Goal: Task Accomplishment & Management: Use online tool/utility

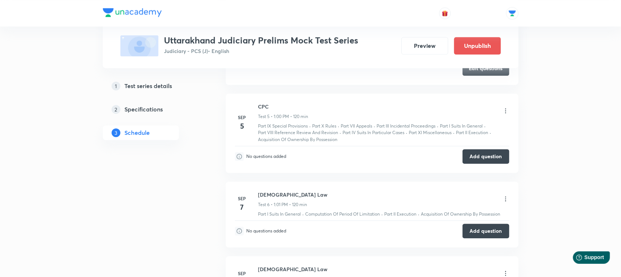
scroll to position [652, 0]
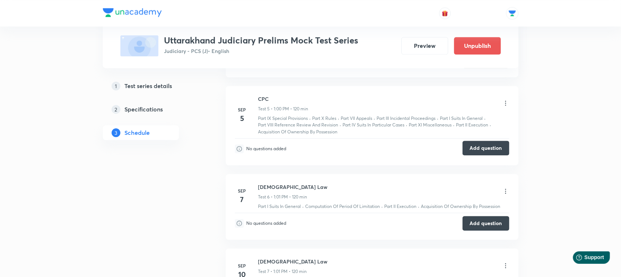
click at [480, 153] on button "Add question" at bounding box center [485, 148] width 47 height 15
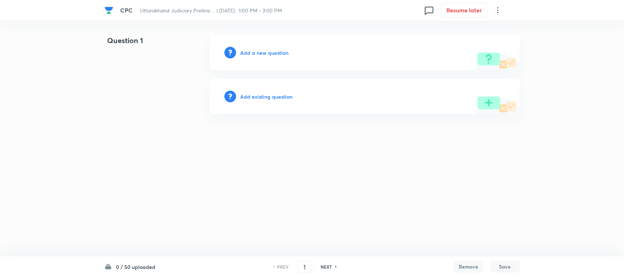
click at [260, 52] on h6 "Add a new question" at bounding box center [265, 53] width 48 height 8
click at [260, 52] on h6 "Choose a question type" at bounding box center [269, 53] width 56 height 8
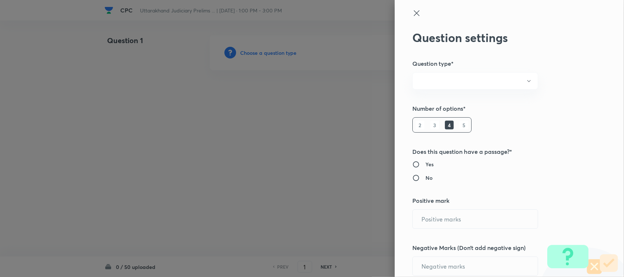
radio input "true"
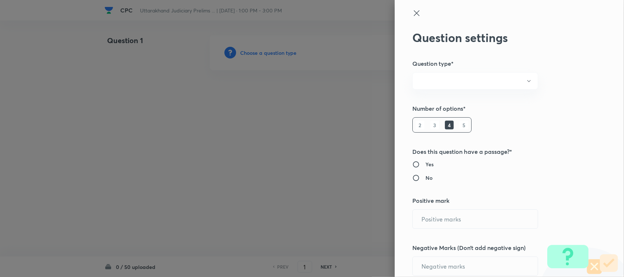
radio input "true"
type input "1"
type input "0"
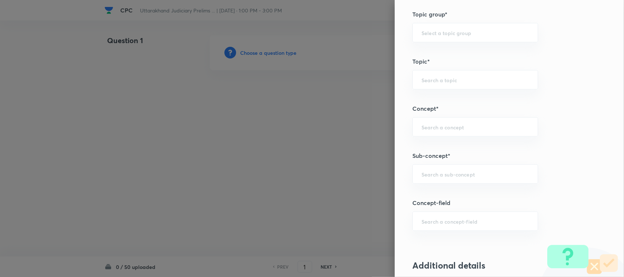
scroll to position [485, 0]
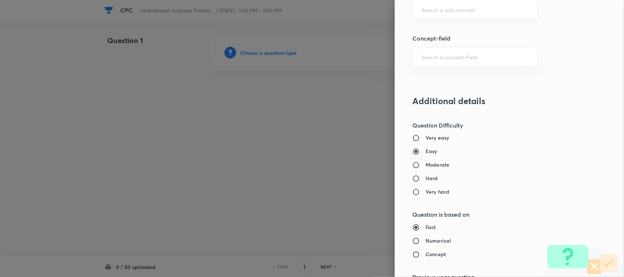
click at [462, 8] on input "text" at bounding box center [476, 9] width 108 height 7
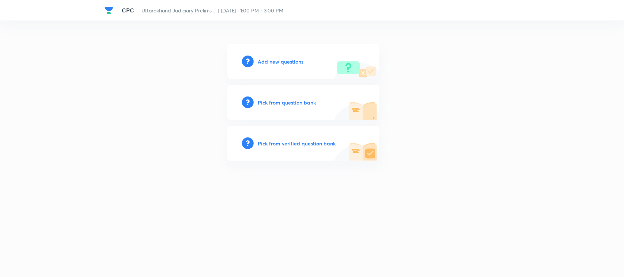
click at [282, 61] on h6 "Add new questions" at bounding box center [281, 62] width 46 height 8
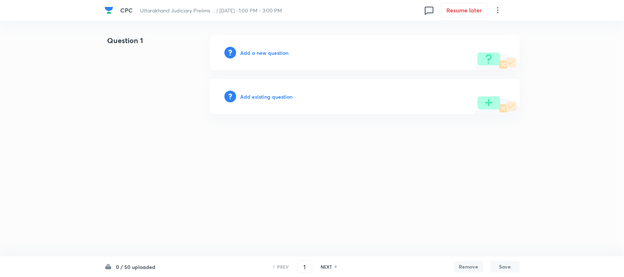
click at [271, 50] on h6 "Add a new question" at bounding box center [265, 53] width 48 height 8
click at [271, 50] on h6 "Choose a question type" at bounding box center [269, 53] width 56 height 8
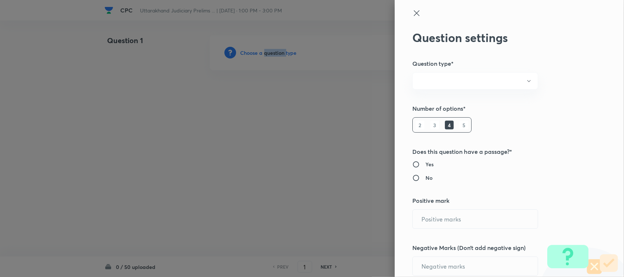
radio input "true"
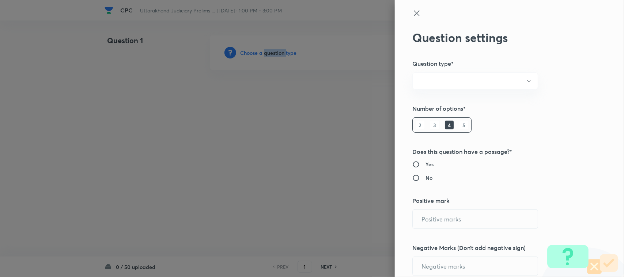
radio input "true"
type input "1"
type input "0"
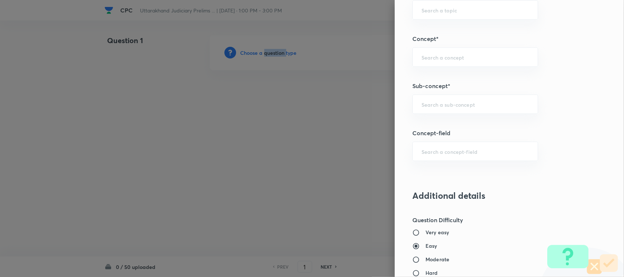
scroll to position [440, 0]
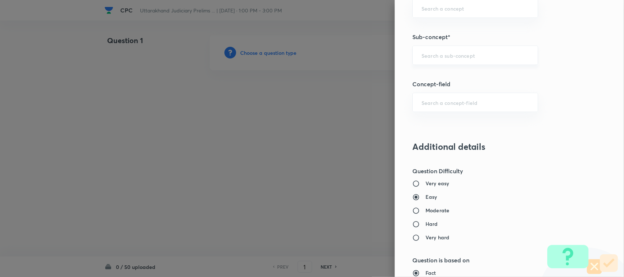
click at [437, 55] on input "text" at bounding box center [476, 55] width 108 height 7
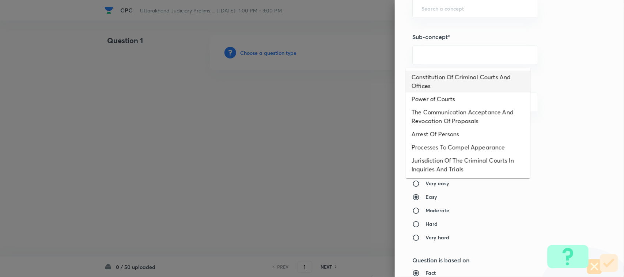
click at [458, 75] on li "Constitution Of Criminal Courts And Offices" at bounding box center [468, 82] width 125 height 22
type input "Constitution Of Criminal Courts And Offices"
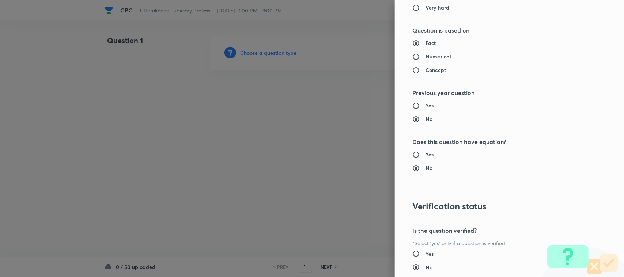
type input "Criminal Law"
type input "Criminal Procedure Code"
type input "Constitution Of Criminal Courts And Offices"
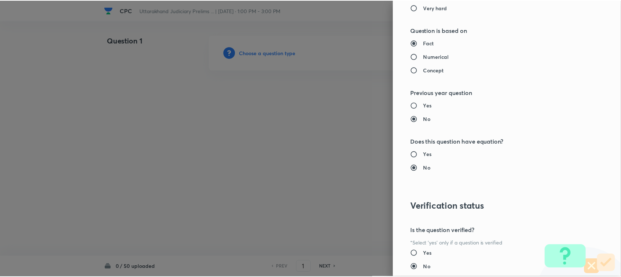
scroll to position [721, 0]
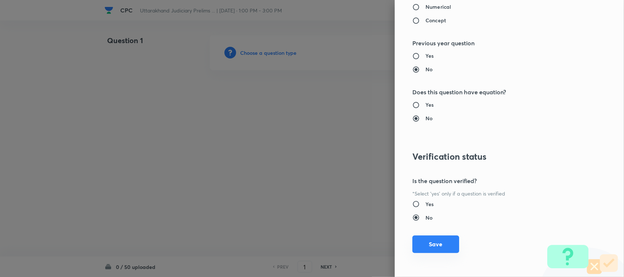
click at [436, 245] on button "Save" at bounding box center [436, 245] width 47 height 18
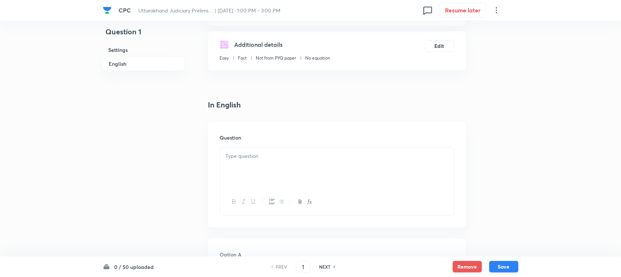
scroll to position [243, 0]
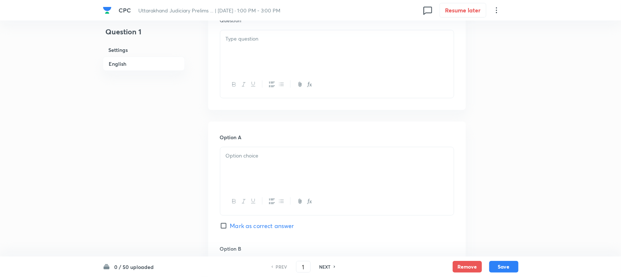
click at [251, 68] on div at bounding box center [336, 50] width 233 height 41
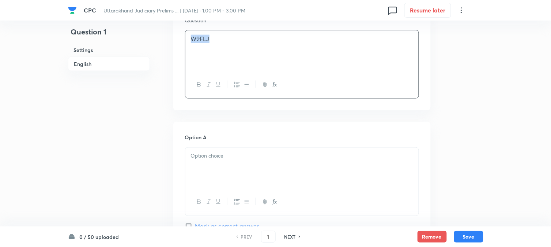
drag, startPoint x: 247, startPoint y: 54, endPoint x: 174, endPoint y: 53, distance: 72.4
click at [174, 53] on div "Question W9FLJ" at bounding box center [302, 57] width 258 height 105
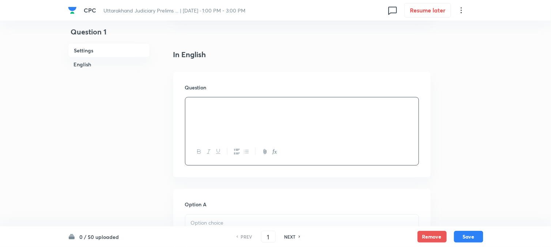
scroll to position [201, 0]
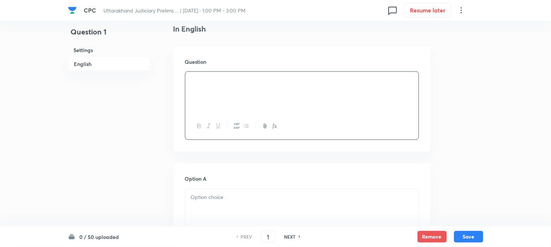
click at [211, 92] on div at bounding box center [301, 92] width 233 height 41
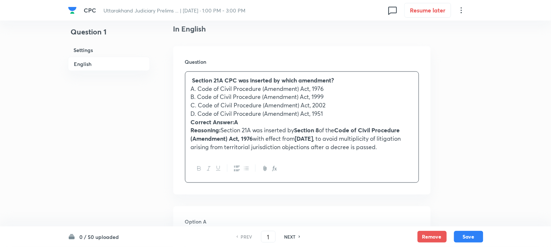
drag, startPoint x: 199, startPoint y: 88, endPoint x: 342, endPoint y: 86, distance: 143.0
click at [342, 86] on p "A. Code of Civil Procedure (Amendment) Act, 1976" at bounding box center [302, 88] width 222 height 8
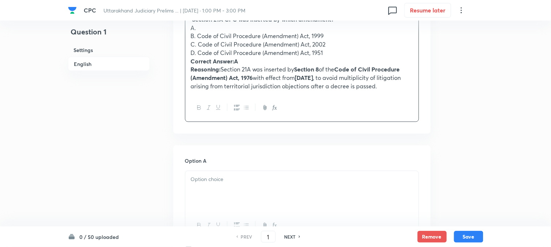
scroll to position [323, 0]
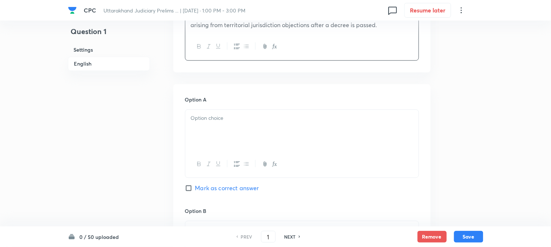
drag, startPoint x: 208, startPoint y: 110, endPoint x: 206, endPoint y: 120, distance: 10.3
click at [208, 110] on div "Option A Mark as correct answer" at bounding box center [302, 151] width 234 height 111
click at [206, 121] on p at bounding box center [302, 118] width 222 height 8
click at [222, 147] on div at bounding box center [301, 130] width 233 height 41
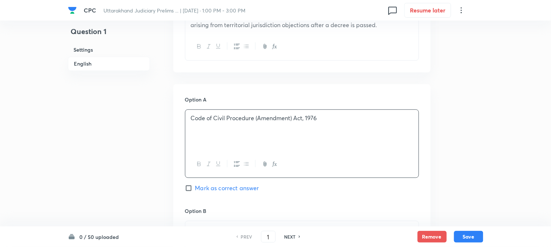
click at [219, 184] on span "Mark as correct answer" at bounding box center [227, 188] width 64 height 9
click at [195, 184] on input "Mark as correct answer" at bounding box center [190, 187] width 10 height 7
click at [220, 187] on span "Marked as correct" at bounding box center [220, 188] width 50 height 9
click at [195, 187] on input "Marked as correct" at bounding box center [190, 187] width 10 height 7
checkbox input "true"
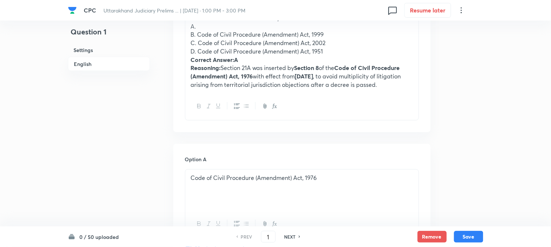
scroll to position [201, 0]
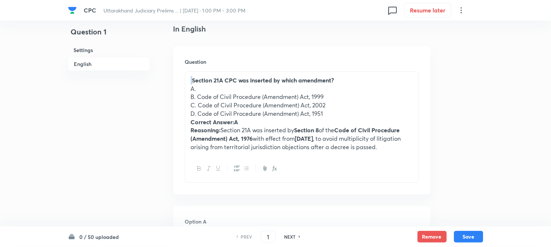
drag, startPoint x: 193, startPoint y: 79, endPoint x: 188, endPoint y: 79, distance: 4.8
click at [187, 77] on div "Section 21A CPC was inserted by which amendment? A. B. Code of Civil Procedure …" at bounding box center [301, 113] width 233 height 83
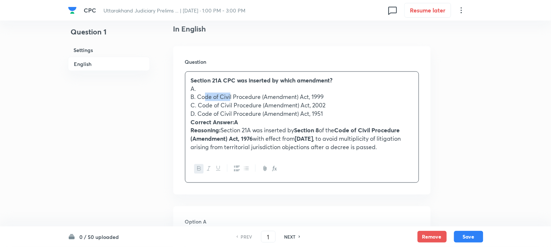
drag, startPoint x: 200, startPoint y: 95, endPoint x: 218, endPoint y: 98, distance: 18.1
click at [230, 96] on p "B. Code of Civil Procedure (Amendment) Act, 1999" at bounding box center [302, 97] width 222 height 8
drag, startPoint x: 198, startPoint y: 94, endPoint x: 361, endPoint y: 97, distance: 162.8
click at [361, 97] on p "B. Code of Civil Procedure (Amendment) Act, 1999" at bounding box center [302, 97] width 222 height 8
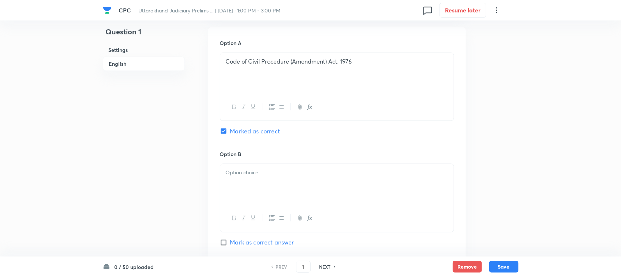
scroll to position [409, 0]
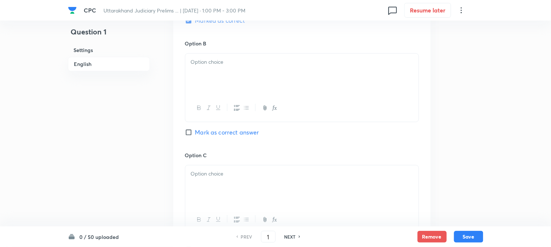
click at [207, 87] on div at bounding box center [301, 73] width 233 height 41
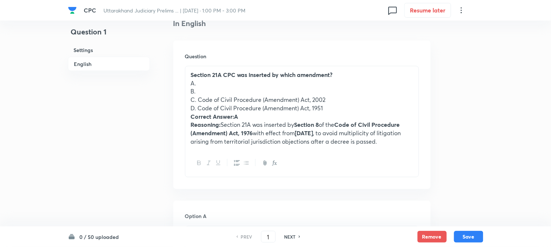
scroll to position [206, 0]
drag, startPoint x: 198, startPoint y: 97, endPoint x: 346, endPoint y: 97, distance: 147.8
click at [345, 97] on p "C. Code of Civil Procedure (Amendment) Act, 2002" at bounding box center [302, 100] width 222 height 8
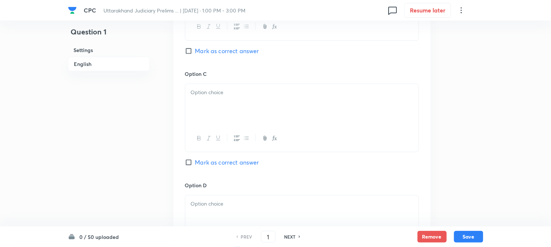
click at [211, 104] on div at bounding box center [301, 104] width 233 height 41
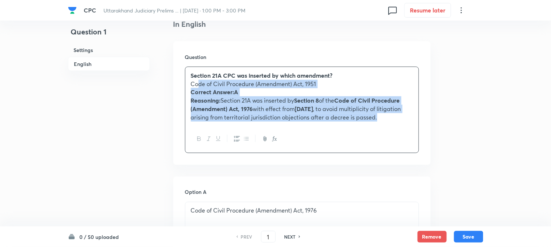
drag, startPoint x: 196, startPoint y: 109, endPoint x: 435, endPoint y: 143, distance: 241.7
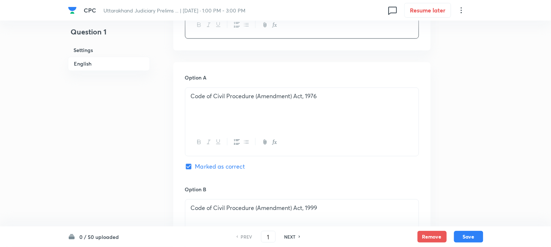
scroll to position [572, 0]
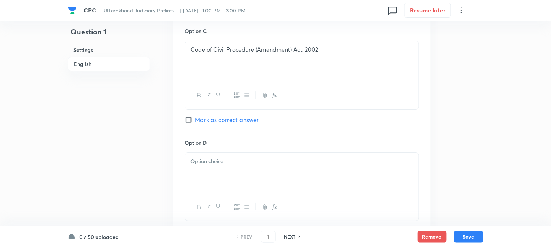
click at [205, 163] on p at bounding box center [302, 161] width 222 height 8
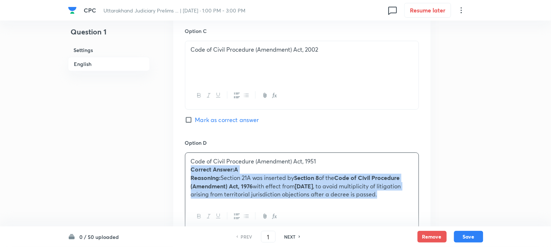
drag, startPoint x: 186, startPoint y: 169, endPoint x: 470, endPoint y: 223, distance: 289.0
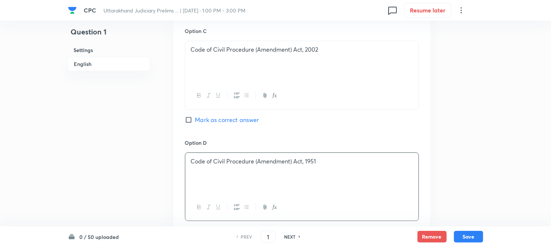
scroll to position [734, 0]
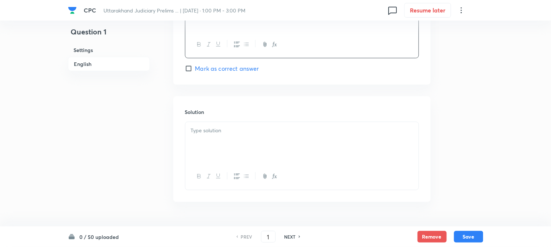
click at [212, 135] on p at bounding box center [302, 130] width 222 height 8
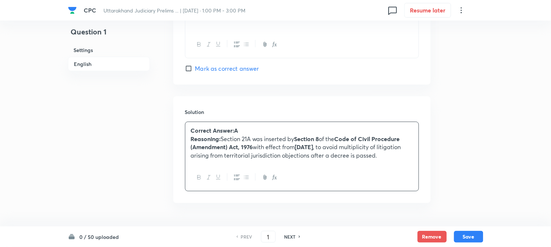
click at [481, 230] on div "0 / 50 uploaded PREV 1 ​ NEXT Remove Save" at bounding box center [276, 236] width 416 height 20
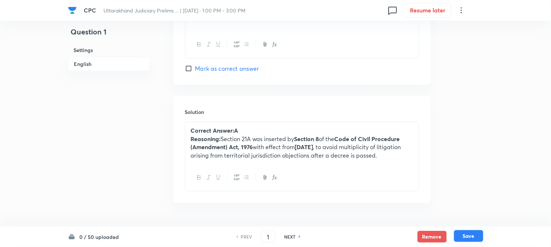
click at [476, 236] on button "Save" at bounding box center [468, 236] width 29 height 12
type input "2"
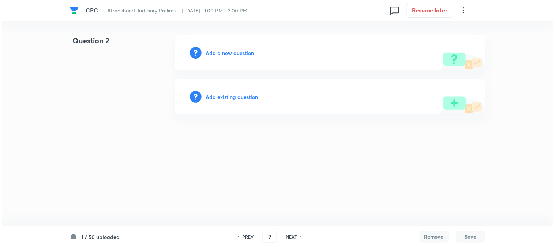
scroll to position [0, 0]
click at [243, 52] on h6 "Add a new question" at bounding box center [230, 53] width 48 height 8
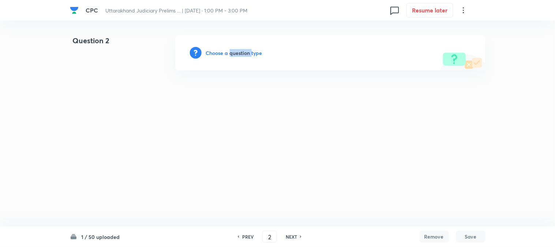
click at [243, 52] on h6 "Choose a question type" at bounding box center [234, 53] width 56 height 8
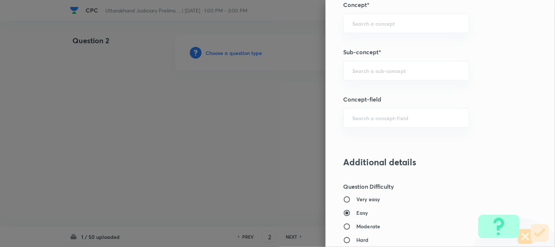
scroll to position [432, 0]
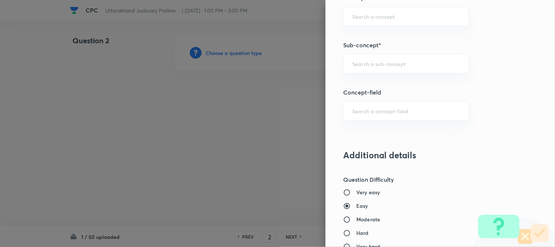
click at [376, 55] on div "​" at bounding box center [406, 63] width 126 height 19
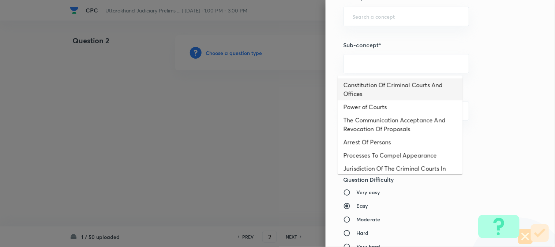
click at [390, 88] on li "Constitution Of Criminal Courts And Offices" at bounding box center [400, 89] width 125 height 22
type input "Constitution Of Criminal Courts And Offices"
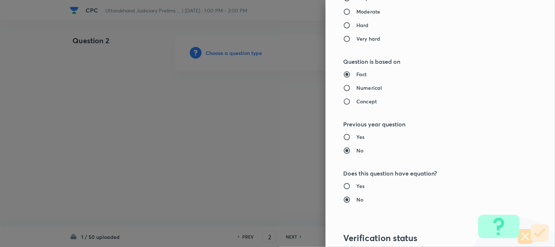
type input "Criminal Law"
type input "Criminal Procedure Code"
type input "Constitution Of Criminal Courts And Offices"
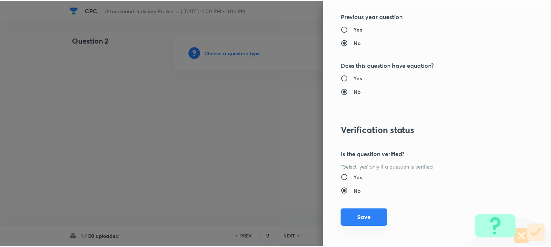
scroll to position [751, 0]
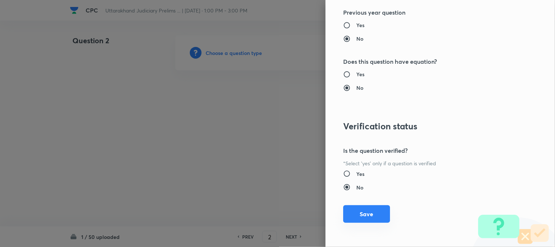
click at [367, 211] on button "Save" at bounding box center [366, 214] width 47 height 18
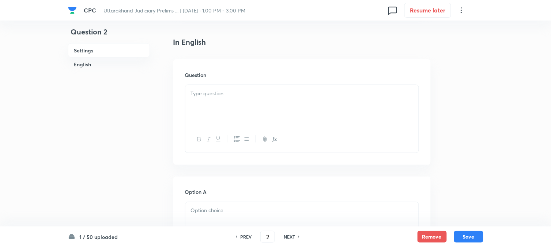
scroll to position [216, 0]
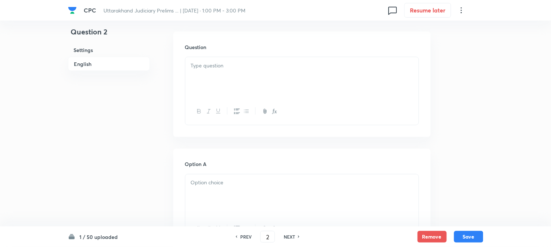
click at [206, 66] on p at bounding box center [302, 65] width 222 height 8
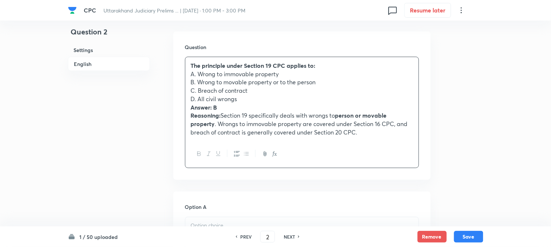
drag, startPoint x: 199, startPoint y: 75, endPoint x: 293, endPoint y: 74, distance: 94.4
click at [293, 74] on p "A. Wrong to immovable property" at bounding box center [302, 74] width 222 height 8
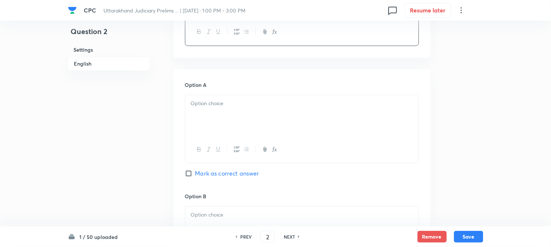
click at [206, 106] on p at bounding box center [302, 103] width 222 height 8
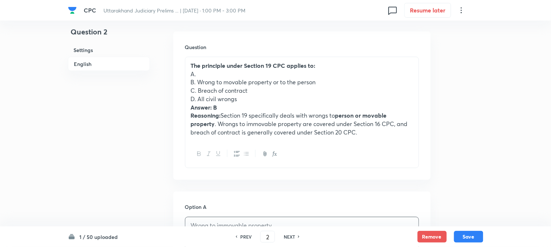
drag, startPoint x: 198, startPoint y: 83, endPoint x: 332, endPoint y: 77, distance: 134.0
click at [332, 77] on div "The principle under Section 19 CPC applies to: A. B. Wrong to movable property …" at bounding box center [301, 98] width 233 height 83
click at [332, 78] on p "A." at bounding box center [302, 74] width 222 height 8
drag, startPoint x: 198, startPoint y: 101, endPoint x: 199, endPoint y: 90, distance: 11.0
click at [198, 98] on p "D. All civil wrongs" at bounding box center [302, 99] width 222 height 8
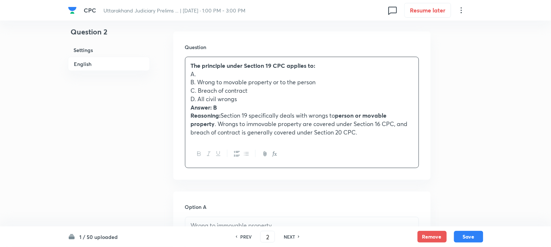
drag, startPoint x: 199, startPoint y: 83, endPoint x: 316, endPoint y: 83, distance: 117.8
click at [341, 83] on p "B. Wrong to movable property or to the person" at bounding box center [302, 82] width 222 height 8
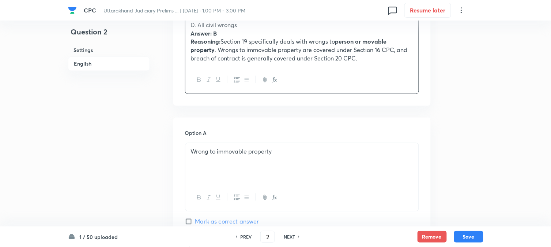
scroll to position [419, 0]
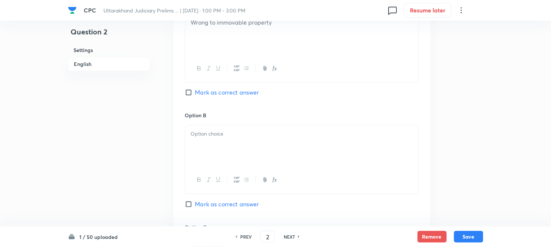
click at [205, 136] on p at bounding box center [302, 133] width 222 height 8
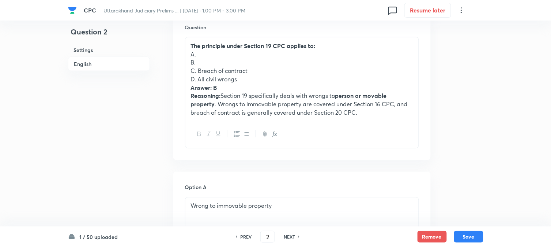
scroll to position [216, 0]
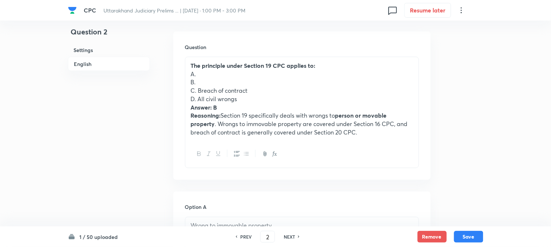
drag, startPoint x: 199, startPoint y: 88, endPoint x: 272, endPoint y: 87, distance: 73.9
click at [273, 87] on p "C. Breach of contract" at bounding box center [302, 90] width 222 height 8
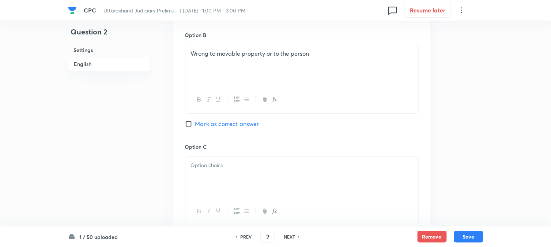
scroll to position [500, 0]
click at [207, 168] on p at bounding box center [302, 164] width 222 height 8
click at [230, 128] on div "Option B Wrong to movable property or to the person Mark as correct answer" at bounding box center [302, 85] width 234 height 111
click at [227, 124] on span "Mark as correct answer" at bounding box center [227, 122] width 64 height 9
click at [195, 124] on input "Mark as correct answer" at bounding box center [190, 122] width 10 height 7
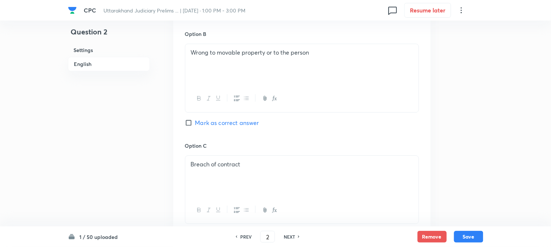
checkbox input "true"
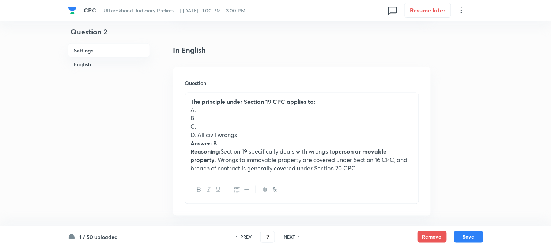
scroll to position [175, 0]
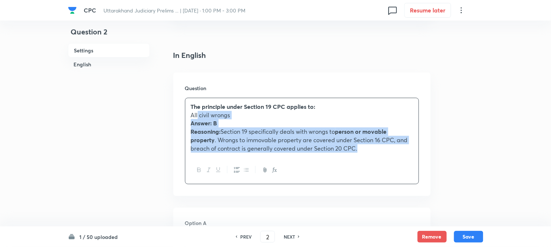
drag, startPoint x: 196, startPoint y: 138, endPoint x: 466, endPoint y: 172, distance: 272.0
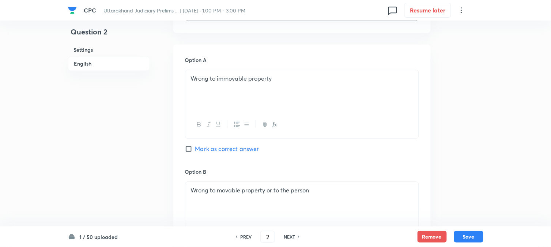
scroll to position [582, 0]
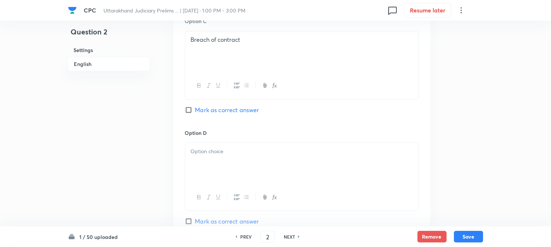
click at [195, 165] on div at bounding box center [301, 163] width 233 height 41
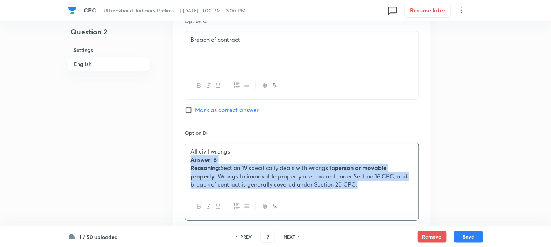
drag, startPoint x: 189, startPoint y: 160, endPoint x: 473, endPoint y: 201, distance: 286.1
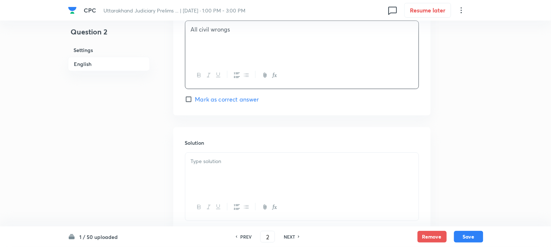
click at [207, 166] on div at bounding box center [301, 173] width 233 height 41
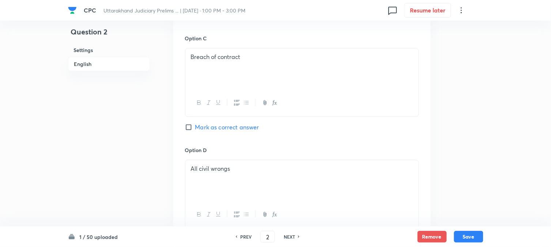
scroll to position [419, 0]
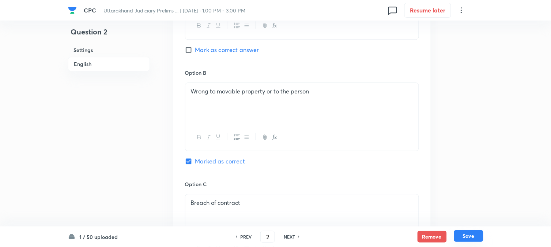
click at [466, 238] on button "Save" at bounding box center [468, 236] width 29 height 12
type input "3"
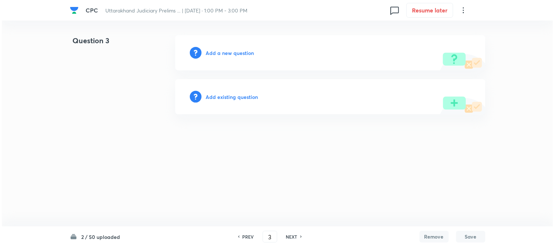
scroll to position [0, 0]
click at [243, 53] on h6 "Add a new question" at bounding box center [230, 53] width 48 height 8
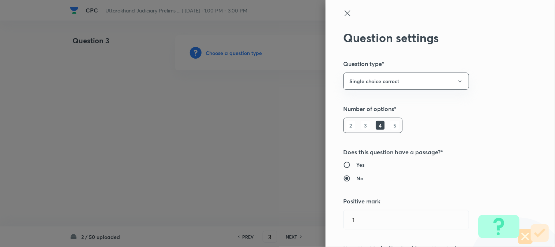
click at [243, 53] on div at bounding box center [277, 123] width 555 height 247
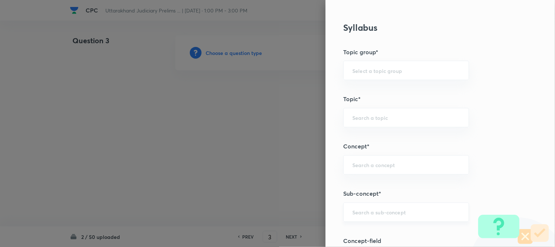
scroll to position [432, 0]
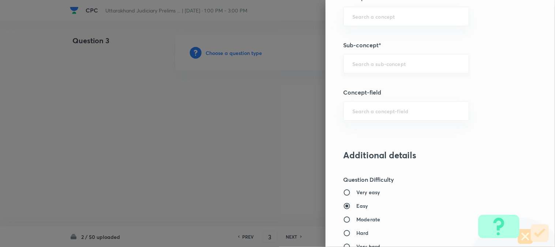
click at [372, 64] on input "text" at bounding box center [406, 63] width 108 height 7
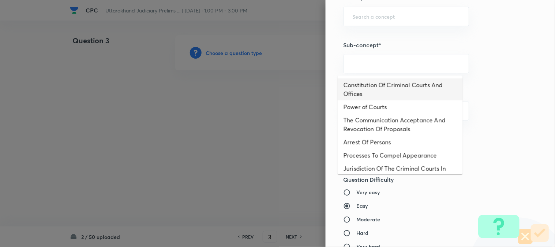
click at [388, 83] on li "Constitution Of Criminal Courts And Offices" at bounding box center [400, 89] width 125 height 22
type input "Constitution Of Criminal Courts And Offices"
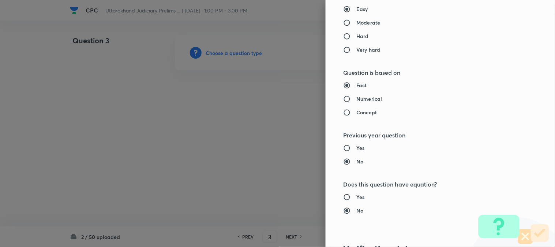
type input "Criminal Law"
type input "Criminal Procedure Code"
type input "Constitution Of Criminal Courts And Offices"
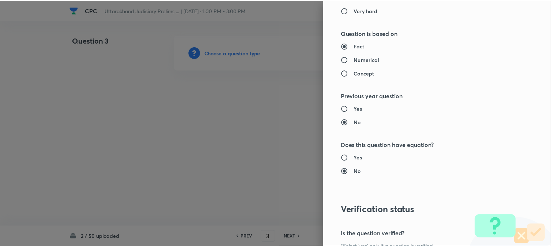
scroll to position [751, 0]
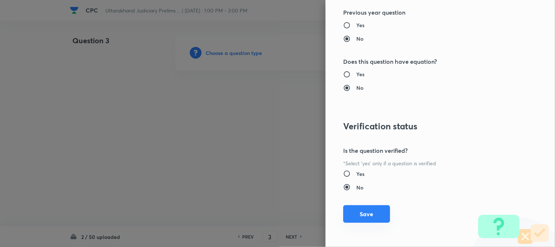
drag, startPoint x: 365, startPoint y: 217, endPoint x: 361, endPoint y: 213, distance: 6.2
click at [365, 218] on button "Save" at bounding box center [366, 214] width 47 height 18
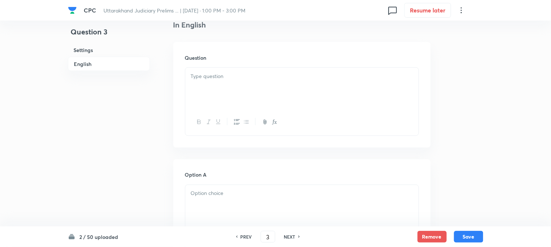
scroll to position [216, 0]
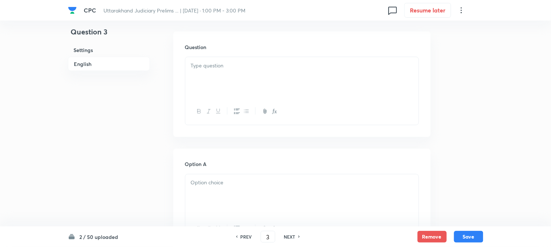
click at [232, 76] on div at bounding box center [301, 77] width 233 height 41
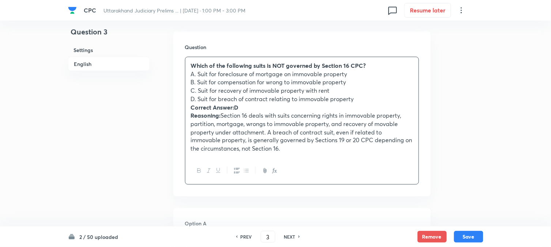
drag, startPoint x: 198, startPoint y: 77, endPoint x: 372, endPoint y: 75, distance: 174.9
click at [372, 75] on p "A. Suit for foreclosure of mortgage on immovable property" at bounding box center [302, 74] width 222 height 8
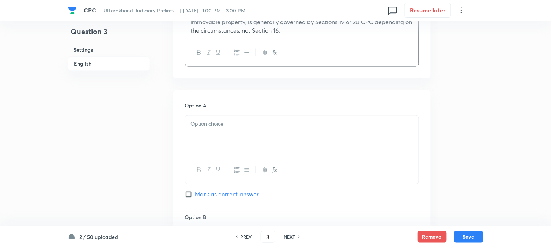
scroll to position [338, 0]
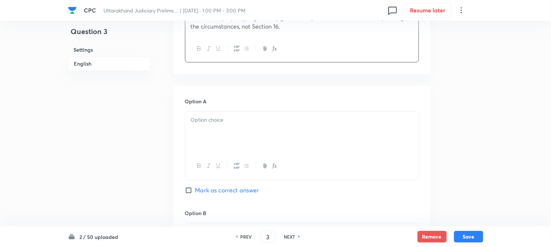
click at [208, 156] on div at bounding box center [301, 166] width 233 height 27
click at [208, 144] on div at bounding box center [301, 132] width 233 height 41
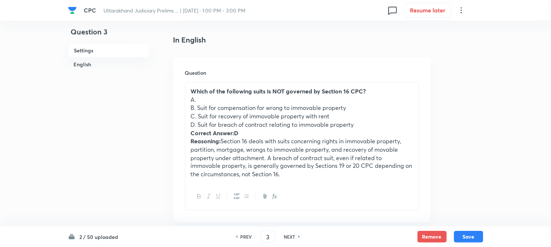
scroll to position [175, 0]
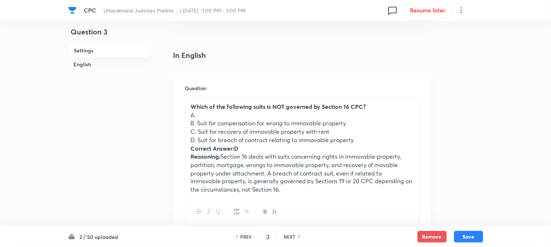
drag, startPoint x: 199, startPoint y: 122, endPoint x: 361, endPoint y: 123, distance: 162.8
click at [361, 123] on p "B. Suit for compensation for wrong to immovable property" at bounding box center [302, 123] width 222 height 8
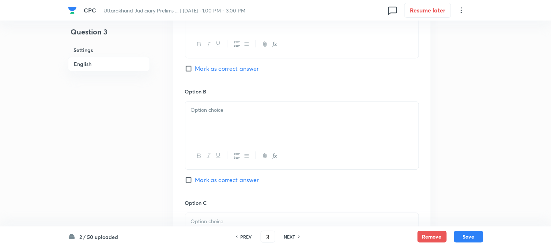
click at [204, 119] on div at bounding box center [301, 121] width 233 height 41
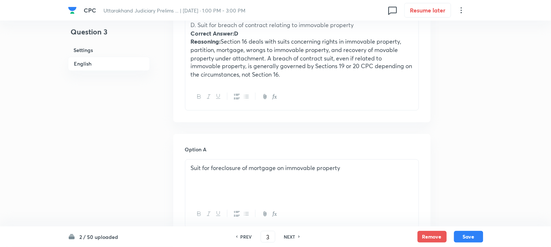
scroll to position [216, 0]
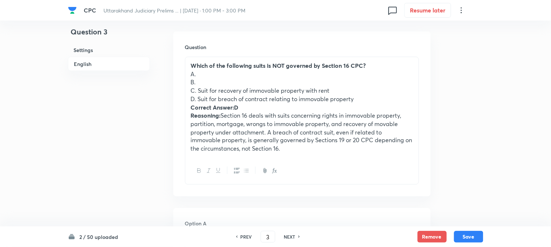
drag, startPoint x: 198, startPoint y: 90, endPoint x: 340, endPoint y: 90, distance: 141.9
click at [340, 90] on p "C. Suit for recovery of immovable property with rent" at bounding box center [302, 90] width 222 height 8
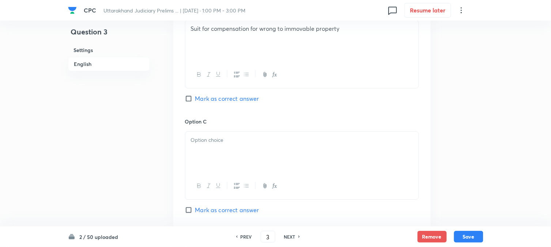
click at [203, 152] on div at bounding box center [301, 151] width 233 height 41
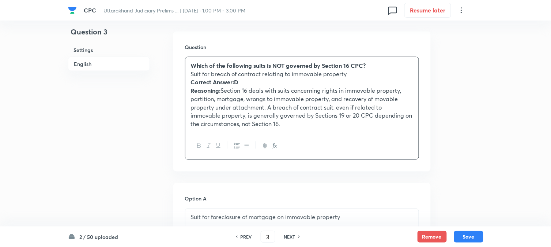
drag, startPoint x: 198, startPoint y: 97, endPoint x: 360, endPoint y: 159, distance: 173.9
click at [362, 165] on div "Question Which of the following suits is NOT governed by Section 16 CPC? Suit f…" at bounding box center [302, 101] width 258 height 140
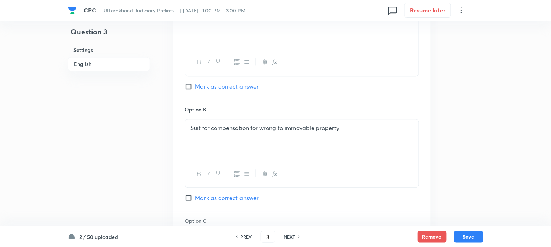
scroll to position [582, 0]
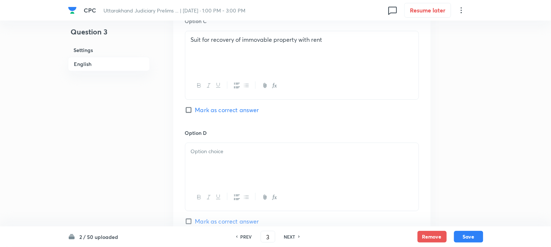
click at [195, 165] on div at bounding box center [301, 163] width 233 height 41
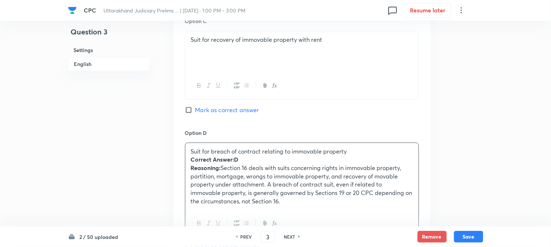
drag, startPoint x: 189, startPoint y: 162, endPoint x: 346, endPoint y: 232, distance: 172.2
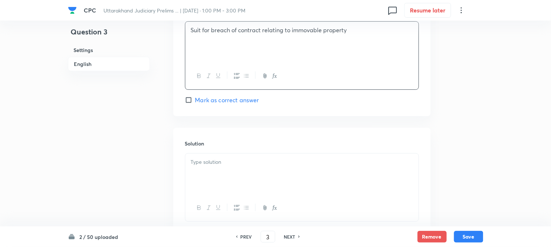
scroll to position [703, 0]
click at [228, 94] on div "Option D Suit for breach of contract relating to immovable property Mark as cor…" at bounding box center [302, 55] width 234 height 97
click at [234, 100] on span "Mark as correct answer" at bounding box center [227, 99] width 64 height 9
click at [195, 100] on input "Mark as correct answer" at bounding box center [190, 98] width 10 height 7
checkbox input "true"
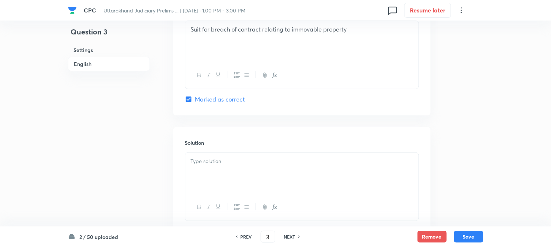
click at [208, 185] on div at bounding box center [301, 173] width 233 height 41
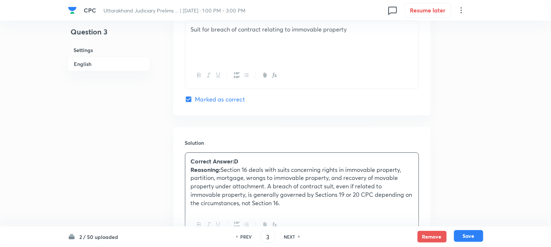
click at [469, 237] on button "Save" at bounding box center [468, 236] width 29 height 12
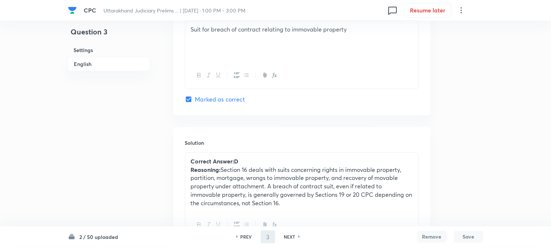
type input "4"
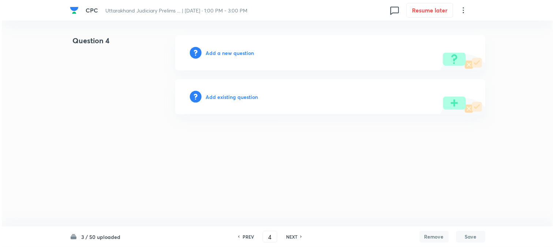
scroll to position [0, 0]
click at [236, 52] on h6 "Add a new question" at bounding box center [230, 53] width 48 height 8
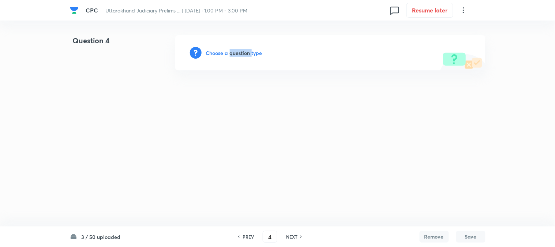
click at [236, 52] on h6 "Choose a question type" at bounding box center [234, 53] width 56 height 8
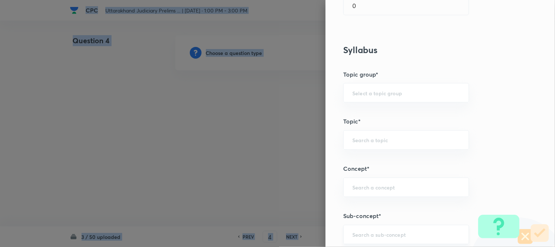
scroll to position [432, 0]
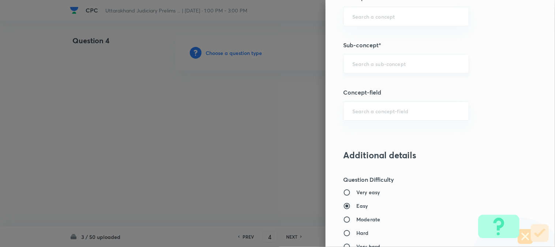
click at [381, 61] on input "text" at bounding box center [406, 63] width 108 height 7
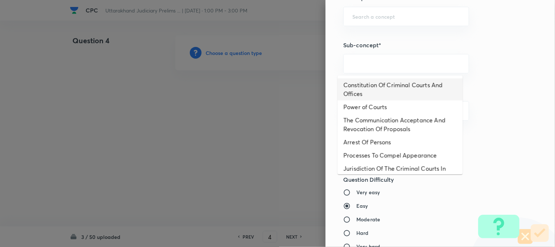
click at [382, 86] on li "Constitution Of Criminal Courts And Offices" at bounding box center [400, 89] width 125 height 22
type input "Constitution Of Criminal Courts And Offices"
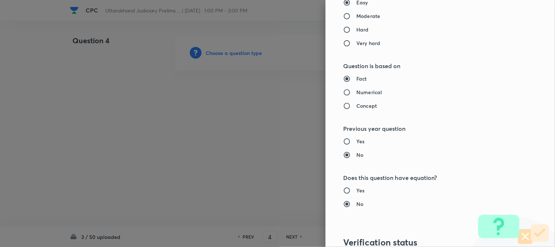
type input "Criminal Law"
type input "Criminal Procedure Code"
type input "Constitution Of Criminal Courts And Offices"
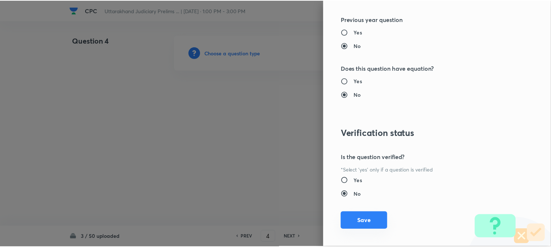
scroll to position [751, 0]
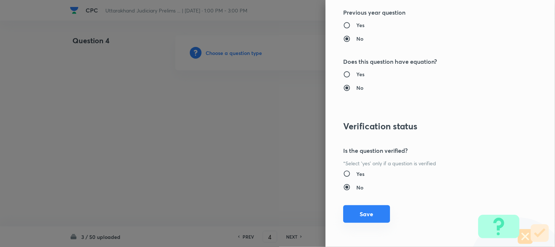
click at [368, 218] on button "Save" at bounding box center [366, 214] width 47 height 18
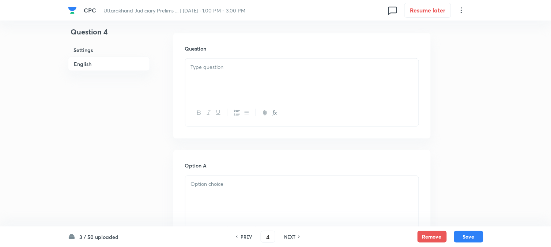
scroll to position [216, 0]
click at [210, 78] on div at bounding box center [301, 77] width 233 height 41
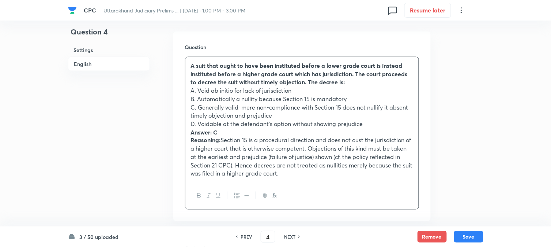
drag, startPoint x: 198, startPoint y: 91, endPoint x: 308, endPoint y: 89, distance: 110.5
click at [308, 89] on p "A. Void ab initio for lack of jurisdiction" at bounding box center [302, 90] width 222 height 8
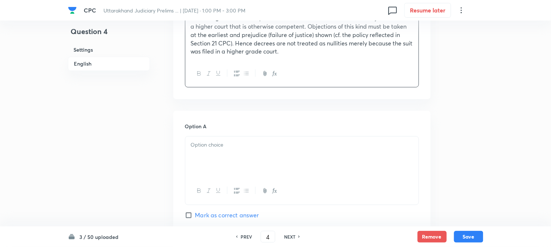
click at [200, 143] on p at bounding box center [302, 145] width 222 height 8
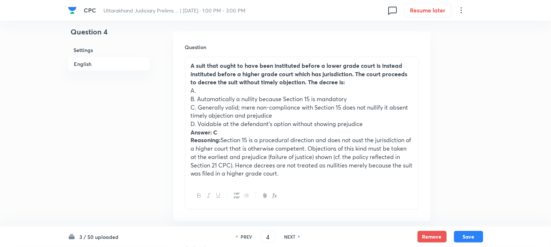
drag, startPoint x: 198, startPoint y: 97, endPoint x: 364, endPoint y: 101, distance: 166.5
click at [364, 101] on p "B. Automatically a nullity because Section 15 is mandatory" at bounding box center [302, 99] width 222 height 8
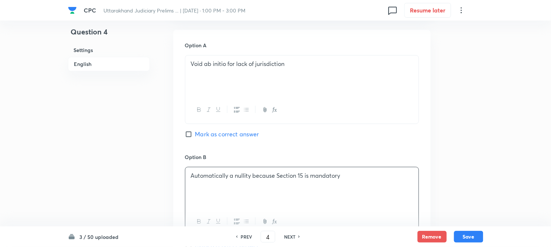
click at [210, 174] on p "Automatically a nullity because Section 15 is mandatory" at bounding box center [302, 175] width 222 height 8
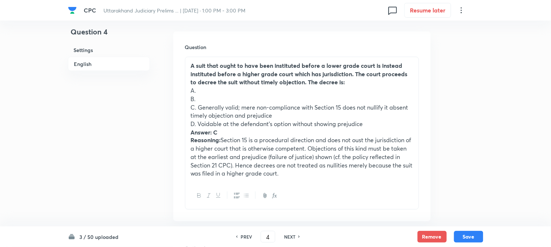
drag, startPoint x: 199, startPoint y: 107, endPoint x: 278, endPoint y: 115, distance: 80.1
click at [278, 115] on p "C. Generally valid; mere non-compliance with Section 15 does not nullify it abs…" at bounding box center [302, 111] width 222 height 16
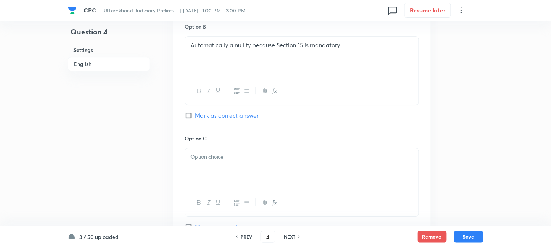
click at [202, 161] on p at bounding box center [302, 157] width 222 height 8
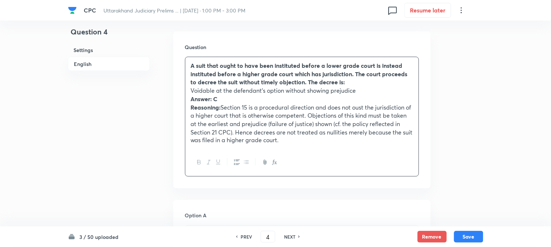
drag, startPoint x: 196, startPoint y: 116, endPoint x: 401, endPoint y: 178, distance: 214.3
click at [401, 178] on div "Question A suit that ought to have been instituted before a lower grade court i…" at bounding box center [302, 109] width 258 height 157
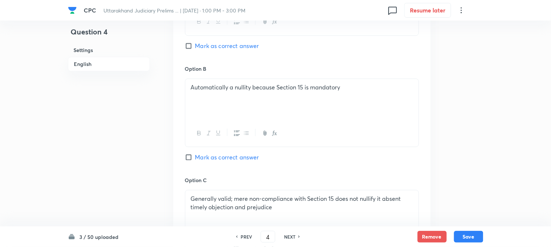
scroll to position [541, 0]
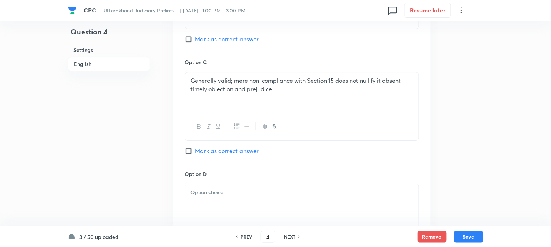
click at [207, 151] on span "Mark as correct answer" at bounding box center [227, 150] width 64 height 9
click at [195, 151] on input "Mark as correct answer" at bounding box center [190, 150] width 10 height 7
checkbox input "true"
click at [203, 192] on p at bounding box center [302, 192] width 222 height 8
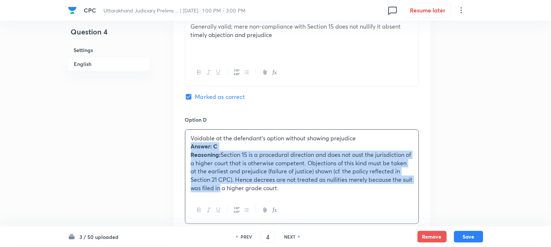
scroll to position [674, 0]
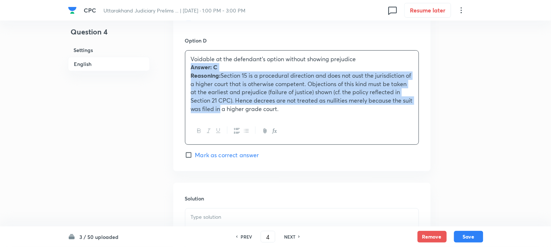
drag, startPoint x: 187, startPoint y: 202, endPoint x: 411, endPoint y: 196, distance: 223.9
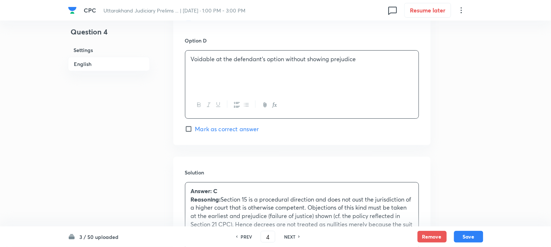
click at [207, 198] on div "Answer: C Reasoning: Section 15 is a procedural direction and does not oust the…" at bounding box center [301, 211] width 233 height 59
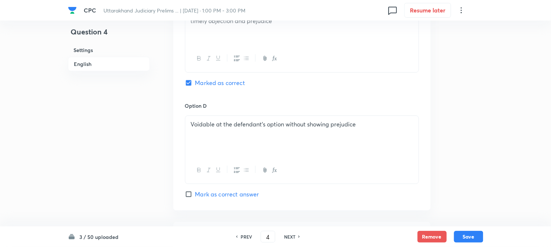
scroll to position [552, 0]
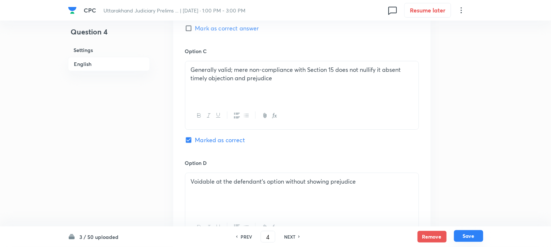
click at [469, 239] on button "Save" at bounding box center [468, 236] width 29 height 12
type input "5"
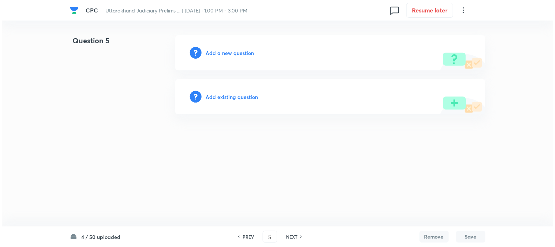
scroll to position [0, 0]
click at [240, 53] on h6 "Add a new question" at bounding box center [230, 53] width 48 height 8
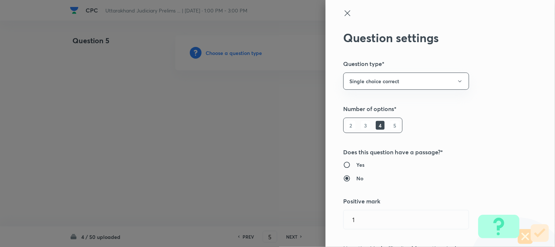
click at [240, 53] on div at bounding box center [277, 123] width 555 height 247
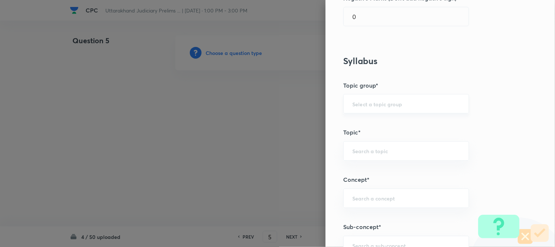
scroll to position [432, 0]
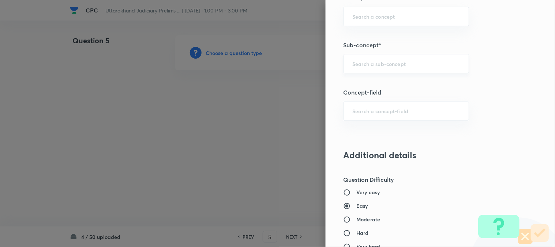
click at [403, 60] on input "text" at bounding box center [406, 63] width 108 height 7
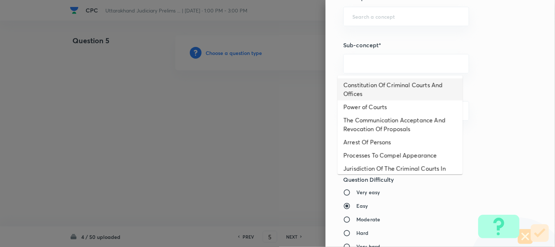
click at [377, 86] on li "Constitution Of Criminal Courts And Offices" at bounding box center [400, 89] width 125 height 22
type input "Constitution Of Criminal Courts And Offices"
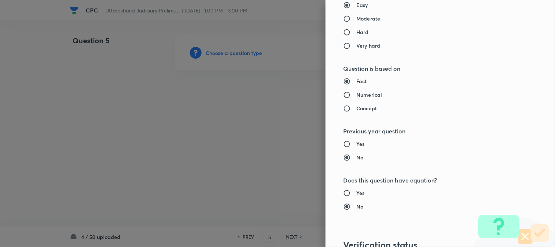
type input "Criminal Law"
type input "Criminal Procedure Code"
type input "Constitution Of Criminal Courts And Offices"
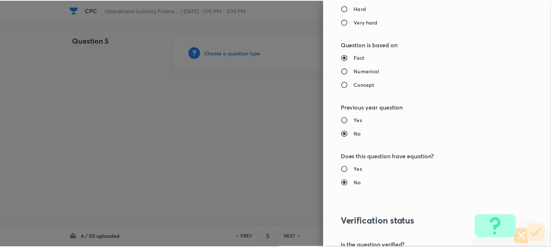
scroll to position [751, 0]
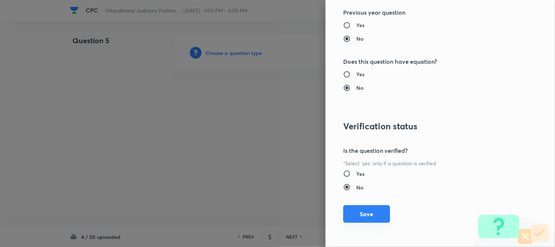
click at [364, 211] on button "Save" at bounding box center [366, 214] width 47 height 18
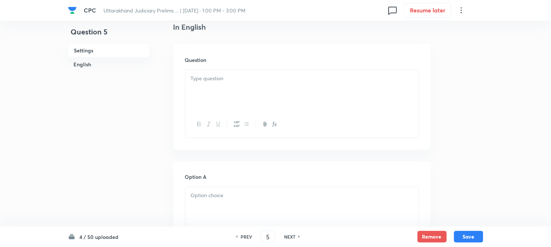
scroll to position [216, 0]
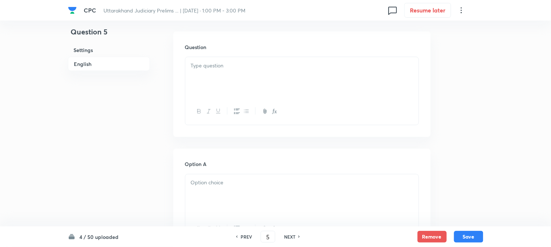
click at [220, 75] on div at bounding box center [301, 77] width 233 height 41
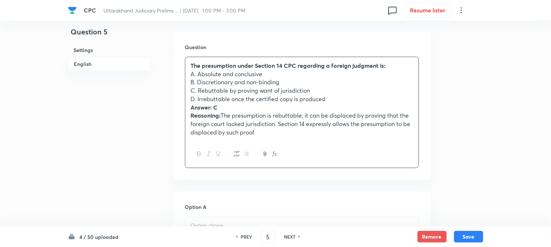
drag, startPoint x: 198, startPoint y: 74, endPoint x: 303, endPoint y: 74, distance: 105.3
click at [303, 74] on p "A. Absolute and conclusive" at bounding box center [302, 74] width 222 height 8
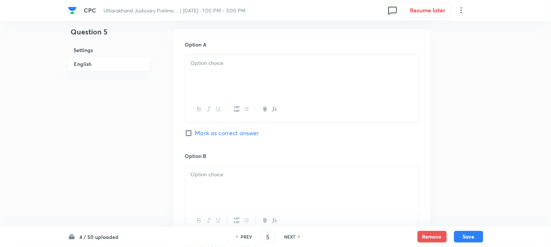
click at [198, 105] on button "button" at bounding box center [199, 108] width 10 height 9
click at [202, 84] on div "﻿" at bounding box center [301, 74] width 233 height 41
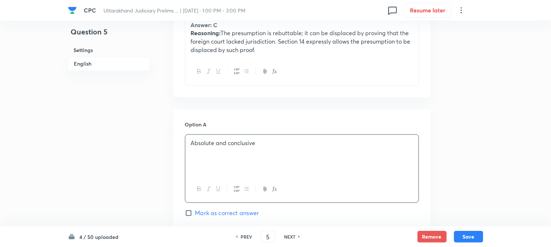
scroll to position [175, 0]
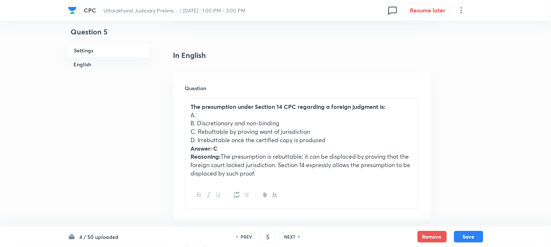
drag, startPoint x: 199, startPoint y: 122, endPoint x: 317, endPoint y: 122, distance: 118.9
click at [317, 122] on p "B. Discretionary and non-binding" at bounding box center [302, 123] width 222 height 8
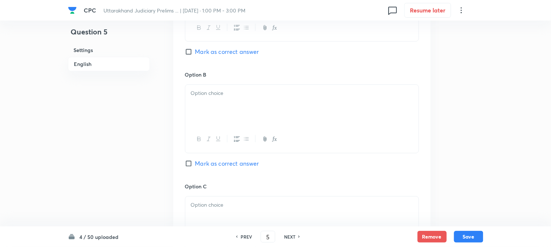
click at [204, 104] on div at bounding box center [301, 104] width 233 height 41
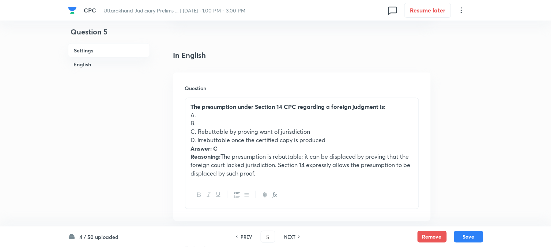
drag, startPoint x: 198, startPoint y: 132, endPoint x: 348, endPoint y: 133, distance: 150.0
click at [348, 133] on p "C. Rebuttable by proving want of jurisdiction" at bounding box center [302, 131] width 222 height 8
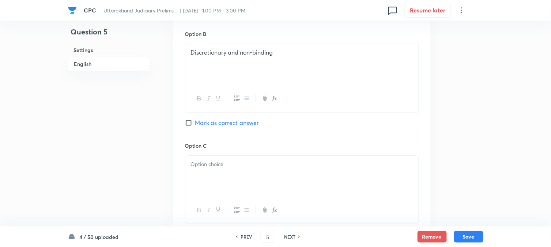
click at [219, 170] on div at bounding box center [301, 175] width 233 height 41
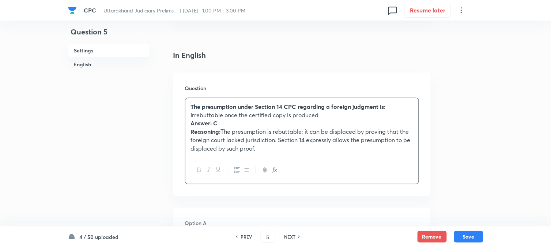
drag, startPoint x: 198, startPoint y: 139, endPoint x: 384, endPoint y: 194, distance: 194.8
click at [384, 194] on div "Question The presumption under Section 14 CPC regarding a foreign judgment is: …" at bounding box center [302, 133] width 258 height 123
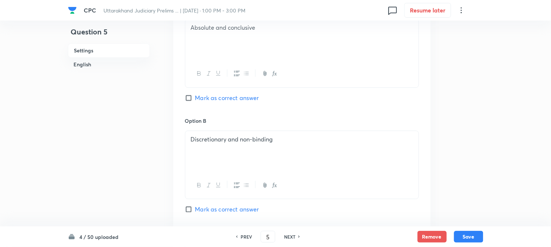
scroll to position [582, 0]
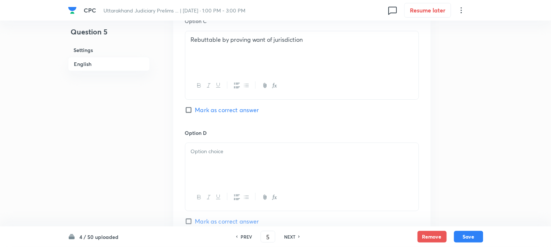
click at [206, 108] on span "Mark as correct answer" at bounding box center [227, 109] width 64 height 9
click at [195, 108] on input "Mark as correct answer" at bounding box center [190, 109] width 10 height 7
checkbox input "true"
click at [195, 165] on div at bounding box center [301, 163] width 233 height 41
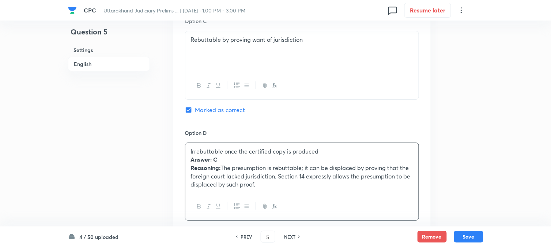
drag, startPoint x: 188, startPoint y: 162, endPoint x: 328, endPoint y: 191, distance: 142.9
click at [334, 206] on div "Irrebuttable once the certified copy is produced Answer: C Reasoning: The presu…" at bounding box center [302, 181] width 234 height 78
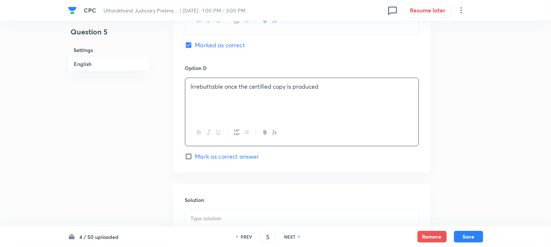
scroll to position [744, 0]
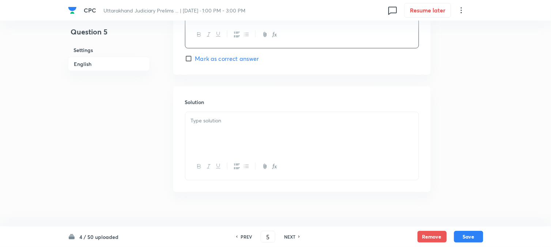
click at [199, 149] on div at bounding box center [301, 132] width 233 height 41
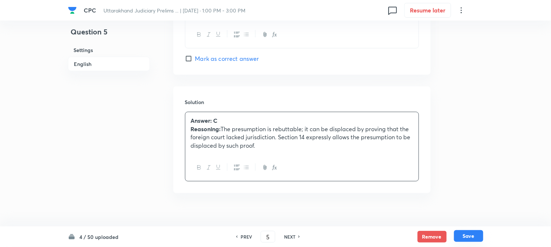
click at [477, 235] on button "Save" at bounding box center [468, 236] width 29 height 12
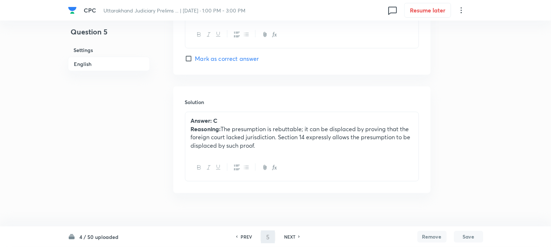
type input "6"
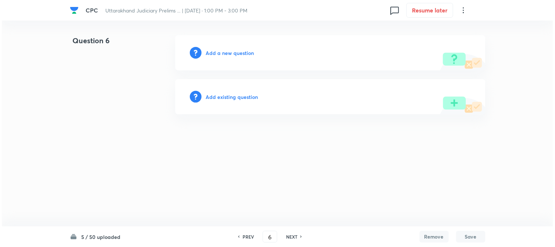
scroll to position [0, 0]
click at [244, 56] on h6 "Add a new question" at bounding box center [230, 53] width 48 height 8
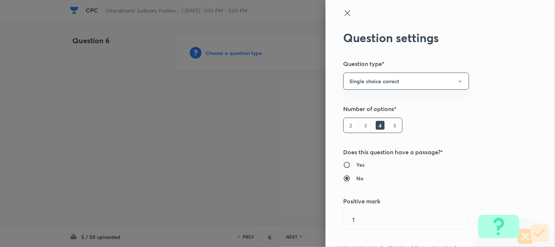
click at [244, 56] on div at bounding box center [277, 123] width 555 height 247
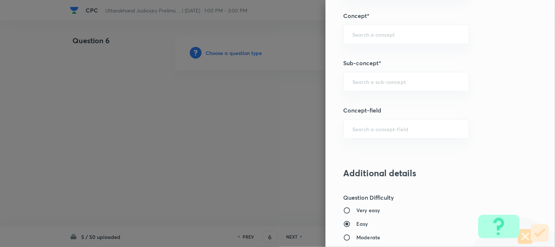
scroll to position [432, 0]
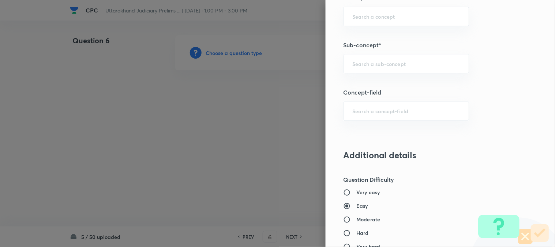
click at [383, 55] on div "​" at bounding box center [406, 63] width 126 height 19
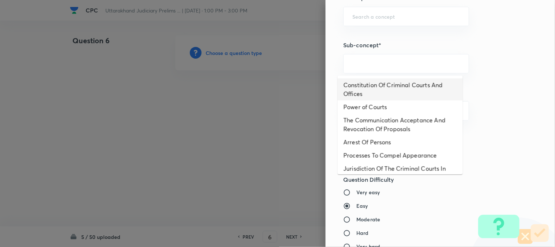
click at [388, 85] on li "Constitution Of Criminal Courts And Offices" at bounding box center [400, 89] width 125 height 22
type input "Constitution Of Criminal Courts And Offices"
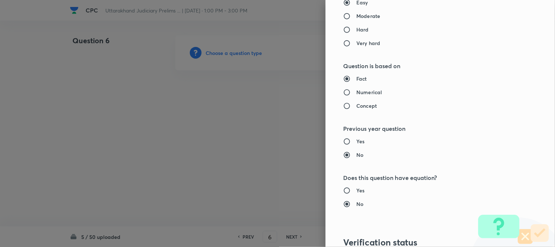
type input "Criminal Law"
type input "Criminal Procedure Code"
type input "Constitution Of Criminal Courts And Offices"
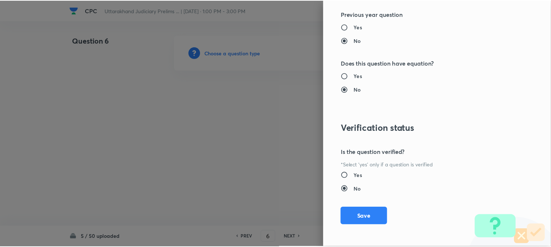
scroll to position [751, 0]
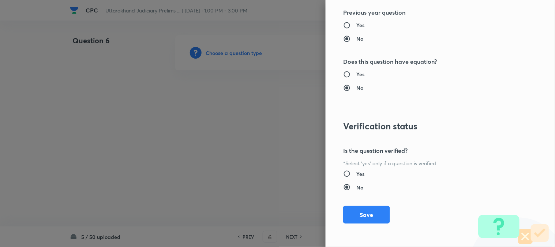
click at [364, 204] on div "Question settings Question type* Single choice correct Number of options* 2 3 4…" at bounding box center [440, 123] width 229 height 247
click at [364, 209] on button "Save" at bounding box center [366, 214] width 47 height 18
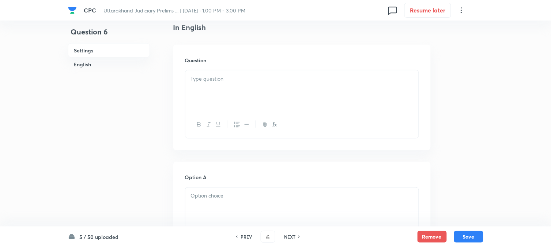
scroll to position [216, 0]
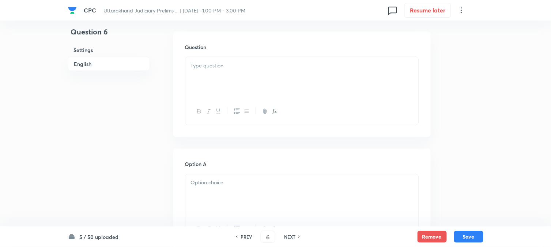
click at [196, 72] on div at bounding box center [301, 77] width 233 height 41
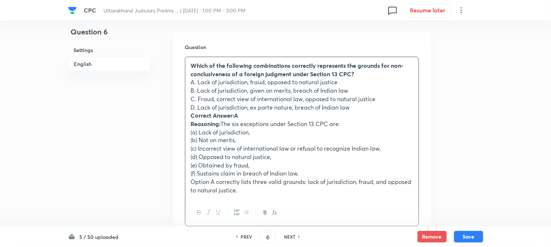
drag, startPoint x: 198, startPoint y: 83, endPoint x: 379, endPoint y: 86, distance: 181.1
click at [379, 86] on p "A. Lack of jurisdiction, fraud, opposed to natural justice" at bounding box center [302, 82] width 222 height 8
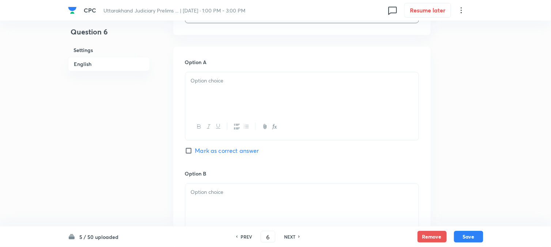
drag, startPoint x: 200, startPoint y: 104, endPoint x: 207, endPoint y: 136, distance: 32.4
click at [200, 105] on div at bounding box center [301, 92] width 233 height 41
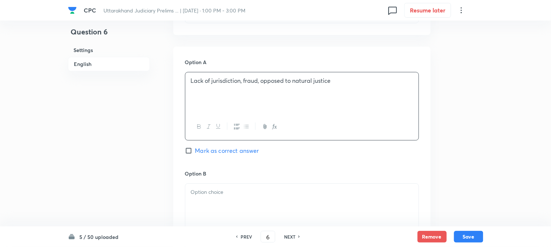
click at [210, 149] on span "Mark as correct answer" at bounding box center [227, 150] width 64 height 9
click at [195, 149] on input "Mark as correct answer" at bounding box center [190, 150] width 10 height 7
checkbox input "true"
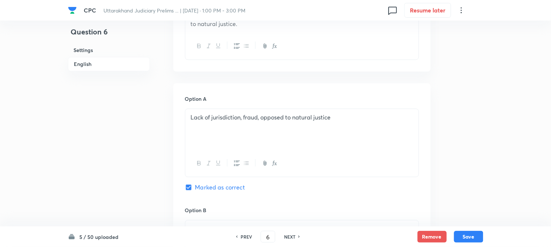
scroll to position [256, 0]
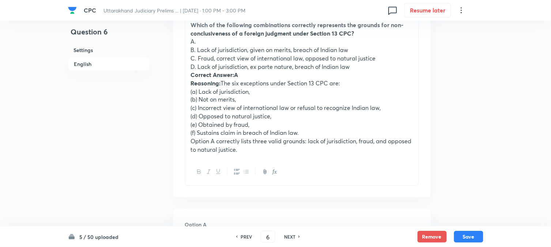
drag, startPoint x: 198, startPoint y: 49, endPoint x: 380, endPoint y: 50, distance: 181.8
click at [380, 50] on p "B. Lack of jurisdiction, given on merits, breach of Indian law" at bounding box center [302, 50] width 222 height 8
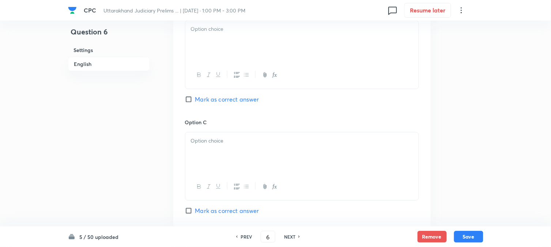
click at [195, 39] on div at bounding box center [301, 40] width 233 height 41
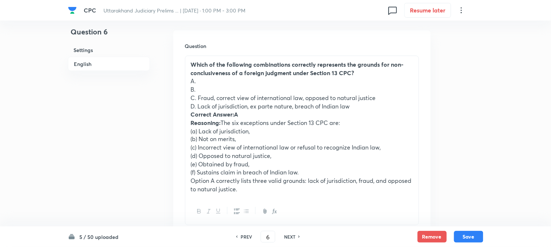
scroll to position [216, 0]
drag, startPoint x: 199, startPoint y: 98, endPoint x: 407, endPoint y: 100, distance: 208.9
click at [407, 100] on p "C. Fraud, correct view of international law, opposed to natural justice" at bounding box center [302, 99] width 222 height 8
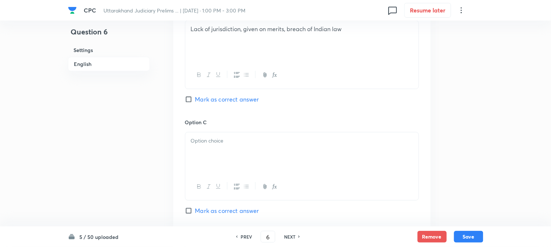
click at [202, 149] on div at bounding box center [301, 152] width 233 height 41
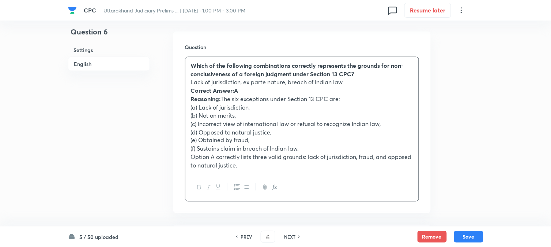
drag, startPoint x: 196, startPoint y: 105, endPoint x: 407, endPoint y: 204, distance: 233.5
click at [407, 206] on div "Question Which of the following combinations correctly represents the grounds f…" at bounding box center [302, 121] width 258 height 181
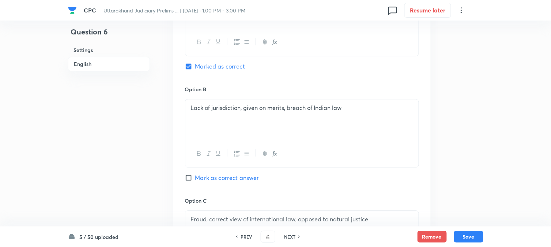
scroll to position [582, 0]
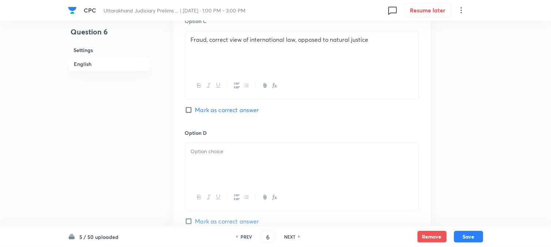
click at [209, 170] on div at bounding box center [301, 163] width 233 height 41
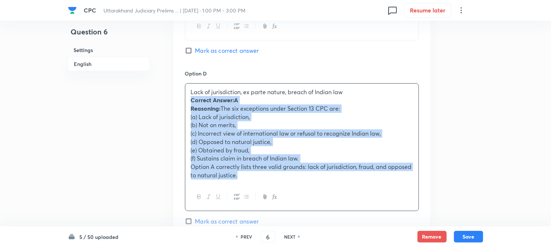
scroll to position [677, 0]
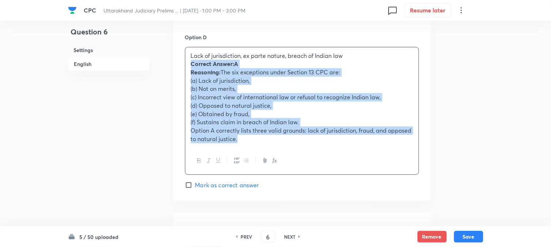
drag, startPoint x: 188, startPoint y: 160, endPoint x: 409, endPoint y: 192, distance: 223.6
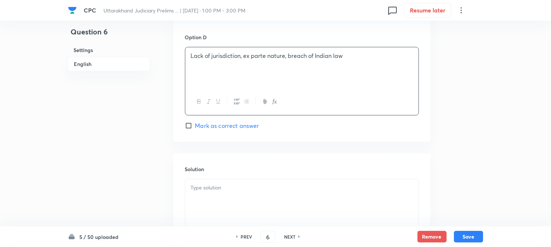
click at [224, 207] on div at bounding box center [301, 199] width 233 height 41
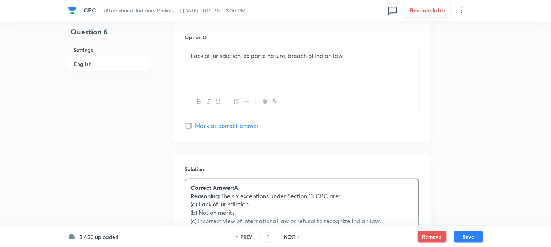
scroll to position [352, 0]
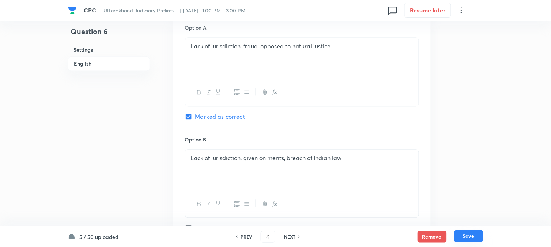
click at [469, 235] on button "Save" at bounding box center [468, 236] width 29 height 12
type input "7"
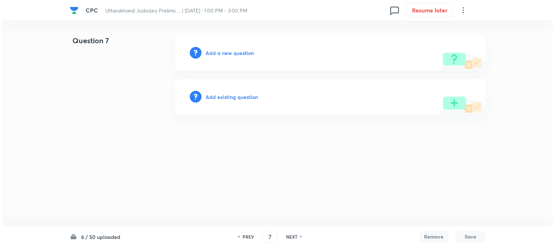
scroll to position [0, 0]
click at [238, 53] on h6 "Add a new question" at bounding box center [230, 53] width 48 height 8
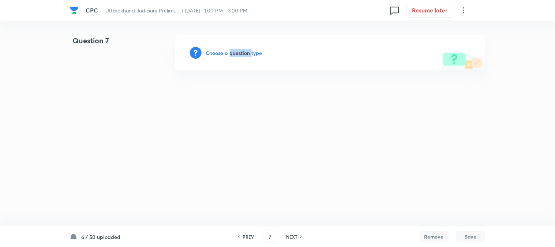
click at [238, 53] on h6 "Choose a question type" at bounding box center [234, 53] width 56 height 8
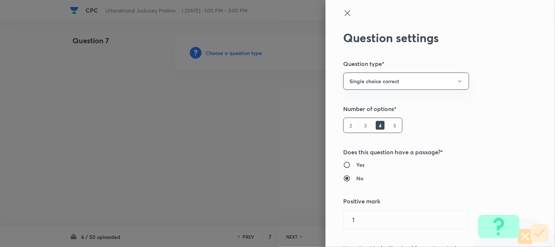
click at [238, 53] on div at bounding box center [277, 123] width 555 height 247
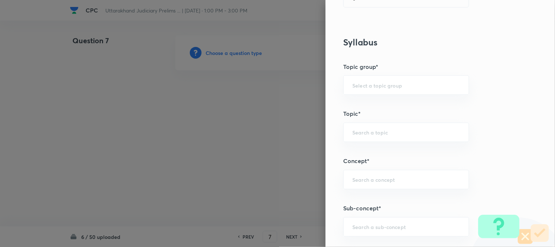
scroll to position [432, 0]
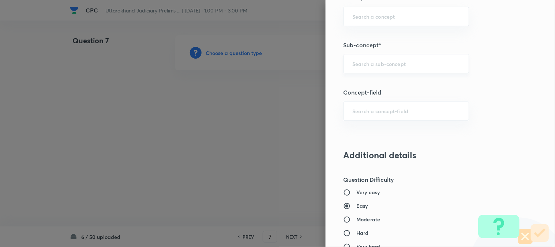
click at [394, 63] on input "text" at bounding box center [406, 63] width 108 height 7
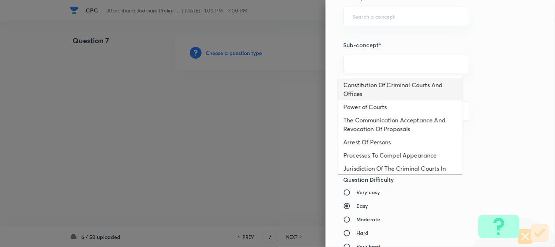
click at [383, 86] on li "Constitution Of Criminal Courts And Offices" at bounding box center [400, 89] width 125 height 22
type input "Constitution Of Criminal Courts And Offices"
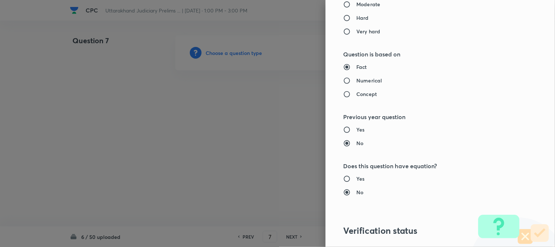
type input "Criminal Law"
type input "Criminal Procedure Code"
type input "Constitution Of Criminal Courts And Offices"
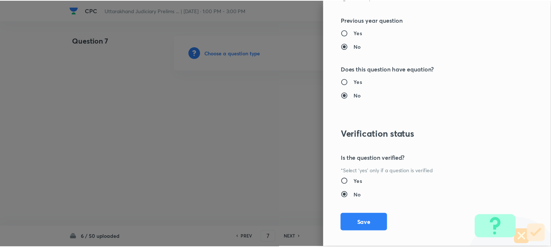
scroll to position [751, 0]
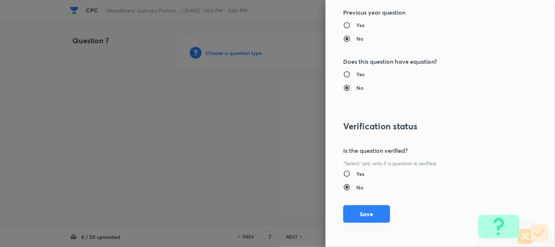
click at [363, 222] on button "Save" at bounding box center [366, 214] width 47 height 18
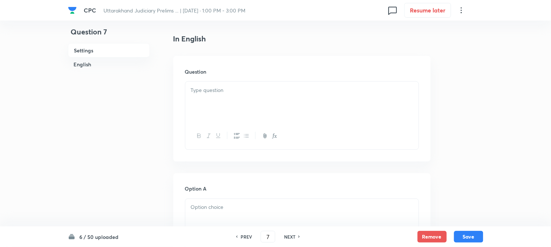
scroll to position [216, 0]
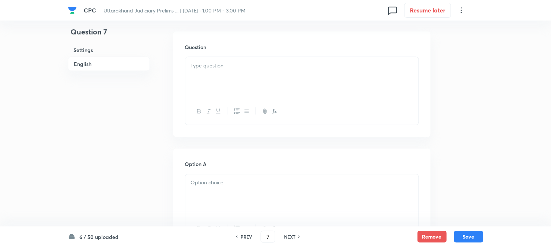
click at [209, 72] on div at bounding box center [301, 77] width 233 height 41
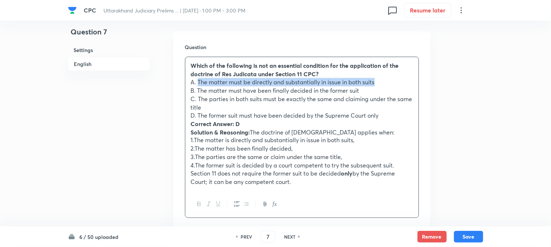
drag, startPoint x: 198, startPoint y: 81, endPoint x: 397, endPoint y: 82, distance: 199.0
click at [397, 82] on p "A. The matter must be directly and substantially in issue in both suits" at bounding box center [302, 82] width 222 height 8
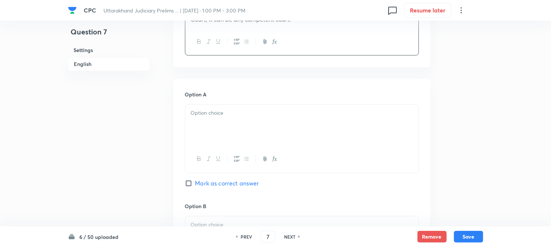
click at [205, 133] on div at bounding box center [301, 124] width 233 height 41
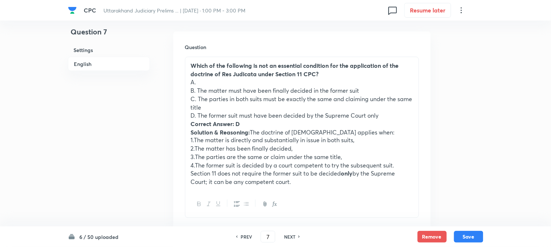
drag, startPoint x: 199, startPoint y: 90, endPoint x: 391, endPoint y: 90, distance: 191.7
click at [391, 90] on p "B. The matter must have been finally decided in the former suit" at bounding box center [302, 90] width 222 height 8
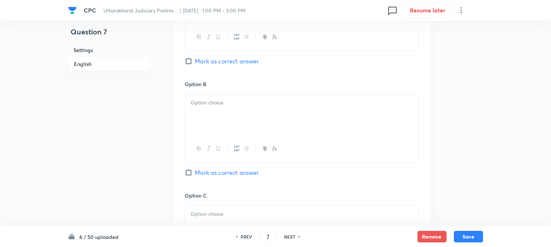
click at [202, 121] on div at bounding box center [301, 114] width 233 height 41
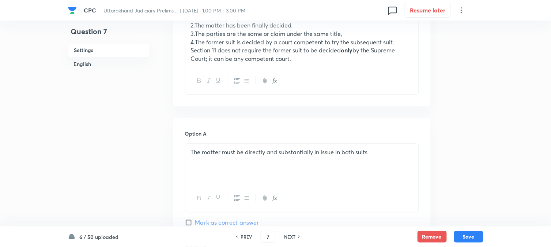
scroll to position [175, 0]
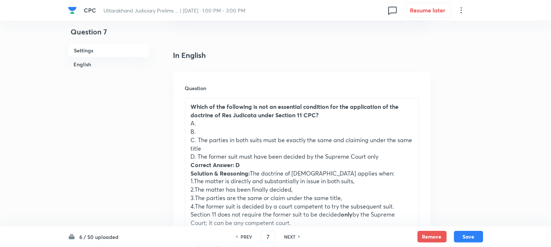
drag, startPoint x: 198, startPoint y: 138, endPoint x: 219, endPoint y: 150, distance: 24.2
click at [219, 150] on p "C. The parties in both suits must be exactly the same and claiming under the sa…" at bounding box center [302, 144] width 222 height 16
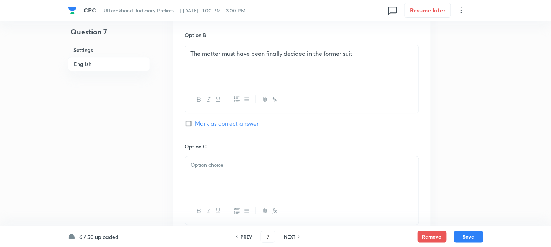
click at [201, 143] on h6 "Option C" at bounding box center [302, 146] width 234 height 8
click at [200, 174] on div at bounding box center [301, 176] width 233 height 41
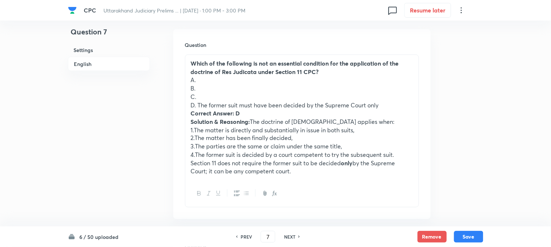
scroll to position [216, 0]
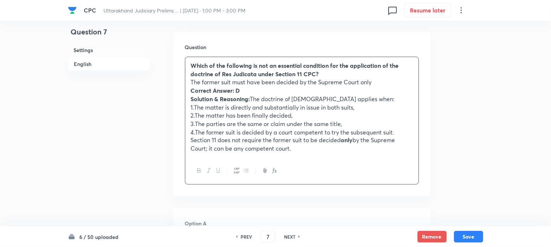
drag, startPoint x: 196, startPoint y: 104, endPoint x: 405, endPoint y: 180, distance: 222.2
click at [410, 191] on div "Question Which of the following is not an essential condition for the applicati…" at bounding box center [302, 113] width 258 height 165
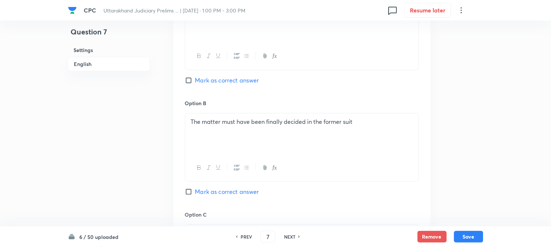
scroll to position [582, 0]
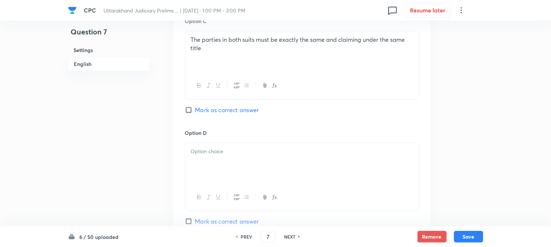
click at [204, 161] on div at bounding box center [301, 163] width 233 height 41
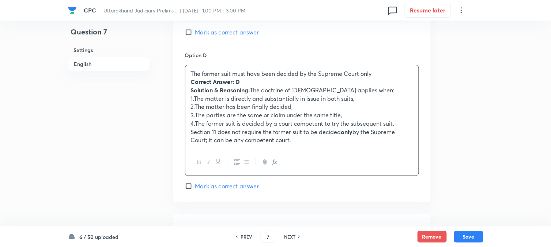
scroll to position [660, 0]
drag, startPoint x: 187, startPoint y: 158, endPoint x: 375, endPoint y: 180, distance: 188.5
click at [375, 180] on div "Option D The former suit must have been decided by the Supreme Court only Corre…" at bounding box center [302, 119] width 234 height 139
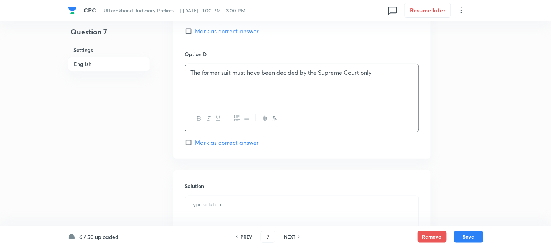
click at [231, 139] on span "Mark as correct answer" at bounding box center [227, 142] width 64 height 9
click at [195, 139] on input "Mark as correct answer" at bounding box center [190, 142] width 10 height 7
checkbox input "true"
click at [218, 212] on div at bounding box center [301, 216] width 233 height 41
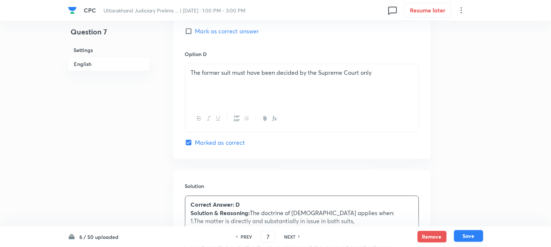
click at [471, 235] on button "Save" at bounding box center [468, 236] width 29 height 12
type input "8"
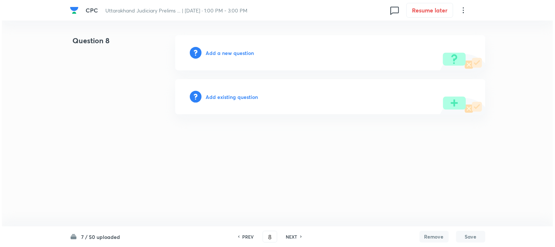
scroll to position [0, 0]
click at [230, 49] on h6 "Add a new question" at bounding box center [230, 53] width 48 height 8
click at [230, 53] on h6 "Choose a question type" at bounding box center [234, 53] width 56 height 8
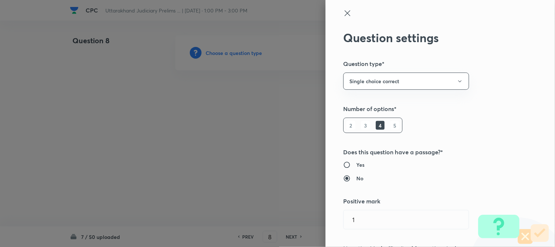
click at [230, 53] on div at bounding box center [277, 123] width 555 height 247
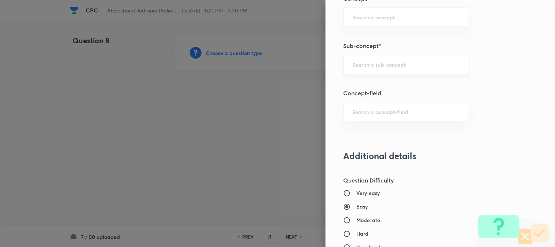
scroll to position [432, 0]
click at [392, 65] on input "text" at bounding box center [406, 63] width 108 height 7
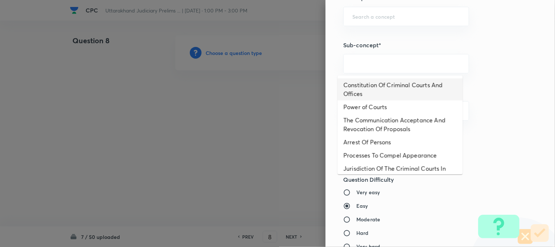
click at [386, 84] on li "Constitution Of Criminal Courts And Offices" at bounding box center [400, 89] width 125 height 22
type input "Constitution Of Criminal Courts And Offices"
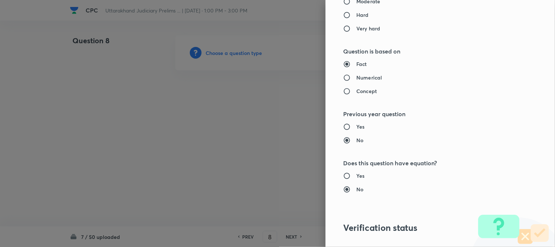
type input "Criminal Law"
type input "Criminal Procedure Code"
type input "Constitution Of Criminal Courts And Offices"
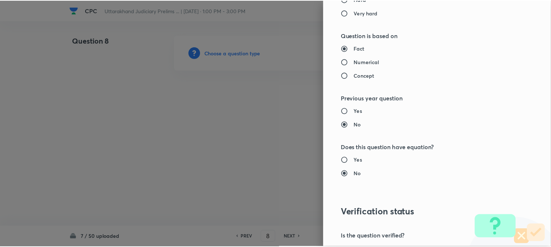
scroll to position [751, 0]
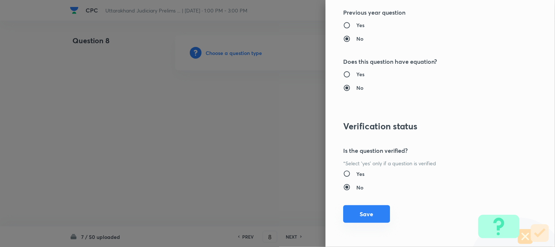
drag, startPoint x: 368, startPoint y: 211, endPoint x: 344, endPoint y: 208, distance: 24.7
click at [369, 213] on button "Save" at bounding box center [366, 214] width 47 height 18
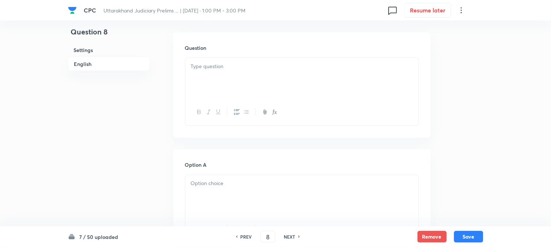
scroll to position [216, 0]
click at [210, 71] on div at bounding box center [301, 77] width 233 height 41
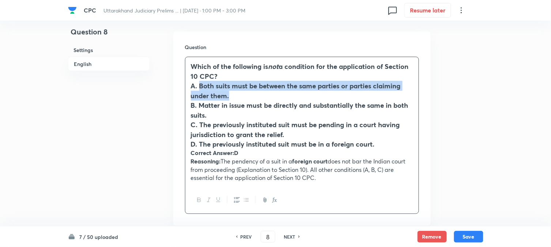
drag, startPoint x: 200, startPoint y: 85, endPoint x: 252, endPoint y: 96, distance: 53.0
click at [252, 96] on h3 "A. Both suits must be between the same parties or parties claiming under them." at bounding box center [302, 90] width 222 height 19
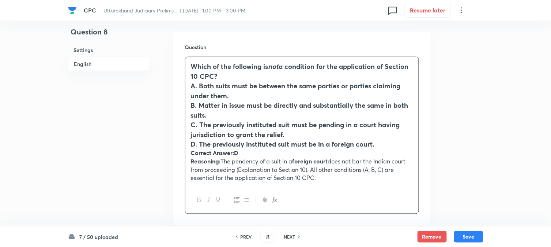
click at [249, 114] on h3 "B. Matter in issue must be directly and substantially the same in both suits." at bounding box center [302, 109] width 222 height 19
click at [206, 202] on icon "button" at bounding box center [209, 200] width 6 height 6
click at [198, 202] on icon "button" at bounding box center [199, 200] width 3 height 4
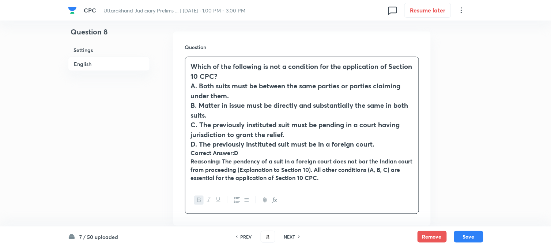
click at [198, 202] on icon "button" at bounding box center [199, 200] width 3 height 4
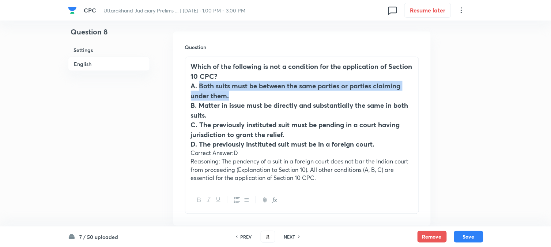
drag, startPoint x: 200, startPoint y: 86, endPoint x: 234, endPoint y: 97, distance: 36.2
click at [234, 97] on h3 "A. Both suits must be between the same parties or parties claiming under them." at bounding box center [302, 90] width 222 height 19
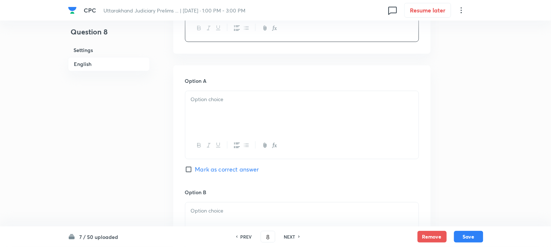
click at [211, 123] on div at bounding box center [301, 111] width 233 height 41
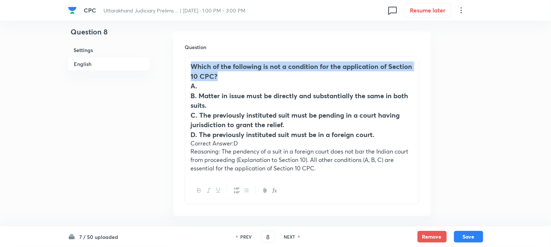
drag, startPoint x: 244, startPoint y: 75, endPoint x: 183, endPoint y: 59, distance: 63.1
click at [183, 59] on div "Question Which of the following is not a condition for the application of Secti…" at bounding box center [302, 123] width 258 height 184
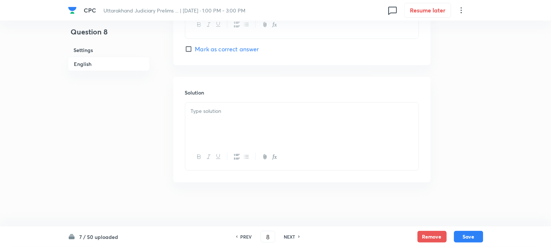
click at [207, 125] on div at bounding box center [301, 122] width 233 height 41
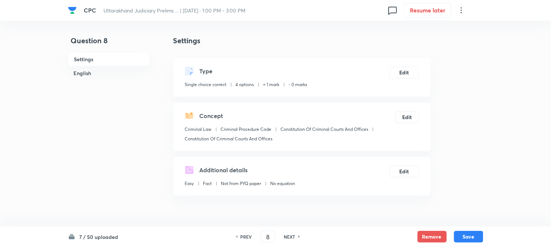
scroll to position [244, 0]
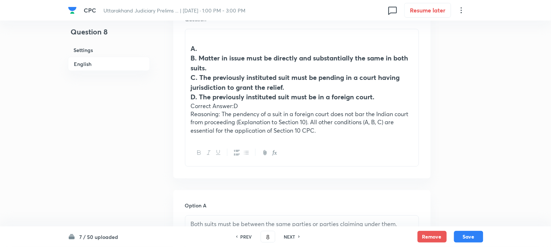
click at [201, 56] on h3 "B. Matter in issue must be directly and substantially the same in both suits." at bounding box center [302, 62] width 222 height 19
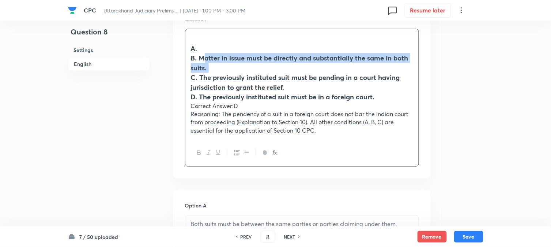
drag, startPoint x: 200, startPoint y: 57, endPoint x: 222, endPoint y: 67, distance: 24.7
click at [222, 67] on h3 "B. Matter in issue must be directly and substantially the same in both suits." at bounding box center [302, 62] width 222 height 19
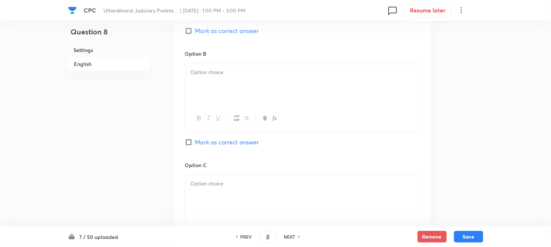
click at [202, 90] on div at bounding box center [301, 84] width 233 height 41
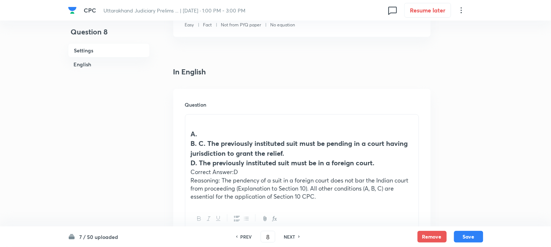
scroll to position [122, 0]
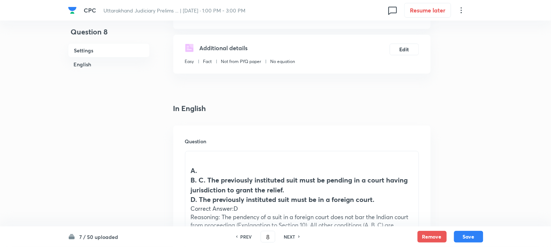
click at [200, 178] on h3 "B. C. The previously instituted suit must be pending in a court having jurisdic…" at bounding box center [302, 184] width 222 height 19
drag, startPoint x: 209, startPoint y: 178, endPoint x: 295, endPoint y: 187, distance: 86.4
click at [294, 187] on h3 "B. C. The previously instituted suit must be pending in a court having jurisdic…" at bounding box center [302, 184] width 222 height 19
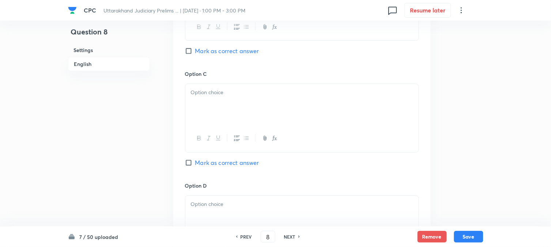
click at [209, 115] on div at bounding box center [301, 104] width 233 height 41
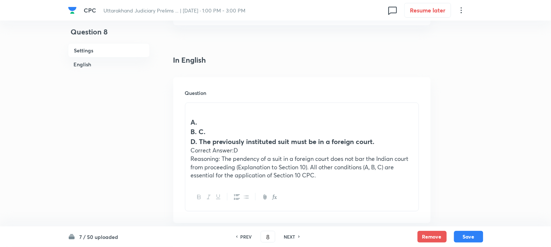
scroll to position [162, 0]
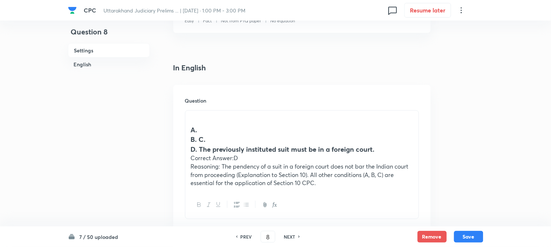
drag, startPoint x: 199, startPoint y: 149, endPoint x: 187, endPoint y: 123, distance: 28.3
click at [187, 123] on div "A. B. C. D. The previously instituted suit must be in a foreign court. Correct …" at bounding box center [301, 150] width 233 height 81
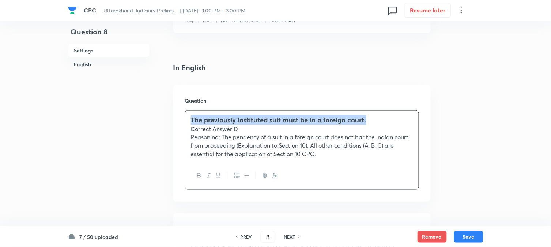
drag, startPoint x: 190, startPoint y: 119, endPoint x: 388, endPoint y: 119, distance: 197.9
click at [388, 119] on div "The previously instituted suit must be in a foreign court. Correct Answer:D Rea…" at bounding box center [301, 136] width 233 height 52
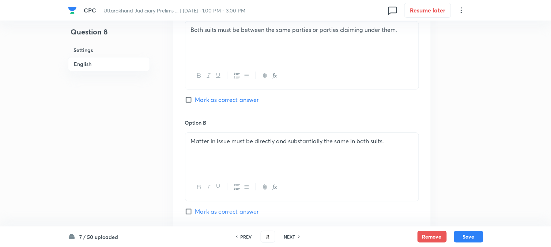
scroll to position [691, 0]
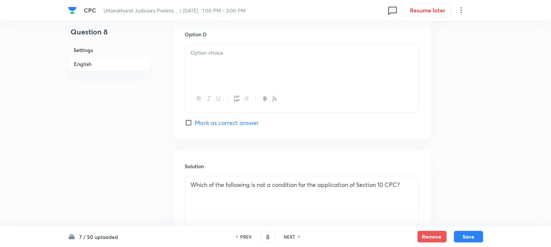
click at [214, 79] on div at bounding box center [301, 64] width 233 height 41
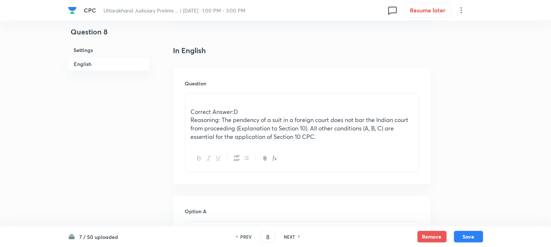
scroll to position [203, 0]
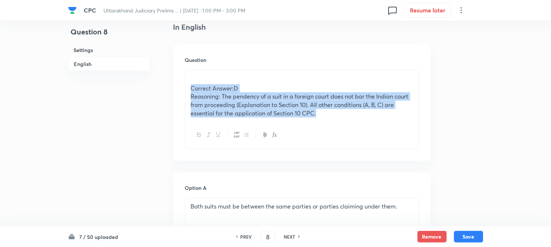
drag, startPoint x: 190, startPoint y: 89, endPoint x: 376, endPoint y: 128, distance: 189.5
click at [375, 128] on div "Correct Answer:D Reasoning: The pendency of a suit in a foreign court does not …" at bounding box center [302, 108] width 234 height 79
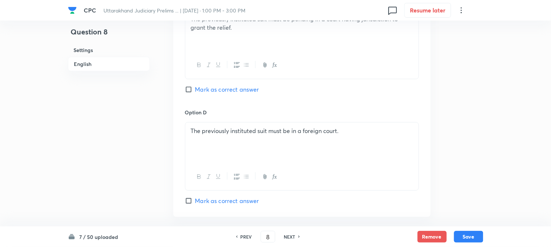
scroll to position [609, 0]
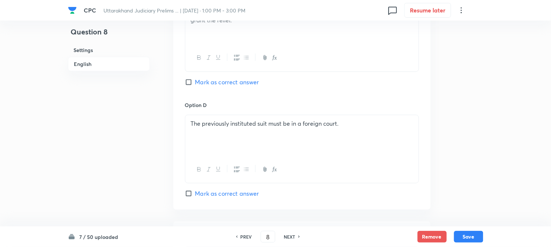
click at [356, 136] on div "The previously instituted suit must be in a foreign court." at bounding box center [301, 135] width 233 height 41
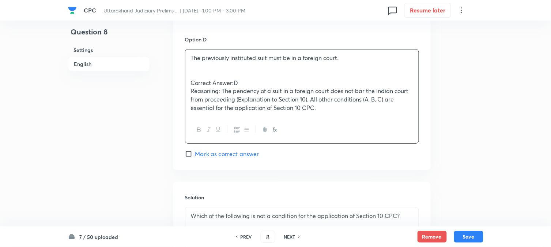
scroll to position [691, 0]
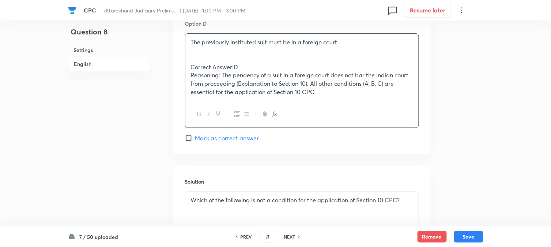
click at [248, 206] on div "Which of the following is not a condition for the application of Section 10 CPC?" at bounding box center [301, 211] width 233 height 41
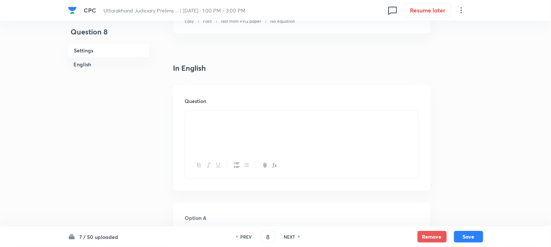
scroll to position [162, 0]
click at [213, 135] on div at bounding box center [301, 130] width 233 height 41
drag, startPoint x: 190, startPoint y: 127, endPoint x: 187, endPoint y: 115, distance: 12.9
click at [187, 115] on div "Which of the following is not a condition for the application of Section 10 CPC?" at bounding box center [301, 130] width 233 height 41
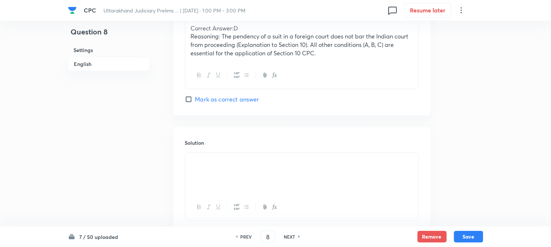
scroll to position [659, 0]
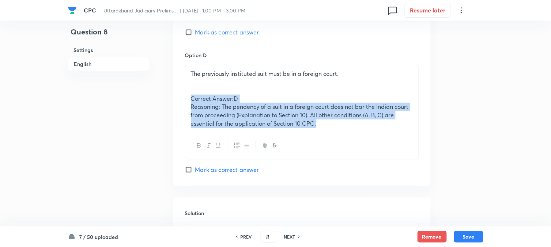
drag, startPoint x: 187, startPoint y: 99, endPoint x: 425, endPoint y: 140, distance: 241.0
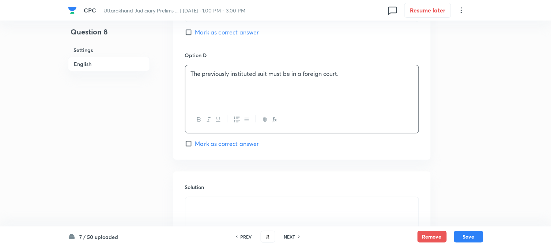
click at [238, 144] on span "Mark as correct answer" at bounding box center [227, 143] width 64 height 9
click at [195, 144] on input "Mark as correct answer" at bounding box center [190, 143] width 10 height 7
checkbox input "true"
click at [211, 230] on div "7 / 50 uploaded PREV 8 ​ NEXT Remove Save" at bounding box center [276, 236] width 416 height 20
click at [234, 223] on div at bounding box center [301, 217] width 233 height 41
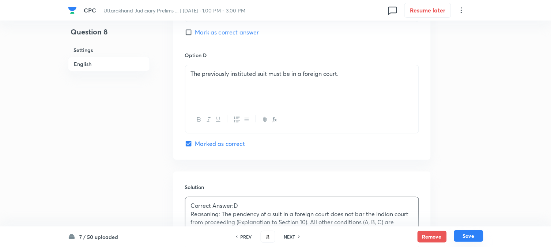
click at [473, 239] on button "Save" at bounding box center [468, 236] width 29 height 12
type input "9"
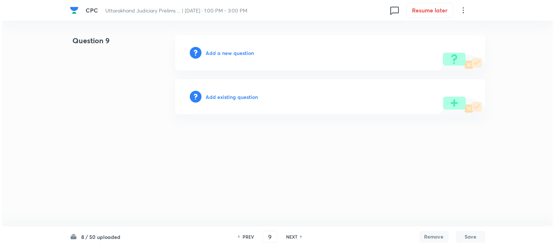
scroll to position [0, 0]
click at [241, 55] on h6 "Add a new question" at bounding box center [230, 53] width 48 height 8
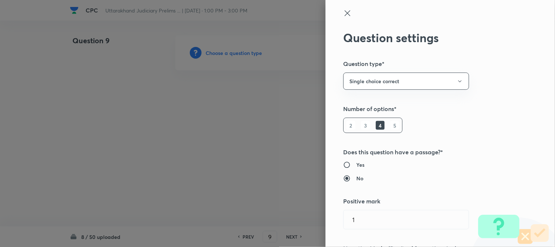
click at [241, 55] on div at bounding box center [277, 123] width 555 height 247
type input "Criminal Law"
type input "Criminal Procedure Code"
type input "Constitution Of Criminal Courts And Offices"
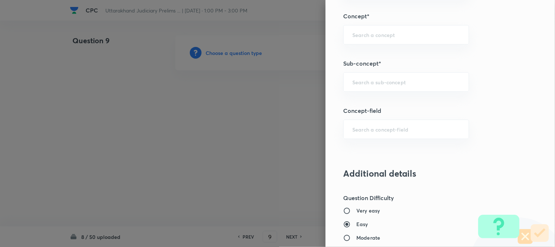
scroll to position [432, 0]
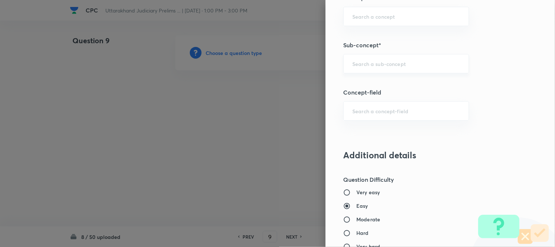
click at [386, 70] on div "​" at bounding box center [406, 63] width 126 height 19
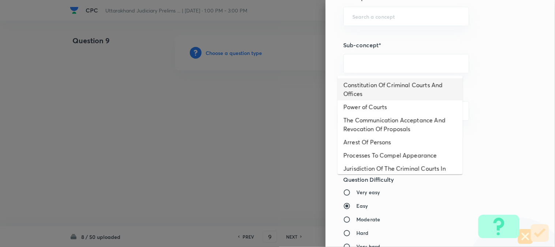
click at [386, 90] on li "Constitution Of Criminal Courts And Offices" at bounding box center [400, 89] width 125 height 22
type input "Constitution Of Criminal Courts And Offices"
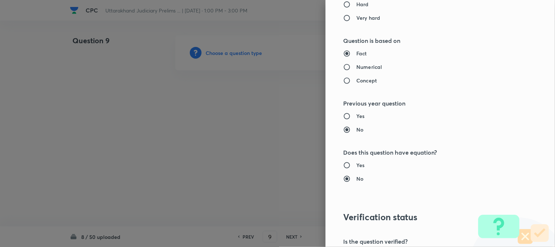
type input "Criminal Law"
type input "Criminal Procedure Code"
type input "Constitution Of Criminal Courts And Offices"
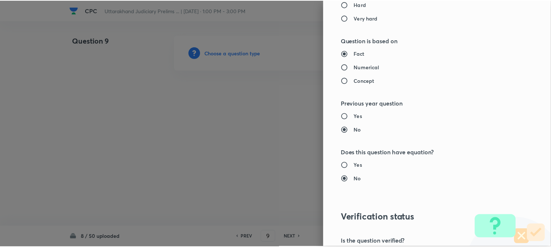
scroll to position [751, 0]
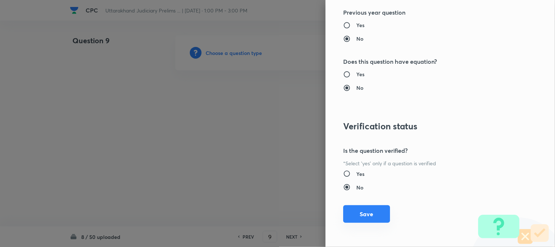
click at [367, 218] on button "Save" at bounding box center [366, 214] width 47 height 18
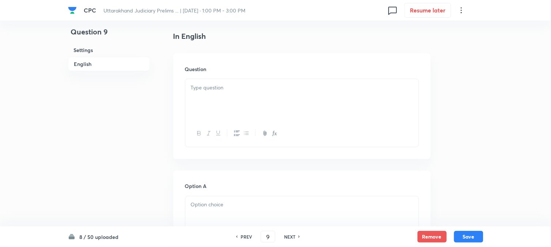
scroll to position [216, 0]
click at [214, 79] on div at bounding box center [301, 77] width 233 height 41
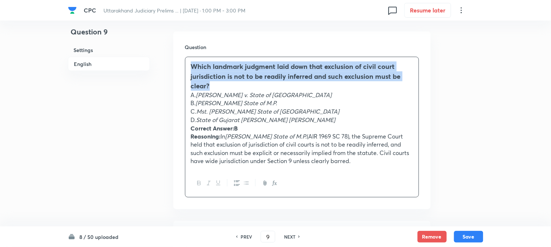
drag, startPoint x: 210, startPoint y: 86, endPoint x: 186, endPoint y: 66, distance: 31.4
click at [187, 66] on div "Which landmark judgment laid down that exclusion of civil court jurisdiction is…" at bounding box center [301, 113] width 233 height 113
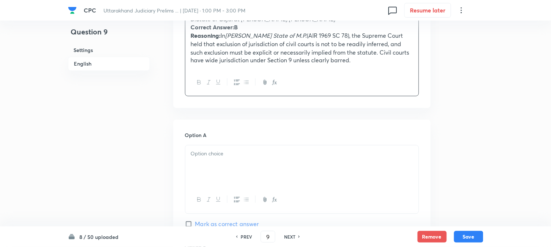
click at [207, 159] on div at bounding box center [301, 165] width 233 height 41
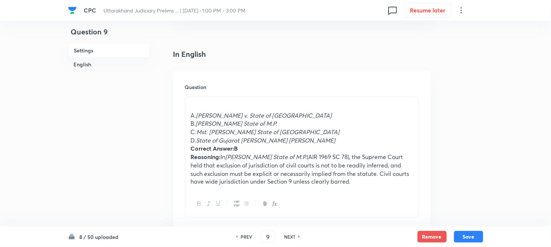
scroll to position [175, 0]
drag, startPoint x: 198, startPoint y: 112, endPoint x: 176, endPoint y: 98, distance: 26.1
click at [176, 98] on div "Question A. K.K. Dewan v. State of Haryana B. Dhulabhai v. State of M.P. C. Mst…" at bounding box center [302, 151] width 258 height 158
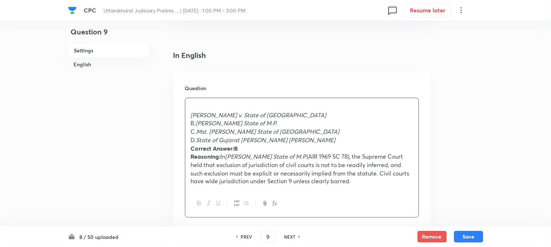
click at [195, 106] on p at bounding box center [302, 106] width 222 height 8
click at [196, 105] on p at bounding box center [302, 106] width 222 height 8
click at [185, 117] on div "﻿K.K. Dewan v. State of Haryana B. Dhulabhai v. State of M.P. C. Mst. Janki v. …" at bounding box center [301, 144] width 233 height 92
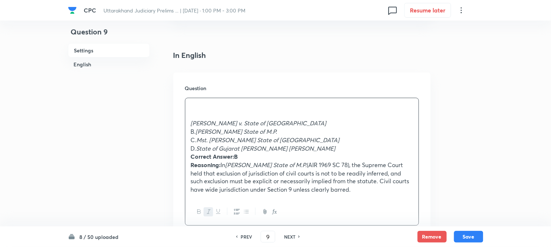
click at [196, 108] on p at bounding box center [302, 106] width 222 height 8
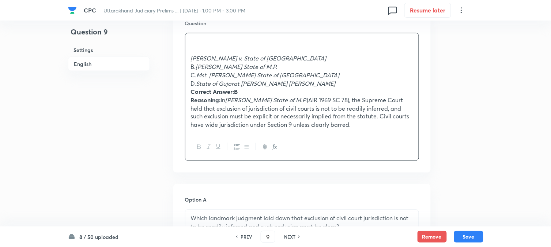
scroll to position [338, 0]
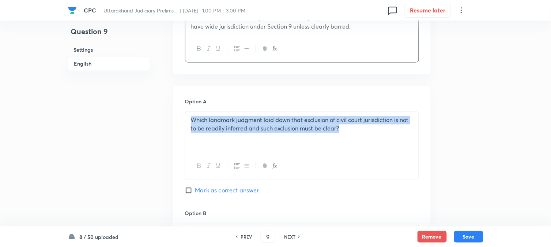
drag, startPoint x: 358, startPoint y: 131, endPoint x: 134, endPoint y: 122, distance: 224.4
click at [138, 122] on div "Question 9 Settings English Settings Type Single choice correct 4 options + 1 m…" at bounding box center [276, 192] width 416 height 989
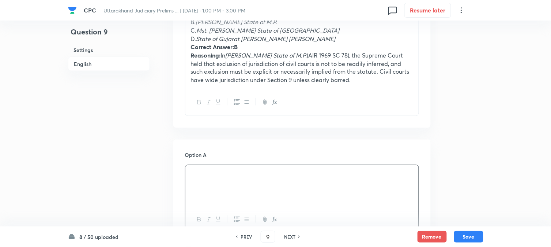
scroll to position [175, 0]
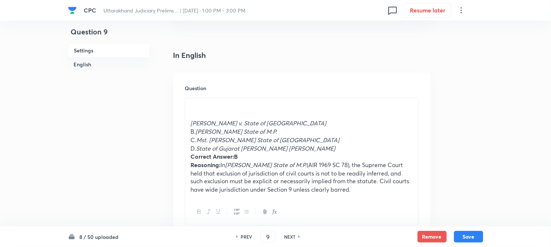
click at [195, 99] on div "﻿K.K. Dewan v. State of Haryana B. Dhulabhai v. State of M.P. C. Mst. Janki v. …" at bounding box center [301, 148] width 233 height 100
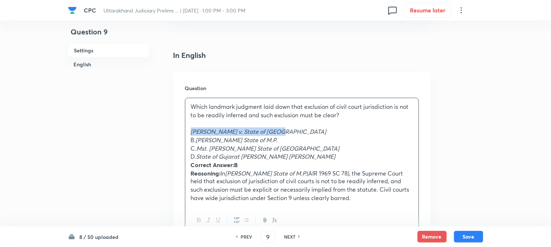
drag, startPoint x: 188, startPoint y: 129, endPoint x: 289, endPoint y: 129, distance: 100.6
click at [289, 129] on div "Which landmark judgment laid down that exclusion of civil court jurisdiction is…" at bounding box center [301, 152] width 233 height 109
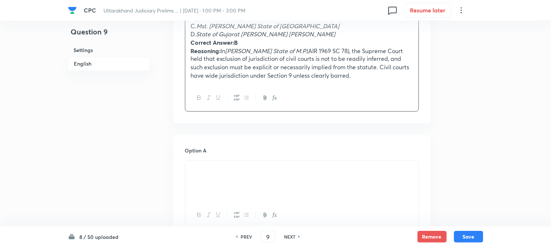
click at [204, 182] on div at bounding box center [301, 181] width 233 height 41
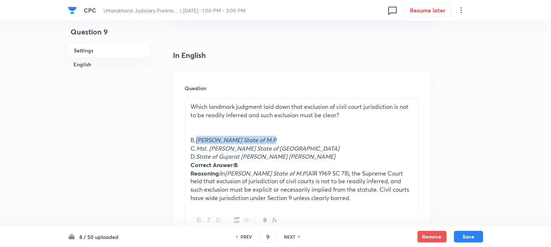
drag, startPoint x: 198, startPoint y: 139, endPoint x: 292, endPoint y: 137, distance: 93.3
click at [292, 137] on p "B. Dhulabhai v. State of M.P." at bounding box center [302, 140] width 222 height 8
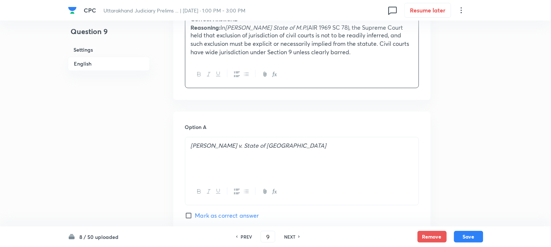
scroll to position [500, 0]
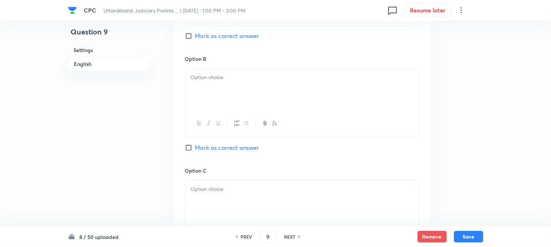
click at [218, 109] on div at bounding box center [301, 89] width 233 height 41
click at [220, 150] on span "Mark as correct answer" at bounding box center [227, 147] width 64 height 9
click at [195, 150] on input "Mark as correct answer" at bounding box center [190, 147] width 10 height 7
checkbox input "true"
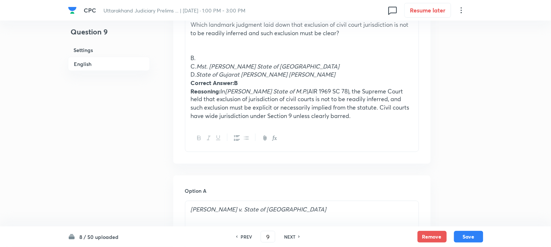
scroll to position [256, 0]
drag, startPoint x: 199, startPoint y: 66, endPoint x: 284, endPoint y: 67, distance: 85.2
click at [284, 67] on p "C. Mst. Janki v. State of Bihar" at bounding box center [302, 67] width 222 height 8
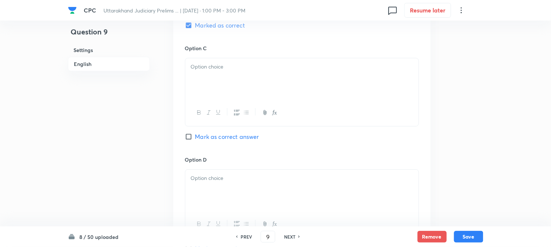
click at [201, 80] on div at bounding box center [301, 78] width 233 height 41
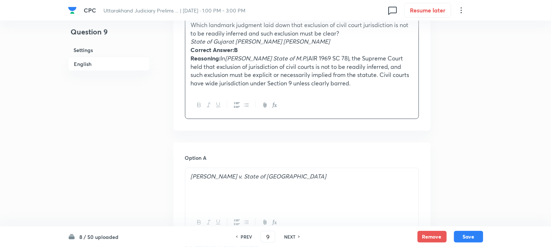
drag, startPoint x: 196, startPoint y: 74, endPoint x: 416, endPoint y: 99, distance: 221.6
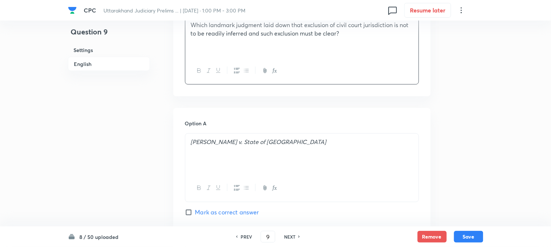
scroll to position [663, 0]
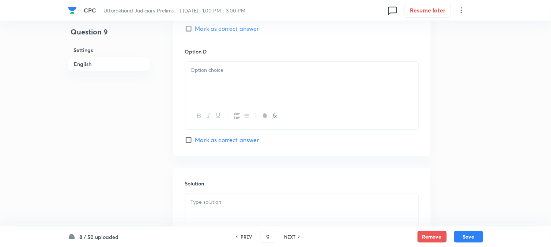
click at [206, 79] on div at bounding box center [301, 81] width 233 height 41
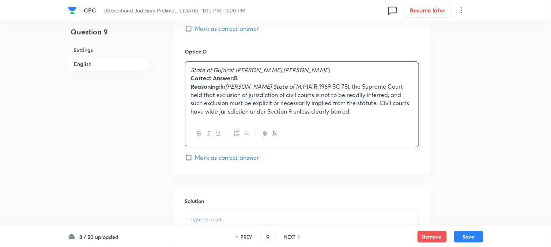
drag, startPoint x: 189, startPoint y: 80, endPoint x: 447, endPoint y: 119, distance: 260.9
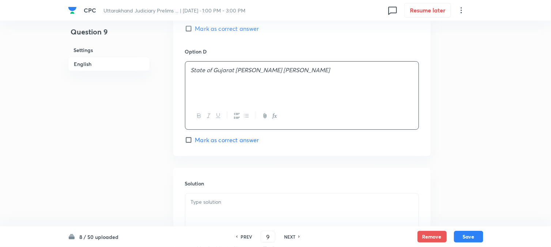
click at [239, 203] on p at bounding box center [302, 202] width 222 height 8
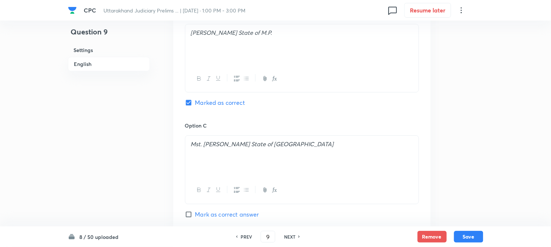
scroll to position [459, 0]
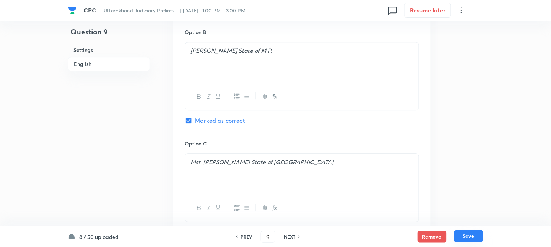
click at [464, 235] on button "Save" at bounding box center [468, 236] width 29 height 12
type input "10"
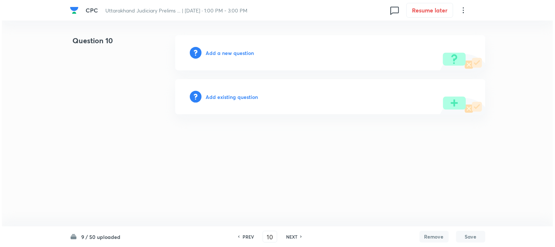
scroll to position [0, 0]
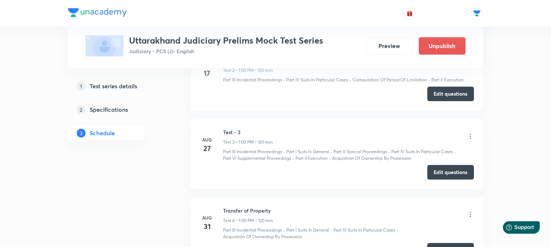
scroll to position [488, 0]
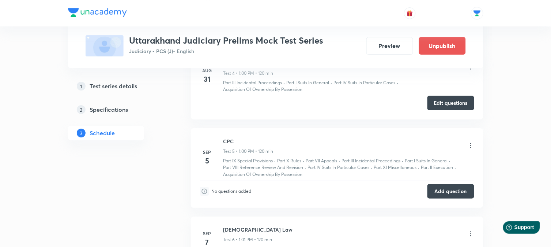
scroll to position [609, 0]
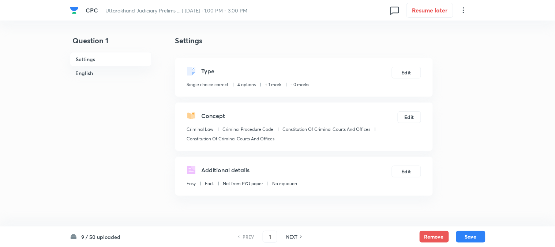
checkbox input "true"
click at [272, 238] on input "1" at bounding box center [268, 236] width 14 height 13
type input "10"
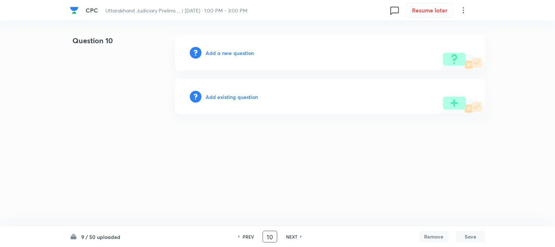
click at [234, 50] on h6 "Add a new question" at bounding box center [230, 53] width 48 height 8
click at [234, 50] on h6 "Choose a question type" at bounding box center [234, 53] width 56 height 8
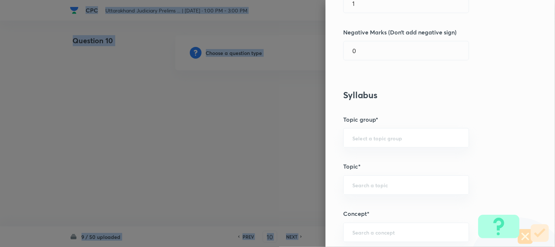
scroll to position [432, 0]
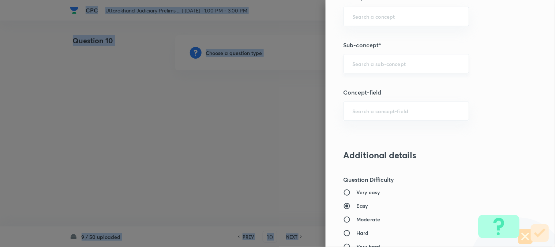
click at [349, 57] on div "​" at bounding box center [406, 63] width 126 height 19
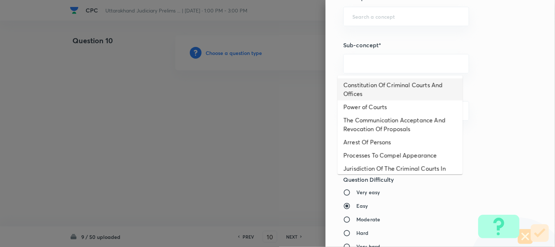
click at [383, 80] on li "Constitution Of Criminal Courts And Offices" at bounding box center [400, 89] width 125 height 22
type input "Constitution Of Criminal Courts And Offices"
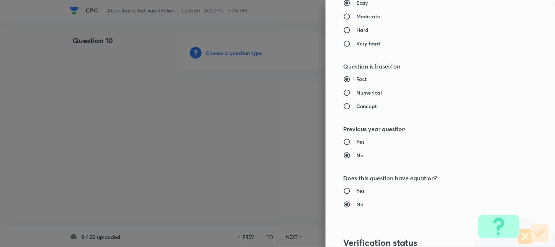
type input "Criminal Law"
type input "Criminal Procedure Code"
type input "Constitution Of Criminal Courts And Offices"
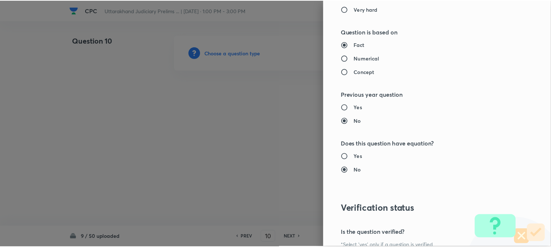
scroll to position [751, 0]
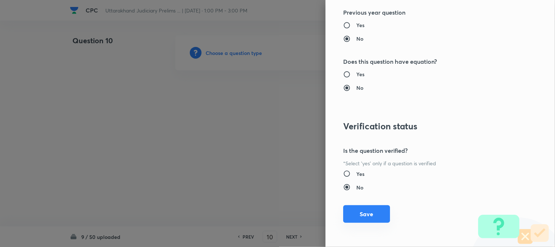
click at [372, 207] on button "Save" at bounding box center [366, 214] width 47 height 18
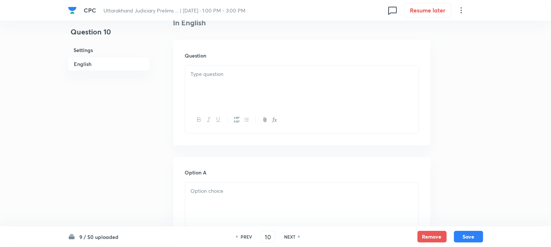
scroll to position [216, 0]
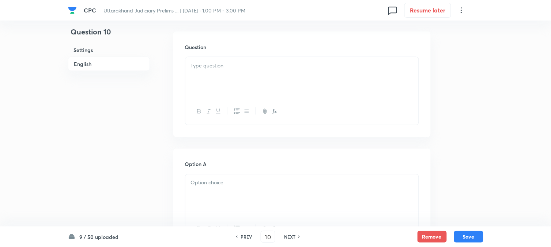
click at [222, 75] on div at bounding box center [301, 77] width 233 height 41
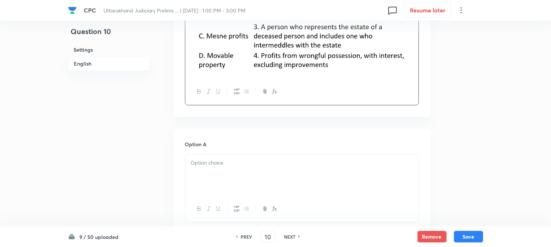
scroll to position [338, 0]
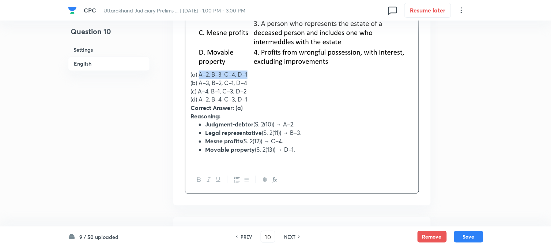
drag, startPoint x: 199, startPoint y: 74, endPoint x: 261, endPoint y: 72, distance: 61.5
click at [261, 72] on p "(a) A–2, B–3, C–4, D–1" at bounding box center [302, 17] width 222 height 123
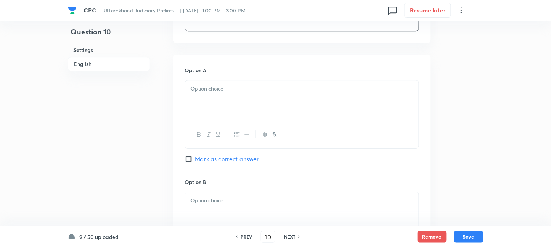
click at [191, 109] on div at bounding box center [301, 100] width 233 height 41
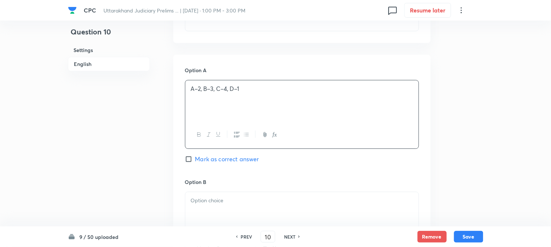
scroll to position [378, 0]
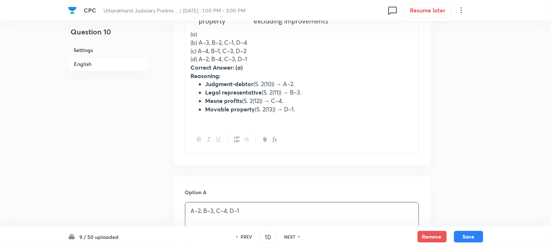
drag, startPoint x: 200, startPoint y: 40, endPoint x: 270, endPoint y: 39, distance: 69.1
click at [270, 39] on p "(b) A–3, B–2, C–1, D–4" at bounding box center [302, 42] width 222 height 8
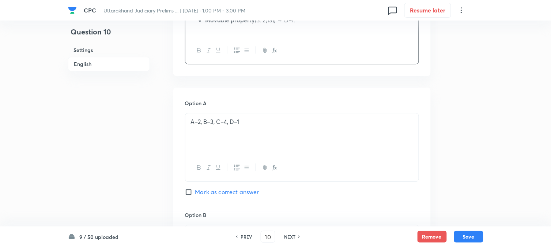
scroll to position [582, 0]
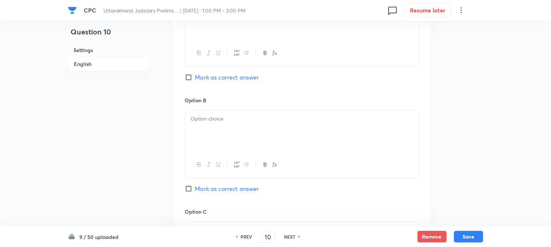
click at [210, 76] on span "Mark as correct answer" at bounding box center [227, 77] width 64 height 9
click at [195, 76] on input "Mark as correct answer" at bounding box center [190, 77] width 10 height 7
checkbox input "true"
click at [213, 121] on p at bounding box center [302, 118] width 222 height 8
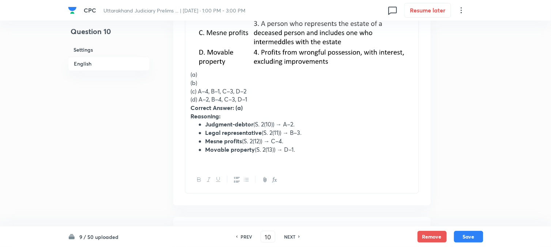
drag, startPoint x: 198, startPoint y: 89, endPoint x: 278, endPoint y: 89, distance: 80.1
click at [278, 89] on p "(c) A–4, B–1, C–3, D–2" at bounding box center [302, 91] width 222 height 8
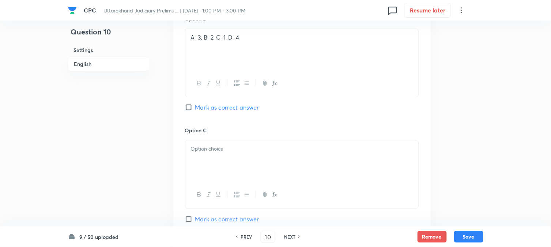
drag, startPoint x: 200, startPoint y: 160, endPoint x: 200, endPoint y: 165, distance: 4.8
click at [200, 165] on div at bounding box center [301, 160] width 233 height 41
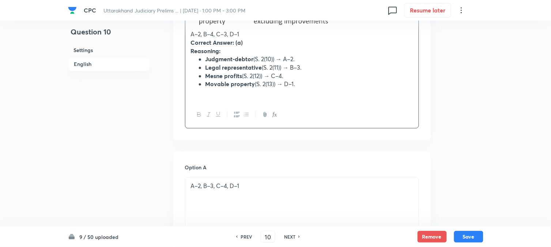
scroll to position [239, 0]
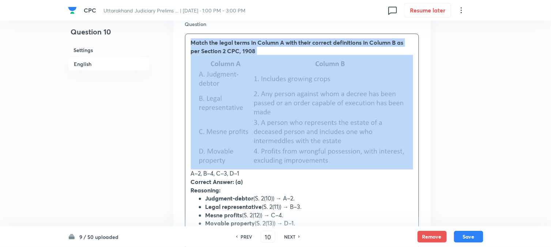
drag, startPoint x: 199, startPoint y: 62, endPoint x: 361, endPoint y: 108, distance: 169.2
click at [361, 108] on p "A–2, B–4, C–3, D–1" at bounding box center [302, 116] width 222 height 123
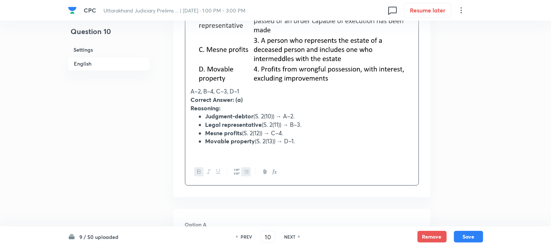
scroll to position [320, 0]
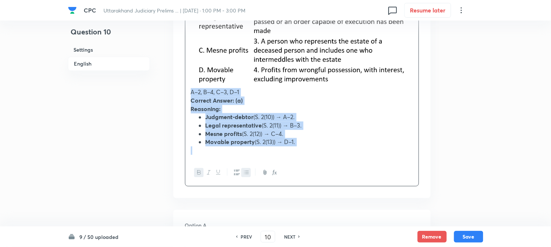
drag, startPoint x: 191, startPoint y: 93, endPoint x: 337, endPoint y: 162, distance: 161.3
click at [355, 174] on div "Match the legal terms in Column A with their correct definitions in Column B as…" at bounding box center [302, 69] width 234 height 234
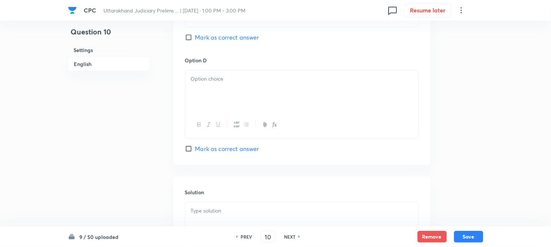
scroll to position [757, 0]
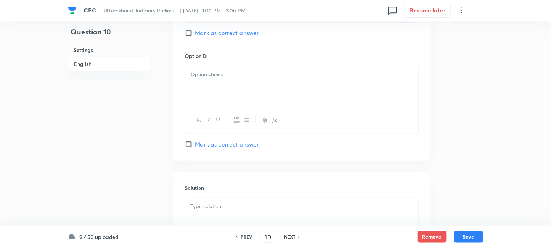
click at [201, 94] on div at bounding box center [301, 86] width 233 height 41
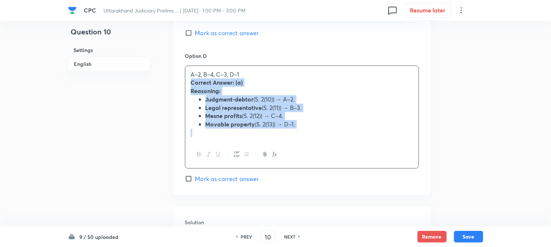
drag, startPoint x: 189, startPoint y: 82, endPoint x: 381, endPoint y: 130, distance: 198.0
click at [381, 130] on div "A–2, B–4, C–3, D–1 Correct Answer: (a) Reasoning: Judgment-debtor (S. 2(10)) → …" at bounding box center [301, 103] width 233 height 75
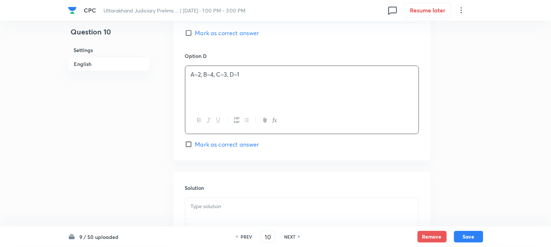
click at [216, 213] on div at bounding box center [301, 218] width 233 height 41
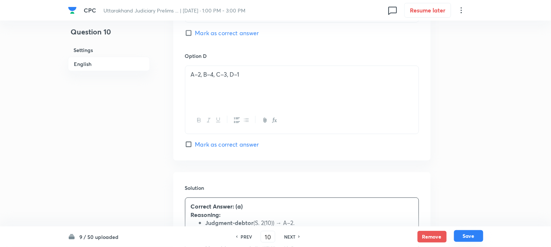
click at [464, 234] on button "Save" at bounding box center [468, 236] width 29 height 12
type input "11"
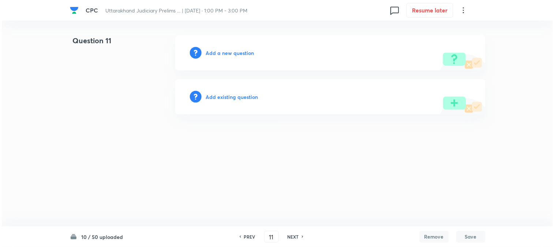
scroll to position [0, 0]
click at [242, 49] on h6 "Add a new question" at bounding box center [230, 53] width 48 height 8
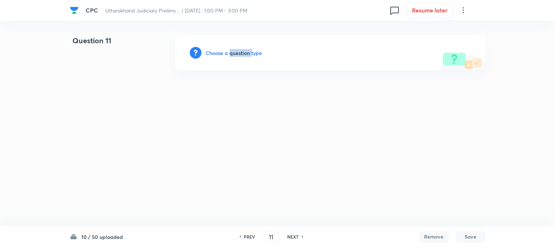
click at [242, 49] on h6 "Choose a question type" at bounding box center [234, 53] width 56 height 8
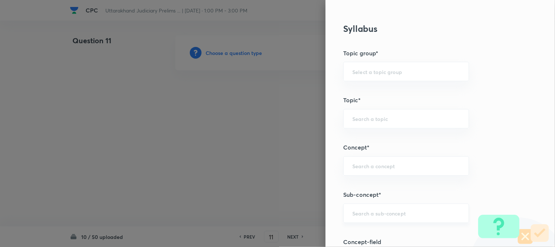
scroll to position [432, 0]
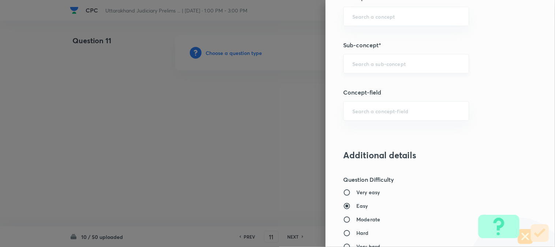
click at [371, 56] on div "​" at bounding box center [406, 63] width 126 height 19
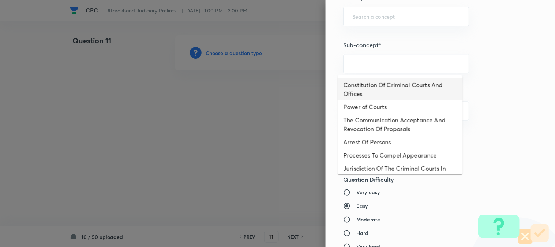
click at [409, 93] on li "Constitution Of Criminal Courts And Offices" at bounding box center [400, 89] width 125 height 22
type input "Constitution Of Criminal Courts And Offices"
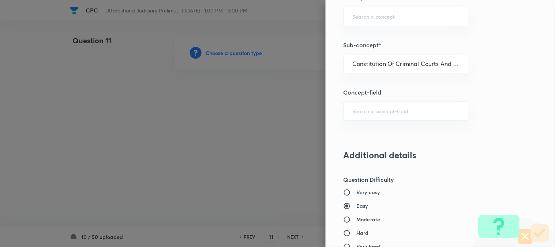
type input "Criminal Law"
type input "Criminal Procedure Code"
type input "Constitution Of Criminal Courts And Offices"
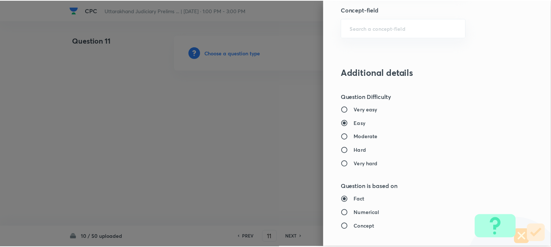
scroll to position [751, 0]
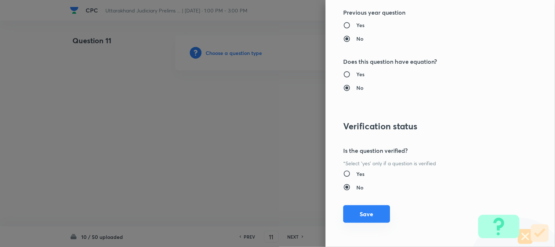
click at [364, 207] on button "Save" at bounding box center [366, 214] width 47 height 18
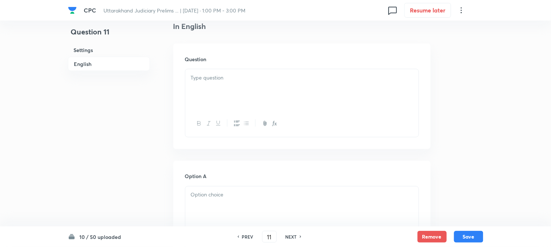
scroll to position [216, 0]
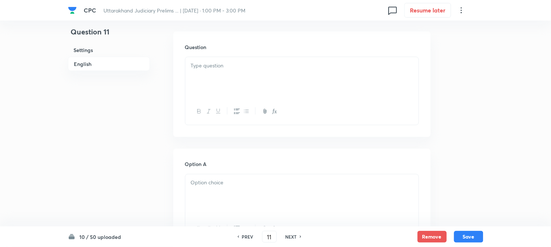
click at [221, 70] on div at bounding box center [301, 77] width 233 height 41
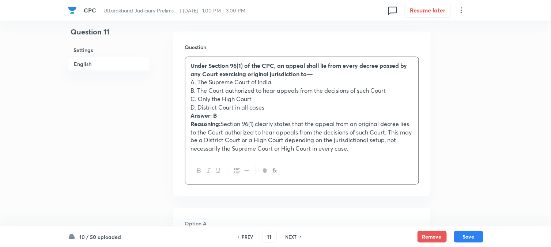
drag, startPoint x: 199, startPoint y: 82, endPoint x: 297, endPoint y: 79, distance: 98.4
click at [297, 79] on p "A. The Supreme Court of India" at bounding box center [302, 82] width 222 height 8
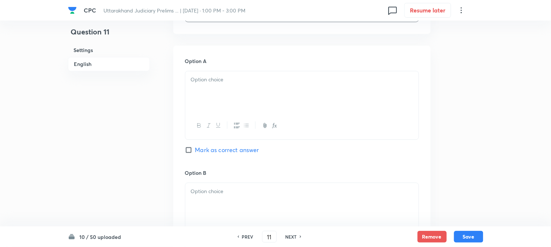
click at [206, 94] on div at bounding box center [301, 91] width 233 height 41
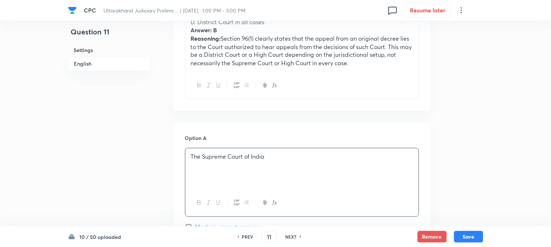
scroll to position [175, 0]
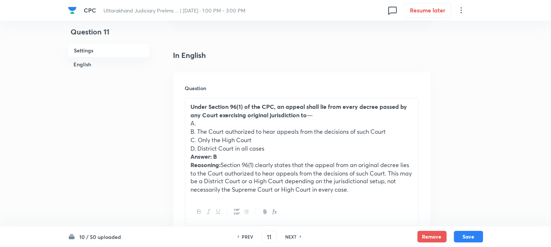
drag, startPoint x: 199, startPoint y: 131, endPoint x: 408, endPoint y: 129, distance: 209.2
click at [409, 130] on p "B. The Court authorized to hear appeals from the decisions of such Court" at bounding box center [302, 131] width 222 height 8
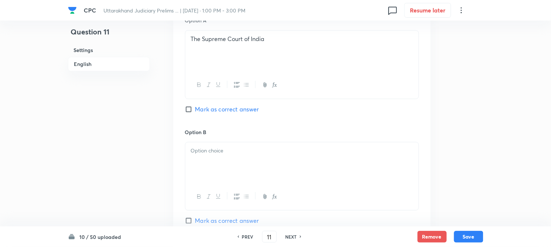
drag, startPoint x: 202, startPoint y: 166, endPoint x: 202, endPoint y: 170, distance: 4.8
click at [202, 167] on div at bounding box center [301, 162] width 233 height 41
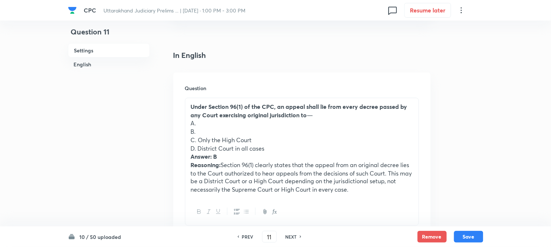
drag, startPoint x: 199, startPoint y: 140, endPoint x: 277, endPoint y: 139, distance: 77.5
click at [277, 139] on p "C. Only the High Court" at bounding box center [302, 140] width 222 height 8
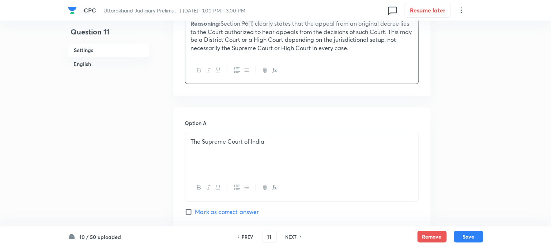
scroll to position [582, 0]
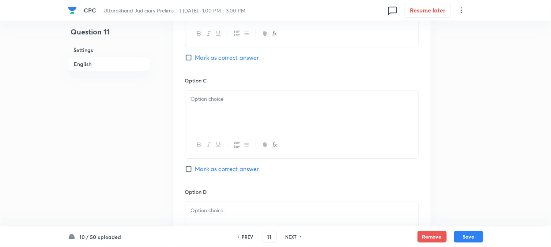
click at [221, 56] on span "Mark as correct answer" at bounding box center [227, 57] width 64 height 9
click at [195, 56] on input "Mark as correct answer" at bounding box center [190, 57] width 10 height 7
checkbox input "true"
click at [206, 115] on div at bounding box center [301, 110] width 233 height 41
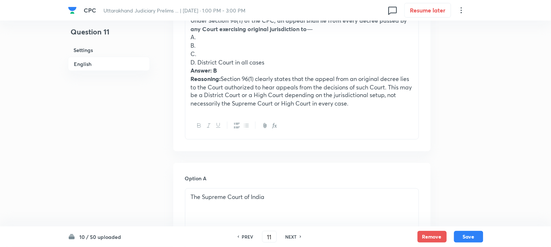
scroll to position [256, 0]
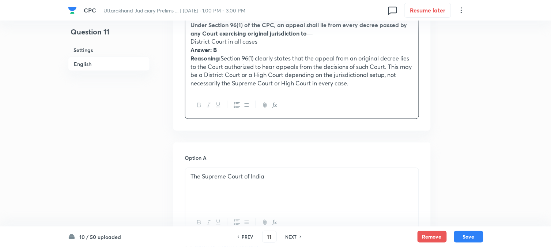
drag, startPoint x: 196, startPoint y: 65, endPoint x: 460, endPoint y: 114, distance: 268.2
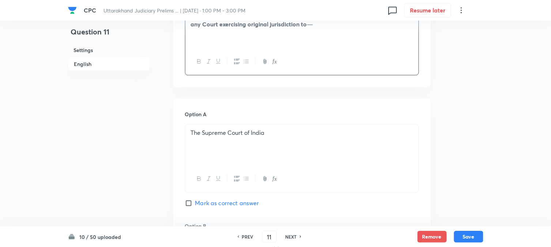
scroll to position [663, 0]
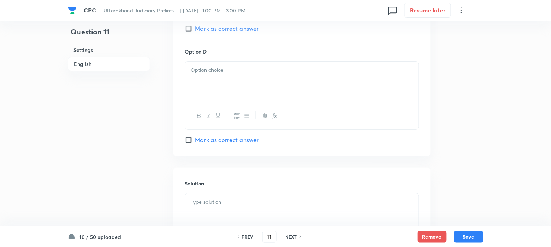
click at [199, 87] on div at bounding box center [301, 81] width 233 height 41
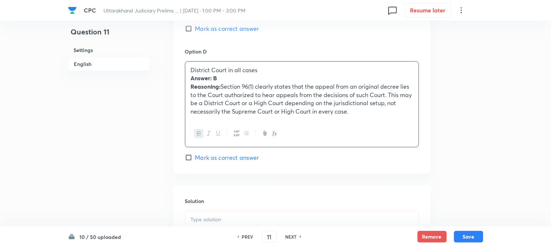
drag, startPoint x: 188, startPoint y: 80, endPoint x: 461, endPoint y: 152, distance: 282.0
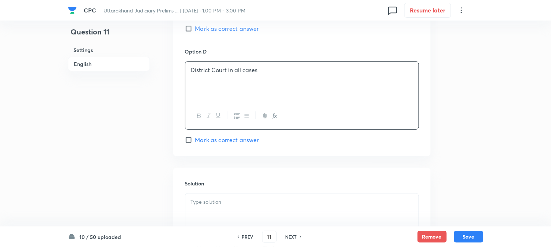
click at [251, 196] on div "Solution" at bounding box center [302, 220] width 258 height 105
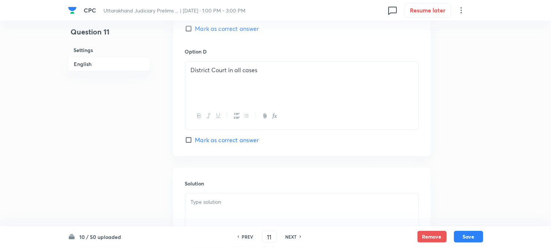
click at [240, 202] on p at bounding box center [302, 202] width 222 height 8
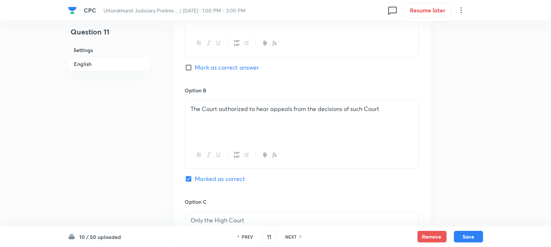
scroll to position [459, 0]
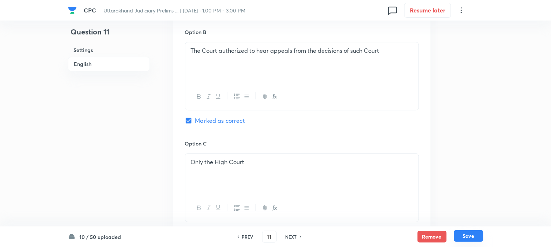
click at [480, 237] on button "Save" at bounding box center [468, 236] width 29 height 12
type input "12"
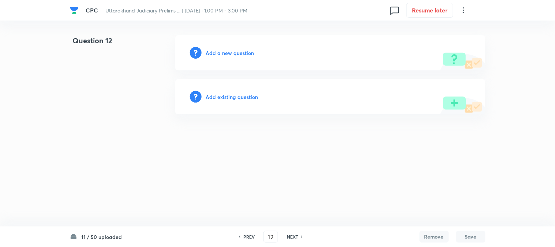
click at [229, 58] on div "Add a new question" at bounding box center [330, 52] width 310 height 35
click at [230, 57] on div "Add a new question" at bounding box center [330, 52] width 310 height 35
click at [230, 56] on h6 "Add a new question" at bounding box center [230, 53] width 48 height 8
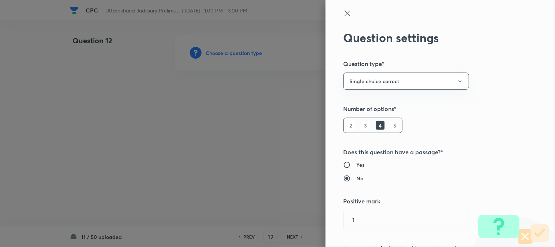
click at [230, 56] on div at bounding box center [277, 123] width 555 height 247
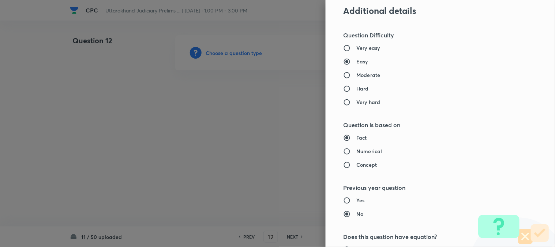
scroll to position [444, 0]
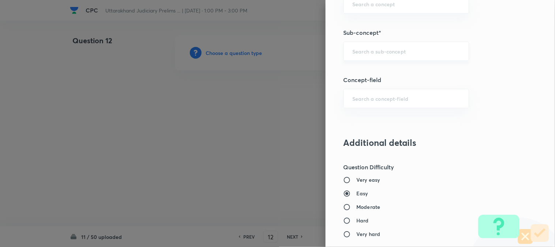
click at [375, 57] on div "​" at bounding box center [406, 50] width 126 height 19
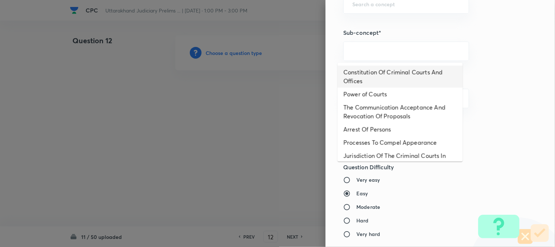
click at [382, 79] on li "Constitution Of Criminal Courts And Offices" at bounding box center [400, 76] width 125 height 22
type input "Constitution Of Criminal Courts And Offices"
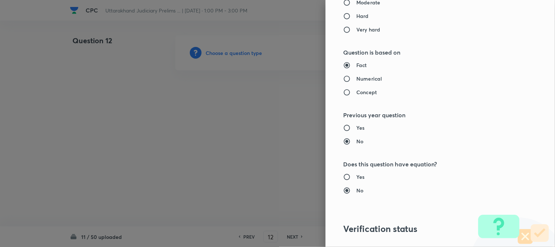
type input "Criminal Law"
type input "Criminal Procedure Code"
type input "Constitution Of Criminal Courts And Offices"
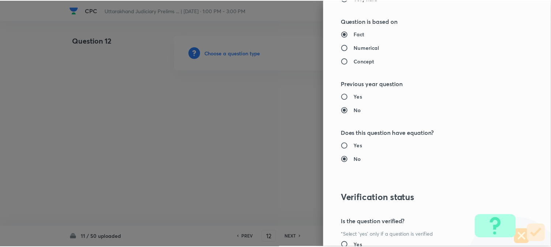
scroll to position [751, 0]
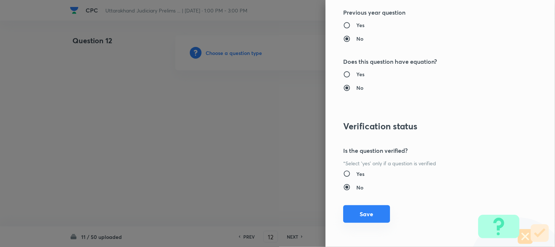
click at [360, 213] on button "Save" at bounding box center [366, 214] width 47 height 18
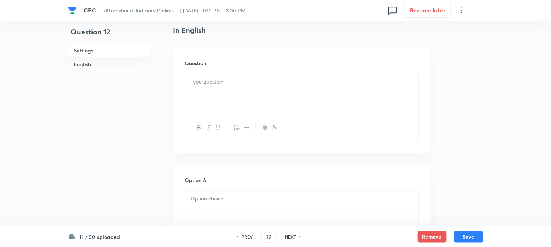
scroll to position [216, 0]
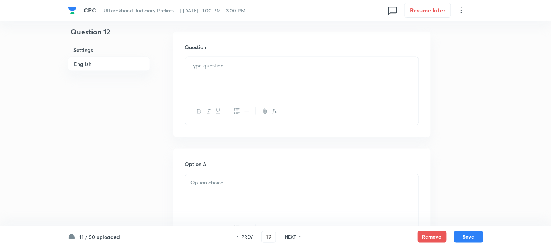
click at [199, 71] on div at bounding box center [301, 77] width 233 height 41
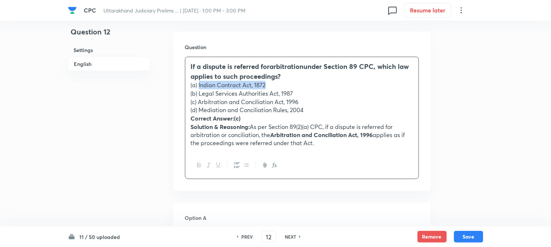
drag, startPoint x: 199, startPoint y: 81, endPoint x: 272, endPoint y: 81, distance: 73.9
click at [272, 81] on p "(a) Indian Contract Act, 1872" at bounding box center [302, 85] width 222 height 8
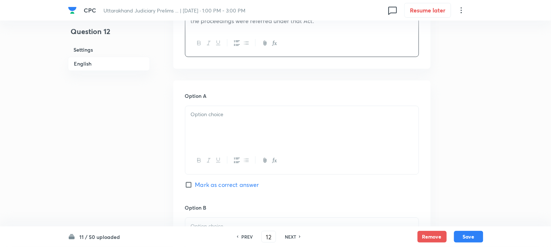
click at [209, 112] on p at bounding box center [302, 114] width 222 height 8
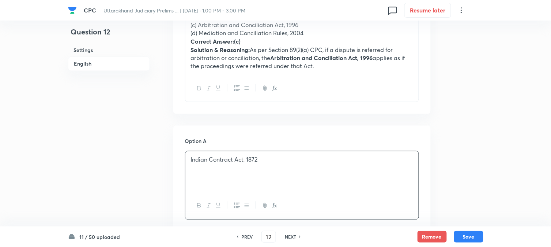
scroll to position [256, 0]
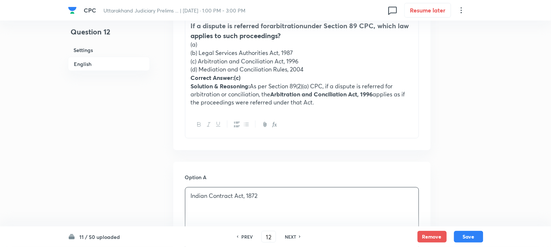
drag, startPoint x: 199, startPoint y: 50, endPoint x: 308, endPoint y: 52, distance: 109.0
click at [308, 52] on p "(b) Legal Services Authorities Act, 1987" at bounding box center [302, 53] width 222 height 8
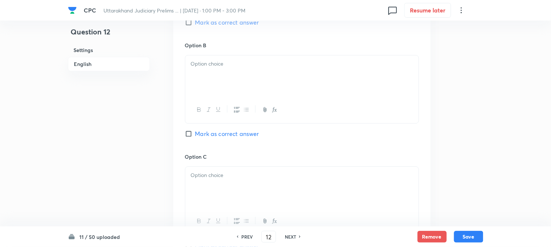
click at [202, 95] on div at bounding box center [301, 75] width 233 height 41
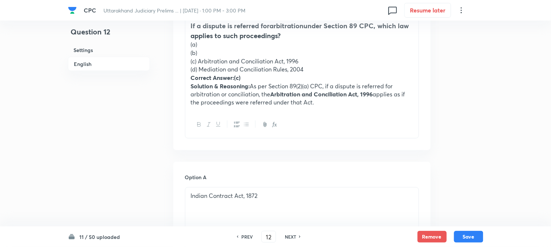
drag, startPoint x: 199, startPoint y: 59, endPoint x: 321, endPoint y: 60, distance: 122.2
click at [321, 60] on p "(c) Arbitration and Conciliation Act, 1996" at bounding box center [302, 61] width 222 height 8
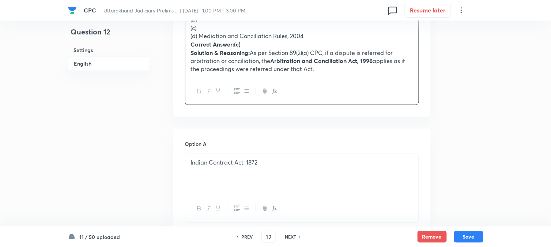
scroll to position [582, 0]
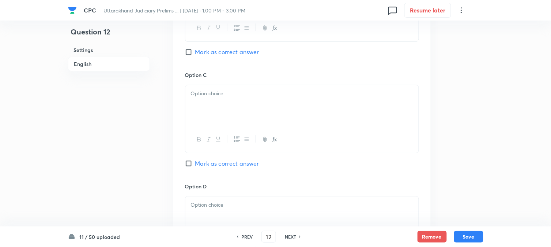
click at [199, 100] on div at bounding box center [301, 105] width 233 height 41
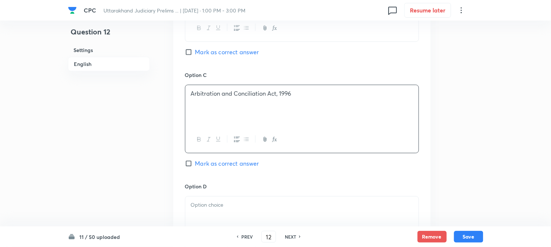
click at [211, 165] on span "Mark as correct answer" at bounding box center [227, 163] width 64 height 9
click at [195, 165] on input "Mark as correct answer" at bounding box center [190, 162] width 10 height 7
click at [211, 165] on span "Marked as correct" at bounding box center [220, 163] width 50 height 9
click at [195, 165] on input "Marked as correct" at bounding box center [190, 162] width 10 height 7
checkbox input "true"
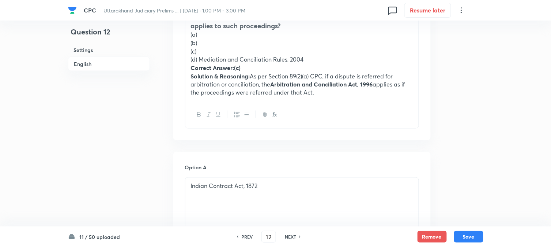
scroll to position [256, 0]
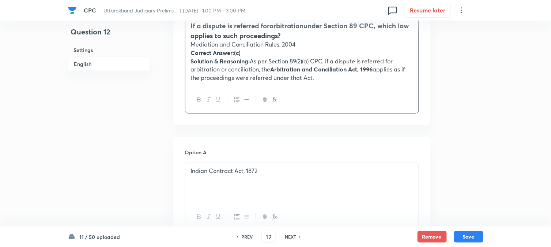
drag, startPoint x: 198, startPoint y: 71, endPoint x: 401, endPoint y: 89, distance: 204.2
click at [401, 89] on div "If a dispute is referred for arbitration under Section 89 CPC, which law applie…" at bounding box center [302, 64] width 234 height 97
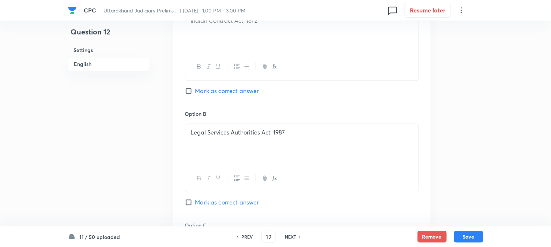
scroll to position [663, 0]
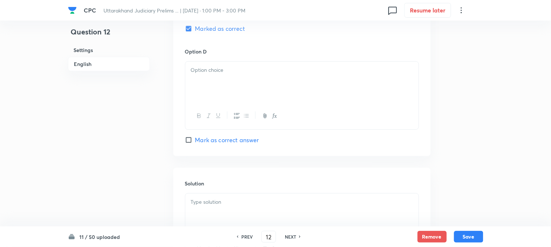
click at [196, 82] on div at bounding box center [301, 81] width 233 height 41
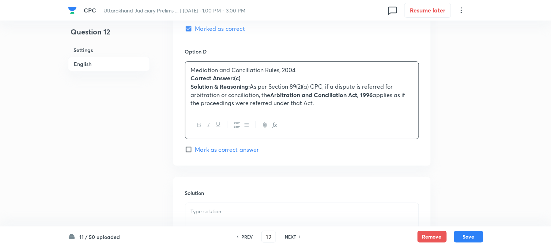
drag, startPoint x: 192, startPoint y: 79, endPoint x: 377, endPoint y: 125, distance: 191.4
click at [391, 122] on div "Mediation and Conciliation Rules, 2004 Correct Answer:(c) Solution & Reasoning:…" at bounding box center [302, 100] width 234 height 78
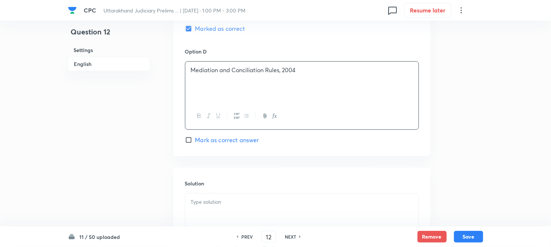
click at [203, 210] on div at bounding box center [301, 213] width 233 height 41
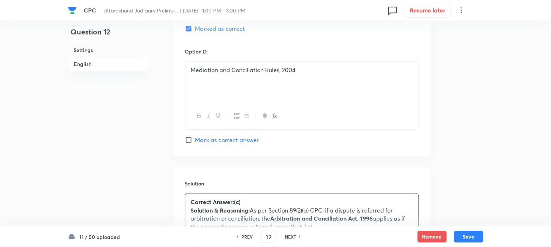
scroll to position [744, 0]
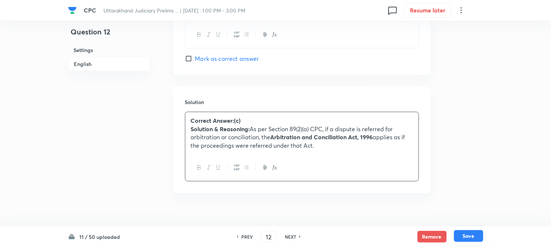
click at [467, 238] on button "Save" at bounding box center [468, 236] width 29 height 12
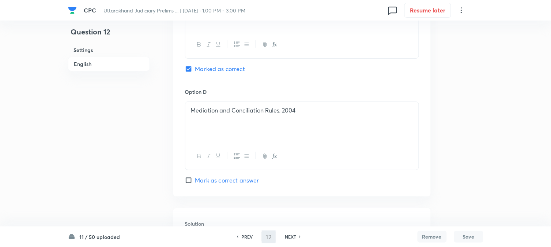
scroll to position [622, 0]
type input "13"
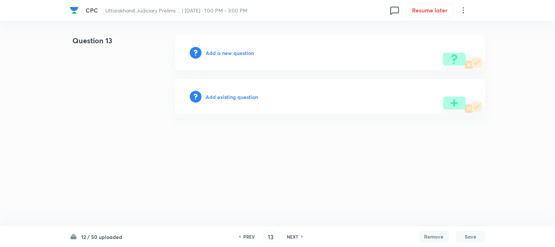
click at [240, 50] on h6 "Add a new question" at bounding box center [230, 53] width 48 height 8
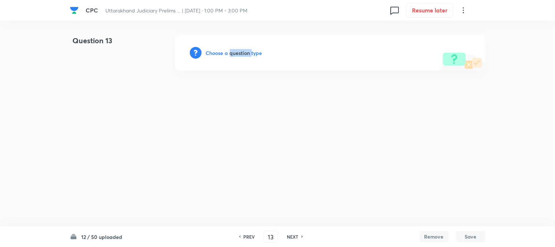
click at [240, 50] on h6 "Choose a question type" at bounding box center [234, 53] width 56 height 8
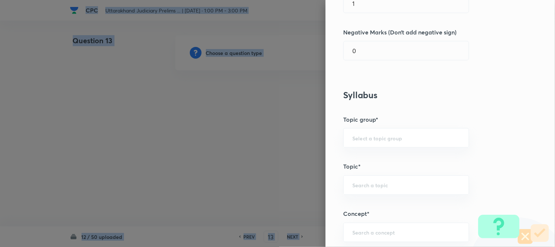
scroll to position [432, 0]
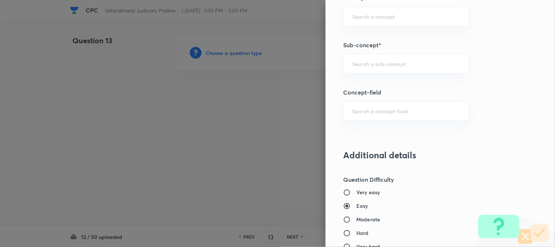
click at [397, 49] on h5 "Sub-concept*" at bounding box center [428, 45] width 170 height 9
click at [394, 58] on div "​" at bounding box center [406, 63] width 126 height 19
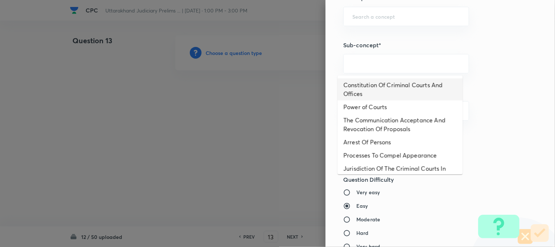
click at [386, 83] on li "Constitution Of Criminal Courts And Offices" at bounding box center [400, 89] width 125 height 22
type input "Constitution Of Criminal Courts And Offices"
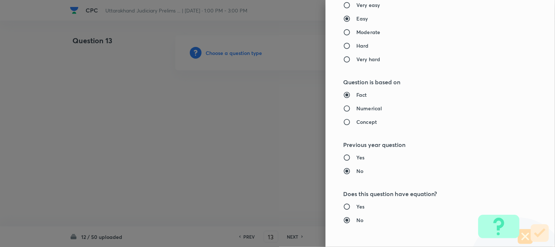
type input "Criminal Law"
type input "Criminal Procedure Code"
type input "Constitution Of Criminal Courts And Offices"
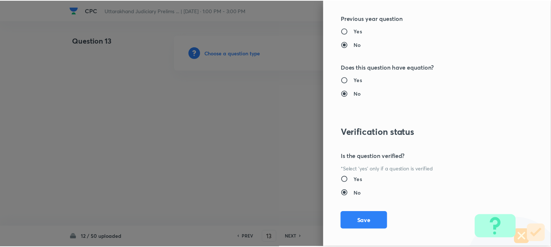
scroll to position [751, 0]
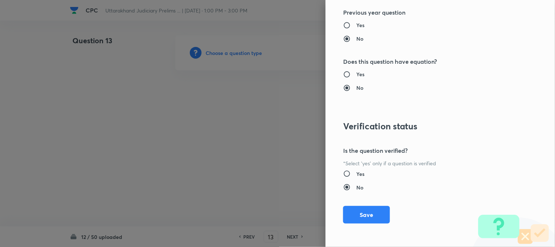
click at [357, 204] on div "Question settings Question type* Single choice correct Number of options* 2 3 4…" at bounding box center [440, 123] width 229 height 247
click at [359, 210] on button "Save" at bounding box center [366, 214] width 47 height 18
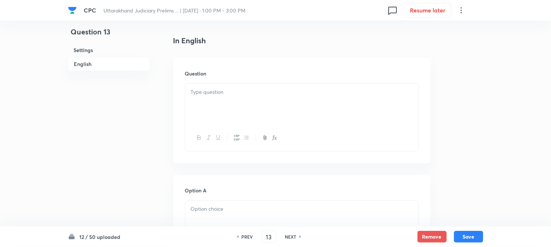
scroll to position [216, 0]
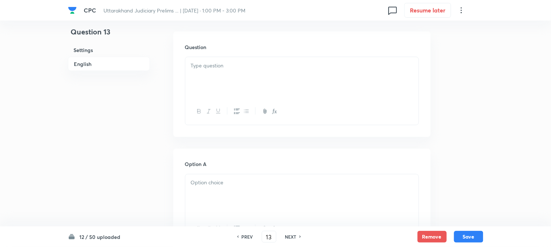
click at [198, 76] on div at bounding box center [301, 77] width 233 height 41
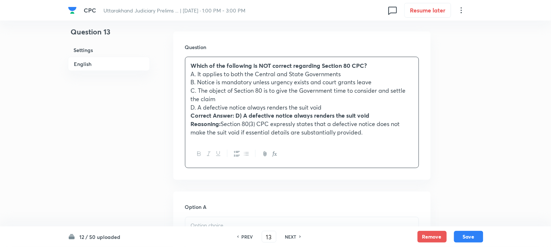
drag, startPoint x: 198, startPoint y: 75, endPoint x: 335, endPoint y: 79, distance: 137.2
click at [362, 75] on p "A. It applies to both the Central and State Governments" at bounding box center [302, 74] width 222 height 8
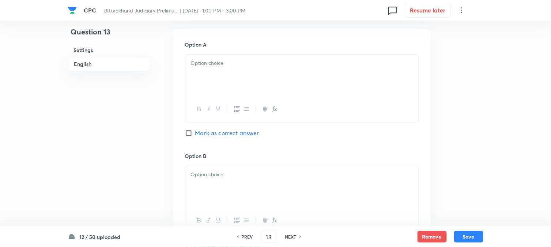
click at [214, 94] on div at bounding box center [301, 74] width 233 height 41
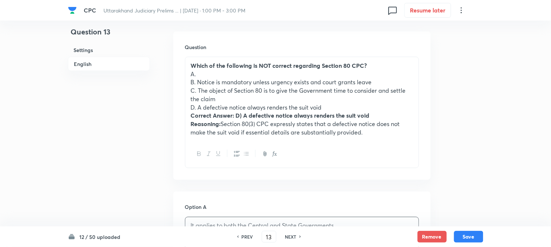
drag, startPoint x: 198, startPoint y: 80, endPoint x: 383, endPoint y: 83, distance: 184.7
click at [383, 83] on p "B. Notice is mandatory unless urgency exists and court grants leave" at bounding box center [302, 82] width 222 height 8
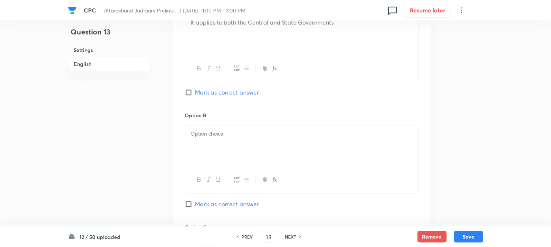
click at [206, 144] on div at bounding box center [301, 145] width 233 height 41
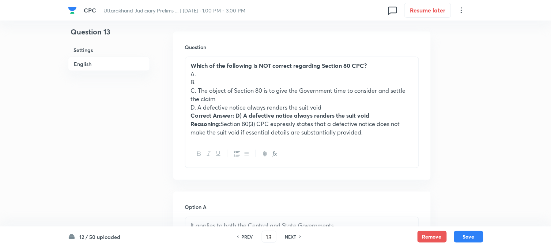
drag, startPoint x: 199, startPoint y: 91, endPoint x: 222, endPoint y: 95, distance: 24.1
click at [222, 95] on p "C. The object of Section 80 is to give the Government time to consider and sett…" at bounding box center [302, 94] width 222 height 16
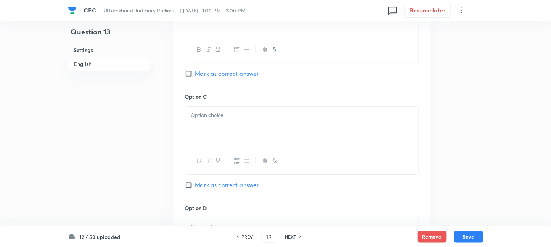
click at [203, 137] on div at bounding box center [301, 126] width 233 height 41
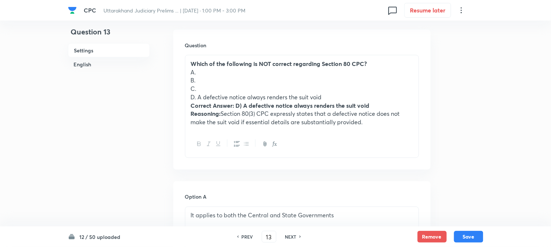
scroll to position [175, 0]
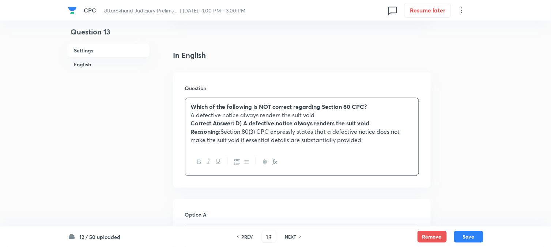
drag, startPoint x: 198, startPoint y: 139, endPoint x: 412, endPoint y: 157, distance: 214.4
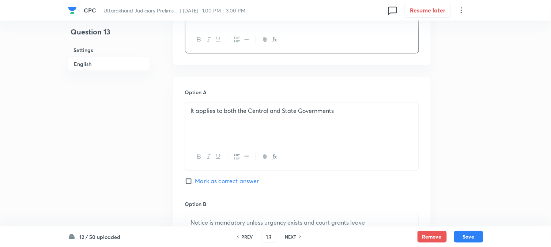
scroll to position [622, 0]
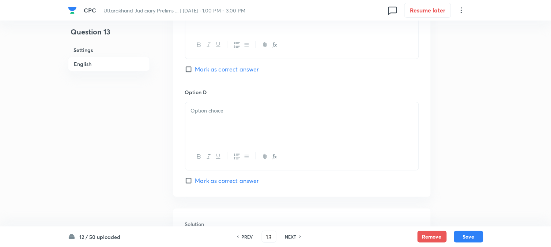
click at [198, 117] on div at bounding box center [301, 122] width 233 height 41
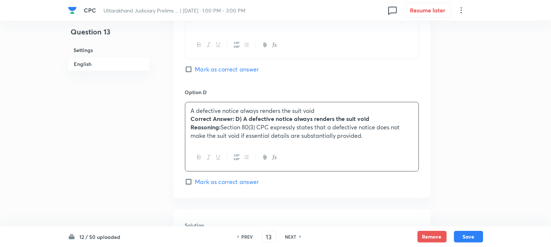
drag, startPoint x: 191, startPoint y: 116, endPoint x: 455, endPoint y: 152, distance: 266.1
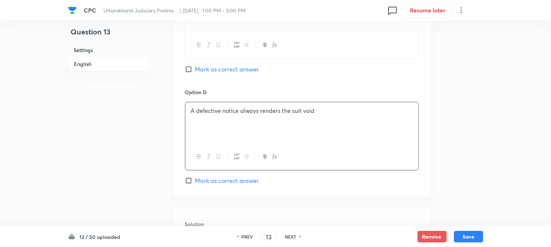
click at [251, 184] on span "Mark as correct answer" at bounding box center [227, 180] width 64 height 9
click at [195, 184] on input "Mark as correct answer" at bounding box center [190, 180] width 10 height 7
checkbox input "true"
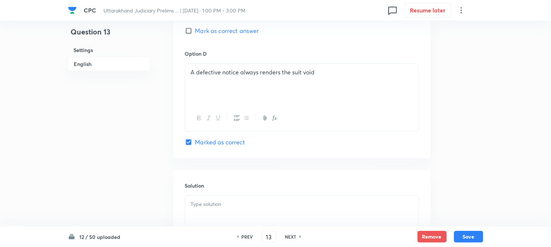
scroll to position [744, 0]
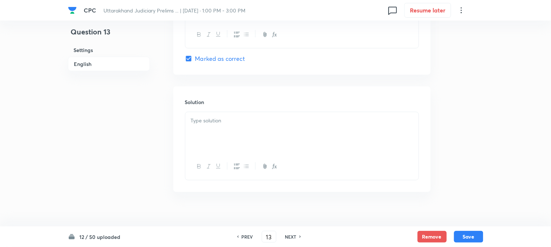
click at [205, 131] on div at bounding box center [301, 132] width 233 height 41
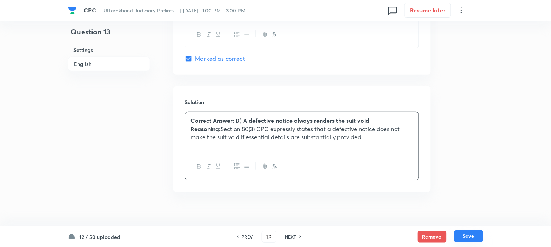
click at [467, 230] on div "12 / 50 uploaded PREV 13 ​ NEXT Remove Save" at bounding box center [276, 236] width 416 height 20
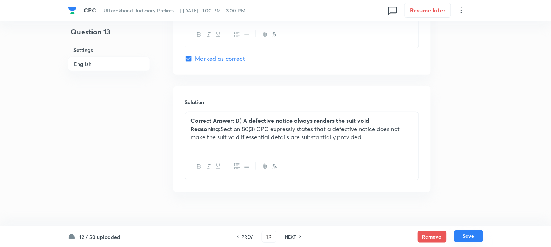
click at [467, 233] on button "Save" at bounding box center [468, 236] width 29 height 12
type input "14"
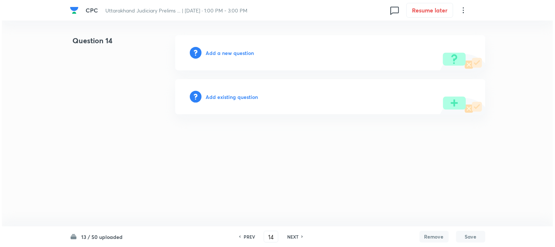
scroll to position [0, 0]
click at [228, 51] on h6 "Add a new question" at bounding box center [230, 53] width 48 height 8
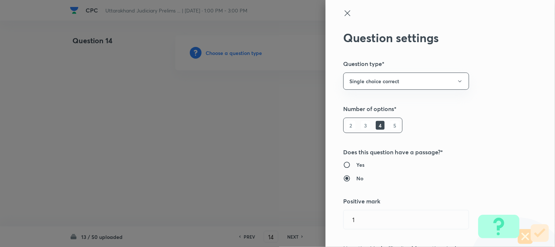
click at [228, 51] on div at bounding box center [277, 123] width 555 height 247
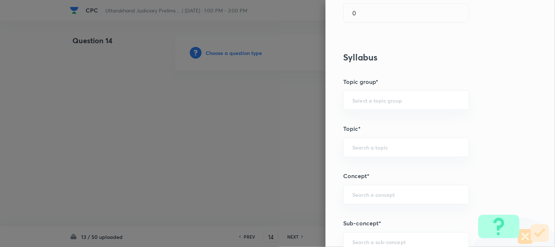
scroll to position [432, 0]
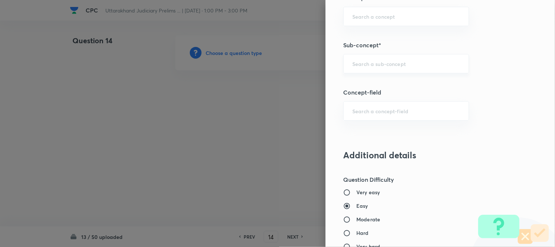
click at [396, 56] on div "​" at bounding box center [406, 63] width 126 height 19
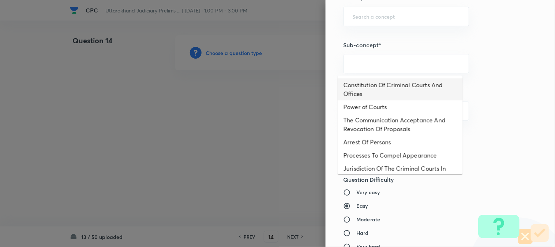
click at [395, 82] on li "Constitution Of Criminal Courts And Offices" at bounding box center [400, 89] width 125 height 22
type input "Constitution Of Criminal Courts And Offices"
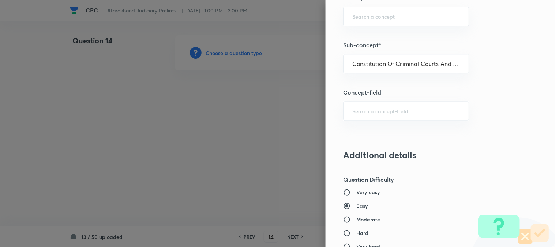
type input "Criminal Law"
type input "Criminal Procedure Code"
type input "Constitution Of Criminal Courts And Offices"
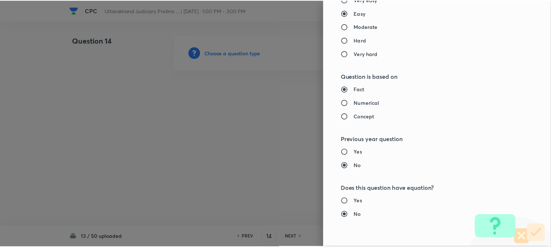
scroll to position [751, 0]
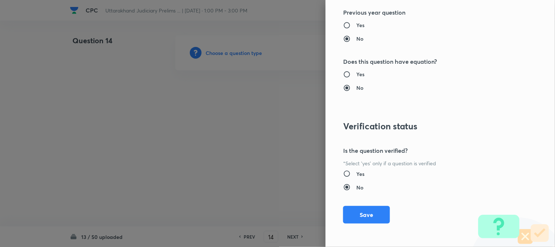
click at [366, 224] on div "Question settings Question type* Single choice correct Number of options* 2 3 4…" at bounding box center [440, 123] width 229 height 247
click at [367, 222] on button "Save" at bounding box center [366, 214] width 47 height 18
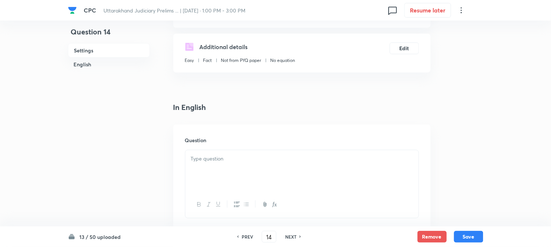
scroll to position [216, 0]
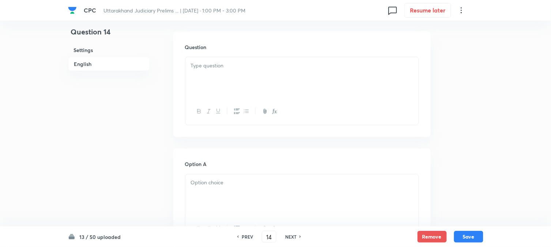
click at [228, 71] on div at bounding box center [301, 77] width 233 height 41
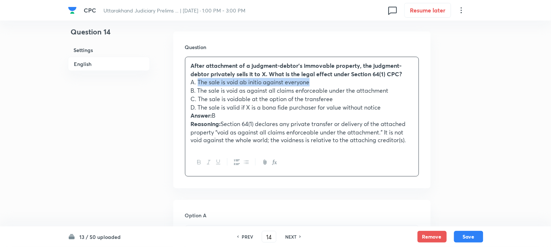
drag, startPoint x: 198, startPoint y: 78, endPoint x: 368, endPoint y: 80, distance: 170.1
click at [368, 80] on p "A. The sale is void ab initio against everyone" at bounding box center [302, 82] width 222 height 8
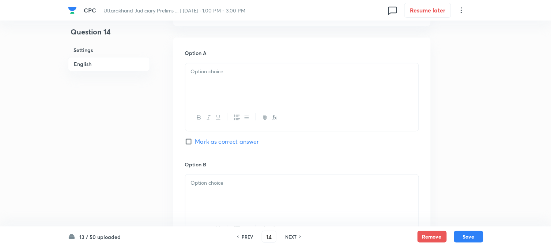
click at [210, 99] on div at bounding box center [301, 83] width 233 height 41
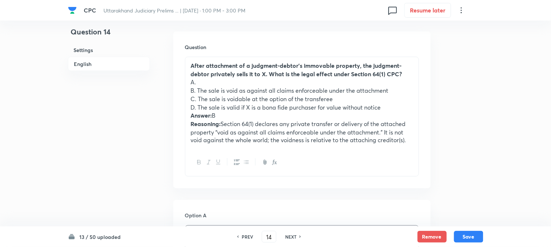
drag, startPoint x: 198, startPoint y: 91, endPoint x: 434, endPoint y: 89, distance: 235.9
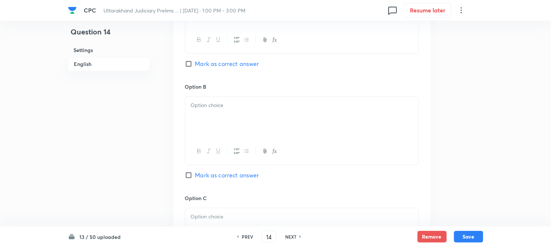
scroll to position [459, 0]
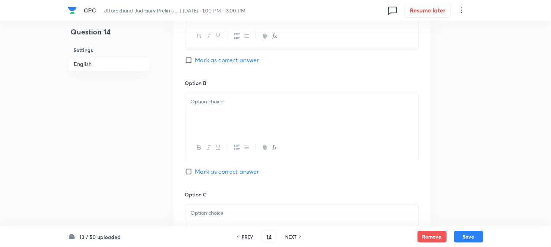
click at [201, 117] on div at bounding box center [301, 113] width 233 height 41
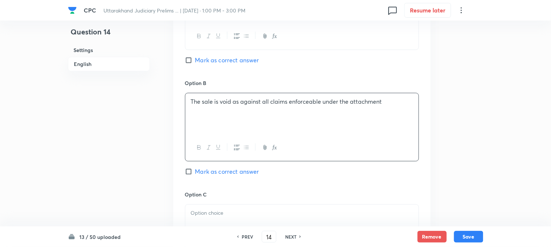
click at [207, 171] on span "Mark as correct answer" at bounding box center [227, 171] width 64 height 9
click at [195, 171] on input "Mark as correct answer" at bounding box center [190, 171] width 10 height 7
click at [207, 171] on span "Marked as correct" at bounding box center [220, 171] width 50 height 9
click at [195, 171] on input "Marked as correct" at bounding box center [190, 171] width 10 height 7
checkbox input "true"
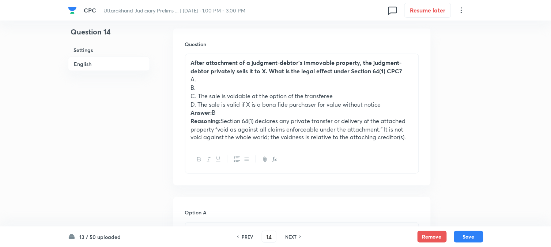
scroll to position [216, 0]
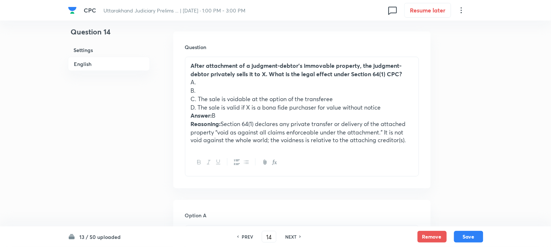
drag, startPoint x: 199, startPoint y: 97, endPoint x: 392, endPoint y: 97, distance: 192.8
click at [392, 97] on p "C. The sale is voidable at the option of the transferee" at bounding box center [302, 99] width 222 height 8
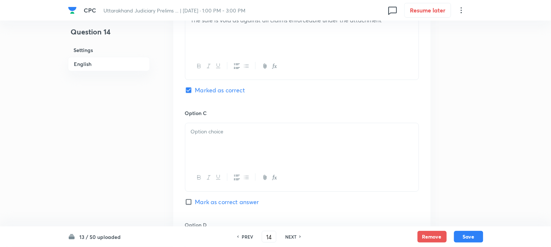
click at [209, 155] on div at bounding box center [301, 143] width 233 height 41
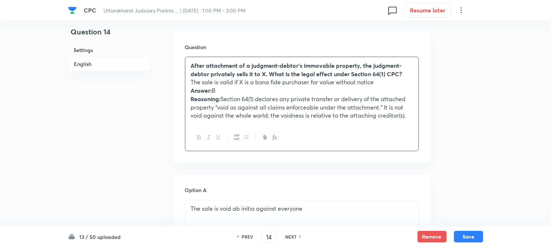
drag, startPoint x: 196, startPoint y: 106, endPoint x: 495, endPoint y: 143, distance: 300.7
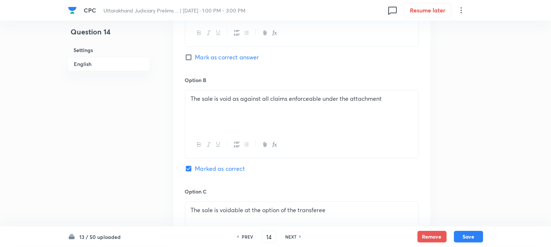
scroll to position [663, 0]
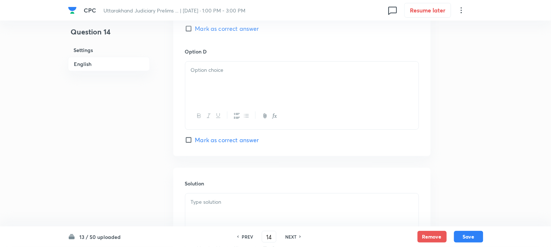
click at [203, 87] on div at bounding box center [301, 81] width 233 height 41
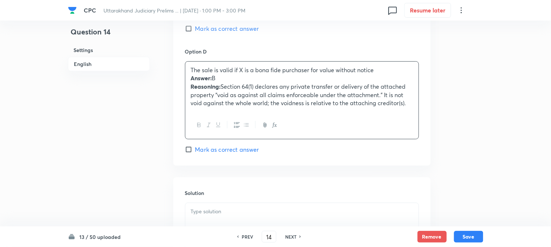
drag, startPoint x: 191, startPoint y: 79, endPoint x: 519, endPoint y: 147, distance: 335.2
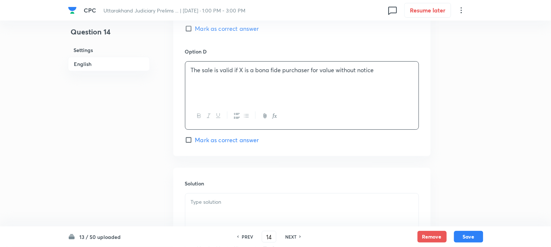
click at [282, 200] on p at bounding box center [302, 202] width 222 height 8
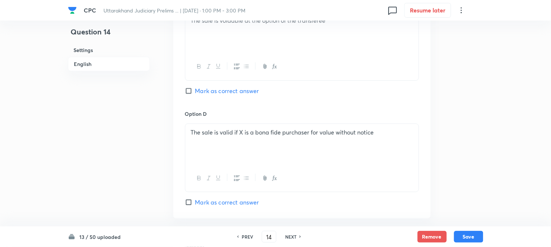
scroll to position [459, 0]
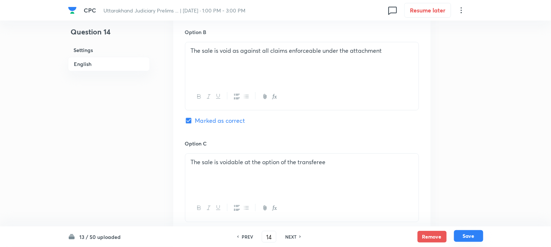
click at [471, 236] on button "Save" at bounding box center [468, 236] width 29 height 12
type input "15"
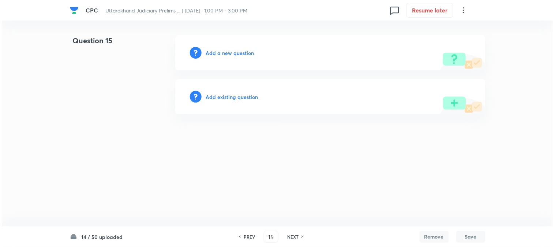
scroll to position [0, 0]
click at [244, 55] on h6 "Add a new question" at bounding box center [230, 53] width 48 height 8
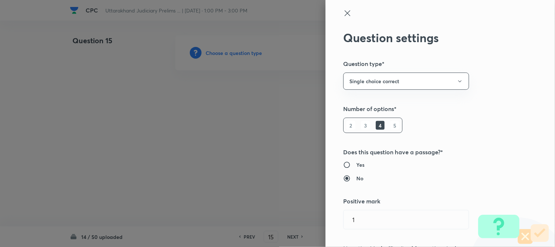
click at [244, 54] on div at bounding box center [277, 123] width 555 height 247
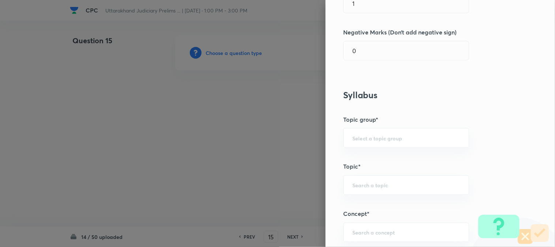
scroll to position [432, 0]
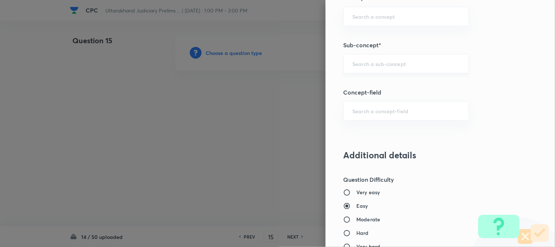
click at [389, 61] on input "text" at bounding box center [406, 63] width 108 height 7
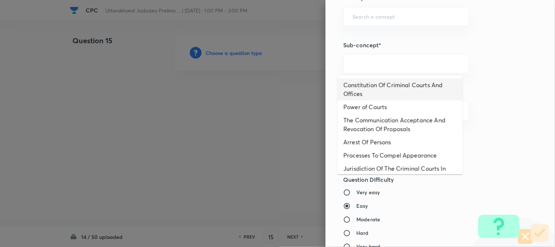
click at [387, 82] on li "Constitution Of Criminal Courts And Offices" at bounding box center [400, 89] width 125 height 22
type input "Constitution Of Criminal Courts And Offices"
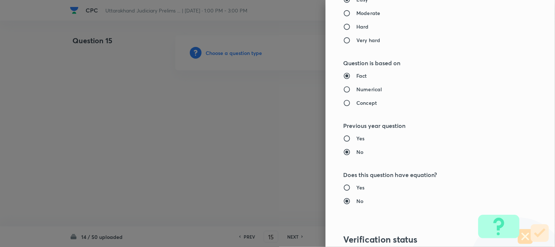
type input "Criminal Law"
type input "Criminal Procedure Code"
type input "Constitution Of Criminal Courts And Offices"
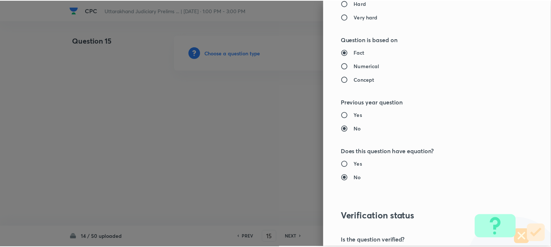
scroll to position [751, 0]
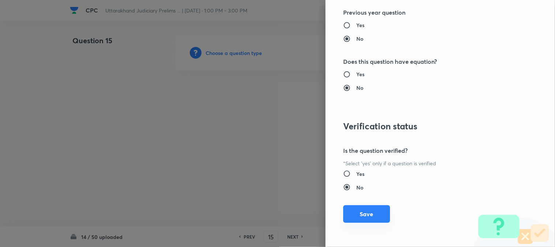
click at [367, 210] on button "Save" at bounding box center [366, 214] width 47 height 18
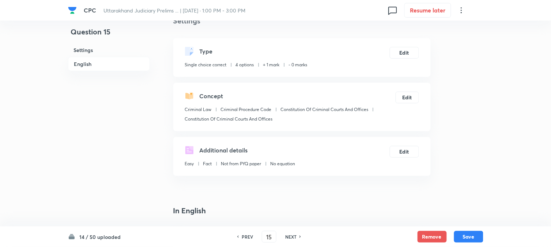
scroll to position [216, 0]
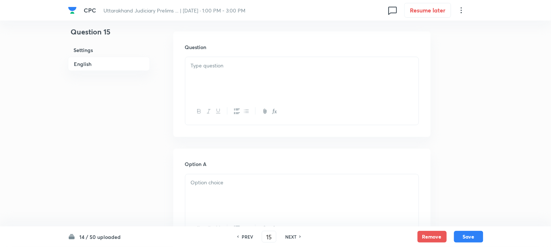
click at [211, 79] on div at bounding box center [301, 77] width 233 height 41
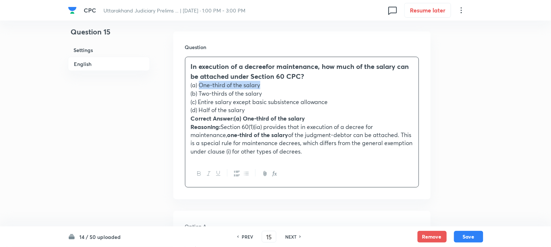
drag, startPoint x: 199, startPoint y: 83, endPoint x: 304, endPoint y: 84, distance: 105.3
click at [304, 84] on p "(a) One-third of the salary" at bounding box center [302, 85] width 222 height 8
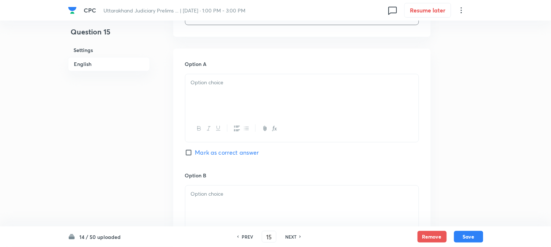
click at [203, 104] on div at bounding box center [301, 94] width 233 height 41
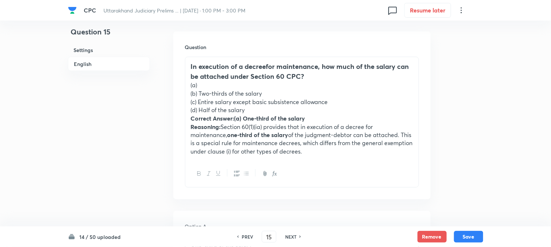
drag, startPoint x: 198, startPoint y: 93, endPoint x: 305, endPoint y: 93, distance: 106.4
click at [305, 93] on p "(b) Two-thirds of the salary" at bounding box center [302, 93] width 222 height 8
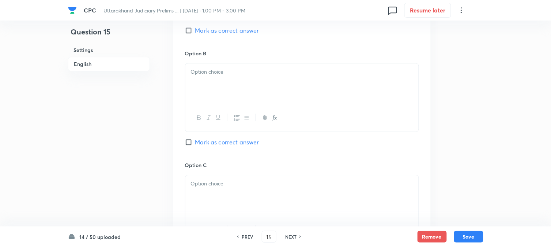
click at [198, 94] on div at bounding box center [301, 83] width 233 height 41
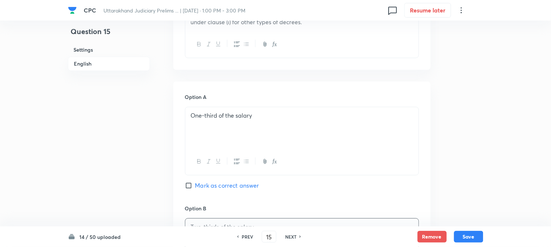
scroll to position [175, 0]
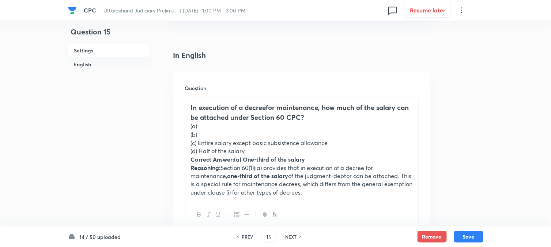
drag, startPoint x: 199, startPoint y: 143, endPoint x: 357, endPoint y: 143, distance: 157.6
click at [357, 143] on p "(c) Entire salary except basic subsistence allowance" at bounding box center [302, 143] width 222 height 8
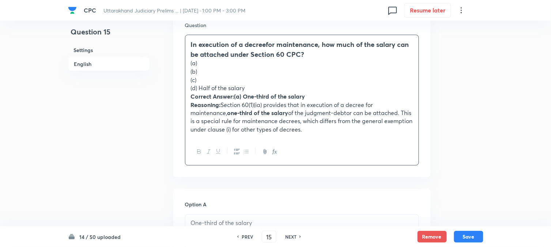
scroll to position [378, 0]
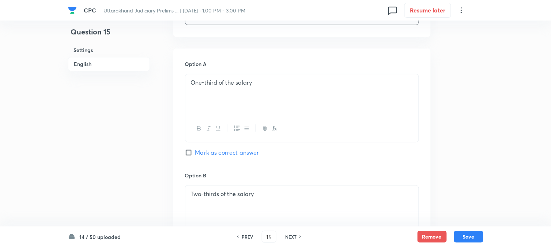
click at [216, 161] on div "Option A One-third of the salary Mark as correct answer" at bounding box center [302, 115] width 234 height 111
click at [219, 155] on span "Mark as correct answer" at bounding box center [227, 152] width 64 height 9
click at [195, 155] on input "Mark as correct answer" at bounding box center [190, 152] width 10 height 7
checkbox input "true"
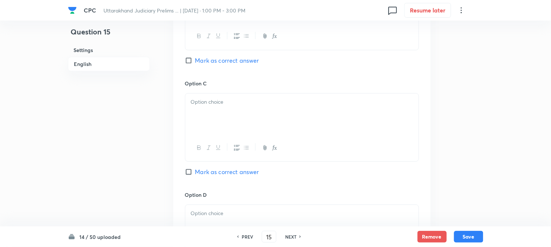
click at [203, 134] on div at bounding box center [301, 113] width 233 height 41
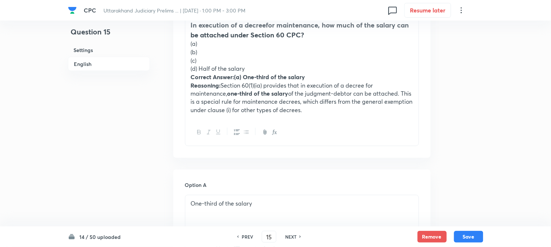
scroll to position [256, 0]
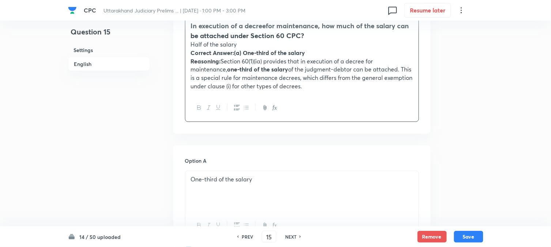
drag, startPoint x: 198, startPoint y: 68, endPoint x: 393, endPoint y: 97, distance: 197.1
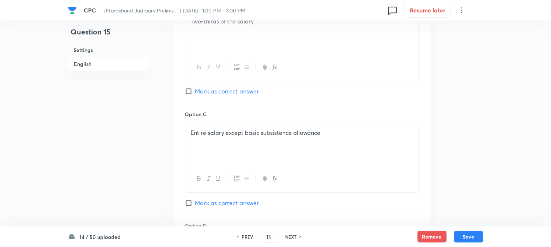
scroll to position [663, 0]
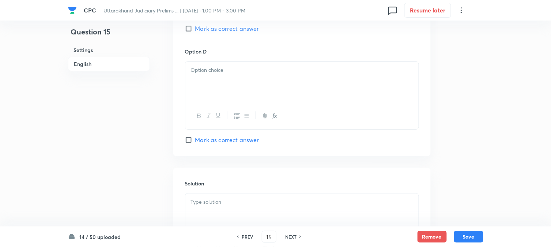
click at [198, 76] on div at bounding box center [301, 81] width 233 height 41
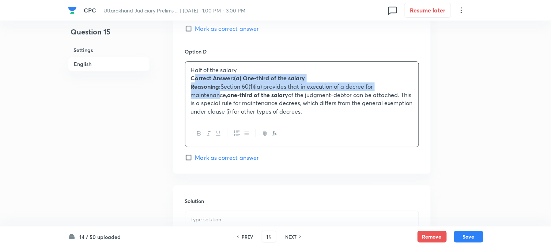
drag, startPoint x: 193, startPoint y: 80, endPoint x: 220, endPoint y: 92, distance: 29.8
click at [220, 92] on div "Half of the salary Correct Answer:(a) One-third of the salary Reasoning: Sectio…" at bounding box center [301, 90] width 233 height 59
drag, startPoint x: 191, startPoint y: 79, endPoint x: 419, endPoint y: 135, distance: 234.1
click at [419, 135] on div "Half of the salary Correct Answer:(a) One-third of the salary Reasoning: Sectio…" at bounding box center [302, 104] width 234 height 86
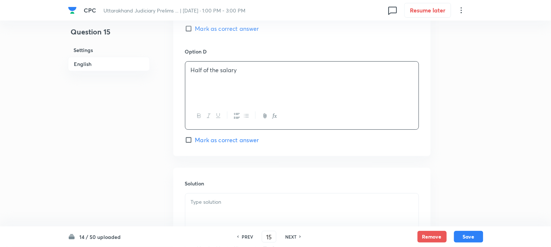
click at [239, 200] on p at bounding box center [302, 202] width 222 height 8
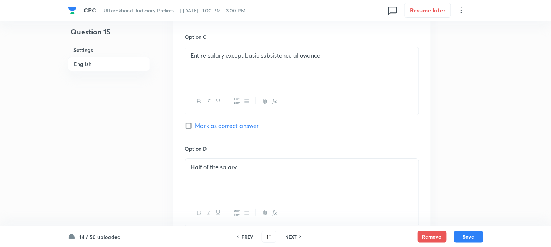
scroll to position [338, 0]
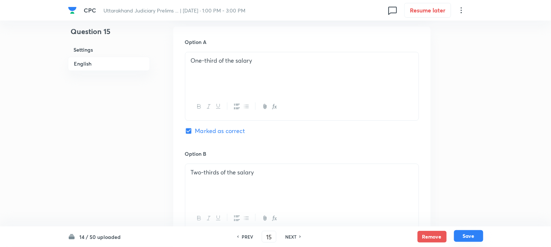
click at [467, 233] on button "Save" at bounding box center [468, 236] width 29 height 12
type input "16"
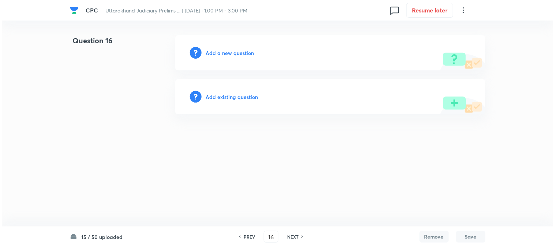
scroll to position [0, 0]
click at [246, 57] on div "Add a new question" at bounding box center [330, 52] width 310 height 35
click at [246, 55] on h6 "Add a new question" at bounding box center [230, 53] width 48 height 8
click at [246, 55] on h6 "Choose a question type" at bounding box center [234, 53] width 56 height 8
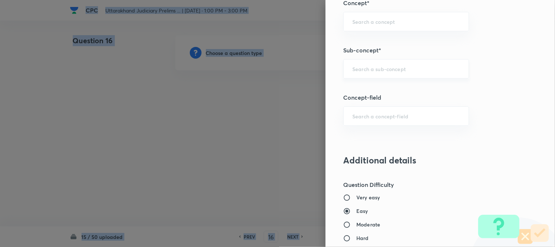
scroll to position [432, 0]
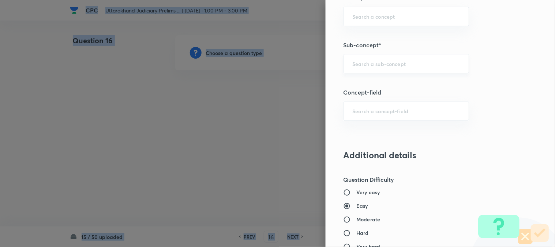
click at [387, 59] on div "​" at bounding box center [406, 63] width 126 height 19
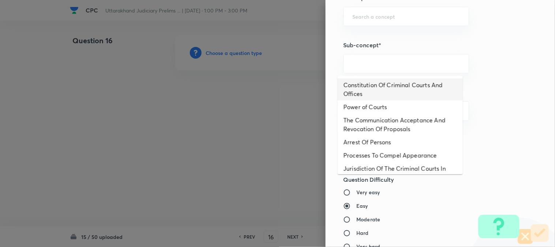
click at [389, 80] on li "Constitution Of Criminal Courts And Offices" at bounding box center [400, 89] width 125 height 22
type input "Constitution Of Criminal Courts And Offices"
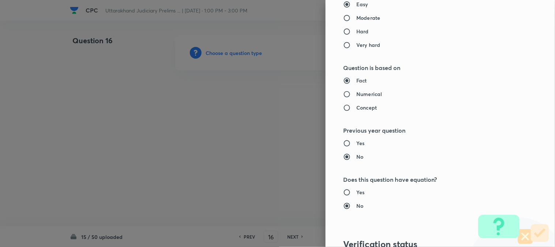
type input "Criminal Law"
type input "Criminal Procedure Code"
type input "Constitution Of Criminal Courts And Offices"
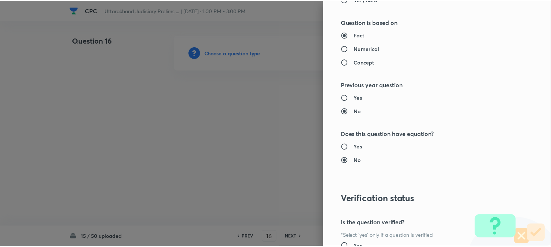
scroll to position [751, 0]
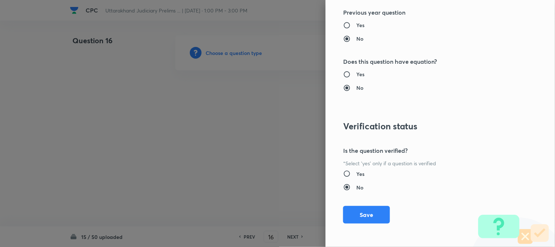
click at [361, 225] on div "Question settings Question type* Single choice correct Number of options* 2 3 4…" at bounding box center [440, 123] width 229 height 247
click at [363, 218] on button "Save" at bounding box center [366, 214] width 47 height 18
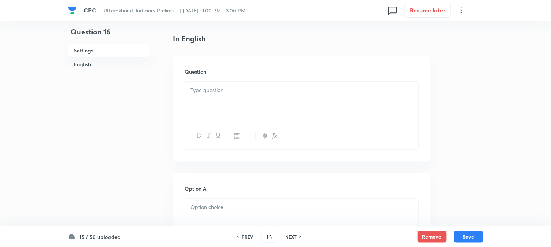
scroll to position [216, 0]
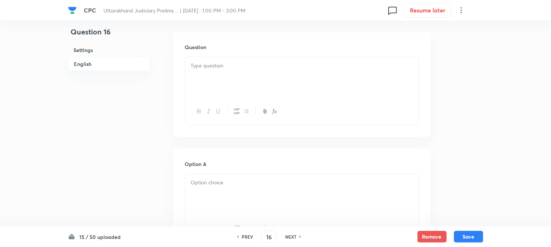
click at [206, 72] on div at bounding box center [301, 77] width 233 height 41
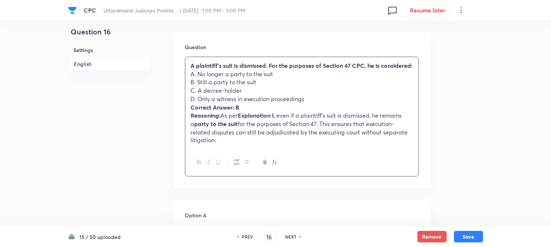
drag, startPoint x: 198, startPoint y: 82, endPoint x: 326, endPoint y: 83, distance: 128.4
click at [326, 78] on p "A. No longer a party to the suit" at bounding box center [302, 74] width 222 height 8
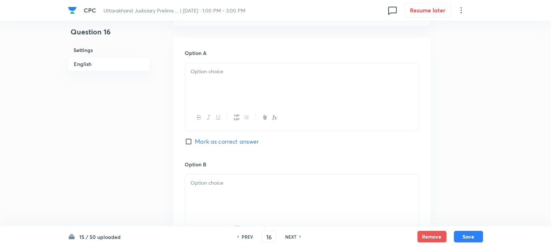
click at [196, 104] on div at bounding box center [302, 97] width 234 height 68
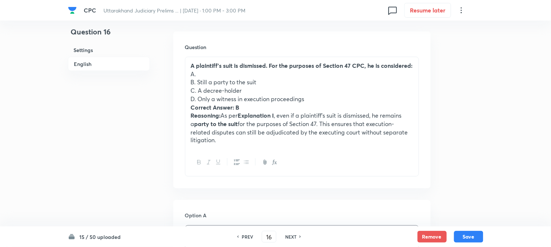
drag, startPoint x: 198, startPoint y: 89, endPoint x: 304, endPoint y: 92, distance: 105.4
click at [304, 86] on p "B. Still a party to the suit" at bounding box center [302, 82] width 222 height 8
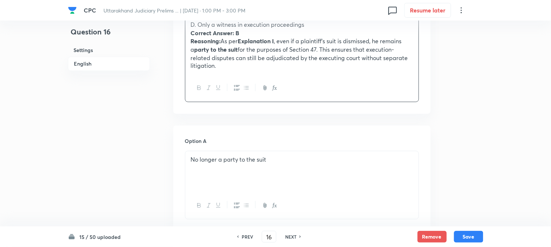
scroll to position [500, 0]
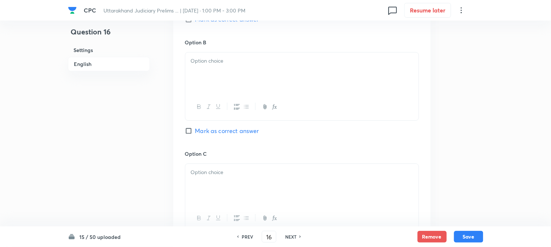
click at [215, 77] on div at bounding box center [301, 72] width 233 height 41
click at [216, 132] on span "Mark as correct answer" at bounding box center [227, 130] width 64 height 9
click at [207, 134] on span "Mark as correct answer" at bounding box center [227, 130] width 64 height 9
click at [195, 134] on input "Mark as correct answer" at bounding box center [190, 130] width 10 height 7
checkbox input "true"
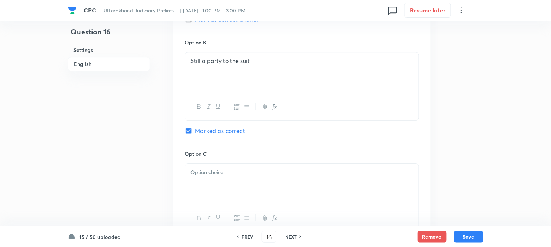
scroll to position [175, 0]
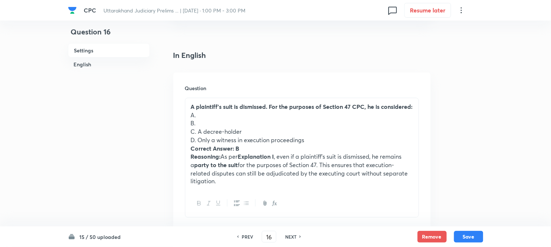
drag, startPoint x: 198, startPoint y: 140, endPoint x: 282, endPoint y: 135, distance: 84.6
click at [282, 135] on p "C. A decree-holder" at bounding box center [302, 131] width 222 height 8
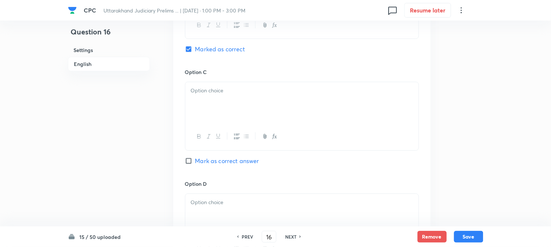
click at [203, 121] on div at bounding box center [301, 102] width 233 height 41
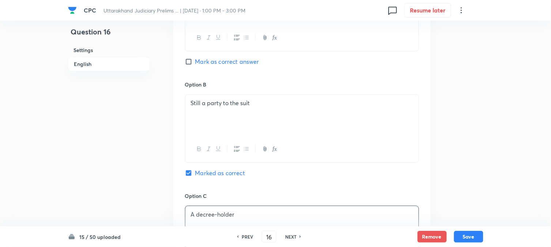
scroll to position [216, 0]
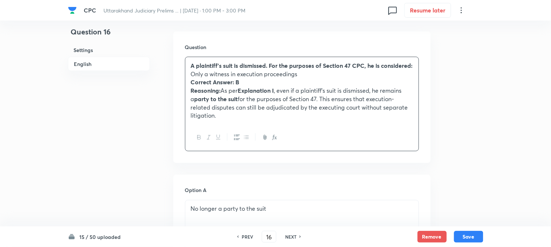
drag, startPoint x: 198, startPoint y: 104, endPoint x: 502, endPoint y: 157, distance: 308.5
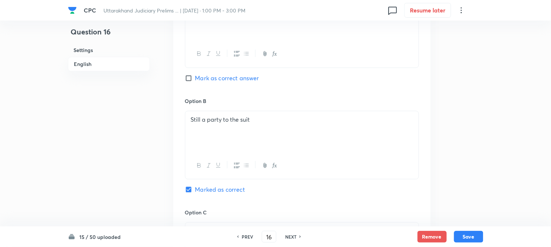
scroll to position [663, 0]
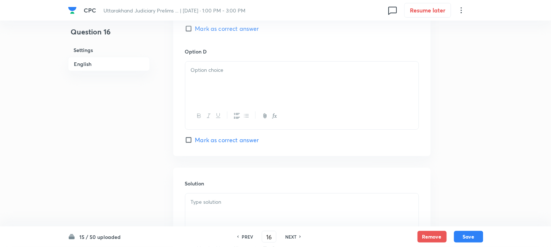
click at [209, 77] on div at bounding box center [301, 81] width 233 height 41
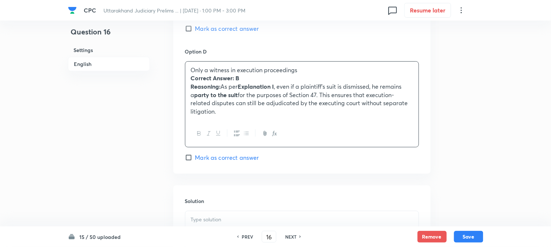
drag, startPoint x: 185, startPoint y: 77, endPoint x: 505, endPoint y: 144, distance: 326.9
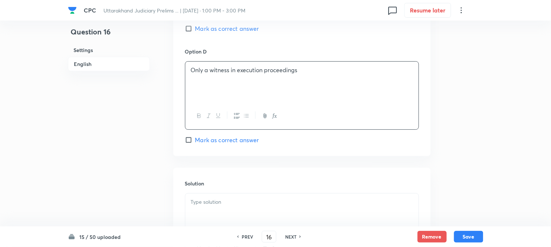
click at [250, 210] on div at bounding box center [301, 213] width 233 height 41
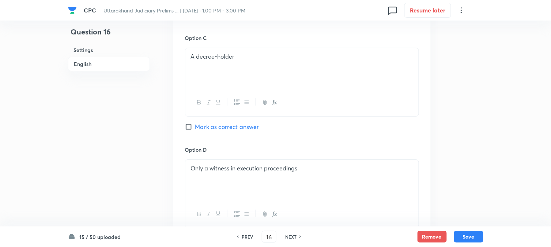
scroll to position [419, 0]
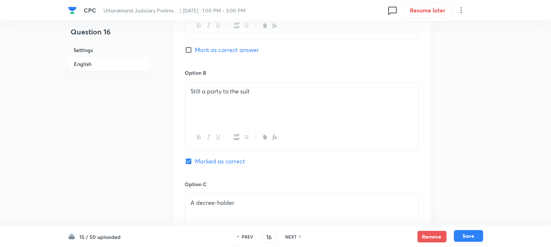
click at [470, 231] on button "Save" at bounding box center [468, 236] width 29 height 12
type input "17"
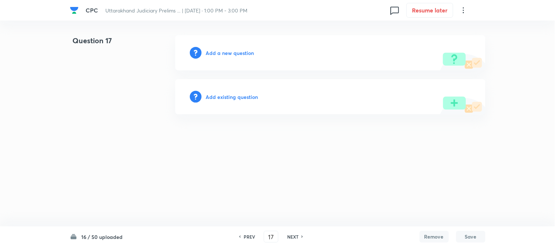
click at [249, 52] on h6 "Add a new question" at bounding box center [230, 53] width 48 height 8
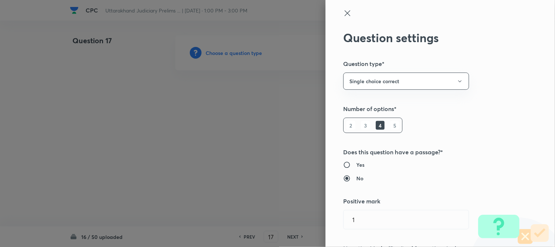
click at [249, 52] on div at bounding box center [277, 123] width 555 height 247
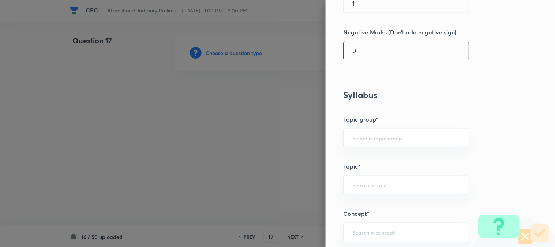
scroll to position [432, 0]
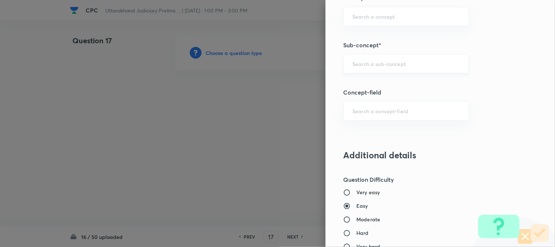
click at [390, 60] on input "text" at bounding box center [406, 63] width 108 height 7
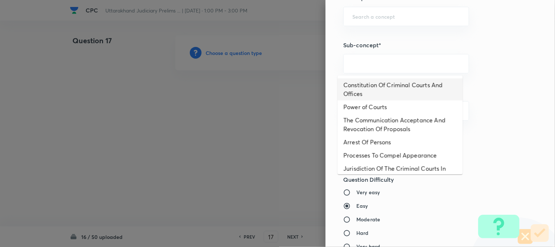
click at [381, 83] on li "Constitution Of Criminal Courts And Offices" at bounding box center [400, 89] width 125 height 22
type input "Constitution Of Criminal Courts And Offices"
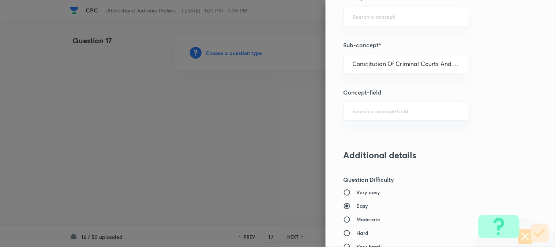
type input "Criminal Law"
type input "Criminal Procedure Code"
type input "Constitution Of Criminal Courts And Offices"
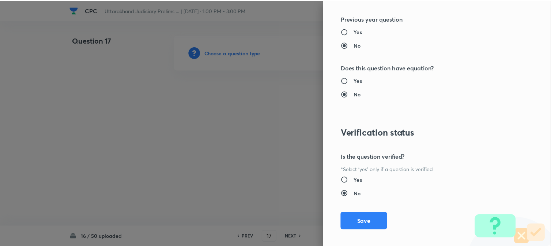
scroll to position [751, 0]
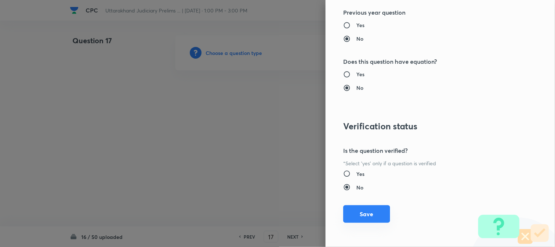
drag, startPoint x: 367, startPoint y: 225, endPoint x: 367, endPoint y: 218, distance: 7.7
click at [367, 224] on div "Question settings Question type* Single choice correct Number of options* 2 3 4…" at bounding box center [440, 123] width 229 height 247
click at [368, 203] on div "Question settings Question type* Single choice correct Number of options* 2 3 4…" at bounding box center [440, 123] width 229 height 247
click at [369, 215] on button "Save" at bounding box center [366, 214] width 47 height 18
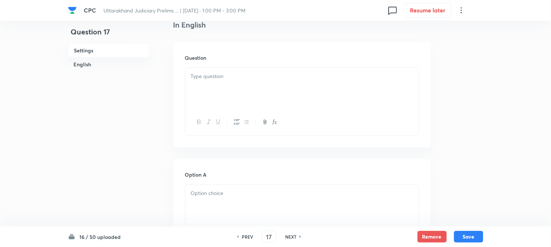
scroll to position [216, 0]
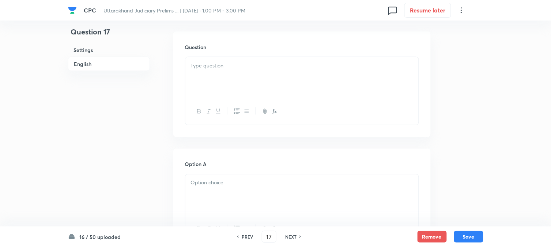
click at [217, 73] on div at bounding box center [301, 77] width 233 height 41
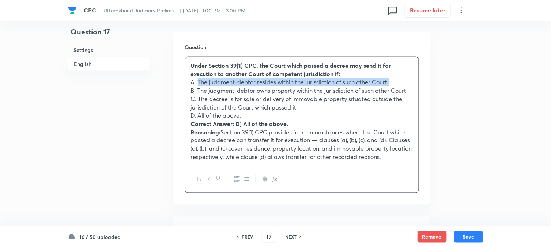
drag, startPoint x: 197, startPoint y: 79, endPoint x: 413, endPoint y: 79, distance: 215.8
click at [413, 79] on p "A. The judgment-debtor resides within the jurisdiction of such other Court." at bounding box center [302, 82] width 222 height 8
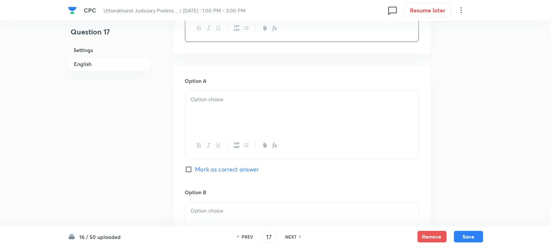
scroll to position [378, 0]
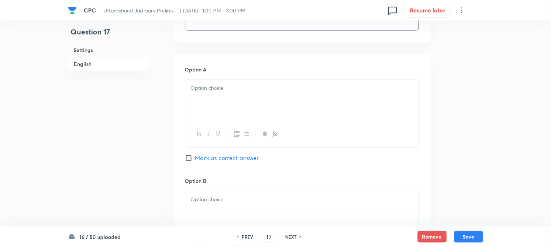
click at [213, 123] on div at bounding box center [301, 133] width 233 height 27
click at [205, 110] on div at bounding box center [301, 99] width 233 height 41
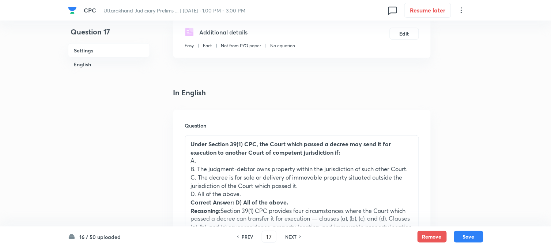
scroll to position [134, 0]
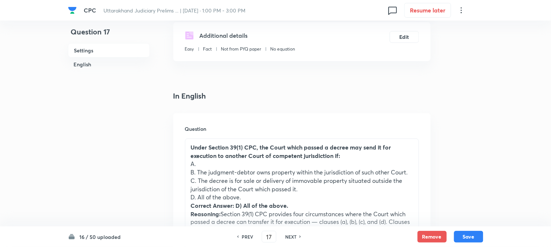
drag, startPoint x: 199, startPoint y: 169, endPoint x: 427, endPoint y: 169, distance: 228.6
click at [427, 169] on div "Question Under Section 39(1) CPC, the Court which passed a decree may send it f…" at bounding box center [302, 199] width 258 height 173
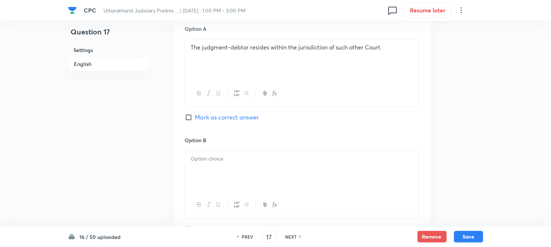
click at [199, 171] on div at bounding box center [301, 170] width 233 height 41
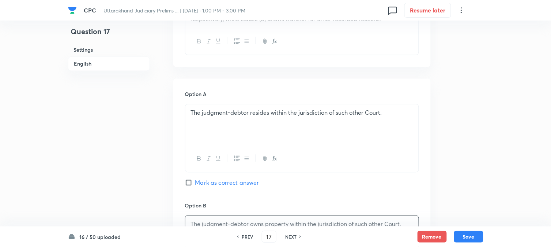
scroll to position [256, 0]
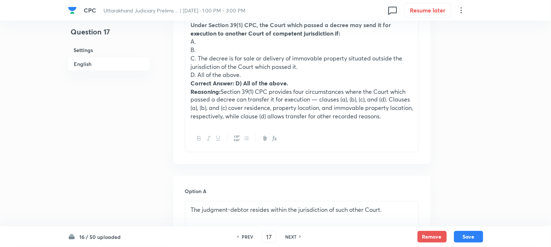
drag, startPoint x: 199, startPoint y: 59, endPoint x: 320, endPoint y: 68, distance: 121.1
click at [322, 67] on p "C. The decree is for sale or delivery of immovable property situated outside th…" at bounding box center [302, 62] width 222 height 16
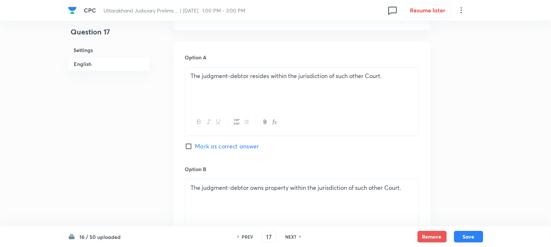
scroll to position [622, 0]
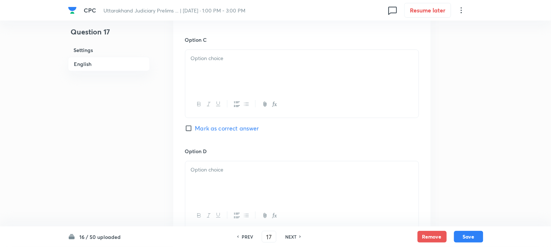
click at [203, 104] on button "button" at bounding box center [199, 103] width 10 height 9
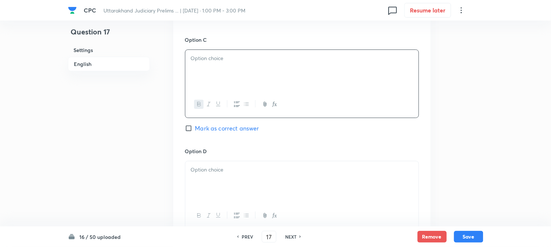
click at [203, 83] on div "﻿" at bounding box center [301, 70] width 233 height 41
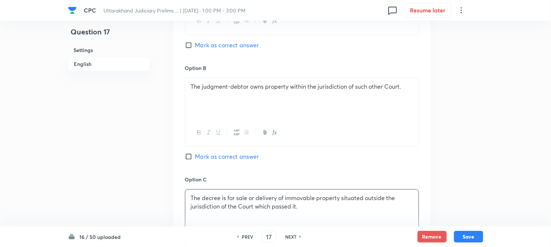
scroll to position [256, 0]
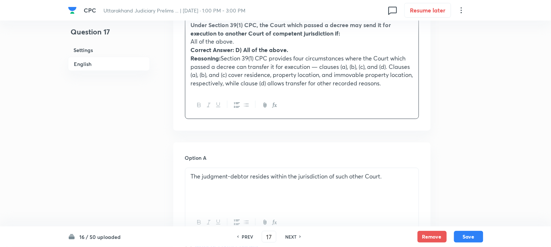
drag, startPoint x: 198, startPoint y: 65, endPoint x: 537, endPoint y: 119, distance: 343.1
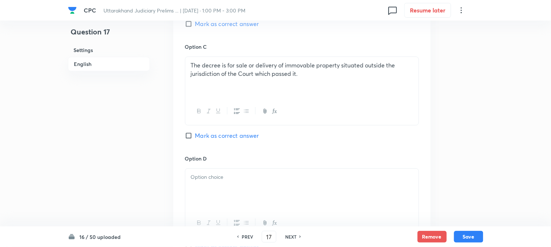
scroll to position [663, 0]
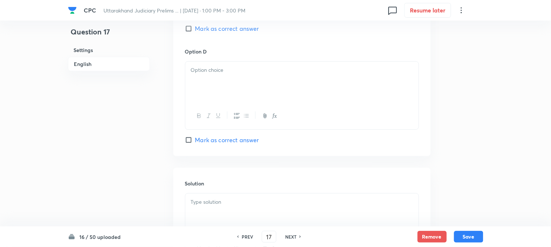
click at [195, 78] on div at bounding box center [301, 81] width 233 height 41
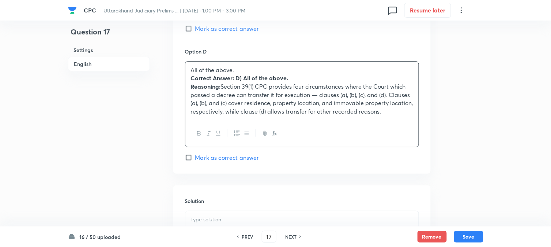
drag, startPoint x: 187, startPoint y: 78, endPoint x: 555, endPoint y: 162, distance: 376.7
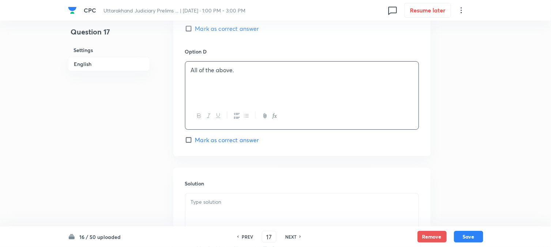
click at [239, 141] on span "Mark as correct answer" at bounding box center [227, 139] width 64 height 9
click at [195, 141] on input "Mark as correct answer" at bounding box center [190, 139] width 10 height 7
checkbox input "true"
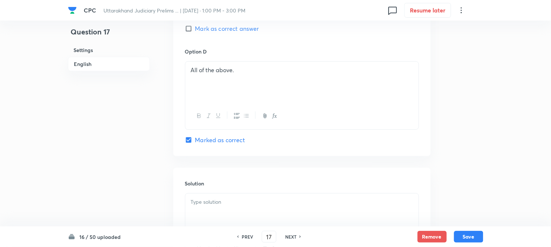
click at [230, 211] on div at bounding box center [301, 213] width 233 height 41
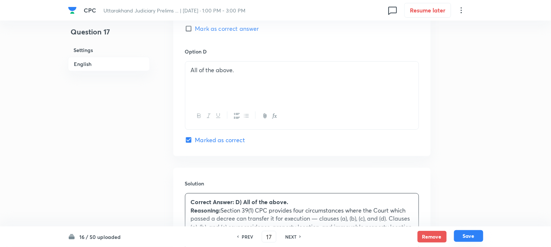
click at [483, 239] on div "16 / 50 uploaded PREV 17 ​ NEXT Remove Save" at bounding box center [275, 236] width 551 height 20
click at [473, 237] on button "Save" at bounding box center [468, 236] width 29 height 12
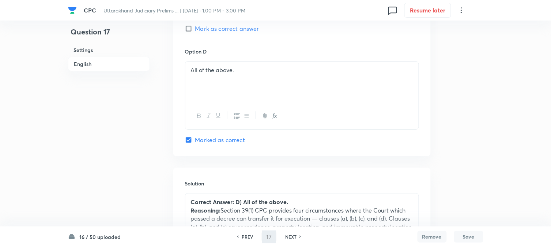
type input "18"
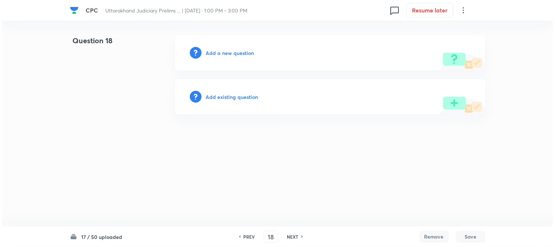
scroll to position [0, 0]
click at [232, 48] on div "Add a new question" at bounding box center [330, 52] width 310 height 35
click at [232, 49] on h6 "Add a new question" at bounding box center [230, 53] width 48 height 8
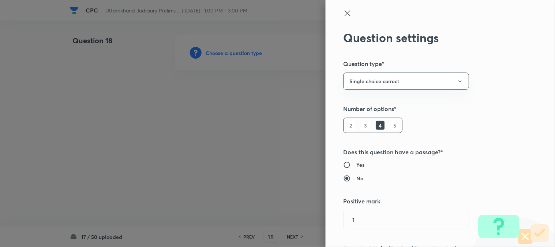
click at [232, 52] on div at bounding box center [277, 123] width 555 height 247
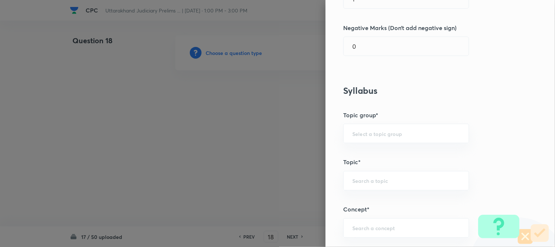
scroll to position [432, 0]
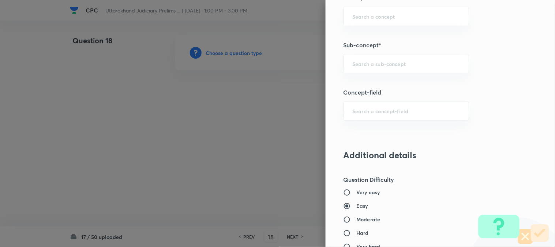
click at [378, 60] on input "text" at bounding box center [406, 63] width 108 height 7
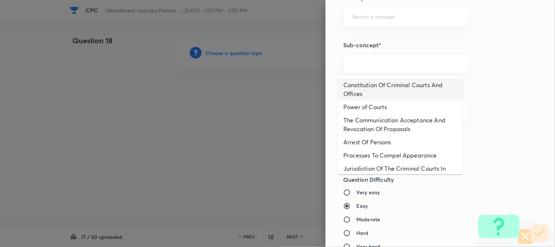
click at [388, 85] on li "Constitution Of Criminal Courts And Offices" at bounding box center [400, 89] width 125 height 22
type input "Constitution Of Criminal Courts And Offices"
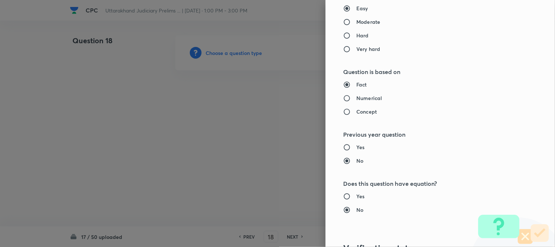
type input "Criminal Law"
type input "Criminal Procedure Code"
type input "Constitution Of Criminal Courts And Offices"
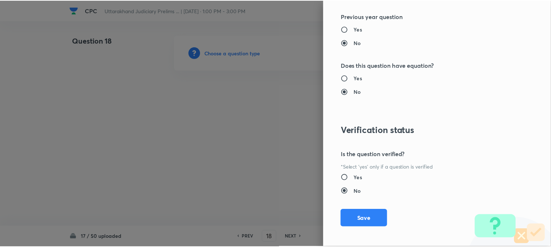
scroll to position [751, 0]
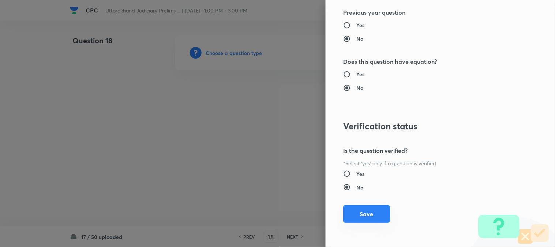
click at [362, 207] on button "Save" at bounding box center [366, 214] width 47 height 18
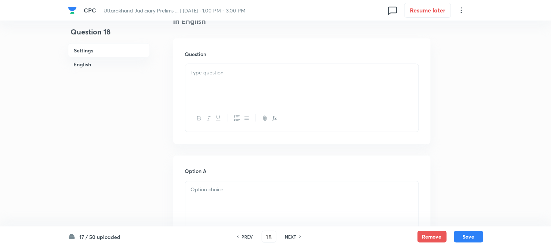
scroll to position [216, 0]
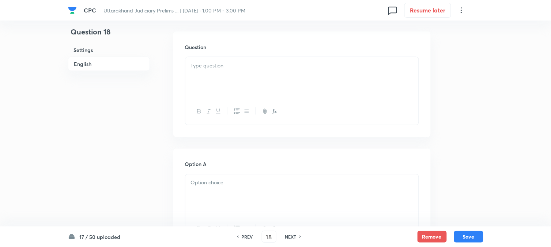
click at [199, 54] on div "Question" at bounding box center [302, 83] width 258 height 105
click at [205, 80] on div at bounding box center [301, 77] width 233 height 41
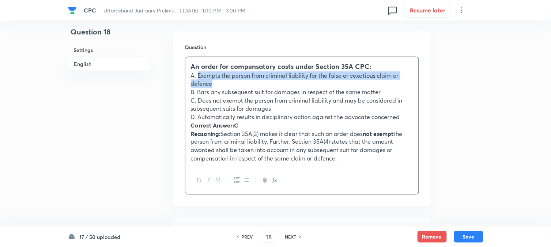
drag, startPoint x: 197, startPoint y: 77, endPoint x: 223, endPoint y: 83, distance: 27.3
click at [223, 83] on p "A. Exempts the person from criminal liability for the false or vexatious claim …" at bounding box center [302, 79] width 222 height 16
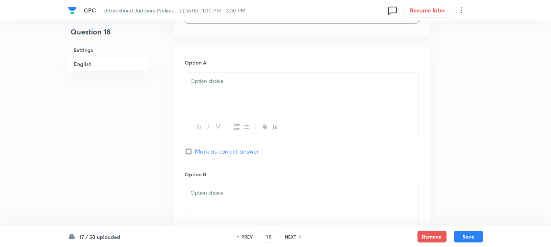
click at [200, 88] on div at bounding box center [301, 92] width 233 height 41
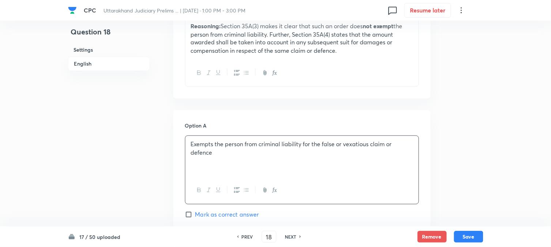
scroll to position [256, 0]
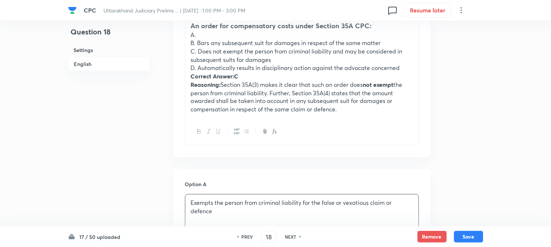
drag, startPoint x: 198, startPoint y: 41, endPoint x: 399, endPoint y: 43, distance: 200.5
click at [399, 43] on p "B. Bars any subsequent suit for damages in respect of the same matter" at bounding box center [302, 43] width 222 height 8
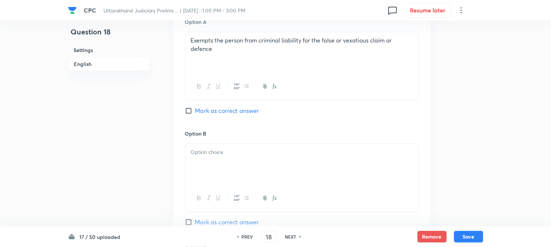
drag, startPoint x: 203, startPoint y: 149, endPoint x: 203, endPoint y: 159, distance: 10.6
click at [203, 159] on div at bounding box center [301, 163] width 233 height 41
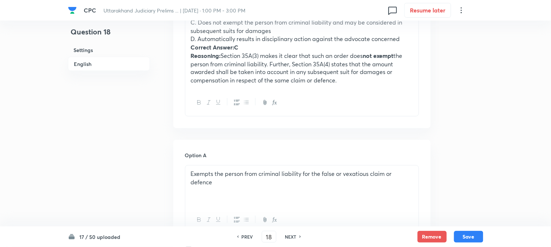
scroll to position [216, 0]
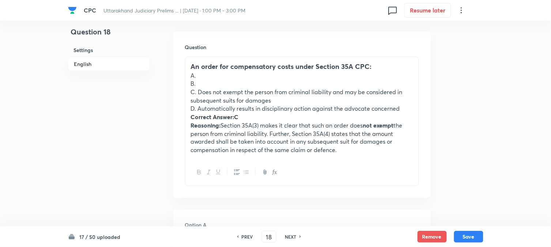
drag, startPoint x: 199, startPoint y: 89, endPoint x: 294, endPoint y: 96, distance: 95.7
click at [294, 96] on p "C. Does not exempt the person from criminal liability and may be considered in …" at bounding box center [302, 96] width 222 height 16
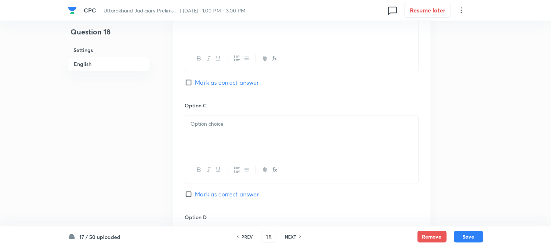
click at [209, 128] on p at bounding box center [302, 124] width 222 height 8
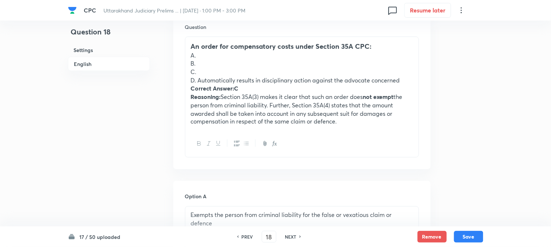
scroll to position [225, 0]
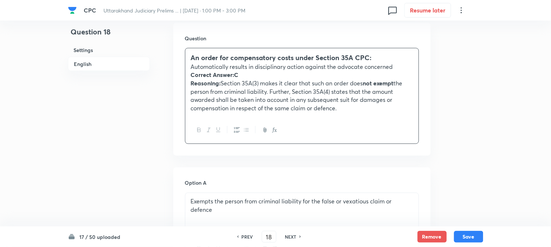
drag, startPoint x: 196, startPoint y: 89, endPoint x: 474, endPoint y: 146, distance: 283.6
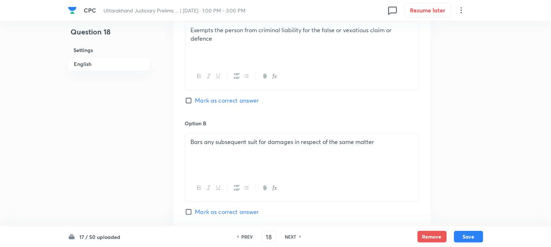
scroll to position [590, 0]
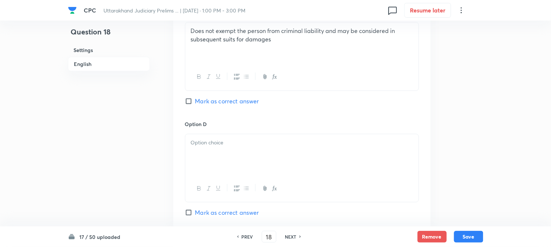
click at [211, 106] on div "Option C Does not exempt the person from criminal liability and may be consider…" at bounding box center [302, 63] width 234 height 111
click at [211, 104] on span "Mark as correct answer" at bounding box center [227, 101] width 64 height 9
click at [195, 104] on input "Mark as correct answer" at bounding box center [190, 100] width 10 height 7
checkbox input "true"
click at [202, 163] on div at bounding box center [301, 154] width 233 height 41
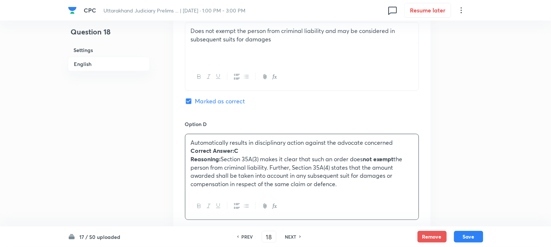
drag, startPoint x: 195, startPoint y: 157, endPoint x: 432, endPoint y: 210, distance: 243.0
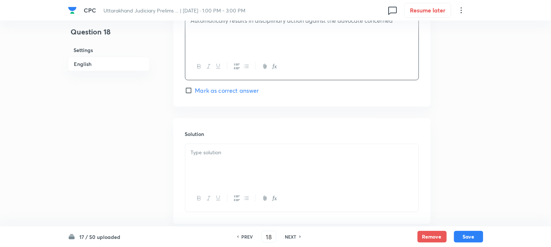
click at [206, 169] on div at bounding box center [301, 164] width 233 height 41
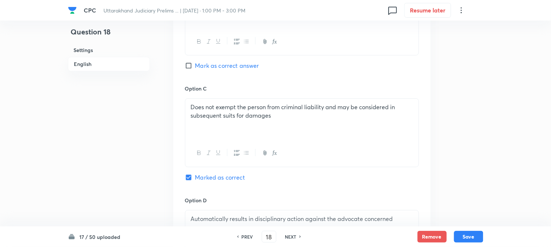
scroll to position [509, 0]
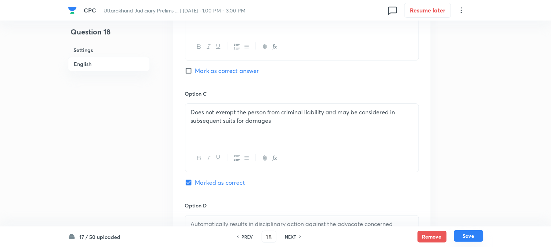
click at [463, 236] on button "Save" at bounding box center [468, 236] width 29 height 12
type input "19"
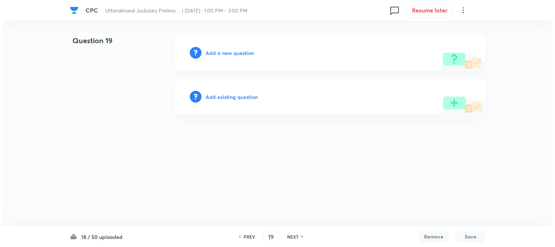
scroll to position [0, 0]
click at [244, 53] on h6 "Add a new question" at bounding box center [230, 53] width 48 height 8
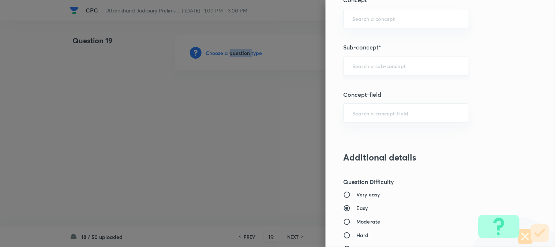
scroll to position [432, 0]
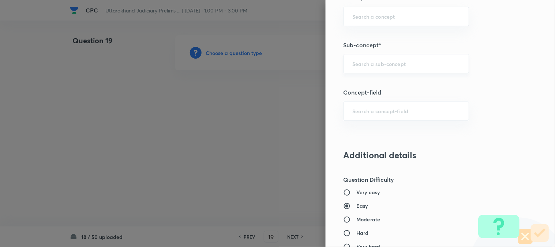
click at [376, 63] on input "text" at bounding box center [406, 63] width 108 height 7
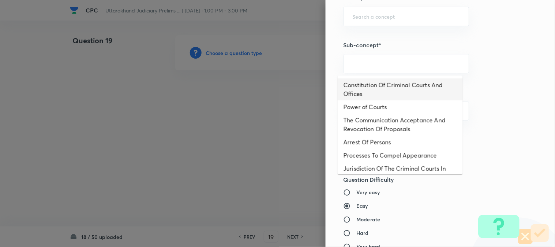
click at [385, 82] on li "Constitution Of Criminal Courts And Offices" at bounding box center [400, 89] width 125 height 22
type input "Constitution Of Criminal Courts And Offices"
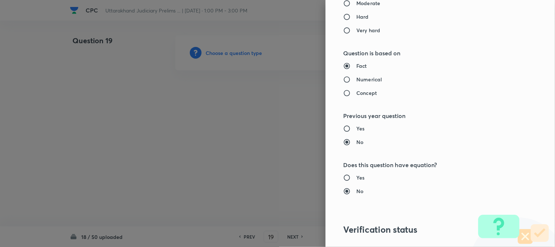
type input "Criminal Law"
type input "Criminal Procedure Code"
type input "Constitution Of Criminal Courts And Offices"
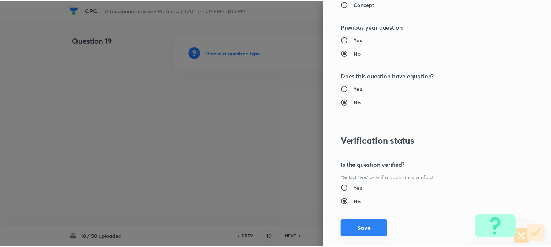
scroll to position [751, 0]
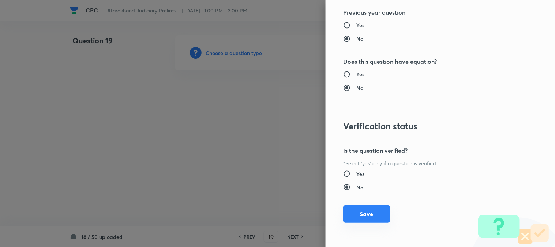
click at [360, 214] on button "Save" at bounding box center [366, 214] width 47 height 18
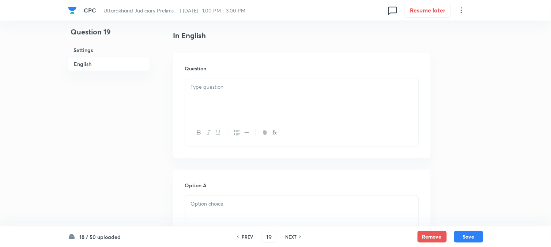
scroll to position [216, 0]
click at [221, 78] on div at bounding box center [301, 77] width 233 height 41
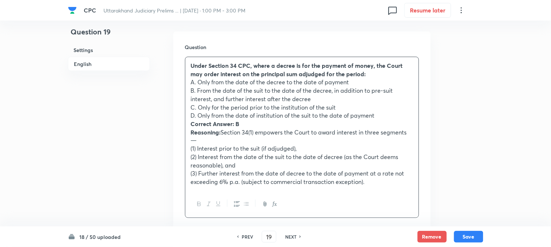
drag, startPoint x: 197, startPoint y: 79, endPoint x: 392, endPoint y: 80, distance: 195.7
click at [392, 80] on p "A. Only from the date of the decree to the date of payment" at bounding box center [302, 82] width 222 height 8
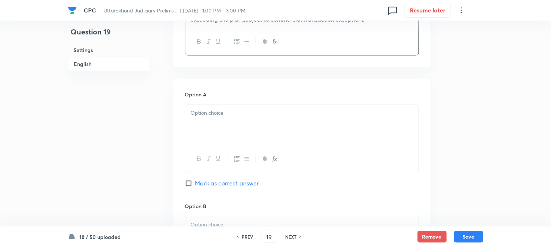
click at [213, 115] on p at bounding box center [302, 113] width 222 height 8
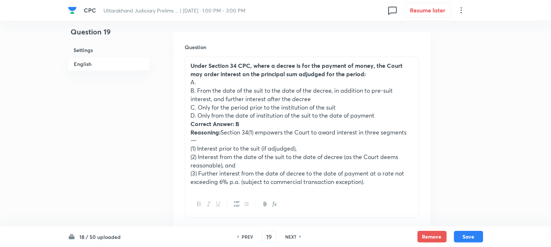
drag, startPoint x: 199, startPoint y: 89, endPoint x: 364, endPoint y: 99, distance: 165.3
click at [364, 99] on p "B. From the date of the suit to the date of the decree, in addition to pre-suit…" at bounding box center [302, 94] width 222 height 16
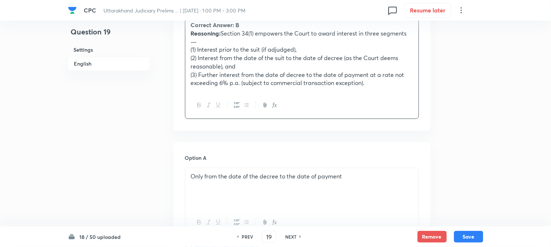
scroll to position [459, 0]
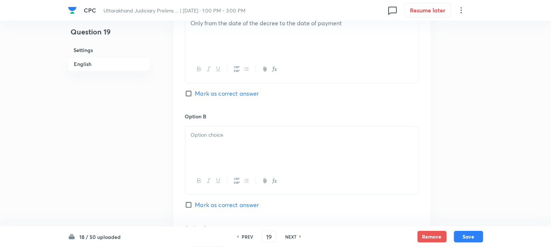
click at [207, 153] on div at bounding box center [301, 146] width 233 height 41
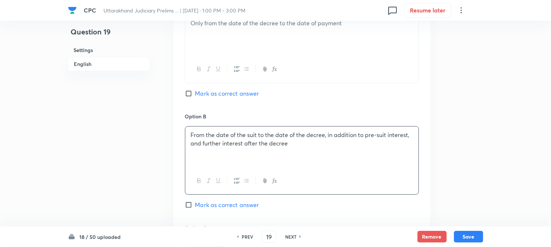
click at [214, 205] on span "Mark as correct answer" at bounding box center [227, 204] width 64 height 9
click at [195, 205] on input "Mark as correct answer" at bounding box center [190, 204] width 10 height 7
checkbox input "true"
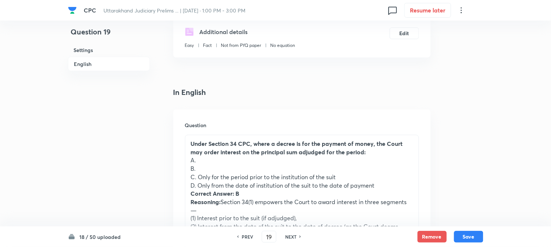
scroll to position [134, 0]
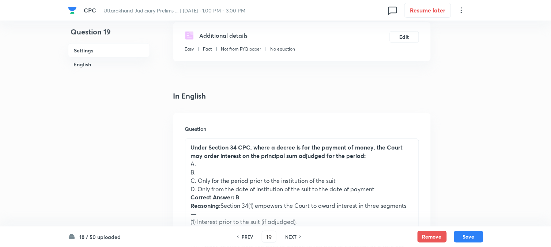
drag, startPoint x: 200, startPoint y: 182, endPoint x: 393, endPoint y: 178, distance: 193.2
click at [393, 178] on p "C. Only for the period prior to the institution of the suit" at bounding box center [302, 180] width 222 height 8
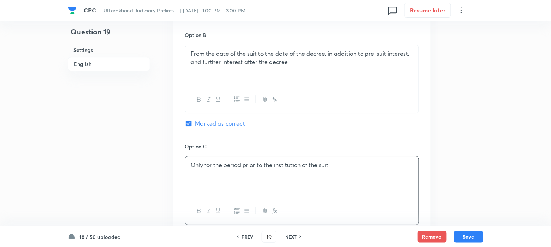
click at [206, 170] on div "Only for the period prior to the institution of the suit" at bounding box center [301, 176] width 233 height 41
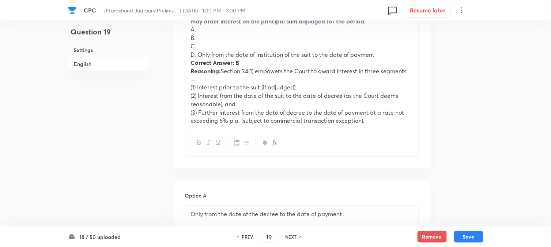
scroll to position [256, 0]
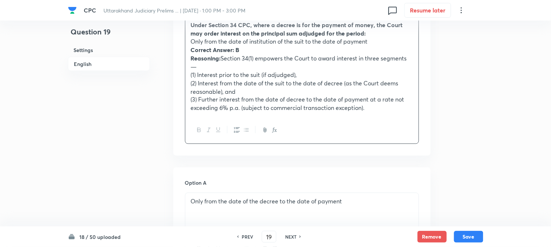
drag, startPoint x: 198, startPoint y: 67, endPoint x: 467, endPoint y: 122, distance: 274.3
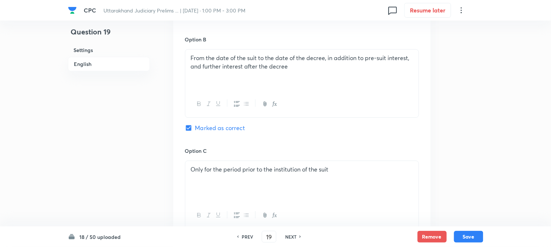
scroll to position [622, 0]
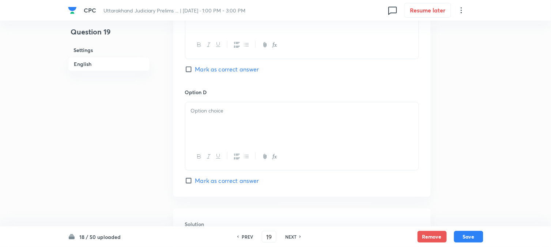
click at [203, 115] on p at bounding box center [302, 110] width 222 height 8
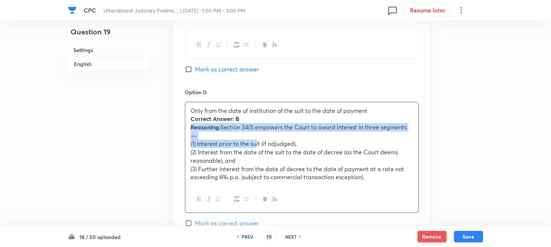
drag, startPoint x: 192, startPoint y: 125, endPoint x: 255, endPoint y: 144, distance: 66.3
click at [255, 144] on div "Only from the date of institution of the suit to the date of payment Correct An…" at bounding box center [301, 143] width 233 height 83
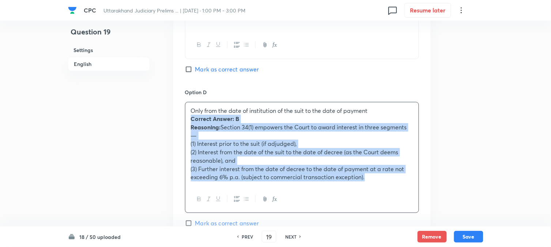
drag, startPoint x: 189, startPoint y: 120, endPoint x: 446, endPoint y: 196, distance: 268.0
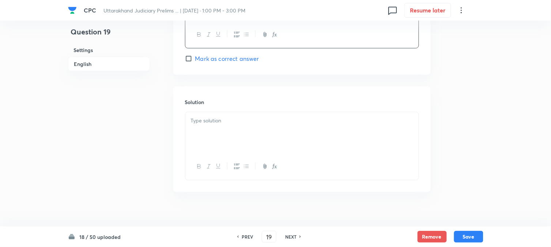
click at [200, 126] on div at bounding box center [301, 132] width 233 height 41
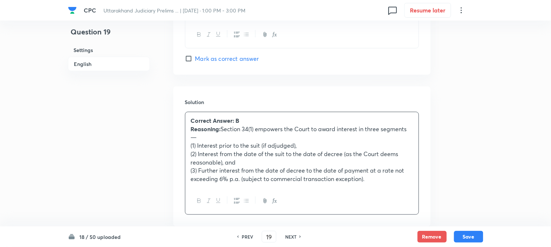
scroll to position [459, 0]
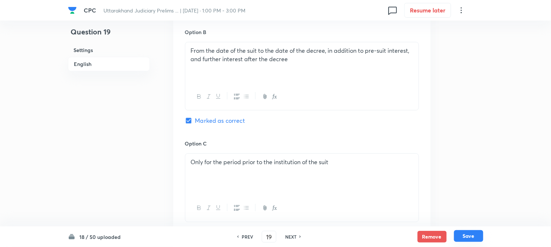
click at [475, 236] on button "Save" at bounding box center [468, 236] width 29 height 12
type input "20"
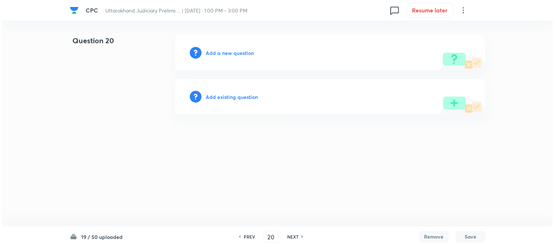
scroll to position [0, 0]
click at [226, 54] on h6 "Add a new question" at bounding box center [230, 53] width 48 height 8
click at [226, 54] on h6 "Choose a question type" at bounding box center [234, 53] width 56 height 8
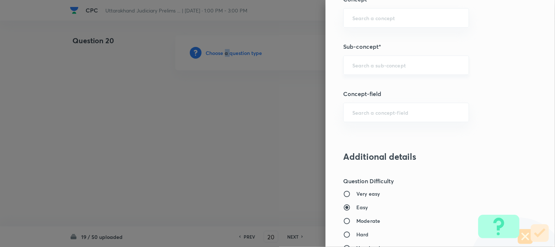
scroll to position [432, 0]
click at [381, 66] on input "text" at bounding box center [406, 63] width 108 height 7
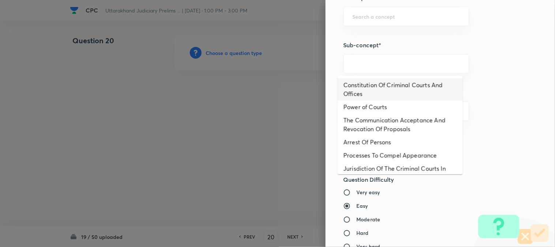
click at [381, 90] on li "Constitution Of Criminal Courts And Offices" at bounding box center [400, 89] width 125 height 22
type input "Constitution Of Criminal Courts And Offices"
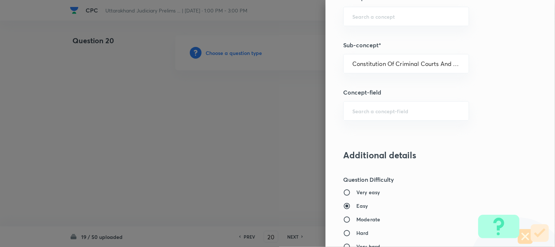
type input "Criminal Law"
type input "Criminal Procedure Code"
type input "Constitution Of Criminal Courts And Offices"
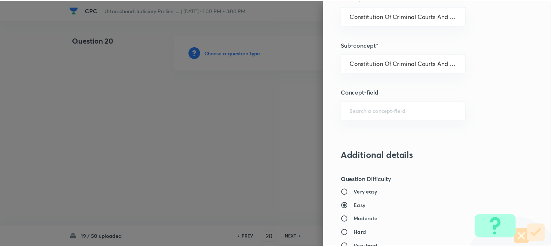
scroll to position [751, 0]
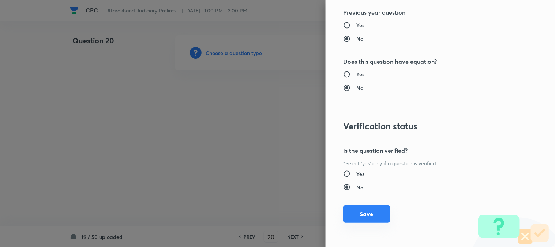
click at [372, 206] on button "Save" at bounding box center [366, 214] width 47 height 18
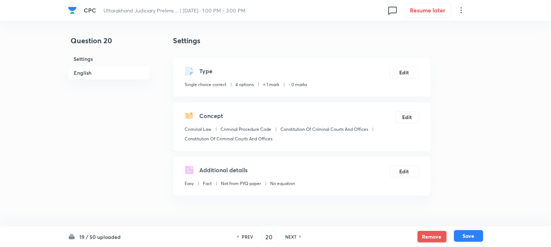
click at [459, 232] on button "Save" at bounding box center [468, 236] width 29 height 12
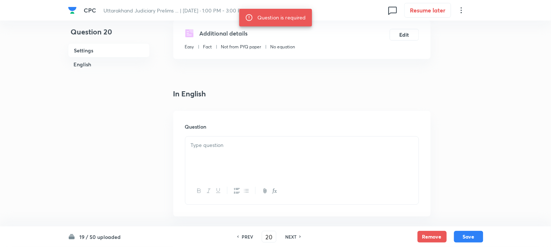
scroll to position [162, 0]
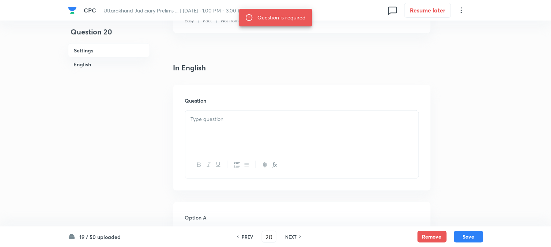
click at [236, 130] on div at bounding box center [301, 130] width 233 height 41
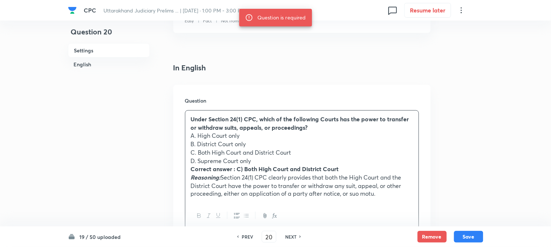
drag, startPoint x: 197, startPoint y: 134, endPoint x: 260, endPoint y: 134, distance: 63.3
click at [260, 134] on p "A. High Court only" at bounding box center [302, 135] width 222 height 8
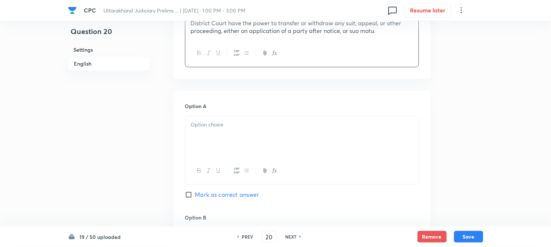
click at [210, 133] on div at bounding box center [301, 136] width 233 height 41
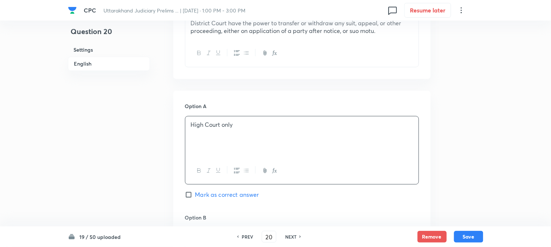
scroll to position [203, 0]
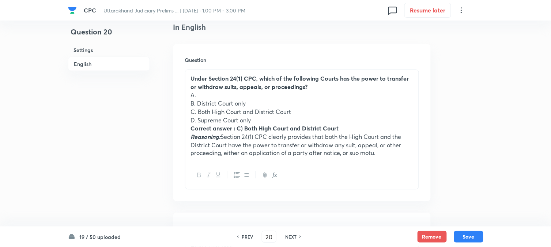
drag, startPoint x: 197, startPoint y: 103, endPoint x: 246, endPoint y: 105, distance: 49.1
click at [246, 105] on p "B. District Court only" at bounding box center [302, 103] width 222 height 8
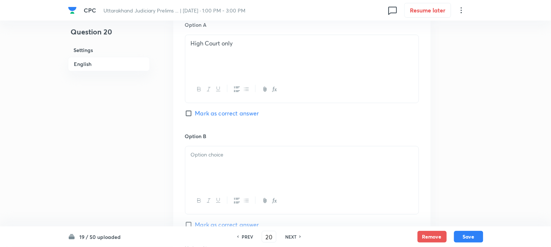
click at [206, 172] on div at bounding box center [301, 166] width 233 height 41
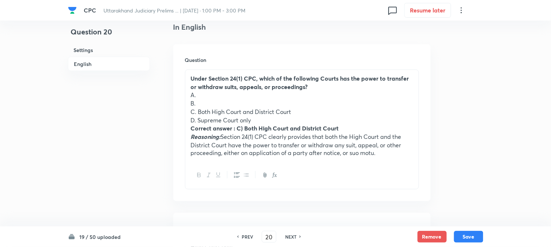
drag, startPoint x: 199, startPoint y: 114, endPoint x: 319, endPoint y: 109, distance: 119.4
click at [319, 109] on p "C. Both High Court and District Court" at bounding box center [302, 112] width 222 height 8
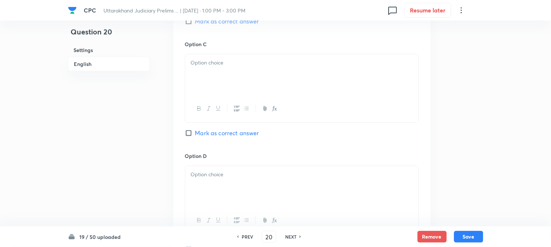
click at [207, 83] on div at bounding box center [301, 74] width 233 height 41
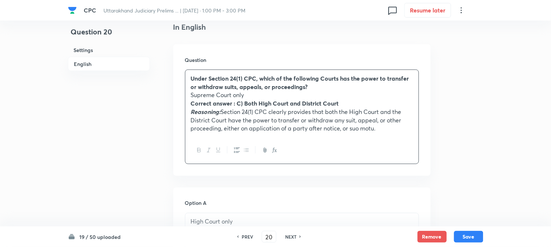
drag, startPoint x: 199, startPoint y: 119, endPoint x: 500, endPoint y: 170, distance: 304.9
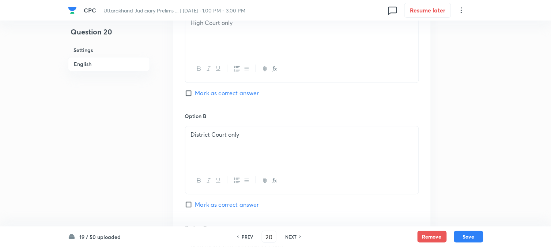
scroll to position [569, 0]
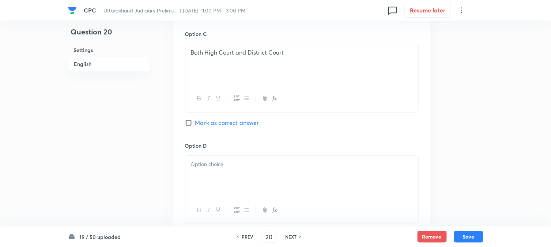
click at [229, 128] on div "Option C Both High Court and District Court Mark as correct answer" at bounding box center [302, 85] width 234 height 111
click at [229, 120] on span "Mark as correct answer" at bounding box center [227, 122] width 64 height 9
click at [195, 120] on input "Mark as correct answer" at bounding box center [190, 122] width 10 height 7
checkbox input "true"
click at [215, 174] on div at bounding box center [301, 175] width 233 height 41
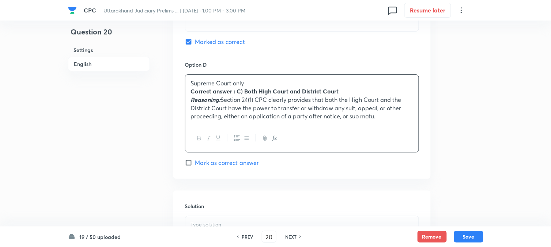
scroll to position [650, 0]
drag, startPoint x: 189, startPoint y: 93, endPoint x: 504, endPoint y: 145, distance: 318.9
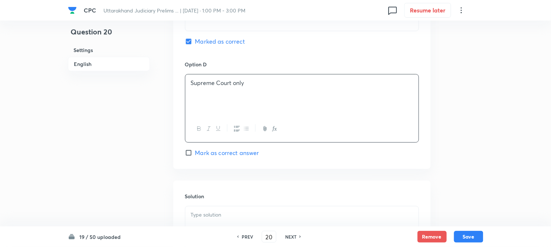
click at [238, 212] on p at bounding box center [302, 214] width 222 height 8
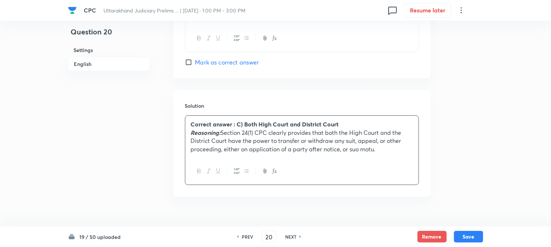
scroll to position [756, 0]
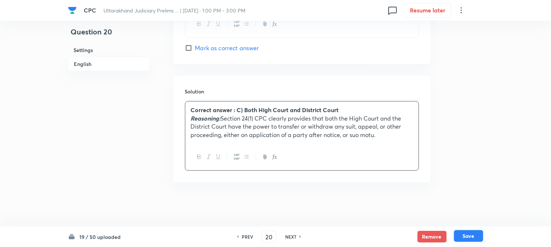
click at [472, 236] on button "Save" at bounding box center [468, 236] width 29 height 12
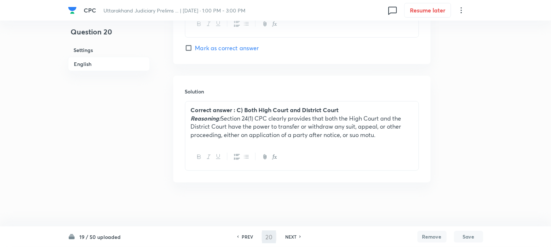
type input "21"
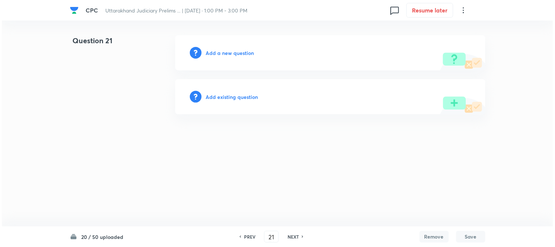
scroll to position [0, 0]
click at [248, 50] on h6 "Add a new question" at bounding box center [230, 53] width 48 height 8
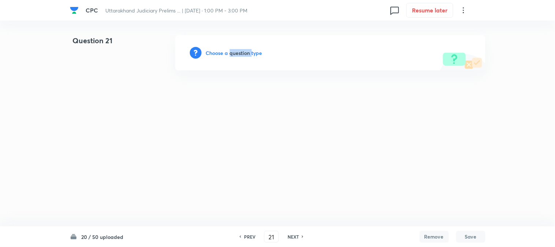
click at [248, 50] on h6 "Choose a question type" at bounding box center [234, 53] width 56 height 8
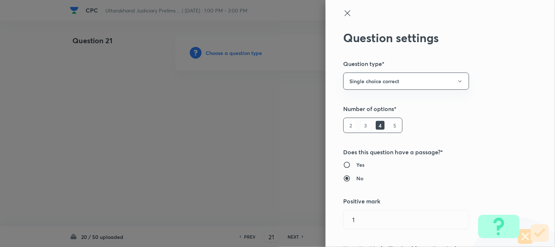
click at [248, 50] on div at bounding box center [277, 123] width 555 height 247
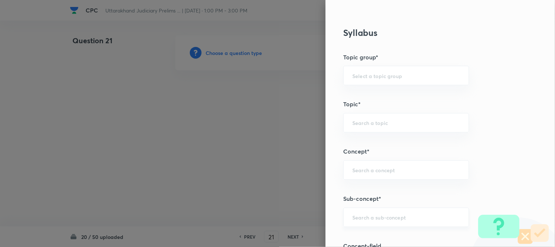
scroll to position [432, 0]
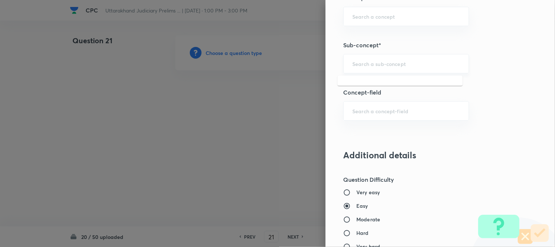
click at [370, 63] on input "text" at bounding box center [406, 63] width 108 height 7
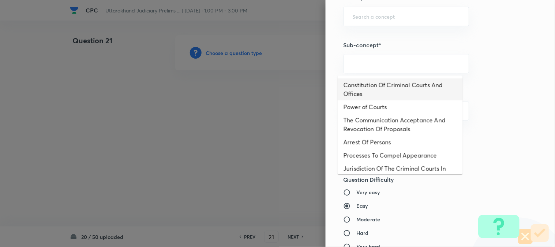
click at [381, 89] on li "Constitution Of Criminal Courts And Offices" at bounding box center [400, 89] width 125 height 22
type input "Constitution Of Criminal Courts And Offices"
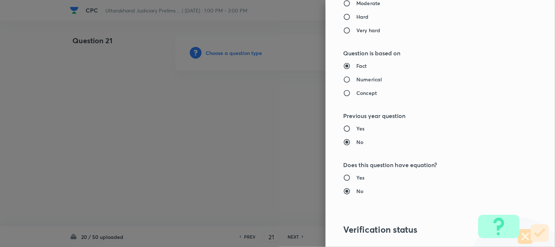
type input "Criminal Law"
type input "Criminal Procedure Code"
type input "Constitution Of Criminal Courts And Offices"
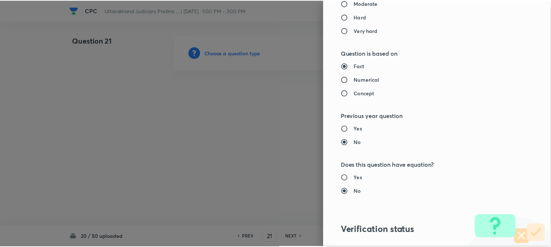
scroll to position [751, 0]
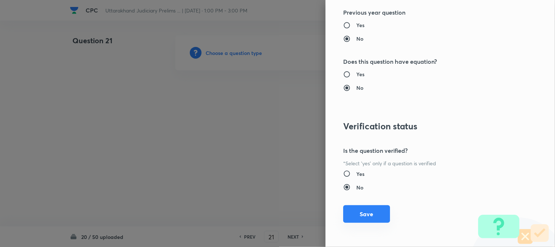
click at [370, 206] on div "Question settings Question type* Single choice correct Number of options* 2 3 4…" at bounding box center [440, 123] width 229 height 247
click at [371, 209] on button "Save" at bounding box center [366, 214] width 47 height 18
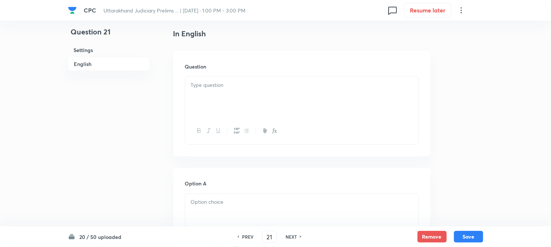
scroll to position [216, 0]
click at [225, 71] on div at bounding box center [301, 77] width 233 height 41
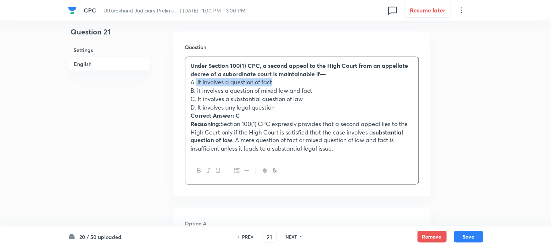
drag, startPoint x: 196, startPoint y: 82, endPoint x: 324, endPoint y: 79, distance: 128.0
click at [324, 79] on p "A. It involves a question of fact" at bounding box center [302, 82] width 222 height 8
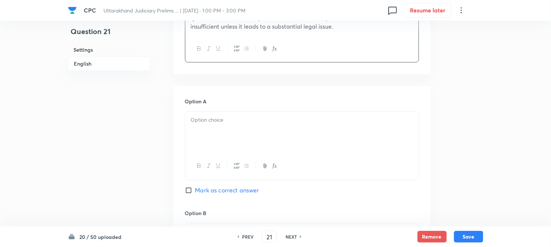
click at [208, 125] on div at bounding box center [301, 132] width 233 height 41
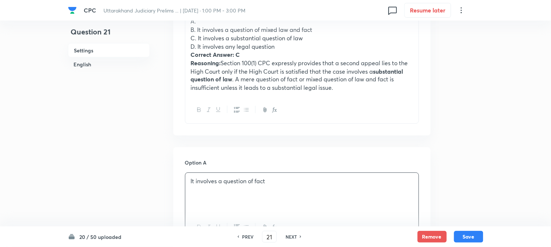
scroll to position [175, 0]
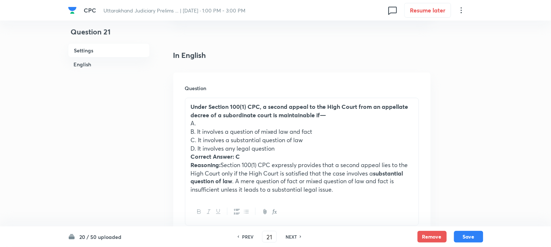
drag, startPoint x: 198, startPoint y: 130, endPoint x: 328, endPoint y: 131, distance: 130.2
click at [328, 131] on p "B. It involves a question of mixed law and fact" at bounding box center [302, 131] width 222 height 8
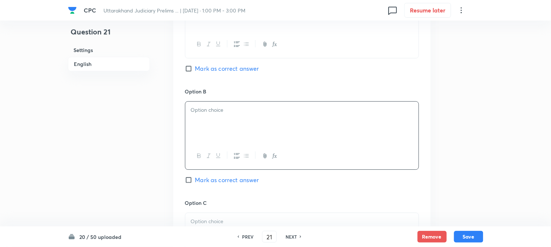
click at [203, 132] on div at bounding box center [301, 121] width 233 height 41
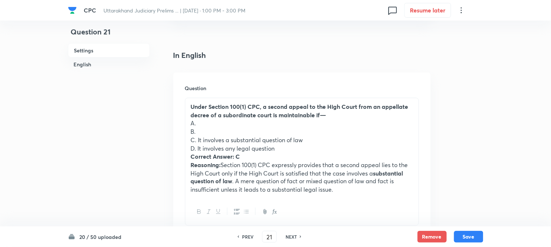
click at [199, 140] on p "C. It involves a substantial question of law" at bounding box center [302, 140] width 222 height 8
drag, startPoint x: 198, startPoint y: 140, endPoint x: 325, endPoint y: 137, distance: 127.0
click at [324, 137] on p "C. It involves a substantial question of law" at bounding box center [302, 140] width 222 height 8
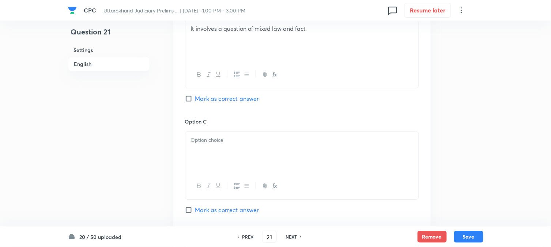
click at [208, 158] on div at bounding box center [301, 151] width 233 height 41
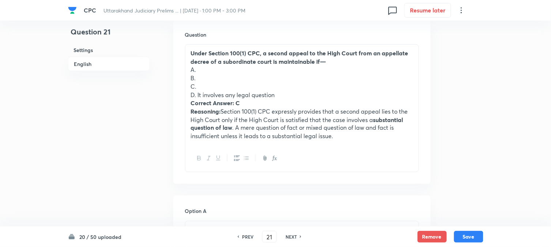
scroll to position [216, 0]
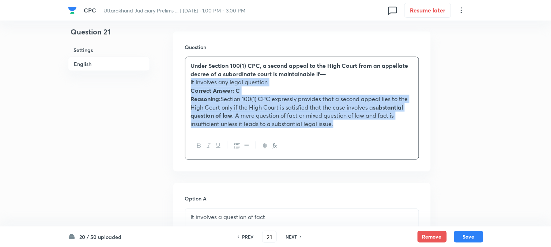
drag, startPoint x: 198, startPoint y: 108, endPoint x: 447, endPoint y: 147, distance: 252.6
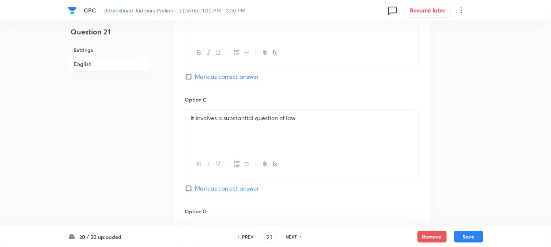
scroll to position [663, 0]
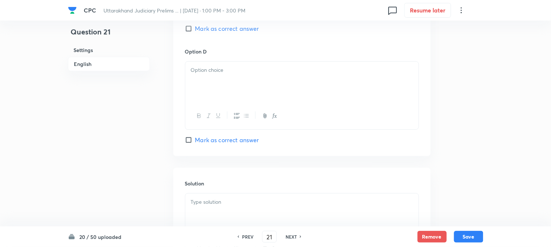
click at [225, 27] on span "Mark as correct answer" at bounding box center [227, 28] width 64 height 9
click at [195, 27] on input "Mark as correct answer" at bounding box center [190, 28] width 10 height 7
checkbox input "true"
click at [210, 76] on div at bounding box center [301, 81] width 233 height 41
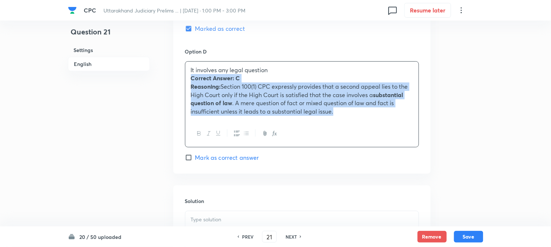
drag, startPoint x: 191, startPoint y: 79, endPoint x: 439, endPoint y: 134, distance: 254.3
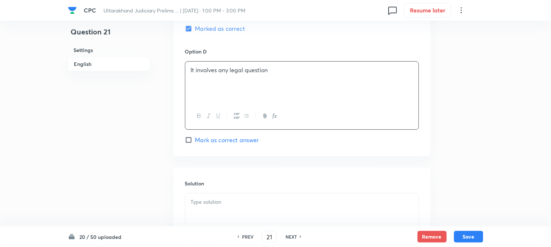
click at [253, 203] on p at bounding box center [302, 202] width 222 height 8
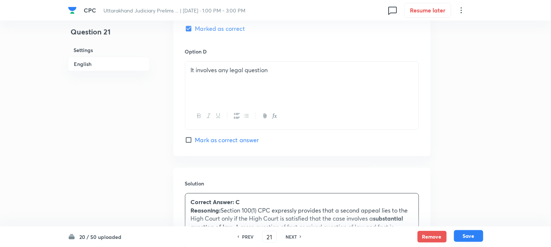
click at [465, 237] on button "Save" at bounding box center [468, 236] width 29 height 12
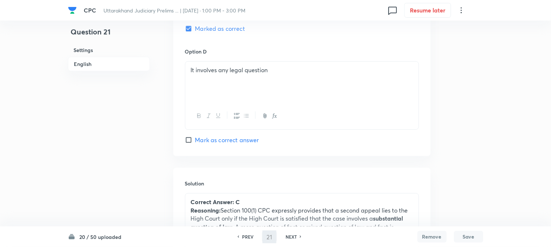
type input "22"
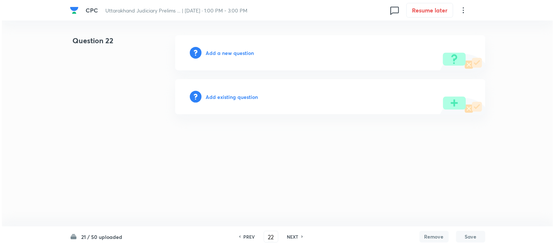
scroll to position [0, 0]
click at [249, 56] on h6 "Add a new question" at bounding box center [230, 53] width 48 height 8
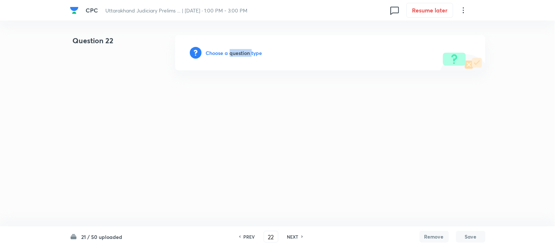
click at [249, 56] on h6 "Choose a question type" at bounding box center [234, 53] width 56 height 8
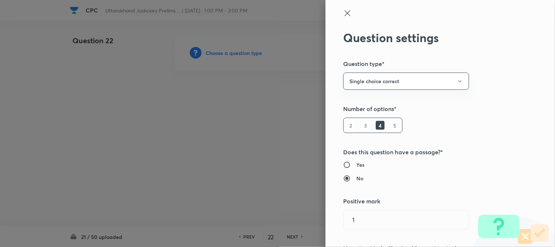
click at [249, 56] on div at bounding box center [277, 123] width 555 height 247
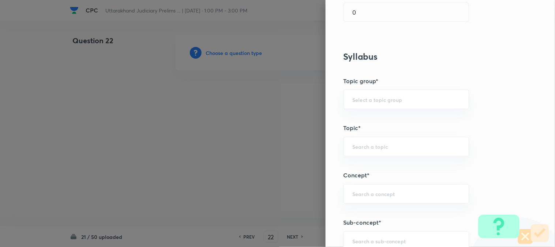
scroll to position [432, 0]
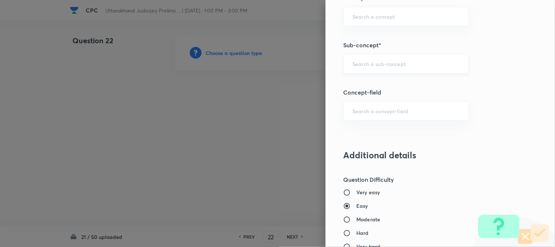
click at [371, 66] on input "text" at bounding box center [406, 63] width 108 height 7
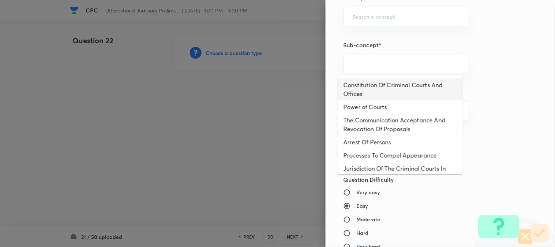
click at [390, 84] on li "Constitution Of Criminal Courts And Offices" at bounding box center [400, 89] width 125 height 22
type input "Constitution Of Criminal Courts And Offices"
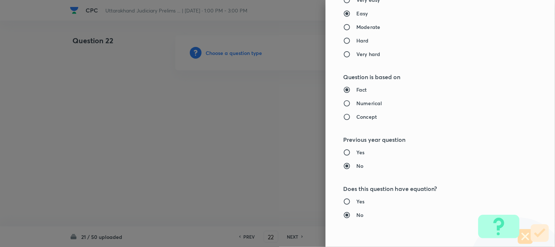
type input "Criminal Law"
type input "Criminal Procedure Code"
type input "Constitution Of Criminal Courts And Offices"
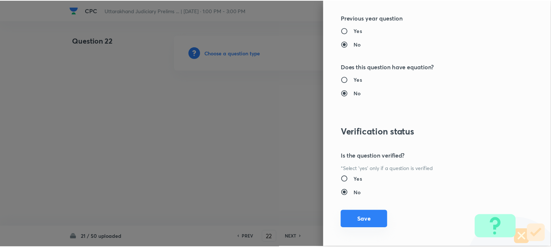
scroll to position [751, 0]
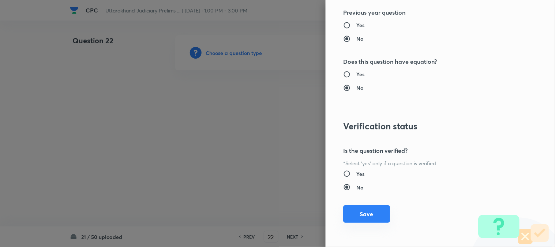
click at [360, 218] on button "Save" at bounding box center [366, 214] width 47 height 18
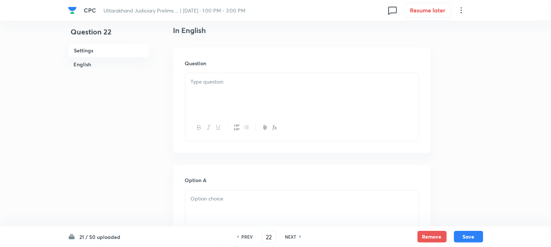
scroll to position [216, 0]
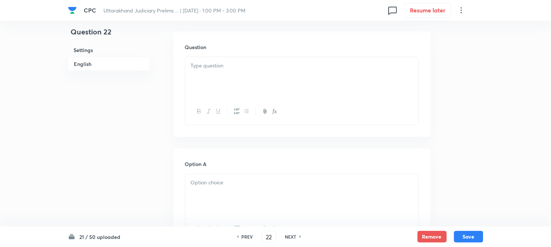
click at [209, 77] on div at bounding box center [301, 77] width 233 height 41
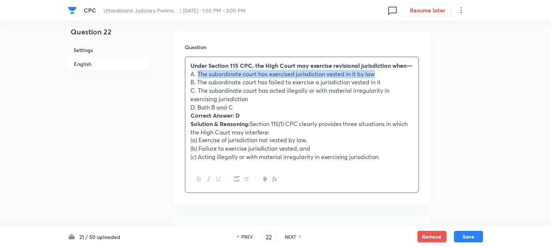
drag, startPoint x: 199, startPoint y: 82, endPoint x: 401, endPoint y: 80, distance: 202.3
click at [401, 78] on p "A. The subordinate court has exercised jurisdiction vested in it by law" at bounding box center [302, 74] width 222 height 8
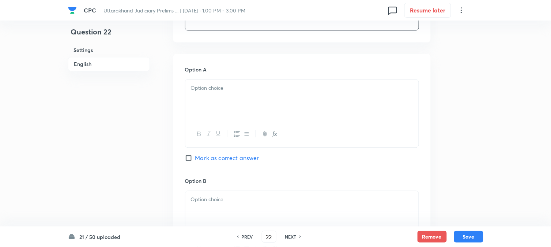
click at [205, 116] on div at bounding box center [301, 99] width 233 height 41
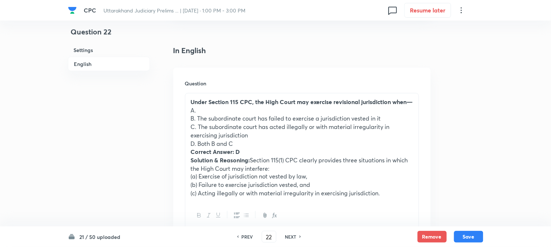
scroll to position [175, 0]
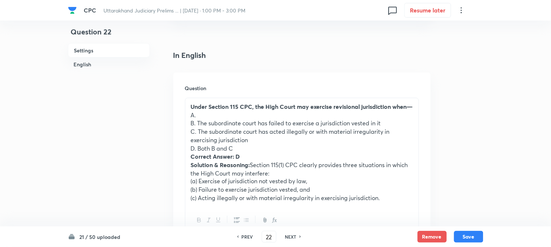
drag, startPoint x: 198, startPoint y: 129, endPoint x: 399, endPoint y: 128, distance: 201.9
click at [400, 127] on p "B. The subordinate court has failed to exercise a jurisdiction vested in it" at bounding box center [302, 123] width 222 height 8
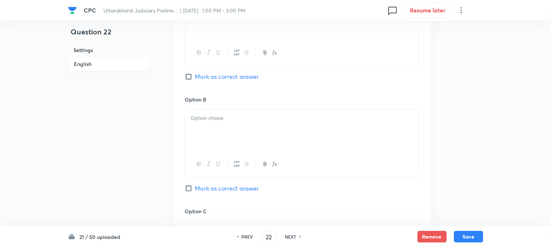
click at [214, 146] on div at bounding box center [301, 129] width 233 height 41
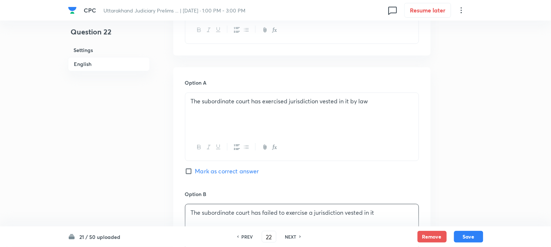
scroll to position [216, 0]
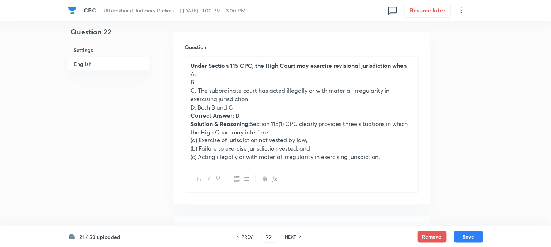
drag, startPoint x: 198, startPoint y: 98, endPoint x: 277, endPoint y: 104, distance: 80.0
click at [277, 103] on p "C. The subordinate court has acted illegally or with material irregularity in e…" at bounding box center [302, 94] width 222 height 16
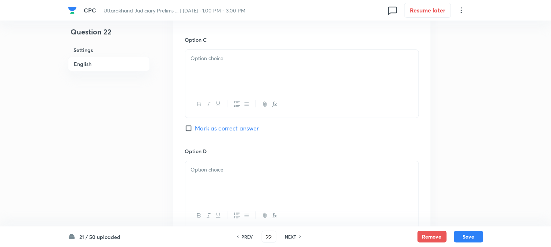
click at [190, 67] on div at bounding box center [301, 70] width 233 height 41
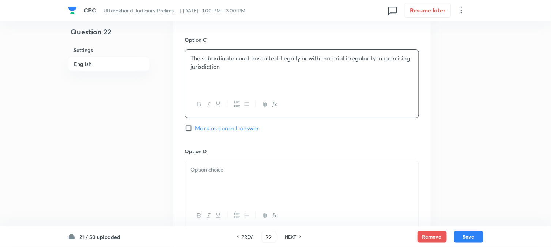
scroll to position [256, 0]
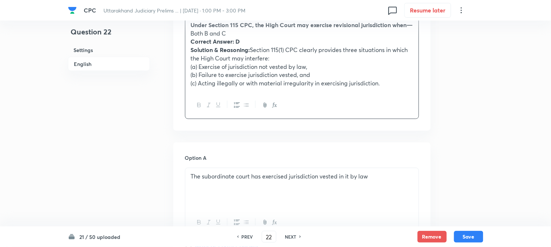
drag, startPoint x: 196, startPoint y: 66, endPoint x: 455, endPoint y: 127, distance: 265.4
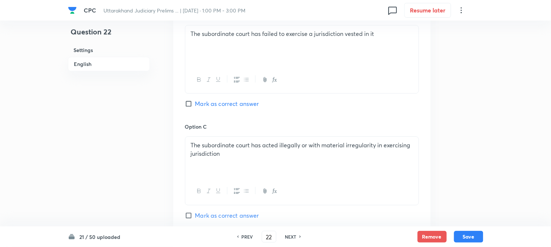
scroll to position [663, 0]
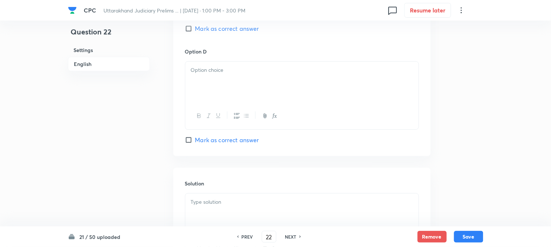
click at [199, 80] on div at bounding box center [301, 81] width 233 height 41
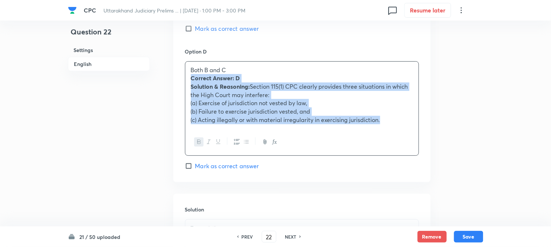
drag, startPoint x: 191, startPoint y: 77, endPoint x: 441, endPoint y: 139, distance: 257.0
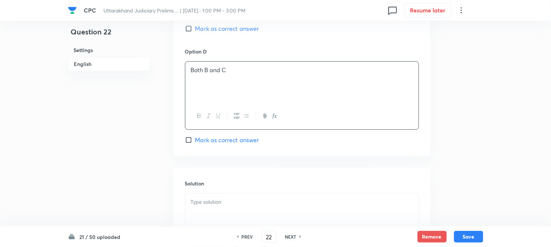
click at [223, 138] on span "Mark as correct answer" at bounding box center [227, 139] width 64 height 9
click at [195, 138] on input "Mark as correct answer" at bounding box center [190, 139] width 10 height 7
checkbox input "true"
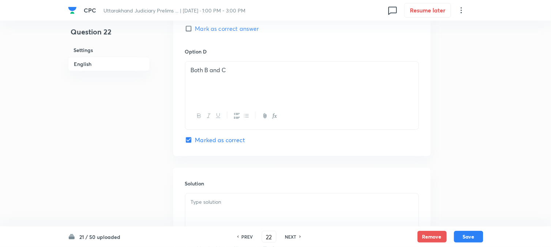
click at [233, 214] on div at bounding box center [301, 213] width 233 height 41
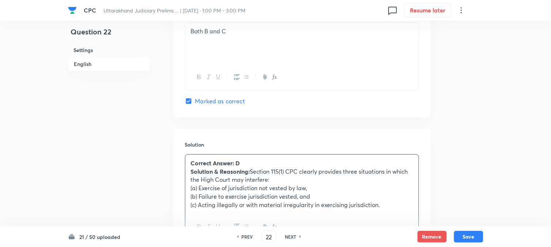
scroll to position [744, 0]
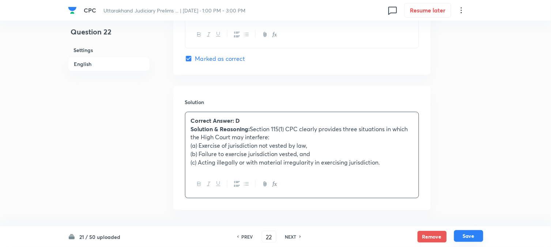
click at [465, 234] on button "Save" at bounding box center [468, 236] width 29 height 12
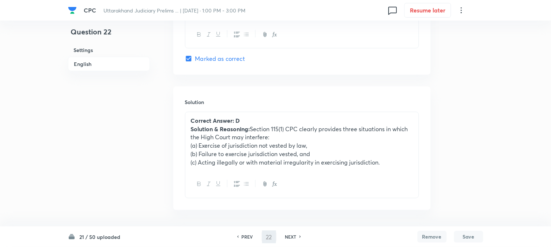
type input "23"
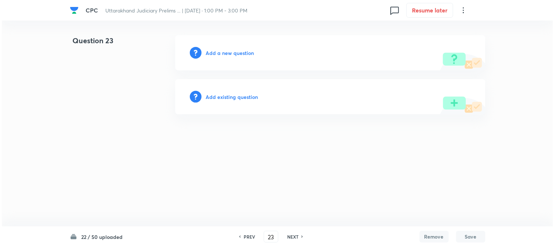
scroll to position [0, 0]
click at [233, 56] on h6 "Add a new question" at bounding box center [230, 53] width 48 height 8
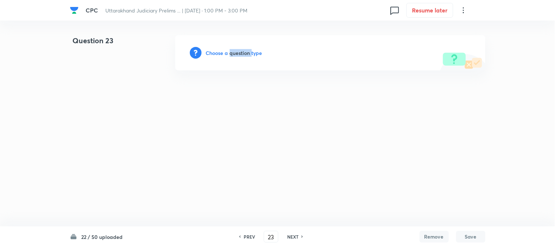
click at [233, 56] on h6 "Choose a question type" at bounding box center [234, 53] width 56 height 8
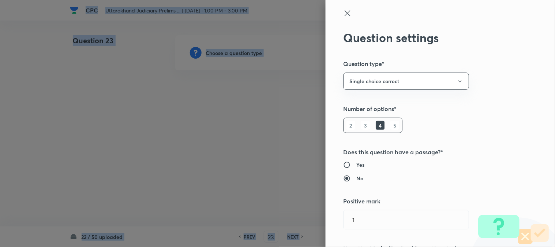
click at [233, 56] on div at bounding box center [277, 123] width 555 height 247
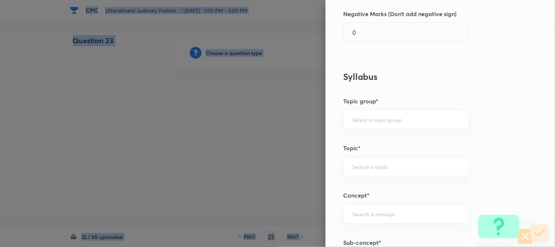
scroll to position [432, 0]
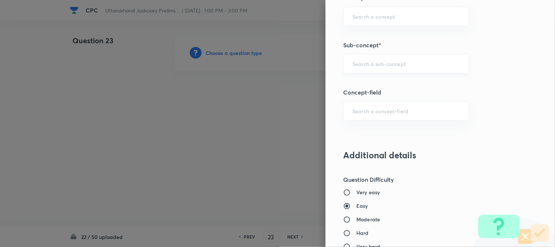
click at [382, 65] on input "text" at bounding box center [406, 63] width 108 height 7
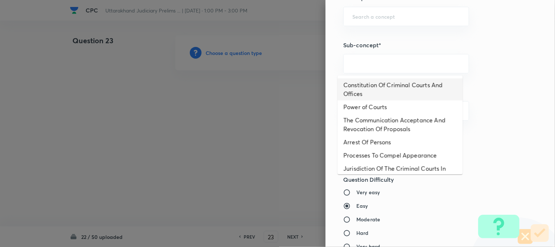
click at [407, 86] on li "Constitution Of Criminal Courts And Offices" at bounding box center [400, 89] width 125 height 22
type input "Constitution Of Criminal Courts And Offices"
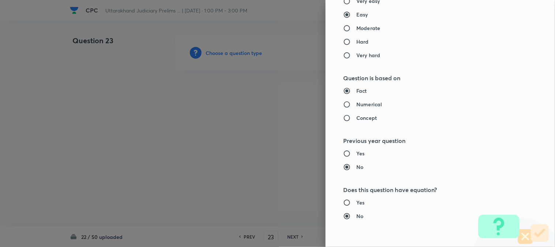
type input "Criminal Law"
type input "Criminal Procedure Code"
type input "Constitution Of Criminal Courts And Offices"
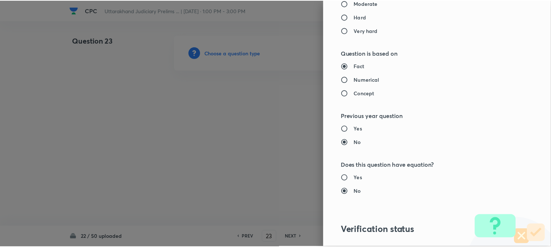
scroll to position [751, 0]
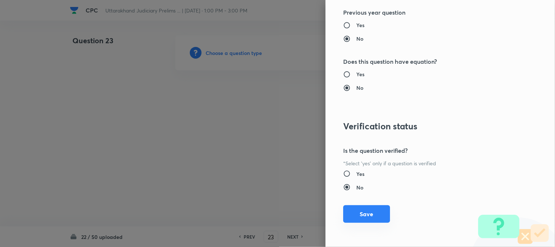
click at [375, 210] on button "Save" at bounding box center [366, 214] width 47 height 18
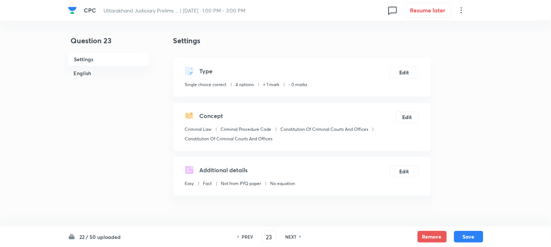
scroll to position [216, 0]
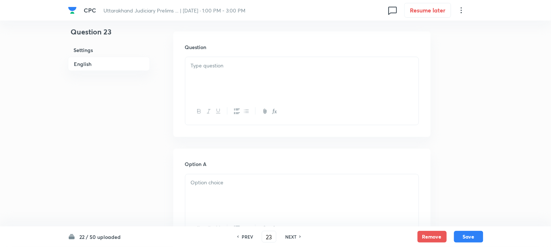
drag, startPoint x: 241, startPoint y: 68, endPoint x: 229, endPoint y: 79, distance: 15.8
click at [241, 68] on p at bounding box center [302, 65] width 222 height 8
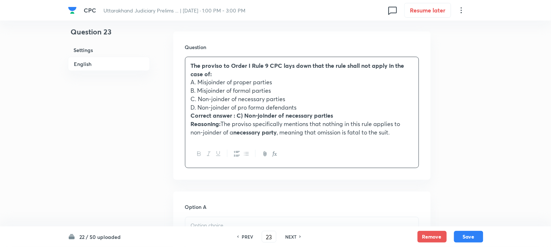
drag, startPoint x: 199, startPoint y: 83, endPoint x: 298, endPoint y: 83, distance: 99.5
click at [298, 83] on p "A. Misjoinder of proper parties" at bounding box center [302, 82] width 222 height 8
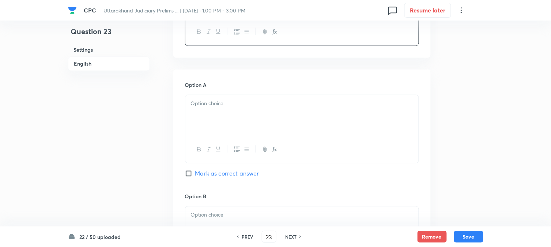
click at [203, 121] on div at bounding box center [301, 115] width 233 height 41
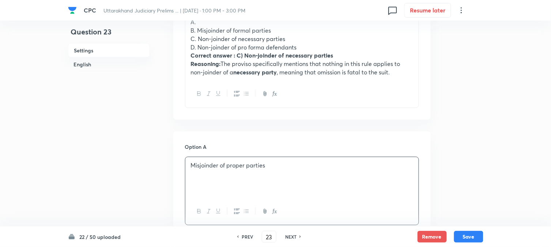
scroll to position [175, 0]
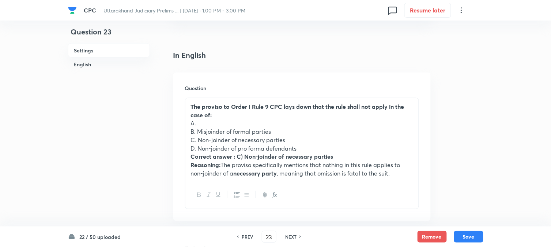
drag, startPoint x: 197, startPoint y: 131, endPoint x: 325, endPoint y: 129, distance: 128.0
click at [325, 129] on p "B. Misjoinder of formal parties" at bounding box center [302, 131] width 222 height 8
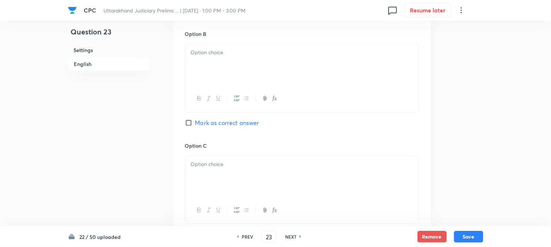
click at [207, 79] on div at bounding box center [301, 64] width 233 height 41
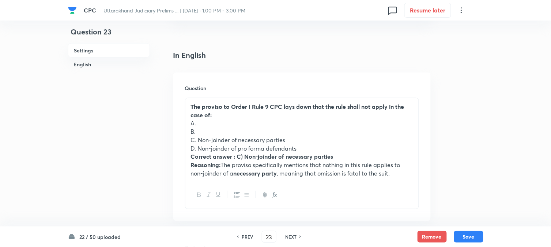
drag, startPoint x: 199, startPoint y: 141, endPoint x: 326, endPoint y: 141, distance: 126.6
click at [326, 141] on p "C. Non-joinder of necessary parties" at bounding box center [302, 140] width 222 height 8
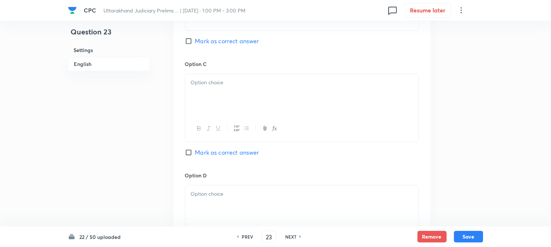
click at [203, 101] on div at bounding box center [301, 94] width 233 height 41
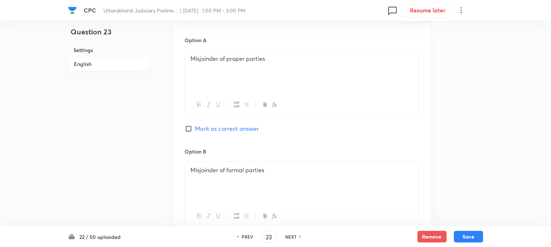
scroll to position [216, 0]
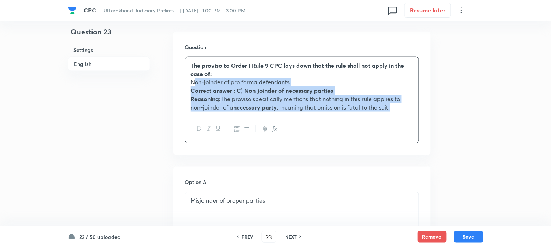
drag, startPoint x: 199, startPoint y: 105, endPoint x: 507, endPoint y: 141, distance: 310.4
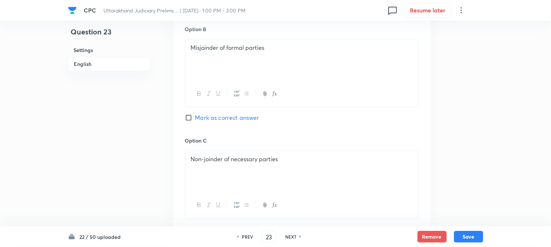
scroll to position [663, 0]
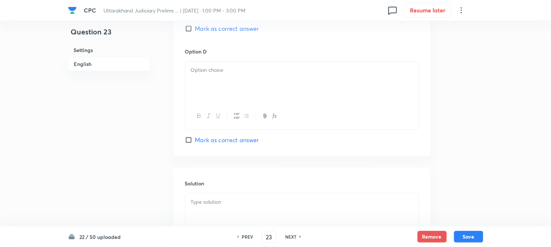
click at [220, 30] on span "Mark as correct answer" at bounding box center [227, 28] width 64 height 9
click at [195, 30] on input "Mark as correct answer" at bounding box center [190, 28] width 10 height 7
checkbox input "true"
click at [206, 81] on div at bounding box center [301, 81] width 233 height 41
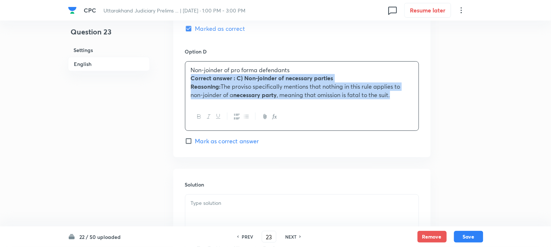
drag, startPoint x: 190, startPoint y: 79, endPoint x: 440, endPoint y: 120, distance: 253.2
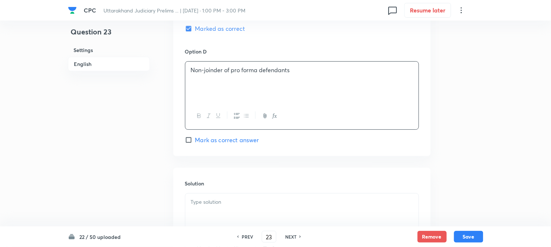
click at [244, 206] on p at bounding box center [302, 202] width 222 height 8
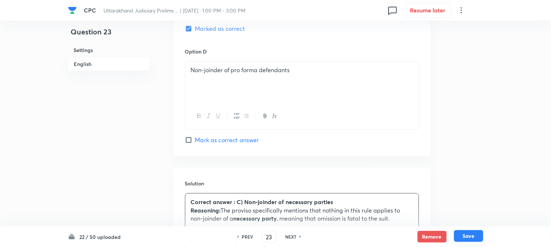
click at [478, 237] on button "Save" at bounding box center [468, 236] width 29 height 12
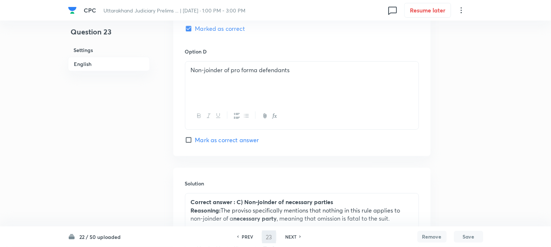
type input "24"
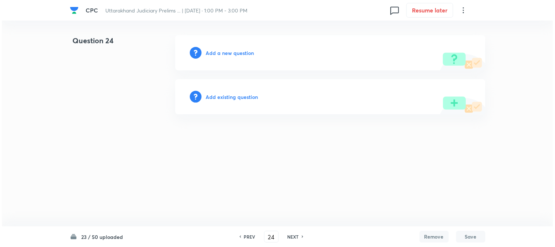
scroll to position [0, 0]
click at [233, 47] on div "Add a new question" at bounding box center [330, 52] width 310 height 35
click at [235, 50] on h6 "Add a new question" at bounding box center [230, 53] width 48 height 8
click at [235, 51] on h6 "Choose a question type" at bounding box center [234, 53] width 56 height 8
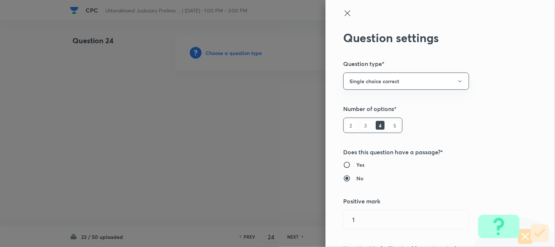
click at [235, 51] on div at bounding box center [277, 123] width 555 height 247
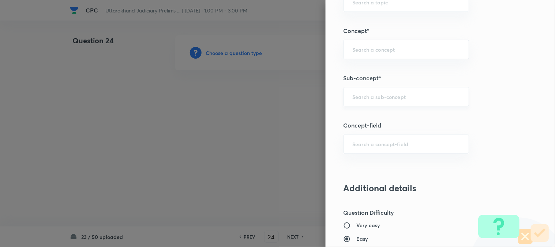
scroll to position [432, 0]
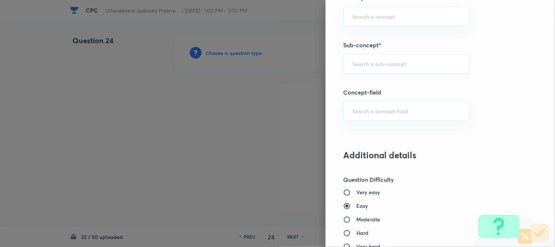
click at [414, 61] on input "text" at bounding box center [406, 63] width 108 height 7
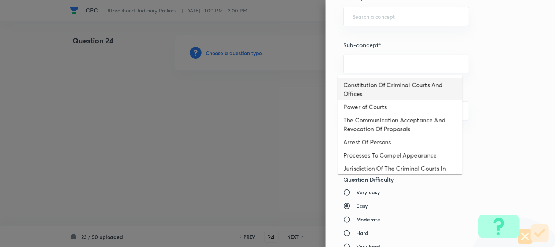
click at [396, 80] on li "Constitution Of Criminal Courts And Offices" at bounding box center [400, 89] width 125 height 22
type input "Constitution Of Criminal Courts And Offices"
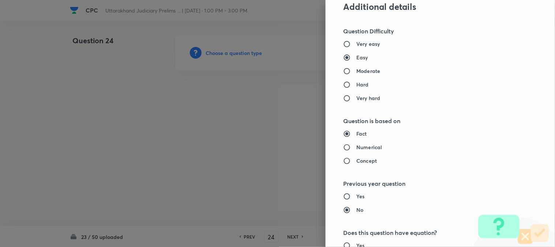
type input "Criminal Law"
type input "Criminal Procedure Code"
type input "Constitution Of Criminal Courts And Offices"
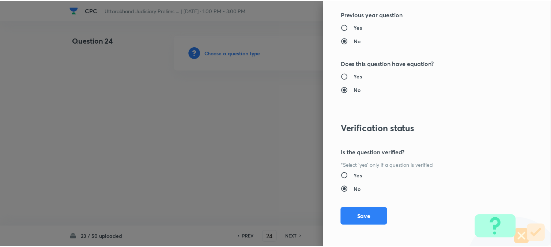
scroll to position [751, 0]
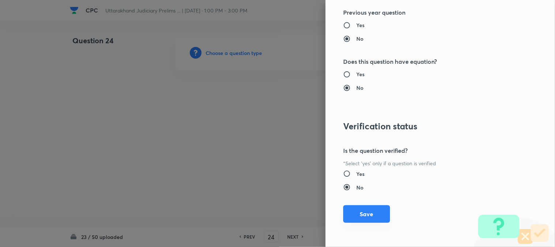
click at [377, 206] on button "Save" at bounding box center [366, 214] width 47 height 18
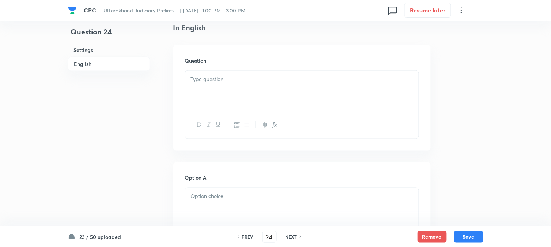
scroll to position [216, 0]
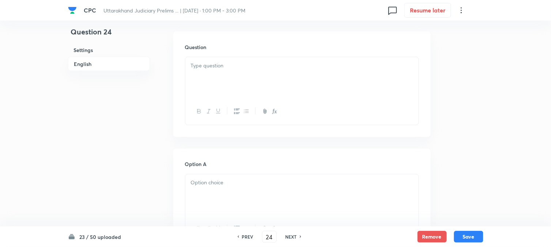
click at [215, 78] on div at bounding box center [301, 77] width 233 height 41
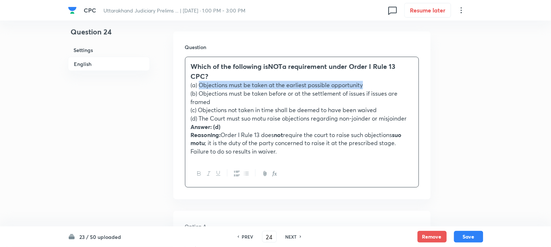
drag, startPoint x: 200, startPoint y: 83, endPoint x: 369, endPoint y: 81, distance: 169.0
click at [369, 81] on p "(a) Objections must be taken at the earliest possible opportunity" at bounding box center [302, 85] width 222 height 8
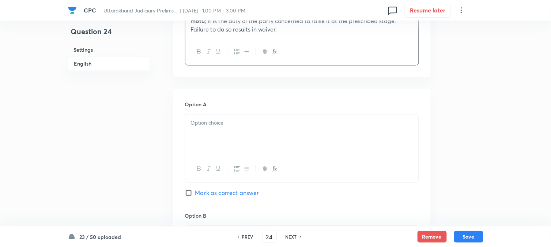
click at [200, 129] on div at bounding box center [301, 134] width 233 height 41
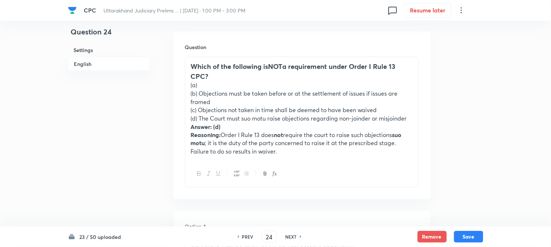
drag, startPoint x: 199, startPoint y: 91, endPoint x: 223, endPoint y: 102, distance: 26.5
click at [223, 102] on p "(b) Objections must be taken before or at the settlement of issues if issues ar…" at bounding box center [302, 97] width 222 height 16
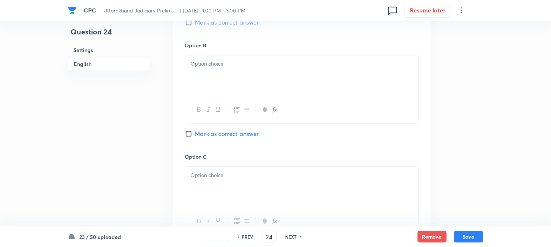
click at [205, 90] on div at bounding box center [301, 75] width 233 height 41
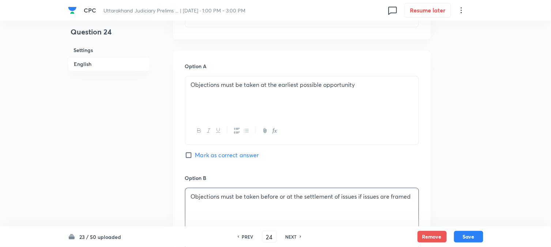
scroll to position [175, 0]
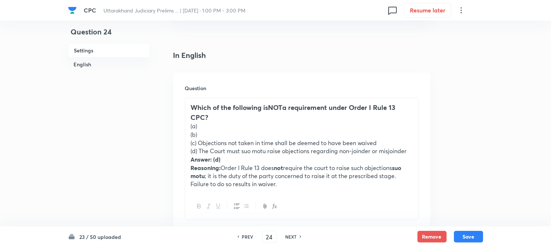
drag, startPoint x: 200, startPoint y: 140, endPoint x: 401, endPoint y: 141, distance: 201.5
click at [401, 141] on p "(c) Objections not taken in time shall be deemed to have been waived" at bounding box center [302, 143] width 222 height 8
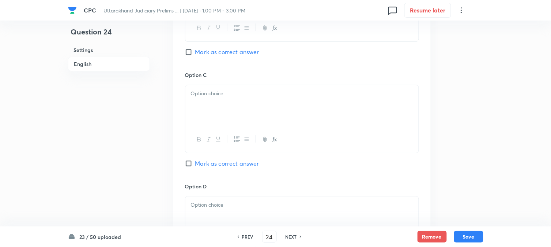
click at [202, 114] on div at bounding box center [301, 105] width 233 height 41
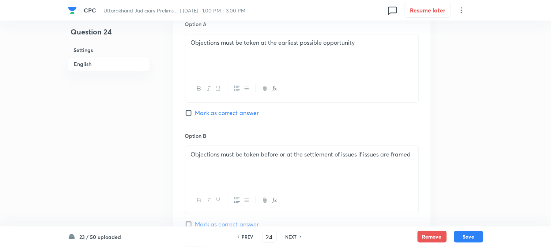
scroll to position [216, 0]
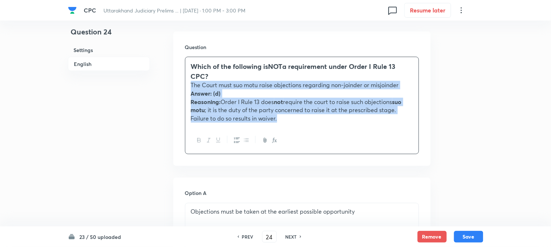
drag, startPoint x: 200, startPoint y: 108, endPoint x: 410, endPoint y: 148, distance: 214.1
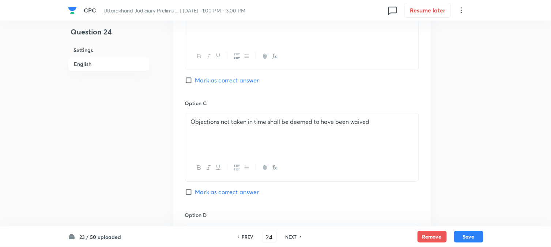
scroll to position [622, 0]
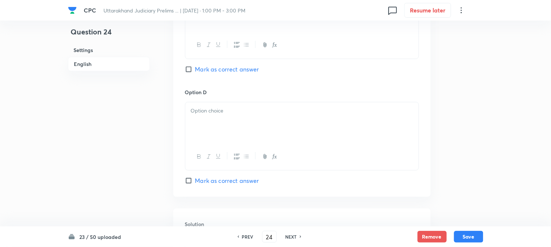
click at [193, 123] on div at bounding box center [301, 122] width 233 height 41
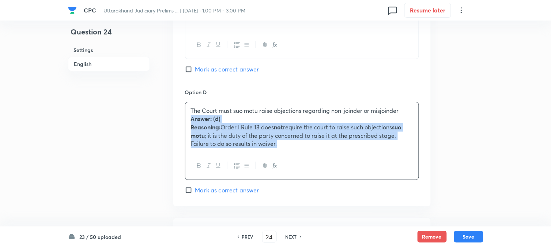
drag, startPoint x: 189, startPoint y: 121, endPoint x: 374, endPoint y: 177, distance: 192.9
click at [374, 177] on div "The Court must suo motu raise objections regarding non-joinder or misjoinder An…" at bounding box center [302, 141] width 234 height 78
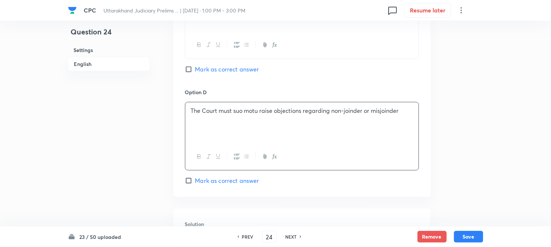
click at [238, 180] on span "Mark as correct answer" at bounding box center [227, 180] width 64 height 9
click at [195, 180] on input "Mark as correct answer" at bounding box center [190, 180] width 10 height 7
checkbox input "true"
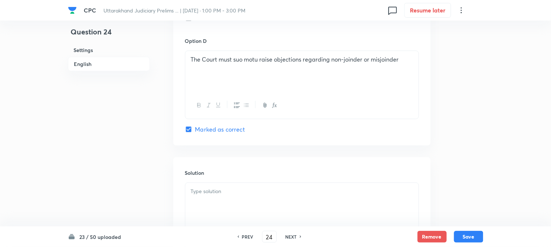
scroll to position [744, 0]
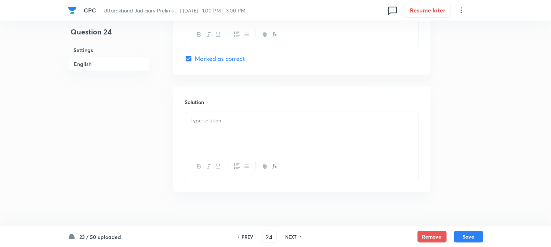
click at [217, 145] on div at bounding box center [301, 132] width 233 height 41
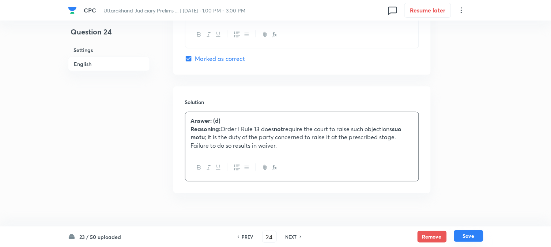
click at [467, 240] on button "Save" at bounding box center [468, 236] width 29 height 12
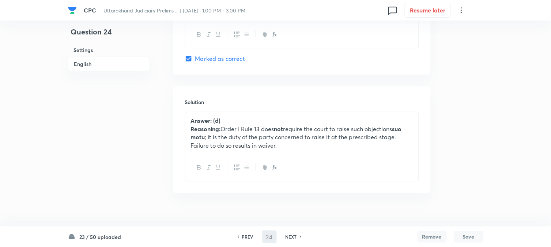
type input "25"
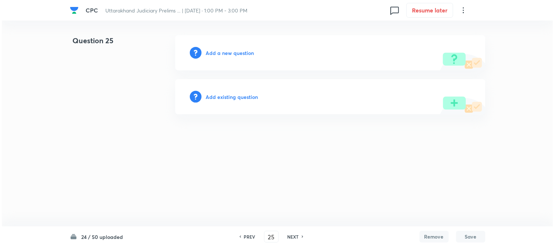
scroll to position [0, 0]
click at [245, 54] on h6 "Add a new question" at bounding box center [230, 53] width 48 height 8
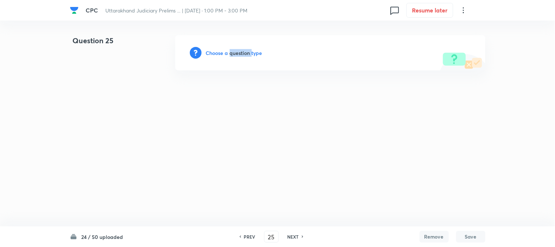
click at [245, 54] on h6 "Choose a question type" at bounding box center [234, 53] width 56 height 8
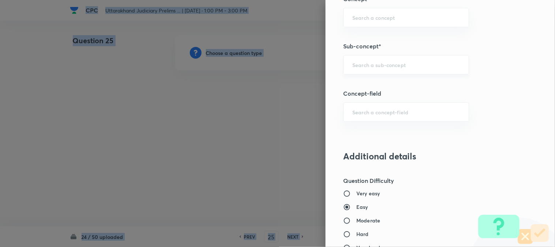
scroll to position [432, 0]
click at [370, 71] on div "​" at bounding box center [406, 63] width 126 height 19
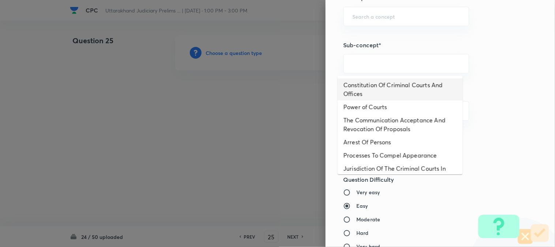
click at [374, 86] on li "Constitution Of Criminal Courts And Offices" at bounding box center [400, 89] width 125 height 22
type input "Constitution Of Criminal Courts And Offices"
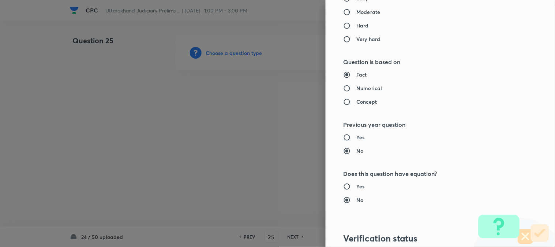
type input "Criminal Law"
type input "Criminal Procedure Code"
type input "Constitution Of Criminal Courts And Offices"
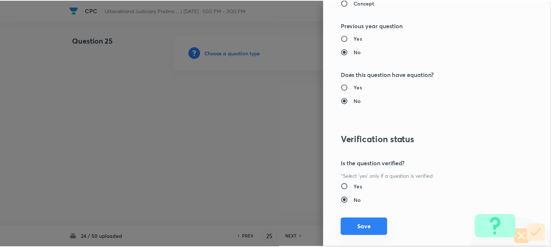
scroll to position [751, 0]
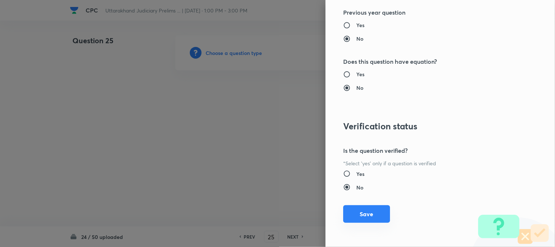
click at [368, 220] on button "Save" at bounding box center [366, 214] width 47 height 18
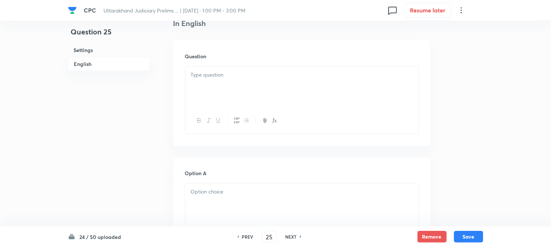
scroll to position [216, 0]
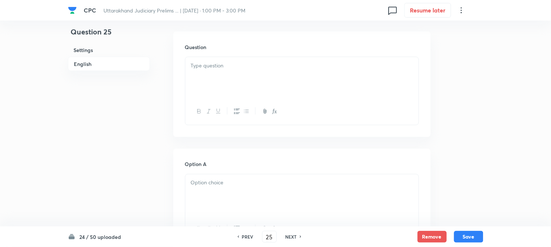
click at [225, 70] on div at bounding box center [301, 77] width 233 height 41
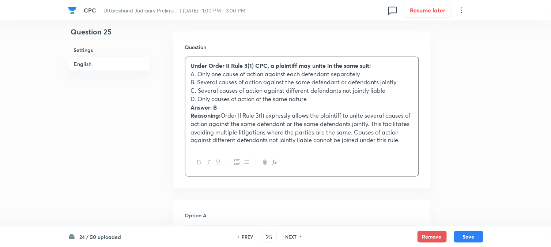
drag, startPoint x: 197, startPoint y: 72, endPoint x: 378, endPoint y: 78, distance: 181.2
click at [378, 78] on p "A. Only one cause of action against each defendant separately" at bounding box center [302, 74] width 222 height 8
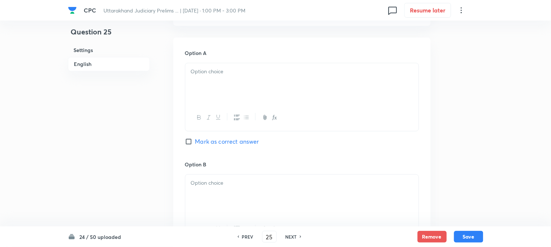
click at [206, 89] on div at bounding box center [301, 83] width 233 height 41
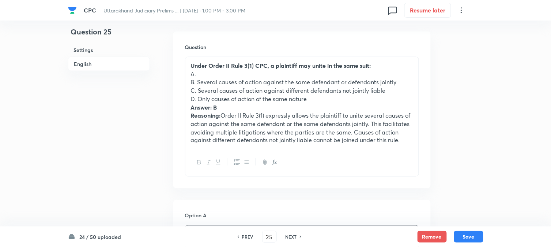
drag, startPoint x: 198, startPoint y: 81, endPoint x: 407, endPoint y: 83, distance: 209.2
click at [407, 83] on p "B. Several causes of action against the same defendant or defendants jointly" at bounding box center [302, 82] width 222 height 8
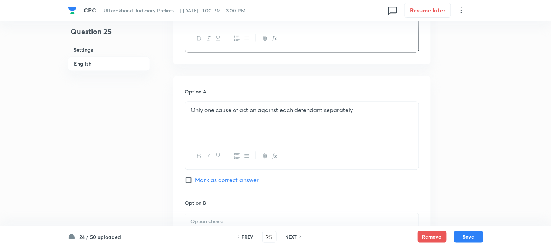
scroll to position [500, 0]
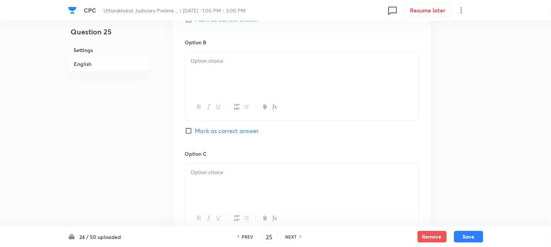
click at [203, 82] on div at bounding box center [301, 72] width 233 height 41
click at [225, 132] on span "Mark as correct answer" at bounding box center [227, 130] width 64 height 9
click at [195, 132] on input "Mark as correct answer" at bounding box center [190, 130] width 10 height 7
checkbox input "true"
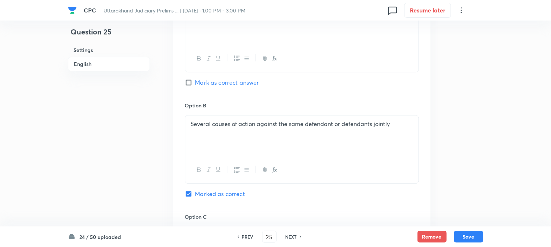
scroll to position [216, 0]
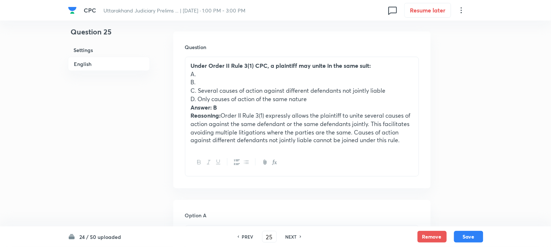
drag, startPoint x: 197, startPoint y: 89, endPoint x: 437, endPoint y: 90, distance: 240.7
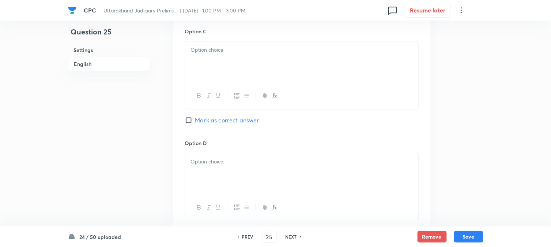
click at [201, 63] on div at bounding box center [301, 61] width 233 height 41
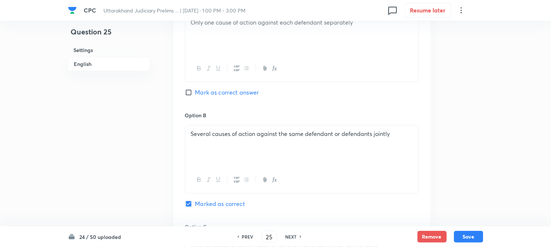
scroll to position [256, 0]
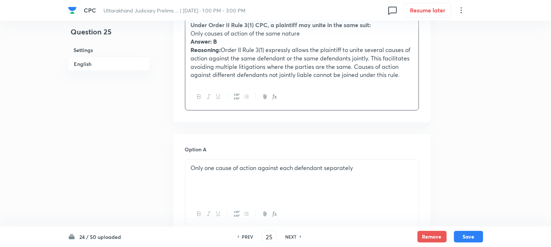
drag, startPoint x: 198, startPoint y: 58, endPoint x: 524, endPoint y: 129, distance: 333.5
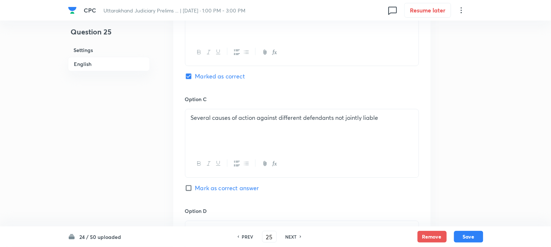
scroll to position [622, 0]
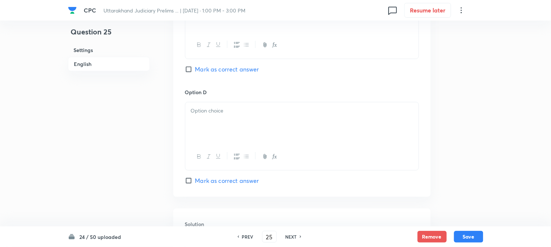
click at [203, 118] on div at bounding box center [301, 122] width 233 height 41
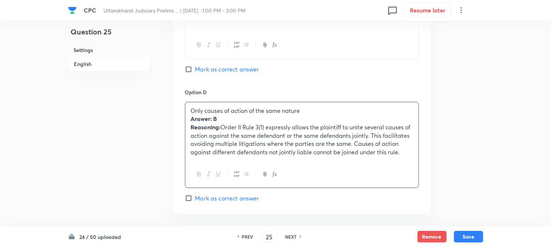
drag, startPoint x: 189, startPoint y: 116, endPoint x: 512, endPoint y: 173, distance: 327.9
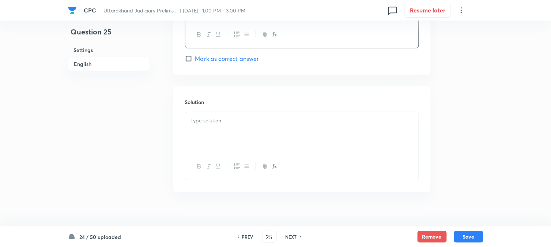
click at [216, 148] on div at bounding box center [301, 132] width 233 height 41
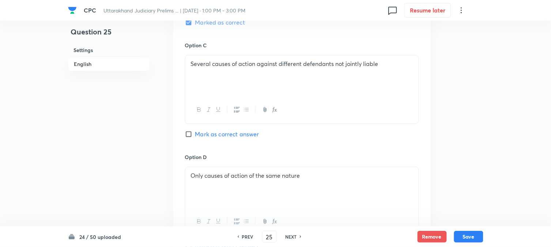
scroll to position [378, 0]
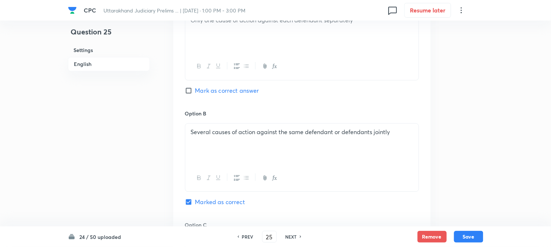
click at [484, 240] on div "24 / 50 uploaded PREV 25 ​ NEXT Remove Save" at bounding box center [275, 236] width 551 height 20
click at [473, 237] on button "Save" at bounding box center [468, 236] width 29 height 12
type input "26"
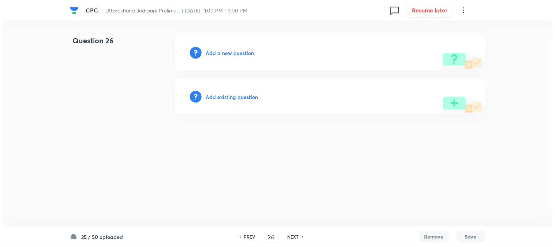
scroll to position [0, 0]
click at [243, 50] on h6 "Add a new question" at bounding box center [230, 53] width 48 height 8
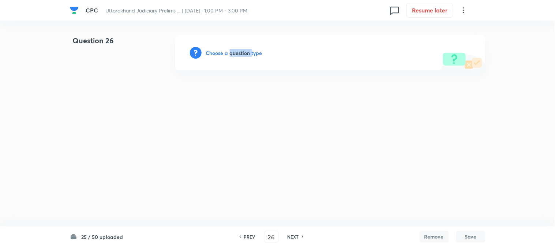
click at [243, 50] on h6 "Choose a question type" at bounding box center [234, 53] width 56 height 8
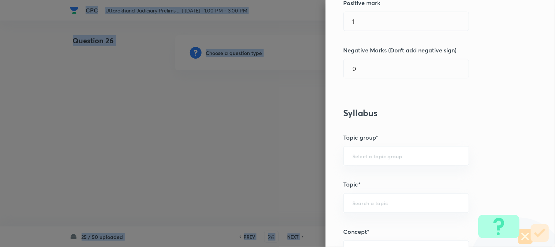
scroll to position [432, 0]
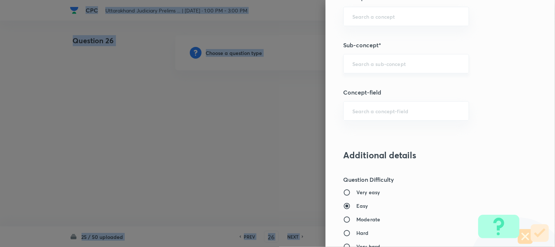
click at [381, 70] on div "​" at bounding box center [406, 63] width 126 height 19
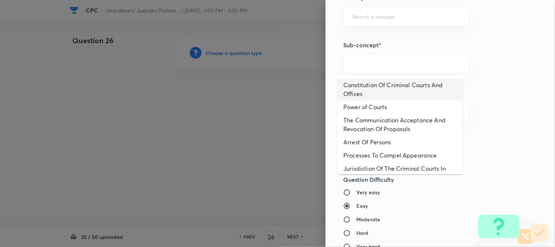
click at [383, 89] on li "Constitution Of Criminal Courts And Offices" at bounding box center [400, 89] width 125 height 22
type input "Constitution Of Criminal Courts And Offices"
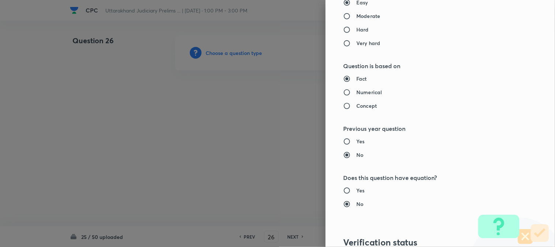
type input "Criminal Law"
type input "Criminal Procedure Code"
type input "Constitution Of Criminal Courts And Offices"
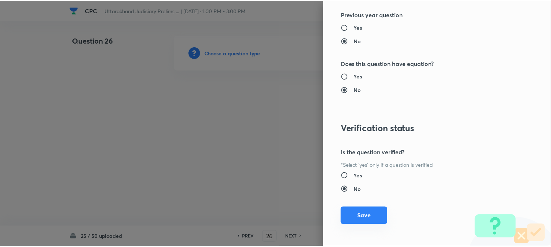
scroll to position [751, 0]
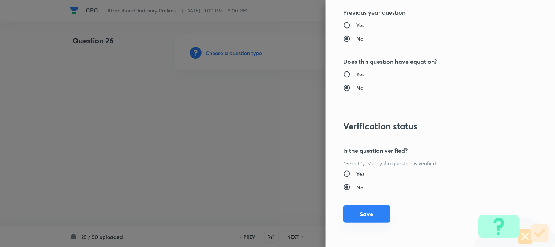
click at [371, 213] on button "Save" at bounding box center [366, 214] width 47 height 18
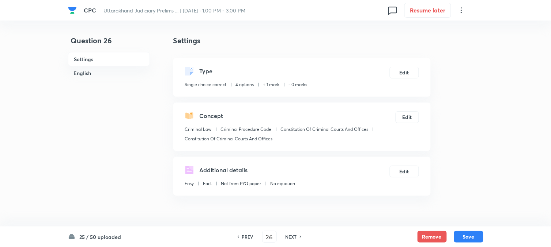
scroll to position [216, 0]
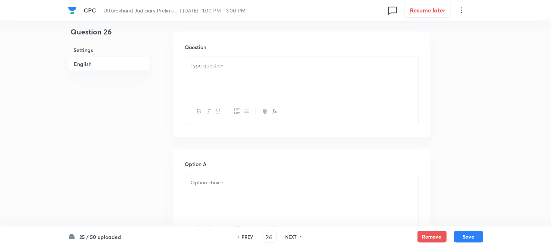
click at [225, 66] on p at bounding box center [302, 65] width 222 height 8
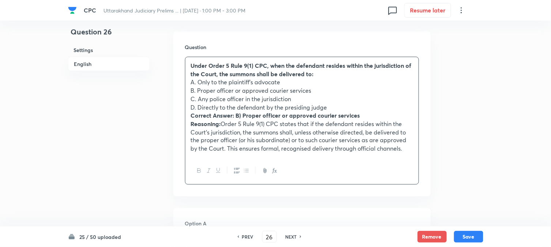
drag, startPoint x: 199, startPoint y: 82, endPoint x: 297, endPoint y: 78, distance: 98.5
click at [297, 78] on p "A. Only to the plaintiff’s advocate" at bounding box center [302, 82] width 222 height 8
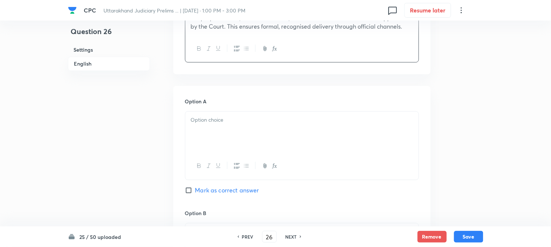
click at [199, 124] on p at bounding box center [302, 120] width 222 height 8
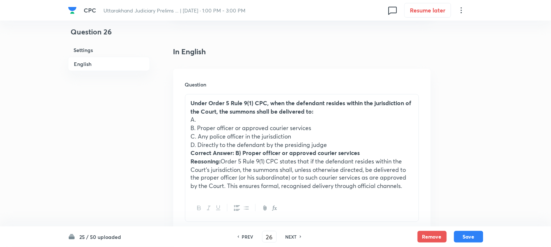
scroll to position [175, 0]
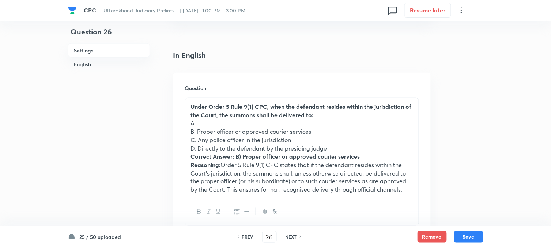
drag, startPoint x: 199, startPoint y: 129, endPoint x: 345, endPoint y: 134, distance: 146.4
click at [345, 134] on p "B. Proper officer or approved courier services" at bounding box center [302, 131] width 222 height 8
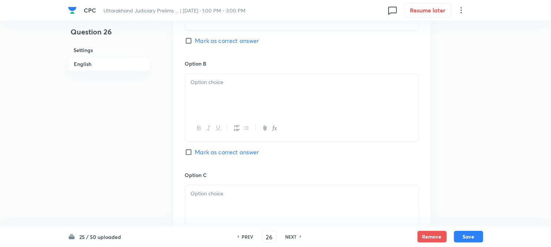
scroll to position [500, 0]
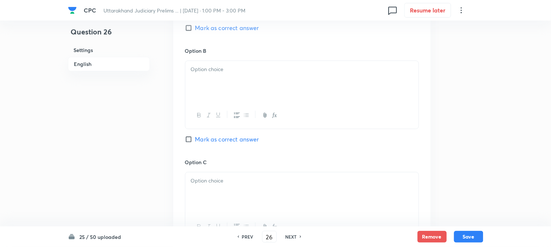
click at [210, 97] on div at bounding box center [301, 81] width 233 height 41
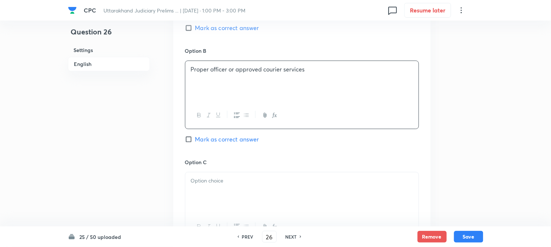
click at [217, 137] on span "Mark as correct answer" at bounding box center [227, 139] width 64 height 9
click at [195, 137] on input "Mark as correct answer" at bounding box center [190, 138] width 10 height 7
checkbox input "true"
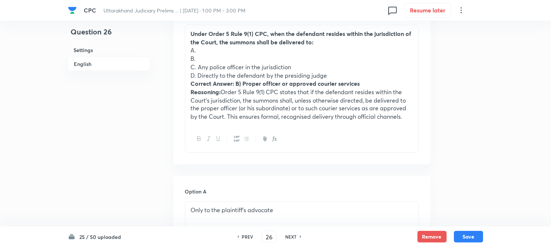
scroll to position [216, 0]
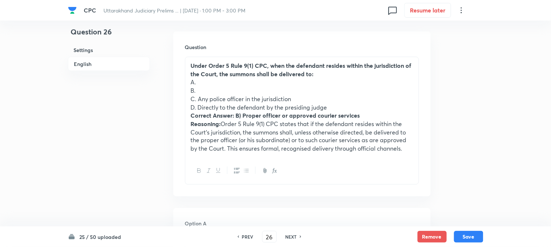
drag, startPoint x: 199, startPoint y: 96, endPoint x: 309, endPoint y: 99, distance: 110.1
click at [309, 99] on p "C. Any police officer in the jurisdiction" at bounding box center [302, 99] width 222 height 8
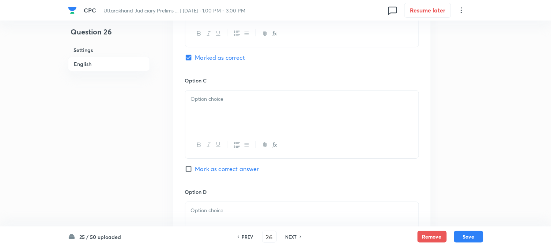
click at [207, 117] on div at bounding box center [301, 110] width 233 height 41
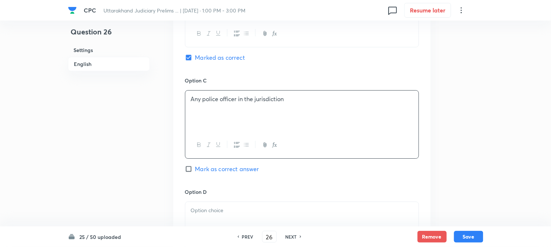
scroll to position [256, 0]
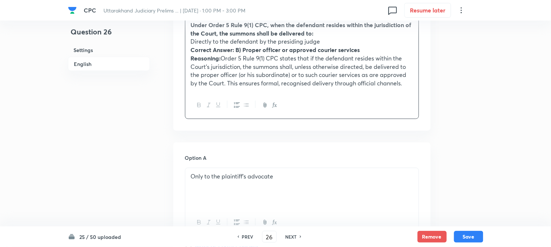
drag, startPoint x: 198, startPoint y: 64, endPoint x: 458, endPoint y: 114, distance: 264.8
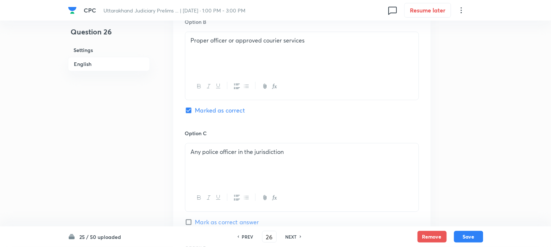
scroll to position [663, 0]
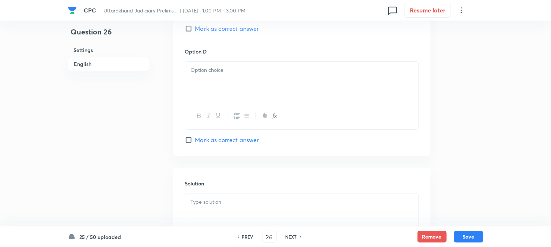
click at [196, 78] on div at bounding box center [301, 81] width 233 height 41
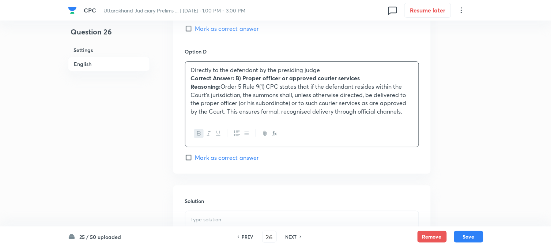
drag, startPoint x: 192, startPoint y: 79, endPoint x: 444, endPoint y: 141, distance: 260.2
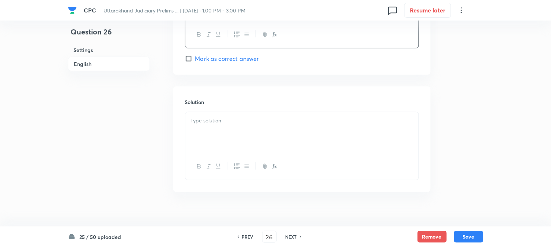
click at [214, 127] on div at bounding box center [301, 132] width 233 height 41
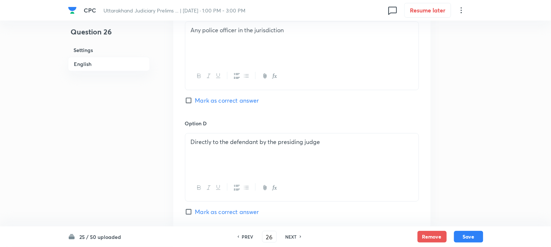
scroll to position [419, 0]
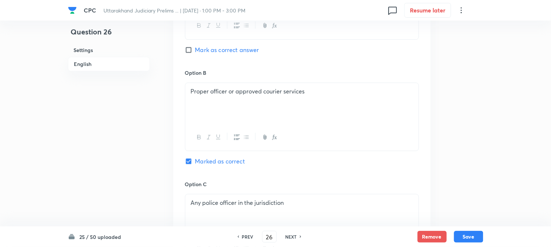
click at [463, 242] on div "Remove Save" at bounding box center [451, 236] width 66 height 12
click at [463, 240] on button "Save" at bounding box center [468, 236] width 29 height 12
type input "27"
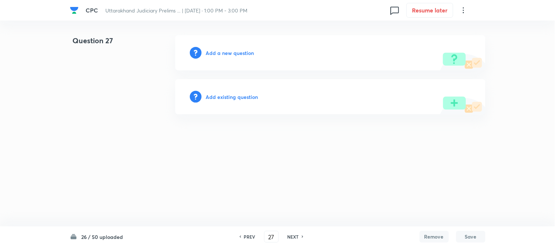
click at [237, 53] on h6 "Add a new question" at bounding box center [230, 53] width 48 height 8
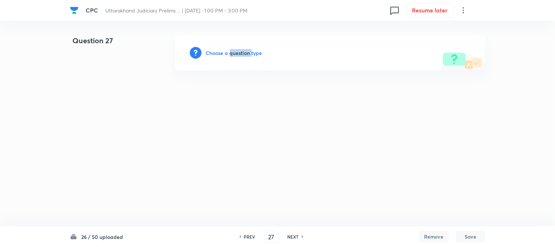
click at [237, 53] on h6 "Choose a question type" at bounding box center [234, 53] width 56 height 8
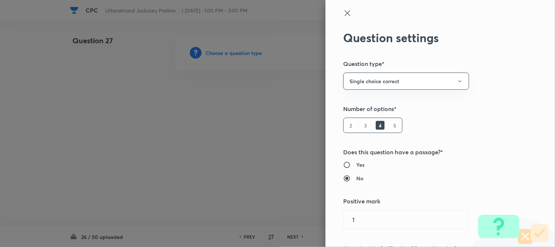
click at [237, 53] on div at bounding box center [277, 123] width 555 height 247
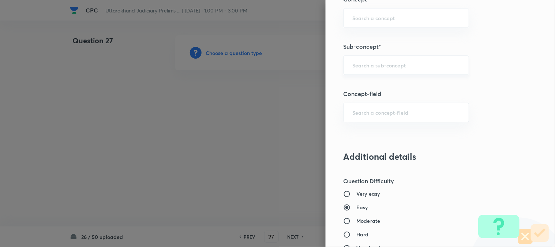
scroll to position [432, 0]
click at [367, 67] on div "​" at bounding box center [406, 63] width 126 height 19
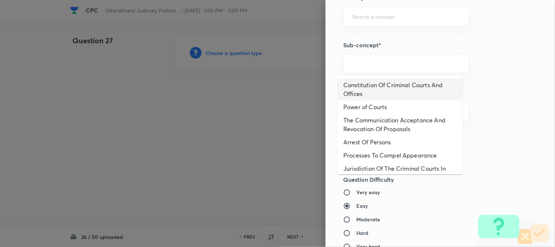
click at [368, 89] on li "Constitution Of Criminal Courts And Offices" at bounding box center [400, 89] width 125 height 22
type input "Constitution Of Criminal Courts And Offices"
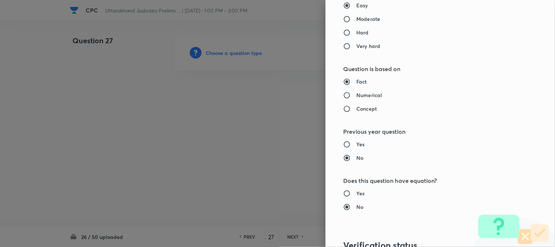
type input "Criminal Law"
type input "Criminal Procedure Code"
type input "Constitution Of Criminal Courts And Offices"
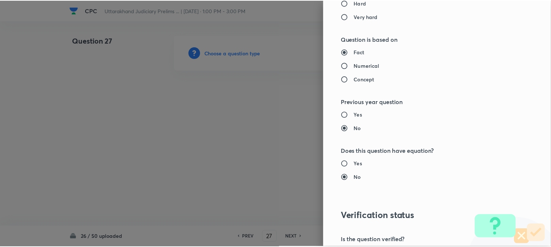
scroll to position [751, 0]
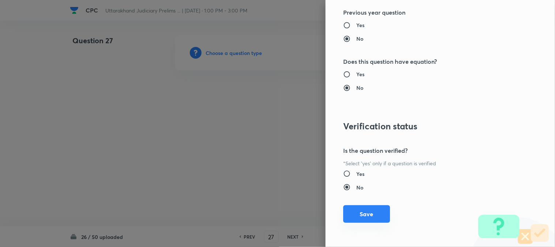
click at [366, 210] on button "Save" at bounding box center [366, 214] width 47 height 18
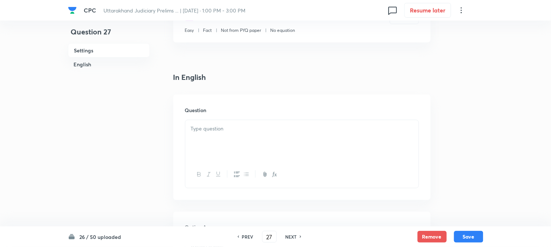
scroll to position [216, 0]
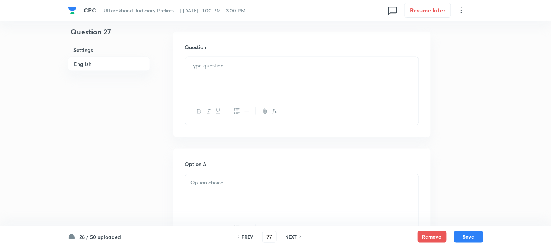
click at [216, 77] on div at bounding box center [301, 77] width 233 height 41
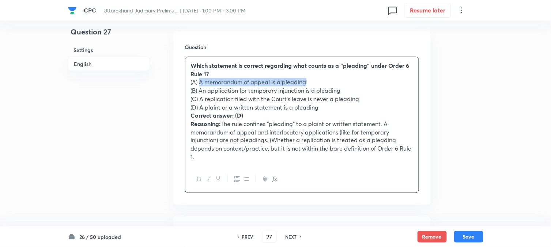
drag, startPoint x: 200, startPoint y: 82, endPoint x: 339, endPoint y: 79, distance: 139.4
click at [339, 79] on p "(A) A memorandum of appeal is a pleading" at bounding box center [302, 82] width 222 height 8
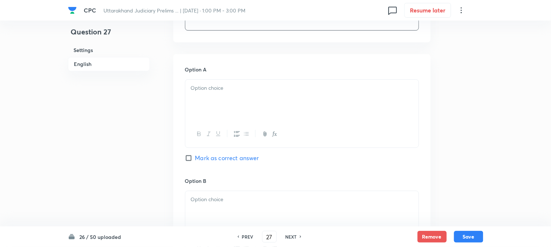
click at [196, 98] on div at bounding box center [301, 99] width 233 height 41
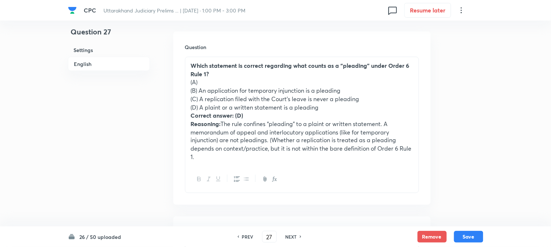
drag, startPoint x: 199, startPoint y: 90, endPoint x: 366, endPoint y: 89, distance: 166.8
click at [366, 89] on p "(B) An application for temporary injunction is a pleading" at bounding box center [302, 90] width 222 height 8
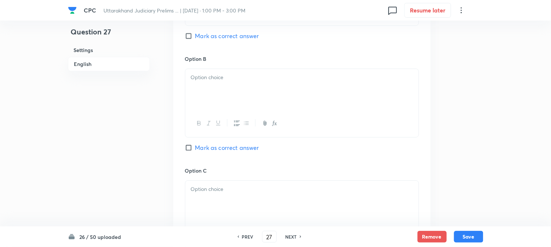
click at [207, 93] on div at bounding box center [301, 89] width 233 height 41
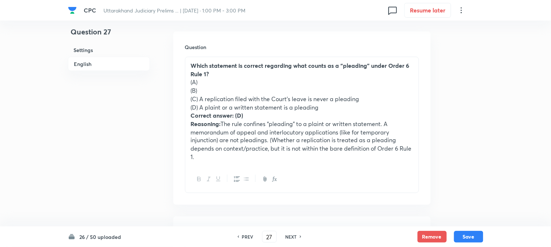
drag, startPoint x: 200, startPoint y: 95, endPoint x: 381, endPoint y: 101, distance: 181.5
click at [381, 101] on p "(C) A replication filed with the Court’s leave is never a pleading" at bounding box center [302, 99] width 222 height 8
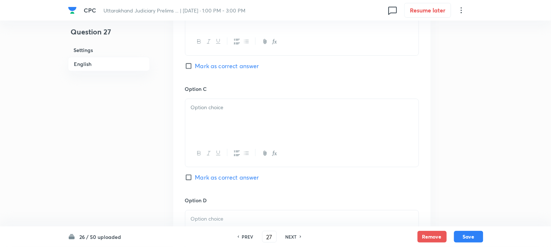
click at [199, 116] on div at bounding box center [301, 119] width 233 height 41
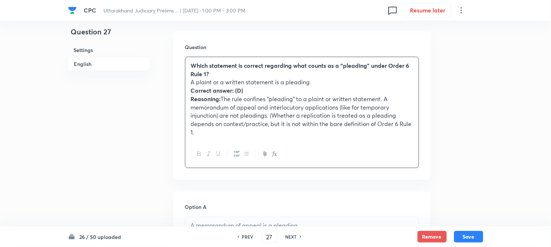
drag, startPoint x: 199, startPoint y: 105, endPoint x: 269, endPoint y: 176, distance: 100.1
click at [269, 176] on div "Question Which statement is correct regarding what counts as a “pleading” under…" at bounding box center [302, 105] width 258 height 148
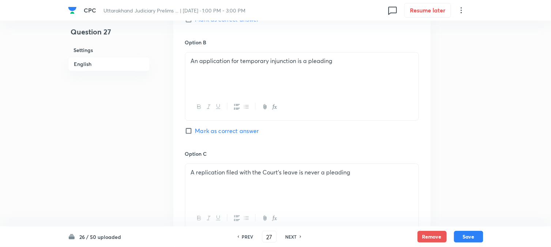
scroll to position [582, 0]
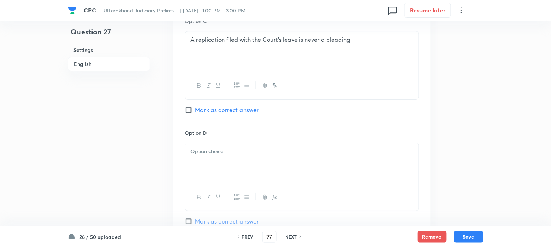
click at [203, 155] on p at bounding box center [302, 151] width 222 height 8
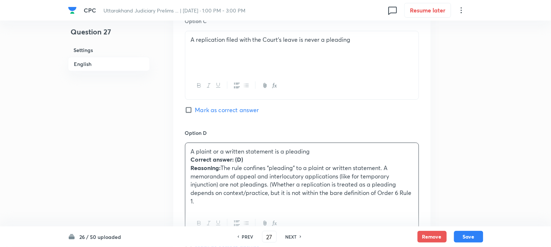
drag, startPoint x: 187, startPoint y: 162, endPoint x: 243, endPoint y: 210, distance: 73.8
click at [243, 210] on div "A plaint or a written statement is a pleading Correct answer: (D) Reasoning: Th…" at bounding box center [301, 176] width 233 height 67
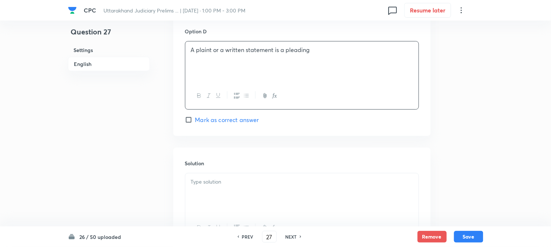
scroll to position [703, 0]
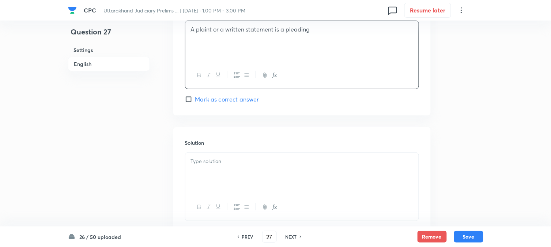
click at [222, 99] on span "Mark as correct answer" at bounding box center [227, 99] width 64 height 9
click at [195, 99] on input "Mark as correct answer" at bounding box center [190, 98] width 10 height 7
checkbox input "true"
click at [210, 160] on p at bounding box center [302, 161] width 222 height 8
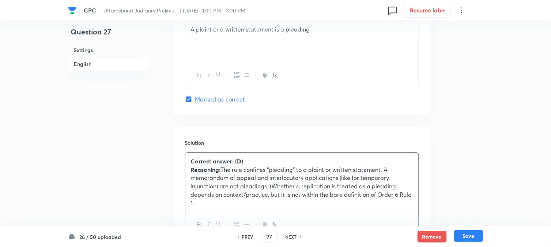
click at [465, 239] on button "Save" at bounding box center [468, 236] width 29 height 12
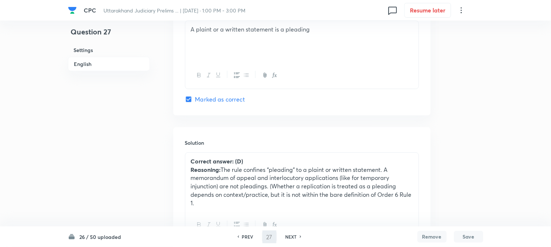
type input "28"
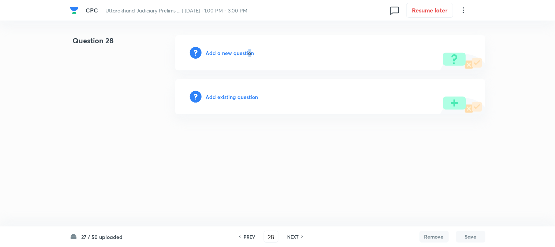
click at [249, 56] on h6 "Add a new question" at bounding box center [230, 53] width 48 height 8
click at [249, 56] on h6 "Choose a question type" at bounding box center [234, 53] width 56 height 8
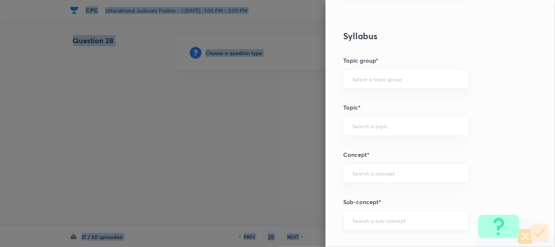
scroll to position [432, 0]
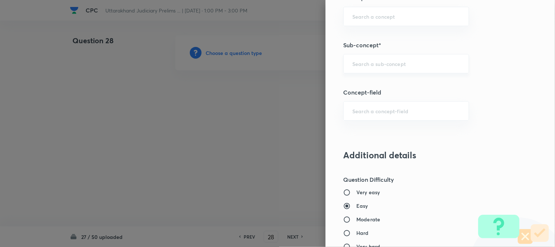
click at [359, 60] on input "text" at bounding box center [406, 63] width 108 height 7
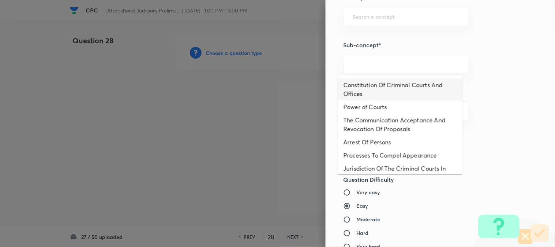
click at [367, 82] on li "Constitution Of Criminal Courts And Offices" at bounding box center [400, 89] width 125 height 22
type input "Constitution Of Criminal Courts And Offices"
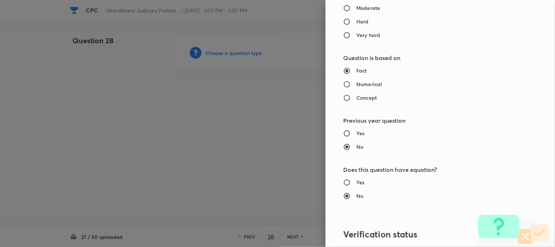
type input "Criminal Law"
type input "Criminal Procedure Code"
type input "Constitution Of Criminal Courts And Offices"
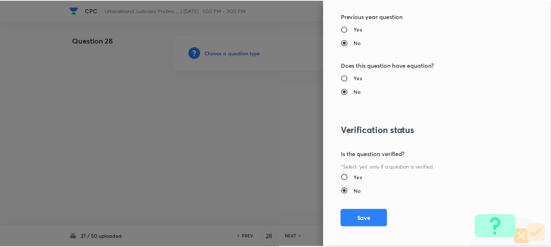
scroll to position [751, 0]
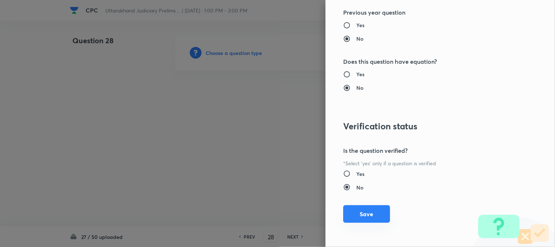
click at [367, 210] on button "Save" at bounding box center [366, 214] width 47 height 18
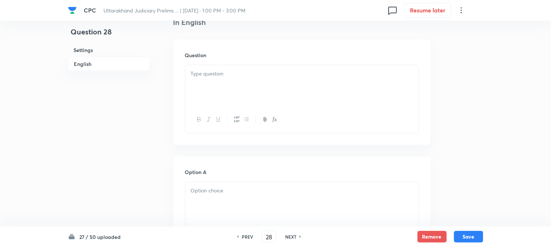
scroll to position [216, 0]
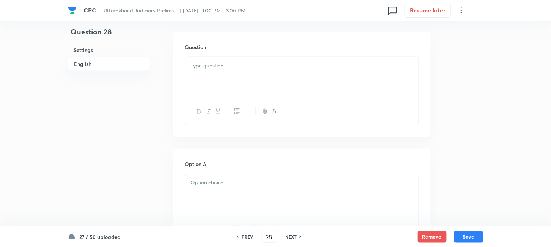
click at [209, 70] on div at bounding box center [301, 77] width 233 height 41
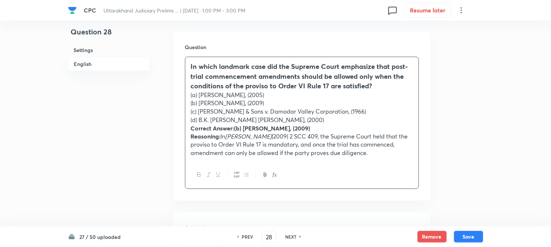
drag, startPoint x: 199, startPoint y: 93, endPoint x: 306, endPoint y: 94, distance: 106.8
click at [306, 94] on p "(a) Kailash v. Nanhku, (2005)" at bounding box center [302, 95] width 222 height 8
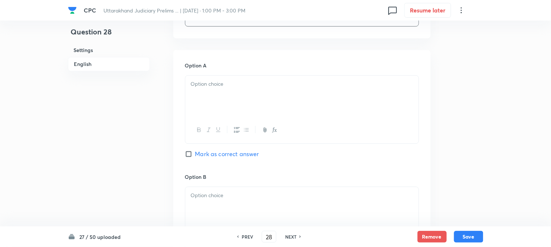
click at [200, 94] on div at bounding box center [301, 95] width 233 height 41
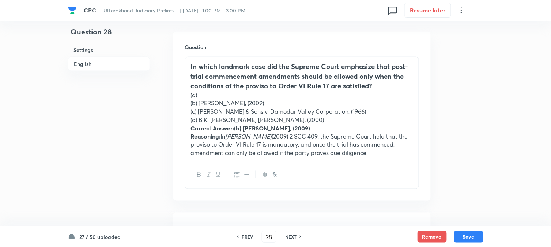
drag, startPoint x: 200, startPoint y: 101, endPoint x: 314, endPoint y: 101, distance: 113.4
click at [314, 101] on p "(b) Vidyabai v. Padmalatha, (2009)" at bounding box center [302, 103] width 222 height 8
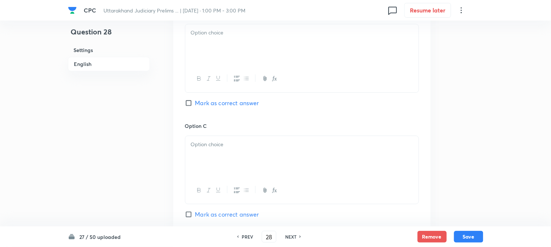
click at [203, 47] on div at bounding box center [301, 44] width 233 height 41
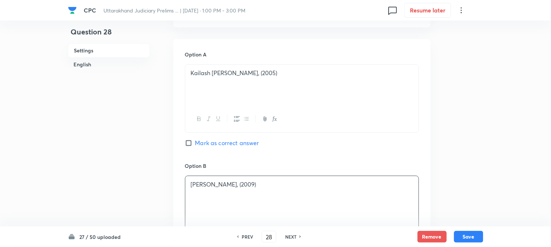
scroll to position [175, 0]
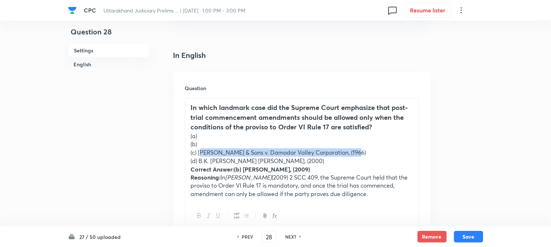
drag, startPoint x: 199, startPoint y: 151, endPoint x: 389, endPoint y: 151, distance: 190.2
click at [389, 151] on p "(c) A.K. Gupta & Sons v. Damodar Valley Corporation, (1966)" at bounding box center [302, 152] width 222 height 8
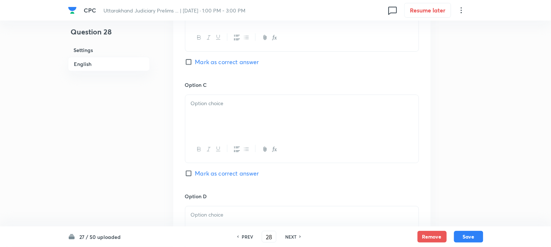
click at [199, 108] on div at bounding box center [301, 115] width 233 height 41
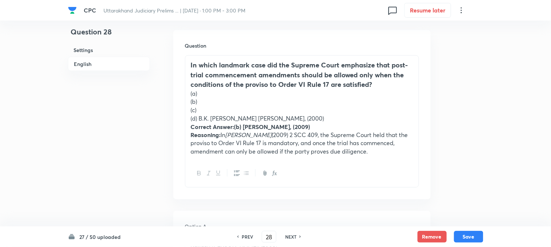
scroll to position [216, 0]
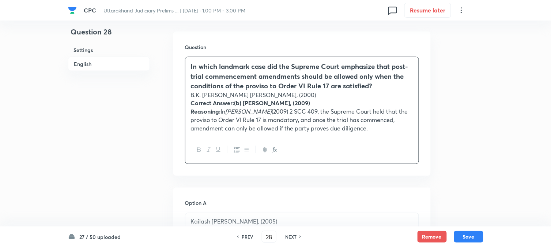
drag, startPoint x: 199, startPoint y: 121, endPoint x: 469, endPoint y: 163, distance: 272.5
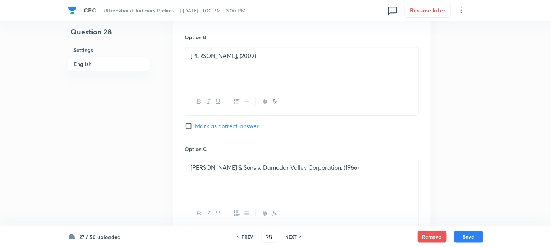
click at [217, 126] on span "Mark as correct answer" at bounding box center [227, 125] width 64 height 9
click at [195, 126] on input "Mark as correct answer" at bounding box center [190, 125] width 10 height 7
checkbox input "true"
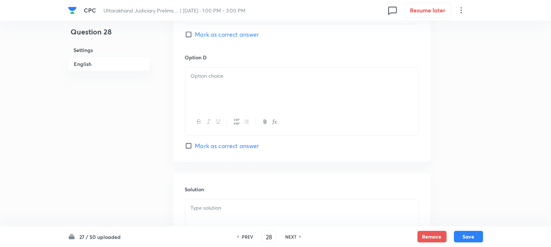
scroll to position [663, 0]
drag, startPoint x: 199, startPoint y: 105, endPoint x: 195, endPoint y: 101, distance: 5.7
click at [198, 104] on div at bounding box center [301, 87] width 233 height 41
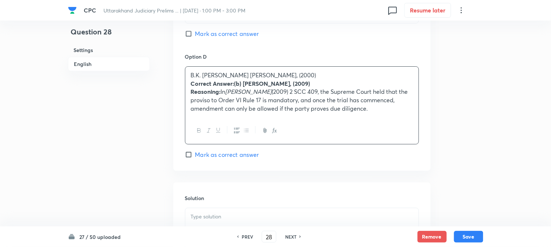
drag, startPoint x: 191, startPoint y: 86, endPoint x: 471, endPoint y: 131, distance: 283.4
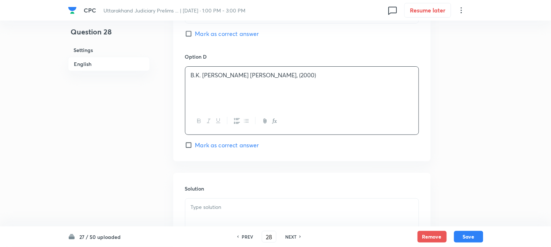
click at [216, 216] on div at bounding box center [301, 218] width 233 height 41
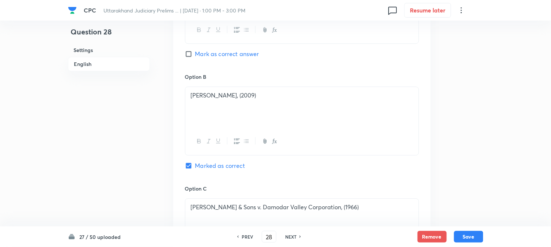
scroll to position [419, 0]
click at [470, 240] on button "Save" at bounding box center [468, 236] width 29 height 12
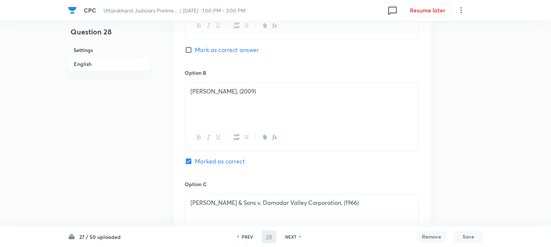
type input "29"
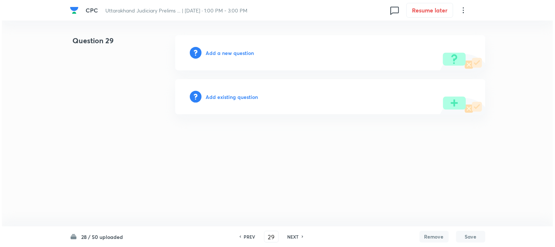
scroll to position [0, 0]
click at [235, 54] on h6 "Add a new question" at bounding box center [230, 53] width 48 height 8
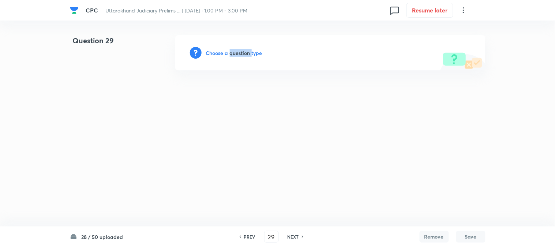
click at [235, 54] on h6 "Choose a question type" at bounding box center [234, 53] width 56 height 8
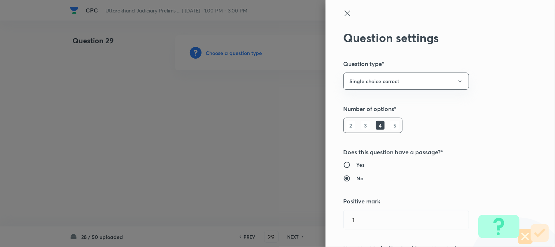
click at [235, 54] on div at bounding box center [277, 123] width 555 height 247
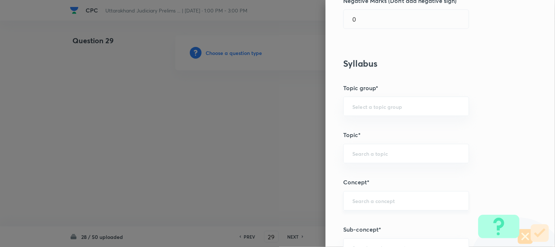
scroll to position [432, 0]
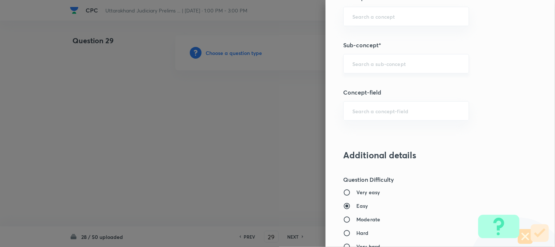
click at [388, 63] on input "text" at bounding box center [406, 63] width 108 height 7
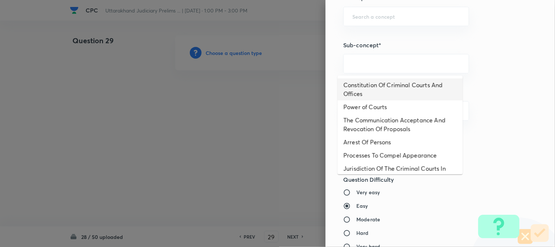
click at [391, 86] on li "Constitution Of Criminal Courts And Offices" at bounding box center [400, 89] width 125 height 22
type input "Constitution Of Criminal Courts And Offices"
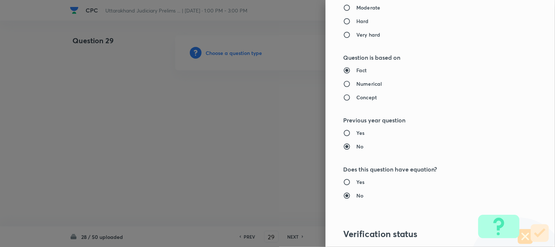
type input "Criminal Law"
type input "Criminal Procedure Code"
type input "Constitution Of Criminal Courts And Offices"
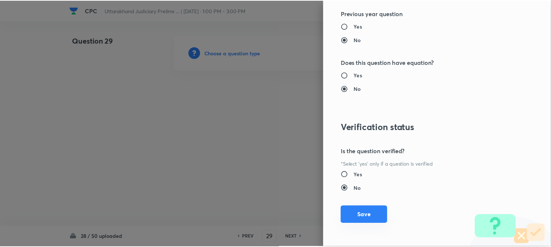
scroll to position [751, 0]
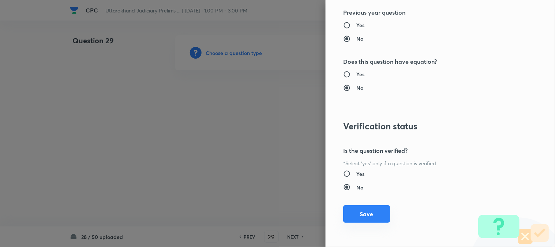
click at [373, 216] on button "Save" at bounding box center [366, 214] width 47 height 18
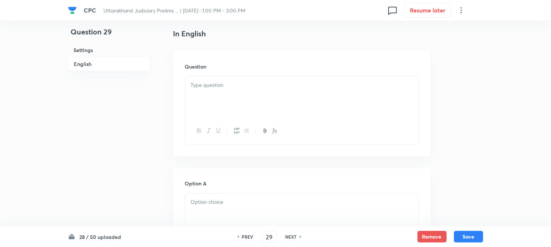
scroll to position [216, 0]
click at [202, 74] on div at bounding box center [301, 77] width 233 height 41
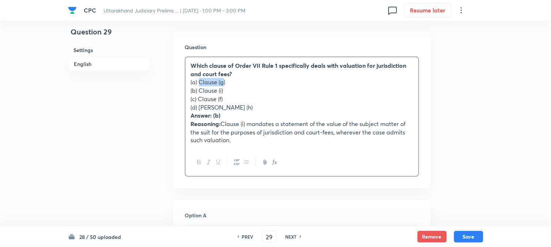
drag, startPoint x: 199, startPoint y: 83, endPoint x: 224, endPoint y: 83, distance: 25.2
click at [224, 83] on p "(a) Clause (g)" at bounding box center [302, 82] width 222 height 8
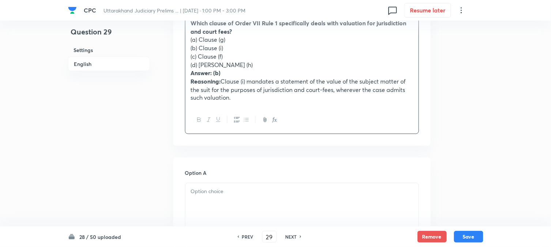
scroll to position [256, 0]
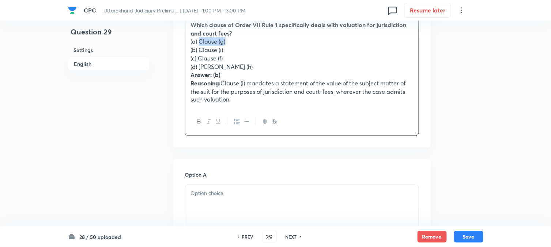
drag, startPoint x: 200, startPoint y: 41, endPoint x: 250, endPoint y: 38, distance: 50.2
click at [250, 38] on p "(a) Clause (g)" at bounding box center [302, 41] width 222 height 8
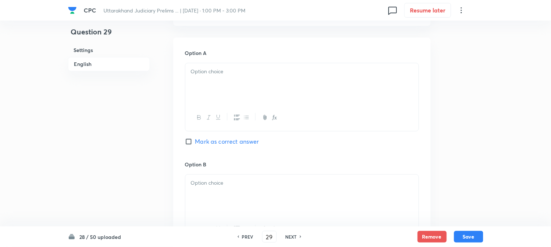
click at [199, 85] on div at bounding box center [301, 83] width 233 height 41
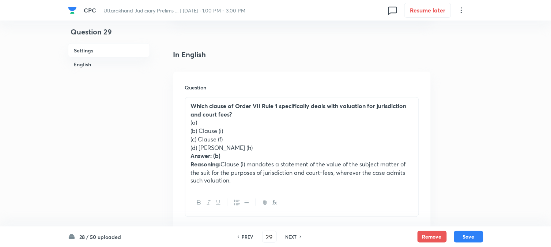
scroll to position [175, 0]
drag, startPoint x: 200, startPoint y: 130, endPoint x: 249, endPoint y: 131, distance: 49.8
click at [249, 131] on p "(b) Clause (i)" at bounding box center [302, 131] width 222 height 8
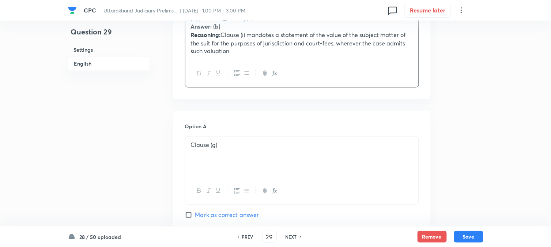
scroll to position [500, 0]
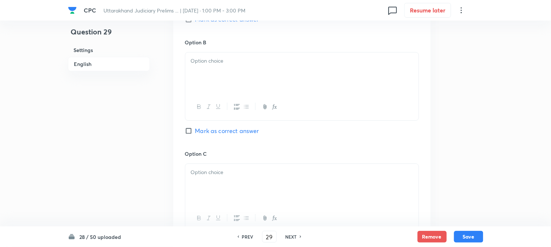
click at [206, 71] on div at bounding box center [301, 72] width 233 height 41
click at [217, 131] on span "Mark as correct answer" at bounding box center [227, 130] width 64 height 9
click at [195, 131] on input "Mark as correct answer" at bounding box center [190, 130] width 10 height 7
checkbox input "true"
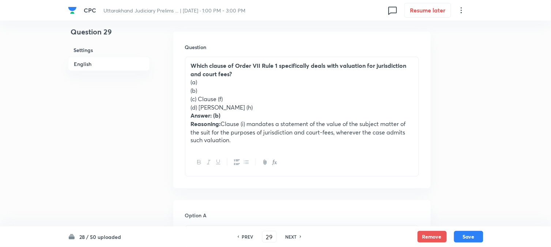
drag, startPoint x: 199, startPoint y: 97, endPoint x: 242, endPoint y: 96, distance: 42.8
click at [242, 96] on p "(c) Clause (f)" at bounding box center [302, 99] width 222 height 8
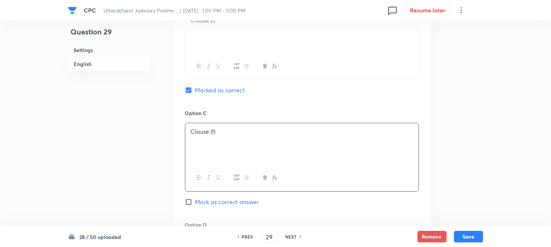
click at [199, 139] on div "Clause (f)" at bounding box center [301, 143] width 233 height 41
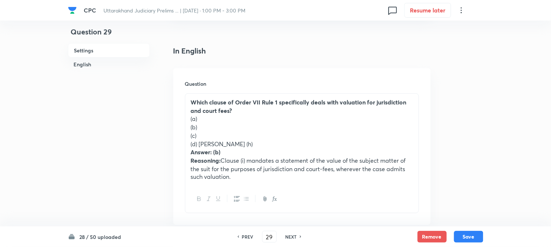
scroll to position [175, 0]
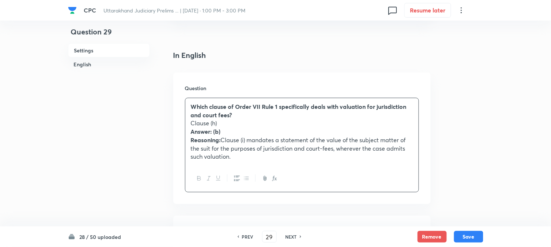
drag, startPoint x: 198, startPoint y: 146, endPoint x: 297, endPoint y: 187, distance: 106.9
click at [299, 191] on div "Which clause of Order VII Rule 1 specifically deals with valuation for jurisdic…" at bounding box center [302, 145] width 234 height 94
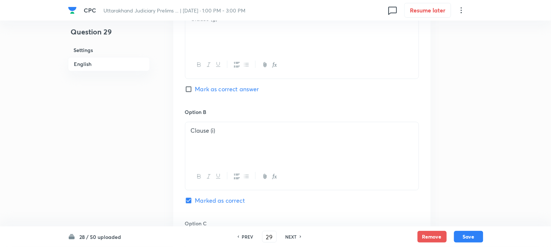
scroll to position [622, 0]
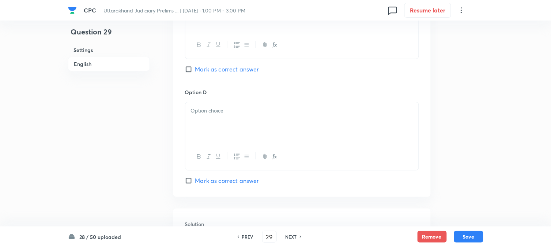
click at [195, 119] on div at bounding box center [301, 122] width 233 height 41
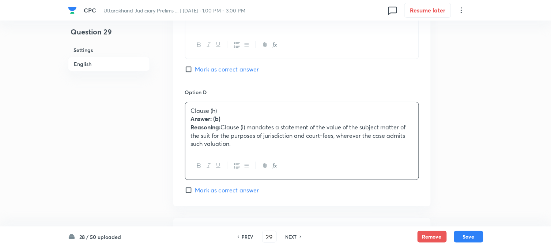
drag, startPoint x: 189, startPoint y: 120, endPoint x: 315, endPoint y: 191, distance: 144.6
click at [315, 191] on div "Option D Clause (h) Answer: (b) Reasoning: Clause (i) mandates a statement of t…" at bounding box center [302, 141] width 234 height 106
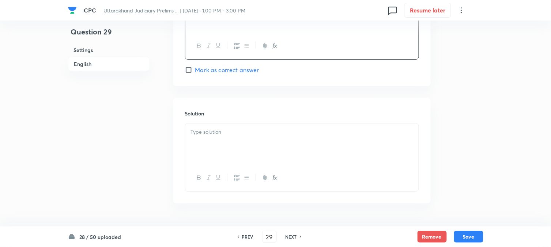
scroll to position [744, 0]
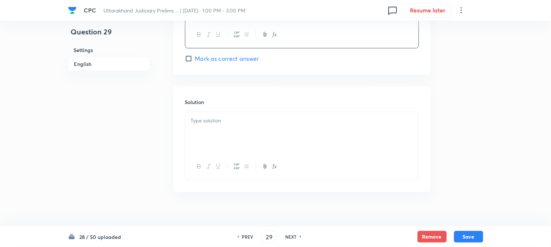
click at [203, 155] on div at bounding box center [301, 166] width 233 height 27
click at [211, 136] on div at bounding box center [301, 132] width 233 height 41
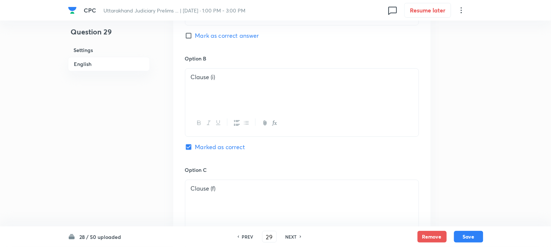
scroll to position [459, 0]
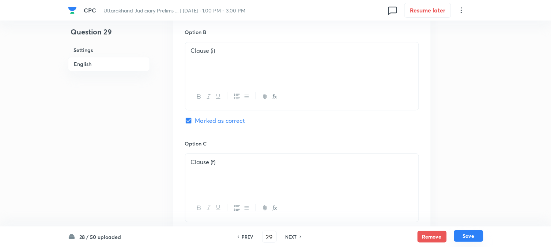
click at [465, 239] on button "Save" at bounding box center [468, 236] width 29 height 12
type input "30"
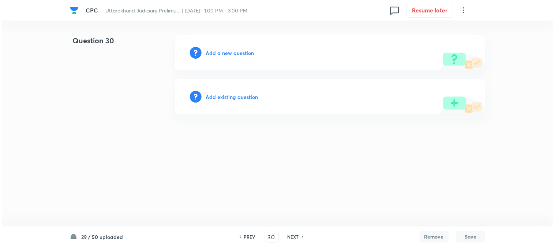
scroll to position [0, 0]
click at [250, 56] on h6 "Add a new question" at bounding box center [230, 53] width 48 height 8
click at [250, 56] on h6 "Choose a question type" at bounding box center [234, 53] width 56 height 8
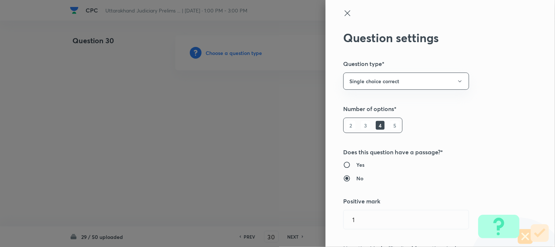
click at [250, 56] on div at bounding box center [277, 123] width 555 height 247
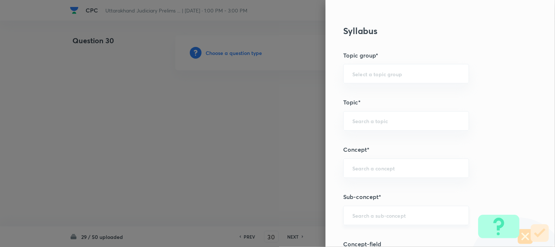
scroll to position [432, 0]
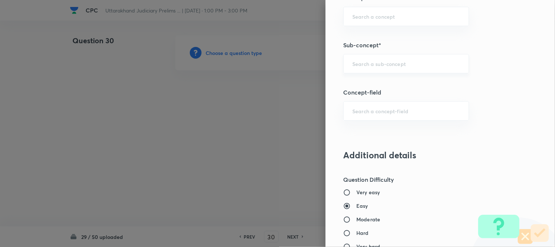
click at [377, 67] on input "text" at bounding box center [406, 63] width 108 height 7
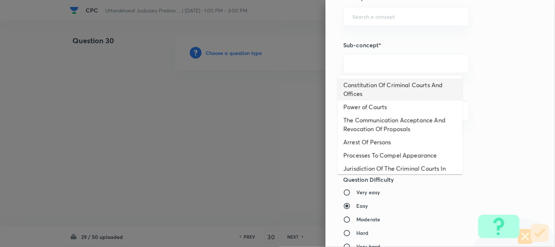
click at [390, 87] on li "Constitution Of Criminal Courts And Offices" at bounding box center [400, 89] width 125 height 22
type input "Constitution Of Criminal Courts And Offices"
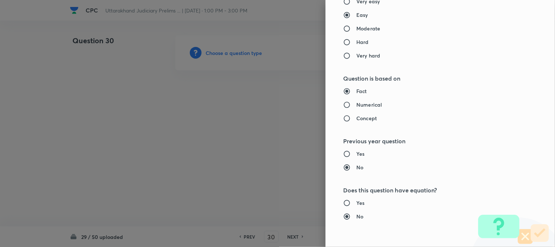
type input "Criminal Law"
type input "Criminal Procedure Code"
type input "Constitution Of Criminal Courts And Offices"
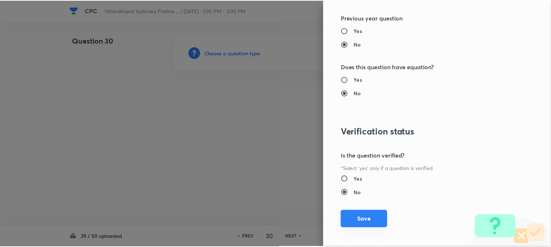
scroll to position [751, 0]
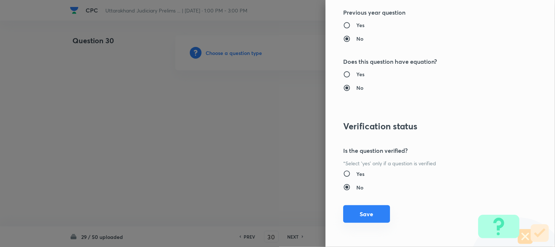
click at [371, 219] on button "Save" at bounding box center [366, 214] width 47 height 18
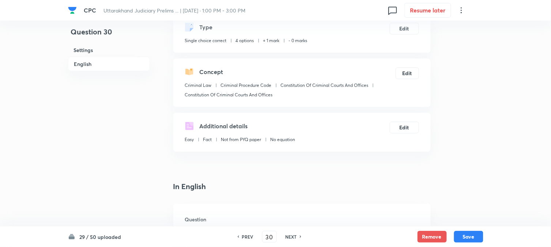
scroll to position [216, 0]
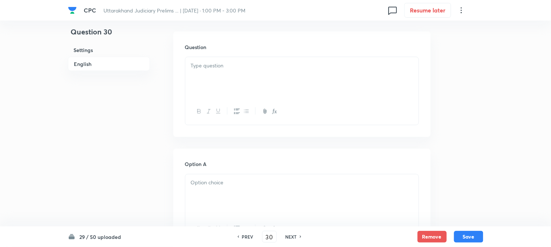
click at [217, 67] on p at bounding box center [302, 65] width 222 height 8
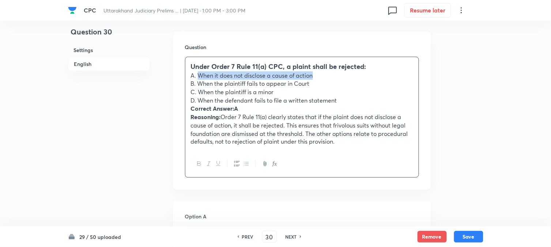
drag, startPoint x: 198, startPoint y: 78, endPoint x: 386, endPoint y: 77, distance: 187.6
click at [386, 77] on p "A. When it does not disclose a cause of action" at bounding box center [302, 75] width 222 height 8
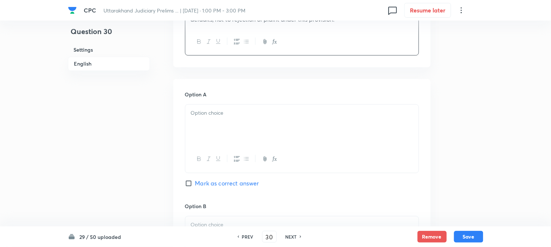
click at [212, 128] on div at bounding box center [301, 125] width 233 height 41
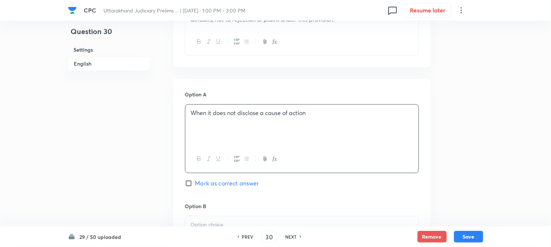
click at [229, 194] on div "Option A When it does not disclose a cause of action Mark as correct answer" at bounding box center [302, 146] width 234 height 111
click at [229, 187] on span "Mark as correct answer" at bounding box center [227, 183] width 64 height 9
click at [195, 187] on input "Mark as correct answer" at bounding box center [190, 183] width 10 height 7
checkbox input "true"
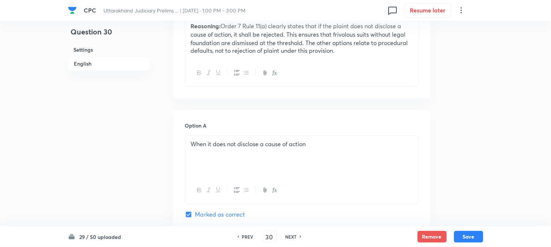
scroll to position [216, 0]
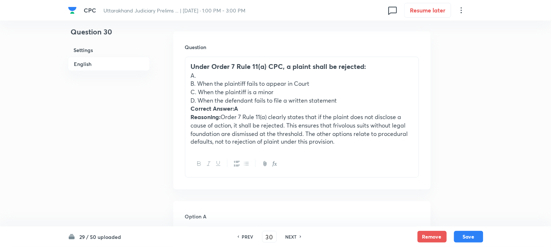
drag, startPoint x: 199, startPoint y: 85, endPoint x: 320, endPoint y: 82, distance: 121.1
click at [320, 82] on p "B. When the plaintiff fails to appear in Court" at bounding box center [302, 83] width 222 height 8
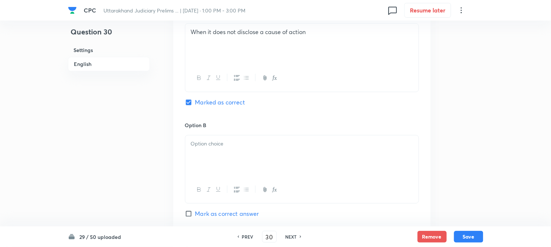
click at [213, 154] on div at bounding box center [301, 155] width 233 height 41
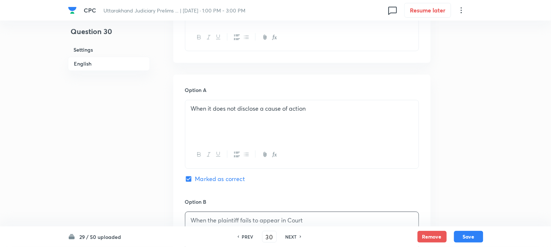
scroll to position [256, 0]
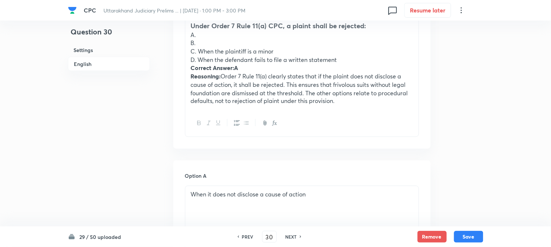
drag, startPoint x: 200, startPoint y: 53, endPoint x: 280, endPoint y: 52, distance: 79.7
click at [280, 52] on p "C. When the plaintiff is a minor" at bounding box center [302, 51] width 222 height 8
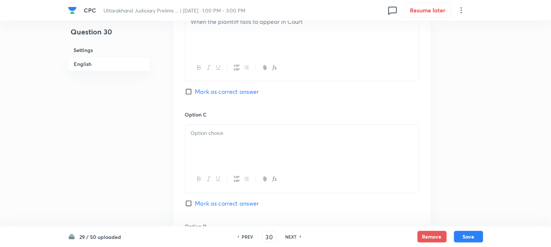
click at [204, 141] on div at bounding box center [301, 144] width 233 height 41
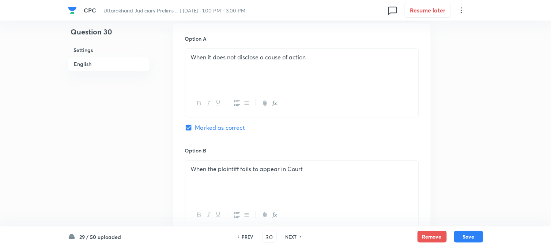
scroll to position [175, 0]
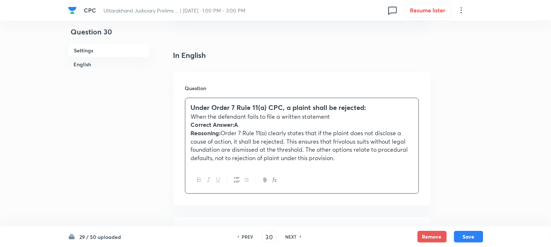
drag, startPoint x: 198, startPoint y: 144, endPoint x: 403, endPoint y: 184, distance: 209.0
click at [403, 184] on div "Under Order 7 Rule 11(a) CPC, a plaint shall be rejected: When the defendant fa…" at bounding box center [302, 146] width 234 height 96
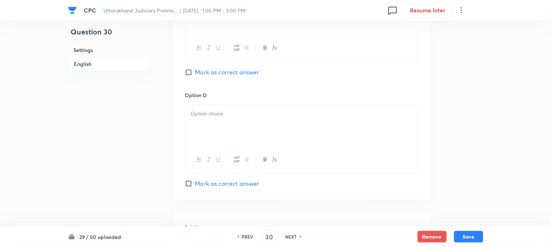
scroll to position [622, 0]
click at [202, 109] on p at bounding box center [302, 110] width 222 height 8
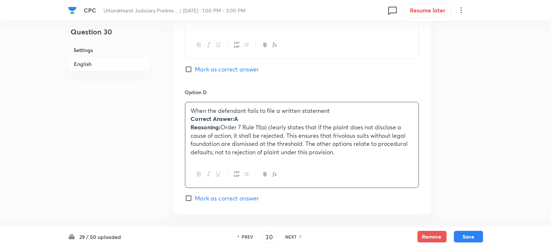
drag, startPoint x: 188, startPoint y: 122, endPoint x: 411, endPoint y: 174, distance: 229.0
click at [418, 177] on div "When the defendant fails to file a written statement Correct Answer:A Reasoning…" at bounding box center [302, 145] width 234 height 86
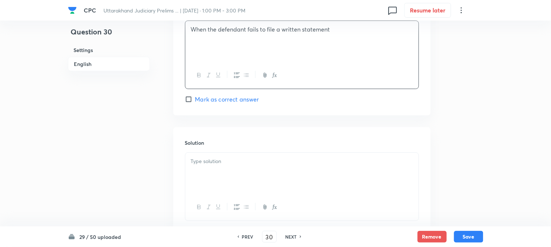
click at [200, 172] on div at bounding box center [301, 173] width 233 height 41
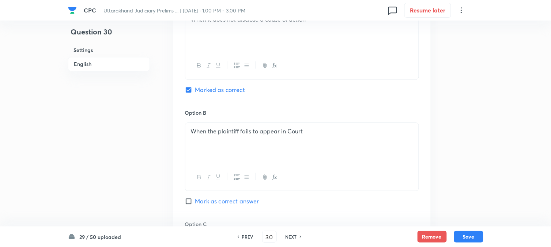
scroll to position [378, 0]
click at [466, 239] on button "Save" at bounding box center [468, 236] width 29 height 12
type input "31"
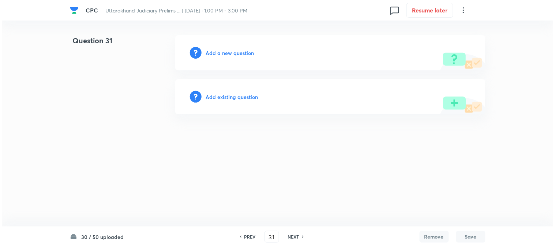
scroll to position [0, 0]
click at [225, 56] on h6 "Add a new question" at bounding box center [230, 53] width 48 height 8
click at [225, 56] on h6 "Choose a question type" at bounding box center [234, 53] width 56 height 8
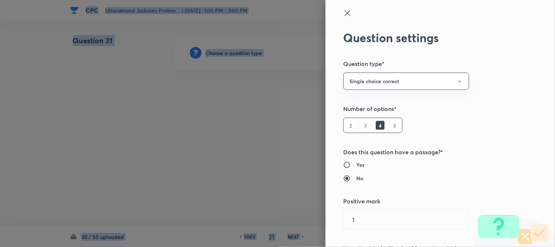
click at [225, 56] on div at bounding box center [277, 123] width 555 height 247
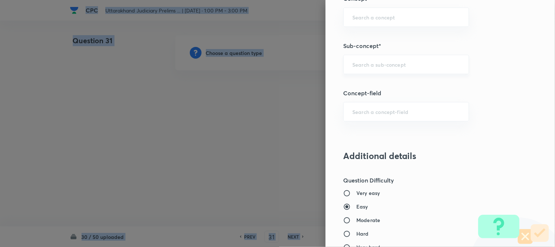
scroll to position [432, 0]
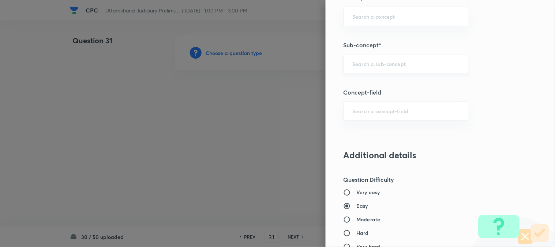
click at [365, 65] on input "text" at bounding box center [406, 63] width 108 height 7
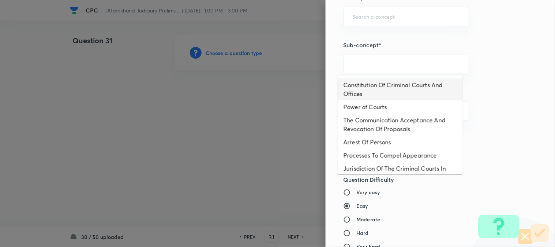
click at [407, 85] on li "Constitution Of Criminal Courts And Offices" at bounding box center [400, 89] width 125 height 22
type input "Constitution Of Criminal Courts And Offices"
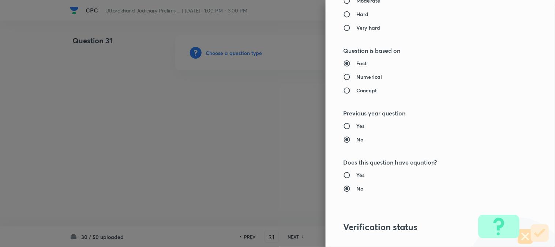
type input "Criminal Law"
type input "Criminal Procedure Code"
type input "Constitution Of Criminal Courts And Offices"
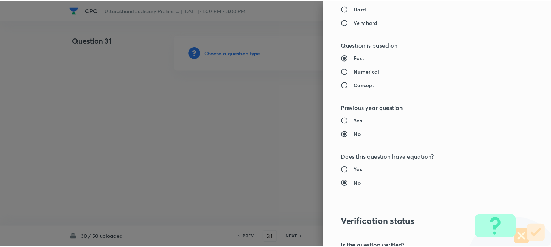
scroll to position [751, 0]
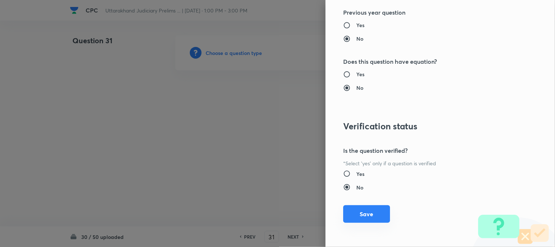
click at [374, 209] on button "Save" at bounding box center [366, 214] width 47 height 18
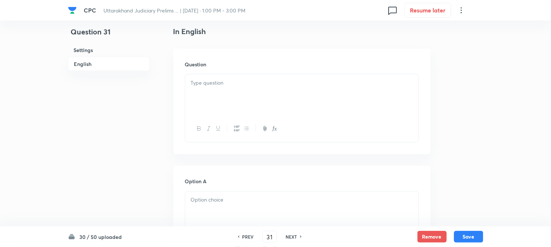
scroll to position [216, 0]
click at [217, 74] on div at bounding box center [301, 77] width 233 height 41
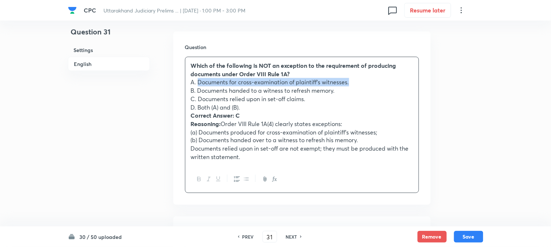
drag, startPoint x: 198, startPoint y: 82, endPoint x: 372, endPoint y: 86, distance: 173.8
click at [372, 86] on p "A. Documents for cross-examination of plaintiff's witnesses." at bounding box center [302, 82] width 222 height 8
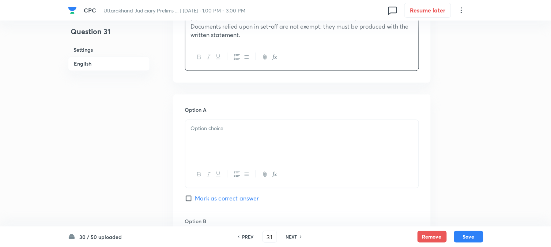
click at [206, 141] on div at bounding box center [301, 140] width 233 height 41
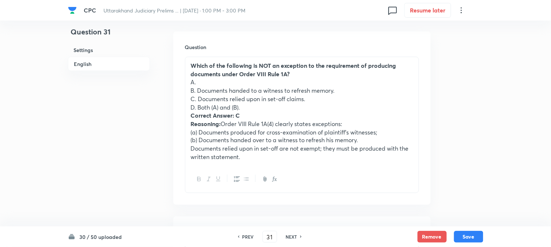
drag, startPoint x: 198, startPoint y: 89, endPoint x: 360, endPoint y: 89, distance: 162.4
click at [360, 89] on p "B. Documents handed to a witness to refresh memory." at bounding box center [302, 90] width 222 height 8
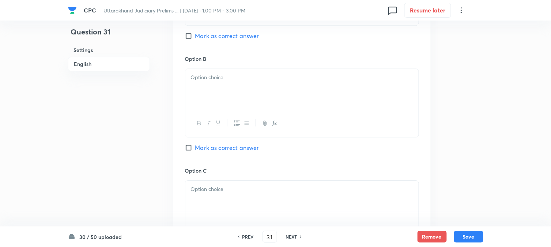
click at [200, 102] on div at bounding box center [301, 89] width 233 height 41
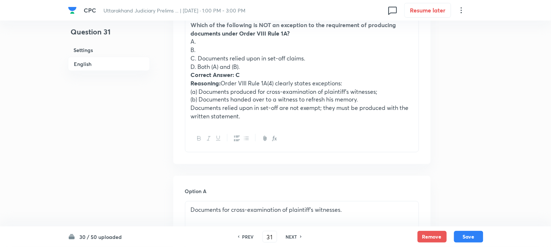
drag, startPoint x: 198, startPoint y: 58, endPoint x: 357, endPoint y: 59, distance: 159.1
click at [357, 59] on p "C. Documents relied upon in set-off claims." at bounding box center [302, 58] width 222 height 8
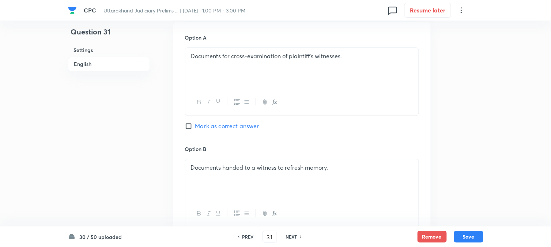
scroll to position [622, 0]
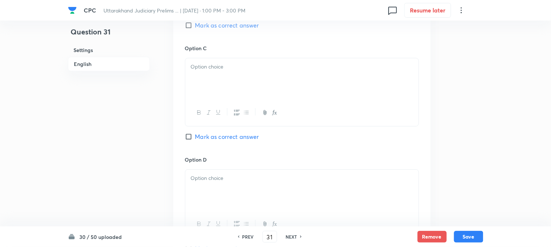
click at [221, 83] on div at bounding box center [301, 78] width 233 height 41
click at [222, 132] on div "Option C Documents relied upon in set-off claims. Mark as correct answer" at bounding box center [302, 99] width 234 height 111
click at [224, 143] on div "Option C Documents relied upon in set-off claims. Mark as correct answer" at bounding box center [302, 99] width 234 height 111
click at [223, 140] on span "Mark as correct answer" at bounding box center [227, 136] width 64 height 9
click at [195, 140] on input "Mark as correct answer" at bounding box center [190, 136] width 10 height 7
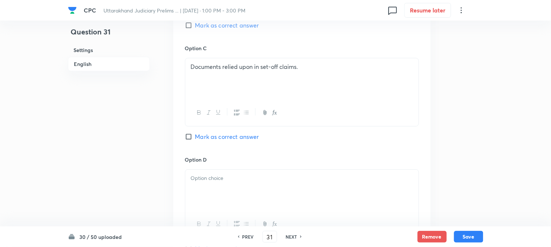
checkbox input "true"
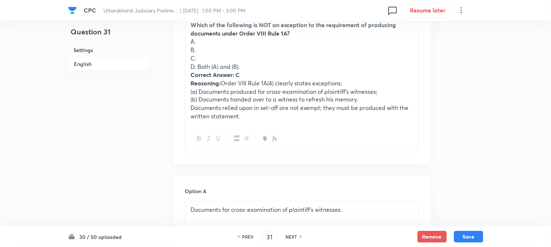
click at [200, 64] on p "D. Both (A) and (B)." at bounding box center [302, 67] width 222 height 8
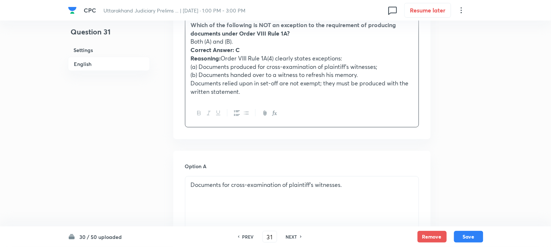
drag, startPoint x: 198, startPoint y: 65, endPoint x: 419, endPoint y: 138, distance: 232.5
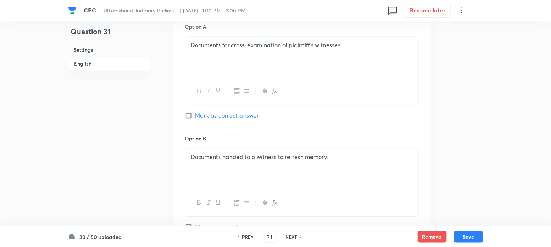
scroll to position [663, 0]
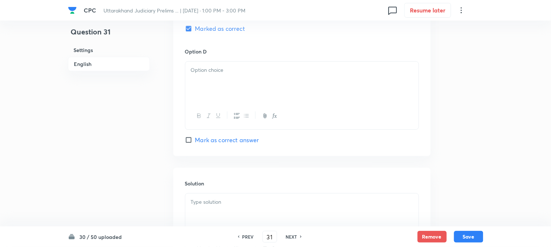
click at [207, 85] on div at bounding box center [301, 81] width 233 height 41
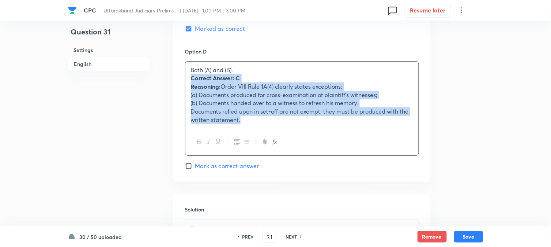
drag, startPoint x: 189, startPoint y: 78, endPoint x: 304, endPoint y: 159, distance: 140.3
click at [304, 159] on div "Option D Both (A) and (B). Correct Answer: C Reasoning: Order VIII Rule 1A(4) c…" at bounding box center [302, 109] width 234 height 123
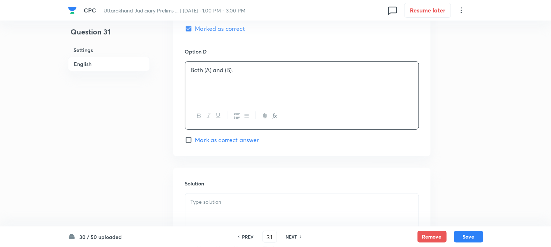
click at [212, 209] on div at bounding box center [301, 213] width 233 height 41
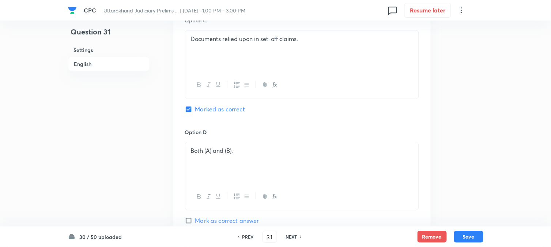
scroll to position [582, 0]
click at [475, 243] on div "30 / 50 uploaded PREV 31 ​ NEXT Remove Save" at bounding box center [276, 236] width 416 height 20
click at [473, 239] on button "Save" at bounding box center [468, 236] width 29 height 12
type input "32"
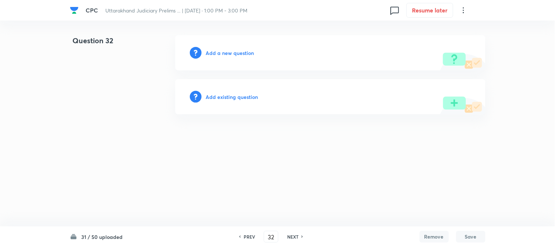
click at [236, 52] on h6 "Add a new question" at bounding box center [230, 53] width 48 height 8
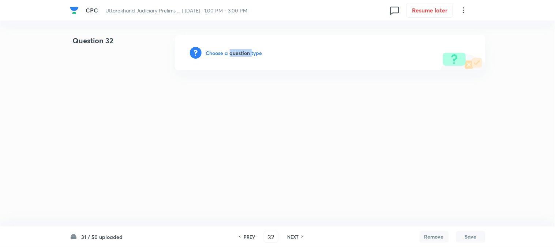
click at [236, 52] on h6 "Choose a question type" at bounding box center [234, 53] width 56 height 8
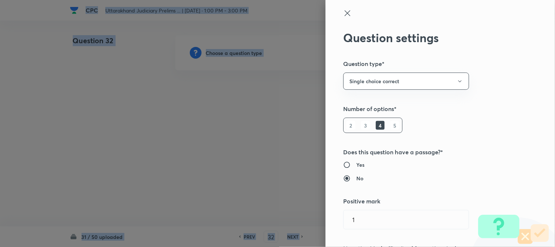
click at [236, 52] on div at bounding box center [277, 123] width 555 height 247
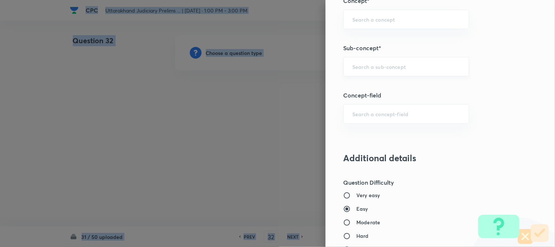
scroll to position [432, 0]
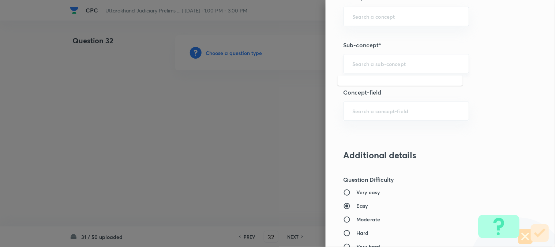
click at [372, 67] on input "text" at bounding box center [406, 63] width 108 height 7
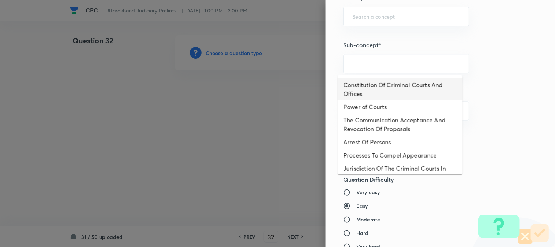
click at [381, 86] on li "Constitution Of Criminal Courts And Offices" at bounding box center [400, 89] width 125 height 22
type input "Constitution Of Criminal Courts And Offices"
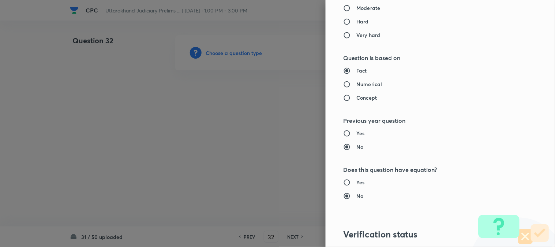
type input "Criminal Law"
type input "Criminal Procedure Code"
type input "Constitution Of Criminal Courts And Offices"
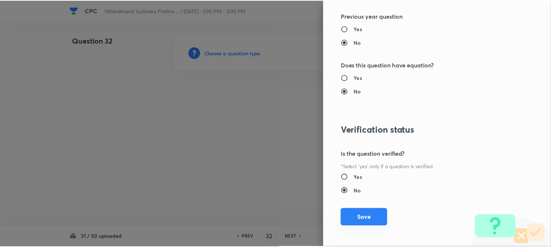
scroll to position [751, 0]
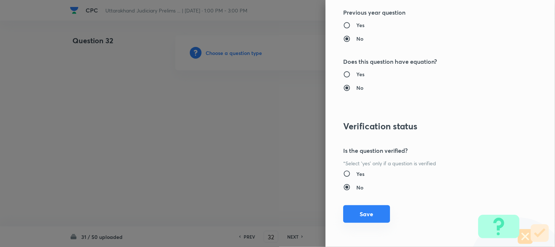
click at [366, 213] on button "Save" at bounding box center [366, 214] width 47 height 18
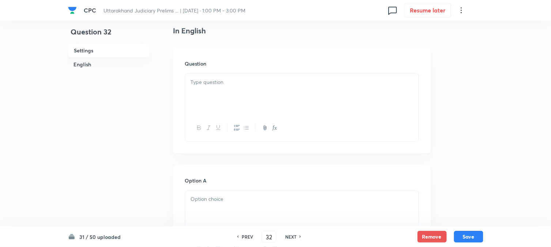
scroll to position [216, 0]
click at [207, 69] on p at bounding box center [302, 65] width 222 height 8
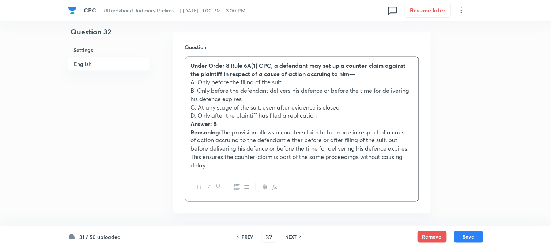
drag, startPoint x: 199, startPoint y: 82, endPoint x: 307, endPoint y: 84, distance: 108.7
click at [307, 84] on p "A. Only before the filing of the suit" at bounding box center [302, 82] width 222 height 8
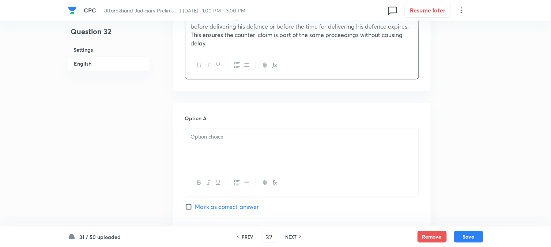
click at [202, 132] on div at bounding box center [301, 148] width 233 height 41
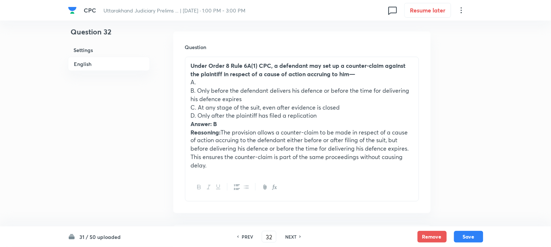
drag, startPoint x: 200, startPoint y: 90, endPoint x: 251, endPoint y: 96, distance: 51.1
click at [251, 95] on p "B. Only before the defendant delivers his defence or before the time for delive…" at bounding box center [302, 94] width 222 height 16
drag, startPoint x: 199, startPoint y: 89, endPoint x: 254, endPoint y: 100, distance: 56.4
click at [254, 100] on p "B. Only before the defendant delivers his defence or before the time for delive…" at bounding box center [302, 94] width 222 height 16
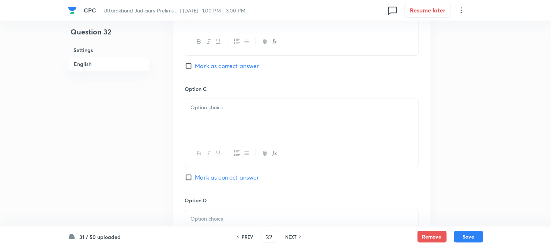
click at [204, 98] on div "Option C Mark as correct answer" at bounding box center [302, 140] width 234 height 111
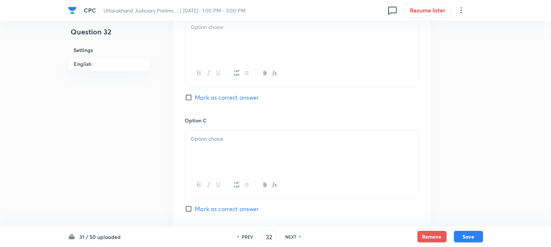
scroll to position [541, 0]
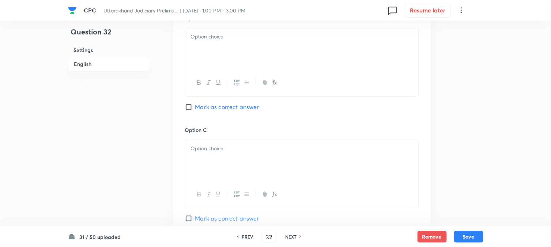
click at [219, 57] on div at bounding box center [301, 48] width 233 height 41
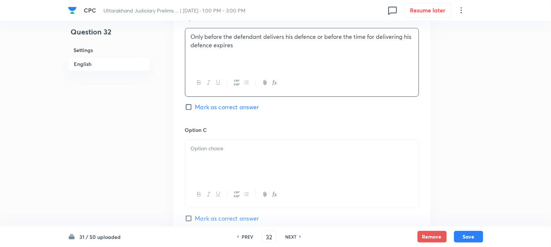
click at [222, 105] on span "Mark as correct answer" at bounding box center [227, 106] width 64 height 9
click at [195, 105] on input "Mark as correct answer" at bounding box center [190, 106] width 10 height 7
checkbox input "true"
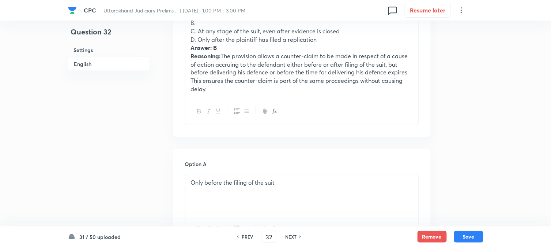
scroll to position [216, 0]
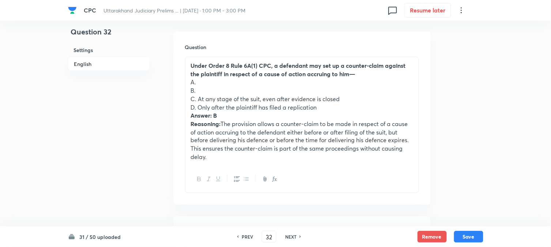
click at [196, 96] on p "C. At any stage of the suit, even after evidence is closed" at bounding box center [302, 99] width 222 height 8
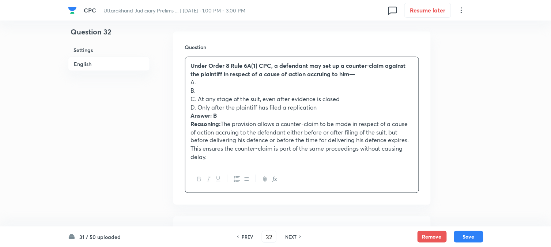
drag, startPoint x: 198, startPoint y: 98, endPoint x: 350, endPoint y: 96, distance: 151.4
click at [350, 96] on p "C. At any stage of the suit, even after evidence is closed" at bounding box center [302, 99] width 222 height 8
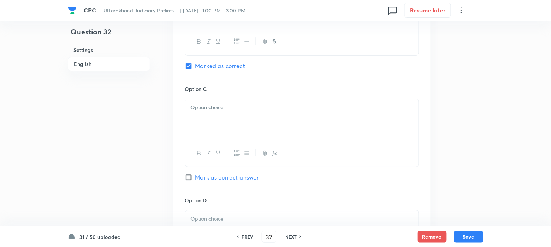
drag, startPoint x: 204, startPoint y: 119, endPoint x: 202, endPoint y: 125, distance: 6.0
click at [204, 120] on div at bounding box center [301, 119] width 233 height 41
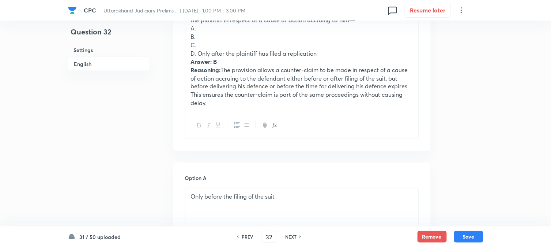
scroll to position [256, 0]
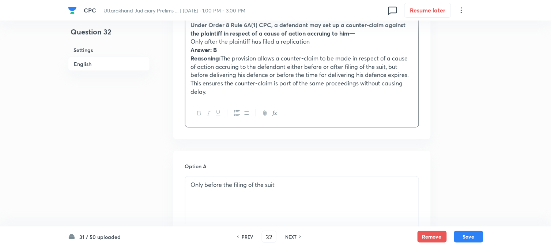
drag, startPoint x: 197, startPoint y: 66, endPoint x: 268, endPoint y: 129, distance: 95.1
click at [268, 129] on div "Question Under Order 8 Rule 6A(1) CPC, a defendant may set up a counter-claim a…" at bounding box center [302, 65] width 258 height 148
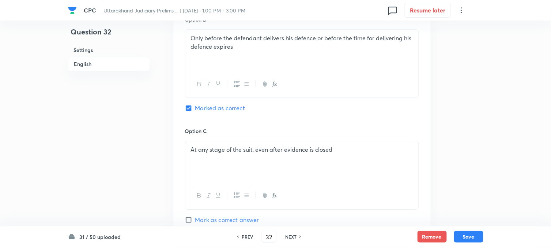
scroll to position [582, 0]
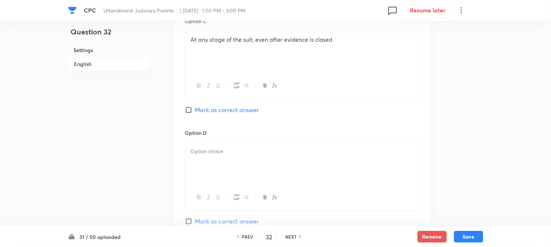
click at [199, 172] on div at bounding box center [301, 163] width 233 height 41
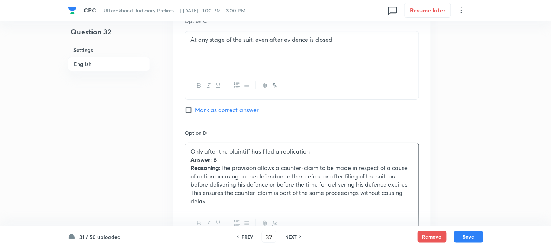
drag, startPoint x: 189, startPoint y: 160, endPoint x: 242, endPoint y: 225, distance: 84.3
click at [242, 225] on div "Only after the plaintiff has filed a replication Answer: B Reasoning: The provi…" at bounding box center [302, 189] width 234 height 94
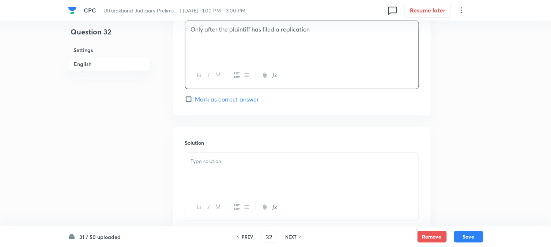
click at [196, 161] on p at bounding box center [302, 161] width 222 height 8
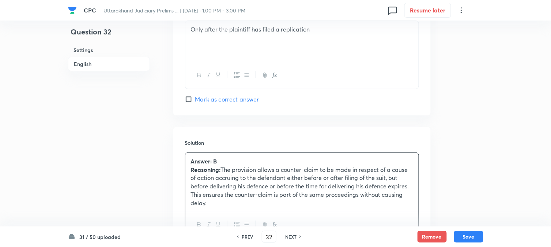
scroll to position [419, 0]
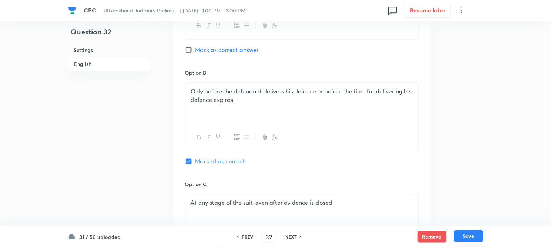
click at [478, 234] on button "Save" at bounding box center [468, 236] width 29 height 12
type input "33"
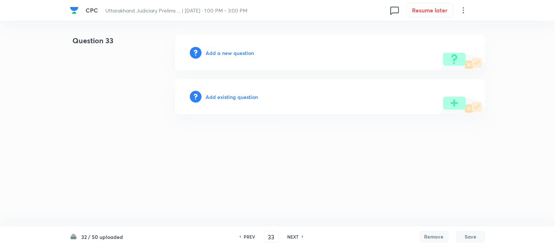
click at [241, 57] on div "Add a new question" at bounding box center [330, 52] width 310 height 35
click at [241, 50] on h6 "Add a new question" at bounding box center [230, 53] width 48 height 8
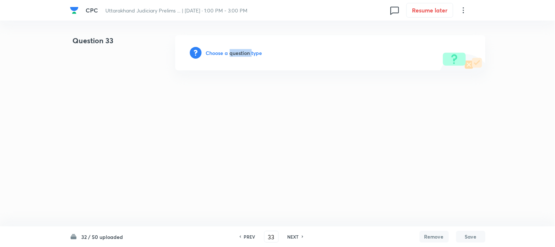
click at [240, 50] on h6 "Choose a question type" at bounding box center [234, 53] width 56 height 8
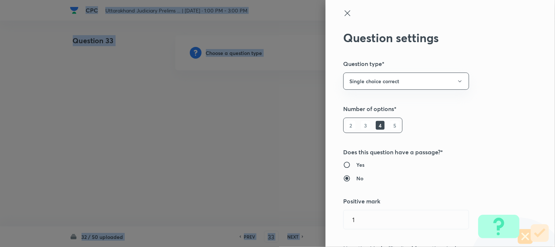
click at [240, 50] on div at bounding box center [277, 123] width 555 height 247
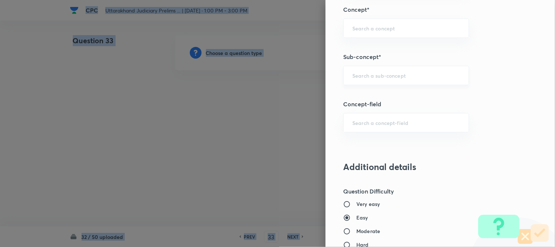
scroll to position [432, 0]
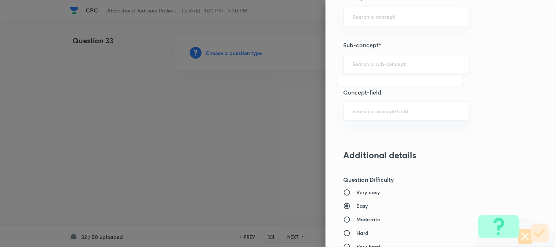
click at [378, 63] on input "text" at bounding box center [406, 63] width 108 height 7
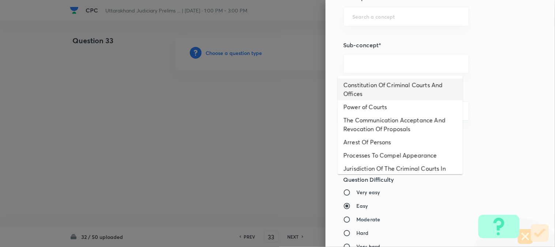
click at [395, 83] on li "Constitution Of Criminal Courts And Offices" at bounding box center [400, 89] width 125 height 22
type input "Constitution Of Criminal Courts And Offices"
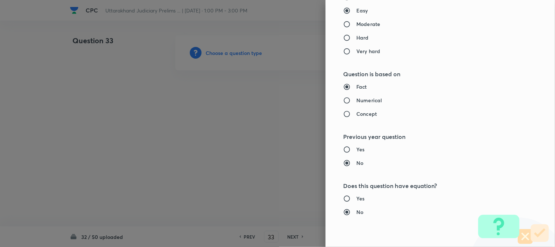
type input "Criminal Law"
type input "Criminal Procedure Code"
type input "Constitution Of Criminal Courts And Offices"
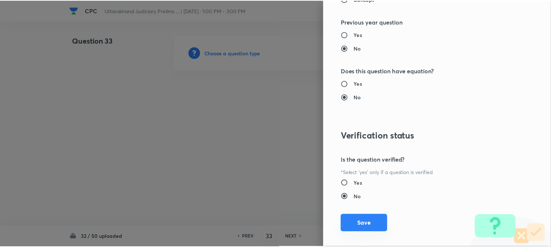
scroll to position [751, 0]
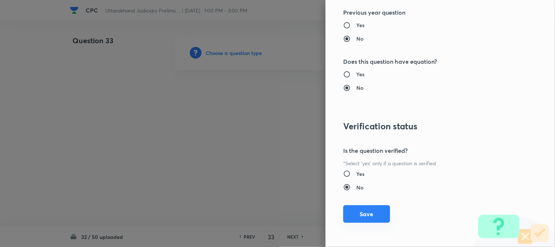
click at [360, 210] on button "Save" at bounding box center [366, 214] width 47 height 18
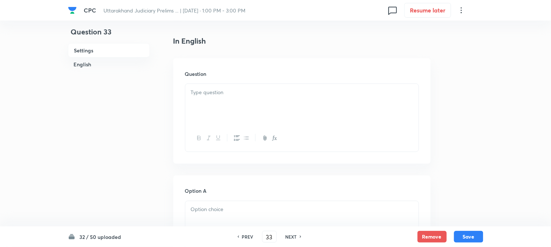
scroll to position [216, 0]
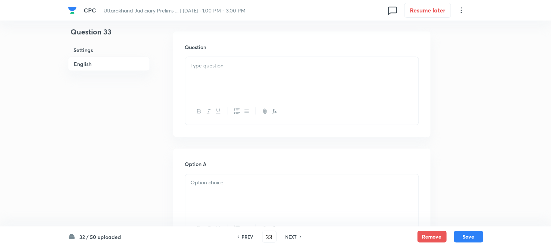
click at [215, 69] on p at bounding box center [302, 65] width 222 height 8
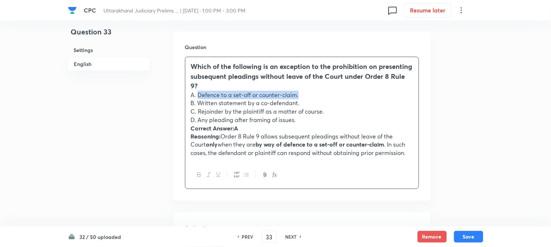
drag, startPoint x: 199, startPoint y: 95, endPoint x: 338, endPoint y: 96, distance: 139.0
click at [338, 96] on p "A. Defence to a set-off or counter-claim." at bounding box center [302, 95] width 222 height 8
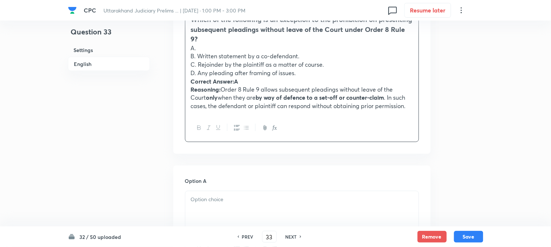
scroll to position [378, 0]
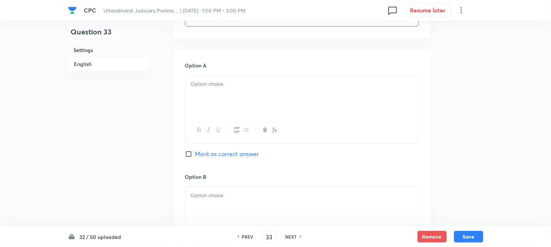
click at [206, 111] on div at bounding box center [301, 95] width 233 height 41
click at [217, 150] on span "Mark as correct answer" at bounding box center [227, 153] width 64 height 9
click at [195, 150] on input "Mark as correct answer" at bounding box center [190, 153] width 10 height 7
checkbox input "true"
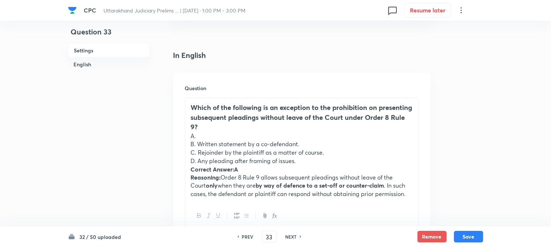
click at [199, 139] on p "A." at bounding box center [302, 136] width 222 height 8
drag, startPoint x: 199, startPoint y: 143, endPoint x: 345, endPoint y: 144, distance: 146.3
click at [345, 144] on p "B. Written statement by a co-defendant." at bounding box center [302, 144] width 222 height 8
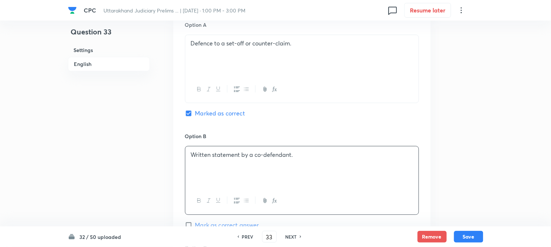
click at [202, 158] on p "Written statement by a co-defendant." at bounding box center [302, 154] width 222 height 8
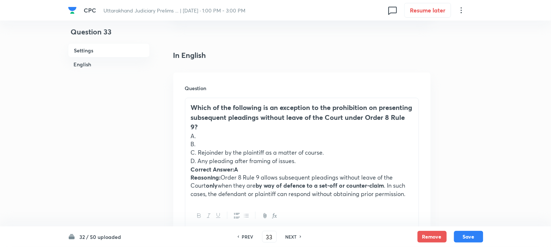
drag, startPoint x: 198, startPoint y: 152, endPoint x: 338, endPoint y: 155, distance: 139.8
click at [338, 155] on p "C. Rejoinder by the plaintiff as a matter of course." at bounding box center [302, 152] width 222 height 8
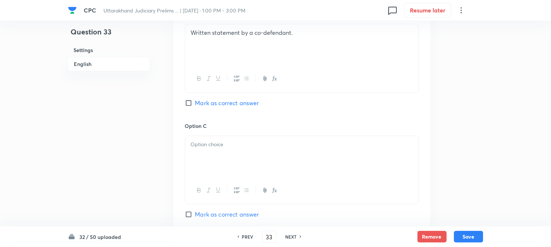
click at [211, 154] on div at bounding box center [301, 156] width 233 height 41
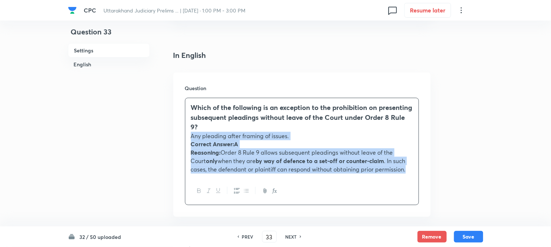
drag, startPoint x: 199, startPoint y: 161, endPoint x: 461, endPoint y: 202, distance: 265.0
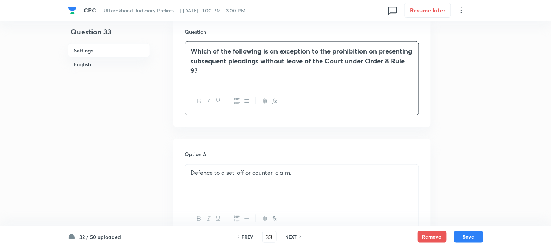
scroll to position [622, 0]
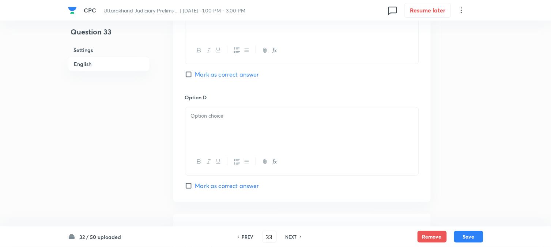
click at [197, 134] on div at bounding box center [301, 127] width 233 height 41
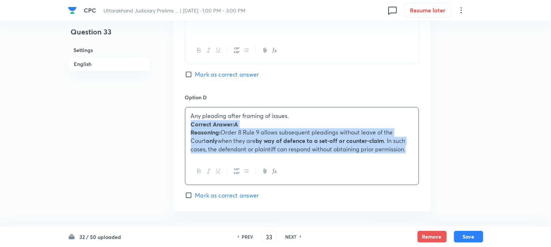
drag, startPoint x: 190, startPoint y: 127, endPoint x: 498, endPoint y: 185, distance: 313.1
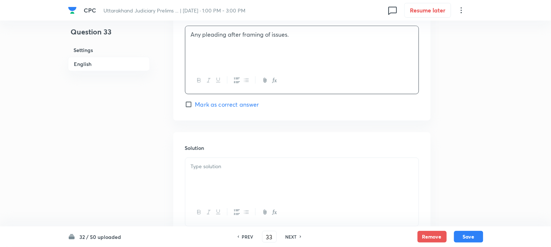
click at [221, 162] on div at bounding box center [302, 191] width 234 height 68
click at [219, 178] on div at bounding box center [301, 178] width 233 height 41
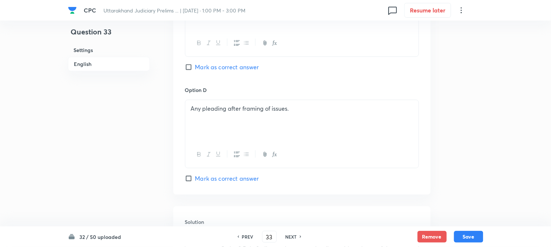
scroll to position [419, 0]
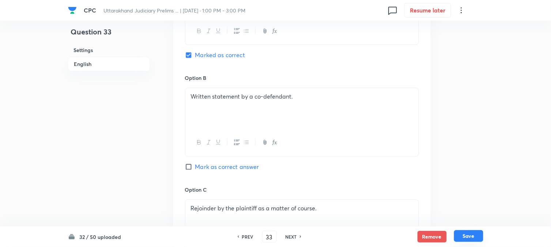
click at [474, 236] on button "Save" at bounding box center [468, 236] width 29 height 12
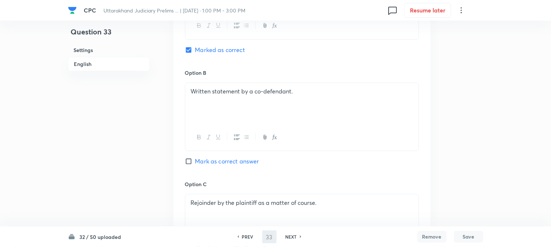
type input "34"
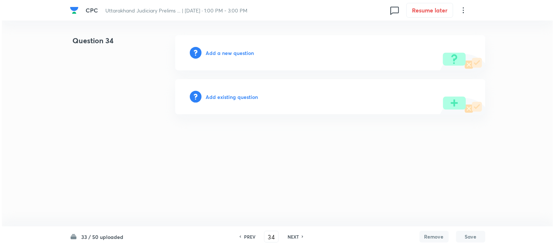
scroll to position [0, 0]
click at [232, 53] on h6 "Add a new question" at bounding box center [230, 53] width 48 height 8
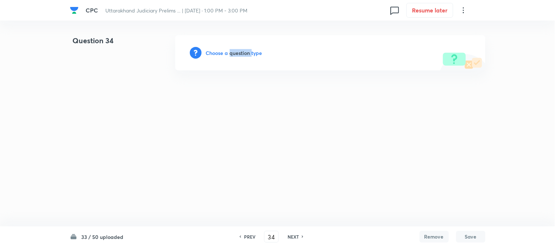
click at [232, 53] on h6 "Choose a question type" at bounding box center [234, 53] width 56 height 8
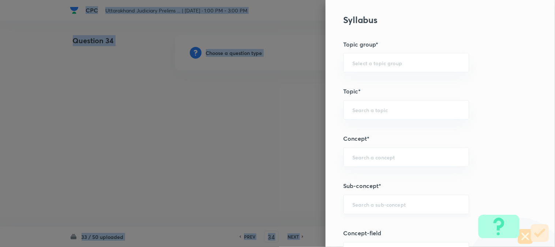
scroll to position [432, 0]
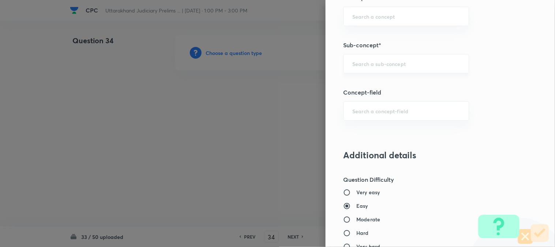
click at [411, 62] on input "text" at bounding box center [406, 63] width 108 height 7
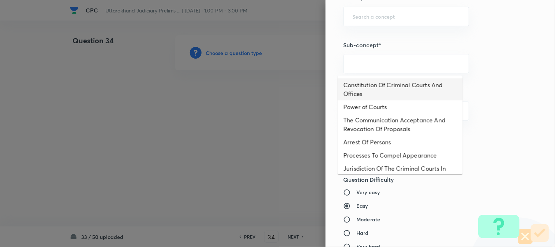
click at [400, 87] on li "Constitution Of Criminal Courts And Offices" at bounding box center [400, 89] width 125 height 22
type input "Constitution Of Criminal Courts And Offices"
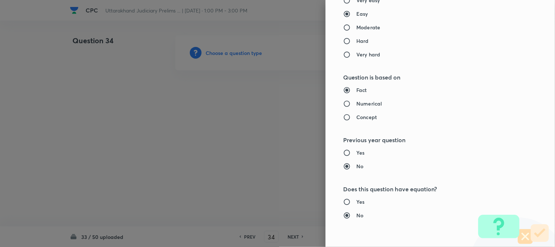
type input "Criminal Law"
type input "Criminal Procedure Code"
type input "Constitution Of Criminal Courts And Offices"
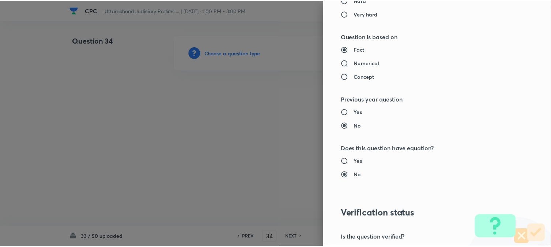
scroll to position [751, 0]
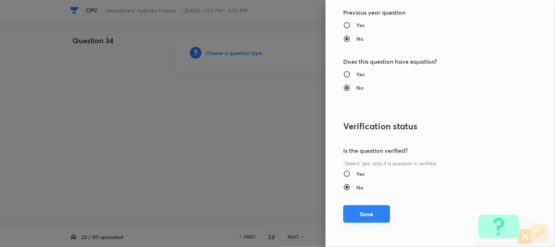
click at [368, 211] on button "Save" at bounding box center [366, 214] width 47 height 18
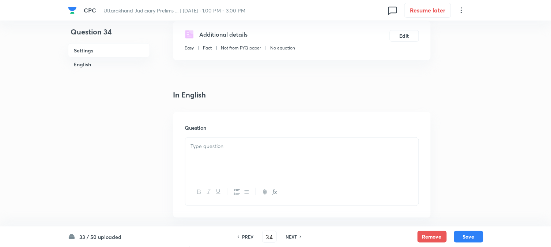
scroll to position [216, 0]
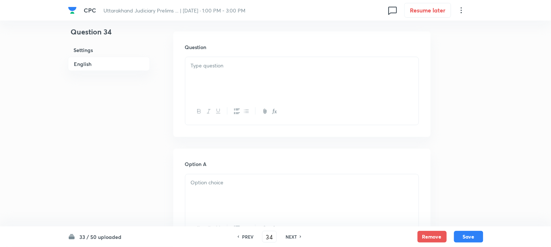
click at [213, 77] on div at bounding box center [301, 77] width 233 height 41
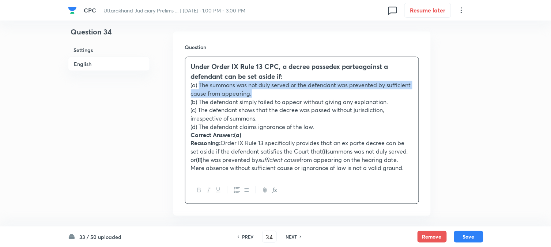
drag, startPoint x: 199, startPoint y: 84, endPoint x: 286, endPoint y: 91, distance: 87.0
click at [286, 91] on p "(a) The summons was not duly served or the defendant was prevented by sufficien…" at bounding box center [302, 89] width 222 height 16
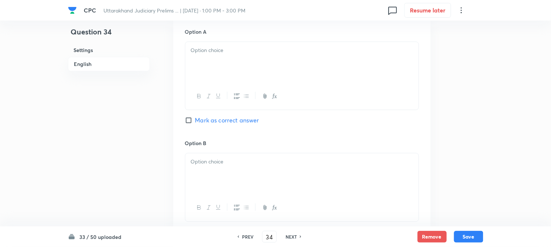
click at [199, 47] on p at bounding box center [302, 50] width 222 height 8
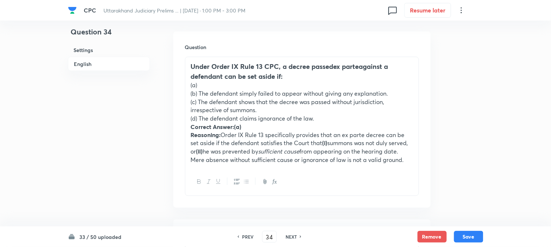
drag, startPoint x: 199, startPoint y: 92, endPoint x: 407, endPoint y: 92, distance: 208.5
click at [407, 92] on p "(b) The defendant simply failed to appear without giving any explanation." at bounding box center [302, 93] width 222 height 8
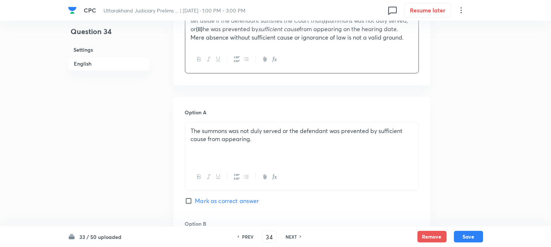
scroll to position [459, 0]
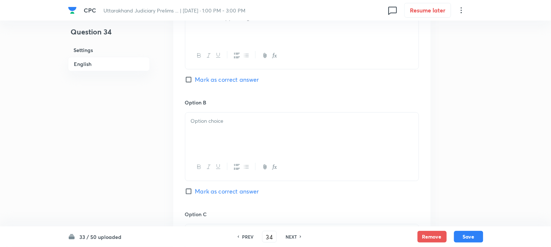
click at [213, 79] on span "Mark as correct answer" at bounding box center [227, 79] width 64 height 9
click at [195, 79] on input "Mark as correct answer" at bounding box center [190, 79] width 10 height 7
checkbox input "true"
click at [218, 147] on div at bounding box center [301, 132] width 233 height 41
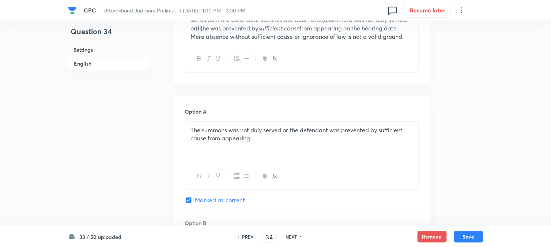
scroll to position [175, 0]
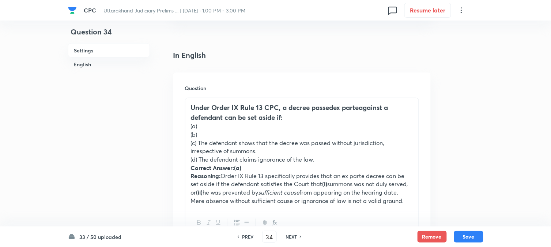
drag, startPoint x: 198, startPoint y: 140, endPoint x: 279, endPoint y: 154, distance: 82.0
click at [279, 154] on p "(c) The defendant shows that the decree was passed without jurisdiction, irresp…" at bounding box center [302, 147] width 222 height 16
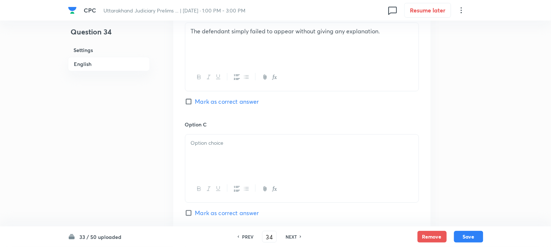
click at [201, 159] on div at bounding box center [301, 154] width 233 height 41
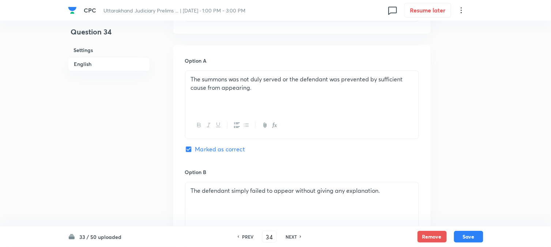
scroll to position [216, 0]
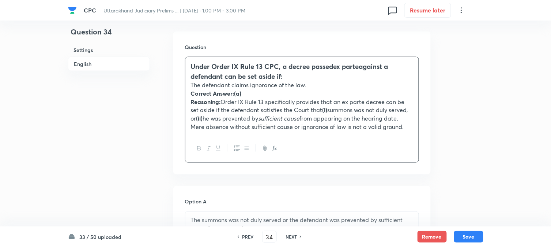
drag, startPoint x: 198, startPoint y: 110, endPoint x: 463, endPoint y: 154, distance: 268.6
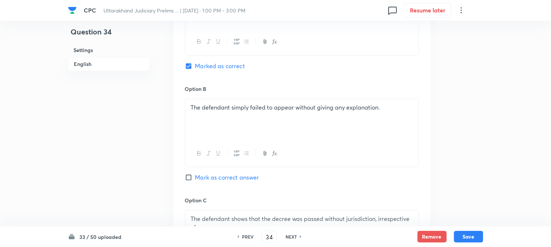
scroll to position [582, 0]
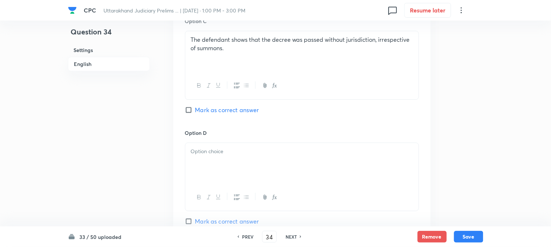
click at [197, 161] on div at bounding box center [301, 163] width 233 height 41
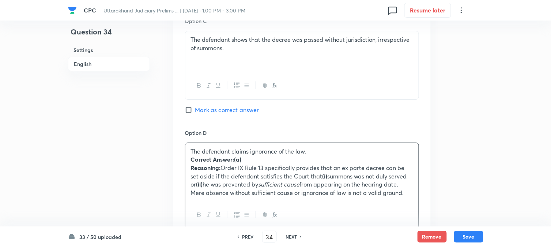
drag, startPoint x: 191, startPoint y: 161, endPoint x: 499, endPoint y: 227, distance: 315.3
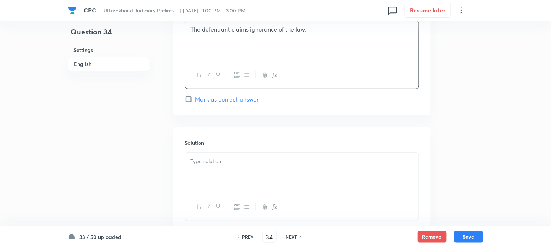
click at [225, 185] on div at bounding box center [301, 173] width 233 height 41
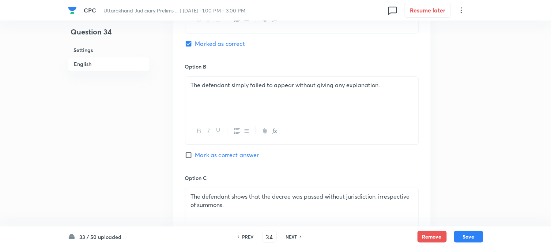
scroll to position [378, 0]
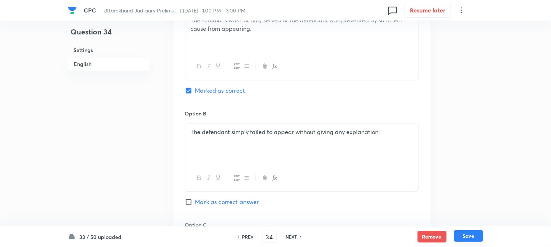
click at [469, 239] on button "Save" at bounding box center [468, 236] width 29 height 12
type input "35"
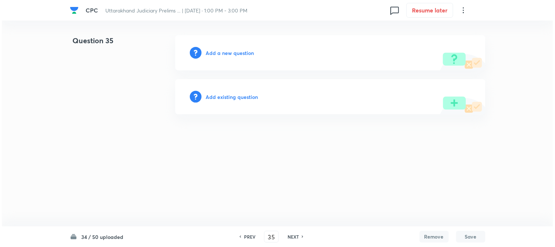
scroll to position [0, 0]
click at [252, 57] on div "Add a new question" at bounding box center [330, 52] width 310 height 35
click at [251, 55] on h6 "Add a new question" at bounding box center [230, 53] width 48 height 8
click at [251, 55] on h6 "Choose a question type" at bounding box center [234, 53] width 56 height 8
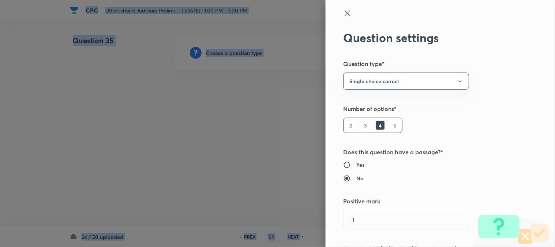
click at [251, 55] on div at bounding box center [277, 123] width 555 height 247
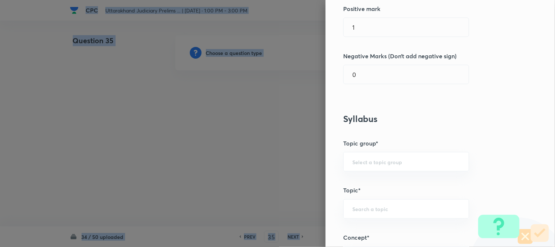
scroll to position [432, 0]
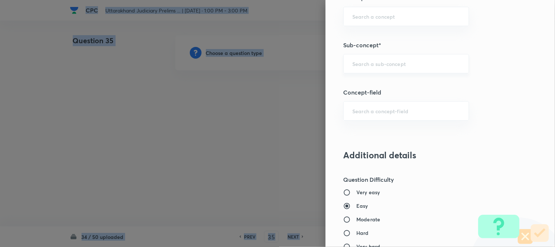
click at [388, 59] on div "​" at bounding box center [406, 63] width 126 height 19
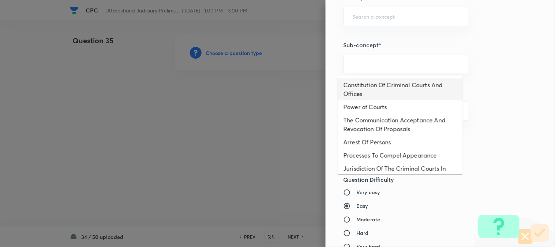
click at [385, 86] on li "Constitution Of Criminal Courts And Offices" at bounding box center [400, 89] width 125 height 22
type input "Constitution Of Criminal Courts And Offices"
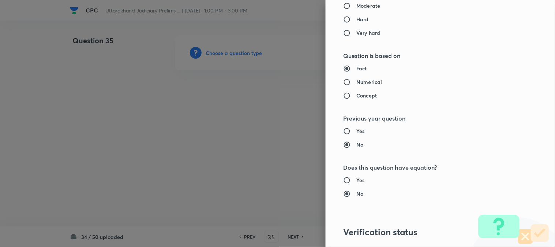
type input "Criminal Law"
type input "Criminal Procedure Code"
type input "Constitution Of Criminal Courts And Offices"
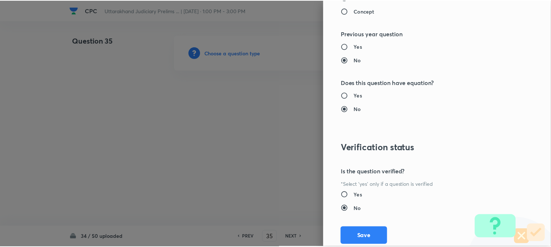
scroll to position [751, 0]
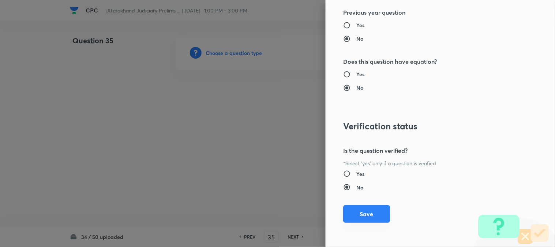
click at [372, 213] on button "Save" at bounding box center [366, 214] width 47 height 18
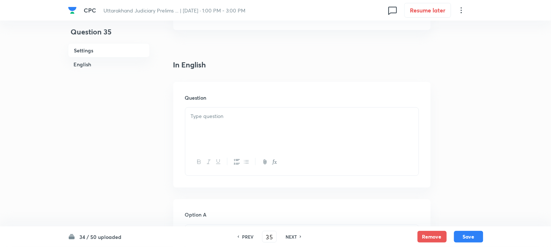
scroll to position [216, 0]
click at [206, 70] on div at bounding box center [301, 77] width 233 height 41
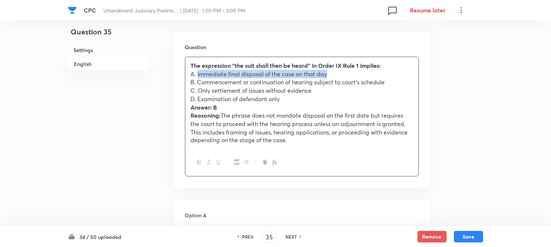
drag, startPoint x: 198, startPoint y: 74, endPoint x: 365, endPoint y: 74, distance: 167.2
click at [365, 74] on p "A. Immediate final disposal of the case on that day" at bounding box center [302, 74] width 222 height 8
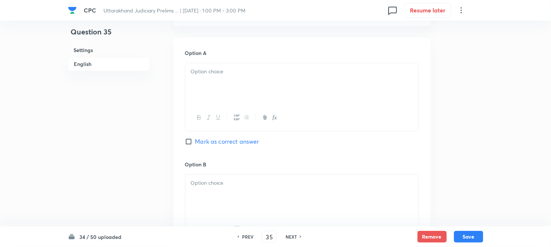
click at [195, 79] on div at bounding box center [301, 83] width 233 height 41
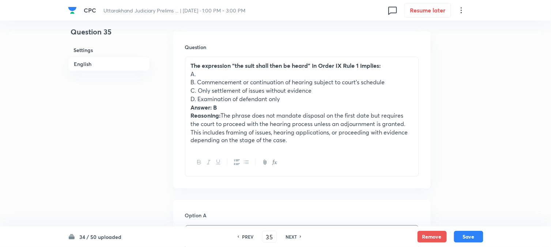
drag, startPoint x: 199, startPoint y: 82, endPoint x: 408, endPoint y: 86, distance: 209.2
click at [408, 86] on p "B. Commencement or continuation of hearing subject to court’s schedule" at bounding box center [302, 82] width 222 height 8
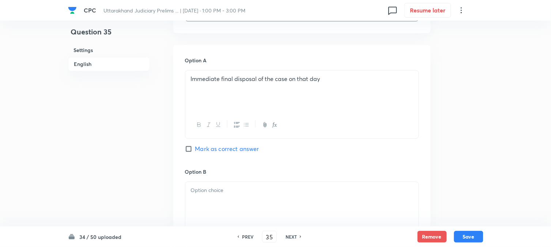
scroll to position [378, 0]
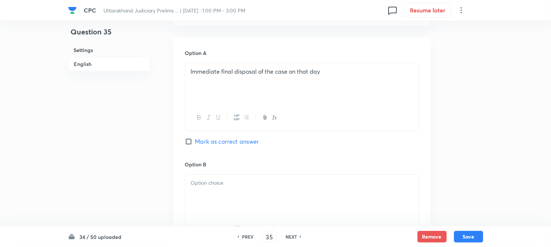
click at [221, 181] on p at bounding box center [302, 182] width 222 height 8
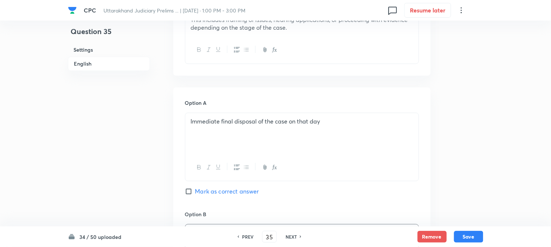
scroll to position [216, 0]
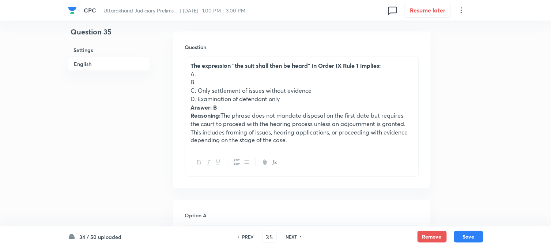
drag, startPoint x: 198, startPoint y: 91, endPoint x: 349, endPoint y: 93, distance: 151.1
click at [349, 93] on p "C. Only settlement of issues without evidence" at bounding box center [302, 90] width 222 height 8
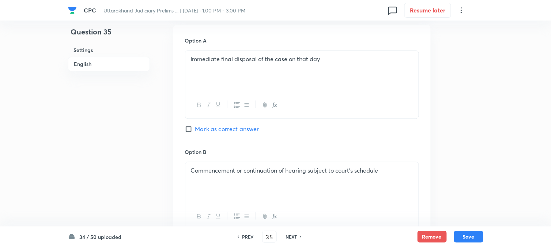
scroll to position [582, 0]
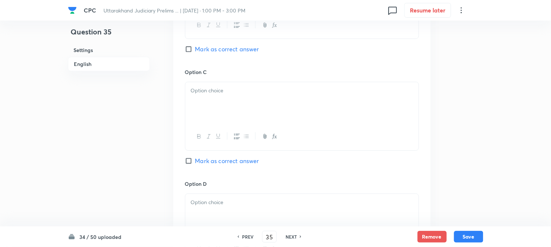
click at [205, 57] on div "Option B Commencement or continuation of hearing subject to court’s schedule Ma…" at bounding box center [302, 12] width 234 height 111
click at [207, 53] on span "Mark as correct answer" at bounding box center [227, 49] width 64 height 9
click at [195, 53] on input "Mark as correct answer" at bounding box center [190, 48] width 10 height 7
checkbox input "true"
drag, startPoint x: 203, startPoint y: 86, endPoint x: 203, endPoint y: 93, distance: 6.6
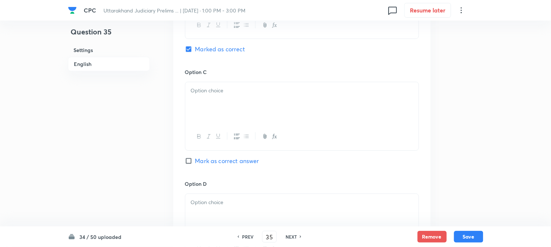
click at [203, 93] on div at bounding box center [301, 102] width 233 height 41
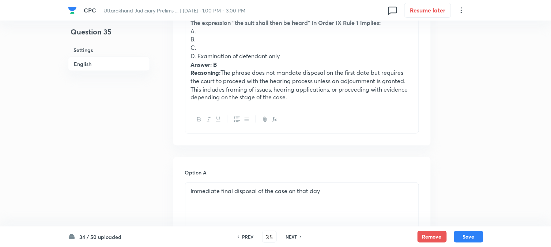
scroll to position [216, 0]
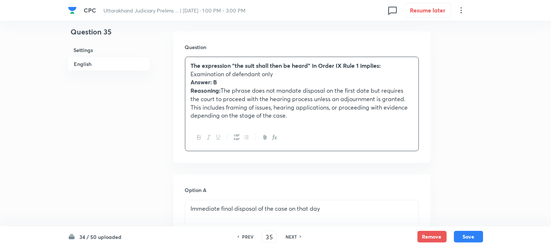
drag, startPoint x: 196, startPoint y: 100, endPoint x: 425, endPoint y: 169, distance: 239.2
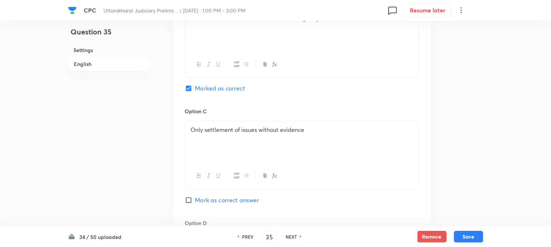
scroll to position [622, 0]
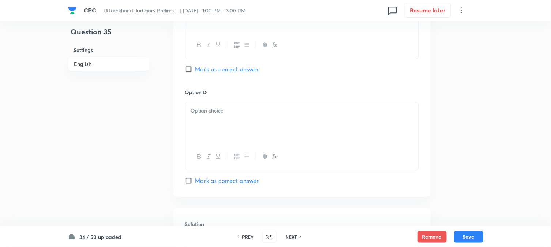
click at [197, 127] on div at bounding box center [301, 122] width 233 height 41
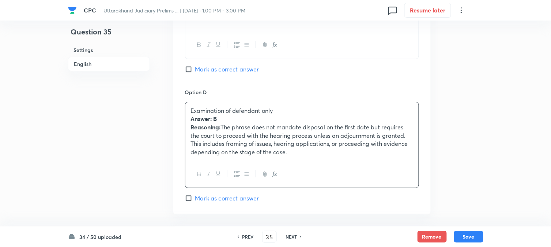
drag, startPoint x: 189, startPoint y: 119, endPoint x: 400, endPoint y: 188, distance: 222.0
click at [400, 188] on div "Examination of defendant only Answer: B Reasoning: The phrase does not mandate …" at bounding box center [302, 145] width 234 height 86
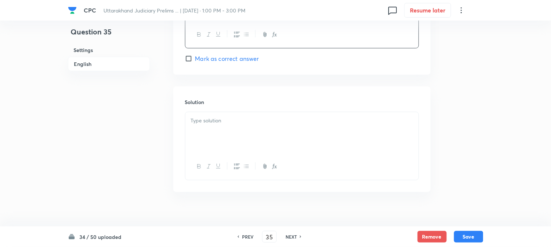
click at [227, 153] on div at bounding box center [301, 132] width 233 height 41
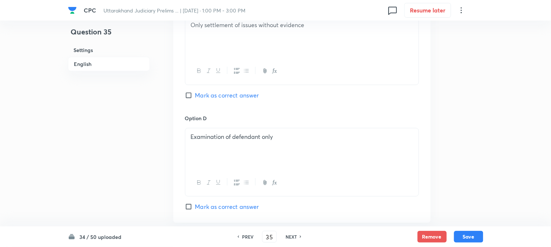
scroll to position [500, 0]
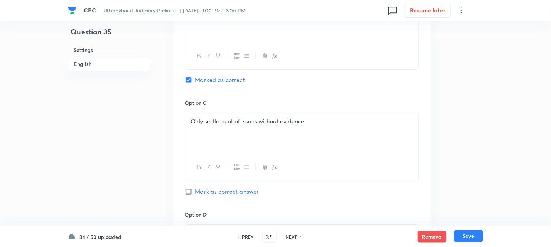
click at [480, 238] on button "Save" at bounding box center [468, 236] width 29 height 12
type input "36"
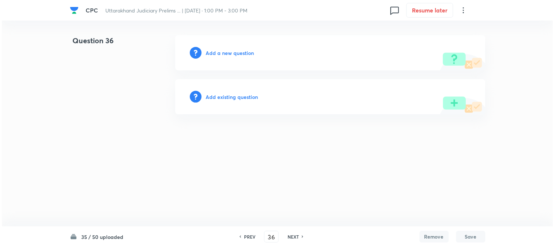
scroll to position [0, 0]
click at [237, 56] on h6 "Add a new question" at bounding box center [230, 53] width 48 height 8
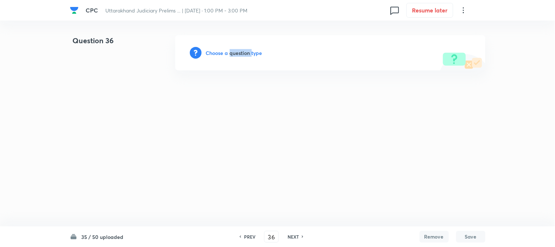
click at [237, 56] on h6 "Choose a question type" at bounding box center [234, 53] width 56 height 8
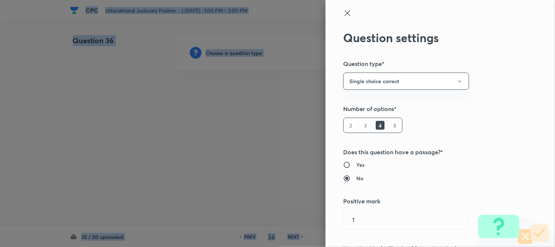
click at [237, 56] on div at bounding box center [277, 123] width 555 height 247
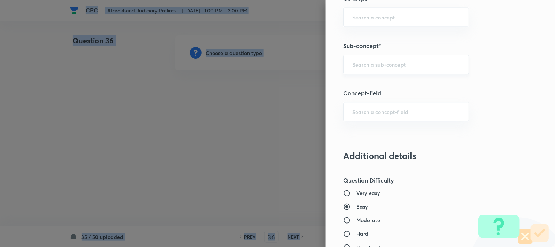
scroll to position [432, 0]
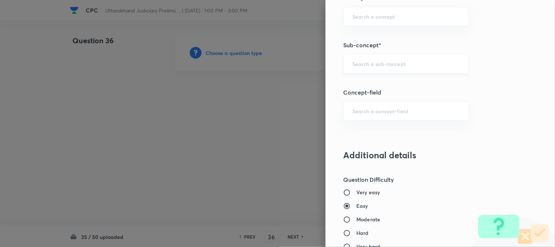
click at [373, 66] on input "text" at bounding box center [406, 63] width 108 height 7
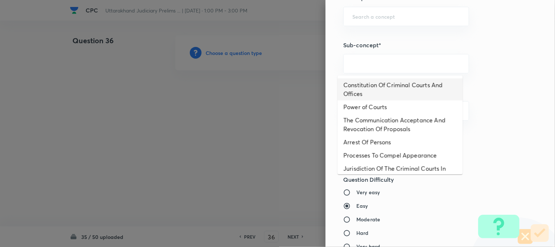
click at [378, 83] on li "Constitution Of Criminal Courts And Offices" at bounding box center [400, 89] width 125 height 22
type input "Constitution Of Criminal Courts And Offices"
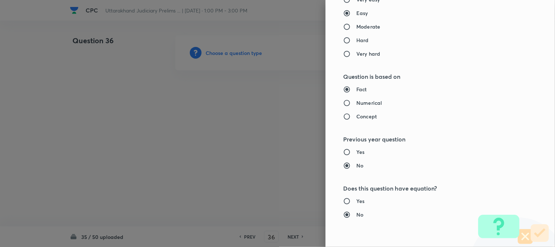
type input "Criminal Law"
type input "Criminal Procedure Code"
type input "Constitution Of Criminal Courts And Offices"
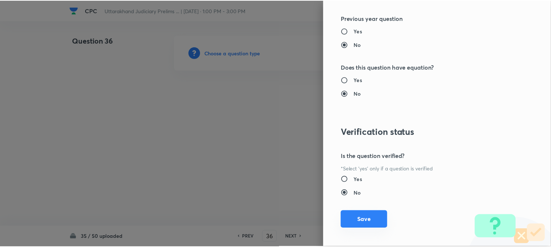
scroll to position [751, 0]
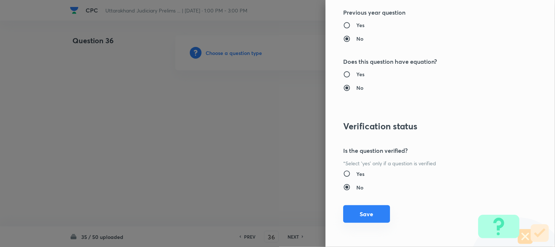
click at [365, 214] on button "Save" at bounding box center [366, 214] width 47 height 18
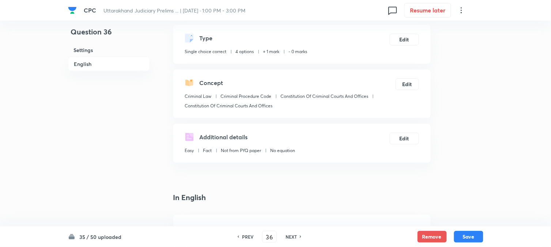
scroll to position [216, 0]
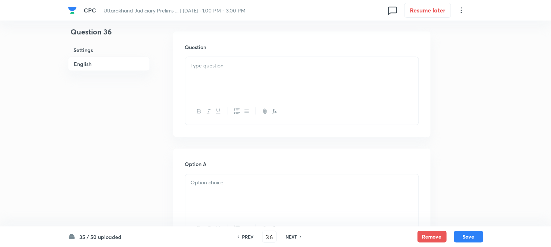
click at [241, 71] on div at bounding box center [301, 77] width 233 height 41
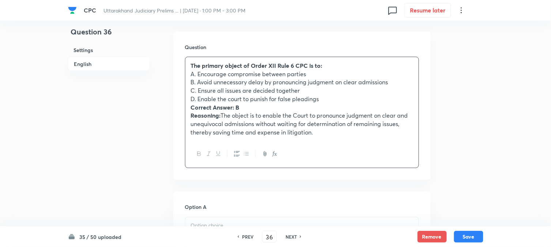
drag, startPoint x: 199, startPoint y: 73, endPoint x: 326, endPoint y: 74, distance: 126.9
click at [326, 74] on p "A. Encourage compromise between parties" at bounding box center [302, 74] width 222 height 8
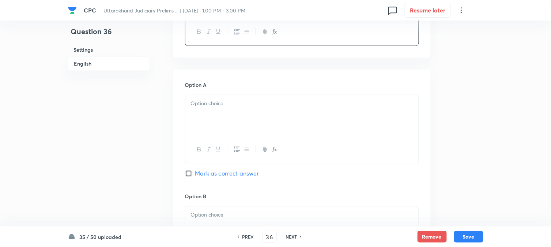
click at [207, 128] on div at bounding box center [301, 115] width 233 height 41
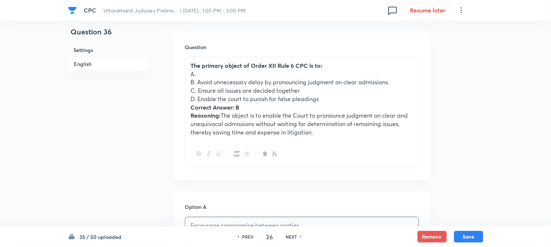
drag, startPoint x: 198, startPoint y: 79, endPoint x: 401, endPoint y: 80, distance: 203.7
click at [401, 80] on p "B. Avoid unnecessary delay by pronouncing judgment on clear admissions" at bounding box center [302, 82] width 222 height 8
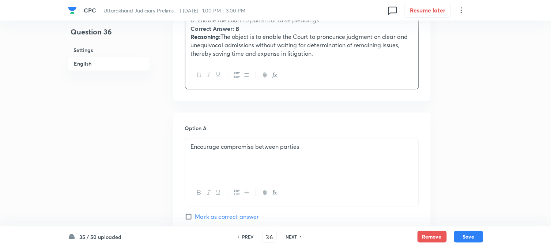
scroll to position [419, 0]
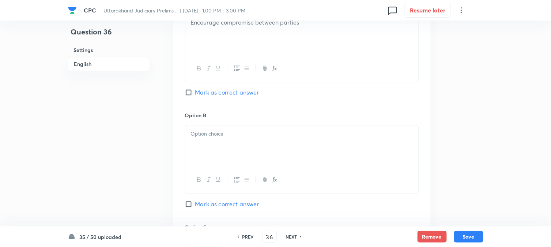
drag, startPoint x: 218, startPoint y: 139, endPoint x: 214, endPoint y: 149, distance: 10.1
click at [218, 141] on div at bounding box center [301, 145] width 233 height 41
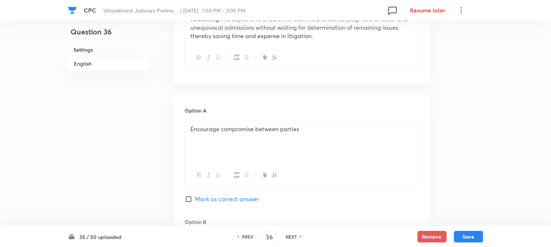
scroll to position [175, 0]
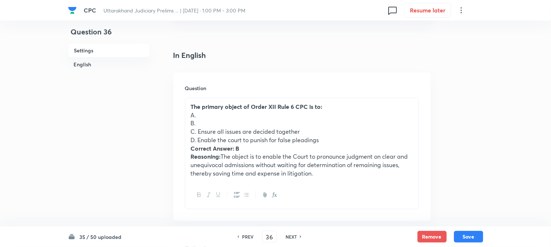
drag, startPoint x: 197, startPoint y: 130, endPoint x: 326, endPoint y: 131, distance: 128.8
click at [326, 131] on p "C. Ensure all issues are decided together" at bounding box center [302, 131] width 222 height 8
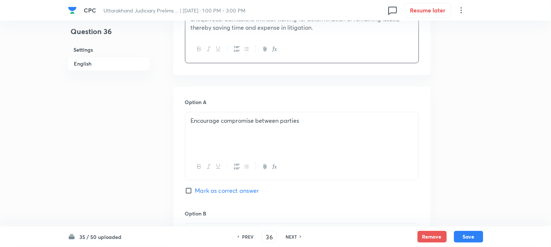
scroll to position [500, 0]
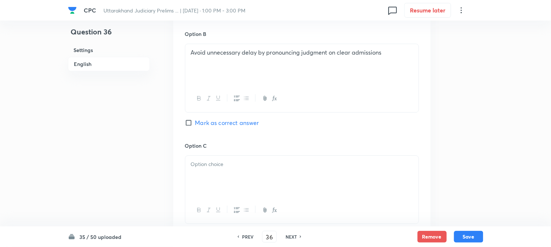
click at [223, 126] on span "Mark as correct answer" at bounding box center [227, 122] width 64 height 9
click at [195, 126] on input "Mark as correct answer" at bounding box center [190, 122] width 10 height 7
checkbox input "true"
click at [215, 166] on p at bounding box center [302, 164] width 222 height 8
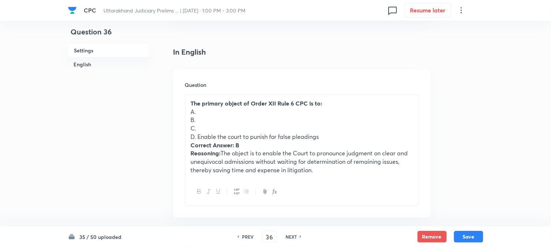
scroll to position [175, 0]
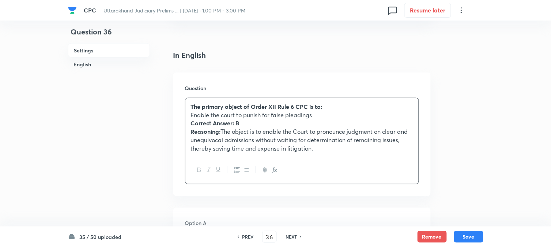
drag, startPoint x: 198, startPoint y: 138, endPoint x: 412, endPoint y: 168, distance: 216.1
click at [414, 173] on div "The primary object of Order XII Rule 6 CPC is to: Enable the court to punish fo…" at bounding box center [302, 141] width 234 height 86
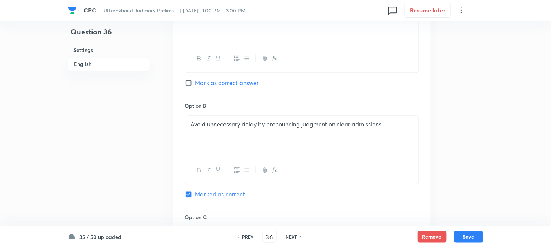
scroll to position [582, 0]
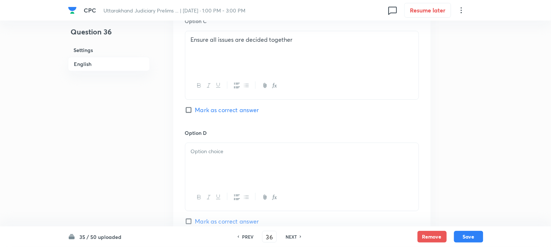
drag, startPoint x: 195, startPoint y: 160, endPoint x: 191, endPoint y: 159, distance: 3.8
click at [192, 159] on div at bounding box center [301, 163] width 233 height 41
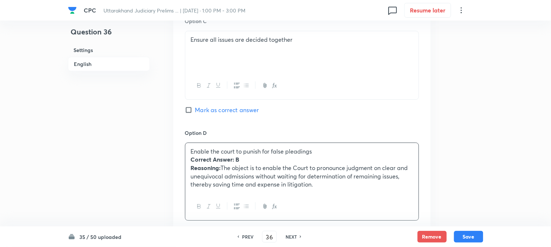
drag, startPoint x: 189, startPoint y: 157, endPoint x: 437, endPoint y: 213, distance: 253.8
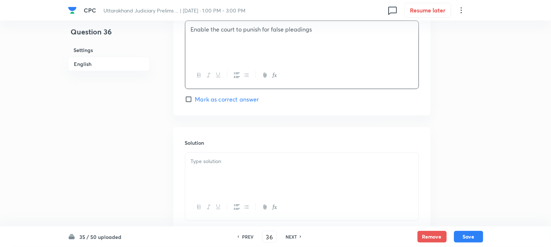
click at [204, 167] on div at bounding box center [301, 173] width 233 height 41
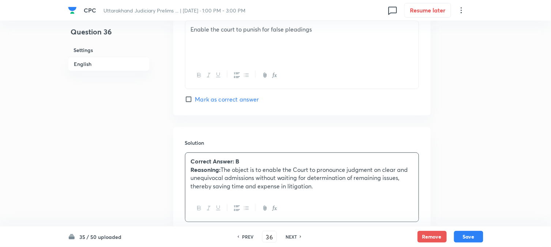
scroll to position [459, 0]
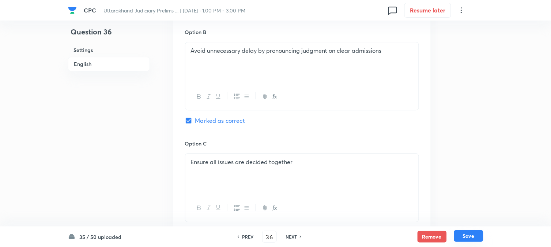
click at [473, 238] on button "Save" at bounding box center [468, 236] width 29 height 12
type input "37"
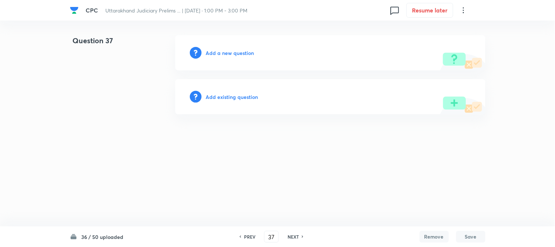
click at [234, 57] on div "Add a new question" at bounding box center [330, 52] width 310 height 35
click at [235, 56] on h6 "Add a new question" at bounding box center [230, 53] width 48 height 8
click at [236, 54] on h6 "Choose a question type" at bounding box center [234, 53] width 56 height 8
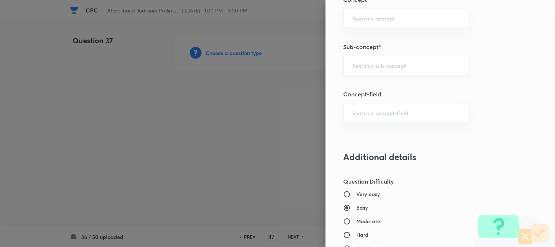
scroll to position [432, 0]
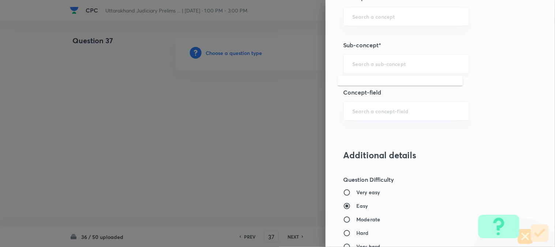
click at [358, 61] on input "text" at bounding box center [406, 63] width 108 height 7
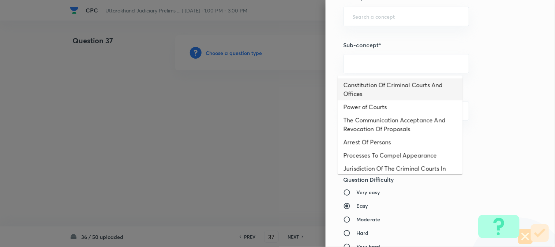
click at [391, 87] on li "Constitution Of Criminal Courts And Offices" at bounding box center [400, 89] width 125 height 22
type input "Constitution Of Criminal Courts And Offices"
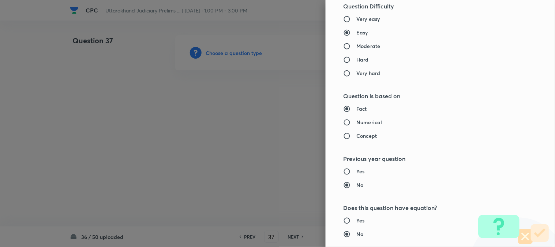
type input "Criminal Law"
type input "Criminal Procedure Code"
type input "Constitution Of Criminal Courts And Offices"
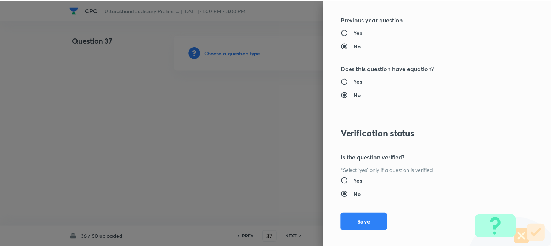
scroll to position [751, 0]
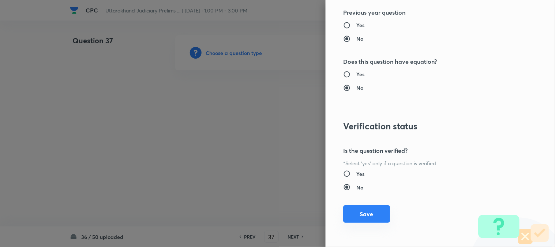
click at [373, 209] on button "Save" at bounding box center [366, 214] width 47 height 18
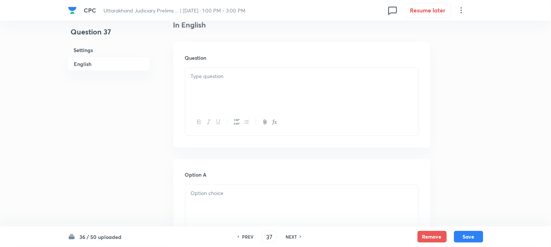
scroll to position [216, 0]
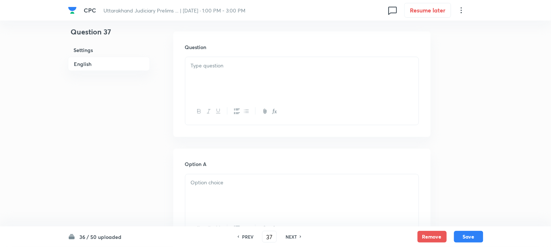
click at [218, 81] on div at bounding box center [301, 77] width 233 height 41
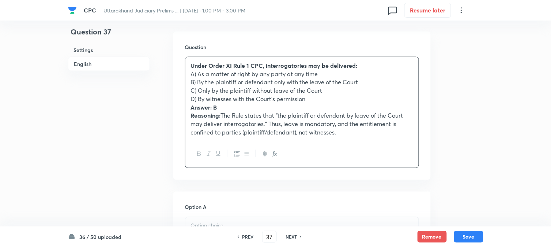
drag, startPoint x: 198, startPoint y: 74, endPoint x: 386, endPoint y: 74, distance: 187.6
click at [386, 74] on p "A) As a matter of right by any party at any time" at bounding box center [302, 74] width 222 height 8
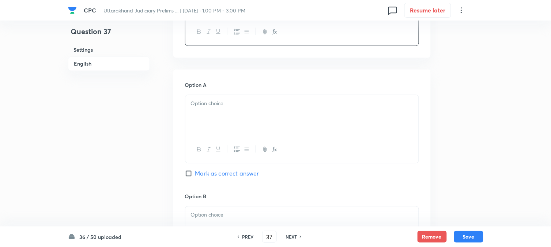
click at [212, 113] on div at bounding box center [301, 115] width 233 height 41
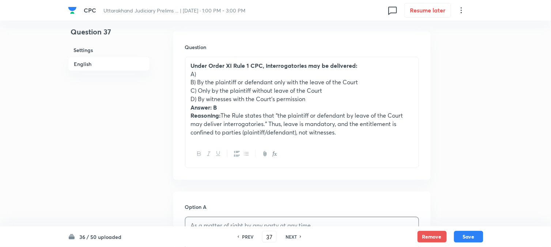
drag, startPoint x: 196, startPoint y: 83, endPoint x: 393, endPoint y: 83, distance: 196.8
click at [399, 85] on p "B) By the plaintiff or defendant only with the leave of the Court" at bounding box center [302, 82] width 222 height 8
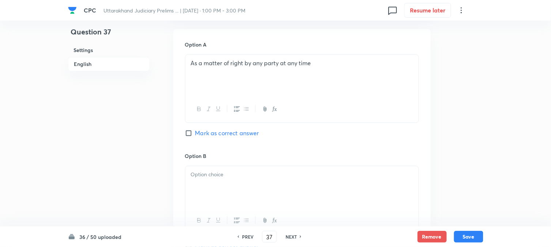
click at [213, 180] on div at bounding box center [301, 186] width 233 height 41
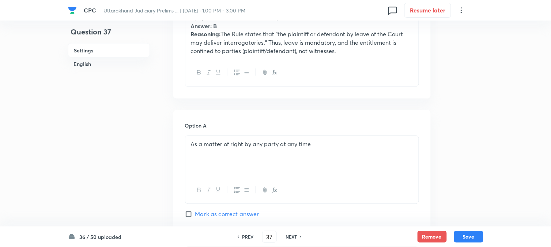
scroll to position [175, 0]
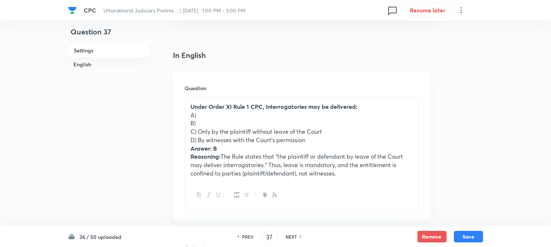
drag, startPoint x: 198, startPoint y: 129, endPoint x: 356, endPoint y: 132, distance: 157.7
click at [356, 132] on p "C) Only by the plaintiff without leave of the Court" at bounding box center [302, 131] width 222 height 8
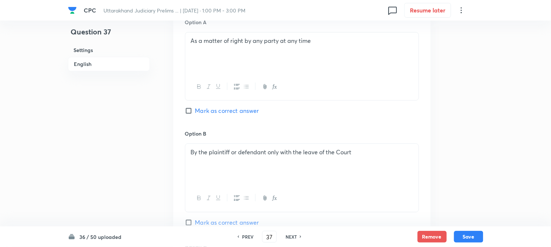
scroll to position [582, 0]
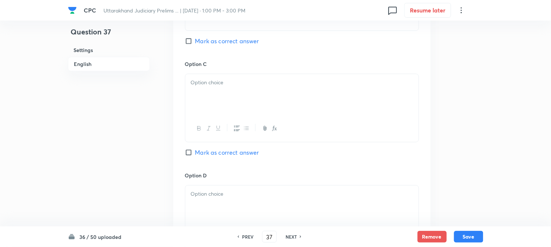
click at [208, 99] on div at bounding box center [301, 94] width 233 height 41
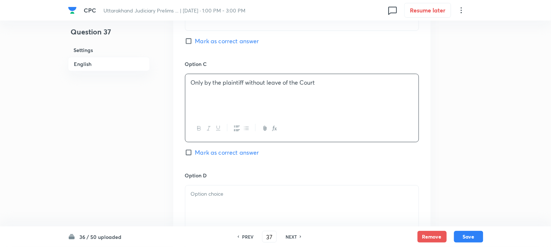
click at [233, 41] on span "Mark as correct answer" at bounding box center [227, 41] width 64 height 9
click at [195, 41] on input "Mark as correct answer" at bounding box center [190, 40] width 10 height 7
checkbox input "true"
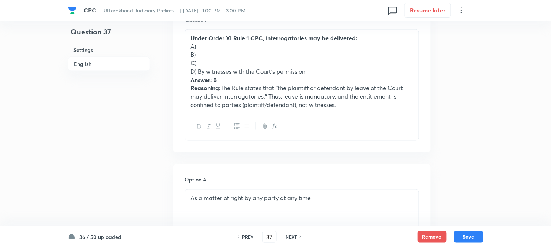
scroll to position [216, 0]
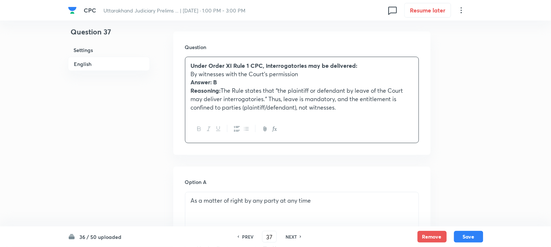
drag, startPoint x: 198, startPoint y: 98, endPoint x: 469, endPoint y: 139, distance: 274.2
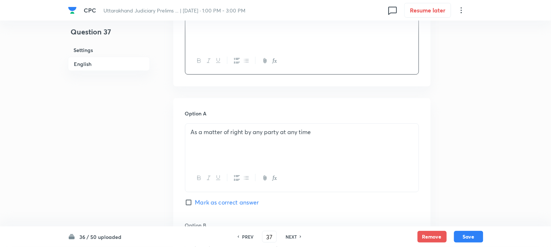
scroll to position [622, 0]
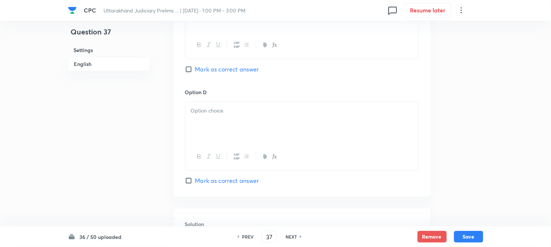
click at [198, 129] on div at bounding box center [301, 122] width 233 height 41
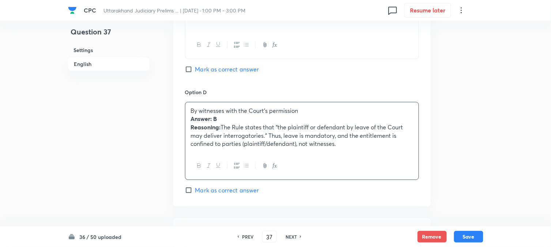
drag, startPoint x: 189, startPoint y: 119, endPoint x: 473, endPoint y: 176, distance: 289.5
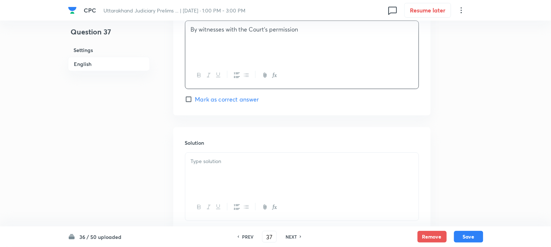
click at [217, 168] on div at bounding box center [301, 173] width 233 height 41
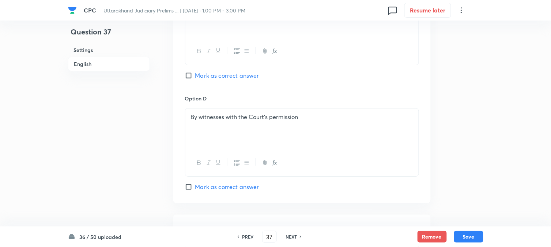
scroll to position [541, 0]
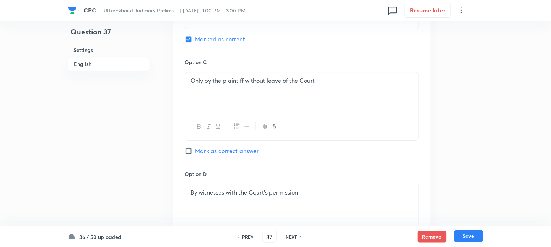
click at [465, 233] on button "Save" at bounding box center [468, 236] width 29 height 12
type input "38"
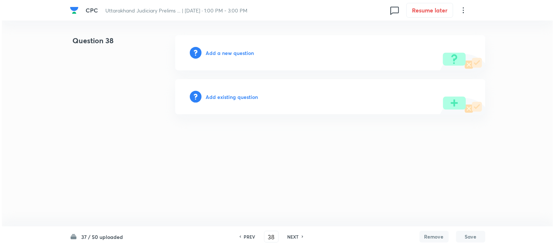
scroll to position [0, 0]
click at [232, 55] on h6 "Add a new question" at bounding box center [230, 53] width 48 height 8
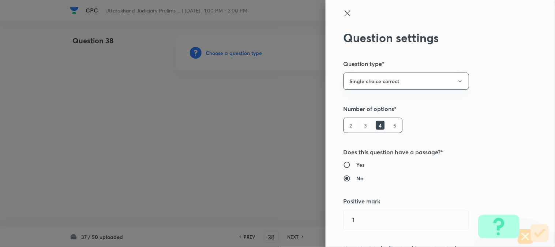
click at [232, 55] on div at bounding box center [277, 123] width 555 height 247
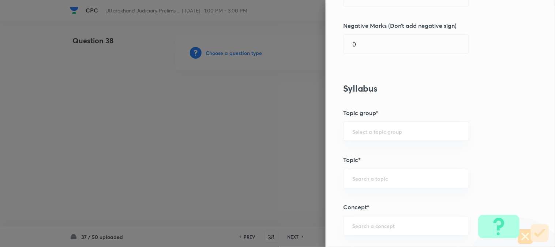
scroll to position [432, 0]
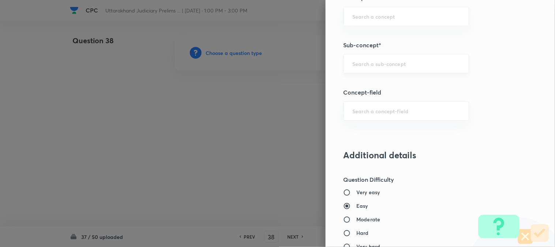
click at [387, 64] on input "text" at bounding box center [406, 63] width 108 height 7
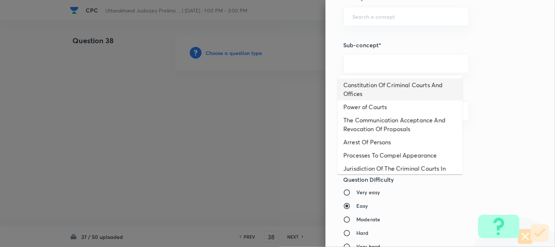
click at [394, 86] on li "Constitution Of Criminal Courts And Offices" at bounding box center [400, 89] width 125 height 22
type input "Constitution Of Criminal Courts And Offices"
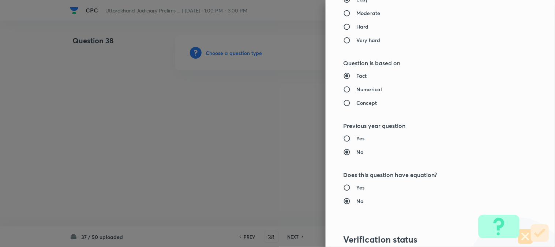
type input "Criminal Law"
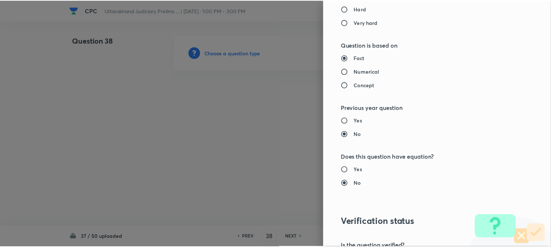
scroll to position [751, 0]
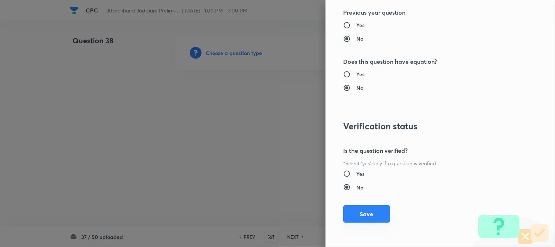
click at [364, 214] on button "Save" at bounding box center [366, 214] width 47 height 18
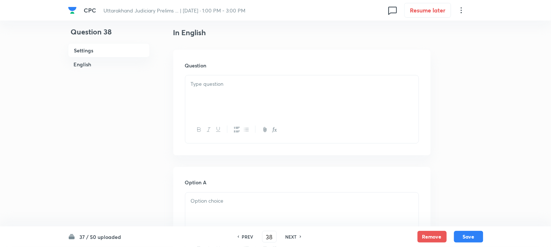
scroll to position [216, 0]
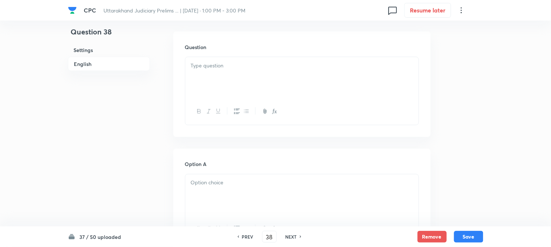
drag, startPoint x: 210, startPoint y: 73, endPoint x: 194, endPoint y: 93, distance: 25.3
click at [210, 73] on div at bounding box center [301, 77] width 233 height 41
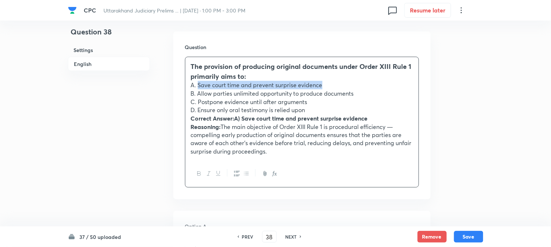
drag, startPoint x: 198, startPoint y: 83, endPoint x: 348, endPoint y: 87, distance: 150.4
click at [348, 87] on p "A. Save court time and prevent surprise evidence" at bounding box center [302, 85] width 222 height 8
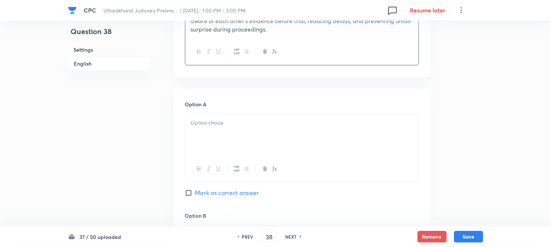
click at [207, 131] on div at bounding box center [301, 134] width 233 height 41
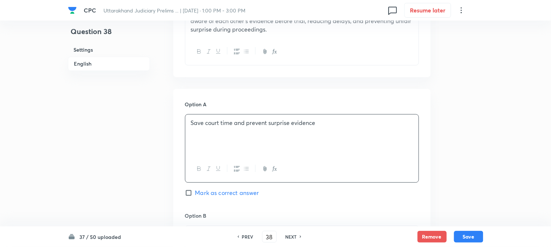
scroll to position [175, 0]
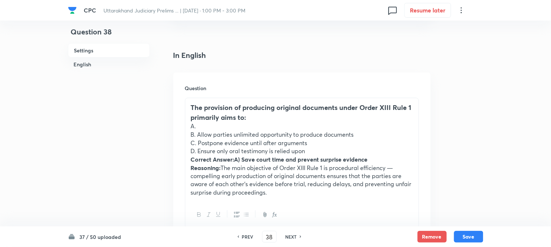
drag, startPoint x: 198, startPoint y: 132, endPoint x: 384, endPoint y: 137, distance: 186.2
click at [384, 137] on p "B. Allow parties unlimited opportunity to produce documents" at bounding box center [302, 134] width 222 height 8
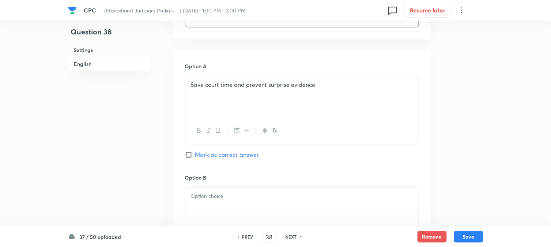
scroll to position [378, 0]
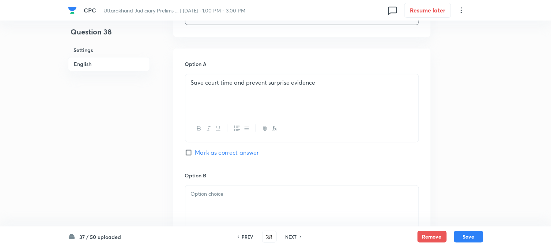
click at [218, 154] on span "Mark as correct answer" at bounding box center [227, 152] width 64 height 9
click at [195, 154] on input "Mark as correct answer" at bounding box center [190, 152] width 10 height 7
click at [211, 185] on div "Option B Mark as correct answer" at bounding box center [302, 226] width 234 height 111
click at [206, 194] on p at bounding box center [302, 193] width 222 height 8
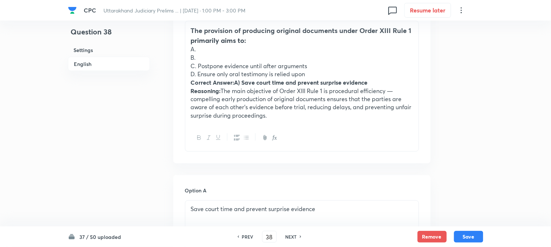
scroll to position [216, 0]
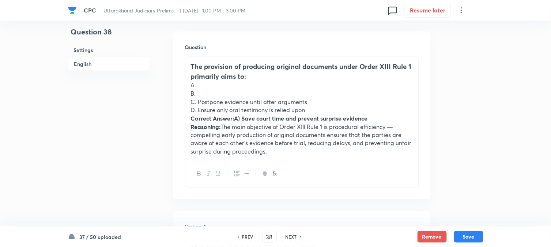
drag, startPoint x: 199, startPoint y: 101, endPoint x: 348, endPoint y: 105, distance: 148.9
click at [348, 105] on p "C. Postpone evidence until after arguments" at bounding box center [302, 102] width 222 height 8
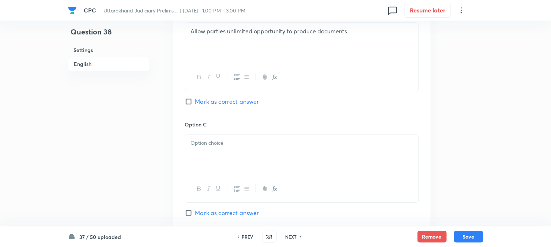
click at [207, 163] on div at bounding box center [301, 154] width 233 height 41
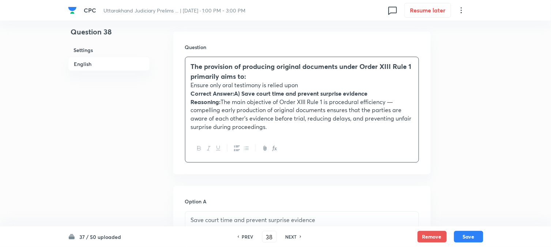
drag, startPoint x: 199, startPoint y: 107, endPoint x: 401, endPoint y: 155, distance: 207.9
click at [401, 155] on div "The provision of producing original documents under Order XIII Rule 1 primarily…" at bounding box center [302, 110] width 234 height 106
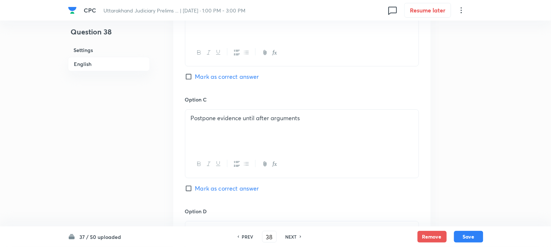
scroll to position [622, 0]
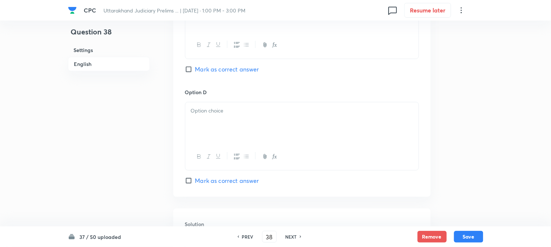
click at [187, 130] on div at bounding box center [301, 122] width 233 height 41
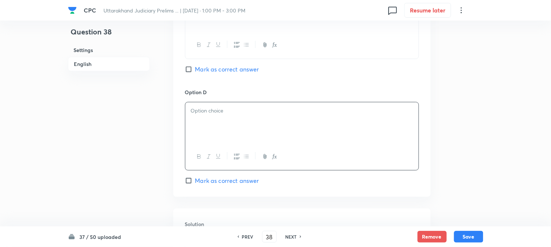
click at [191, 125] on div at bounding box center [301, 122] width 233 height 41
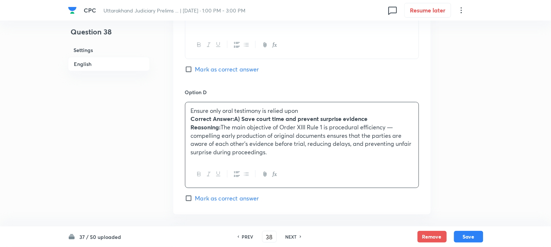
drag, startPoint x: 189, startPoint y: 123, endPoint x: 372, endPoint y: 176, distance: 190.1
click at [372, 176] on div "Ensure only oral testimony is relied upon Correct Answer:A) Save court time and…" at bounding box center [302, 145] width 234 height 86
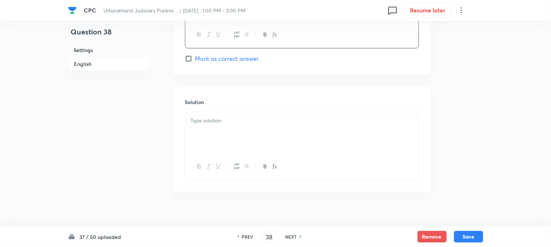
click at [221, 153] on div at bounding box center [301, 132] width 233 height 41
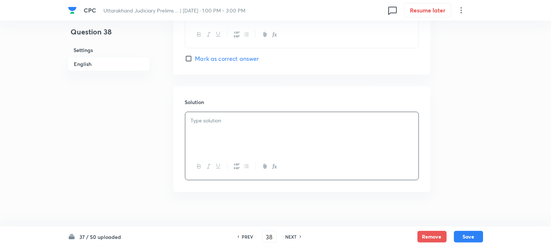
click at [219, 138] on div at bounding box center [301, 132] width 233 height 41
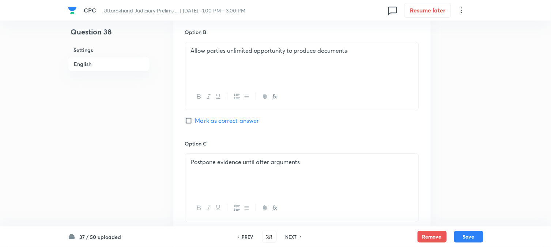
scroll to position [419, 0]
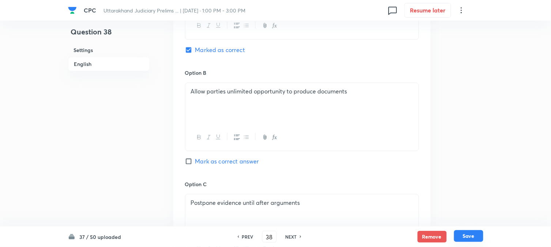
click at [469, 232] on button "Save" at bounding box center [468, 236] width 29 height 12
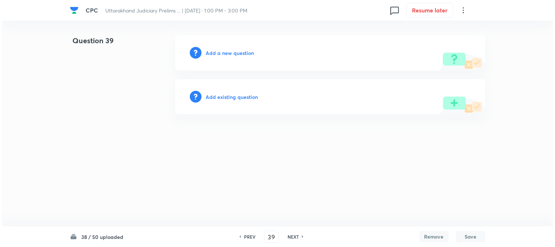
scroll to position [0, 0]
click at [240, 52] on h6 "Add a new question" at bounding box center [230, 53] width 48 height 8
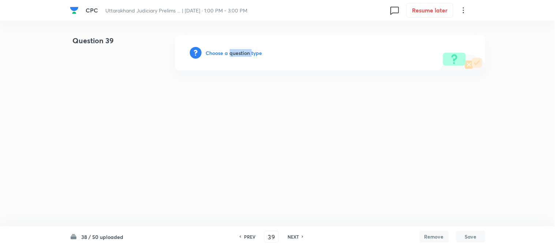
click at [240, 52] on h6 "Choose a question type" at bounding box center [234, 53] width 56 height 8
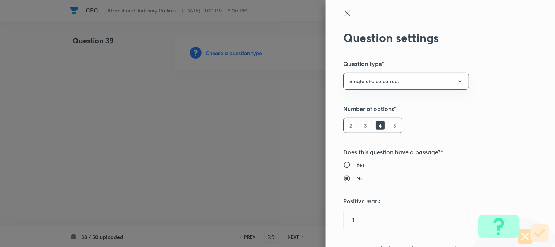
click at [240, 52] on div at bounding box center [277, 123] width 555 height 247
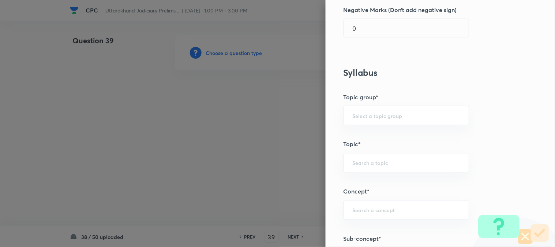
scroll to position [432, 0]
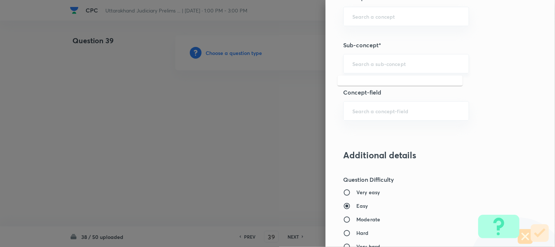
click at [364, 63] on input "text" at bounding box center [406, 63] width 108 height 7
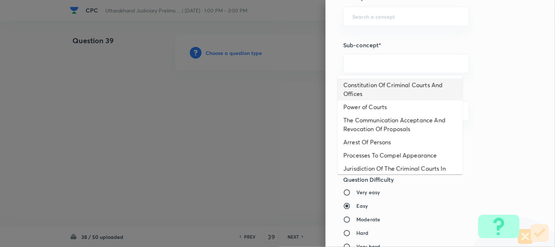
click at [382, 89] on li "Constitution Of Criminal Courts And Offices" at bounding box center [400, 89] width 125 height 22
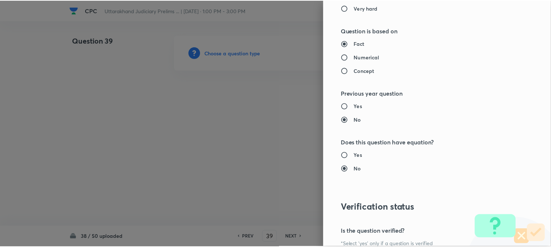
scroll to position [751, 0]
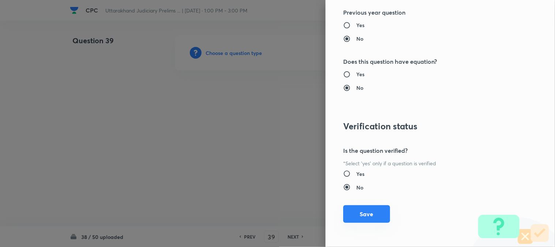
click at [368, 211] on button "Save" at bounding box center [366, 214] width 47 height 18
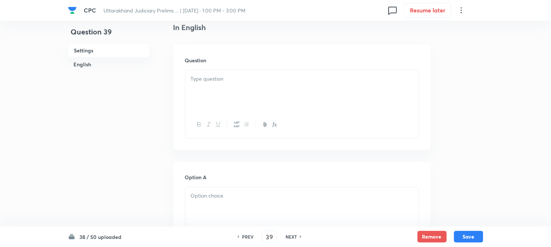
scroll to position [216, 0]
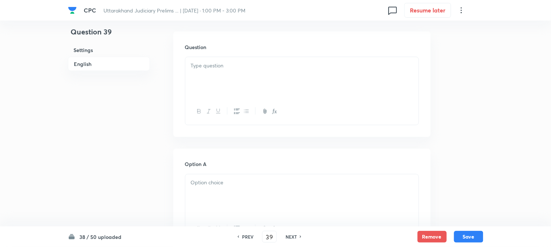
click at [218, 83] on div at bounding box center [301, 77] width 233 height 41
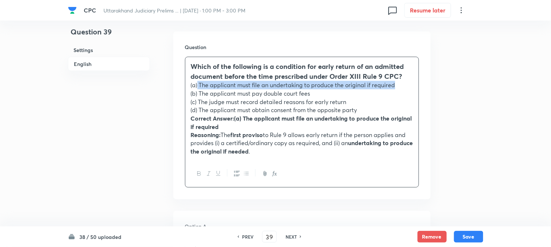
drag, startPoint x: 198, startPoint y: 84, endPoint x: 417, endPoint y: 85, distance: 219.1
click at [417, 85] on div "Which of the following is a condition for early return of an admitted document …" at bounding box center [301, 108] width 233 height 103
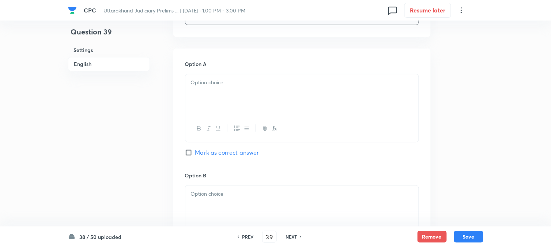
click at [208, 114] on div at bounding box center [301, 94] width 233 height 41
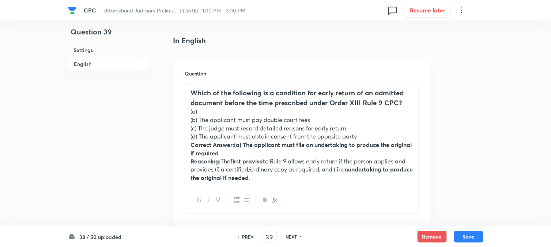
scroll to position [175, 0]
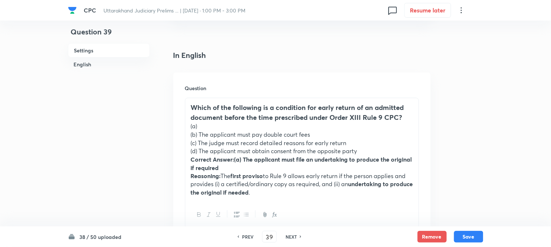
drag, startPoint x: 198, startPoint y: 133, endPoint x: 339, endPoint y: 135, distance: 140.8
click at [339, 135] on p "(b) The applicant must pay double court fees" at bounding box center [302, 134] width 222 height 8
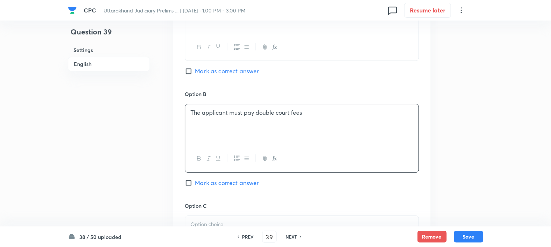
click at [206, 119] on div "The applicant must pay double court fees" at bounding box center [301, 124] width 233 height 41
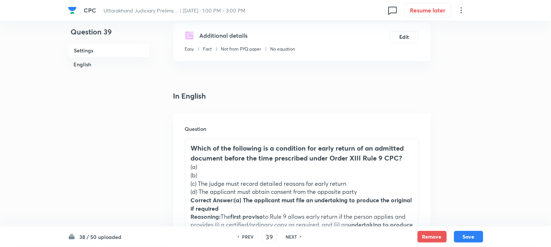
drag, startPoint x: 198, startPoint y: 181, endPoint x: 378, endPoint y: 179, distance: 180.0
click at [380, 182] on p "(c) The judge must record detailed reasons for early return" at bounding box center [302, 183] width 222 height 8
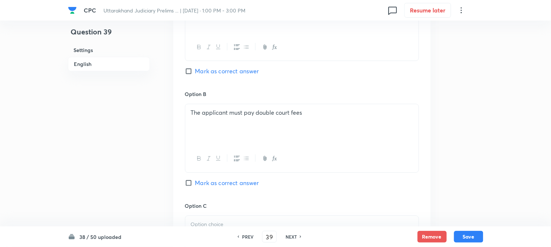
click at [224, 72] on span "Mark as correct answer" at bounding box center [227, 71] width 64 height 9
click at [195, 72] on input "Mark as correct answer" at bounding box center [190, 70] width 10 height 7
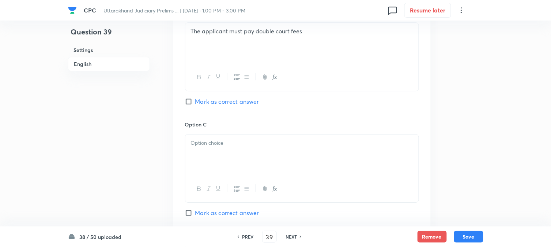
click at [207, 149] on div at bounding box center [301, 154] width 233 height 41
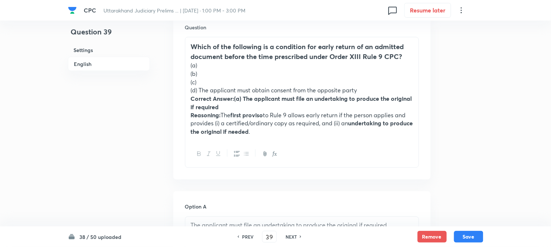
scroll to position [216, 0]
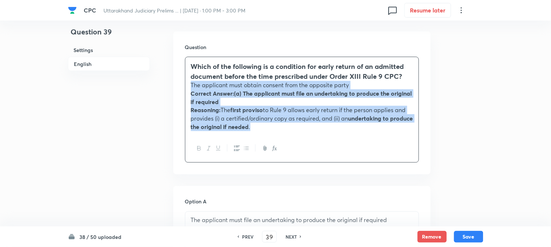
drag, startPoint x: 200, startPoint y: 110, endPoint x: 357, endPoint y: 150, distance: 162.3
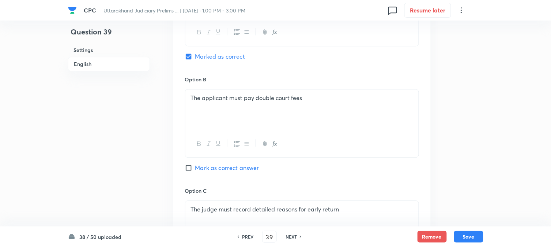
scroll to position [622, 0]
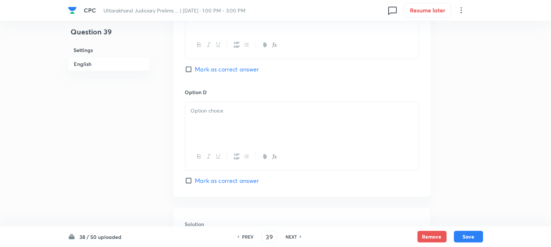
click at [196, 132] on div at bounding box center [301, 122] width 233 height 41
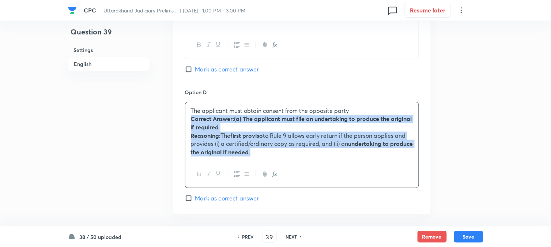
drag, startPoint x: 188, startPoint y: 122, endPoint x: 367, endPoint y: 177, distance: 187.1
click at [367, 177] on div "The applicant must obtain consent from the opposite party Correct Answer:(a) Th…" at bounding box center [302, 145] width 234 height 86
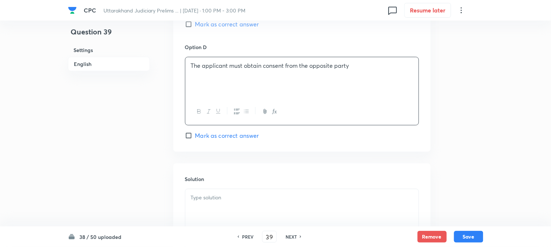
scroll to position [744, 0]
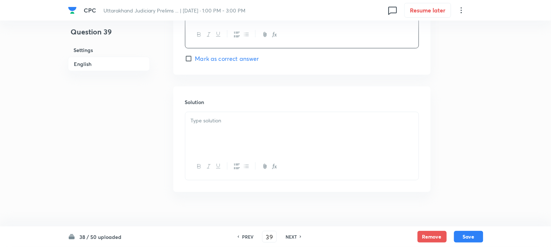
click at [205, 162] on button "button" at bounding box center [209, 166] width 10 height 9
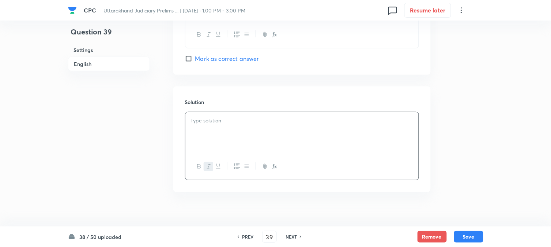
click at [230, 143] on div "﻿" at bounding box center [301, 132] width 233 height 41
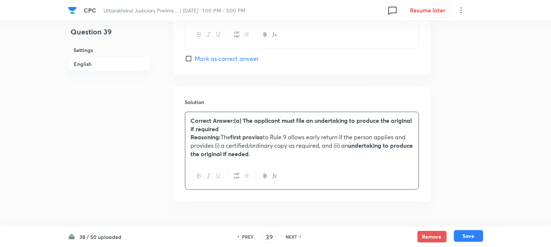
click at [476, 236] on button "Save" at bounding box center [468, 236] width 29 height 12
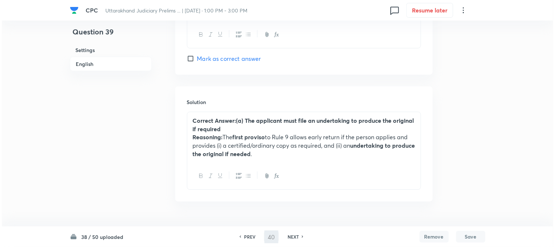
scroll to position [0, 0]
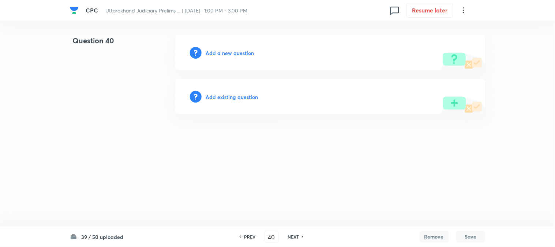
click at [234, 50] on h6 "Add a new question" at bounding box center [230, 53] width 48 height 8
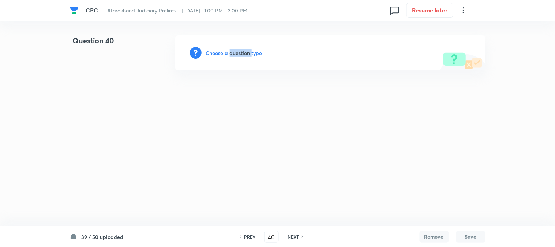
click at [234, 50] on h6 "Choose a question type" at bounding box center [234, 53] width 56 height 8
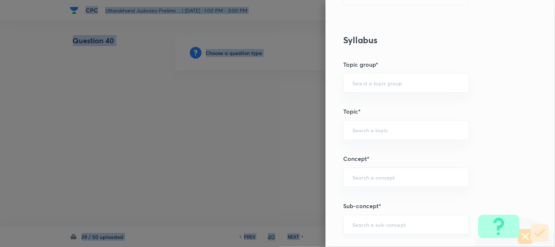
scroll to position [432, 0]
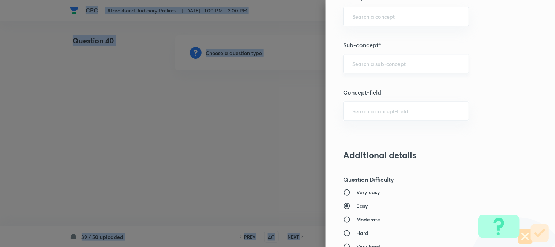
click at [388, 71] on div "​" at bounding box center [406, 63] width 126 height 19
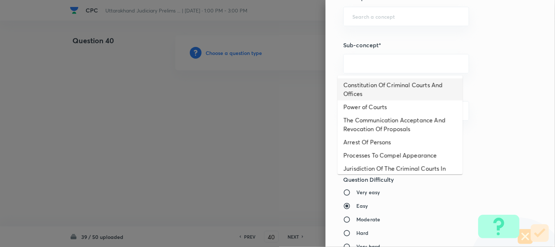
click at [376, 87] on li "Constitution Of Criminal Courts And Offices" at bounding box center [400, 89] width 125 height 22
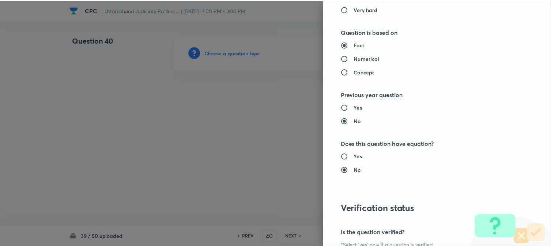
scroll to position [751, 0]
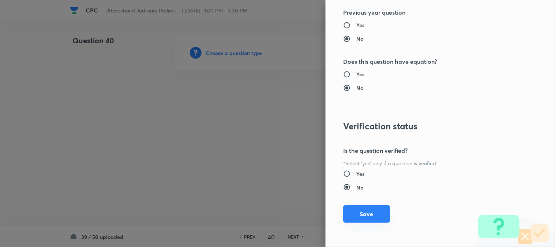
click at [368, 209] on button "Save" at bounding box center [366, 214] width 47 height 18
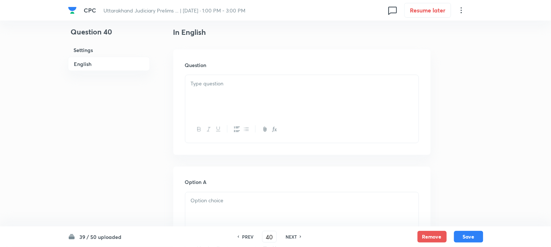
scroll to position [216, 0]
click at [231, 76] on div at bounding box center [301, 77] width 233 height 41
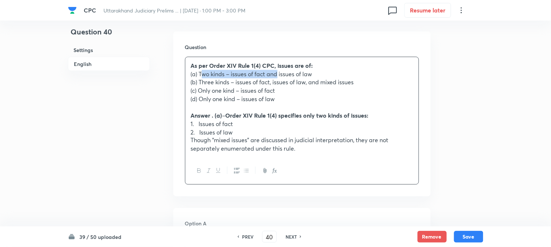
drag, startPoint x: 200, startPoint y: 75, endPoint x: 277, endPoint y: 75, distance: 76.4
click at [277, 75] on p "(a) Two kinds – issues of fact and issues of law" at bounding box center [302, 74] width 222 height 8
click at [204, 76] on p "(a) Two kinds – issues of fact and issues of law" at bounding box center [302, 74] width 222 height 8
drag, startPoint x: 199, startPoint y: 75, endPoint x: 339, endPoint y: 72, distance: 140.8
click at [339, 72] on p "(a) Two kinds – issues of fact and issues of law" at bounding box center [302, 74] width 222 height 8
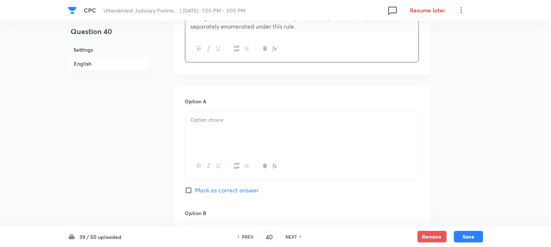
drag, startPoint x: 205, startPoint y: 107, endPoint x: 205, endPoint y: 119, distance: 12.4
click at [205, 108] on div "Option A Mark as correct answer" at bounding box center [302, 153] width 234 height 111
click at [205, 128] on div at bounding box center [301, 132] width 233 height 41
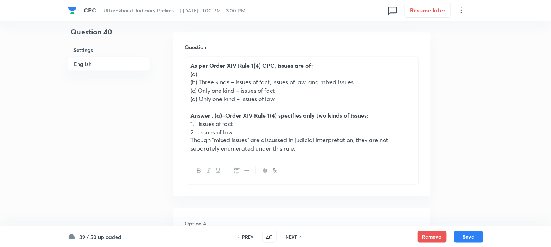
drag, startPoint x: 200, startPoint y: 82, endPoint x: 364, endPoint y: 79, distance: 163.9
click at [364, 79] on p "(b) Three kinds – issues of fact, issues of law, and mixed issues" at bounding box center [302, 82] width 222 height 8
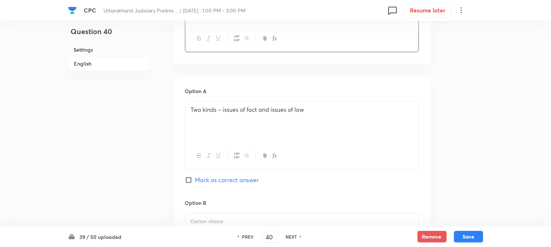
scroll to position [378, 0]
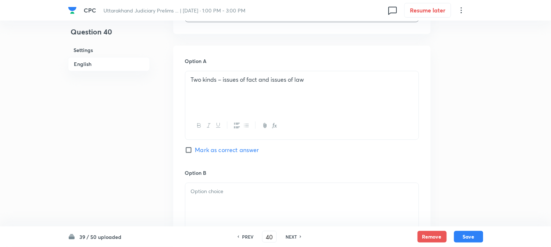
click at [218, 148] on span "Mark as correct answer" at bounding box center [227, 149] width 64 height 9
click at [195, 148] on input "Mark as correct answer" at bounding box center [190, 149] width 10 height 7
click at [215, 191] on p "Three kinds – issues of fact, issues of law, and mixed issues" at bounding box center [302, 191] width 222 height 8
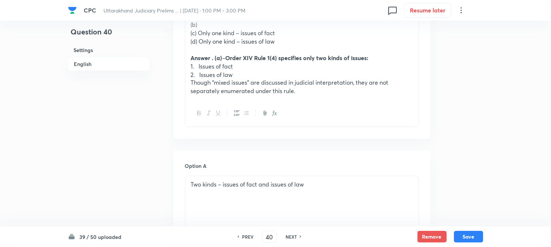
scroll to position [134, 0]
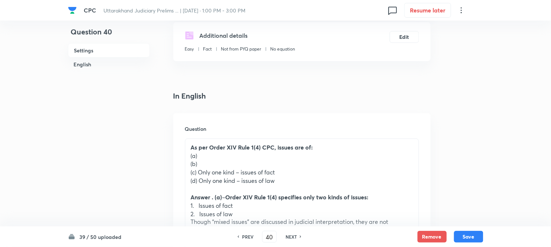
drag, startPoint x: 198, startPoint y: 173, endPoint x: 320, endPoint y: 166, distance: 122.0
click at [324, 171] on p "(c) Only one kind – issues of fact" at bounding box center [302, 172] width 222 height 8
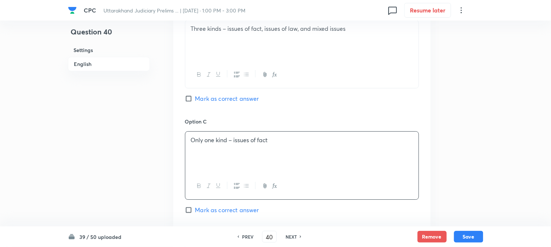
click at [200, 151] on div "Only one kind – issues of fact" at bounding box center [301, 151] width 233 height 41
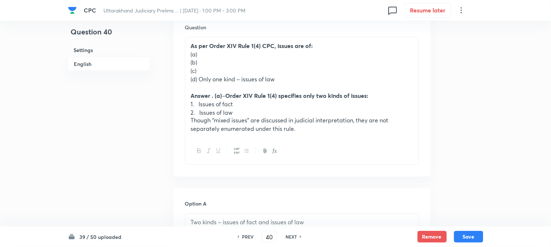
scroll to position [216, 0]
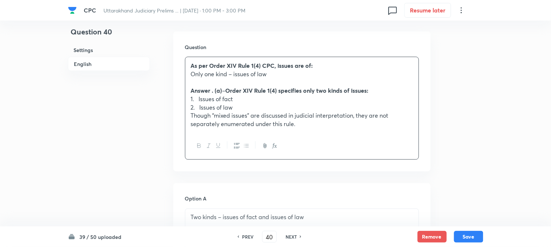
drag, startPoint x: 200, startPoint y: 97, endPoint x: 421, endPoint y: 162, distance: 229.8
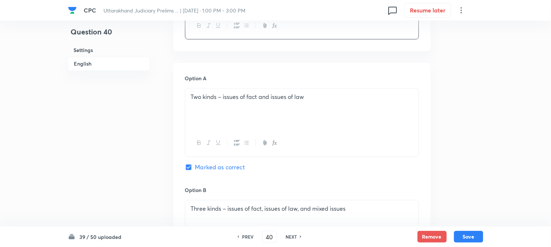
scroll to position [582, 0]
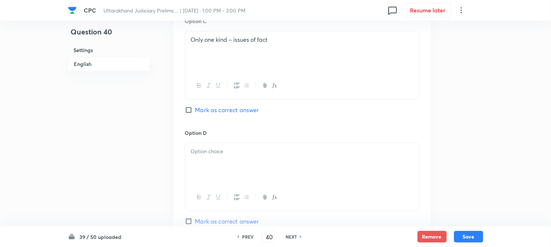
click at [203, 160] on div at bounding box center [301, 163] width 233 height 41
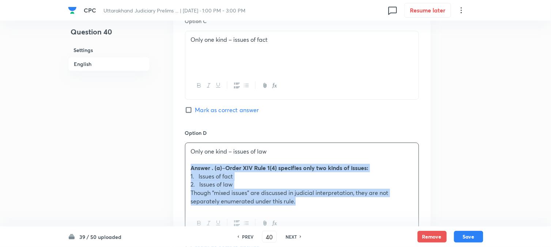
drag, startPoint x: 189, startPoint y: 167, endPoint x: 402, endPoint y: 210, distance: 217.2
click at [401, 211] on div "Only one kind – issues of law Answer . (a) – Order XIV Rule 1(4) specifies only…" at bounding box center [302, 189] width 234 height 94
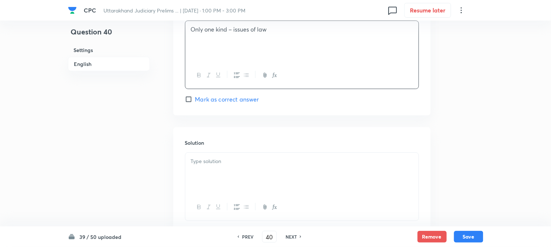
click at [219, 167] on div at bounding box center [301, 173] width 233 height 41
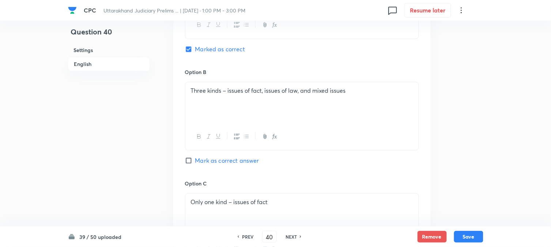
scroll to position [378, 0]
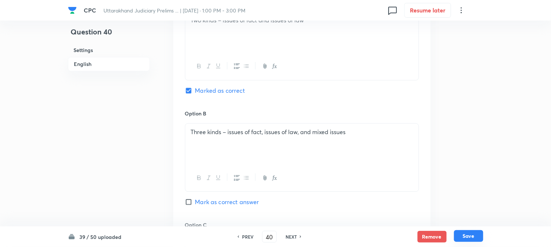
click at [465, 235] on button "Save" at bounding box center [468, 236] width 29 height 12
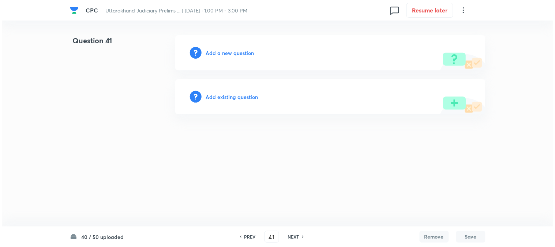
scroll to position [0, 0]
click at [248, 50] on h6 "Add a new question" at bounding box center [230, 53] width 48 height 8
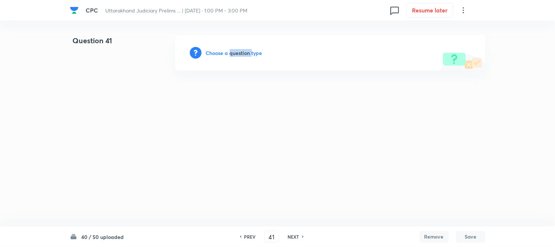
click at [248, 50] on h6 "Choose a question type" at bounding box center [234, 53] width 56 height 8
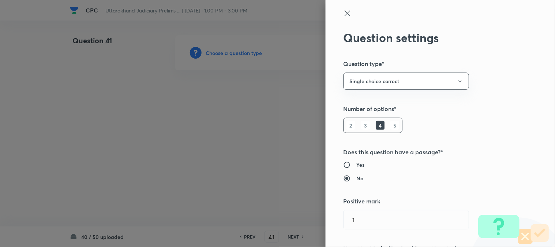
click at [248, 50] on div at bounding box center [277, 123] width 555 height 247
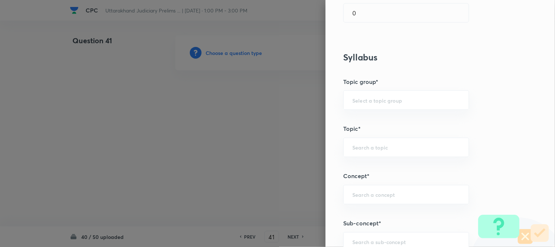
scroll to position [432, 0]
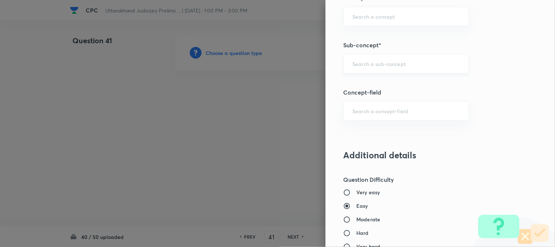
click at [370, 59] on div "​" at bounding box center [406, 63] width 126 height 19
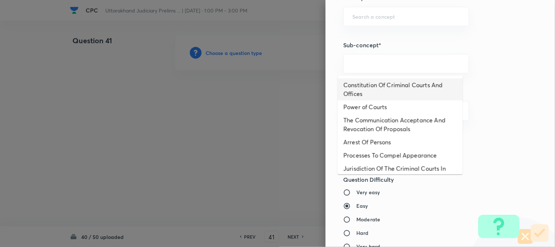
click at [399, 84] on li "Constitution Of Criminal Courts And Offices" at bounding box center [400, 89] width 125 height 22
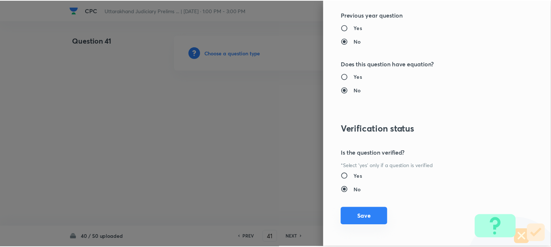
scroll to position [751, 0]
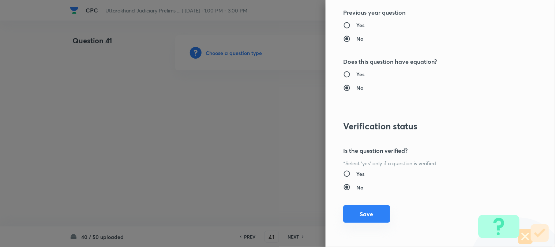
click at [365, 215] on button "Save" at bounding box center [366, 214] width 47 height 18
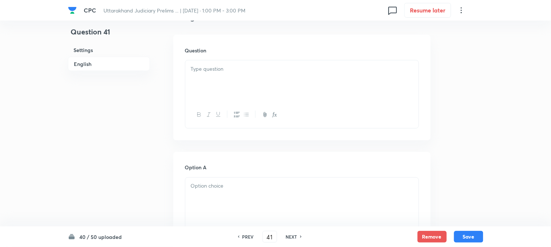
scroll to position [216, 0]
click at [210, 68] on p at bounding box center [302, 65] width 222 height 8
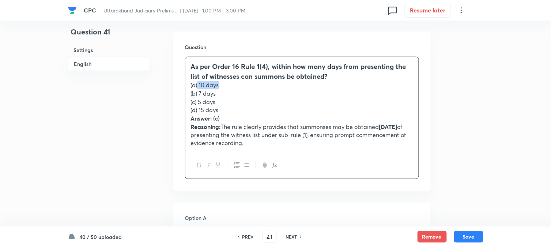
drag, startPoint x: 198, startPoint y: 83, endPoint x: 229, endPoint y: 84, distance: 30.4
click at [229, 84] on p "(a) 10 days" at bounding box center [302, 85] width 222 height 8
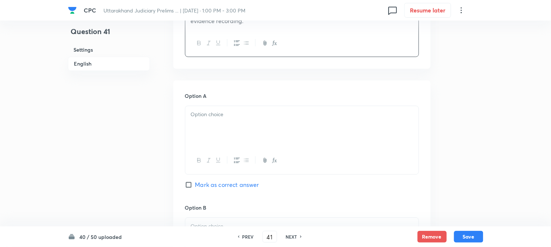
click at [197, 119] on div at bounding box center [301, 126] width 233 height 41
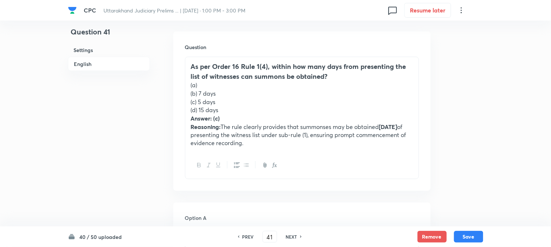
drag, startPoint x: 200, startPoint y: 89, endPoint x: 226, endPoint y: 94, distance: 26.5
click at [226, 94] on p "(b) 7 days" at bounding box center [302, 93] width 222 height 8
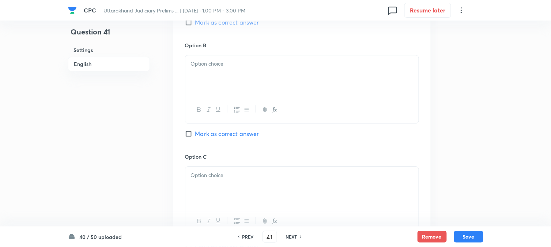
click at [203, 89] on div at bounding box center [301, 75] width 233 height 41
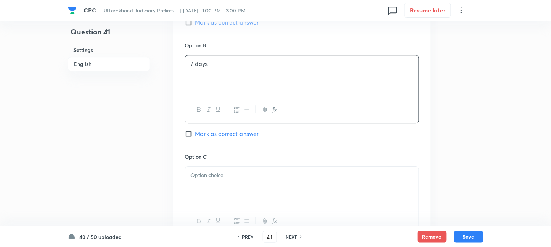
scroll to position [175, 0]
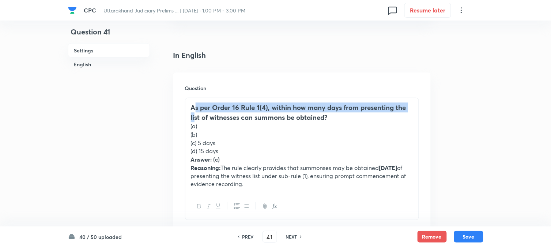
drag, startPoint x: 196, startPoint y: 102, endPoint x: 195, endPoint y: 134, distance: 31.1
click at [195, 126] on div "As per Order 16 Rule 1(4), within how many days from presenting the list of wit…" at bounding box center [301, 145] width 233 height 95
drag, startPoint x: 199, startPoint y: 141, endPoint x: 230, endPoint y: 141, distance: 31.8
click at [230, 141] on p "(c) 5 days" at bounding box center [302, 143] width 222 height 8
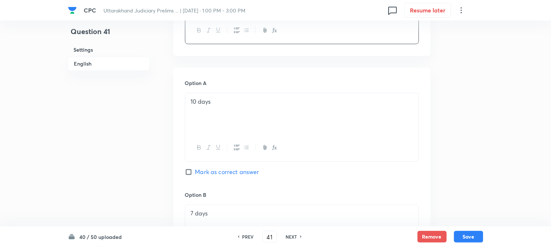
scroll to position [582, 0]
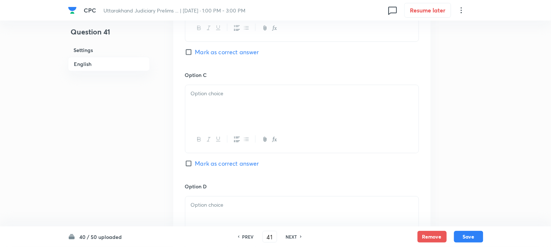
click at [207, 110] on div at bounding box center [301, 105] width 233 height 41
click at [218, 165] on span "Mark as correct answer" at bounding box center [227, 163] width 64 height 9
click at [195, 165] on input "Mark as correct answer" at bounding box center [190, 162] width 10 height 7
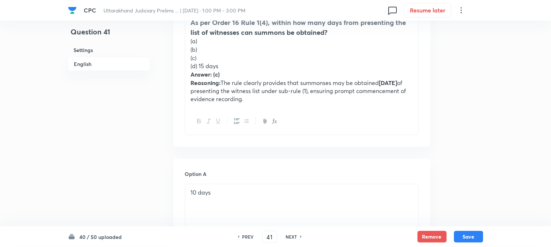
scroll to position [256, 0]
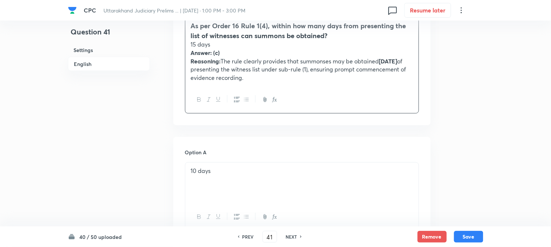
drag, startPoint x: 198, startPoint y: 68, endPoint x: 388, endPoint y: 104, distance: 193.7
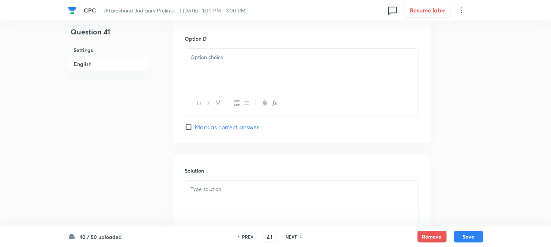
scroll to position [622, 0]
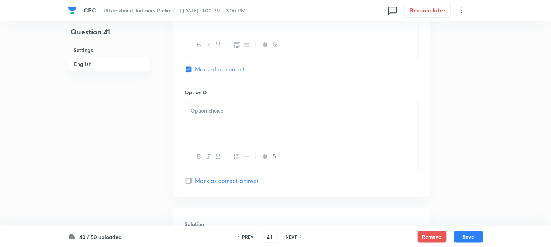
click at [198, 119] on div at bounding box center [301, 122] width 233 height 41
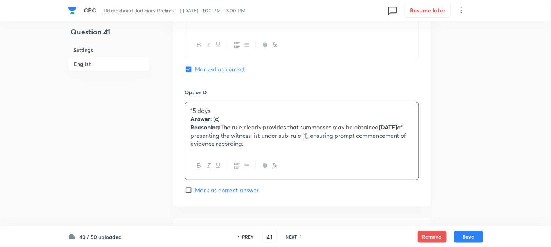
drag, startPoint x: 187, startPoint y: 119, endPoint x: 378, endPoint y: 160, distance: 195.8
click at [378, 160] on div "15 days Answer: (c) Reasoning: The rule clearly provides that summonses may be …" at bounding box center [302, 141] width 234 height 78
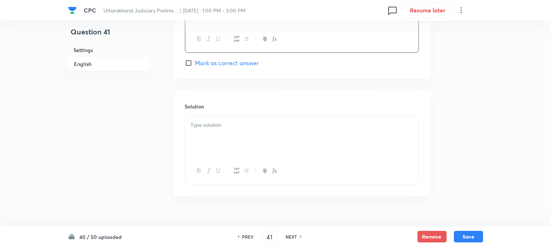
scroll to position [744, 0]
drag, startPoint x: 200, startPoint y: 159, endPoint x: 213, endPoint y: 157, distance: 12.6
click at [201, 159] on div at bounding box center [301, 166] width 233 height 27
click at [237, 137] on div at bounding box center [301, 132] width 233 height 41
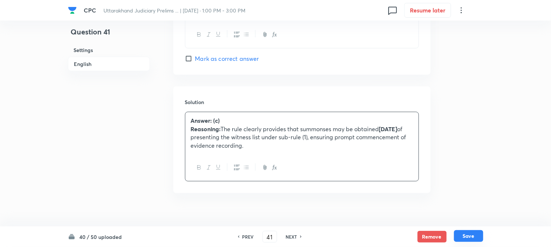
click at [470, 238] on button "Save" at bounding box center [468, 236] width 29 height 12
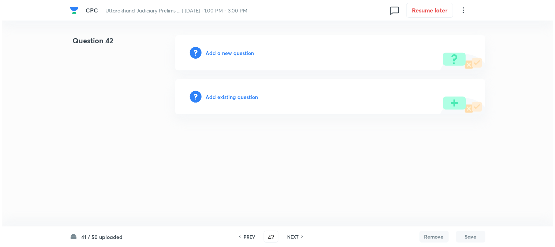
scroll to position [0, 0]
click at [235, 59] on div "Add a new question" at bounding box center [330, 52] width 310 height 35
click at [237, 55] on h6 "Add a new question" at bounding box center [230, 53] width 48 height 8
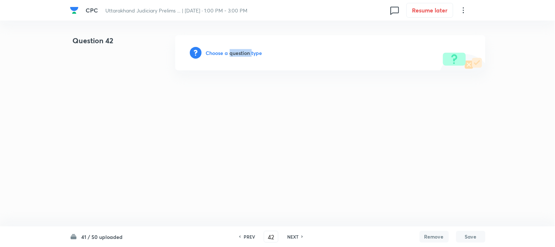
click at [237, 55] on h6 "Choose a question type" at bounding box center [234, 53] width 56 height 8
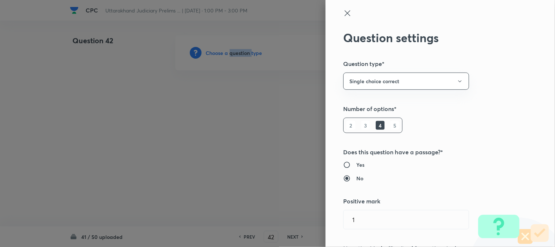
click at [237, 55] on div at bounding box center [277, 123] width 555 height 247
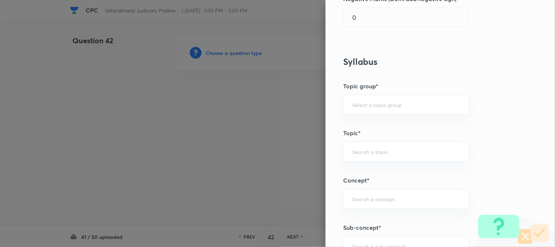
scroll to position [432, 0]
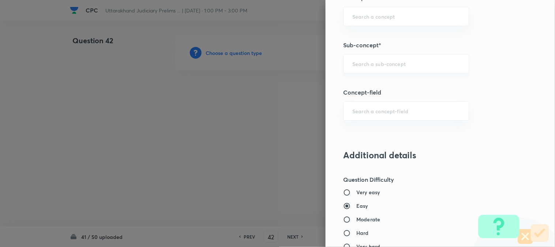
click at [374, 62] on input "text" at bounding box center [406, 63] width 108 height 7
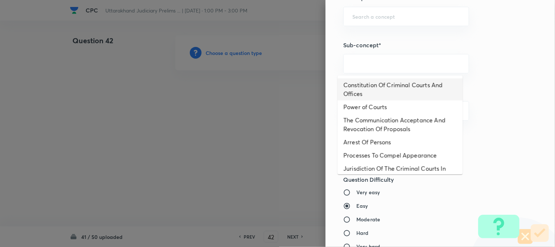
click at [399, 89] on li "Constitution Of Criminal Courts And Offices" at bounding box center [400, 89] width 125 height 22
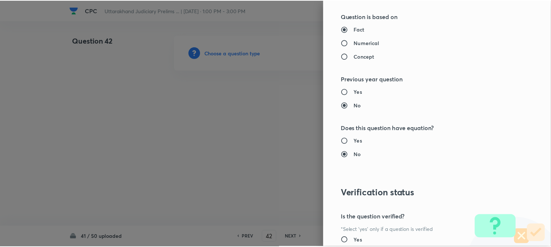
scroll to position [751, 0]
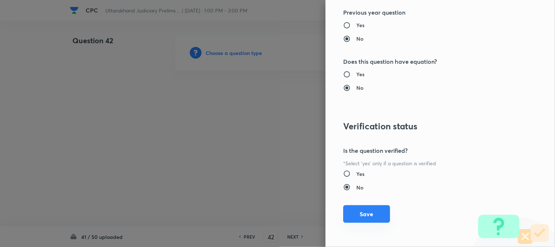
click at [355, 222] on div "Question settings Question type* Single choice correct Number of options* 2 3 4…" at bounding box center [440, 123] width 229 height 247
click at [367, 206] on button "Save" at bounding box center [366, 214] width 47 height 18
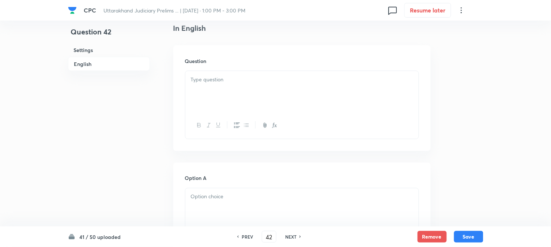
scroll to position [216, 0]
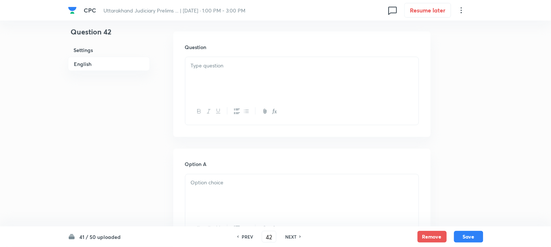
click at [216, 76] on div at bounding box center [301, 77] width 233 height 41
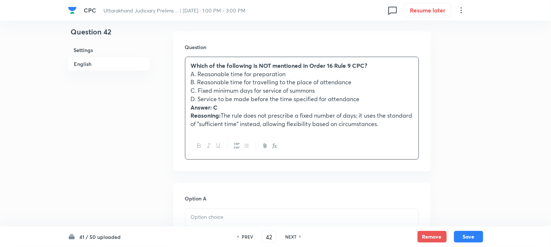
drag, startPoint x: 197, startPoint y: 76, endPoint x: 289, endPoint y: 75, distance: 92.2
click at [289, 75] on p "A. Reasonable time for preparation" at bounding box center [302, 74] width 222 height 8
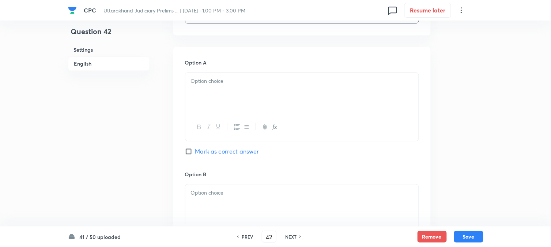
scroll to position [378, 0]
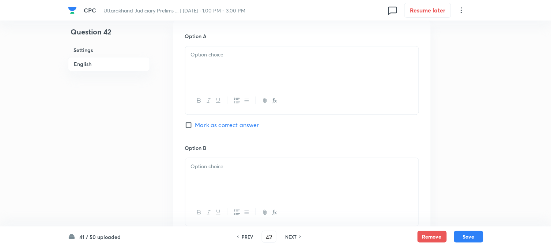
click at [204, 103] on button "button" at bounding box center [209, 100] width 10 height 9
click at [205, 82] on div "Reasonable time for preparation" at bounding box center [301, 66] width 233 height 41
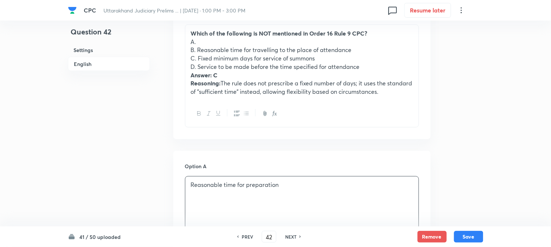
scroll to position [216, 0]
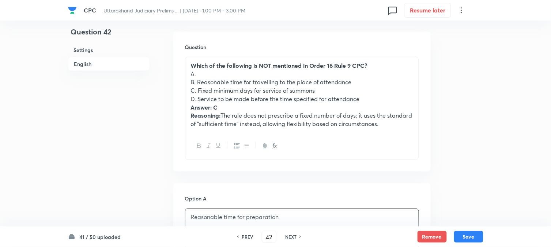
drag, startPoint x: 199, startPoint y: 83, endPoint x: 387, endPoint y: 90, distance: 187.8
click at [387, 90] on div "Which of the following is NOT mentioned in Order 16 Rule 9 CPC? A. B. Reasonabl…" at bounding box center [301, 94] width 233 height 75
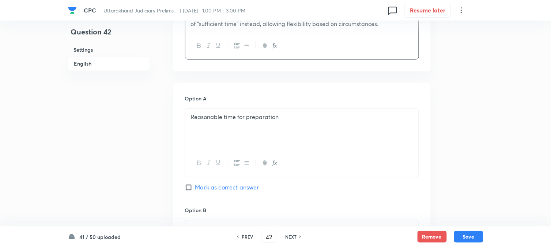
scroll to position [500, 0]
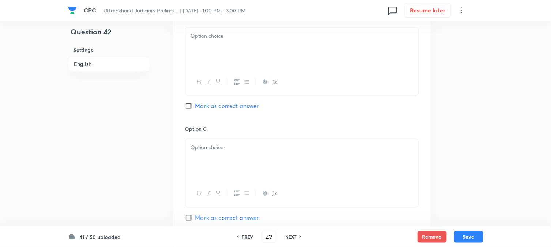
click at [202, 49] on div at bounding box center [301, 47] width 233 height 41
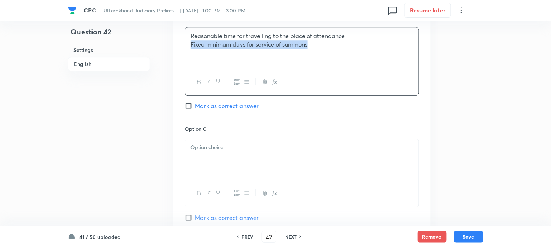
drag, startPoint x: 199, startPoint y: 46, endPoint x: 387, endPoint y: 65, distance: 188.6
click at [396, 61] on div "Reasonable time for travelling to the place of attendance Fixed minimum days fo…" at bounding box center [301, 47] width 233 height 41
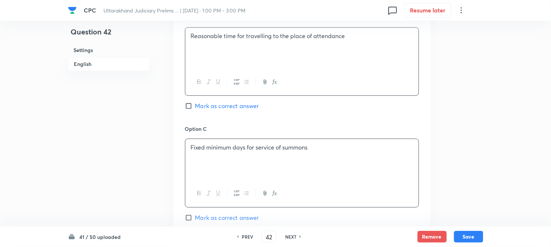
click at [214, 171] on div "Fixed minimum days for service of summons" at bounding box center [301, 159] width 233 height 41
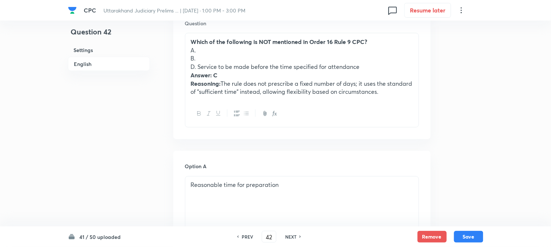
scroll to position [216, 0]
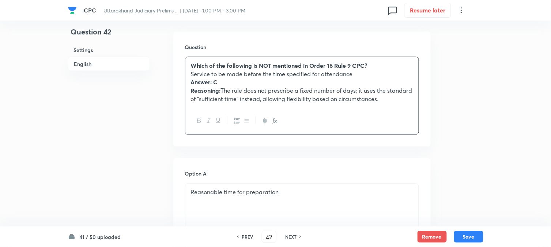
drag, startPoint x: 196, startPoint y: 90, endPoint x: 516, endPoint y: 132, distance: 322.7
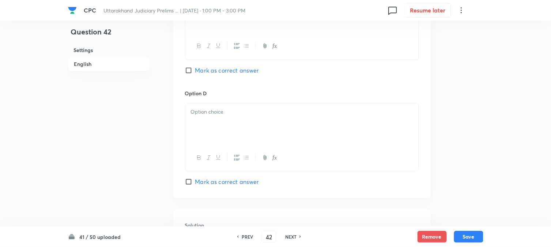
scroll to position [622, 0]
click at [217, 69] on span "Mark as correct answer" at bounding box center [227, 69] width 64 height 9
click at [195, 69] on input "Mark as correct answer" at bounding box center [190, 68] width 10 height 7
click at [200, 121] on div at bounding box center [301, 122] width 233 height 41
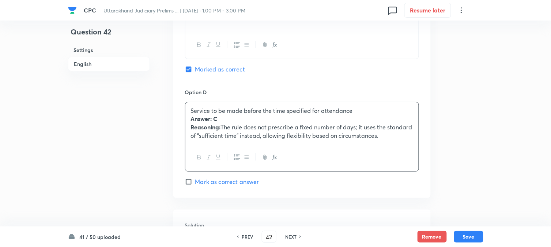
drag, startPoint x: 188, startPoint y: 121, endPoint x: 537, endPoint y: 165, distance: 351.7
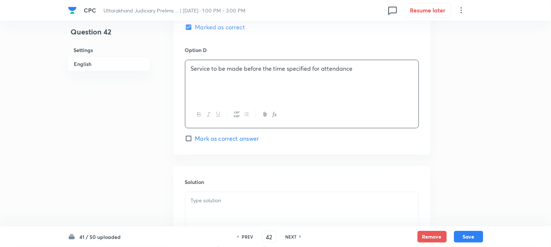
scroll to position [703, 0]
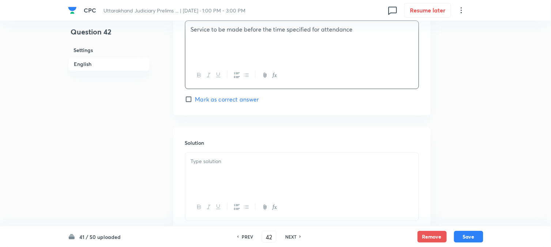
drag, startPoint x: 207, startPoint y: 165, endPoint x: 210, endPoint y: 170, distance: 5.6
click at [210, 170] on div at bounding box center [301, 173] width 233 height 41
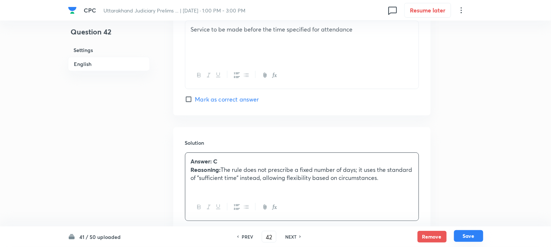
click at [477, 236] on button "Save" at bounding box center [468, 236] width 29 height 12
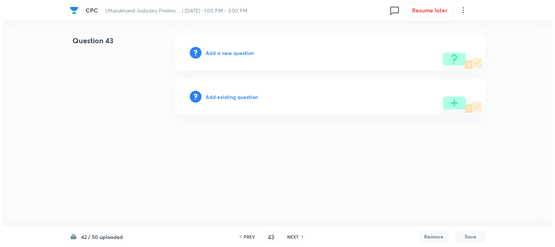
scroll to position [0, 0]
click at [232, 55] on h6 "Add a new question" at bounding box center [230, 53] width 48 height 8
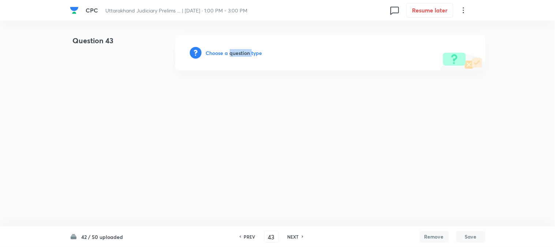
click at [232, 55] on h6 "Choose a question type" at bounding box center [234, 53] width 56 height 8
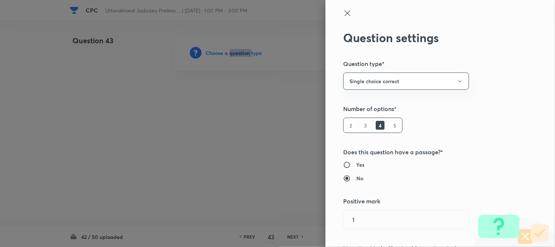
click at [232, 55] on div at bounding box center [277, 123] width 555 height 247
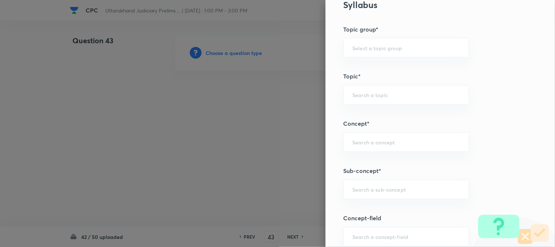
scroll to position [432, 0]
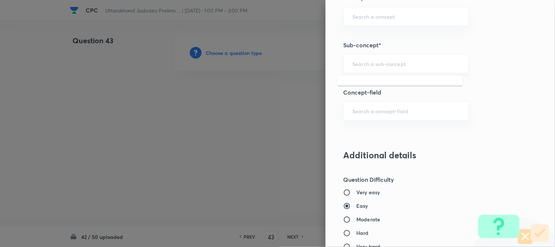
click at [373, 64] on input "text" at bounding box center [406, 63] width 108 height 7
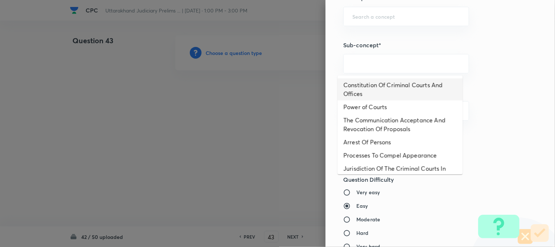
click at [394, 89] on li "Constitution Of Criminal Courts And Offices" at bounding box center [400, 89] width 125 height 22
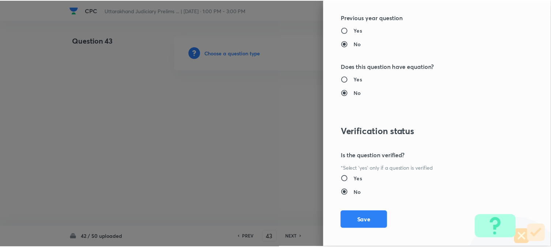
scroll to position [751, 0]
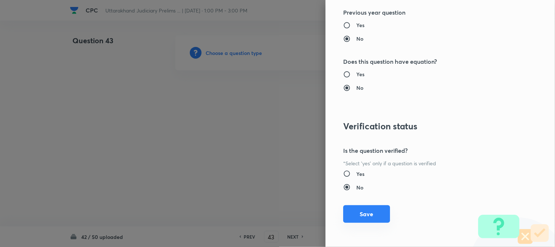
click at [365, 214] on button "Save" at bounding box center [366, 214] width 47 height 18
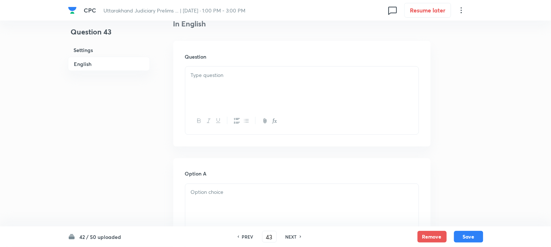
scroll to position [216, 0]
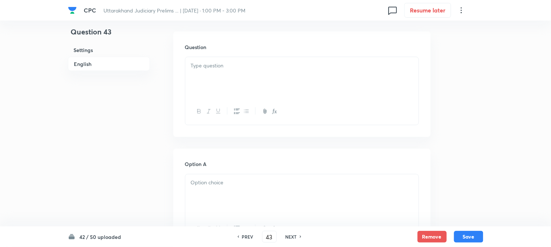
drag, startPoint x: 213, startPoint y: 82, endPoint x: 210, endPoint y: 85, distance: 4.2
click at [213, 82] on div at bounding box center [301, 77] width 233 height 41
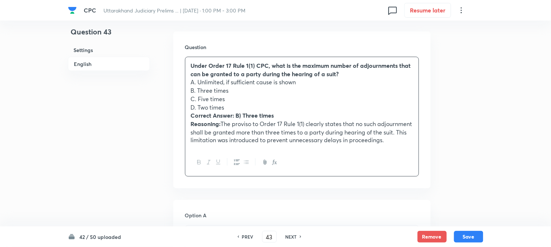
drag, startPoint x: 198, startPoint y: 82, endPoint x: 327, endPoint y: 82, distance: 128.4
click at [327, 82] on p "A. Unlimited, if sufficient cause is shown" at bounding box center [302, 82] width 222 height 8
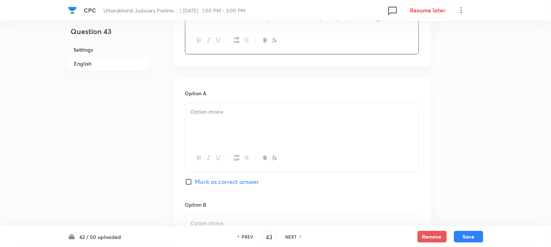
click at [204, 122] on div at bounding box center [301, 124] width 233 height 41
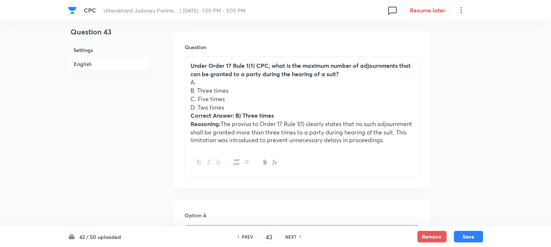
drag, startPoint x: 198, startPoint y: 89, endPoint x: 239, endPoint y: 89, distance: 41.3
click at [239, 89] on p "B. Three times" at bounding box center [302, 90] width 222 height 8
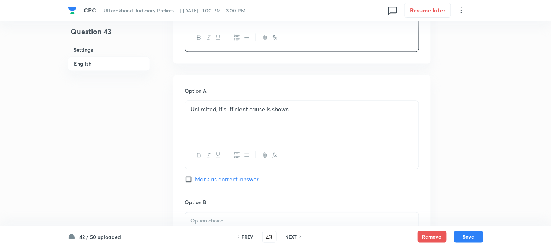
scroll to position [500, 0]
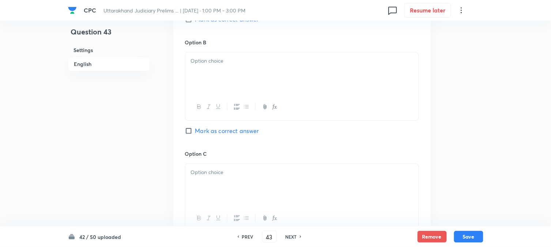
click at [210, 93] on div at bounding box center [301, 72] width 233 height 41
click at [210, 135] on span "Mark as correct answer" at bounding box center [227, 130] width 64 height 9
click at [195, 134] on input "Mark as correct answer" at bounding box center [190, 130] width 10 height 7
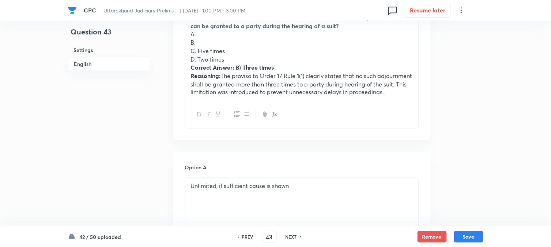
scroll to position [256, 0]
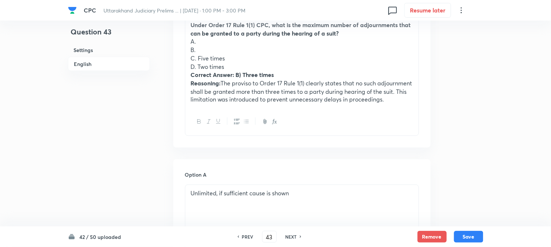
drag, startPoint x: 199, startPoint y: 60, endPoint x: 236, endPoint y: 60, distance: 36.9
click at [236, 60] on p "C. Five times" at bounding box center [302, 58] width 222 height 8
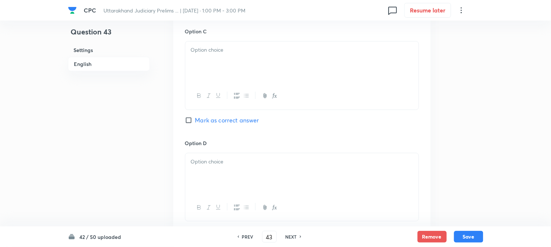
click at [203, 77] on div at bounding box center [301, 61] width 233 height 41
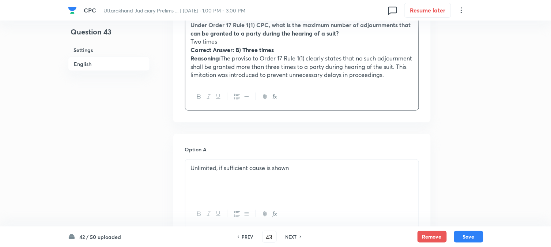
drag, startPoint x: 198, startPoint y: 66, endPoint x: 363, endPoint y: 119, distance: 173.3
click at [363, 110] on div "Under Order 17 Rule 1(1) CPC, what is the maximum number of adjournments that c…" at bounding box center [302, 63] width 234 height 94
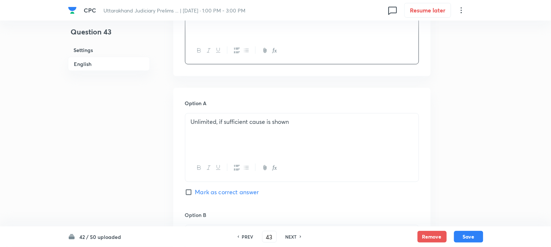
scroll to position [663, 0]
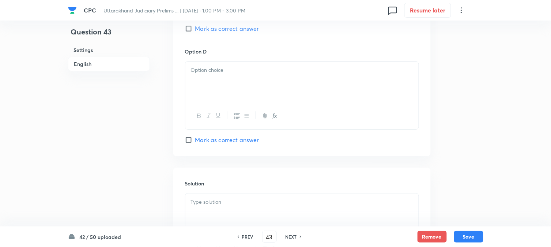
click at [204, 75] on div at bounding box center [301, 81] width 233 height 41
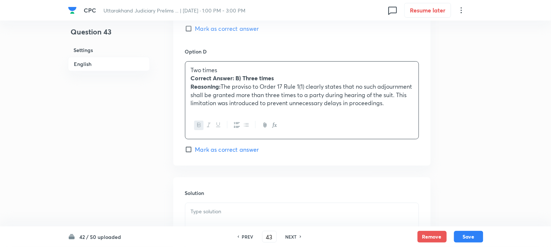
drag, startPoint x: 181, startPoint y: 79, endPoint x: 192, endPoint y: 83, distance: 12.5
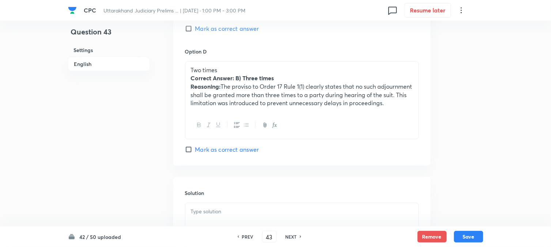
drag, startPoint x: 189, startPoint y: 79, endPoint x: 272, endPoint y: 133, distance: 98.3
click at [272, 133] on div "Two times Correct Answer: B) Three times Reasoning: The proviso to Order 17 Rul…" at bounding box center [302, 100] width 234 height 78
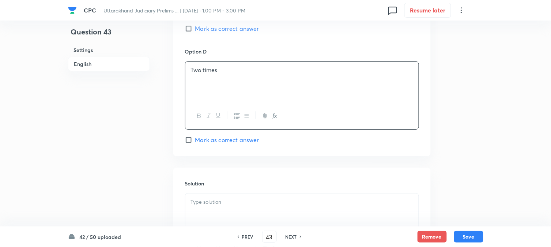
click at [220, 206] on p at bounding box center [302, 202] width 222 height 8
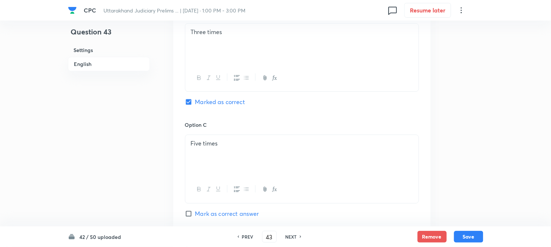
scroll to position [459, 0]
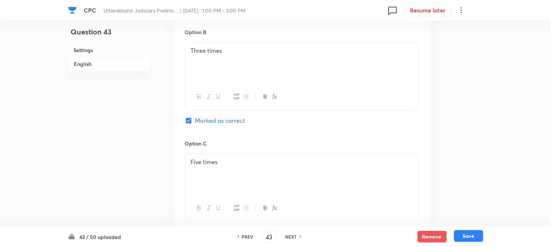
click at [464, 235] on button "Save" at bounding box center [468, 236] width 29 height 12
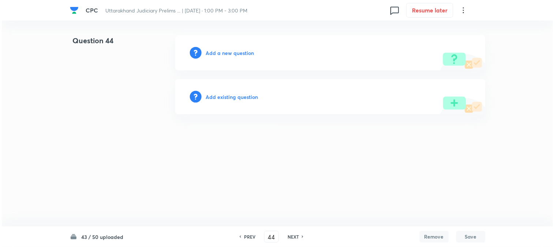
scroll to position [0, 0]
click at [235, 53] on h6 "Add a new question" at bounding box center [230, 53] width 48 height 8
click at [235, 53] on h6 "Choose a question type" at bounding box center [234, 53] width 56 height 8
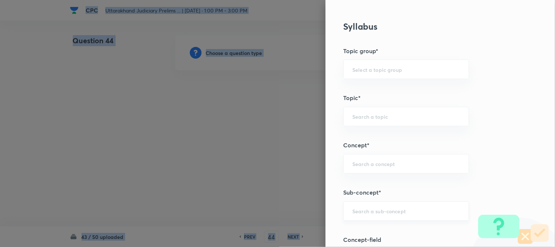
scroll to position [432, 0]
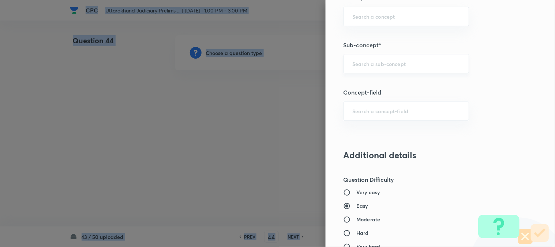
click at [393, 69] on div "​" at bounding box center [406, 63] width 126 height 19
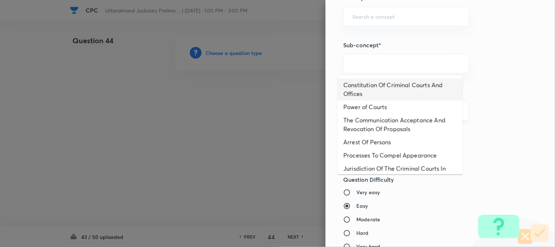
drag, startPoint x: 390, startPoint y: 89, endPoint x: 394, endPoint y: 113, distance: 25.1
click at [391, 89] on li "Constitution Of Criminal Courts And Offices" at bounding box center [400, 89] width 125 height 22
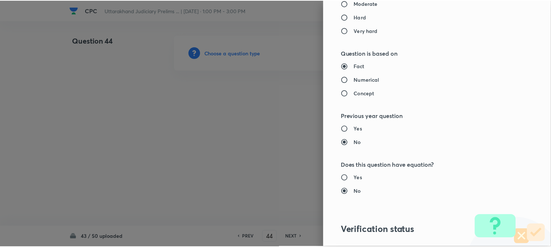
scroll to position [751, 0]
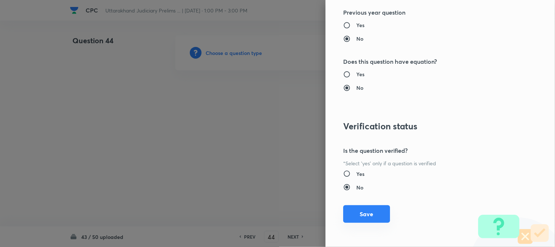
click at [367, 208] on button "Save" at bounding box center [366, 214] width 47 height 18
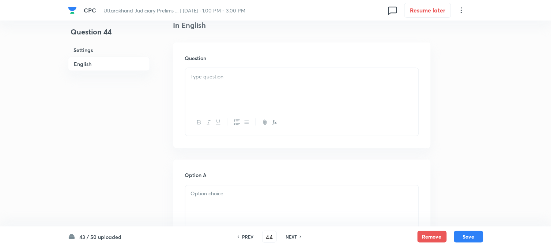
scroll to position [216, 0]
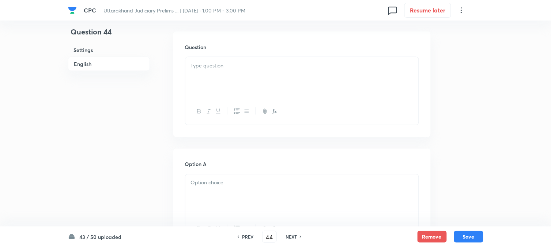
click at [217, 66] on p at bounding box center [302, 65] width 222 height 8
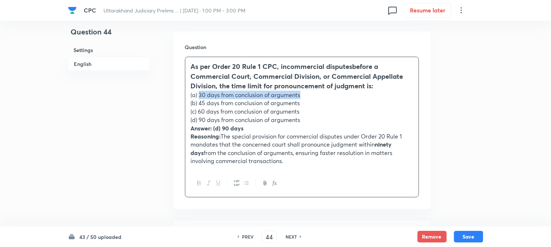
drag, startPoint x: 231, startPoint y: 95, endPoint x: 353, endPoint y: 95, distance: 121.8
click at [353, 95] on p "(a) 30 days from conclusion of arguments" at bounding box center [302, 95] width 222 height 8
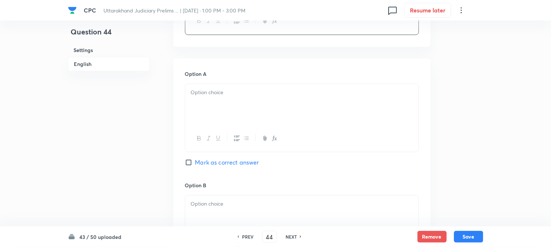
click at [202, 103] on div at bounding box center [301, 104] width 233 height 41
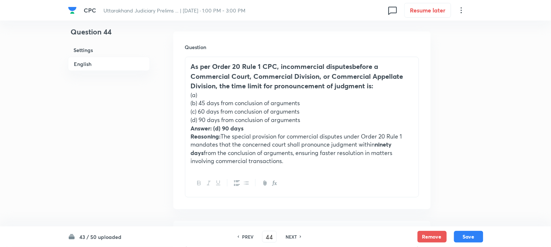
drag, startPoint x: 199, startPoint y: 101, endPoint x: 338, endPoint y: 102, distance: 138.6
click at [338, 102] on p "(b) 45 days from conclusion of arguments" at bounding box center [302, 103] width 222 height 8
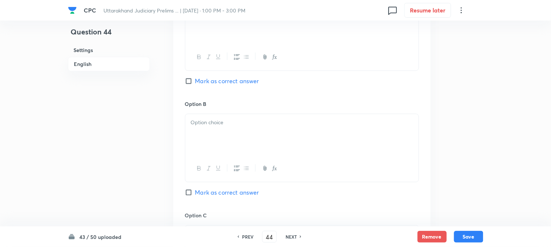
click at [199, 134] on div at bounding box center [301, 134] width 233 height 41
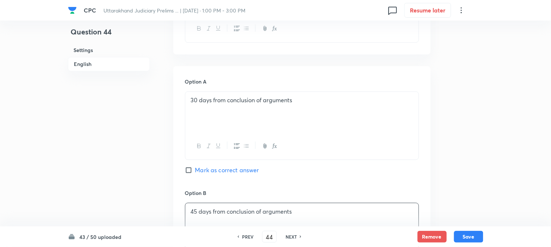
scroll to position [256, 0]
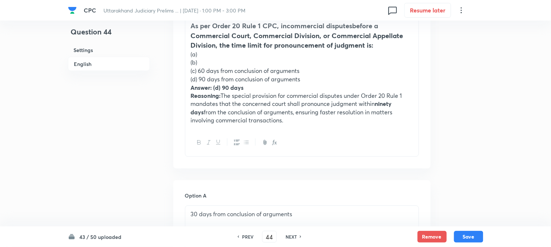
drag, startPoint x: 199, startPoint y: 71, endPoint x: 331, endPoint y: 67, distance: 132.5
click at [341, 67] on p "(c) 60 days from conclusion of arguments" at bounding box center [302, 71] width 222 height 8
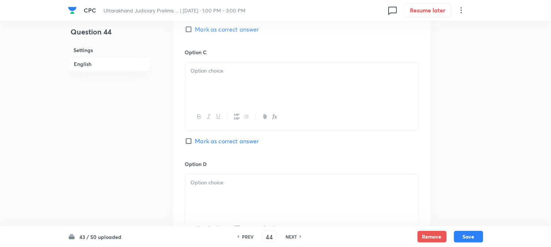
drag, startPoint x: 200, startPoint y: 88, endPoint x: 199, endPoint y: 91, distance: 3.9
click at [200, 88] on div at bounding box center [301, 82] width 233 height 41
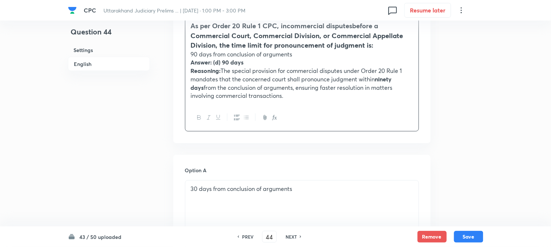
drag, startPoint x: 199, startPoint y: 79, endPoint x: 388, endPoint y: 120, distance: 193.3
click at [388, 120] on div "As per Order 20 Rule 1 CPC, in commercial disputes before a Commercial Court, C…" at bounding box center [302, 73] width 234 height 115
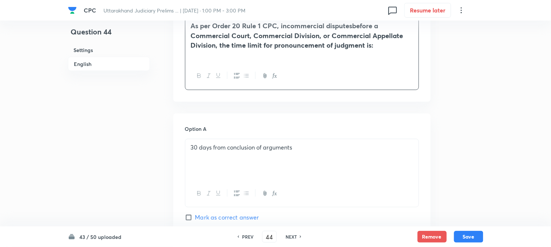
scroll to position [663, 0]
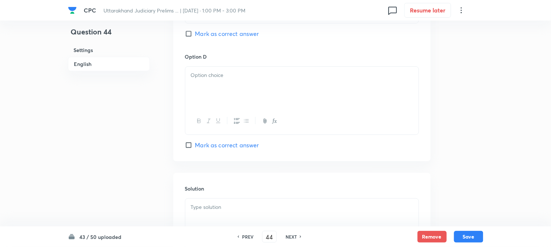
click at [201, 81] on div at bounding box center [301, 87] width 233 height 41
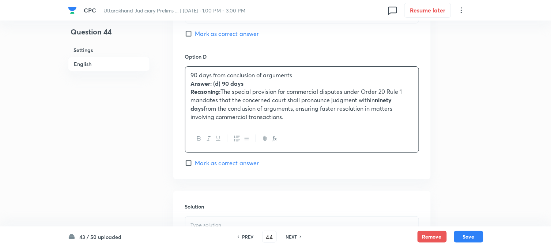
drag, startPoint x: 192, startPoint y: 83, endPoint x: 357, endPoint y: 135, distance: 172.8
click at [357, 135] on div "90 days from conclusion of arguments Answer: (d) 90 days Reasoning: The special…" at bounding box center [302, 109] width 234 height 86
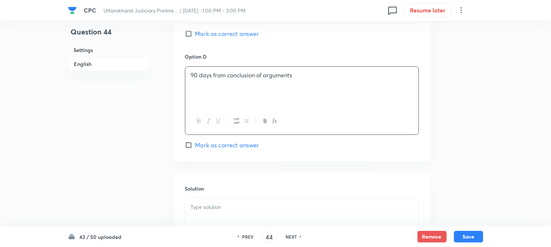
click at [232, 142] on span "Mark as correct answer" at bounding box center [227, 144] width 64 height 9
click at [195, 142] on input "Mark as correct answer" at bounding box center [190, 144] width 10 height 7
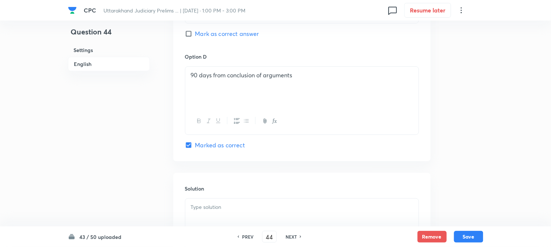
click at [229, 218] on div at bounding box center [301, 218] width 233 height 41
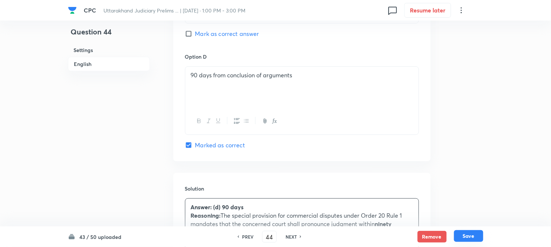
click at [471, 233] on button "Save" at bounding box center [468, 236] width 29 height 12
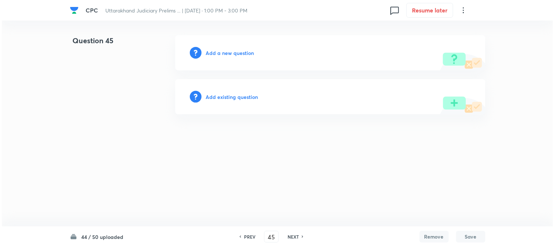
scroll to position [0, 0]
click at [236, 45] on div "Add a new question" at bounding box center [330, 52] width 310 height 35
click at [236, 51] on h6 "Add a new question" at bounding box center [230, 53] width 48 height 8
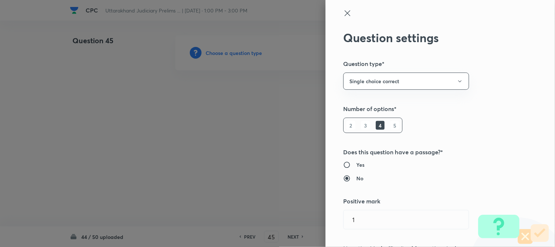
click at [236, 51] on div at bounding box center [277, 123] width 555 height 247
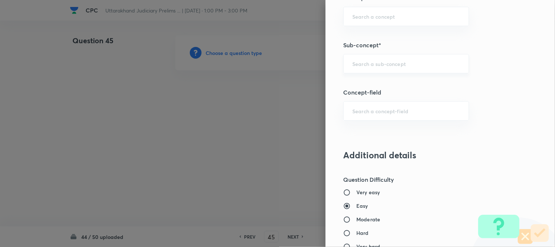
click at [396, 74] on div "Question settings Question type* Single choice correct Number of options* 2 3 4…" at bounding box center [440, 123] width 229 height 247
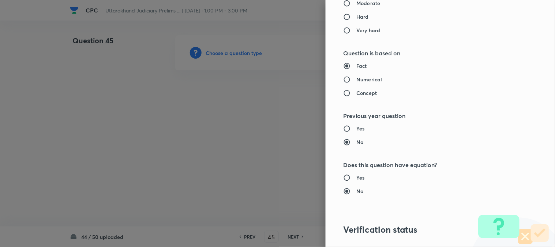
click at [394, 66] on label "Fact" at bounding box center [425, 66] width 164 height 8
click at [356, 66] on input "Fact" at bounding box center [349, 65] width 13 height 7
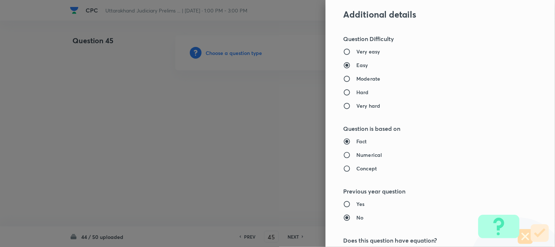
scroll to position [444, 0]
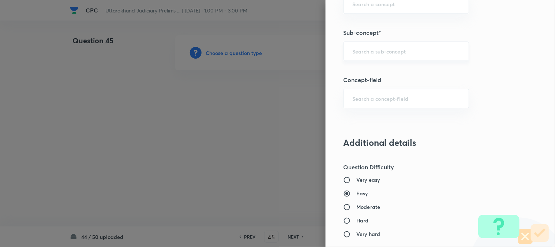
click at [392, 58] on div "​" at bounding box center [406, 50] width 126 height 19
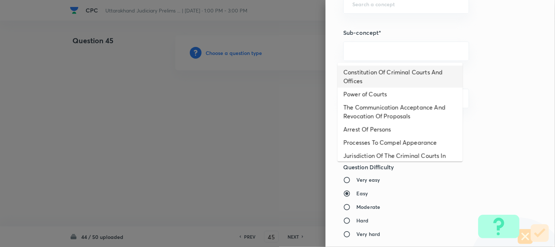
click at [385, 77] on li "Constitution Of Criminal Courts And Offices" at bounding box center [400, 76] width 125 height 22
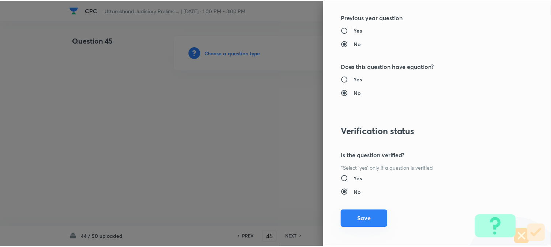
scroll to position [751, 0]
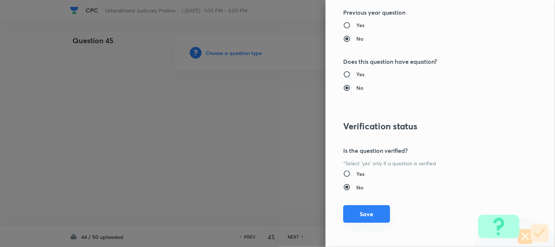
click at [368, 217] on button "Save" at bounding box center [366, 214] width 47 height 18
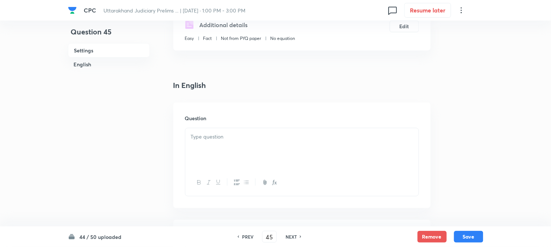
scroll to position [216, 0]
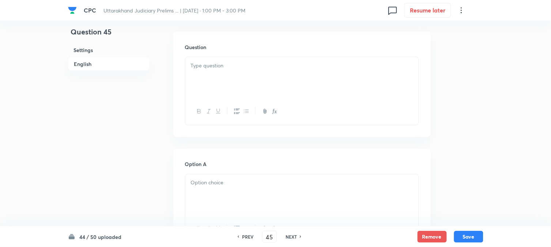
click at [233, 74] on div at bounding box center [301, 77] width 233 height 41
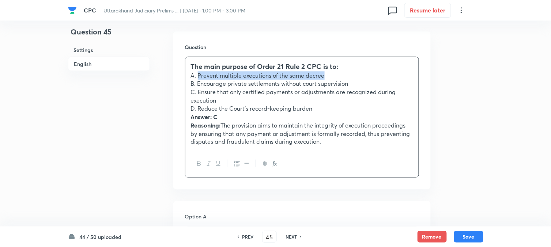
drag, startPoint x: 198, startPoint y: 76, endPoint x: 364, endPoint y: 74, distance: 166.4
click
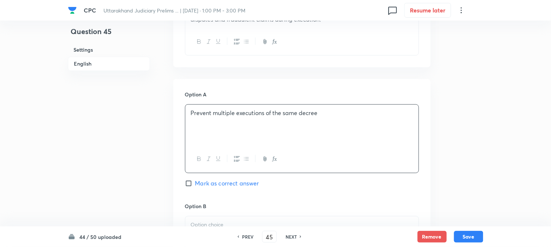
scroll to position [175, 0]
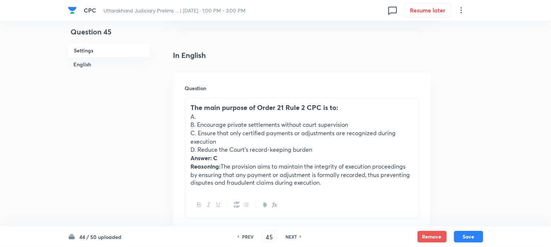
drag, startPoint x: 198, startPoint y: 123, endPoint x: 374, endPoint y: 121, distance: 176.3
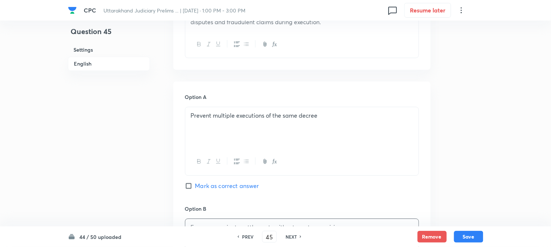
scroll to position [216, 0]
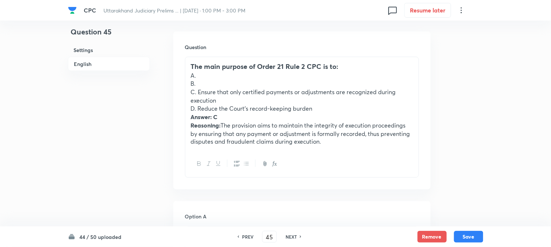
drag, startPoint x: 198, startPoint y: 92, endPoint x: 228, endPoint y: 99, distance: 30.9
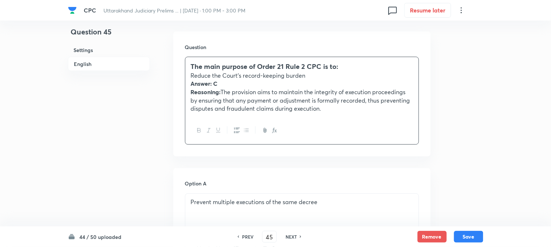
drag, startPoint x: 198, startPoint y: 99, endPoint x: 455, endPoint y: 137, distance: 259.9
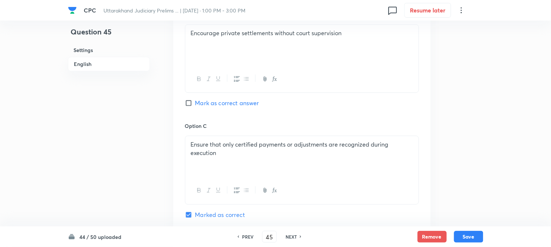
scroll to position [622, 0]
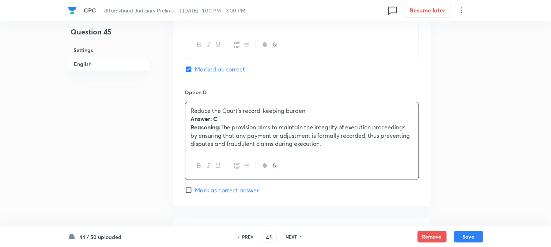
drag, startPoint x: 187, startPoint y: 118, endPoint x: 524, endPoint y: 165, distance: 340.1
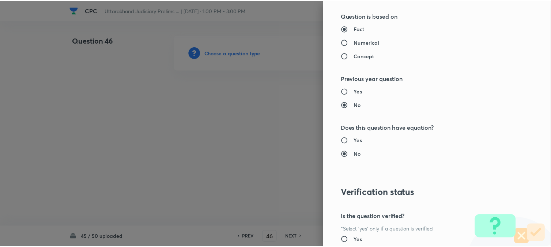
scroll to position [751, 0]
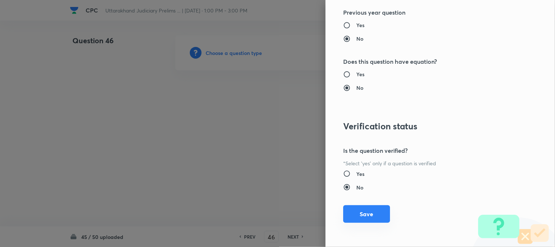
drag, startPoint x: 374, startPoint y: 213, endPoint x: 369, endPoint y: 210, distance: 5.3
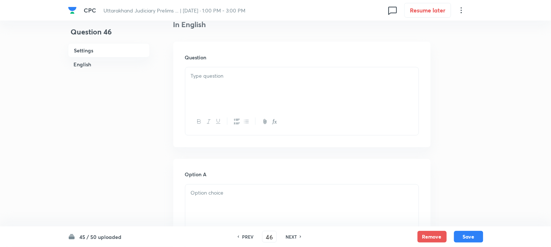
scroll to position [216, 0]
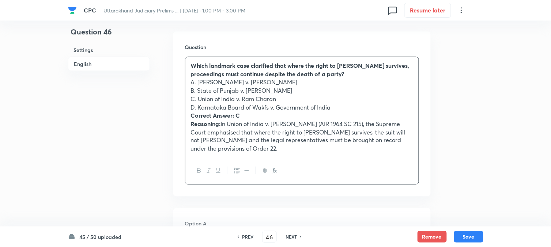
drag, startPoint x: 198, startPoint y: 80, endPoint x: 381, endPoint y: 81, distance: 182.5
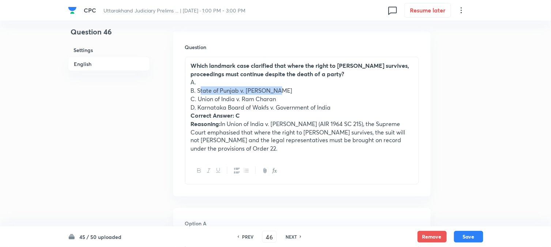
drag, startPoint x: 197, startPoint y: 88, endPoint x: 305, endPoint y: 88, distance: 108.3
drag, startPoint x: 199, startPoint y: 98, endPoint x: 327, endPoint y: 100, distance: 128.8
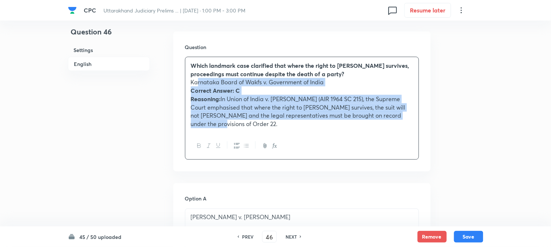
drag, startPoint x: 196, startPoint y: 106, endPoint x: 538, endPoint y: 126, distance: 342.6
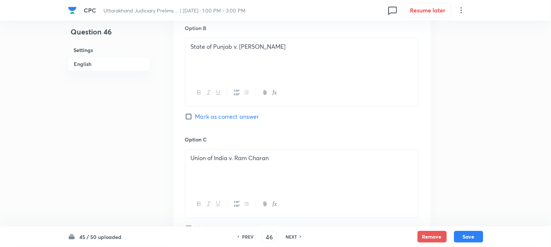
scroll to position [582, 0]
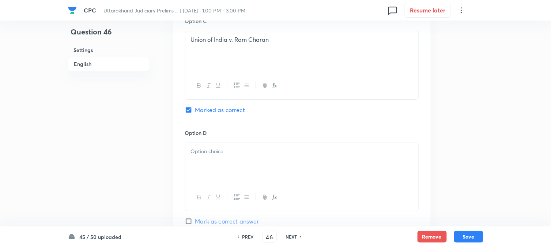
drag, startPoint x: 210, startPoint y: 173, endPoint x: 206, endPoint y: 168, distance: 6.5
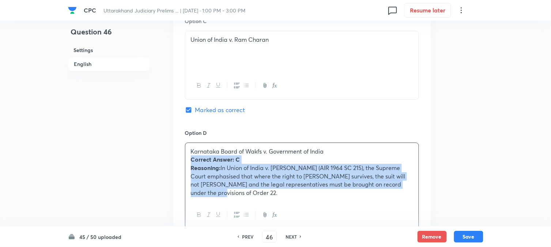
drag, startPoint x: 191, startPoint y: 160, endPoint x: 532, endPoint y: 210, distance: 344.9
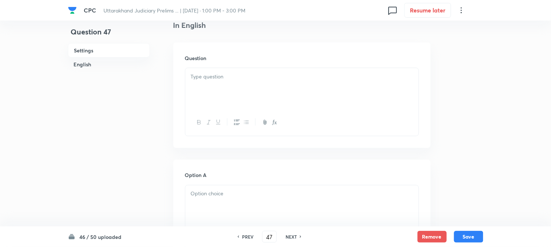
scroll to position [216, 0]
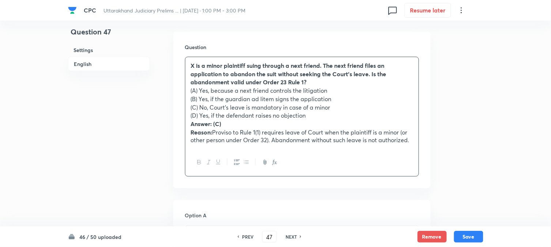
drag, startPoint x: 199, startPoint y: 90, endPoint x: 339, endPoint y: 90, distance: 139.7
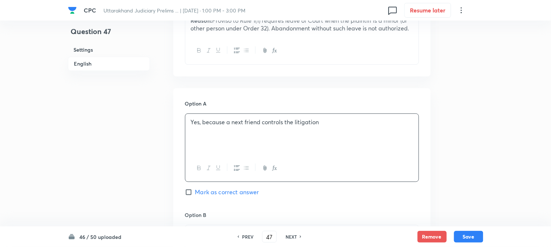
scroll to position [256, 0]
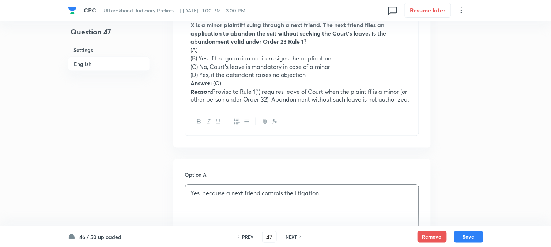
drag, startPoint x: 199, startPoint y: 55, endPoint x: 338, endPoint y: 55, distance: 139.0
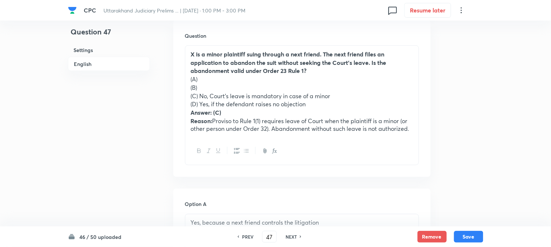
scroll to position [216, 0]
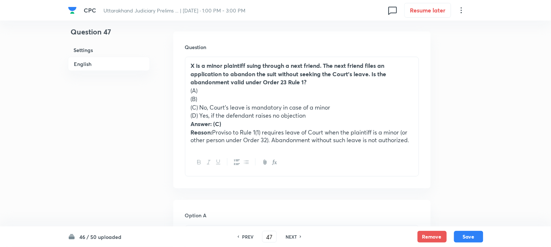
drag, startPoint x: 199, startPoint y: 105, endPoint x: 345, endPoint y: 103, distance: 145.6
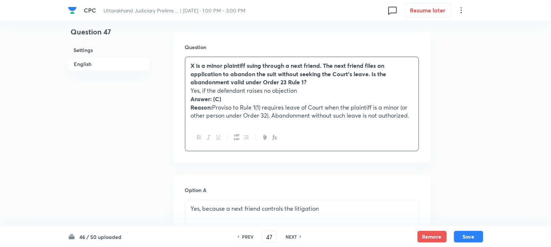
drag, startPoint x: 200, startPoint y: 115, endPoint x: 454, endPoint y: 143, distance: 255.7
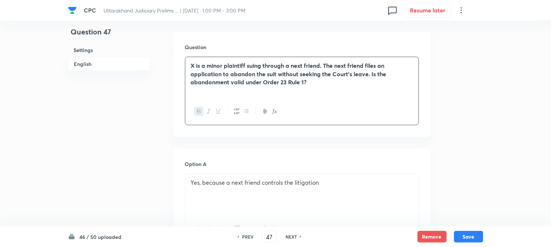
scroll to position [622, 0]
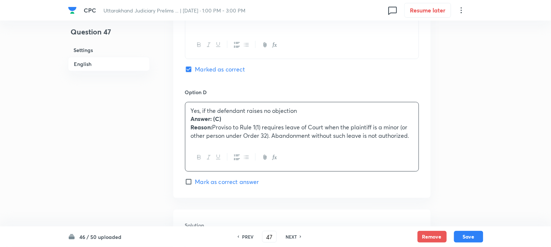
drag, startPoint x: 187, startPoint y: 123, endPoint x: 472, endPoint y: 151, distance: 286.4
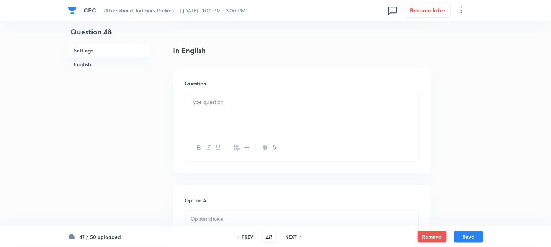
scroll to position [216, 0]
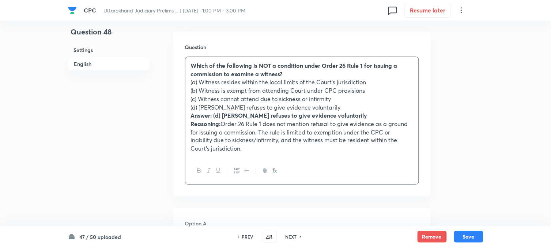
drag, startPoint x: 199, startPoint y: 79, endPoint x: 379, endPoint y: 82, distance: 179.3
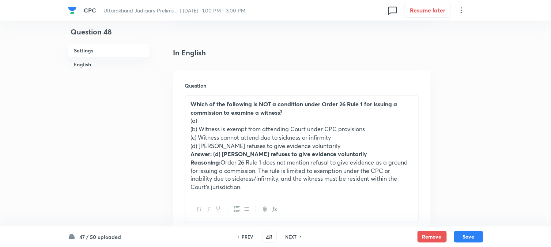
scroll to position [175, 0]
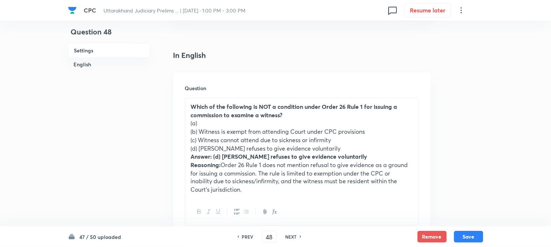
drag, startPoint x: 201, startPoint y: 132, endPoint x: 377, endPoint y: 131, distance: 175.9
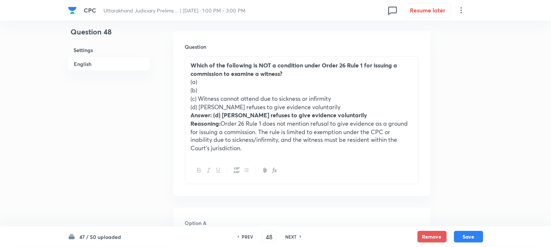
scroll to position [216, 0]
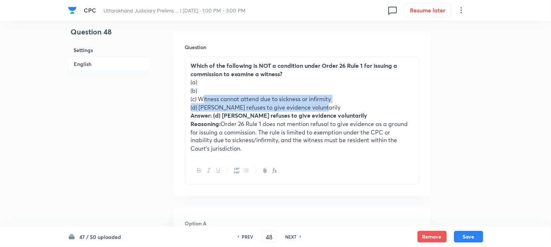
drag, startPoint x: 199, startPoint y: 100, endPoint x: 360, endPoint y: 103, distance: 161.0
drag, startPoint x: 198, startPoint y: 96, endPoint x: 352, endPoint y: 94, distance: 154.0
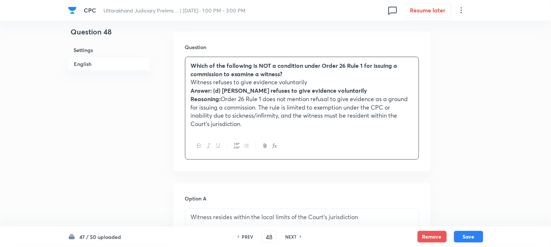
drag, startPoint x: 199, startPoint y: 106, endPoint x: 376, endPoint y: 159, distance: 184.4
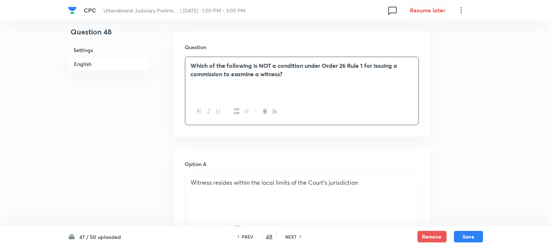
scroll to position [703, 0]
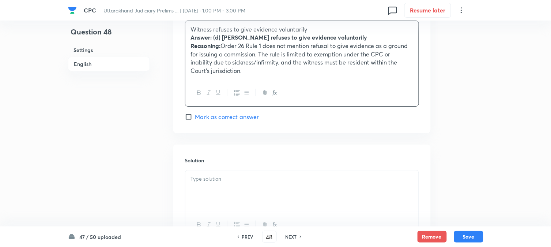
drag, startPoint x: 189, startPoint y: 39, endPoint x: 310, endPoint y: 93, distance: 132.3
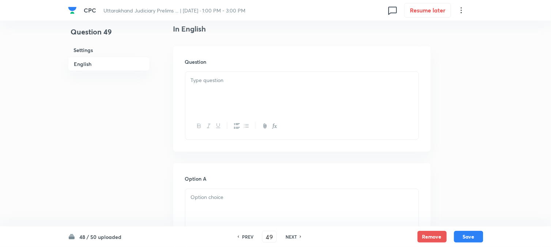
scroll to position [216, 0]
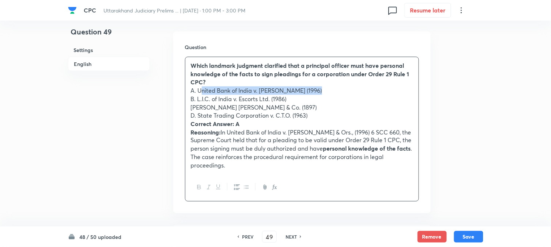
drag, startPoint x: 198, startPoint y: 89, endPoint x: 338, endPoint y: 89, distance: 140.1
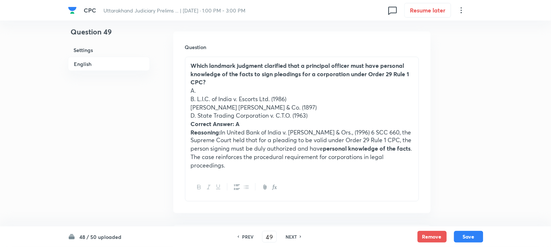
drag, startPoint x: 197, startPoint y: 96, endPoint x: 330, endPoint y: 97, distance: 133.1
drag, startPoint x: 198, startPoint y: 103, endPoint x: 319, endPoint y: 104, distance: 121.4
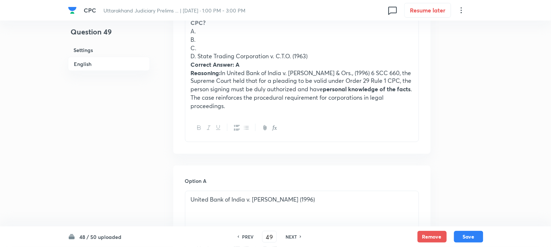
scroll to position [256, 0]
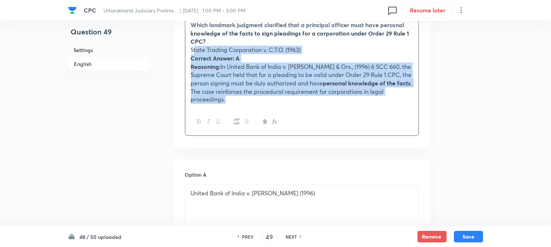
drag, startPoint x: 199, startPoint y: 75, endPoint x: 272, endPoint y: 99, distance: 77.8
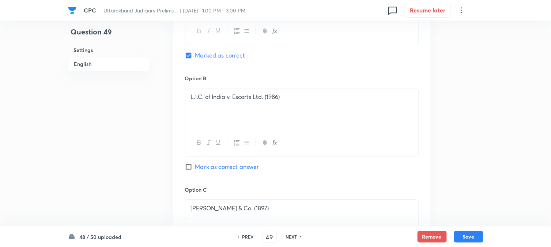
scroll to position [622, 0]
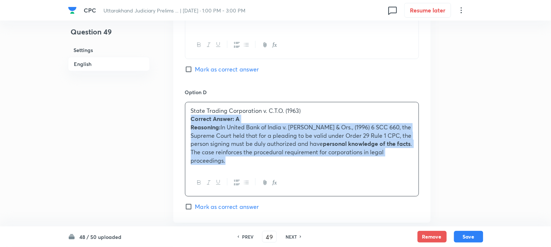
drag, startPoint x: 188, startPoint y: 118, endPoint x: 341, endPoint y: 190, distance: 169.2
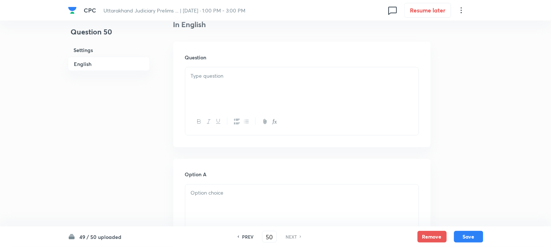
scroll to position [216, 0]
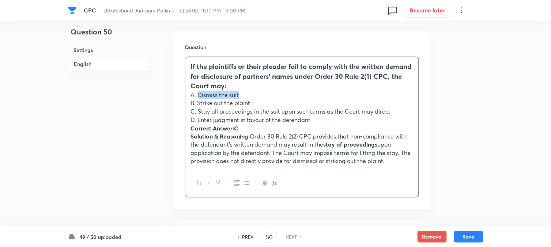
drag, startPoint x: 197, startPoint y: 95, endPoint x: 304, endPoint y: 95, distance: 106.8
drag, startPoint x: 198, startPoint y: 101, endPoint x: 290, endPoint y: 101, distance: 91.8
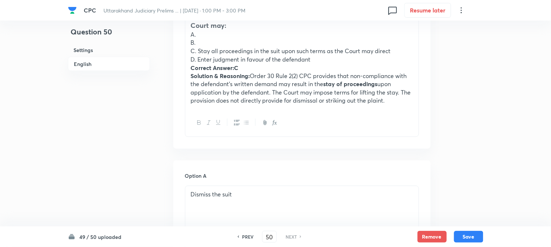
scroll to position [256, 0]
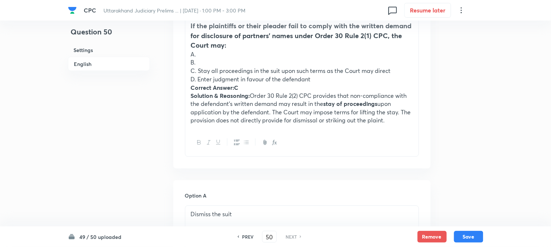
drag, startPoint x: 196, startPoint y: 69, endPoint x: 440, endPoint y: 69, distance: 243.6
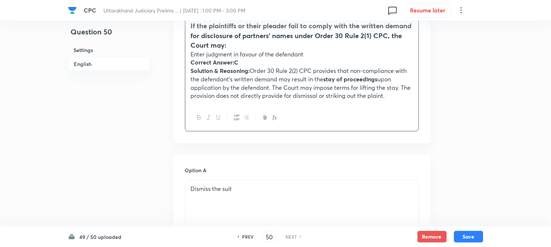
drag, startPoint x: 199, startPoint y: 78, endPoint x: 501, endPoint y: 134, distance: 307.3
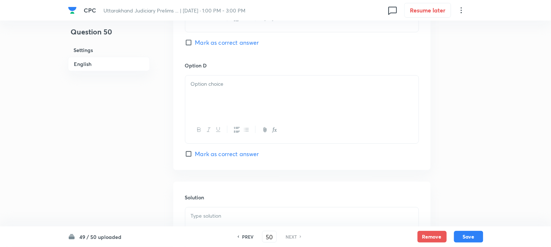
scroll to position [663, 0]
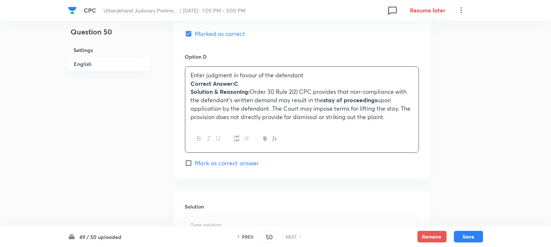
drag, startPoint x: 192, startPoint y: 86, endPoint x: 484, endPoint y: 143, distance: 297.6
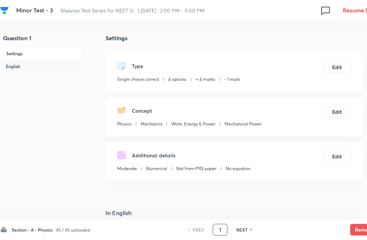
click at [216, 228] on input "1" at bounding box center [220, 229] width 14 height 13
type input "91"
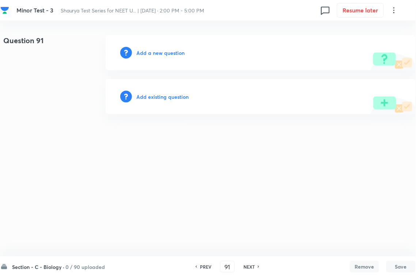
click at [184, 92] on div "Add existing question" at bounding box center [261, 96] width 310 height 35
click at [149, 101] on div "Add existing question" at bounding box center [261, 96] width 310 height 35
click at [166, 95] on h6 "Add existing question" at bounding box center [162, 97] width 52 height 8
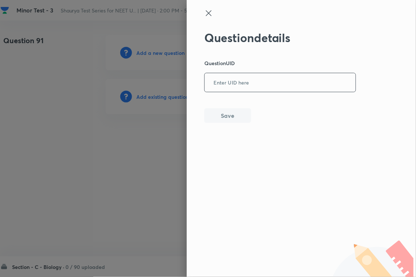
click at [252, 81] on input "text" at bounding box center [280, 83] width 151 height 18
paste input "NYZ6K"
type input "NYZ6K"
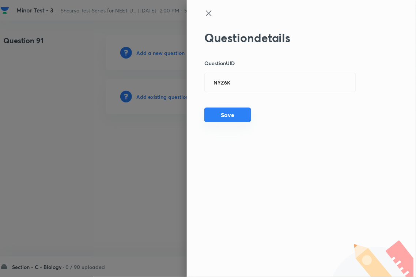
click at [240, 110] on button "Save" at bounding box center [227, 115] width 47 height 15
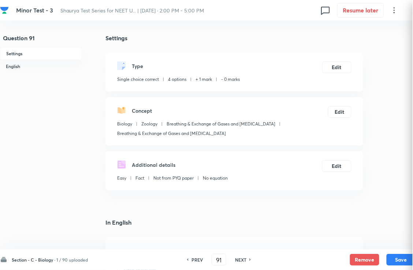
checkbox input "true"
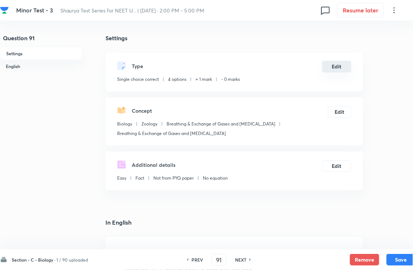
click at [331, 71] on button "Edit" at bounding box center [336, 67] width 29 height 12
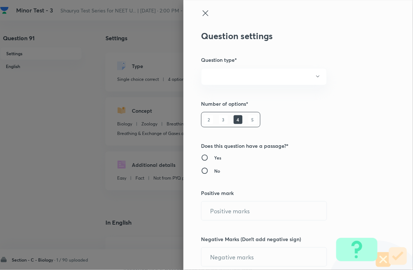
radio input "true"
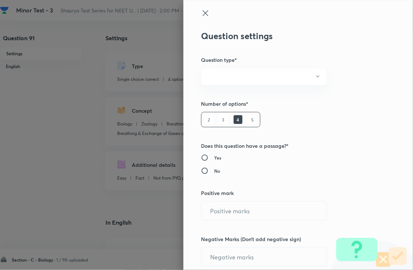
radio input "true"
type input "1"
type input "0"
type input "Biology"
type input "Zoology"
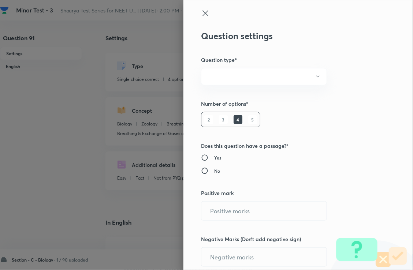
type input "Breathing & Exchange of Gases and [MEDICAL_DATA]"
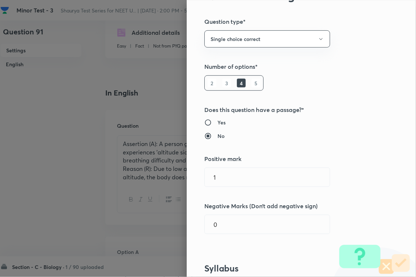
scroll to position [91, 0]
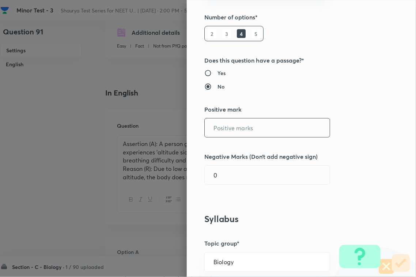
click at [230, 125] on input "text" at bounding box center [267, 128] width 125 height 19
type input "4"
click at [230, 168] on input "0" at bounding box center [267, 175] width 125 height 19
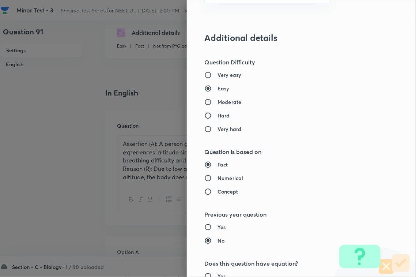
scroll to position [721, 0]
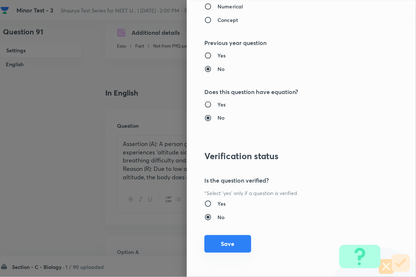
type input "1"
click at [235, 240] on button "Save" at bounding box center [227, 244] width 47 height 18
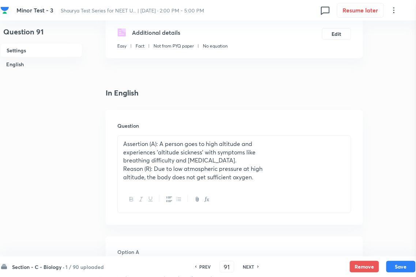
scroll to position [0, 0]
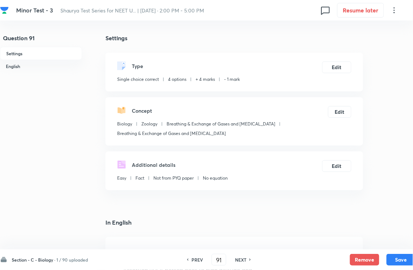
drag, startPoint x: 405, startPoint y: 255, endPoint x: 388, endPoint y: 237, distance: 24.6
click at [366, 240] on button "Save" at bounding box center [400, 260] width 29 height 12
type input "92"
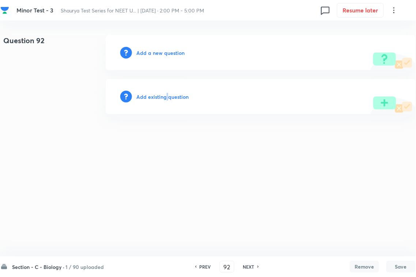
click at [168, 94] on h6 "Add existing question" at bounding box center [162, 97] width 52 height 8
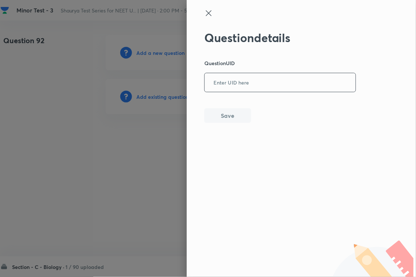
click at [241, 79] on input "text" at bounding box center [280, 83] width 151 height 18
paste input "NBAGL"
type input "NBAGL"
click at [229, 116] on button "Save" at bounding box center [227, 115] width 47 height 15
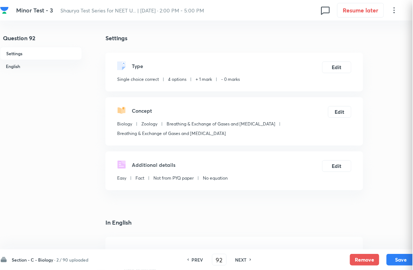
checkbox input "true"
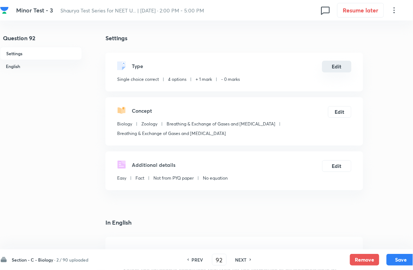
click at [343, 72] on button "Edit" at bounding box center [336, 67] width 29 height 12
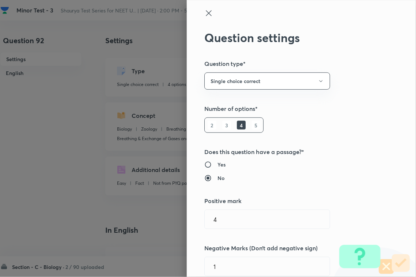
type input "1"
type input "0"
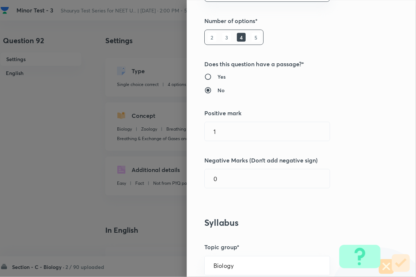
scroll to position [91, 0]
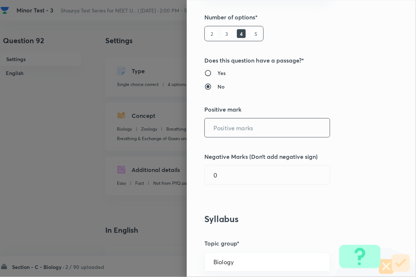
click at [229, 121] on input "text" at bounding box center [267, 128] width 125 height 19
type input "4"
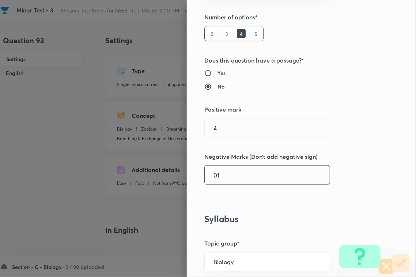
click at [223, 177] on input "01" at bounding box center [267, 175] width 125 height 19
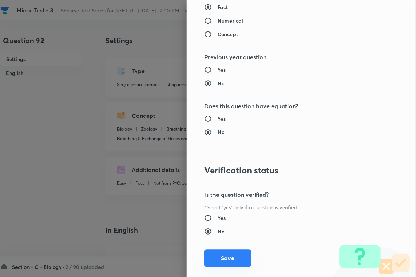
scroll to position [721, 0]
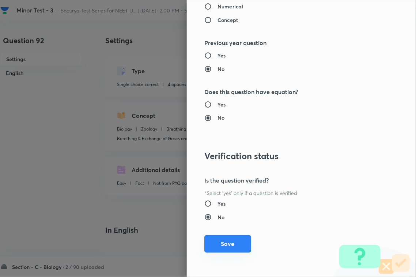
type input "1"
click at [224, 240] on button "Save" at bounding box center [227, 244] width 47 height 18
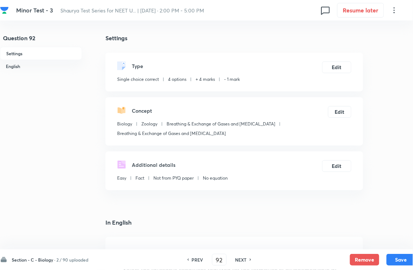
drag, startPoint x: 394, startPoint y: 254, endPoint x: 408, endPoint y: 225, distance: 32.2
click at [366, 240] on button "Save" at bounding box center [400, 260] width 29 height 12
type input "93"
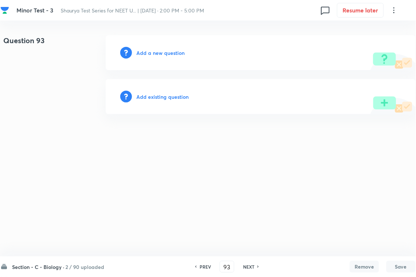
click at [176, 99] on h6 "Add existing question" at bounding box center [162, 97] width 52 height 8
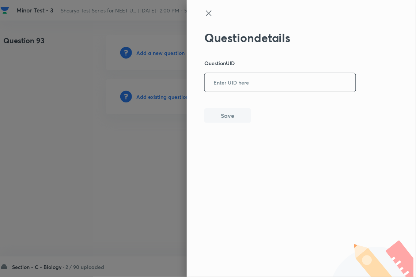
drag, startPoint x: 276, startPoint y: 78, endPoint x: 271, endPoint y: 82, distance: 7.0
click at [275, 79] on input "text" at bounding box center [280, 83] width 151 height 18
paste input "D4GUW"
type input "D4GUW"
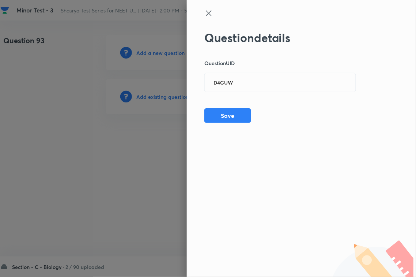
click at [225, 123] on div "Question details Question UID D4GUW ​ Save" at bounding box center [301, 138] width 229 height 277
click at [236, 115] on button "Save" at bounding box center [227, 115] width 47 height 15
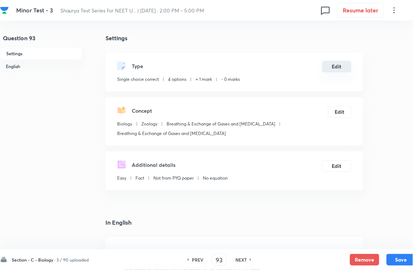
click at [338, 69] on button "Edit" at bounding box center [336, 67] width 29 height 12
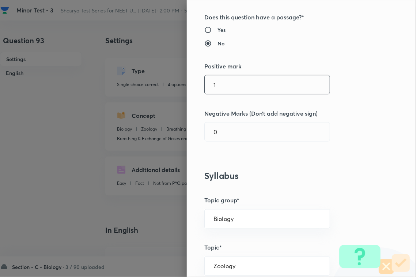
scroll to position [137, 0]
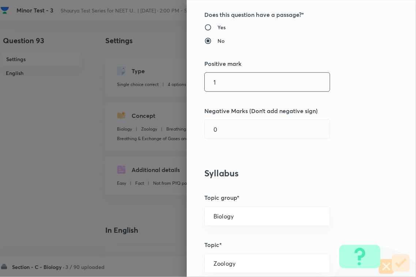
click at [247, 82] on input "1" at bounding box center [267, 82] width 125 height 19
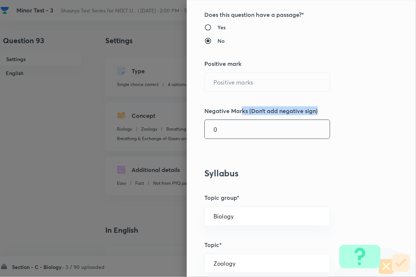
drag, startPoint x: 236, startPoint y: 117, endPoint x: 234, endPoint y: 132, distance: 15.1
click at [236, 120] on div "Question settings Question type* Single choice correct Number of options* 2 3 4…" at bounding box center [301, 138] width 229 height 277
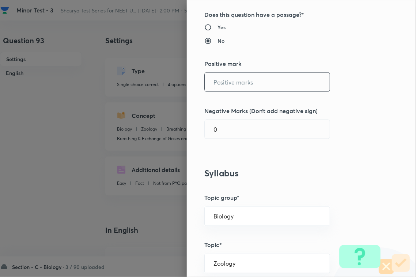
drag, startPoint x: 242, startPoint y: 90, endPoint x: 241, endPoint y: 112, distance: 21.6
click at [242, 90] on input "text" at bounding box center [267, 82] width 125 height 19
type input "4"
click at [236, 128] on input "0" at bounding box center [267, 129] width 125 height 19
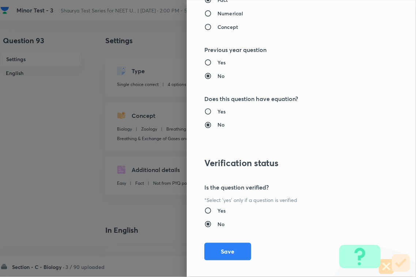
scroll to position [721, 0]
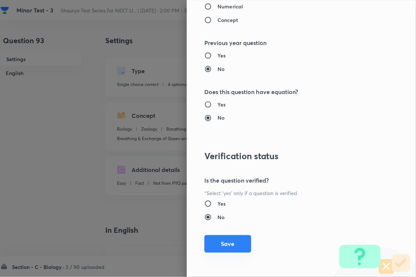
type input "1"
drag, startPoint x: 222, startPoint y: 237, endPoint x: 245, endPoint y: 243, distance: 24.0
click at [222, 239] on button "Save" at bounding box center [227, 245] width 47 height 18
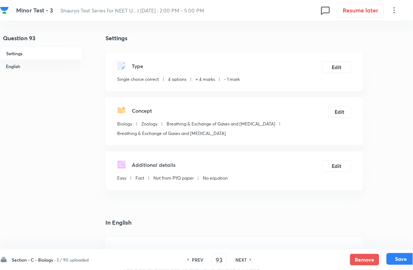
click at [366, 240] on button "Save" at bounding box center [400, 259] width 29 height 12
type input "94"
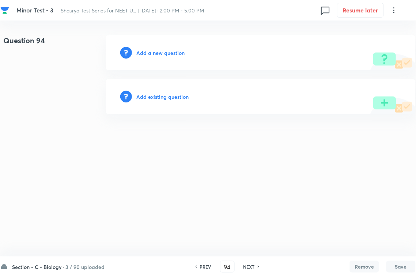
click at [169, 95] on h6 "Add existing question" at bounding box center [162, 97] width 52 height 8
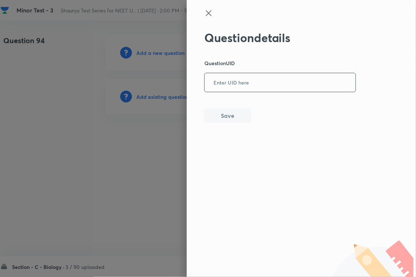
click at [246, 85] on input "text" at bounding box center [280, 83] width 151 height 18
paste input "MNL26"
type input "MNL26"
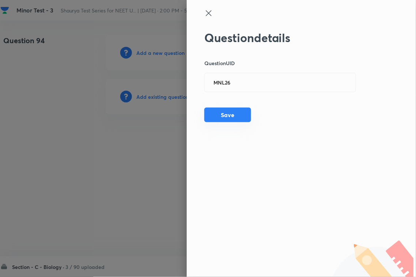
click at [228, 115] on button "Save" at bounding box center [227, 115] width 47 height 15
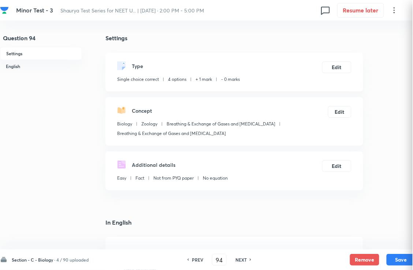
checkbox input "true"
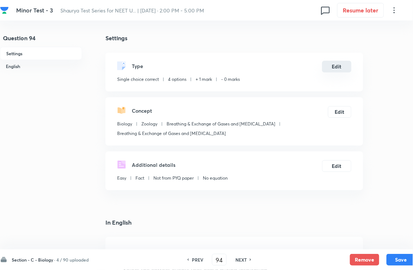
click at [343, 69] on button "Edit" at bounding box center [336, 67] width 29 height 12
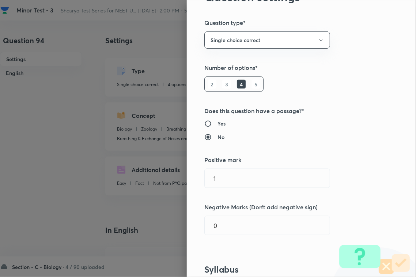
scroll to position [91, 0]
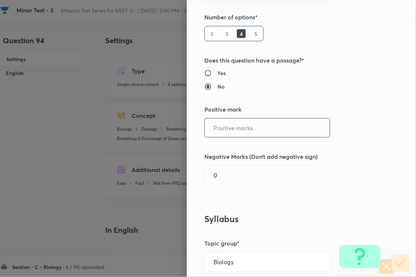
click at [240, 125] on input "text" at bounding box center [267, 128] width 125 height 19
type input "4"
click at [228, 177] on input "0" at bounding box center [267, 175] width 125 height 19
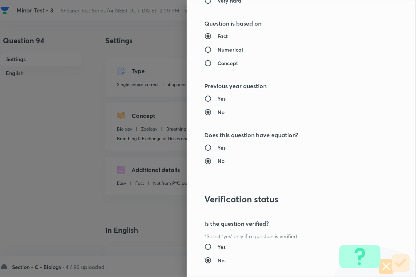
scroll to position [721, 0]
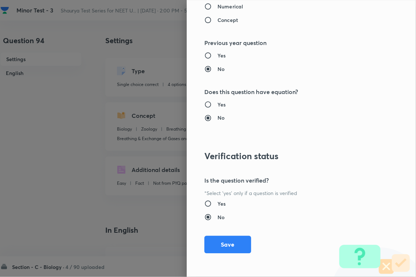
type input "1"
click at [219, 230] on div "Question settings Question type* Single choice correct Number of options* 2 3 4…" at bounding box center [301, 138] width 229 height 277
click at [219, 240] on button "Save" at bounding box center [227, 244] width 47 height 18
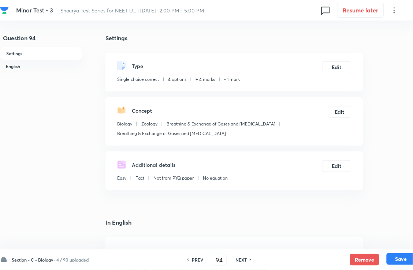
click at [366, 240] on button "Save" at bounding box center [400, 259] width 29 height 12
type input "95"
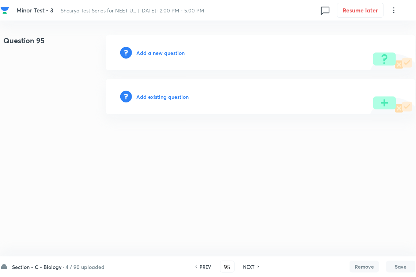
click at [166, 101] on div "Add existing question" at bounding box center [261, 96] width 310 height 35
click at [176, 95] on h6 "Add existing question" at bounding box center [162, 97] width 52 height 8
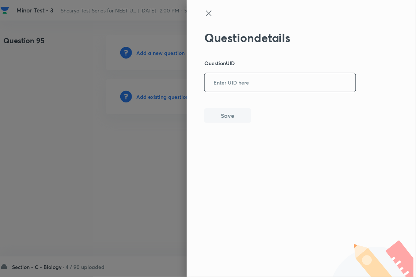
click at [244, 82] on input "text" at bounding box center [280, 83] width 151 height 18
paste input "6AP01"
type input "6AP01"
click at [238, 114] on button "Save" at bounding box center [227, 115] width 47 height 15
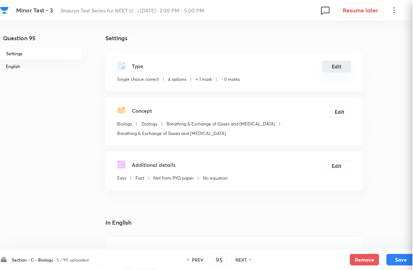
checkbox input "true"
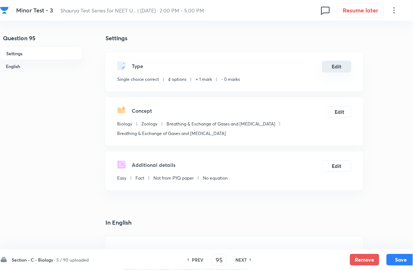
click at [331, 72] on button "Edit" at bounding box center [336, 67] width 29 height 12
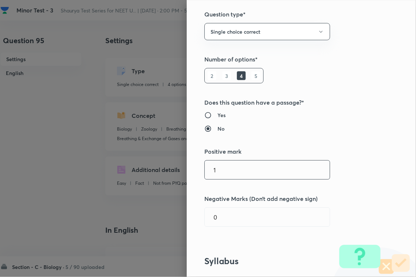
scroll to position [137, 0]
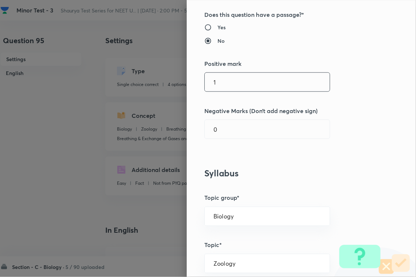
click at [248, 83] on input "1" at bounding box center [267, 82] width 125 height 19
type input "4"
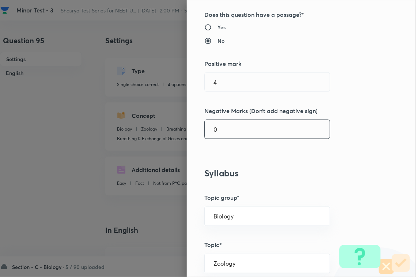
click at [242, 128] on input "0" at bounding box center [267, 129] width 125 height 19
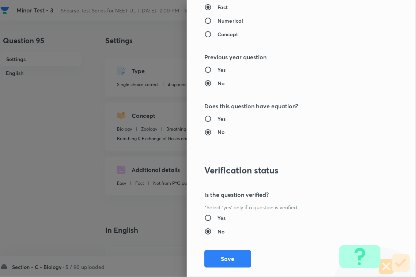
scroll to position [721, 0]
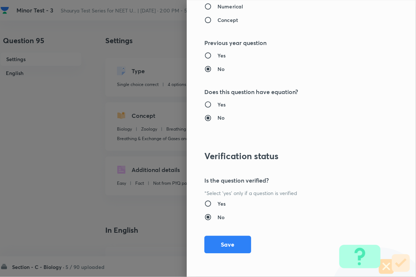
type input "1"
click at [220, 240] on button "Save" at bounding box center [227, 245] width 47 height 18
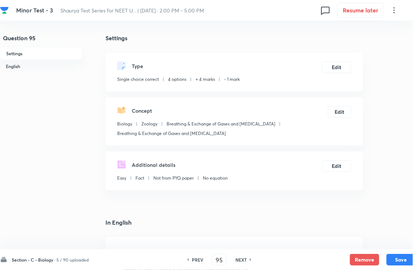
click at [366, 240] on button "Save" at bounding box center [400, 260] width 29 height 12
type input "96"
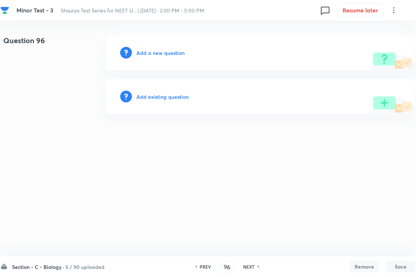
click at [176, 96] on h6 "Add existing question" at bounding box center [162, 97] width 52 height 8
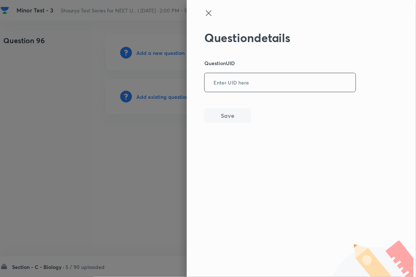
click at [237, 84] on input "text" at bounding box center [280, 83] width 151 height 18
paste input "U7U2H"
type input "U7U2H"
click at [227, 116] on button "Save" at bounding box center [227, 115] width 47 height 15
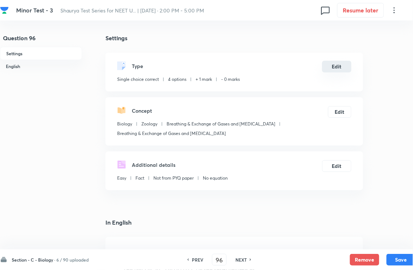
click at [346, 68] on button "Edit" at bounding box center [336, 67] width 29 height 12
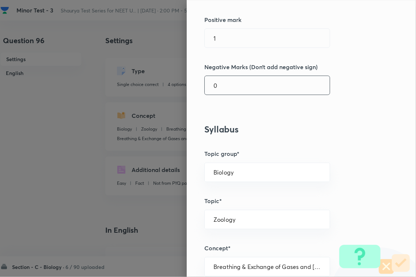
scroll to position [183, 0]
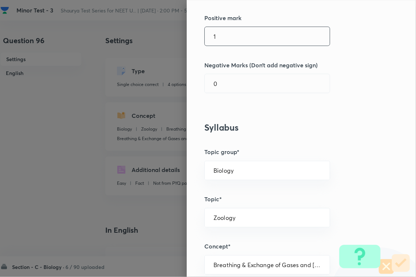
click at [233, 34] on input "1" at bounding box center [267, 36] width 125 height 19
type input "4"
click at [224, 97] on div "Question settings Question type* Single choice correct Number of options* 2 3 4…" at bounding box center [301, 138] width 229 height 277
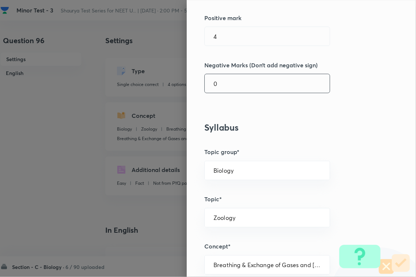
click at [228, 90] on input "0" at bounding box center [267, 83] width 125 height 19
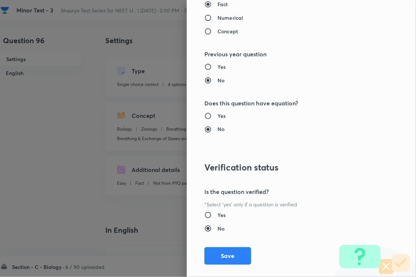
scroll to position [721, 0]
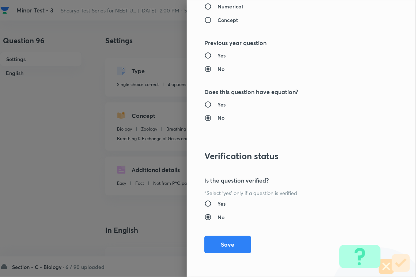
type input "1"
click at [218, 240] on button "Save" at bounding box center [227, 245] width 47 height 18
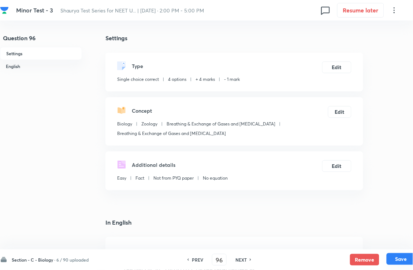
click at [366, 240] on button "Save" at bounding box center [400, 259] width 29 height 12
type input "97"
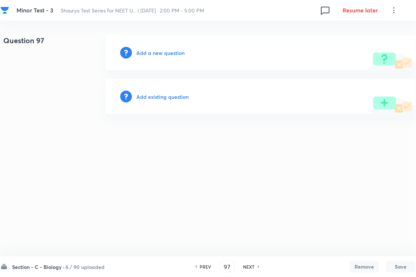
click at [174, 97] on h6 "Add existing question" at bounding box center [162, 97] width 52 height 8
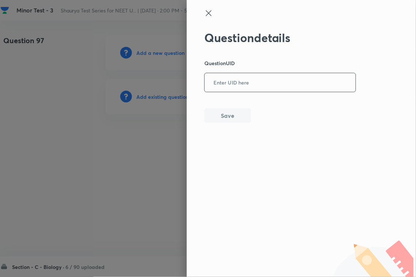
click at [261, 83] on input "text" at bounding box center [280, 83] width 151 height 18
paste input "KAEL6"
type input "KAEL6"
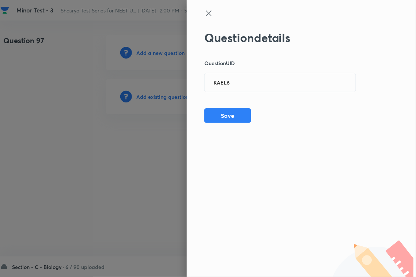
click at [233, 125] on div "Question details Question UID KAEL6 ​ Save" at bounding box center [301, 138] width 229 height 277
click at [239, 120] on button "Save" at bounding box center [227, 115] width 47 height 15
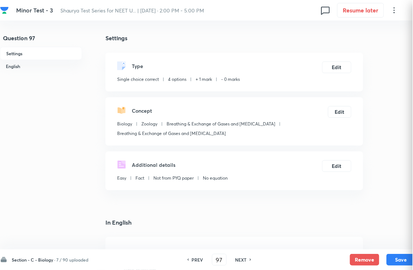
checkbox input "true"
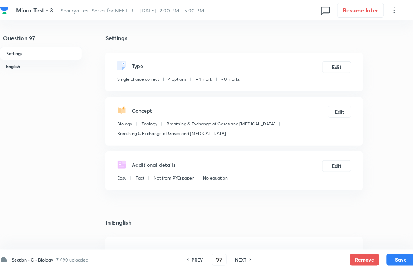
click at [339, 64] on div "Type Single choice correct 4 options + 1 mark - 0 marks Edit" at bounding box center [234, 72] width 258 height 39
click at [339, 69] on button "Edit" at bounding box center [336, 67] width 29 height 12
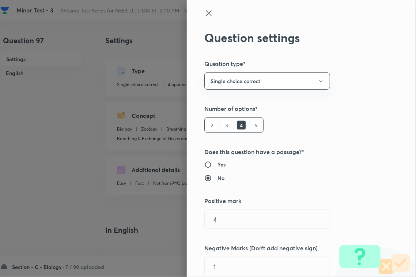
type input "1"
type input "0"
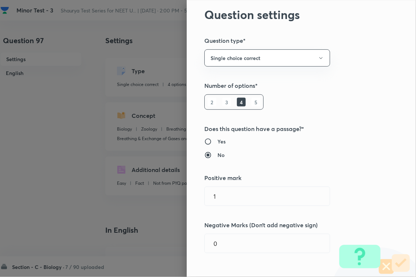
scroll to position [46, 0]
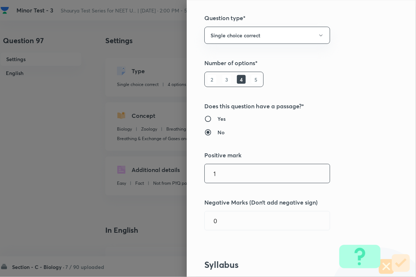
drag, startPoint x: 235, startPoint y: 174, endPoint x: 236, endPoint y: 180, distance: 5.2
click at [235, 175] on input "1" at bounding box center [267, 173] width 125 height 19
type input "4"
click at [232, 218] on input "01" at bounding box center [267, 220] width 125 height 19
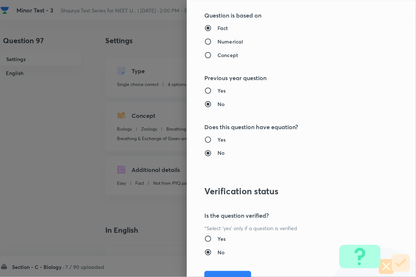
scroll to position [721, 0]
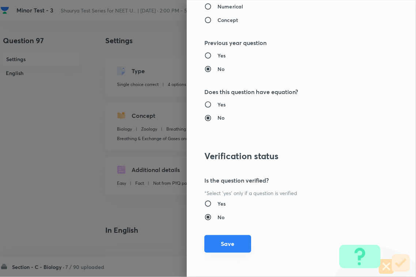
type input "1"
drag, startPoint x: 234, startPoint y: 240, endPoint x: 315, endPoint y: 242, distance: 81.2
click at [234, 240] on button "Save" at bounding box center [227, 245] width 47 height 18
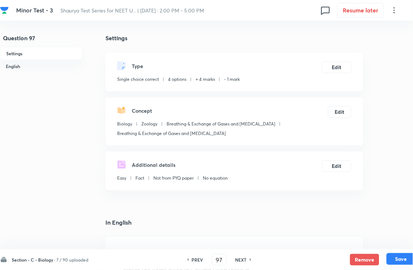
click at [366, 240] on button "Save" at bounding box center [400, 259] width 29 height 12
type input "98"
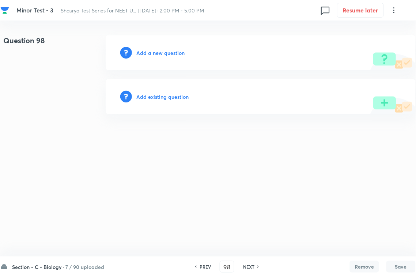
click at [178, 97] on h6 "Add existing question" at bounding box center [162, 97] width 52 height 8
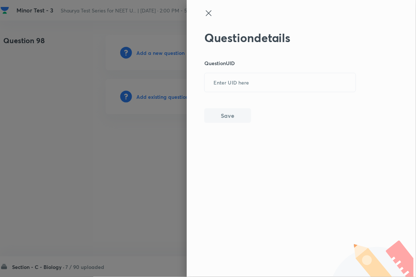
click at [268, 92] on div "Question details Question UID ​ Save" at bounding box center [280, 77] width 152 height 92
click at [237, 89] on input "text" at bounding box center [280, 83] width 151 height 18
paste input "JNY4B"
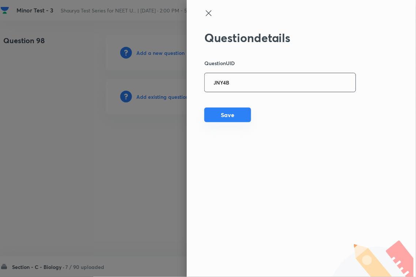
type input "JNY4B"
click at [236, 116] on button "Save" at bounding box center [227, 115] width 47 height 15
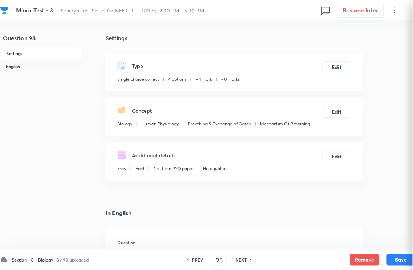
checkbox input "true"
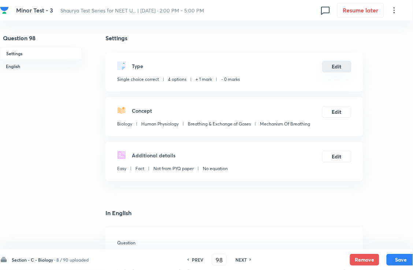
click at [339, 68] on button "Edit" at bounding box center [336, 67] width 29 height 12
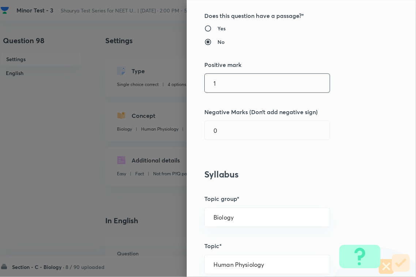
scroll to position [137, 0]
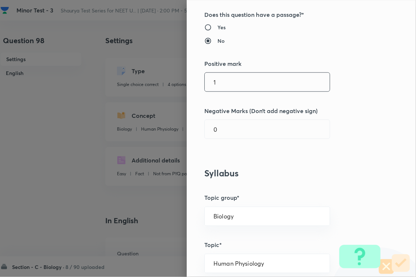
click at [233, 82] on input "1" at bounding box center [267, 82] width 125 height 19
type input "4"
click at [231, 145] on div "Question settings Question type* Single choice correct Number of options* 2 3 4…" at bounding box center [301, 138] width 229 height 277
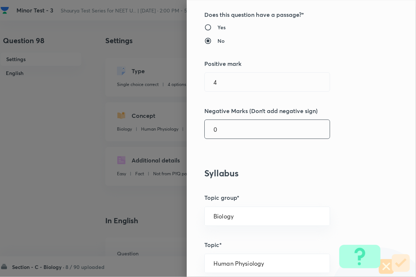
click at [233, 137] on input "0" at bounding box center [267, 129] width 125 height 19
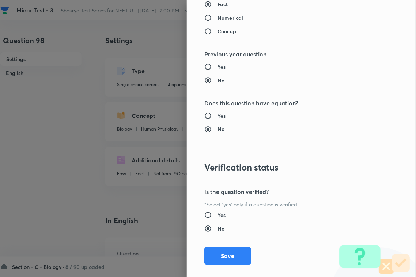
scroll to position [721, 0]
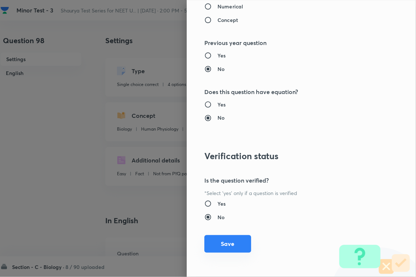
type input "1"
click at [227, 240] on button "Save" at bounding box center [227, 244] width 47 height 18
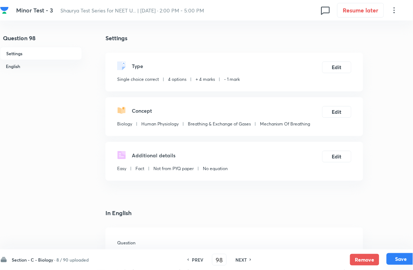
click at [366, 240] on button "Save" at bounding box center [400, 259] width 29 height 12
type input "99"
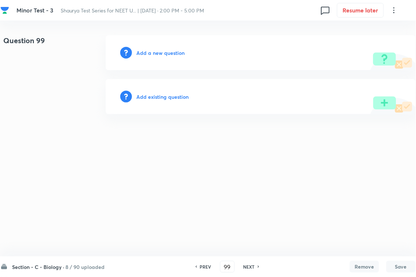
click at [181, 99] on h6 "Add existing question" at bounding box center [162, 97] width 52 height 8
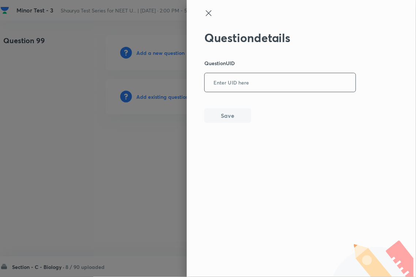
click at [273, 84] on input "text" at bounding box center [280, 83] width 151 height 18
paste input "C8TZ0"
type input "C8TZ0"
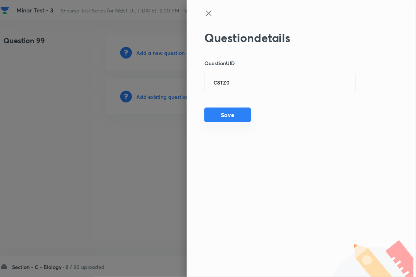
click at [244, 114] on button "Save" at bounding box center [227, 115] width 47 height 15
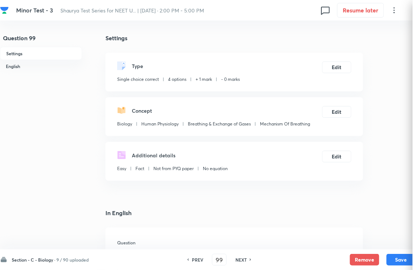
checkbox input "true"
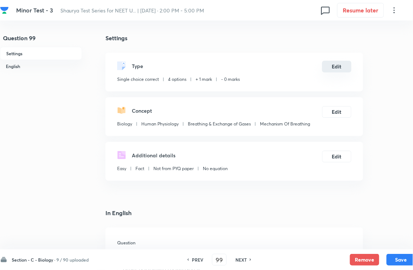
click at [337, 70] on button "Edit" at bounding box center [336, 67] width 29 height 12
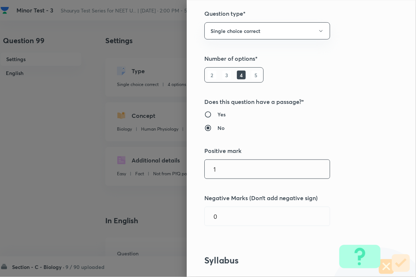
scroll to position [137, 0]
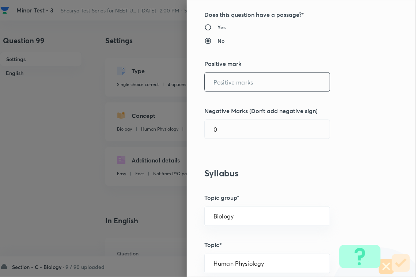
click at [233, 77] on input "text" at bounding box center [267, 82] width 125 height 19
type input "4"
click at [229, 134] on input "0" at bounding box center [267, 129] width 125 height 19
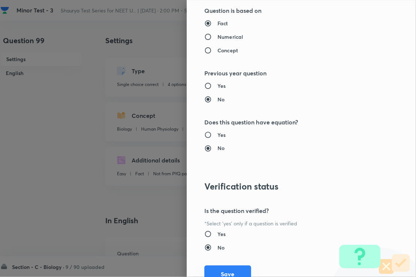
scroll to position [721, 0]
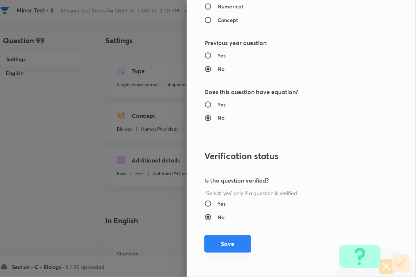
type input "1"
drag, startPoint x: 230, startPoint y: 243, endPoint x: 294, endPoint y: 246, distance: 64.1
click at [230, 240] on button "Save" at bounding box center [227, 245] width 47 height 18
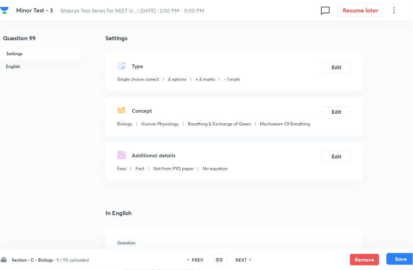
click at [366, 240] on button "Save" at bounding box center [400, 259] width 29 height 12
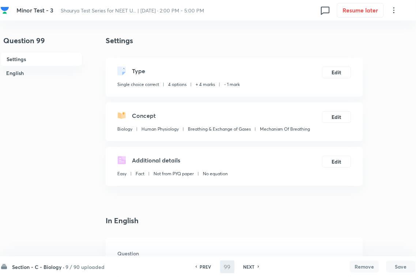
type input "100"
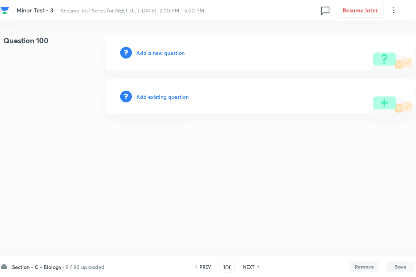
click at [176, 96] on h6 "Add existing question" at bounding box center [162, 97] width 52 height 8
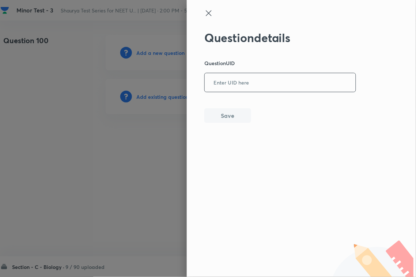
click at [266, 84] on input "text" at bounding box center [280, 83] width 151 height 18
paste input "Q62N1"
type input "Q62N1"
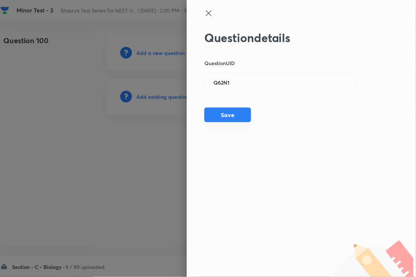
click at [223, 121] on button "Save" at bounding box center [227, 115] width 47 height 15
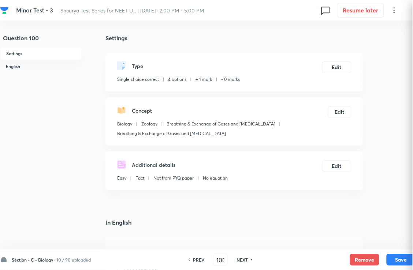
checkbox input "true"
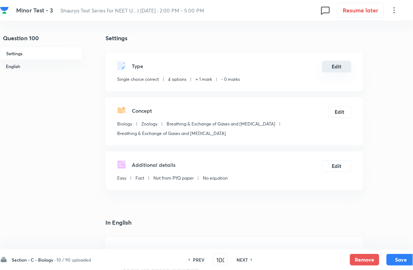
click at [338, 67] on button "Edit" at bounding box center [336, 67] width 29 height 12
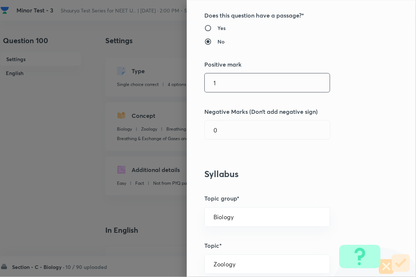
scroll to position [137, 0]
click at [226, 80] on input "1" at bounding box center [267, 82] width 125 height 19
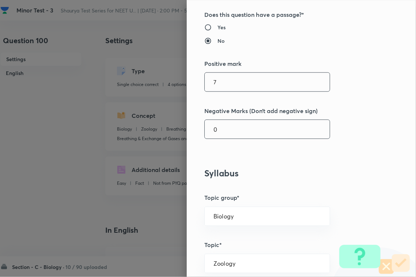
type input "7"
click at [229, 127] on input "4" at bounding box center [267, 129] width 125 height 19
type input "4"
click at [236, 86] on input "7" at bounding box center [267, 82] width 125 height 19
type input "4"
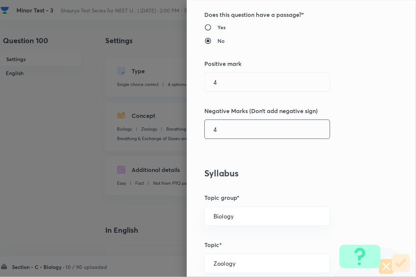
click at [231, 127] on input "4" at bounding box center [267, 129] width 125 height 19
type input "4"
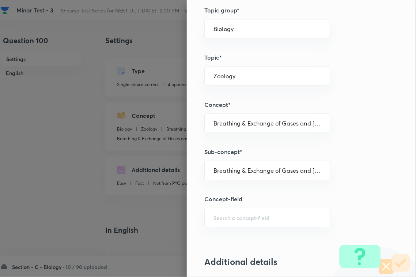
scroll to position [721, 0]
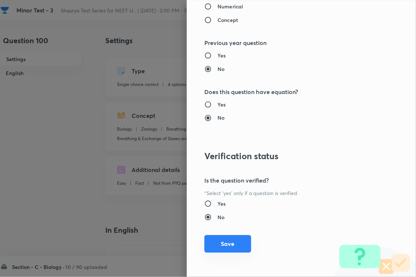
type input "1"
click at [229, 240] on button "Save" at bounding box center [227, 244] width 47 height 18
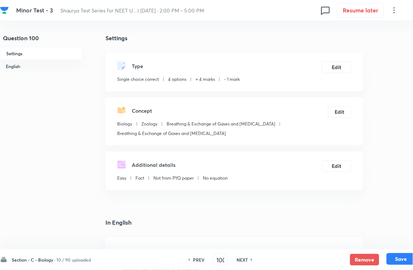
click at [366, 240] on button "Save" at bounding box center [400, 259] width 29 height 12
type input "101"
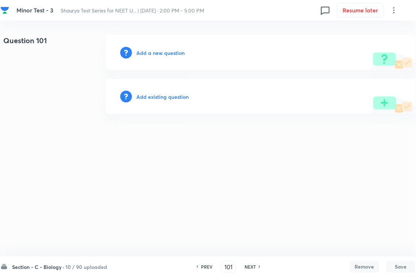
click at [165, 96] on h6 "Add existing question" at bounding box center [162, 97] width 52 height 8
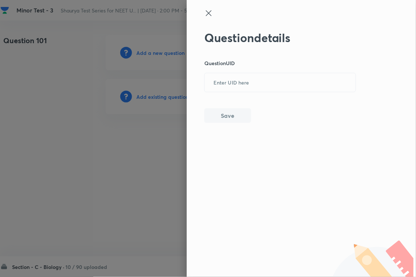
drag, startPoint x: 229, startPoint y: 87, endPoint x: 230, endPoint y: 92, distance: 5.2
click at [230, 87] on input "text" at bounding box center [280, 83] width 151 height 18
paste input "COEPR"
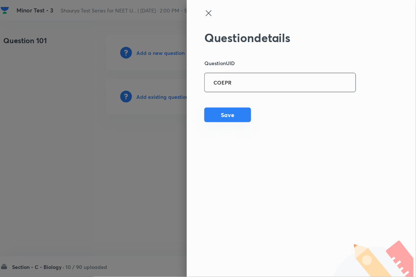
type input "COEPR"
click at [226, 118] on button "Save" at bounding box center [227, 115] width 47 height 15
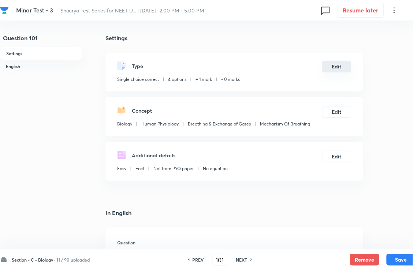
click at [346, 69] on button "Edit" at bounding box center [336, 67] width 29 height 12
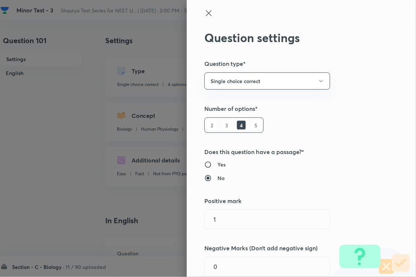
click at [346, 69] on div "Question settings Question type* Single choice correct Number of options* 2 3 4…" at bounding box center [301, 138] width 229 height 277
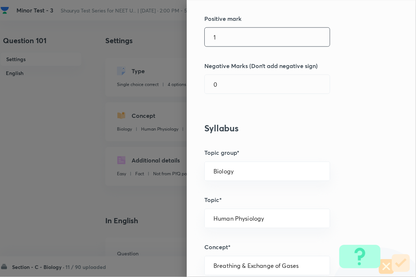
scroll to position [183, 0]
click at [238, 33] on input "1" at bounding box center [267, 36] width 125 height 19
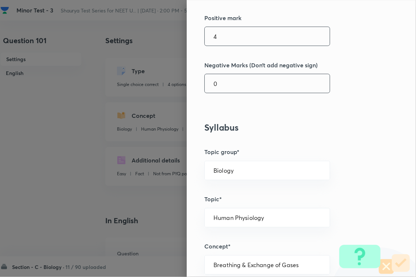
type input "4"
click at [230, 78] on input "0" at bounding box center [267, 83] width 125 height 19
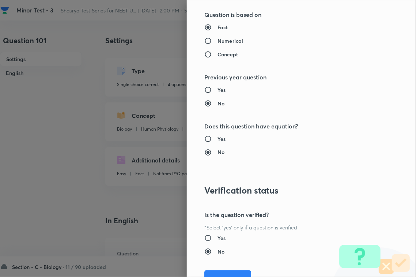
scroll to position [721, 0]
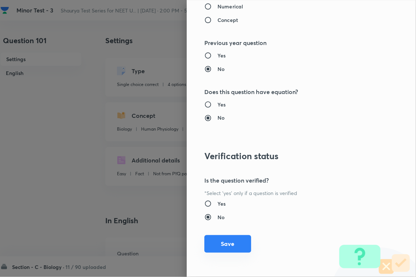
type input "1"
click at [229, 240] on button "Save" at bounding box center [227, 244] width 47 height 18
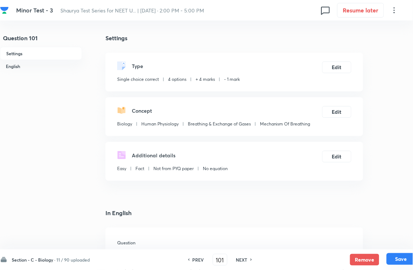
click at [366, 240] on button "Save" at bounding box center [400, 259] width 29 height 12
type input "102"
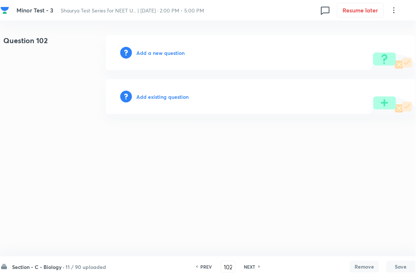
click at [172, 97] on h6 "Add existing question" at bounding box center [162, 97] width 52 height 8
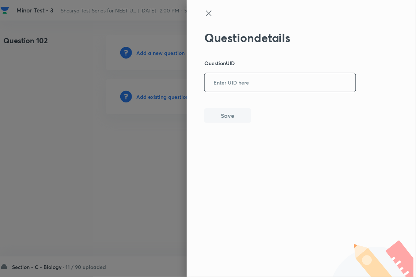
click at [278, 83] on input "text" at bounding box center [280, 83] width 151 height 18
paste input "SNCQ1"
type input "SNCQ1"
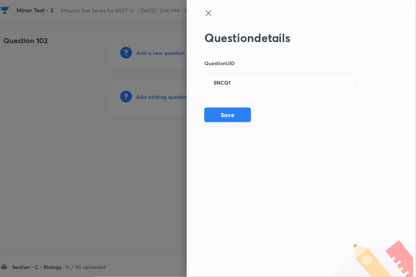
click at [235, 115] on button "Save" at bounding box center [227, 115] width 47 height 15
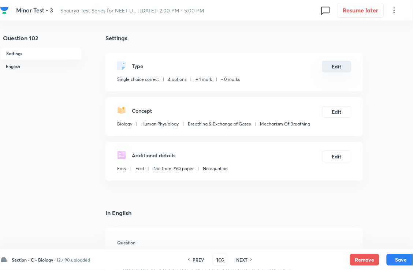
click at [341, 68] on button "Edit" at bounding box center [336, 67] width 29 height 12
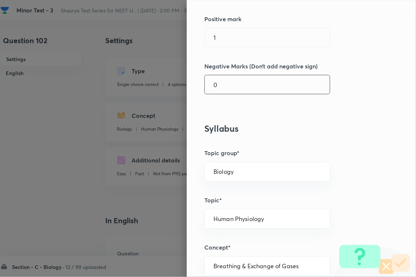
scroll to position [183, 0]
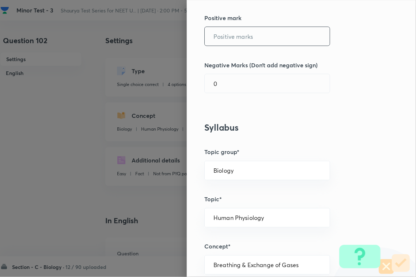
click at [231, 34] on input "text" at bounding box center [267, 36] width 125 height 19
type input "4"
click at [227, 97] on div "Question settings Question type* Single choice correct Number of options* 2 3 4…" at bounding box center [301, 138] width 229 height 277
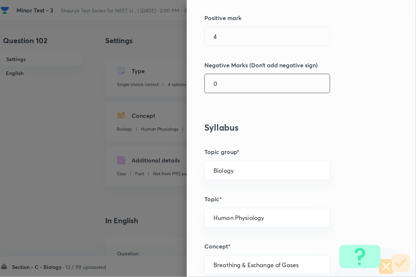
click at [234, 82] on input "0" at bounding box center [267, 83] width 125 height 19
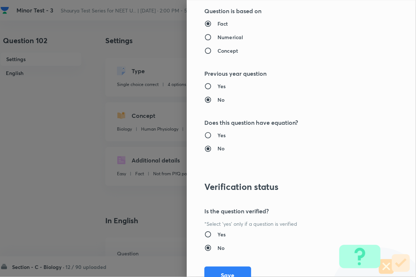
scroll to position [721, 0]
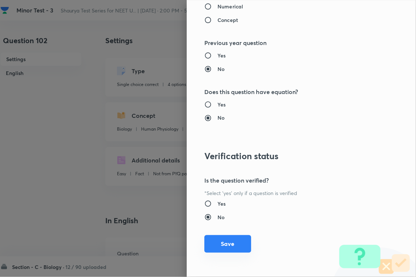
type input "1"
click at [232, 238] on button "Save" at bounding box center [227, 244] width 47 height 18
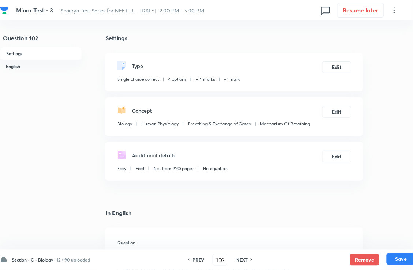
click at [366, 240] on button "Save" at bounding box center [400, 259] width 29 height 12
type input "103"
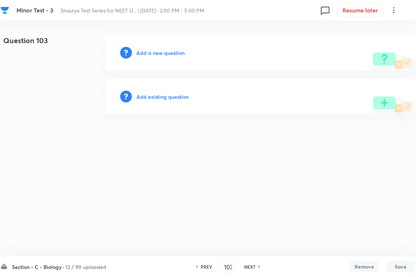
click at [178, 99] on h6 "Add existing question" at bounding box center [162, 97] width 52 height 8
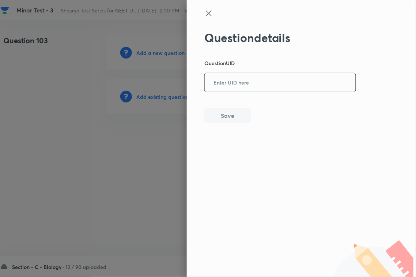
click at [218, 86] on input "text" at bounding box center [280, 83] width 151 height 18
paste input "X8XI3"
type input "X8XI3"
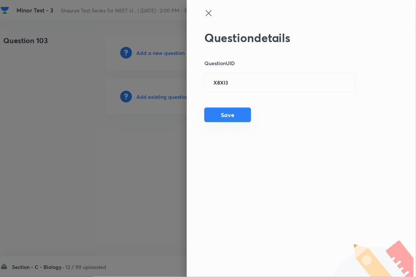
click at [226, 114] on button "Save" at bounding box center [227, 115] width 47 height 15
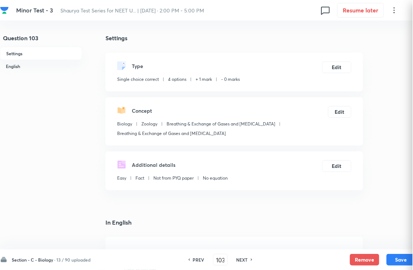
checkbox input "true"
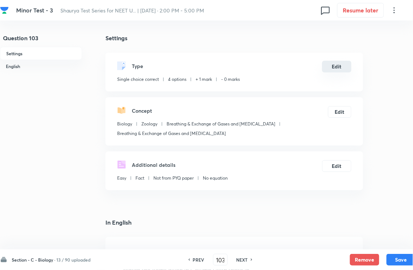
click at [342, 68] on button "Edit" at bounding box center [336, 67] width 29 height 12
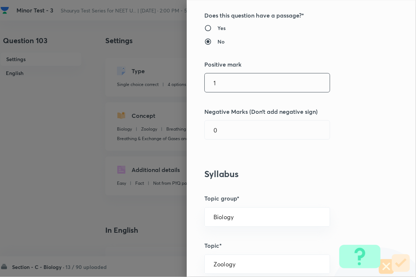
scroll to position [137, 0]
drag, startPoint x: 246, startPoint y: 83, endPoint x: 244, endPoint y: 89, distance: 6.1
click at [244, 84] on input "1" at bounding box center [267, 82] width 125 height 19
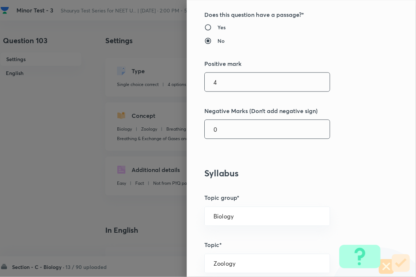
type input "4"
click at [232, 131] on input "0" at bounding box center [267, 129] width 125 height 19
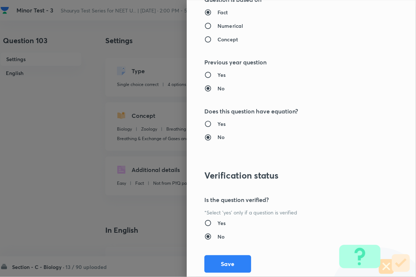
scroll to position [721, 0]
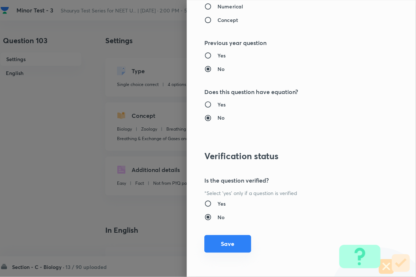
type input "1"
click at [233, 240] on button "Save" at bounding box center [227, 244] width 47 height 18
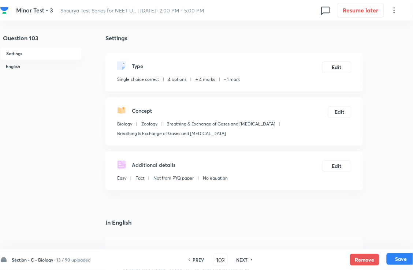
click at [366, 240] on button "Save" at bounding box center [400, 259] width 29 height 12
type input "104"
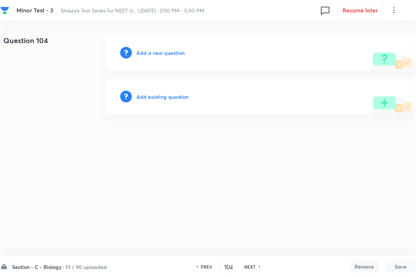
click at [169, 95] on h6 "Add existing question" at bounding box center [162, 97] width 52 height 8
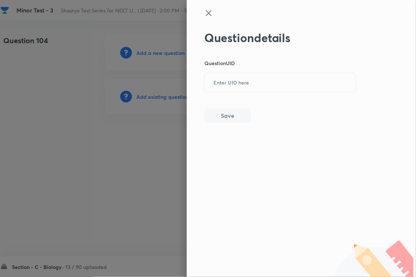
click at [208, 86] on div "Question details Question UID ​ Save" at bounding box center [301, 138] width 229 height 277
click at [231, 83] on input "text" at bounding box center [280, 83] width 151 height 18
paste input "GZLVT"
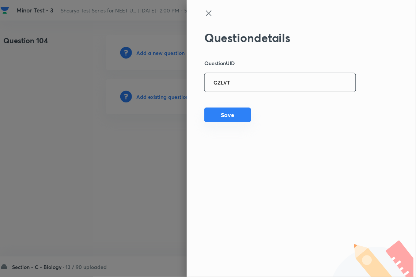
type input "GZLVT"
click at [229, 120] on button "Save" at bounding box center [227, 115] width 47 height 15
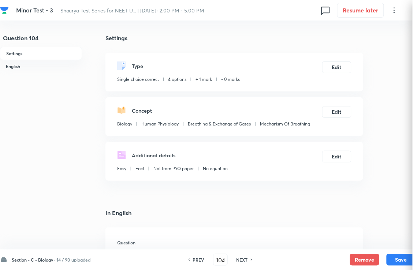
checkbox input "true"
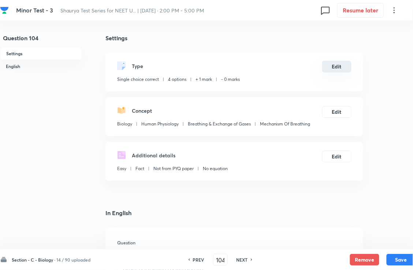
click at [337, 71] on button "Edit" at bounding box center [336, 67] width 29 height 12
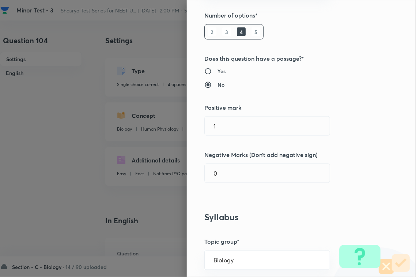
scroll to position [137, 0]
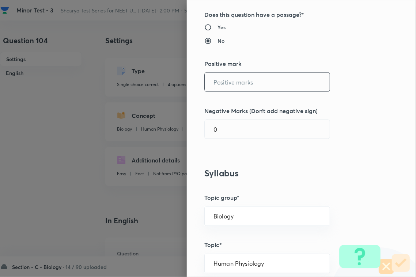
click at [241, 80] on input "text" at bounding box center [267, 82] width 125 height 19
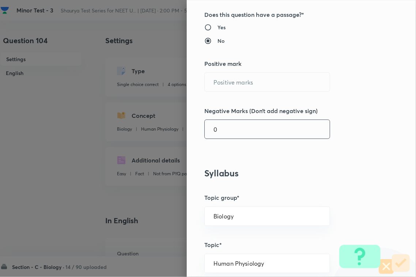
click at [233, 135] on input "0" at bounding box center [267, 129] width 125 height 19
type input "4"
click at [242, 82] on input "text" at bounding box center [267, 82] width 125 height 19
type input "4"
click at [242, 132] on input "41" at bounding box center [267, 129] width 125 height 19
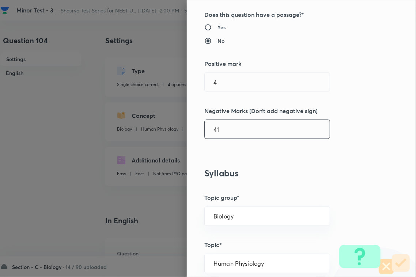
type input "4"
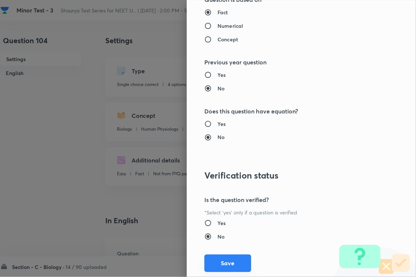
scroll to position [721, 0]
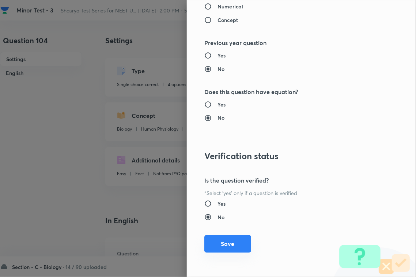
type input "1"
click at [234, 240] on button "Save" at bounding box center [227, 244] width 47 height 18
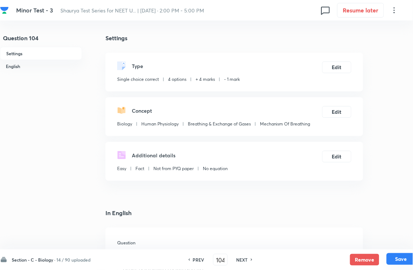
click at [366, 240] on button "Save" at bounding box center [400, 259] width 29 height 12
type input "105"
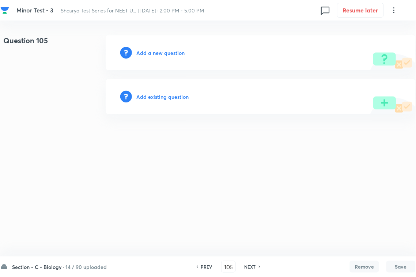
click at [170, 93] on div "Add existing question" at bounding box center [261, 96] width 310 height 35
click at [241, 85] on div "Add existing question" at bounding box center [261, 96] width 310 height 35
click at [182, 95] on h6 "Add existing question" at bounding box center [162, 97] width 52 height 8
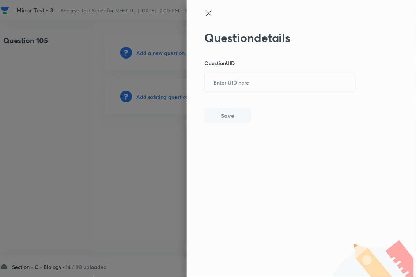
drag, startPoint x: 247, startPoint y: 83, endPoint x: 247, endPoint y: 92, distance: 9.1
click at [247, 83] on input "text" at bounding box center [280, 83] width 151 height 18
paste input "J2YPD"
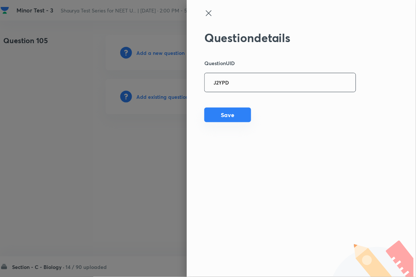
type input "J2YPD"
click at [240, 114] on button "Save" at bounding box center [227, 115] width 47 height 15
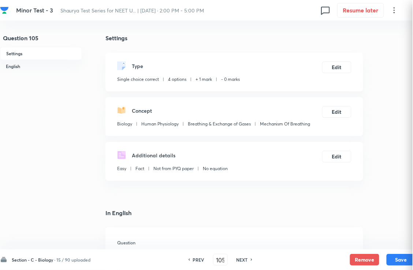
checkbox input "true"
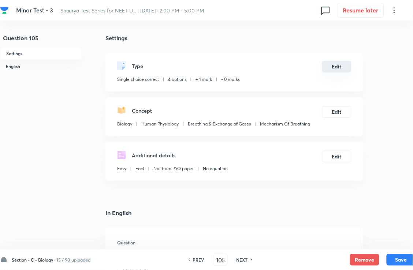
click at [349, 72] on button "Edit" at bounding box center [336, 67] width 29 height 12
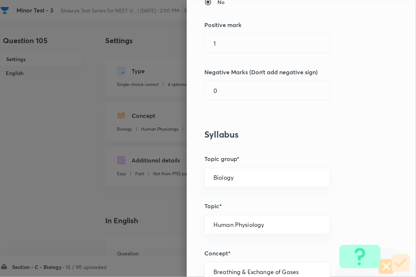
scroll to position [183, 0]
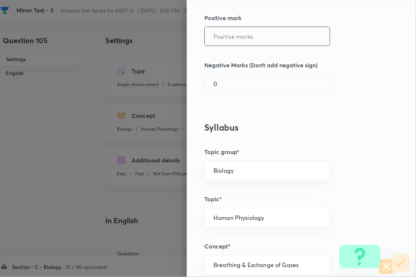
click at [229, 39] on input "text" at bounding box center [267, 36] width 125 height 19
type input "4"
click at [227, 84] on input "0" at bounding box center [267, 83] width 125 height 19
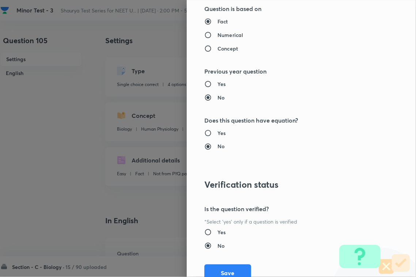
scroll to position [721, 0]
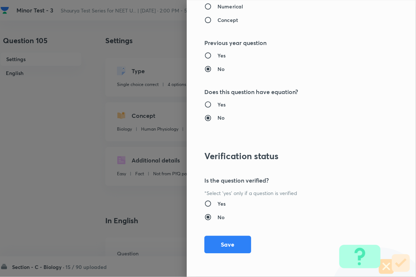
type input "1"
click at [222, 240] on button "Save" at bounding box center [227, 245] width 47 height 18
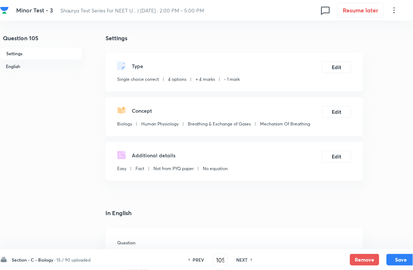
drag, startPoint x: 394, startPoint y: 253, endPoint x: 395, endPoint y: 246, distance: 7.4
click at [366, 240] on button "Save" at bounding box center [400, 260] width 29 height 12
type input "106"
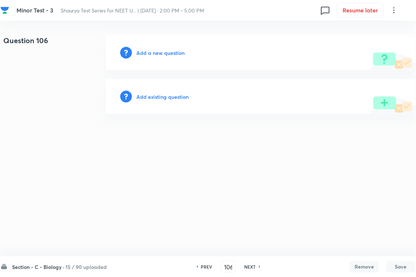
click at [162, 99] on h6 "Add existing question" at bounding box center [162, 97] width 52 height 8
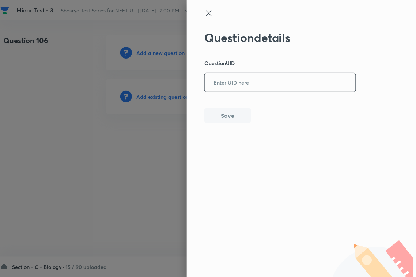
drag, startPoint x: 227, startPoint y: 79, endPoint x: 225, endPoint y: 109, distance: 30.4
click at [228, 79] on input "text" at bounding box center [280, 83] width 151 height 18
paste input "IOOFT"
type input "IOOFT"
click at [225, 116] on button "Save" at bounding box center [227, 115] width 47 height 15
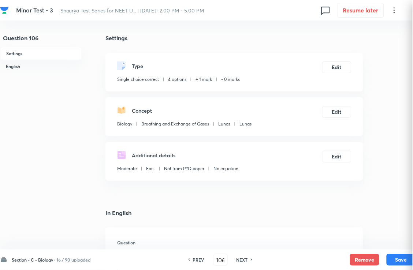
checkbox input "true"
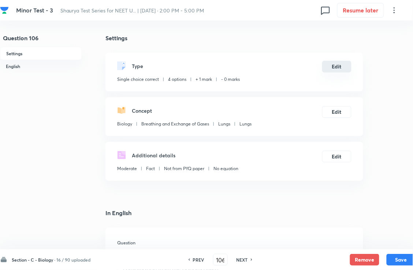
click at [334, 72] on button "Edit" at bounding box center [336, 67] width 29 height 12
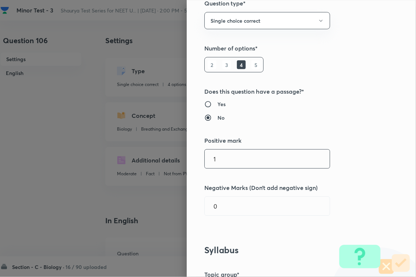
scroll to position [137, 0]
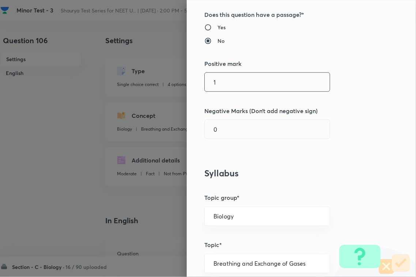
click at [244, 75] on input "1" at bounding box center [267, 82] width 125 height 19
type input "4"
click at [235, 128] on input "0" at bounding box center [267, 129] width 125 height 19
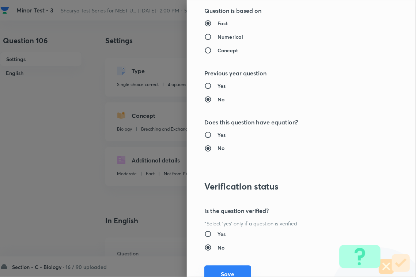
scroll to position [721, 0]
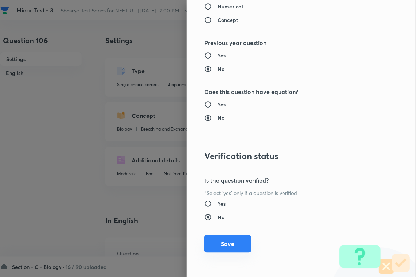
type input "1"
click at [231, 240] on button "Save" at bounding box center [227, 244] width 47 height 18
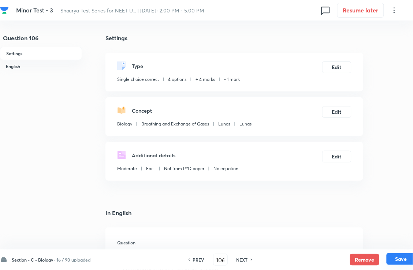
click at [366, 240] on button "Save" at bounding box center [400, 259] width 29 height 12
type input "107"
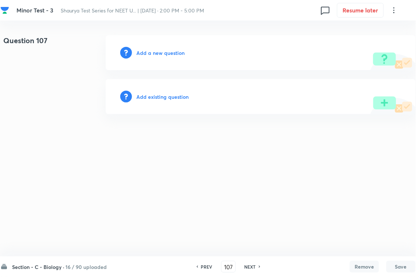
click at [153, 94] on h6 "Add existing question" at bounding box center [162, 97] width 52 height 8
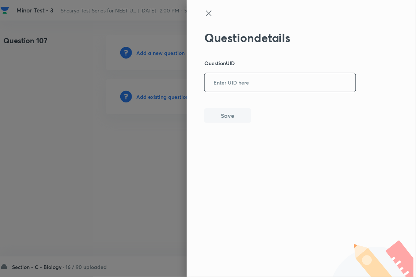
click at [251, 87] on input "text" at bounding box center [280, 83] width 151 height 18
paste input "ASCPL"
type input "ASCPL"
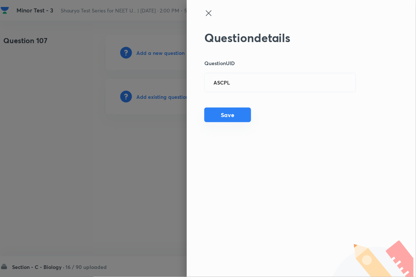
click at [235, 116] on button "Save" at bounding box center [227, 115] width 47 height 15
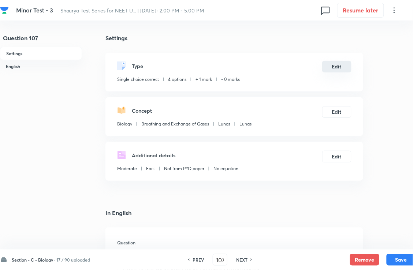
click at [344, 72] on button "Edit" at bounding box center [336, 67] width 29 height 12
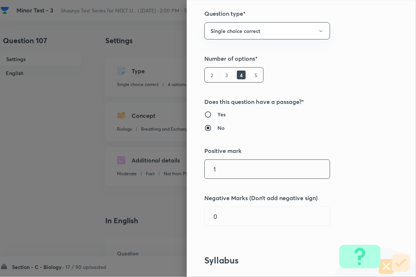
scroll to position [137, 0]
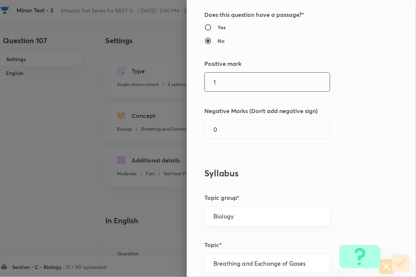
click at [226, 84] on input "1" at bounding box center [267, 82] width 125 height 19
type input "14"
click at [231, 134] on input "0" at bounding box center [267, 129] width 125 height 19
type input "4"
click at [230, 88] on input "14" at bounding box center [267, 82] width 125 height 19
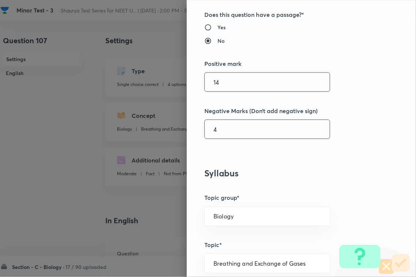
type input "1"
type input "4"
click at [227, 136] on input "4" at bounding box center [267, 129] width 125 height 19
type input "4"
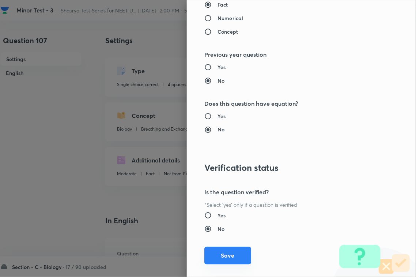
scroll to position [721, 0]
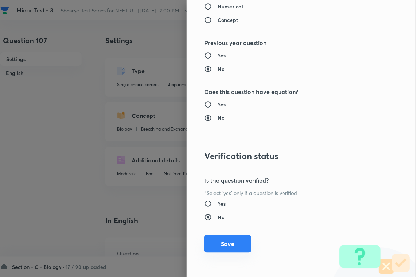
type input "1"
click at [234, 240] on button "Save" at bounding box center [227, 244] width 47 height 18
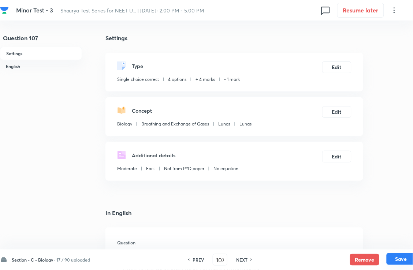
click at [366, 240] on button "Save" at bounding box center [400, 259] width 29 height 12
type input "108"
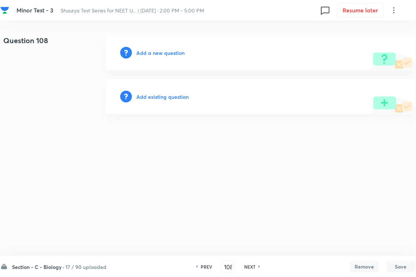
click at [169, 99] on h6 "Add existing question" at bounding box center [162, 97] width 52 height 8
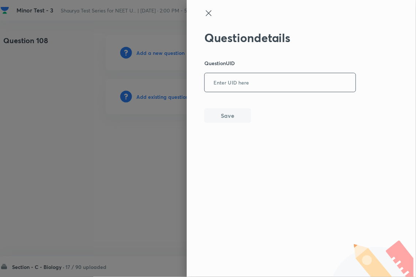
click at [238, 81] on input "text" at bounding box center [280, 83] width 151 height 18
paste input "PKJQJ"
type input "PKJQJ"
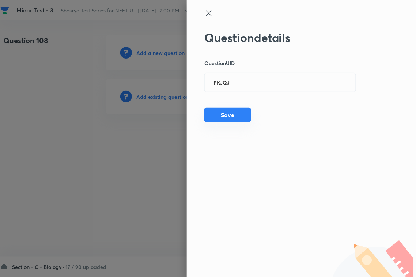
drag, startPoint x: 236, startPoint y: 112, endPoint x: 243, endPoint y: 112, distance: 6.9
click at [236, 113] on button "Save" at bounding box center [227, 115] width 47 height 15
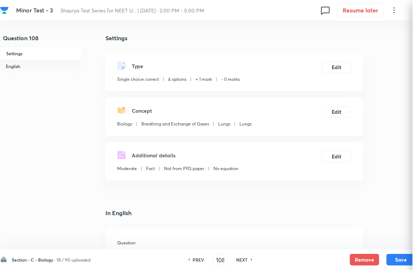
checkbox input "true"
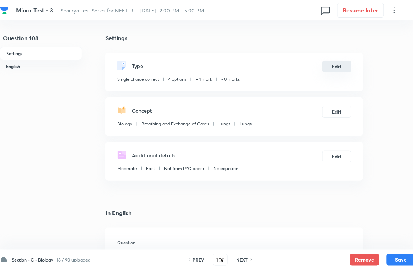
click at [324, 71] on button "Edit" at bounding box center [336, 67] width 29 height 12
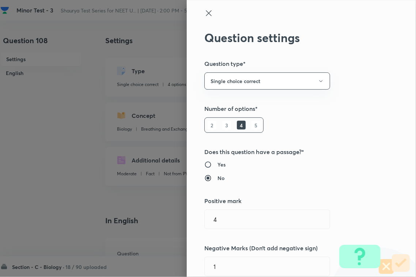
type input "1"
type input "0"
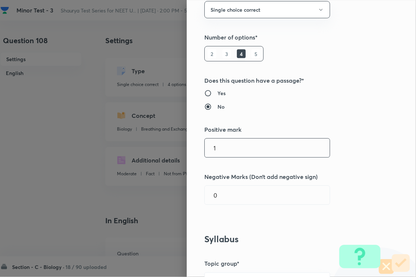
scroll to position [137, 0]
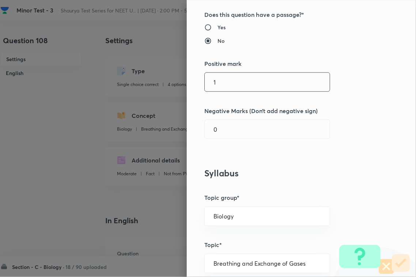
click at [229, 75] on input "1" at bounding box center [267, 82] width 125 height 19
type input "4"
click at [231, 135] on input "0" at bounding box center [267, 129] width 125 height 19
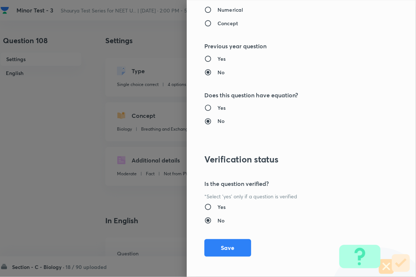
scroll to position [721, 0]
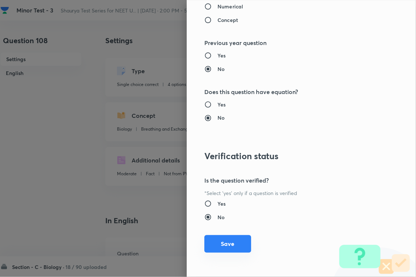
type input "1"
click at [233, 240] on button "Save" at bounding box center [227, 244] width 47 height 18
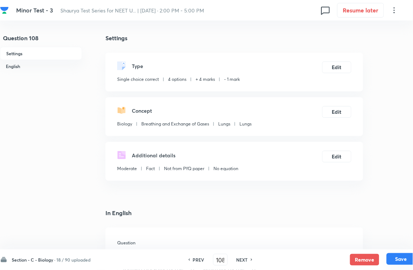
click at [366, 240] on button "Save" at bounding box center [400, 259] width 29 height 12
type input "109"
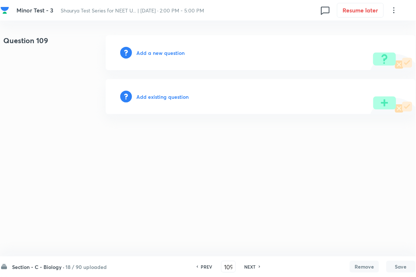
click at [170, 94] on h6 "Add existing question" at bounding box center [162, 97] width 52 height 8
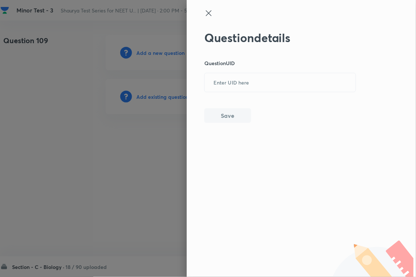
drag, startPoint x: 170, startPoint y: 94, endPoint x: 234, endPoint y: 111, distance: 66.4
click at [250, 78] on input "text" at bounding box center [280, 83] width 151 height 18
paste input "1B932"
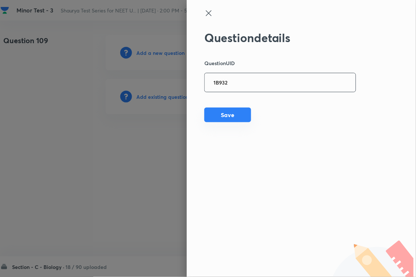
type input "1B932"
click at [232, 114] on button "Save" at bounding box center [227, 115] width 47 height 15
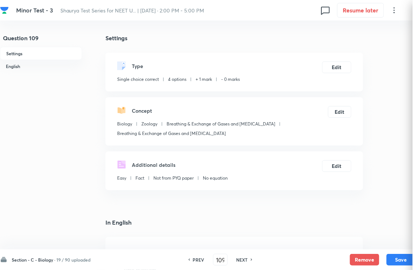
checkbox input "true"
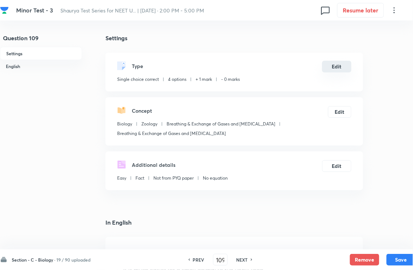
click at [336, 72] on button "Edit" at bounding box center [336, 67] width 29 height 12
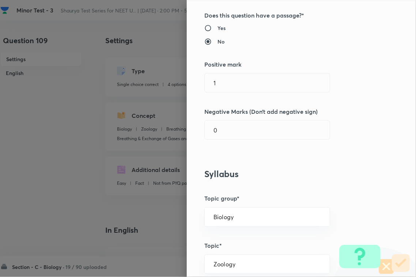
scroll to position [137, 0]
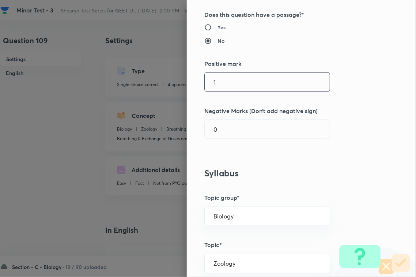
click at [230, 82] on input "1" at bounding box center [267, 82] width 125 height 19
type input "4"
click at [225, 130] on input "0" at bounding box center [267, 129] width 125 height 19
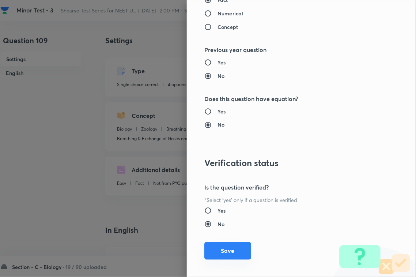
scroll to position [721, 0]
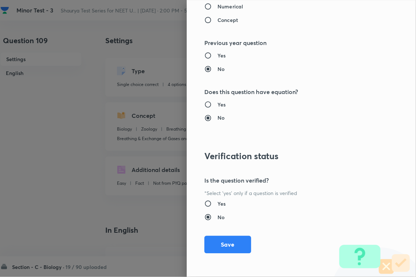
type input "1"
click at [222, 240] on button "Save" at bounding box center [227, 245] width 47 height 18
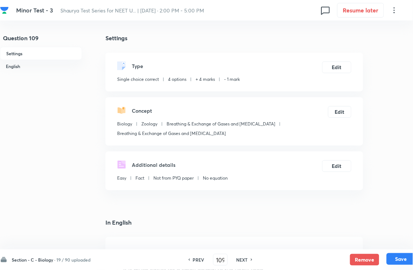
click at [366, 240] on button "Save" at bounding box center [400, 259] width 29 height 12
type input "110"
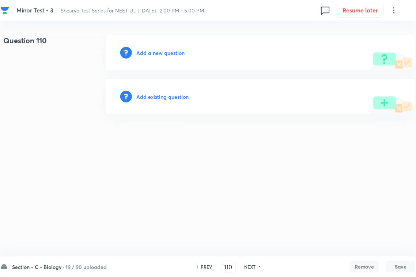
drag, startPoint x: 171, startPoint y: 91, endPoint x: 218, endPoint y: 80, distance: 48.6
click at [171, 91] on div "Add existing question" at bounding box center [261, 96] width 310 height 35
click at [171, 96] on h6 "Add existing question" at bounding box center [162, 97] width 52 height 8
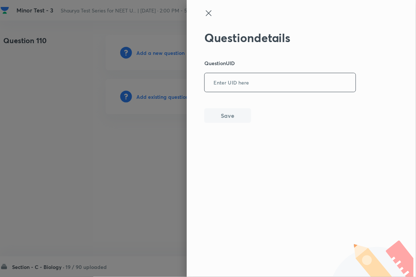
click at [242, 86] on input "text" at bounding box center [280, 83] width 151 height 18
paste input "GMC48"
type input "GMC48"
click at [232, 113] on button "Save" at bounding box center [227, 115] width 47 height 15
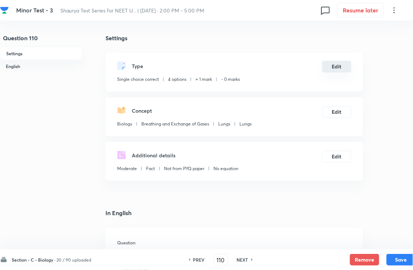
click at [338, 72] on button "Edit" at bounding box center [336, 67] width 29 height 12
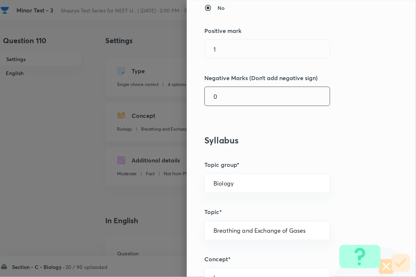
scroll to position [183, 0]
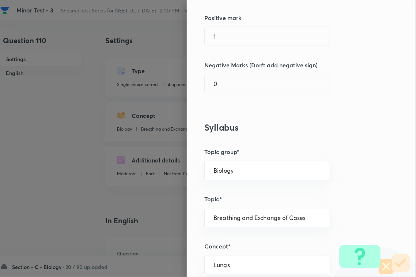
drag, startPoint x: 246, startPoint y: 53, endPoint x: 246, endPoint y: 48, distance: 5.1
click at [246, 52] on div "Question settings Question type* Single choice correct Number of options* 2 3 4…" at bounding box center [301, 138] width 229 height 277
click at [249, 37] on input "1" at bounding box center [267, 36] width 125 height 19
click at [240, 89] on input "0" at bounding box center [267, 83] width 125 height 19
type input "1"
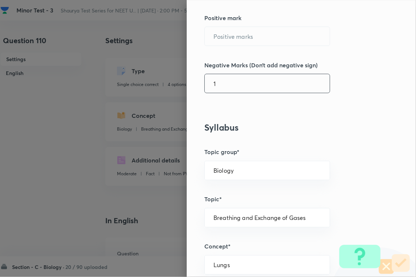
type input "4"
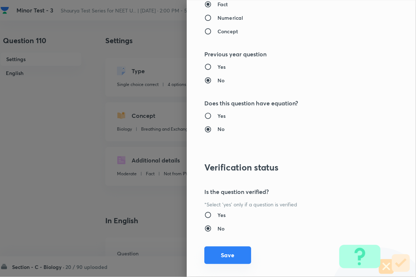
scroll to position [721, 0]
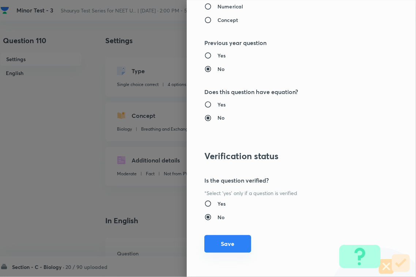
type input "1"
click at [229, 240] on button "Save" at bounding box center [227, 244] width 47 height 18
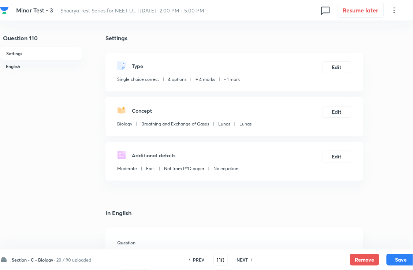
click at [366, 240] on div "Section - C - Biology · 20 / 90 uploaded PREV 110 ​ NEXT Remove Save" at bounding box center [208, 259] width 416 height 20
click at [366, 240] on button "Save" at bounding box center [400, 259] width 29 height 12
type input "111"
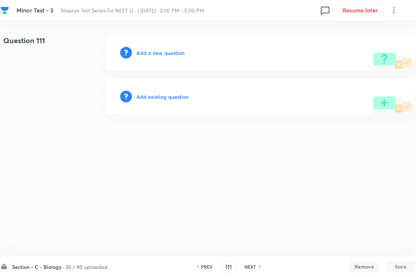
click at [176, 95] on h6 "Add existing question" at bounding box center [162, 97] width 52 height 8
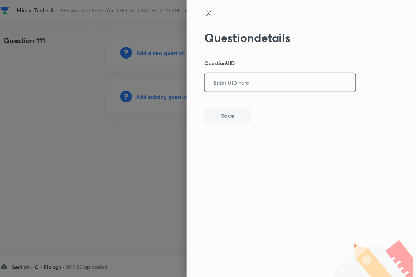
drag, startPoint x: 246, startPoint y: 78, endPoint x: 245, endPoint y: 82, distance: 4.8
click at [246, 78] on input "text" at bounding box center [280, 83] width 151 height 18
paste input "ZU4SY"
type input "ZU4SY"
click at [238, 109] on button "Save" at bounding box center [227, 115] width 47 height 15
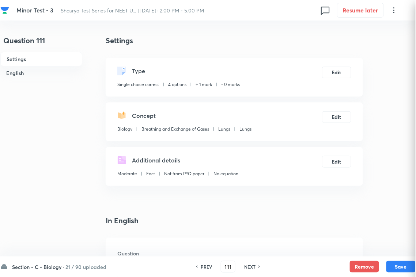
checkbox input "true"
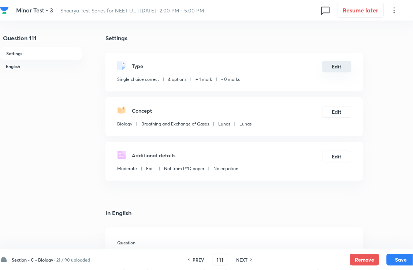
click at [345, 72] on button "Edit" at bounding box center [336, 67] width 29 height 12
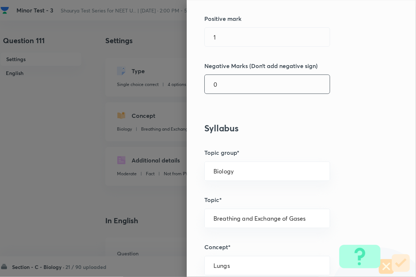
scroll to position [183, 0]
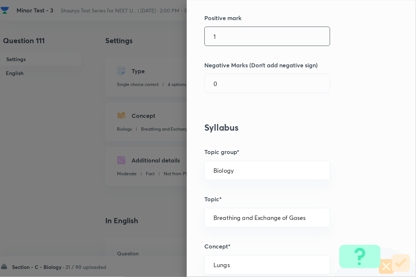
click at [243, 44] on input "1" at bounding box center [267, 36] width 125 height 19
type input "4"
click at [225, 99] on div "Question settings Question type* Single choice correct Number of options* 2 3 4…" at bounding box center [301, 138] width 229 height 277
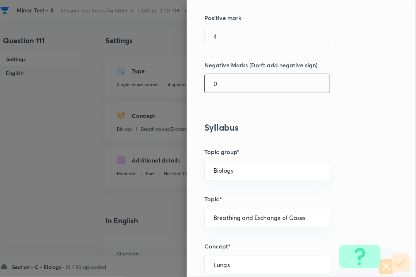
click at [236, 86] on input "0" at bounding box center [267, 83] width 125 height 19
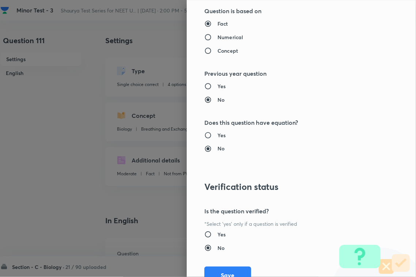
scroll to position [721, 0]
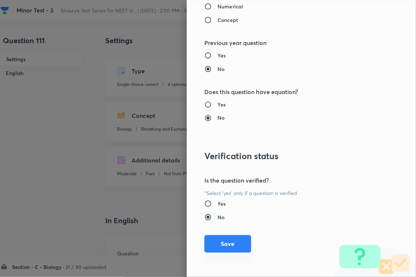
type input "1"
click at [234, 240] on button "Save" at bounding box center [227, 244] width 47 height 18
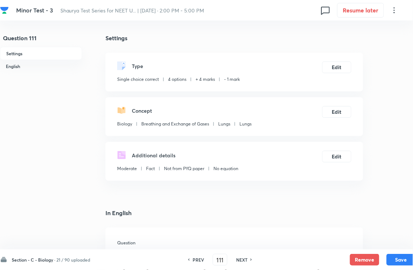
drag, startPoint x: 395, startPoint y: 255, endPoint x: 388, endPoint y: 246, distance: 11.3
click at [366, 240] on button "Save" at bounding box center [400, 260] width 29 height 12
type input "112"
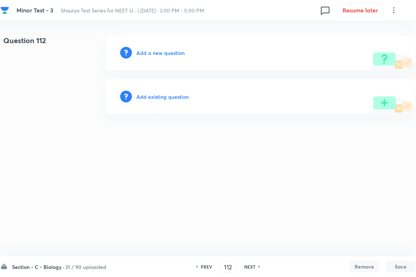
click at [174, 97] on h6 "Add existing question" at bounding box center [162, 97] width 52 height 8
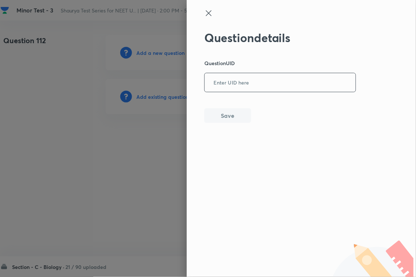
click at [232, 91] on input "text" at bounding box center [280, 83] width 151 height 18
type input "6GLXK"
click at [236, 119] on button "Save" at bounding box center [227, 115] width 47 height 15
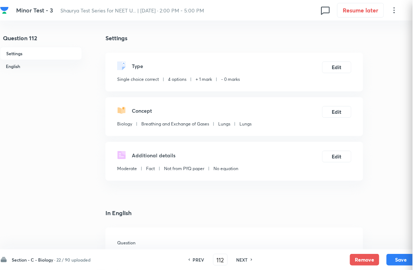
checkbox input "true"
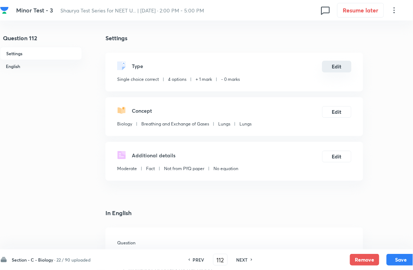
click at [333, 72] on button "Edit" at bounding box center [336, 67] width 29 height 12
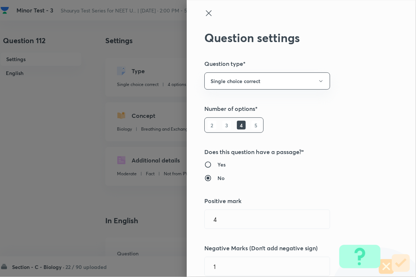
type input "1"
type input "0"
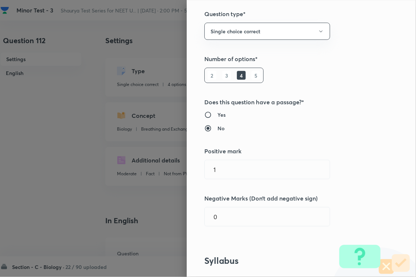
scroll to position [137, 0]
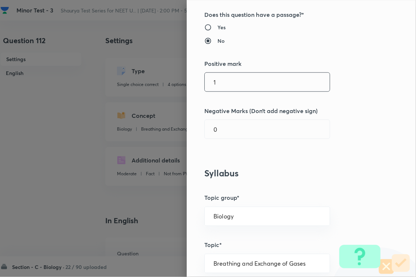
drag, startPoint x: 223, startPoint y: 79, endPoint x: 229, endPoint y: 85, distance: 8.3
click at [226, 82] on input "1" at bounding box center [267, 82] width 125 height 19
type input "4"
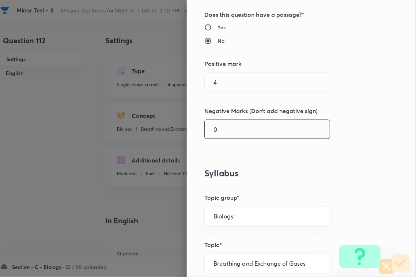
click at [233, 130] on input "0" at bounding box center [267, 129] width 125 height 19
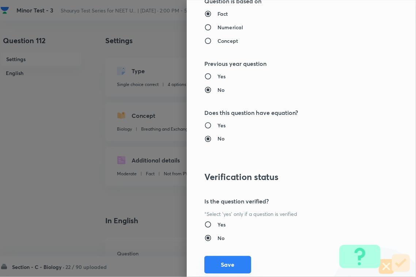
scroll to position [721, 0]
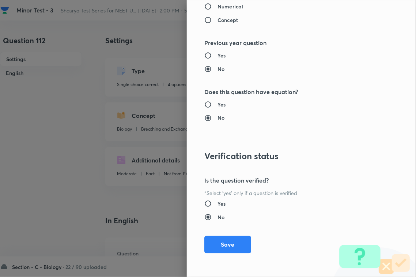
type input "1"
click at [238, 238] on button "Save" at bounding box center [227, 245] width 47 height 18
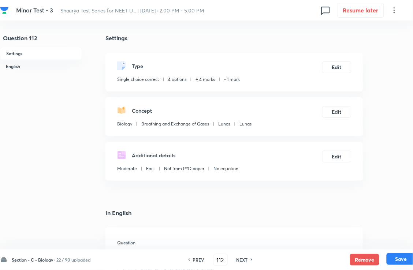
click at [366, 240] on button "Save" at bounding box center [400, 259] width 29 height 12
type input "113"
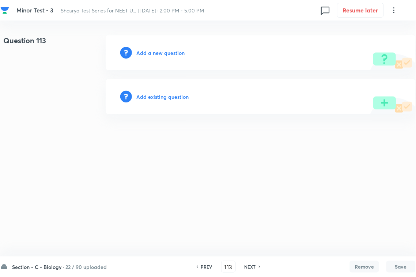
click at [172, 97] on h6 "Add existing question" at bounding box center [162, 97] width 52 height 8
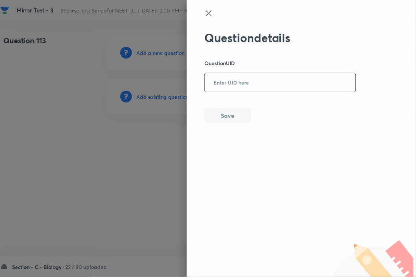
click at [228, 85] on input "text" at bounding box center [280, 83] width 151 height 18
paste input "MC15T"
type input "MC15T"
click at [228, 119] on button "Save" at bounding box center [227, 115] width 47 height 15
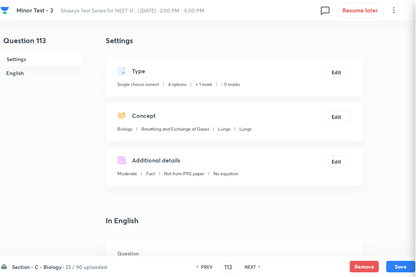
checkbox input "true"
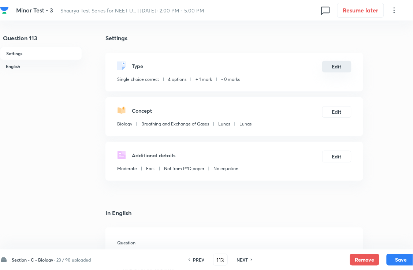
click at [341, 69] on button "Edit" at bounding box center [336, 67] width 29 height 12
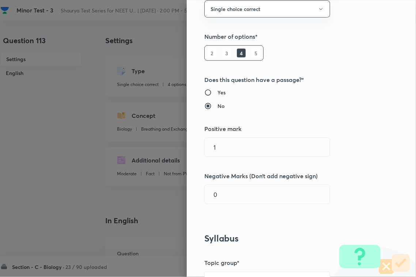
scroll to position [183, 0]
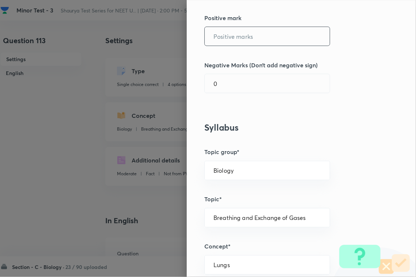
click at [230, 43] on input "text" at bounding box center [267, 36] width 125 height 19
type input "4"
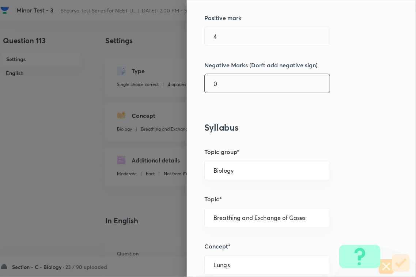
click at [231, 89] on input "0" at bounding box center [267, 83] width 125 height 19
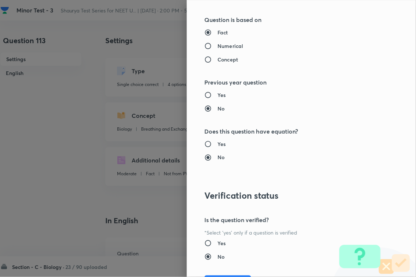
scroll to position [721, 0]
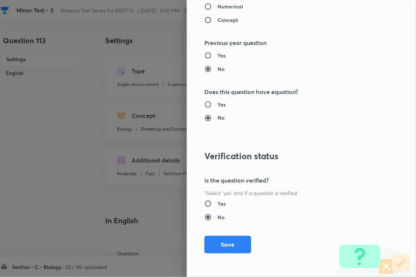
type input "1"
click at [232, 240] on button "Save" at bounding box center [227, 245] width 47 height 18
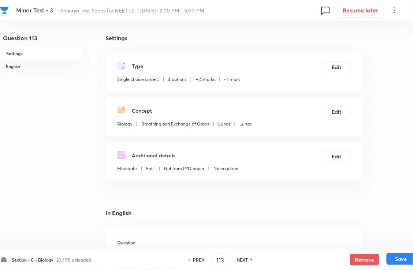
click at [366, 240] on button "Save" at bounding box center [400, 259] width 29 height 12
type input "114"
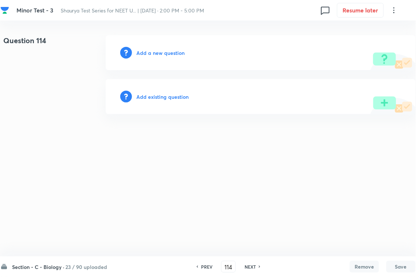
click at [175, 99] on h6 "Add existing question" at bounding box center [162, 97] width 52 height 8
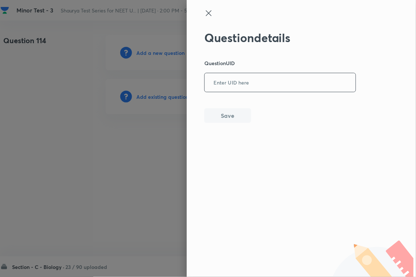
click at [232, 83] on input "text" at bounding box center [280, 83] width 151 height 18
paste input "AQNYO"
type input "AQNYO"
click at [230, 113] on button "Save" at bounding box center [227, 115] width 47 height 15
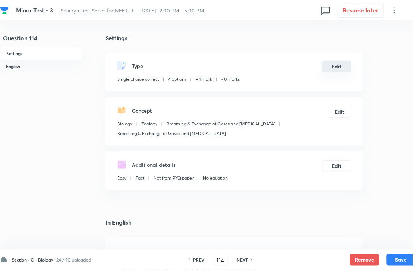
click at [339, 69] on button "Edit" at bounding box center [336, 67] width 29 height 12
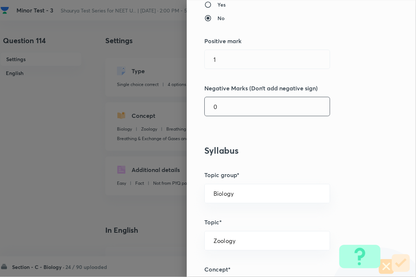
scroll to position [183, 0]
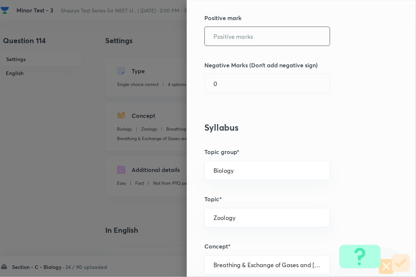
click at [236, 39] on input "text" at bounding box center [267, 36] width 125 height 19
type input "4"
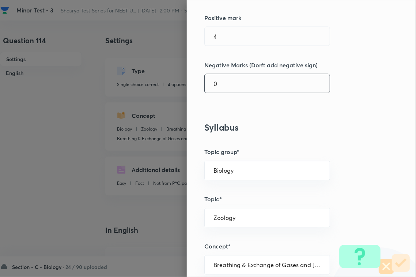
click at [235, 84] on input "0" at bounding box center [267, 83] width 125 height 19
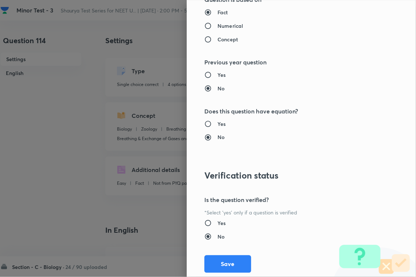
scroll to position [721, 0]
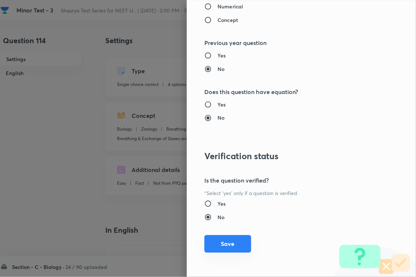
type input "1"
click at [230, 239] on button "Save" at bounding box center [227, 244] width 47 height 18
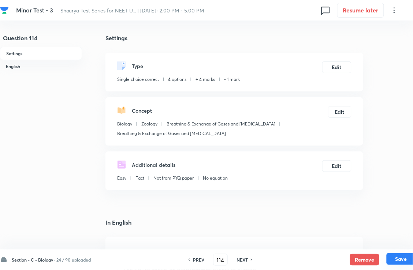
click at [366, 240] on button "Save" at bounding box center [400, 259] width 29 height 12
type input "115"
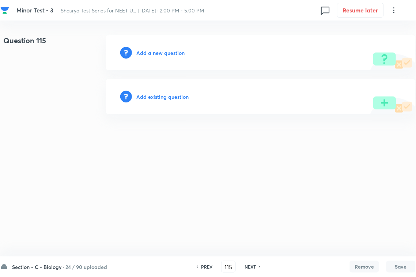
click at [163, 95] on h6 "Add existing question" at bounding box center [162, 97] width 52 height 8
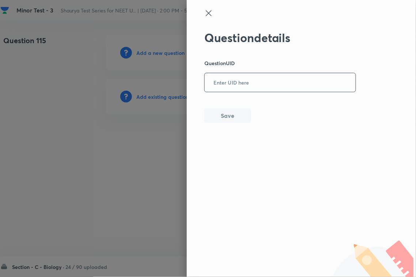
paste input "PJJSD"
drag, startPoint x: 249, startPoint y: 83, endPoint x: 230, endPoint y: 118, distance: 39.8
click at [249, 83] on input "text" at bounding box center [280, 83] width 151 height 18
type input "PJJSD"
click at [228, 123] on div "Question details Question UID PJJSD ​ Save" at bounding box center [280, 77] width 152 height 92
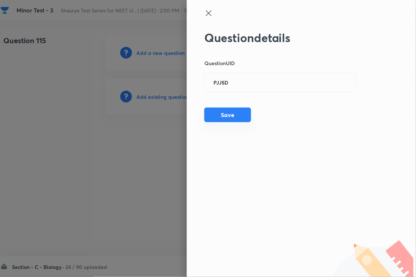
drag, startPoint x: 207, startPoint y: 119, endPoint x: 245, endPoint y: 112, distance: 39.4
click at [207, 119] on button "Save" at bounding box center [227, 115] width 47 height 15
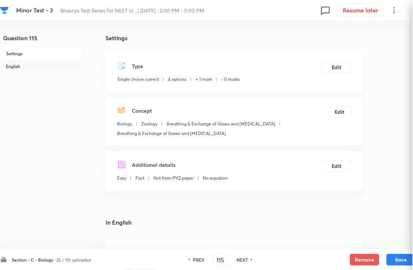
checkbox input "true"
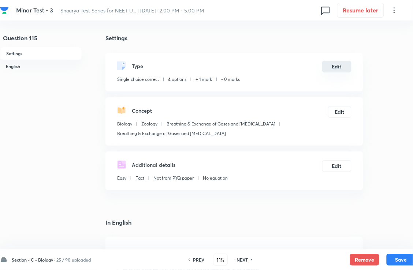
click at [332, 71] on button "Edit" at bounding box center [336, 67] width 29 height 12
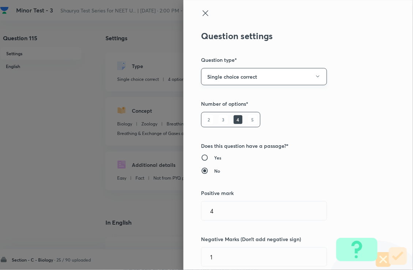
type input "Biology"
type input "Zoology"
type input "Breathing & Exchange of Gases and [MEDICAL_DATA]"
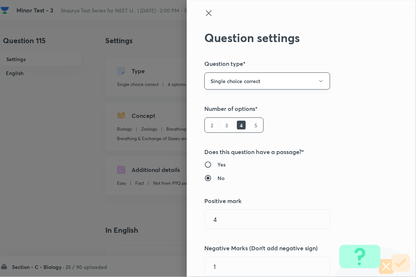
type input "1"
type input "0"
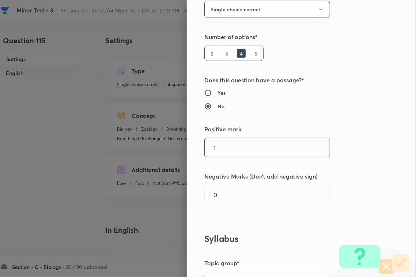
scroll to position [137, 0]
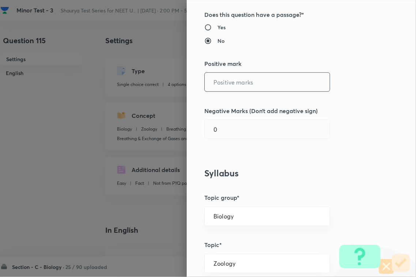
click at [231, 90] on input "text" at bounding box center [267, 82] width 125 height 19
type input "4"
click at [233, 133] on input "0" at bounding box center [267, 129] width 125 height 19
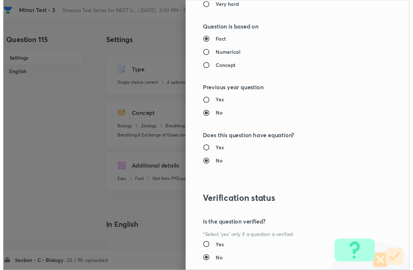
scroll to position [721, 0]
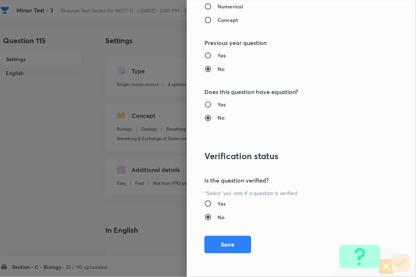
type input "1"
click at [227, 240] on button "Save" at bounding box center [227, 245] width 47 height 18
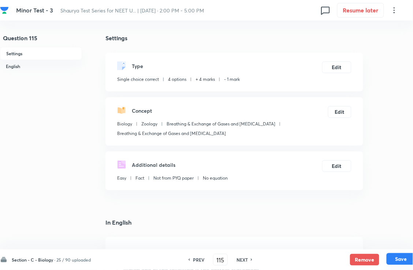
click at [366, 240] on button "Save" at bounding box center [400, 259] width 29 height 12
type input "116"
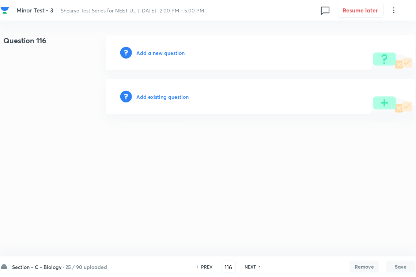
click at [171, 96] on h6 "Add existing question" at bounding box center [162, 97] width 52 height 8
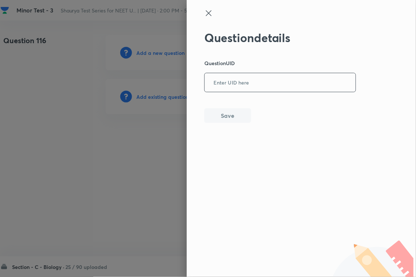
click at [255, 84] on input "text" at bounding box center [280, 83] width 151 height 18
paste input "KU53M"
type input "KU53M"
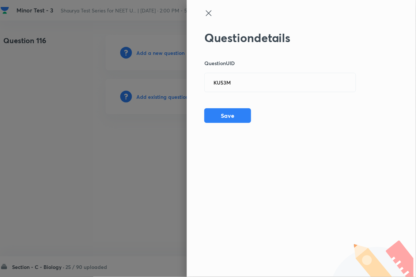
click at [237, 127] on div "Question details Question UID KU53M ​ Save" at bounding box center [301, 138] width 229 height 277
click at [239, 118] on button "Save" at bounding box center [227, 115] width 47 height 15
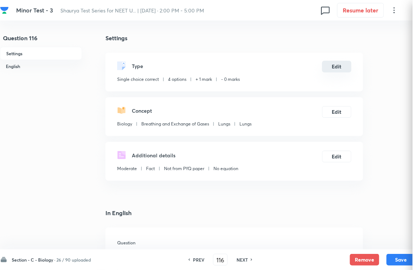
checkbox input "true"
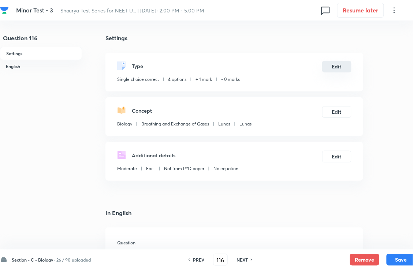
click at [339, 66] on div "Type Single choice correct 4 options + 1 mark - 0 marks Edit" at bounding box center [234, 72] width 258 height 39
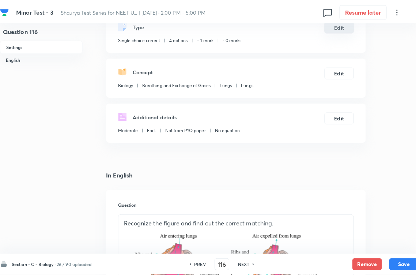
scroll to position [0, 0]
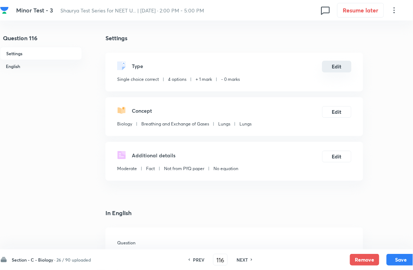
click at [330, 72] on button "Edit" at bounding box center [336, 67] width 29 height 12
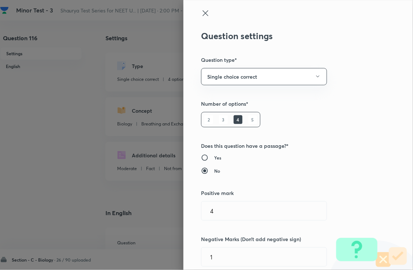
type input "1"
type input "0"
type input "Breathing and Exchange of Gases"
type input "Lungs"
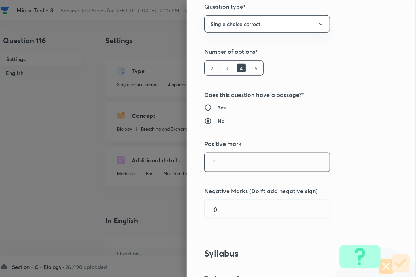
scroll to position [137, 0]
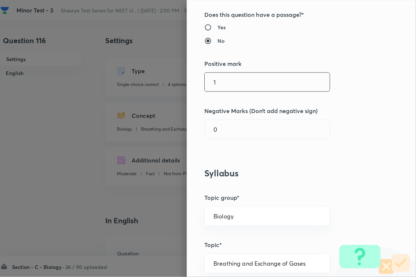
click at [263, 83] on input "1" at bounding box center [267, 82] width 125 height 19
type input "4"
click at [251, 128] on input "0" at bounding box center [267, 129] width 125 height 19
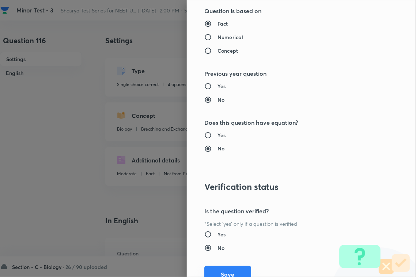
scroll to position [721, 0]
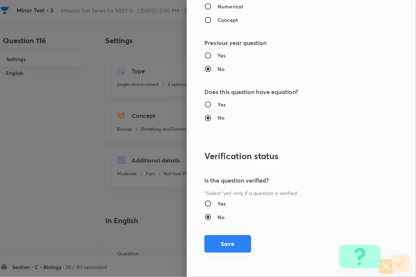
type input "1"
click at [237, 240] on button "Save" at bounding box center [227, 244] width 47 height 18
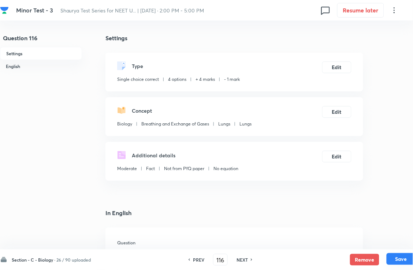
click at [366, 240] on button "Save" at bounding box center [400, 259] width 29 height 12
type input "117"
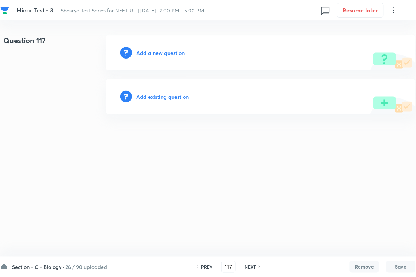
drag, startPoint x: 181, startPoint y: 93, endPoint x: 226, endPoint y: 77, distance: 47.6
click at [185, 91] on div "Add existing question" at bounding box center [261, 96] width 310 height 35
click at [253, 76] on div "Question 117 Add a new question Add existing question" at bounding box center [208, 74] width 416 height 79
drag, startPoint x: 228, startPoint y: 80, endPoint x: 223, endPoint y: 84, distance: 6.0
click at [228, 80] on div "Add existing question" at bounding box center [261, 96] width 310 height 35
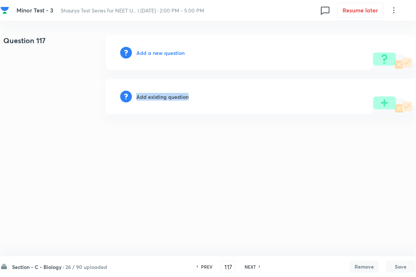
click at [178, 96] on h6 "Add existing question" at bounding box center [162, 97] width 52 height 8
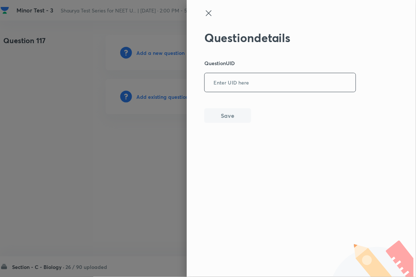
click at [251, 77] on input "text" at bounding box center [280, 83] width 151 height 18
paste input "XVH16"
type input "XVH16"
click at [230, 117] on button "Save" at bounding box center [227, 115] width 47 height 15
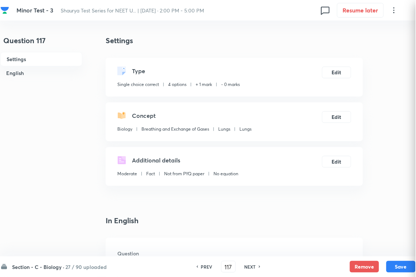
checkbox input "true"
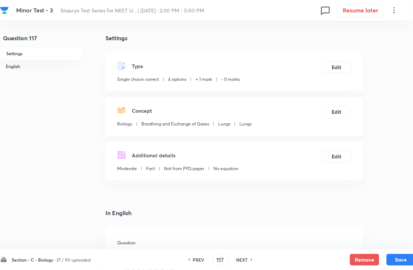
click at [341, 63] on div "Type Single choice correct 4 options + 1 mark - 0 marks Edit" at bounding box center [234, 72] width 258 height 39
click at [338, 68] on button "Edit" at bounding box center [336, 67] width 29 height 12
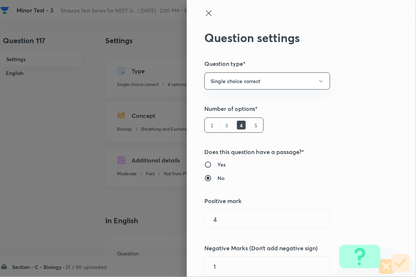
type input "1"
type input "0"
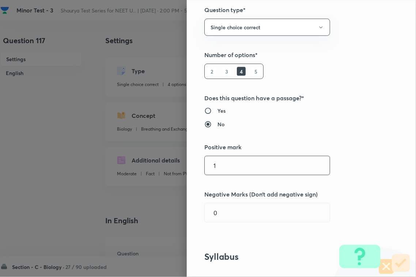
scroll to position [137, 0]
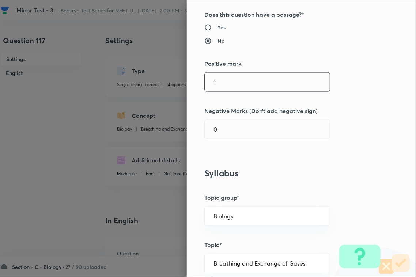
drag, startPoint x: 222, startPoint y: 74, endPoint x: 228, endPoint y: 85, distance: 12.9
click at [222, 75] on div "Question settings Question type* Single choice correct Number of options* 2 3 4…" at bounding box center [301, 138] width 229 height 277
click at [228, 85] on input "text" at bounding box center [267, 82] width 125 height 19
type input "4"
click at [222, 133] on input "0" at bounding box center [267, 129] width 125 height 19
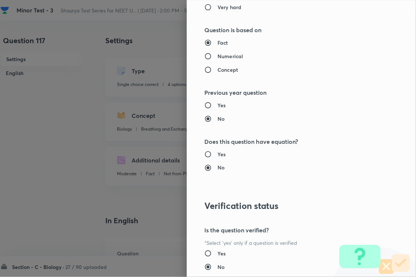
scroll to position [721, 0]
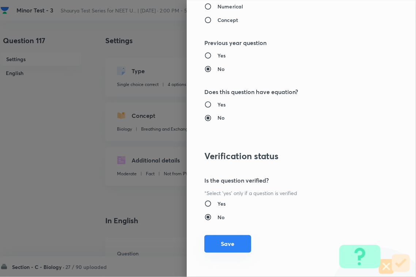
type input "1"
click at [225, 240] on button "Save" at bounding box center [227, 244] width 47 height 18
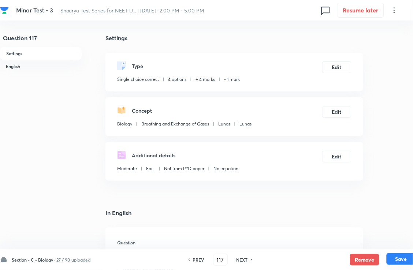
click at [366, 240] on button "Save" at bounding box center [400, 259] width 29 height 12
type input "118"
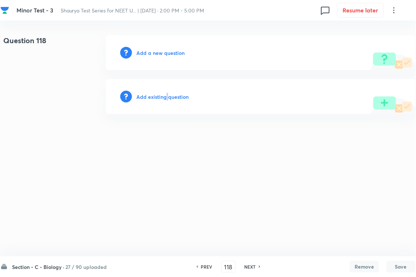
click at [168, 93] on div "Add existing question" at bounding box center [261, 96] width 310 height 35
click at [229, 85] on div "Add existing question" at bounding box center [261, 96] width 310 height 35
click at [172, 99] on h6 "Add existing question" at bounding box center [162, 97] width 52 height 8
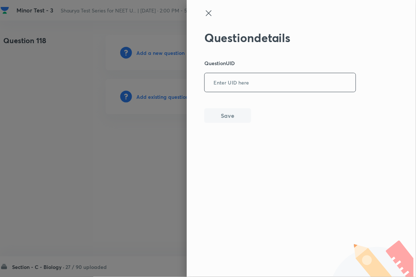
click at [225, 81] on input "text" at bounding box center [280, 83] width 151 height 18
paste input "IDLXJ"
type input "IDLXJ"
click at [226, 118] on button "Save" at bounding box center [227, 115] width 47 height 15
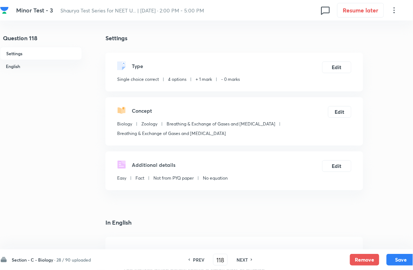
click at [341, 65] on div "Type Single choice correct 4 options + 1 mark - 0 marks Edit" at bounding box center [234, 72] width 258 height 39
click at [332, 72] on button "Edit" at bounding box center [336, 67] width 29 height 12
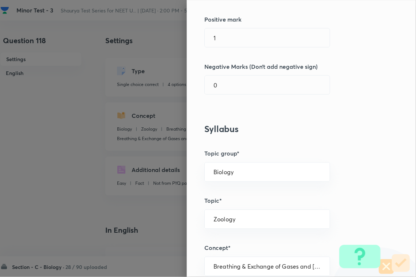
scroll to position [183, 0]
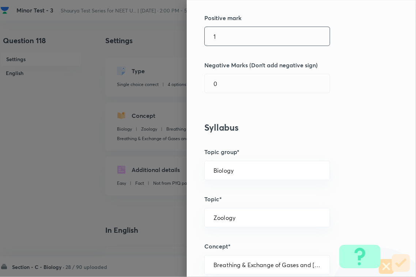
click at [233, 46] on div "1 ​" at bounding box center [267, 36] width 126 height 19
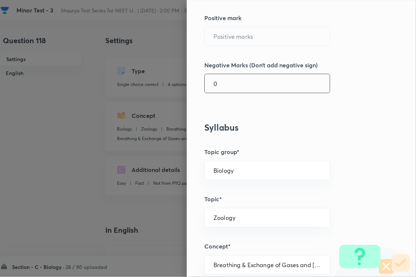
click at [230, 83] on input "0" at bounding box center [267, 83] width 125 height 19
click at [235, 43] on input "text" at bounding box center [267, 36] width 125 height 19
click at [234, 81] on input "4" at bounding box center [267, 83] width 125 height 19
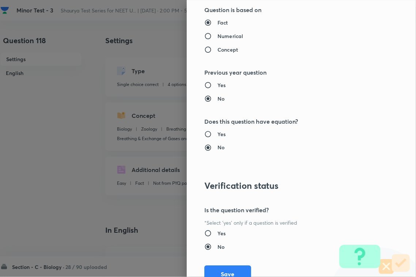
scroll to position [721, 0]
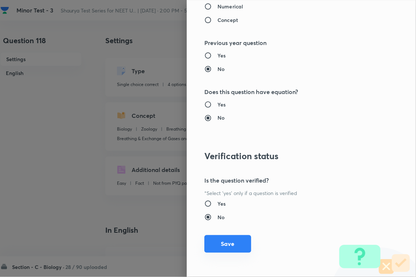
click at [221, 240] on button "Save" at bounding box center [227, 244] width 47 height 18
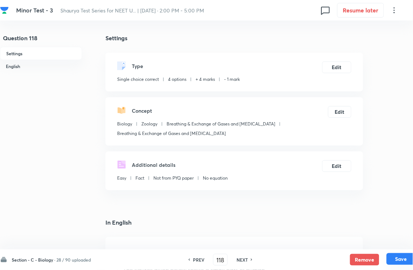
click at [366, 240] on button "Save" at bounding box center [400, 259] width 29 height 12
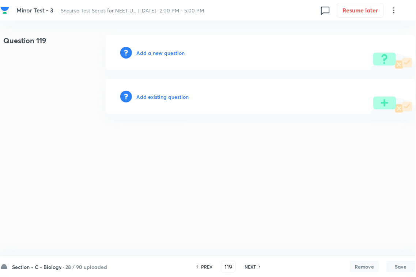
click at [169, 97] on h6 "Add existing question" at bounding box center [162, 97] width 52 height 8
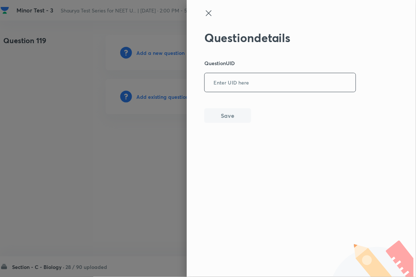
click at [260, 81] on input "text" at bounding box center [280, 83] width 151 height 18
paste input "S0YFZ"
click at [233, 115] on button "Save" at bounding box center [227, 115] width 47 height 15
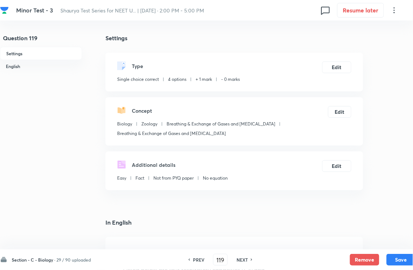
drag, startPoint x: 356, startPoint y: 63, endPoint x: 352, endPoint y: 65, distance: 4.0
click at [356, 63] on div "Type Single choice correct 4 options + 1 mark - 0 marks Edit" at bounding box center [234, 72] width 258 height 39
click at [344, 68] on button "Edit" at bounding box center [336, 67] width 29 height 12
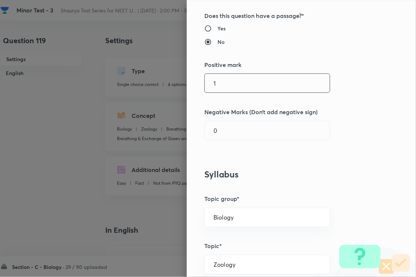
scroll to position [137, 0]
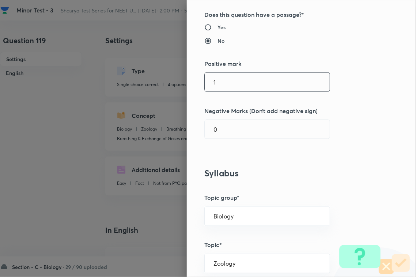
click at [235, 78] on input "1" at bounding box center [267, 82] width 125 height 19
click at [233, 130] on input "0" at bounding box center [267, 129] width 125 height 19
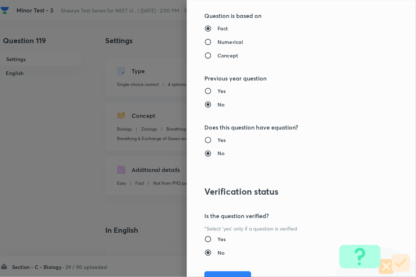
scroll to position [721, 0]
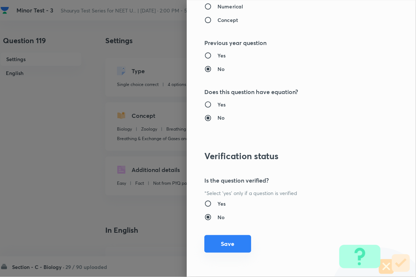
click at [228, 240] on button "Save" at bounding box center [227, 244] width 47 height 18
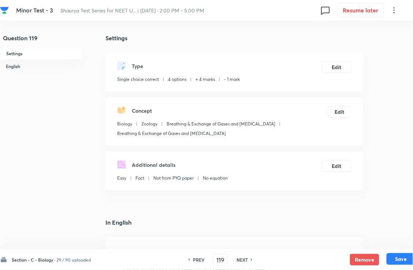
click at [366, 240] on button "Save" at bounding box center [400, 259] width 29 height 12
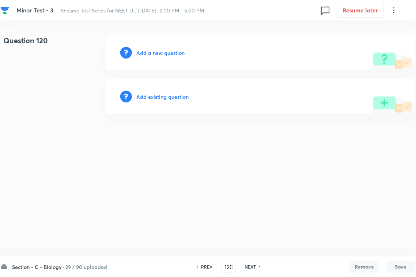
click at [178, 95] on h6 "Add existing question" at bounding box center [162, 97] width 52 height 8
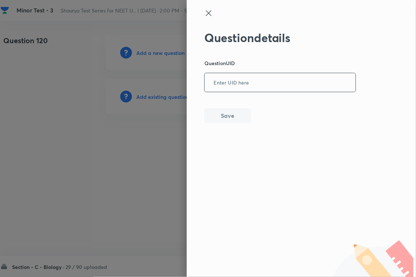
click at [237, 84] on input "text" at bounding box center [280, 83] width 151 height 18
paste input "NZRKS"
click at [233, 116] on button "Save" at bounding box center [227, 115] width 47 height 15
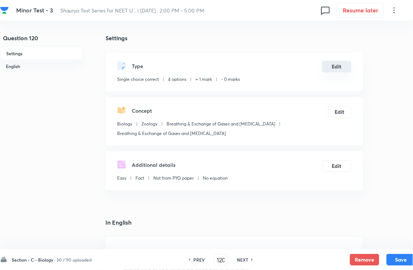
click at [337, 71] on button "Edit" at bounding box center [336, 67] width 29 height 12
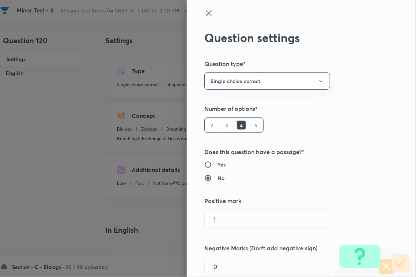
scroll to position [137, 0]
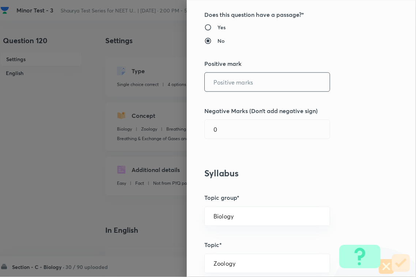
click at [232, 79] on input "text" at bounding box center [267, 82] width 125 height 19
click at [232, 125] on input "0" at bounding box center [267, 129] width 125 height 19
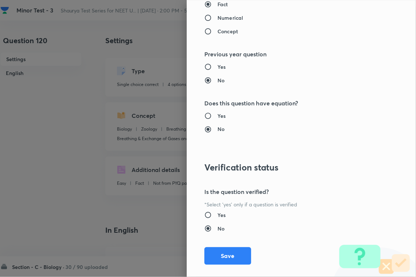
scroll to position [721, 0]
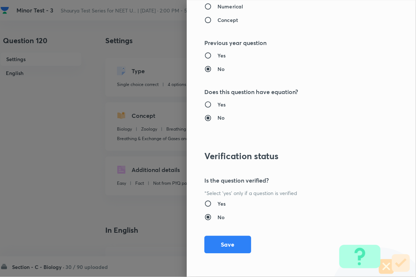
click at [222, 240] on button "Save" at bounding box center [227, 245] width 47 height 18
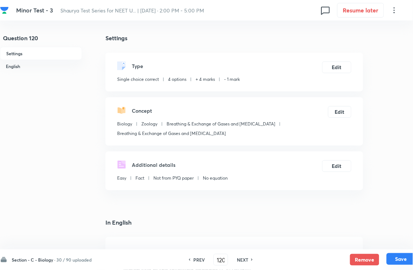
click at [366, 240] on button "Save" at bounding box center [400, 259] width 29 height 12
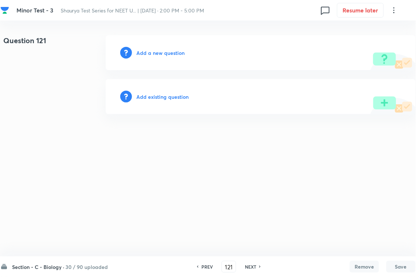
click at [184, 98] on h6 "Add existing question" at bounding box center [162, 97] width 52 height 8
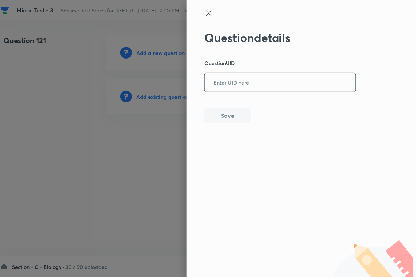
click at [297, 83] on input "text" at bounding box center [280, 83] width 151 height 18
paste input "M5YO6"
click at [244, 113] on button "Save" at bounding box center [227, 115] width 47 height 15
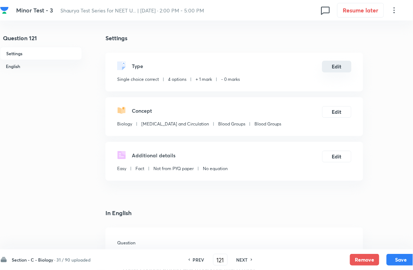
click at [339, 69] on button "Edit" at bounding box center [336, 67] width 29 height 12
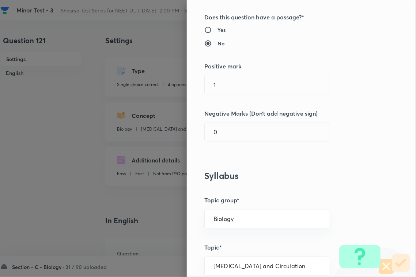
scroll to position [137, 0]
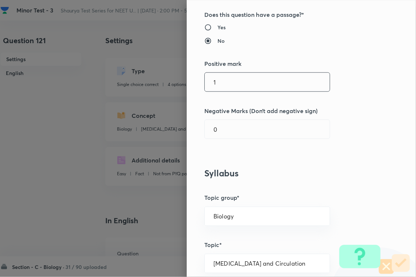
click at [254, 77] on input "1" at bounding box center [267, 82] width 125 height 19
click at [223, 140] on div "Question settings Question type* Single choice correct Number of options* 2 3 4…" at bounding box center [301, 138] width 229 height 277
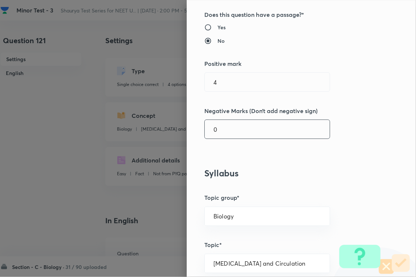
click at [224, 135] on input "0" at bounding box center [267, 129] width 125 height 19
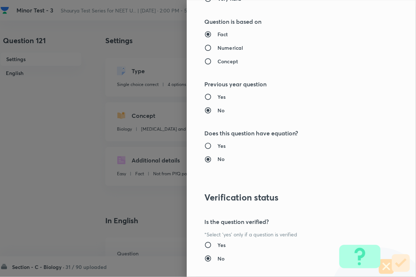
scroll to position [721, 0]
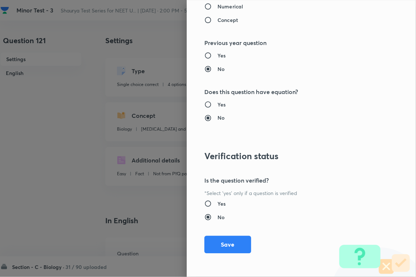
click at [223, 240] on button "Save" at bounding box center [227, 245] width 47 height 18
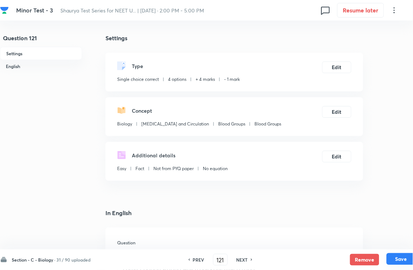
click at [366, 240] on button "Save" at bounding box center [400, 259] width 29 height 12
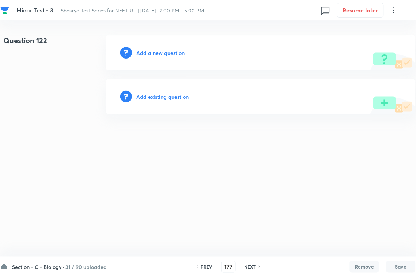
click at [191, 99] on div "Add existing question" at bounding box center [261, 96] width 310 height 35
click at [183, 96] on h6 "Add existing question" at bounding box center [162, 97] width 52 height 8
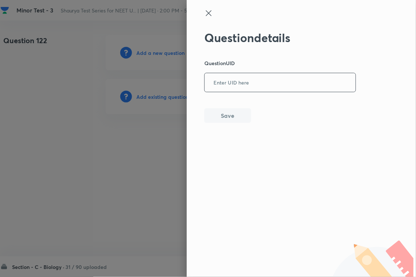
click at [225, 90] on input "text" at bounding box center [280, 83] width 151 height 18
paste input "0GI39"
click at [225, 113] on button "Save" at bounding box center [227, 115] width 47 height 15
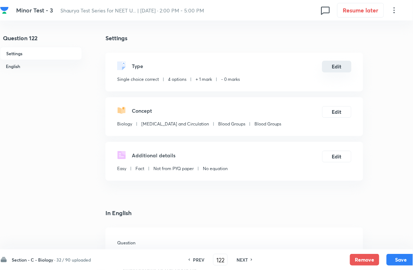
click at [344, 72] on button "Edit" at bounding box center [336, 67] width 29 height 12
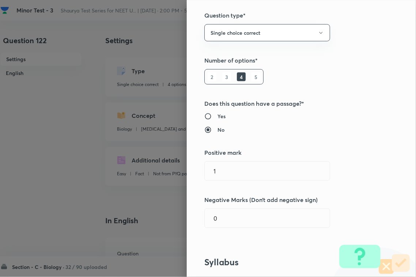
scroll to position [137, 0]
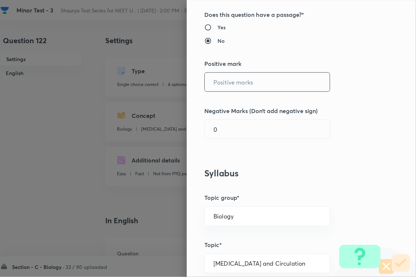
drag, startPoint x: 240, startPoint y: 79, endPoint x: 237, endPoint y: 110, distance: 30.5
click at [239, 80] on input "text" at bounding box center [267, 82] width 125 height 19
click at [228, 135] on input "0" at bounding box center [267, 129] width 125 height 19
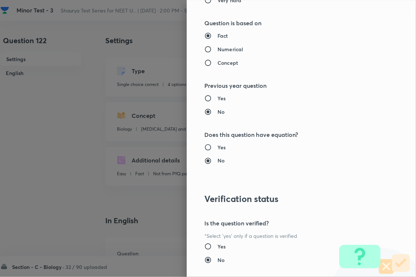
scroll to position [721, 0]
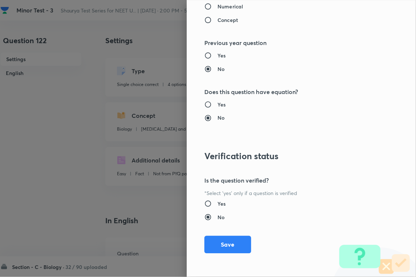
drag, startPoint x: 222, startPoint y: 241, endPoint x: 258, endPoint y: 249, distance: 37.3
click at [222, 240] on button "Save" at bounding box center [227, 245] width 47 height 18
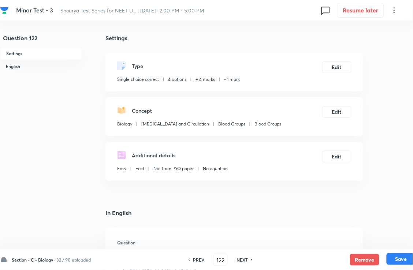
click at [366, 240] on button "Save" at bounding box center [400, 259] width 29 height 12
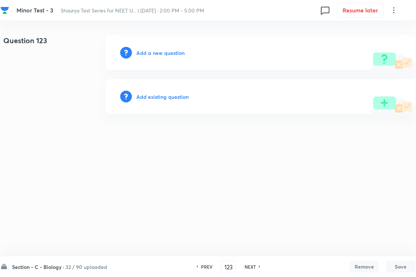
click at [166, 97] on h6 "Add existing question" at bounding box center [162, 97] width 52 height 8
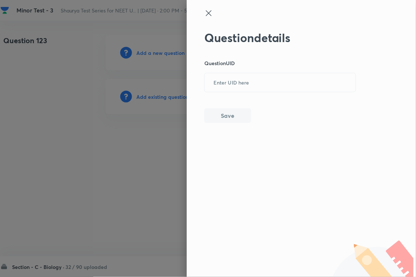
click at [233, 93] on div "Question details Question UID ​ Save" at bounding box center [280, 77] width 152 height 92
click at [230, 117] on button "Save" at bounding box center [227, 115] width 47 height 15
click at [255, 80] on input "text" at bounding box center [280, 83] width 151 height 18
paste input "OBTQC"
click at [236, 116] on button "Save" at bounding box center [227, 115] width 47 height 15
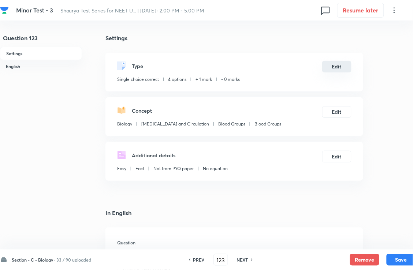
click at [342, 69] on button "Edit" at bounding box center [336, 67] width 29 height 12
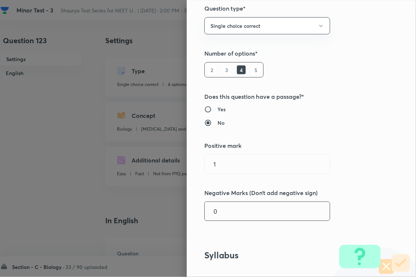
scroll to position [183, 0]
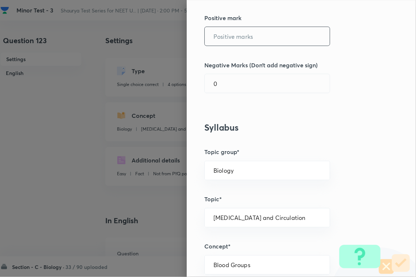
click at [238, 37] on input "text" at bounding box center [267, 36] width 125 height 19
click at [222, 86] on input "0" at bounding box center [267, 83] width 125 height 19
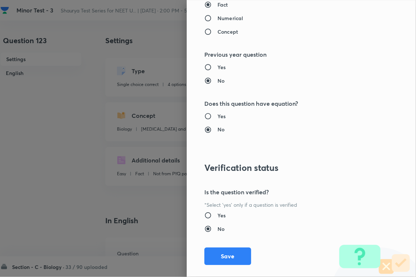
scroll to position [721, 0]
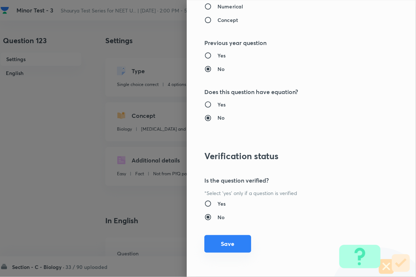
click at [222, 240] on button "Save" at bounding box center [227, 244] width 47 height 18
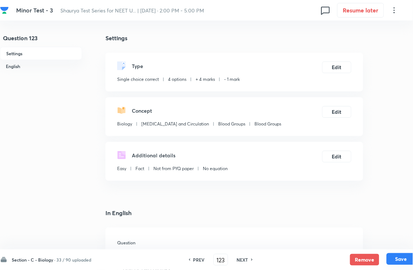
click at [366, 240] on button "Save" at bounding box center [400, 259] width 29 height 12
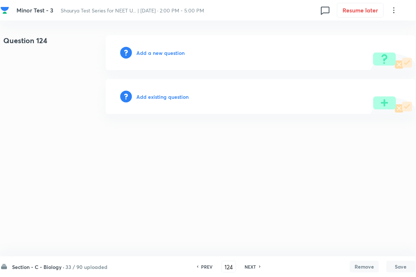
click at [187, 93] on h6 "Add existing question" at bounding box center [162, 97] width 52 height 8
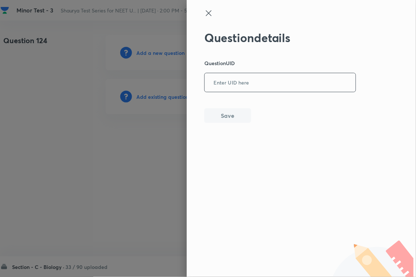
click at [237, 83] on input "text" at bounding box center [280, 83] width 151 height 18
click at [236, 109] on div "Question details Question UID 0UJK6 ​ Save" at bounding box center [280, 77] width 152 height 92
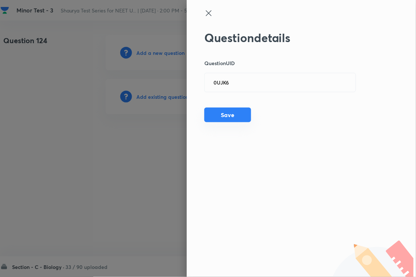
click at [240, 116] on button "Save" at bounding box center [227, 115] width 47 height 15
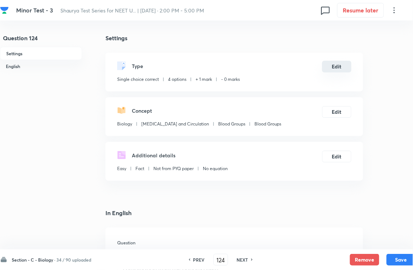
click at [330, 72] on button "Edit" at bounding box center [336, 67] width 29 height 12
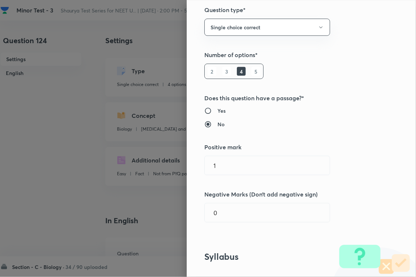
scroll to position [137, 0]
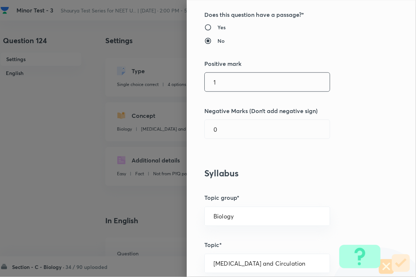
click at [240, 86] on input "1" at bounding box center [267, 82] width 125 height 19
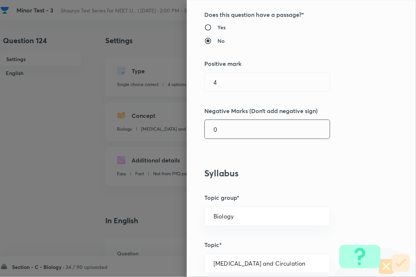
click at [227, 134] on input "0" at bounding box center [267, 129] width 125 height 19
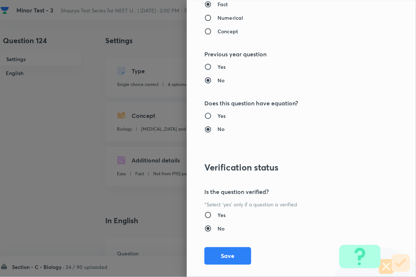
scroll to position [721, 0]
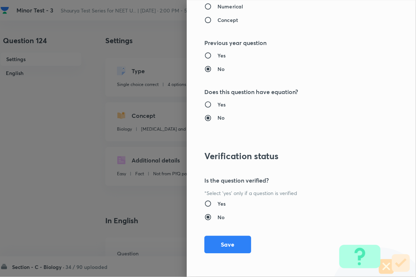
click at [218, 240] on div "Question settings Question type* Single choice correct Number of options* 2 3 4…" at bounding box center [301, 138] width 229 height 277
click at [227, 240] on button "Save" at bounding box center [227, 244] width 47 height 18
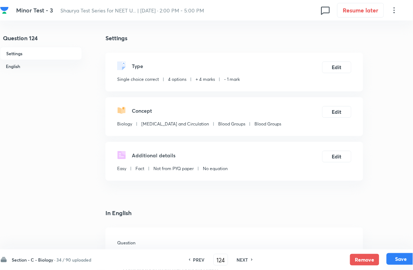
click at [366, 240] on button "Save" at bounding box center [400, 259] width 29 height 12
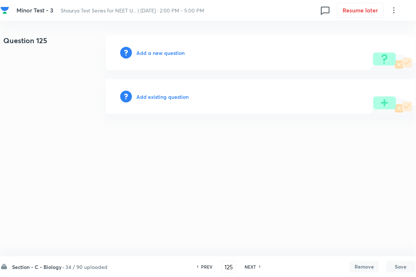
click at [173, 98] on h6 "Add existing question" at bounding box center [162, 97] width 52 height 8
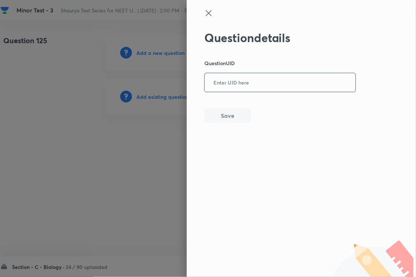
click at [249, 81] on input "text" at bounding box center [280, 83] width 151 height 18
paste input "RFC73"
click at [228, 108] on div "Question details Question UID RFC73 ​ Save" at bounding box center [280, 77] width 152 height 92
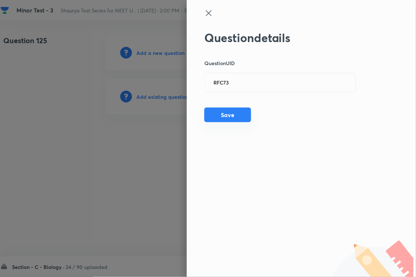
click at [234, 120] on button "Save" at bounding box center [227, 115] width 47 height 15
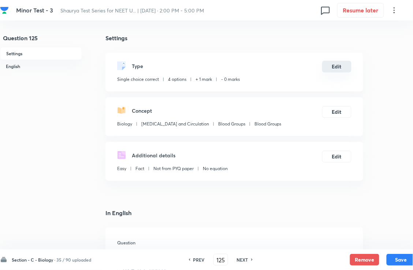
click at [336, 72] on button "Edit" at bounding box center [336, 67] width 29 height 12
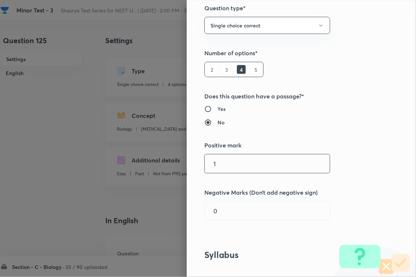
scroll to position [137, 0]
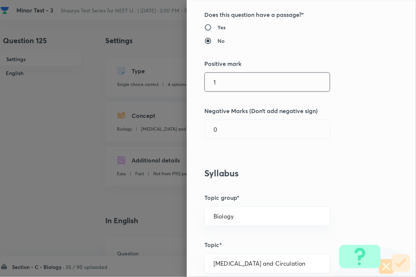
click at [232, 88] on input "1" at bounding box center [267, 82] width 125 height 19
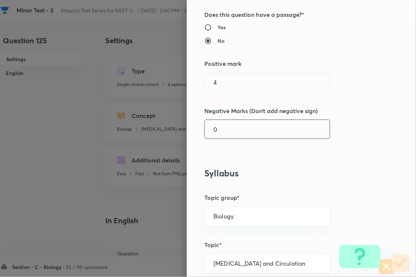
click at [226, 126] on input "0" at bounding box center [267, 129] width 125 height 19
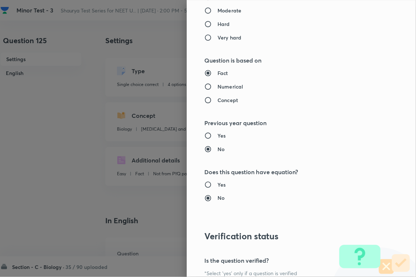
scroll to position [721, 0]
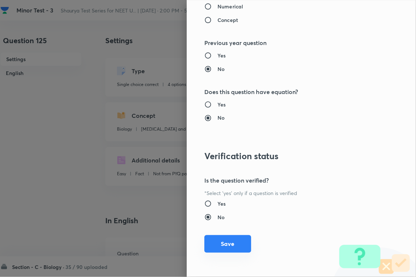
click at [219, 240] on button "Save" at bounding box center [227, 244] width 47 height 18
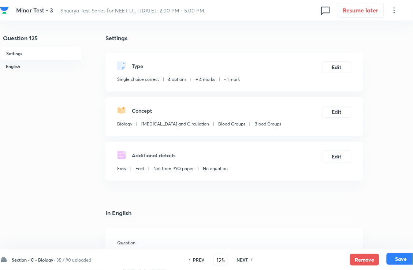
click at [366, 240] on button "Save" at bounding box center [400, 259] width 29 height 12
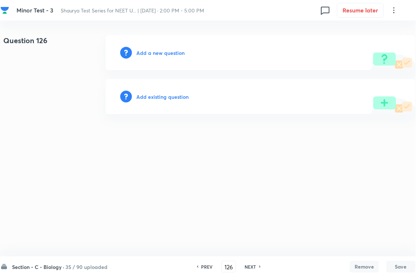
click at [164, 97] on h6 "Add existing question" at bounding box center [162, 97] width 52 height 8
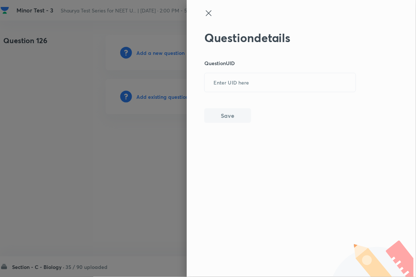
click at [227, 89] on input "text" at bounding box center [280, 83] width 151 height 18
paste input "I33RS"
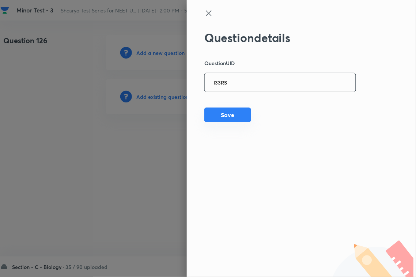
drag, startPoint x: 226, startPoint y: 114, endPoint x: 228, endPoint y: 117, distance: 3.8
click at [227, 115] on button "Save" at bounding box center [227, 115] width 47 height 15
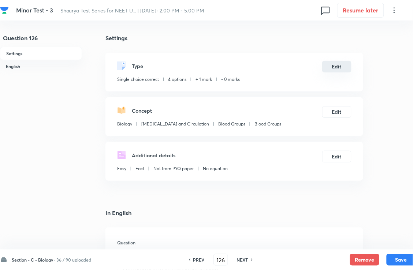
click at [344, 72] on button "Edit" at bounding box center [336, 67] width 29 height 12
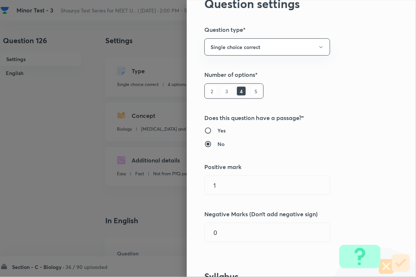
scroll to position [91, 0]
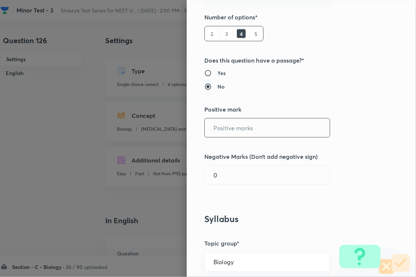
click at [244, 124] on input "text" at bounding box center [267, 128] width 125 height 19
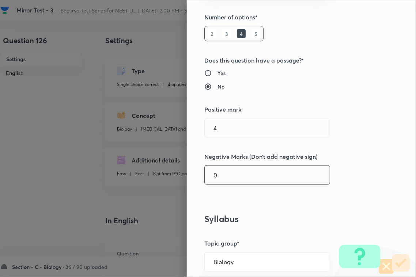
click at [234, 170] on input "0" at bounding box center [267, 175] width 125 height 19
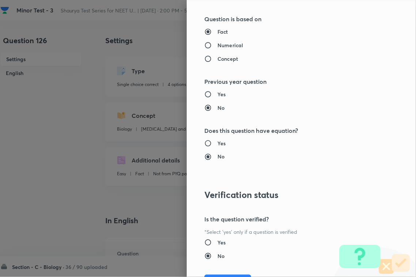
scroll to position [721, 0]
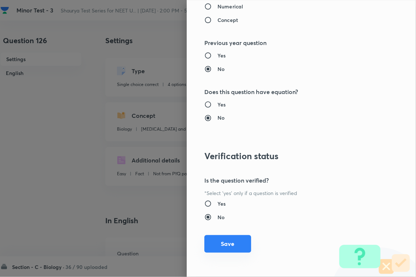
click at [229, 240] on button "Save" at bounding box center [227, 244] width 47 height 18
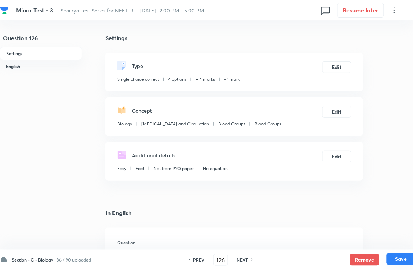
drag, startPoint x: 392, startPoint y: 259, endPoint x: 398, endPoint y: 256, distance: 6.7
click at [366, 240] on button "Save" at bounding box center [400, 259] width 29 height 12
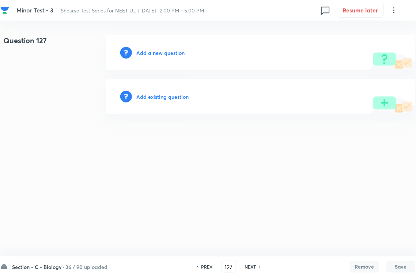
click at [163, 95] on h6 "Add existing question" at bounding box center [162, 97] width 52 height 8
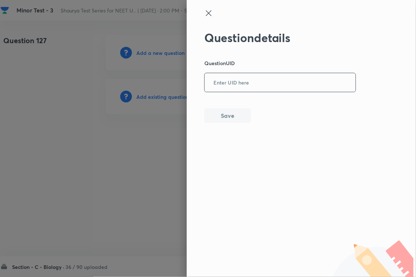
click at [224, 85] on input "text" at bounding box center [280, 83] width 151 height 18
drag, startPoint x: 222, startPoint y: 112, endPoint x: 237, endPoint y: 113, distance: 14.6
click at [222, 112] on button "Save" at bounding box center [227, 115] width 47 height 15
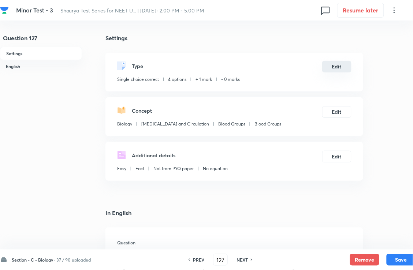
click at [326, 69] on button "Edit" at bounding box center [336, 67] width 29 height 12
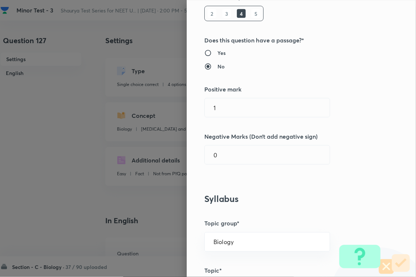
scroll to position [137, 0]
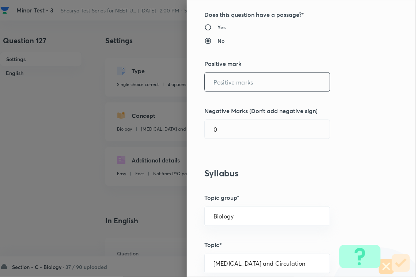
click at [237, 79] on input "text" at bounding box center [267, 82] width 125 height 19
click at [240, 125] on input "0" at bounding box center [267, 129] width 125 height 19
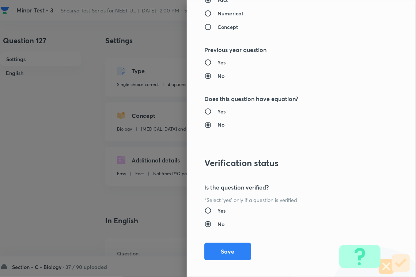
scroll to position [721, 0]
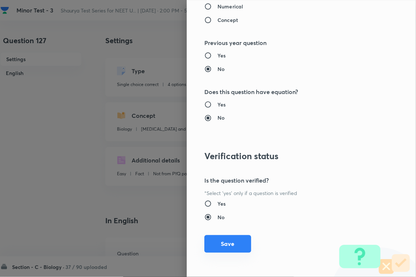
click at [232, 240] on button "Save" at bounding box center [227, 244] width 47 height 18
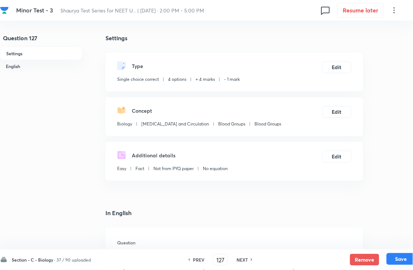
click at [366, 240] on button "Save" at bounding box center [400, 259] width 29 height 12
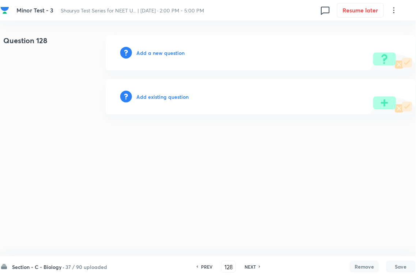
click at [173, 93] on h6 "Add existing question" at bounding box center [162, 97] width 52 height 8
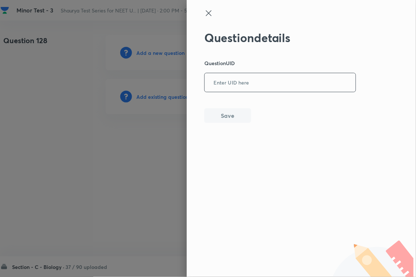
click at [249, 86] on input "text" at bounding box center [280, 83] width 151 height 18
paste input "SGMUV"
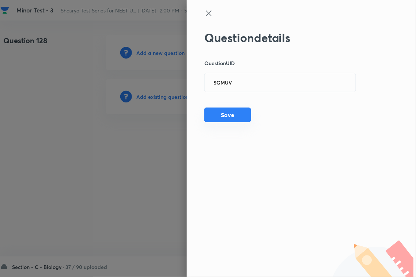
click at [238, 117] on button "Save" at bounding box center [227, 115] width 47 height 15
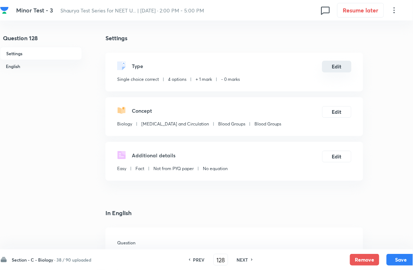
click at [341, 67] on button "Edit" at bounding box center [336, 67] width 29 height 12
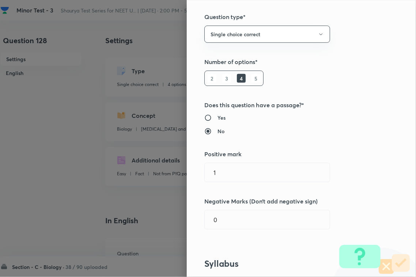
scroll to position [91, 0]
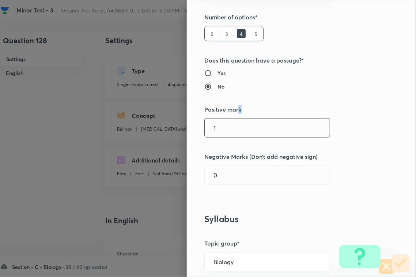
drag, startPoint x: 233, startPoint y: 116, endPoint x: 233, endPoint y: 127, distance: 11.7
click at [233, 123] on div "Question settings Question type* Single choice correct Number of options* 2 3 4…" at bounding box center [301, 138] width 229 height 277
click at [233, 127] on input "1" at bounding box center [267, 128] width 125 height 19
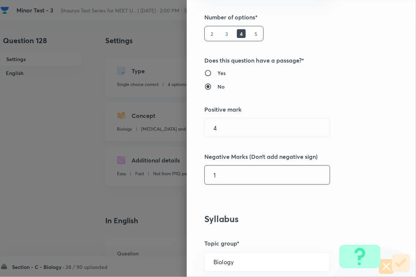
drag, startPoint x: 231, startPoint y: 177, endPoint x: 232, endPoint y: 183, distance: 5.5
click at [232, 178] on input "1" at bounding box center [267, 175] width 125 height 19
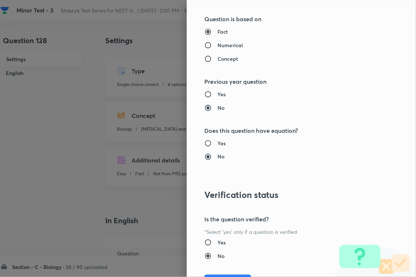
scroll to position [721, 0]
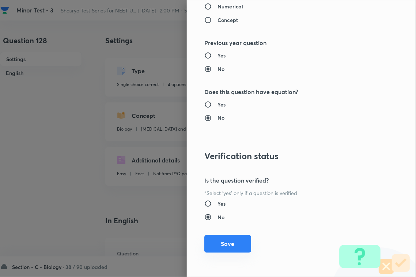
click at [232, 240] on button "Save" at bounding box center [227, 244] width 47 height 18
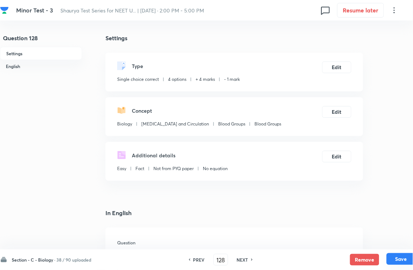
click at [366, 240] on button "Save" at bounding box center [400, 259] width 29 height 12
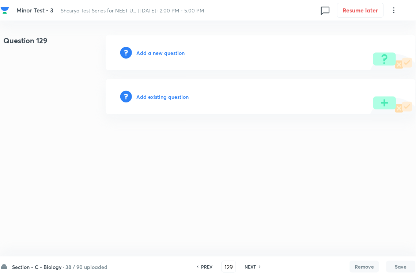
click at [168, 98] on h6 "Add existing question" at bounding box center [162, 97] width 52 height 8
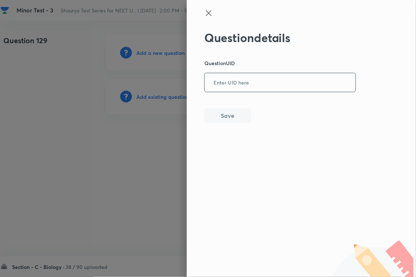
click at [255, 88] on input "text" at bounding box center [280, 83] width 151 height 18
click at [229, 125] on div "Question details Question UID 9F92T ​ Save" at bounding box center [301, 138] width 229 height 277
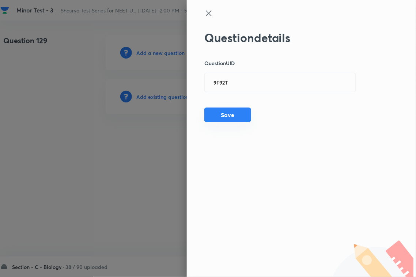
click at [233, 117] on button "Save" at bounding box center [227, 115] width 47 height 15
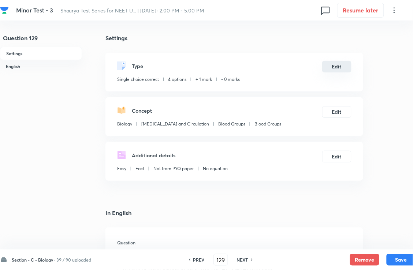
click at [345, 72] on button "Edit" at bounding box center [336, 67] width 29 height 12
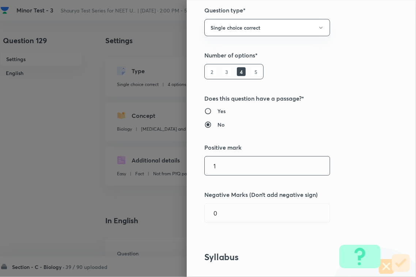
scroll to position [137, 0]
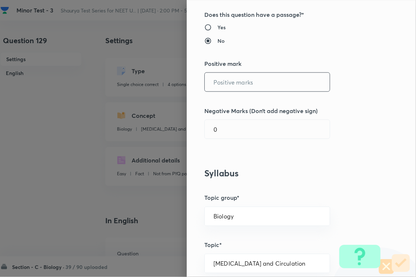
click at [233, 91] on input "text" at bounding box center [267, 82] width 125 height 19
click at [233, 129] on input "0" at bounding box center [267, 129] width 125 height 19
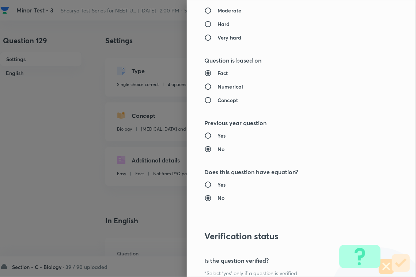
scroll to position [721, 0]
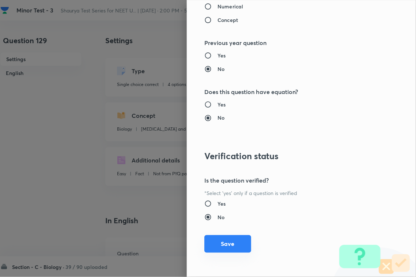
click at [223, 240] on button "Save" at bounding box center [227, 244] width 47 height 18
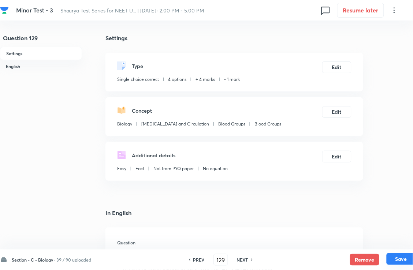
click at [366, 240] on button "Save" at bounding box center [400, 259] width 29 height 12
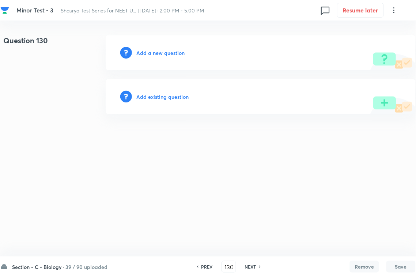
click at [178, 99] on h6 "Add existing question" at bounding box center [162, 97] width 52 height 8
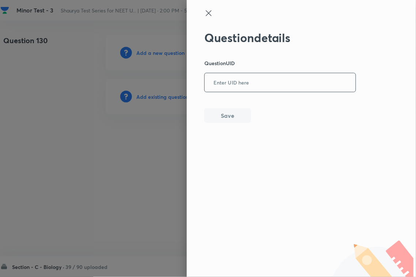
click at [231, 88] on input "text" at bounding box center [280, 83] width 151 height 18
paste input "J1WWA"
click at [226, 117] on button "Save" at bounding box center [227, 115] width 47 height 15
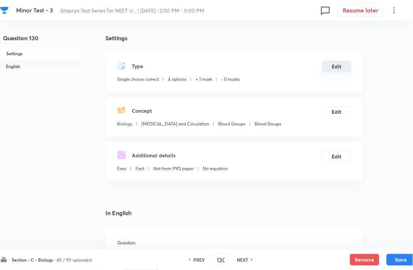
click at [341, 68] on button "Edit" at bounding box center [336, 67] width 29 height 12
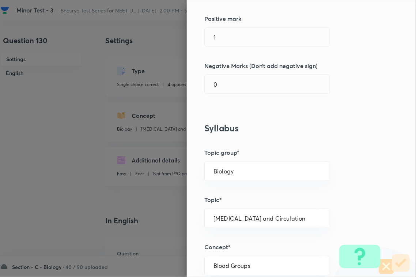
scroll to position [183, 0]
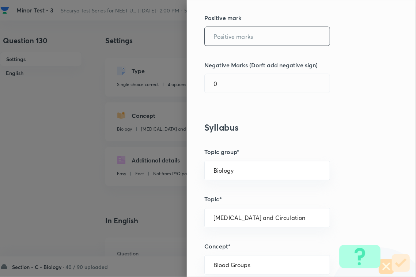
click at [243, 32] on input "text" at bounding box center [267, 36] width 125 height 19
click at [236, 86] on input "0" at bounding box center [267, 83] width 125 height 19
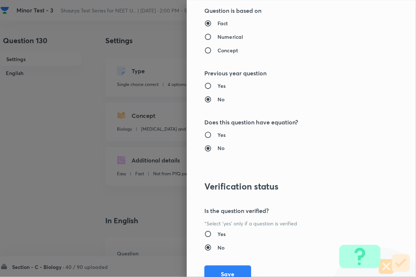
scroll to position [721, 0]
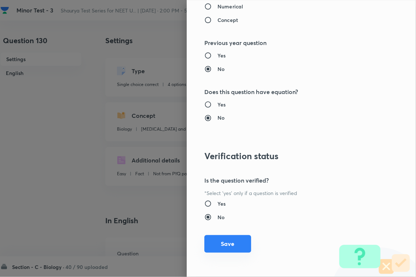
click at [227, 240] on button "Save" at bounding box center [227, 244] width 47 height 18
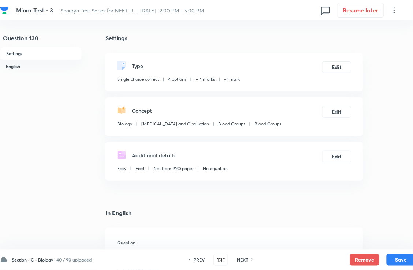
drag, startPoint x: 396, startPoint y: 260, endPoint x: 416, endPoint y: 229, distance: 36.3
click at [366, 240] on button "Save" at bounding box center [400, 260] width 29 height 12
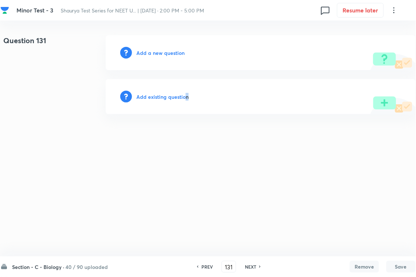
click at [187, 100] on h6 "Add existing question" at bounding box center [162, 97] width 52 height 8
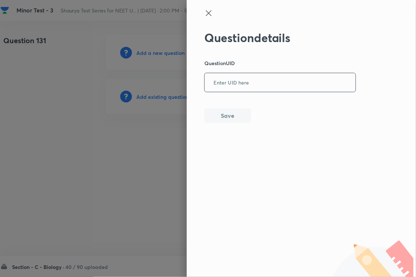
click at [233, 87] on input "text" at bounding box center [280, 83] width 151 height 18
paste input "9NAA9"
click at [233, 125] on div "Question details Question UID 9NAA9 ​ Save" at bounding box center [301, 138] width 229 height 277
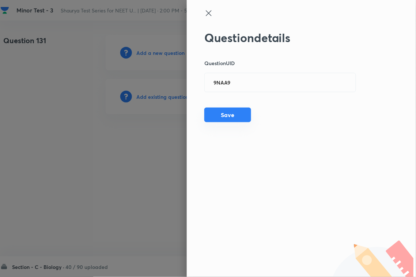
click at [233, 112] on button "Save" at bounding box center [227, 115] width 47 height 15
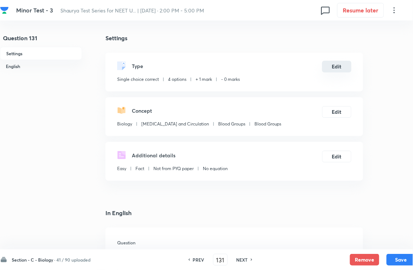
click at [344, 72] on button "Edit" at bounding box center [336, 67] width 29 height 12
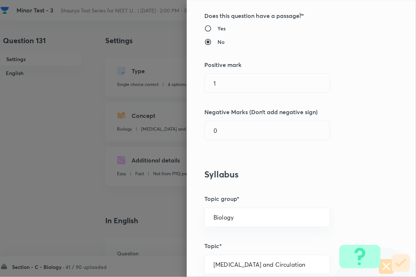
scroll to position [137, 0]
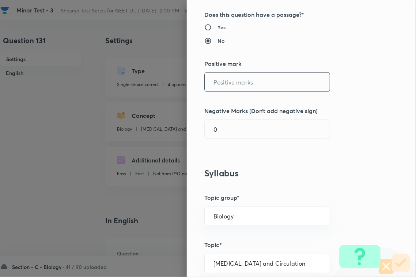
click at [243, 83] on input "text" at bounding box center [267, 82] width 125 height 19
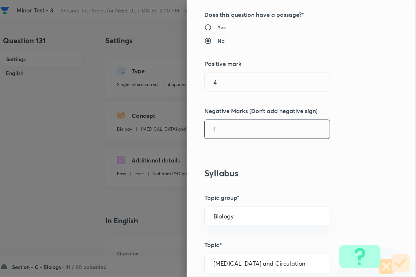
click at [236, 128] on input "1" at bounding box center [267, 129] width 125 height 19
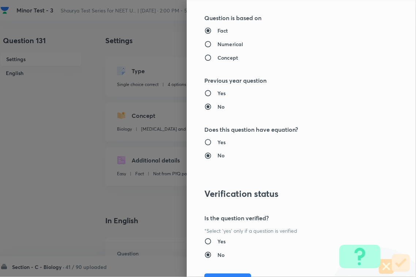
scroll to position [721, 0]
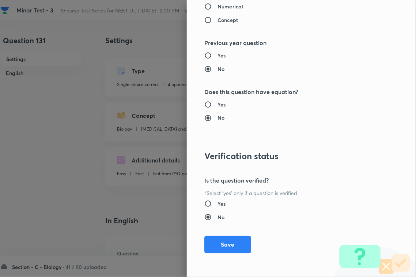
click at [231, 240] on button "Save" at bounding box center [227, 245] width 47 height 18
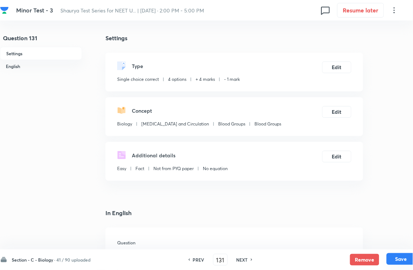
click at [366, 240] on button "Save" at bounding box center [400, 259] width 29 height 12
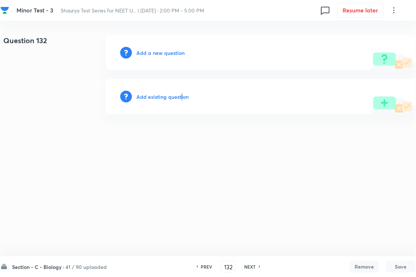
click at [181, 93] on h6 "Add existing question" at bounding box center [162, 97] width 52 height 8
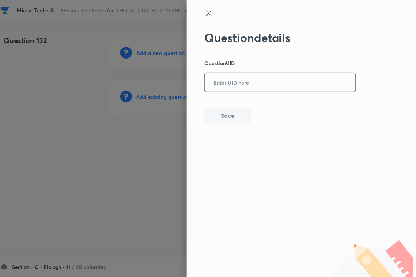
click at [241, 85] on input "text" at bounding box center [280, 83] width 151 height 18
paste input "580KZ"
drag, startPoint x: 228, startPoint y: 124, endPoint x: 245, endPoint y: 124, distance: 17.6
click at [228, 125] on div "Question details Question UID 580KZ ​ Save" at bounding box center [301, 138] width 229 height 277
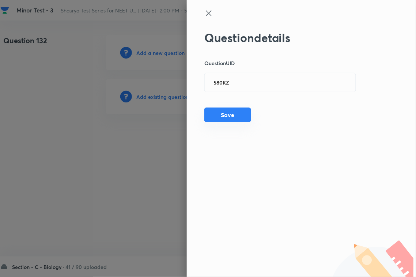
click at [232, 118] on button "Save" at bounding box center [227, 115] width 47 height 15
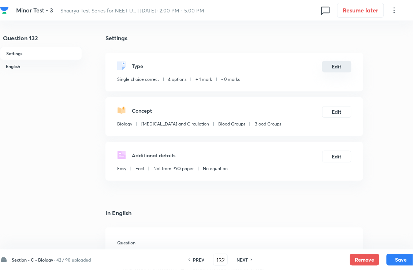
click at [337, 72] on button "Edit" at bounding box center [336, 67] width 29 height 12
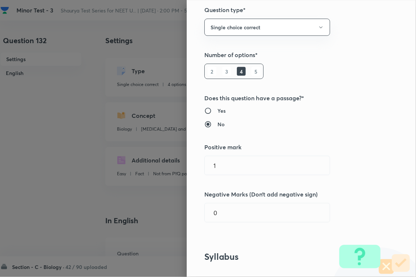
scroll to position [137, 0]
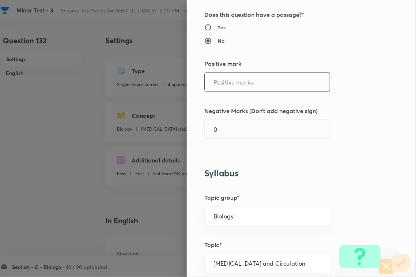
click at [257, 90] on input "text" at bounding box center [267, 82] width 125 height 19
click at [223, 155] on div "Question settings Question type* Single choice correct Number of options* 2 3 4…" at bounding box center [301, 138] width 229 height 277
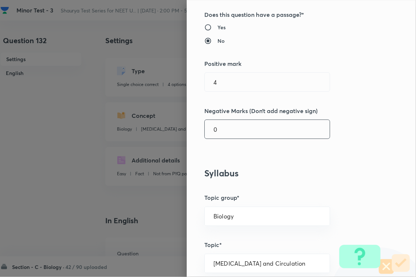
click at [237, 130] on input "0" at bounding box center [267, 129] width 125 height 19
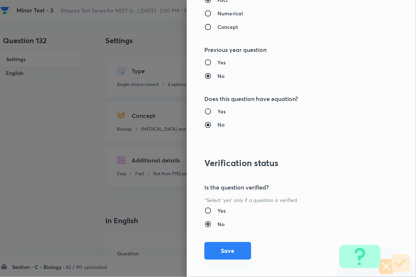
scroll to position [721, 0]
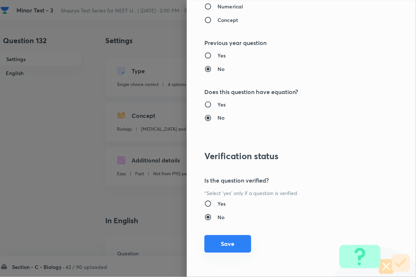
click at [230, 240] on button "Save" at bounding box center [227, 244] width 47 height 18
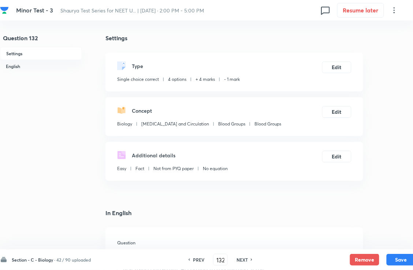
click at [366, 240] on div "Section - C - Biology · 42 / 90 uploaded PREV 132 ​ NEXT Remove Save" at bounding box center [208, 259] width 416 height 20
click at [366, 240] on button "Save" at bounding box center [400, 259] width 29 height 12
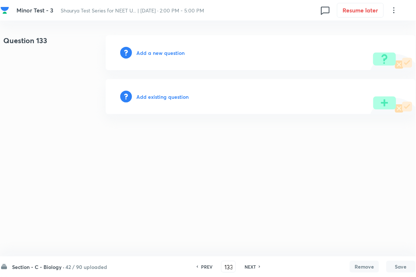
click at [180, 96] on h6 "Add existing question" at bounding box center [162, 97] width 52 height 8
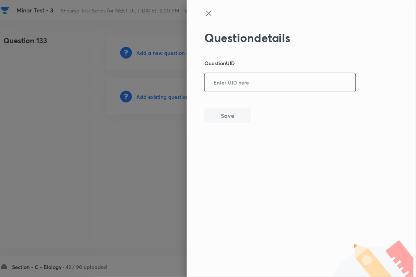
click at [228, 85] on input "text" at bounding box center [280, 83] width 151 height 18
click at [229, 111] on button "Save" at bounding box center [227, 115] width 47 height 15
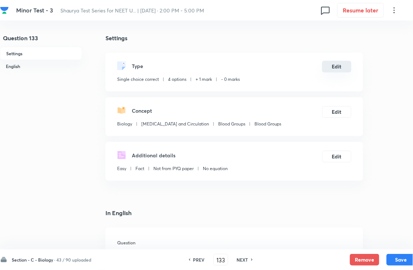
click at [348, 72] on div "Type Single choice correct 4 options + 1 mark - 0 marks Edit" at bounding box center [234, 72] width 258 height 39
click at [331, 72] on button "Edit" at bounding box center [336, 67] width 29 height 12
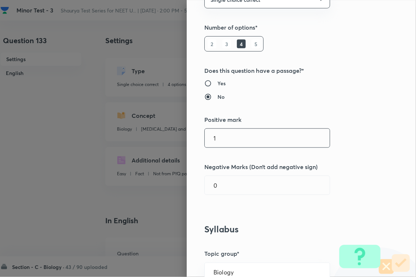
scroll to position [137, 0]
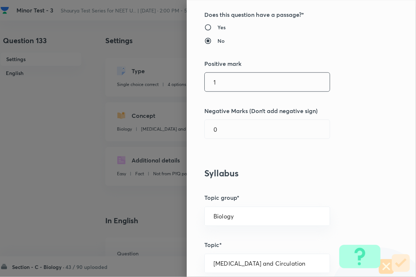
click at [247, 84] on input "1" at bounding box center [267, 82] width 125 height 19
click at [237, 132] on input "0" at bounding box center [267, 129] width 125 height 19
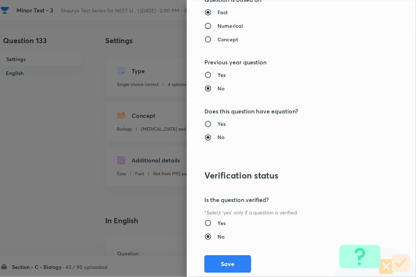
scroll to position [721, 0]
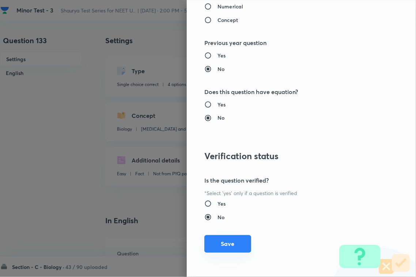
drag, startPoint x: 232, startPoint y: 241, endPoint x: 249, endPoint y: 243, distance: 16.7
click at [232, 240] on button "Save" at bounding box center [227, 244] width 47 height 18
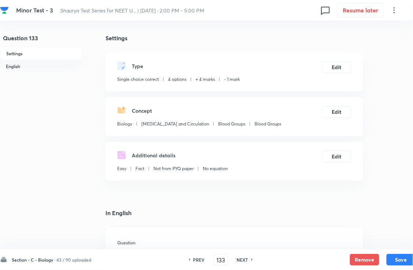
drag, startPoint x: 401, startPoint y: 259, endPoint x: 416, endPoint y: 236, distance: 27.5
click at [366, 240] on button "Save" at bounding box center [400, 260] width 29 height 12
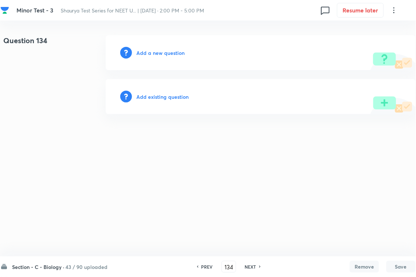
click at [183, 97] on h6 "Add existing question" at bounding box center [162, 97] width 52 height 8
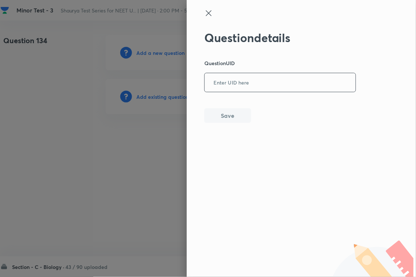
click at [242, 82] on input "text" at bounding box center [280, 83] width 151 height 18
click at [240, 116] on button "Save" at bounding box center [227, 115] width 47 height 15
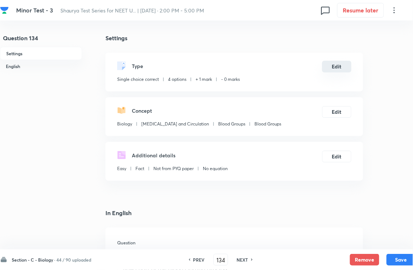
click at [340, 72] on button "Edit" at bounding box center [336, 67] width 29 height 12
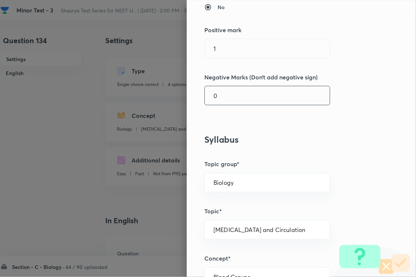
scroll to position [183, 0]
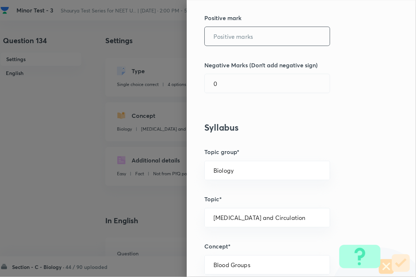
click at [238, 39] on input "text" at bounding box center [267, 36] width 125 height 19
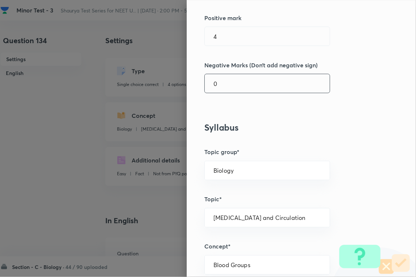
click at [229, 88] on input "0" at bounding box center [267, 83] width 125 height 19
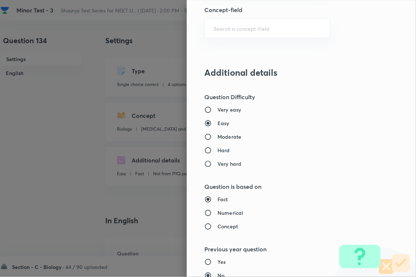
scroll to position [721, 0]
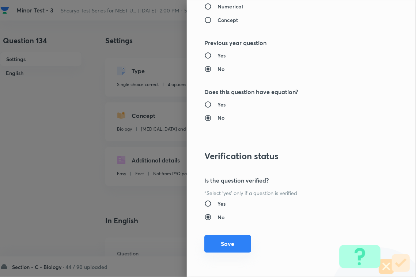
click at [217, 240] on button "Save" at bounding box center [227, 244] width 47 height 18
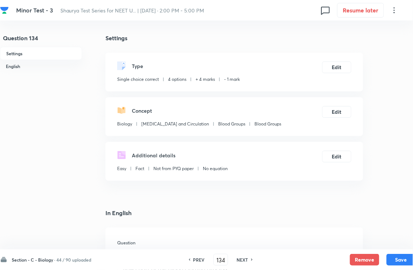
drag, startPoint x: 401, startPoint y: 257, endPoint x: 403, endPoint y: 248, distance: 9.6
click at [366, 240] on button "Save" at bounding box center [400, 260] width 29 height 12
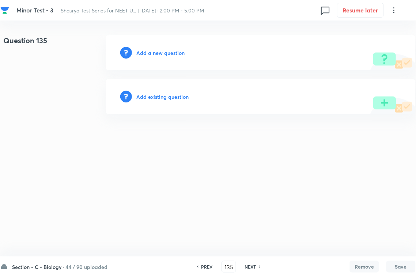
click at [171, 98] on h6 "Add existing question" at bounding box center [162, 97] width 52 height 8
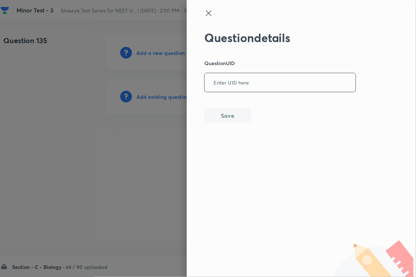
click at [249, 86] on input "text" at bounding box center [280, 83] width 151 height 18
paste input "ED3R2"
click at [241, 116] on button "Save" at bounding box center [227, 115] width 47 height 15
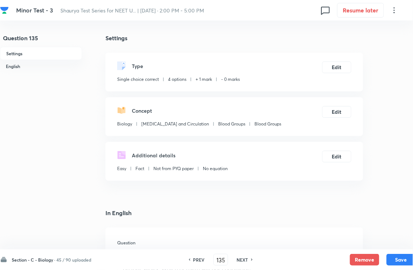
click at [339, 69] on button "Edit" at bounding box center [336, 67] width 29 height 12
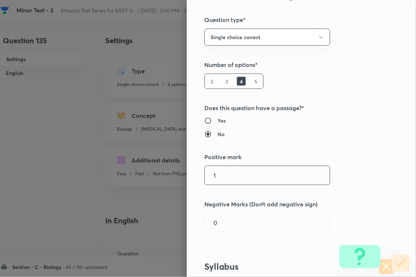
scroll to position [137, 0]
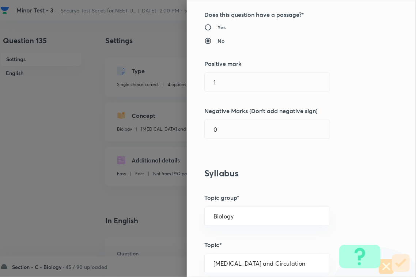
click at [227, 72] on div "Question settings Question type* Single choice correct Number of options* 2 3 4…" at bounding box center [301, 138] width 229 height 277
click at [230, 88] on input "1" at bounding box center [267, 82] width 125 height 19
click at [226, 140] on div "Question settings Question type* Single choice correct Number of options* 2 3 4…" at bounding box center [301, 138] width 229 height 277
click at [228, 134] on input "0" at bounding box center [267, 129] width 125 height 19
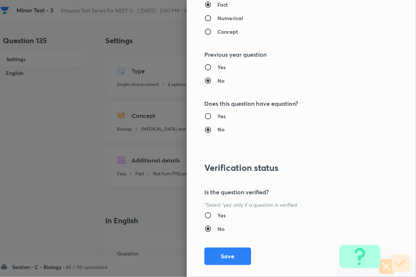
scroll to position [721, 0]
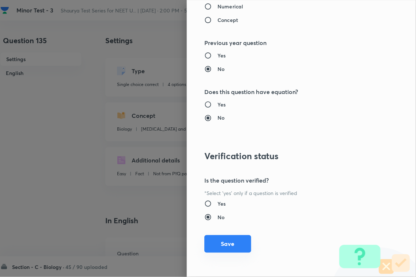
click at [234, 238] on button "Save" at bounding box center [227, 244] width 47 height 18
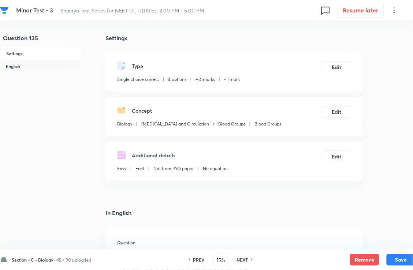
click at [366, 240] on button "Save" at bounding box center [400, 260] width 29 height 12
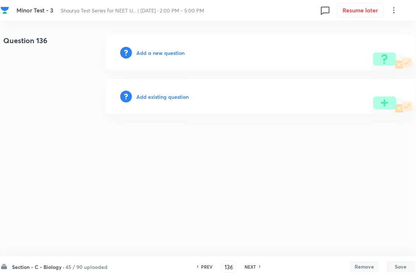
click at [165, 100] on h6 "Add existing question" at bounding box center [162, 97] width 52 height 8
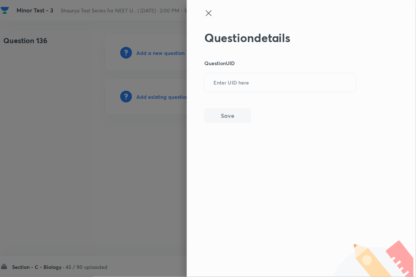
click at [215, 85] on input "text" at bounding box center [280, 83] width 151 height 18
paste input "HJAE3"
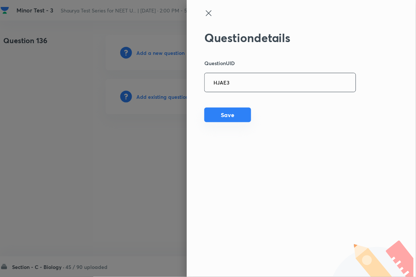
click at [222, 117] on button "Save" at bounding box center [227, 115] width 47 height 15
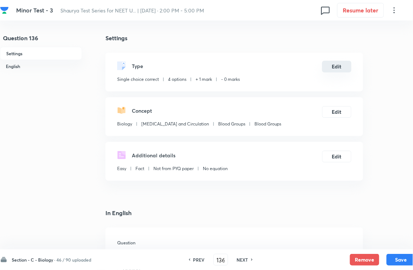
click at [338, 71] on button "Edit" at bounding box center [336, 67] width 29 height 12
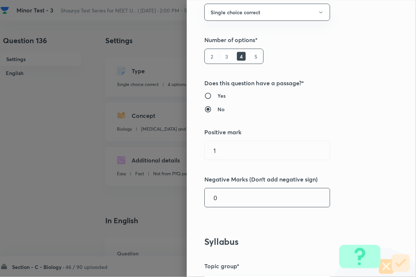
scroll to position [183, 0]
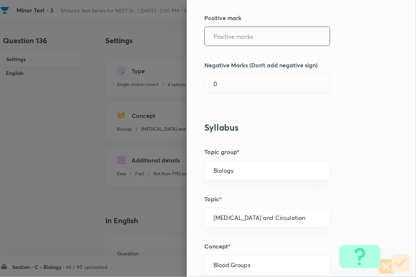
click at [234, 43] on input "text" at bounding box center [267, 36] width 125 height 19
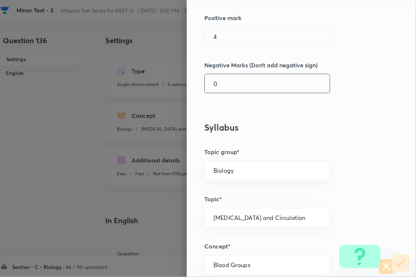
click at [239, 74] on div "Question settings Question type* Single choice correct Number of options* 2 3 4…" at bounding box center [301, 138] width 229 height 277
click at [240, 79] on input "0" at bounding box center [267, 83] width 125 height 19
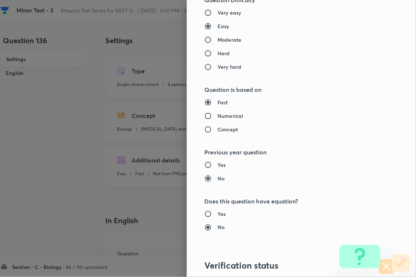
scroll to position [721, 0]
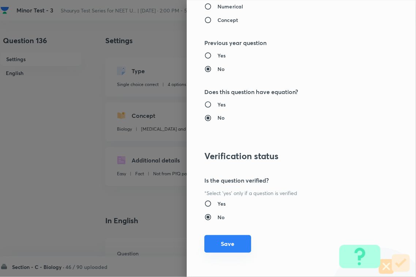
click at [231, 240] on button "Save" at bounding box center [227, 244] width 47 height 18
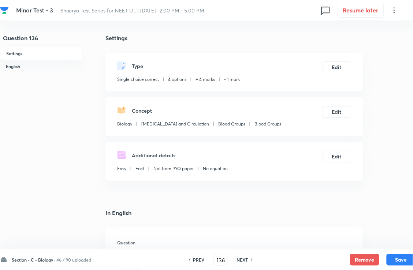
click at [366, 240] on div "Section - C - Biology · 46 / 90 uploaded PREV 136 ​ NEXT Remove Save" at bounding box center [208, 259] width 416 height 20
click at [366, 240] on button "Save" at bounding box center [400, 259] width 29 height 12
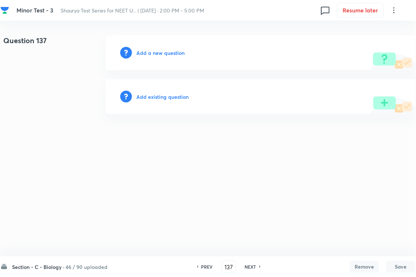
click at [167, 97] on h6 "Add existing question" at bounding box center [162, 97] width 52 height 8
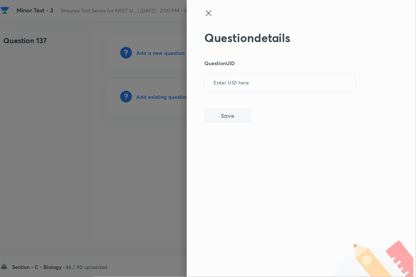
paste input "45JK3"
click at [253, 85] on input "45JK3" at bounding box center [280, 83] width 151 height 18
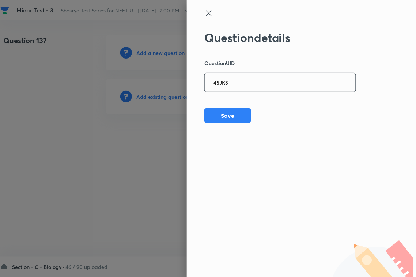
click at [245, 127] on div "Question details Question UID 45JK3 ​ Save" at bounding box center [301, 138] width 229 height 277
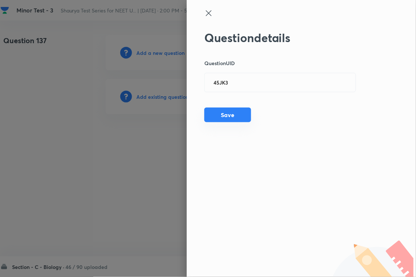
click at [244, 119] on button "Save" at bounding box center [227, 115] width 47 height 15
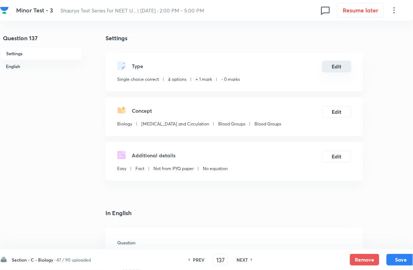
click at [339, 72] on button "Edit" at bounding box center [336, 67] width 29 height 12
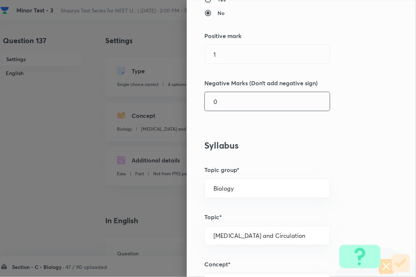
scroll to position [183, 0]
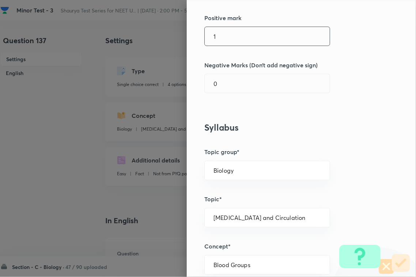
click at [251, 37] on input "1" at bounding box center [267, 36] width 125 height 19
click at [240, 82] on input "0" at bounding box center [267, 83] width 125 height 19
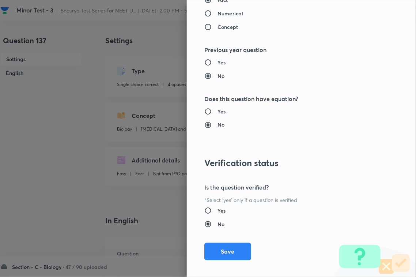
scroll to position [721, 0]
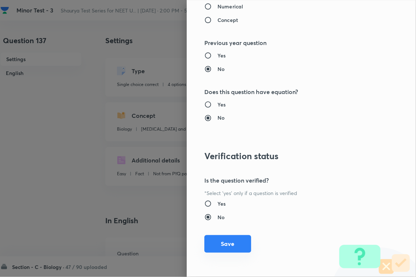
click at [229, 238] on button "Save" at bounding box center [227, 244] width 47 height 18
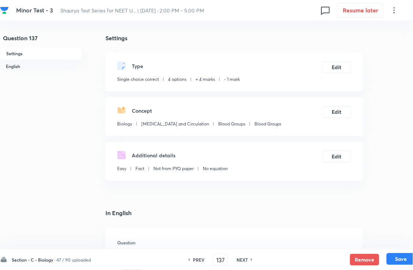
click at [366, 240] on button "Save" at bounding box center [400, 259] width 29 height 12
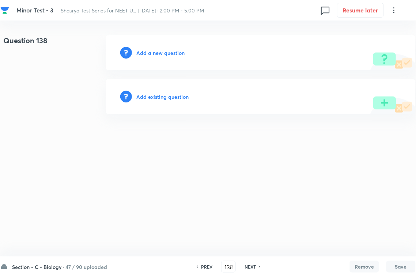
drag, startPoint x: 159, startPoint y: 99, endPoint x: 164, endPoint y: 99, distance: 4.4
click at [164, 99] on h6 "Add existing question" at bounding box center [162, 97] width 52 height 8
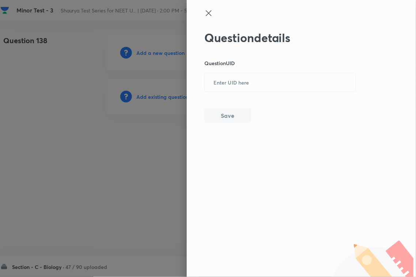
drag, startPoint x: 242, startPoint y: 85, endPoint x: 244, endPoint y: 97, distance: 11.8
click at [242, 86] on input "text" at bounding box center [280, 83] width 151 height 18
paste input "OSEMW"
click at [243, 113] on button "Save" at bounding box center [227, 115] width 47 height 15
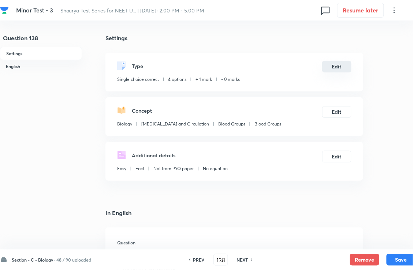
click at [344, 68] on button "Edit" at bounding box center [336, 67] width 29 height 12
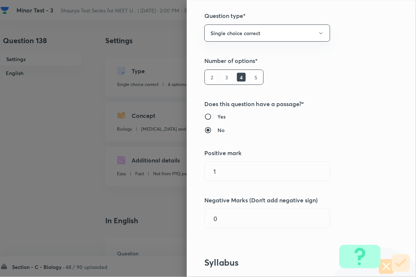
scroll to position [91, 0]
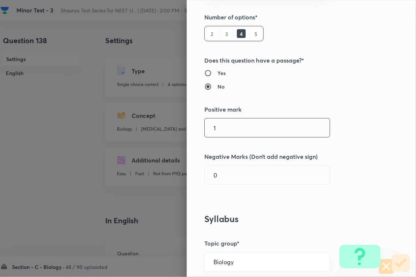
drag, startPoint x: 234, startPoint y: 117, endPoint x: 235, endPoint y: 134, distance: 16.1
click at [234, 118] on div "Question settings Question type* Single choice correct Number of options* 2 3 4…" at bounding box center [301, 138] width 229 height 277
click at [233, 128] on input "text" at bounding box center [267, 128] width 125 height 19
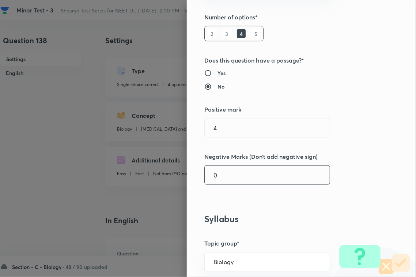
click at [226, 182] on input "0" at bounding box center [267, 175] width 125 height 19
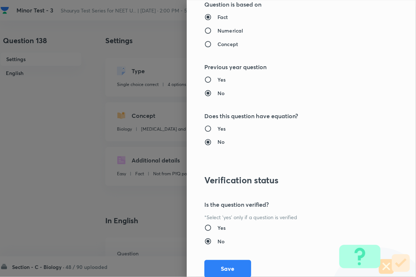
scroll to position [721, 0]
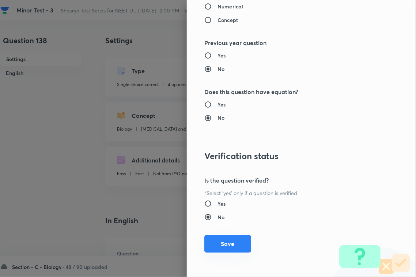
click at [226, 240] on button "Save" at bounding box center [227, 244] width 47 height 18
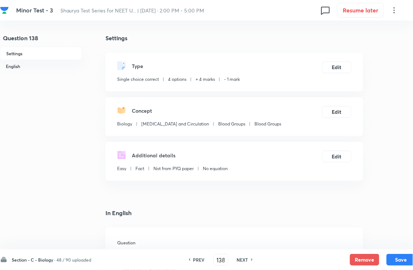
click at [366, 240] on button "Save" at bounding box center [400, 260] width 29 height 12
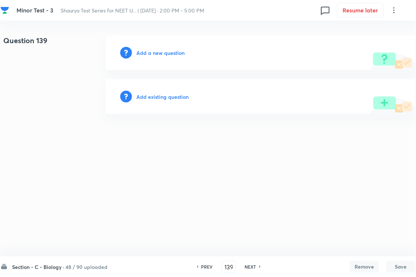
click at [176, 99] on h6 "Add existing question" at bounding box center [162, 97] width 52 height 8
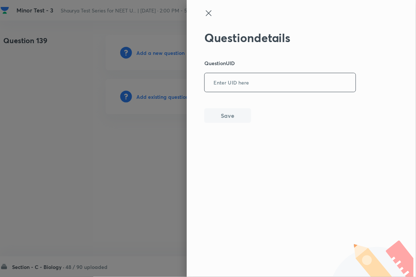
click at [253, 84] on input "text" at bounding box center [280, 83] width 151 height 18
paste input "56QEO"
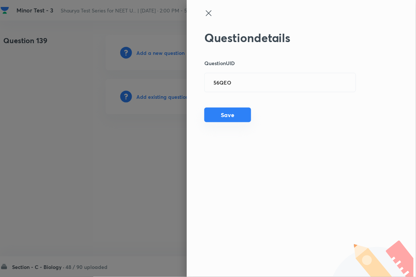
drag, startPoint x: 245, startPoint y: 112, endPoint x: 240, endPoint y: 112, distance: 5.9
click at [245, 112] on button "Save" at bounding box center [227, 115] width 47 height 15
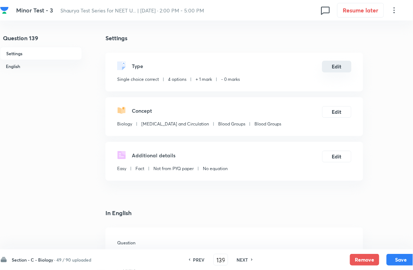
click at [349, 68] on button "Edit" at bounding box center [336, 67] width 29 height 12
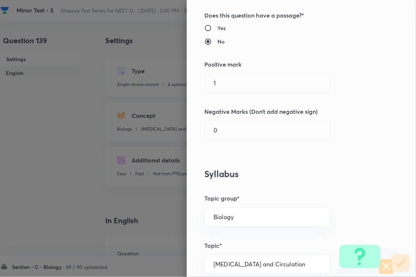
scroll to position [137, 0]
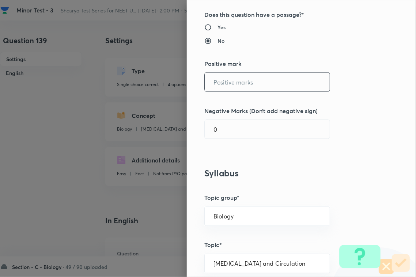
click at [240, 83] on input "text" at bounding box center [267, 82] width 125 height 19
click at [229, 127] on input "0" at bounding box center [267, 129] width 125 height 19
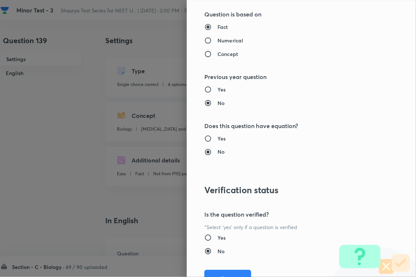
scroll to position [721, 0]
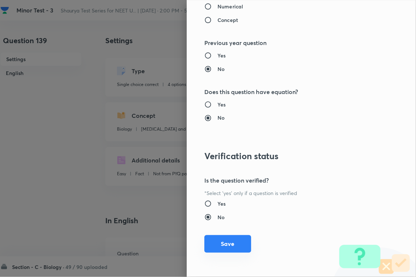
click at [226, 237] on button "Save" at bounding box center [227, 244] width 47 height 18
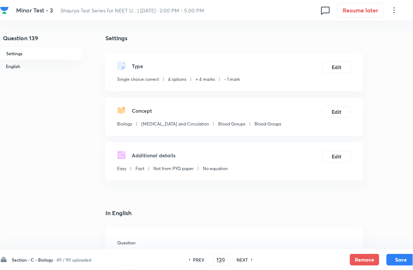
click at [366, 240] on button "Save" at bounding box center [400, 260] width 29 height 12
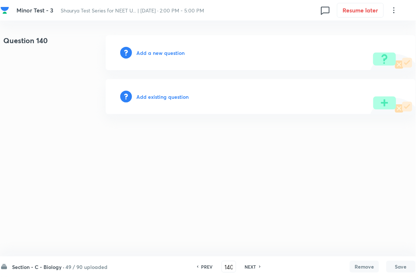
click at [172, 96] on h6 "Add existing question" at bounding box center [162, 97] width 52 height 8
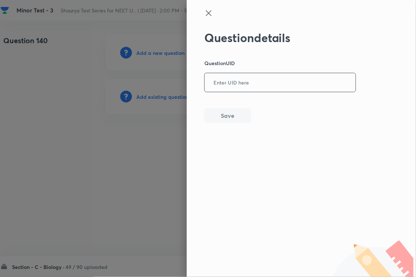
click at [222, 91] on input "text" at bounding box center [280, 83] width 151 height 18
paste input "NQAMR"
click at [223, 108] on div "Question details Question UID NQAMR ​ Save" at bounding box center [280, 77] width 152 height 92
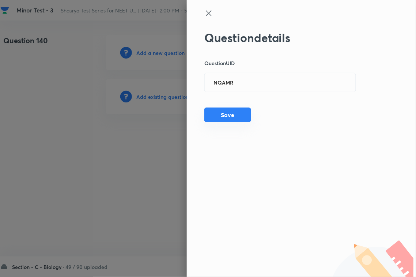
click at [240, 110] on button "Save" at bounding box center [227, 115] width 47 height 15
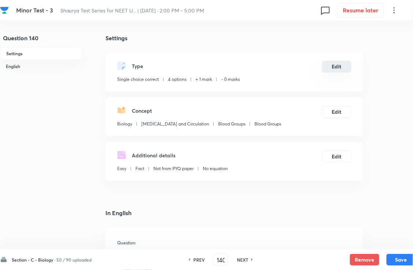
click at [329, 72] on button "Edit" at bounding box center [336, 67] width 29 height 12
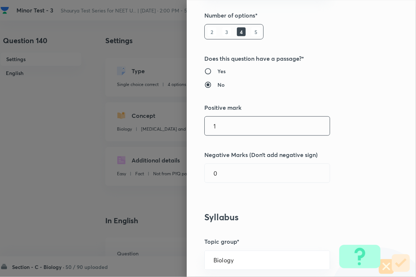
scroll to position [137, 0]
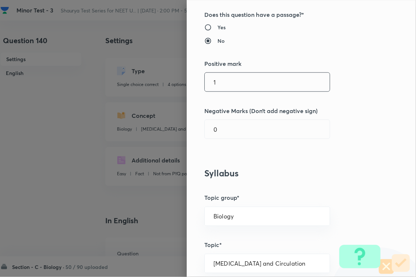
click at [213, 83] on input "1" at bounding box center [267, 82] width 125 height 19
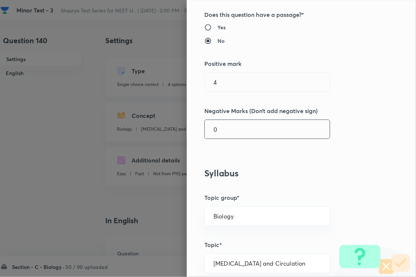
click at [230, 128] on input "0" at bounding box center [267, 129] width 125 height 19
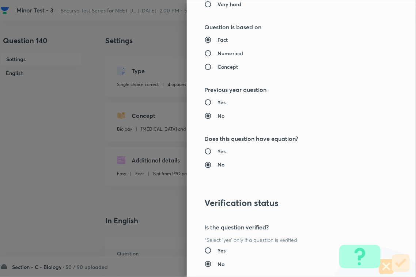
scroll to position [721, 0]
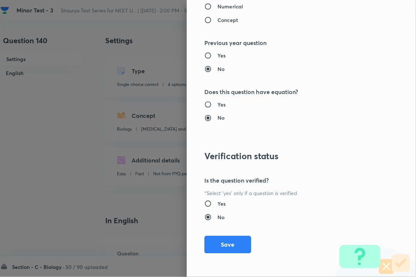
click at [222, 240] on button "Save" at bounding box center [227, 245] width 47 height 18
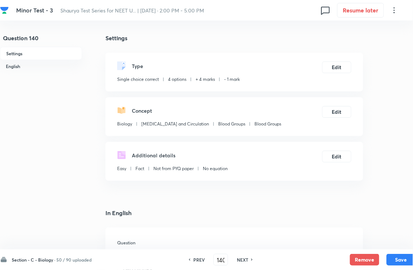
click at [366, 240] on button "Save" at bounding box center [400, 260] width 29 height 12
